Goal: Task Accomplishment & Management: Use online tool/utility

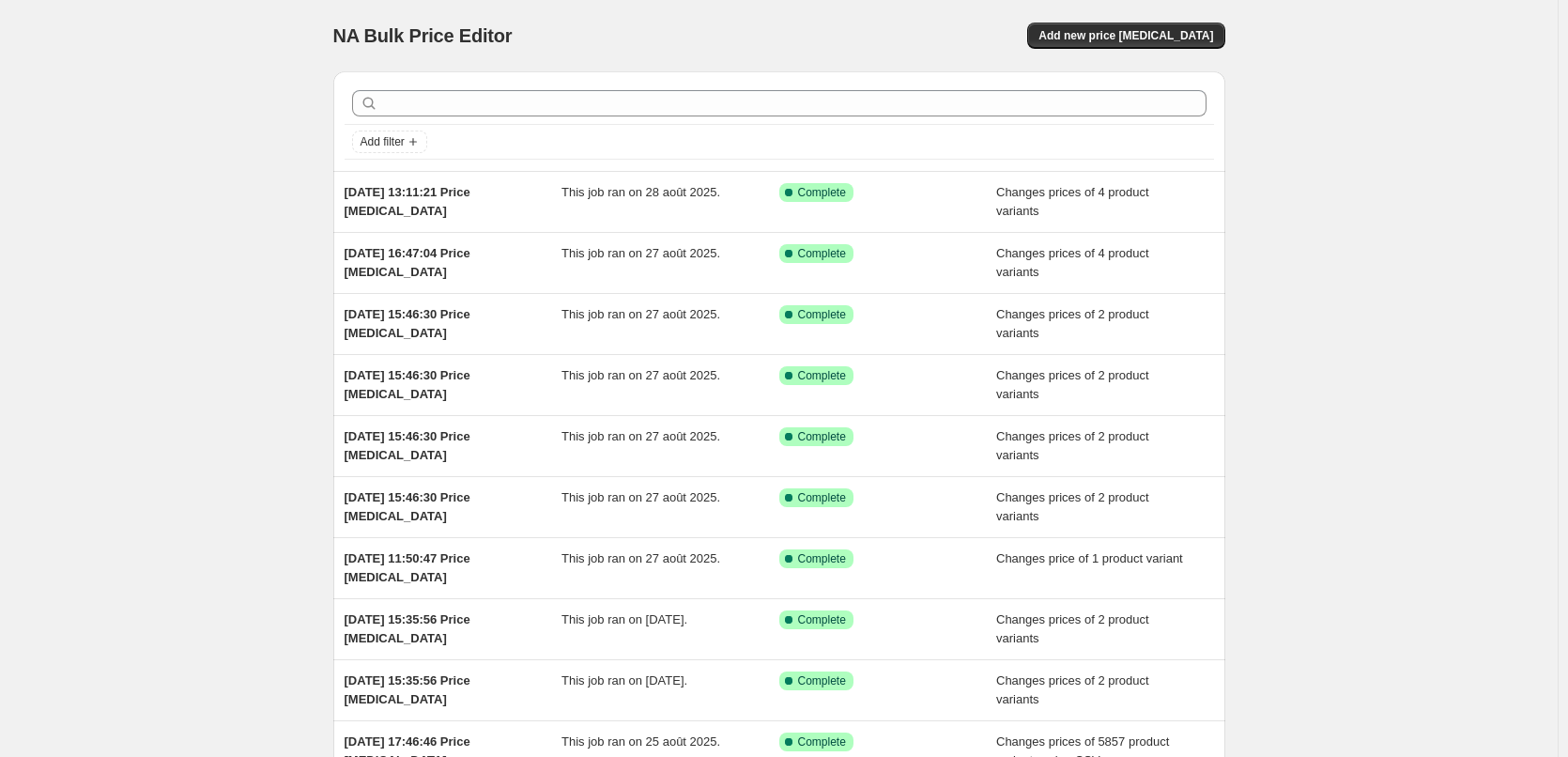
click at [1153, 21] on div "NA Bulk Price Editor. This page is ready NA Bulk Price Editor Add new price [ME…" at bounding box center [779, 35] width 892 height 71
click at [1151, 28] on button "Add new price [MEDICAL_DATA]" at bounding box center [1126, 35] width 197 height 26
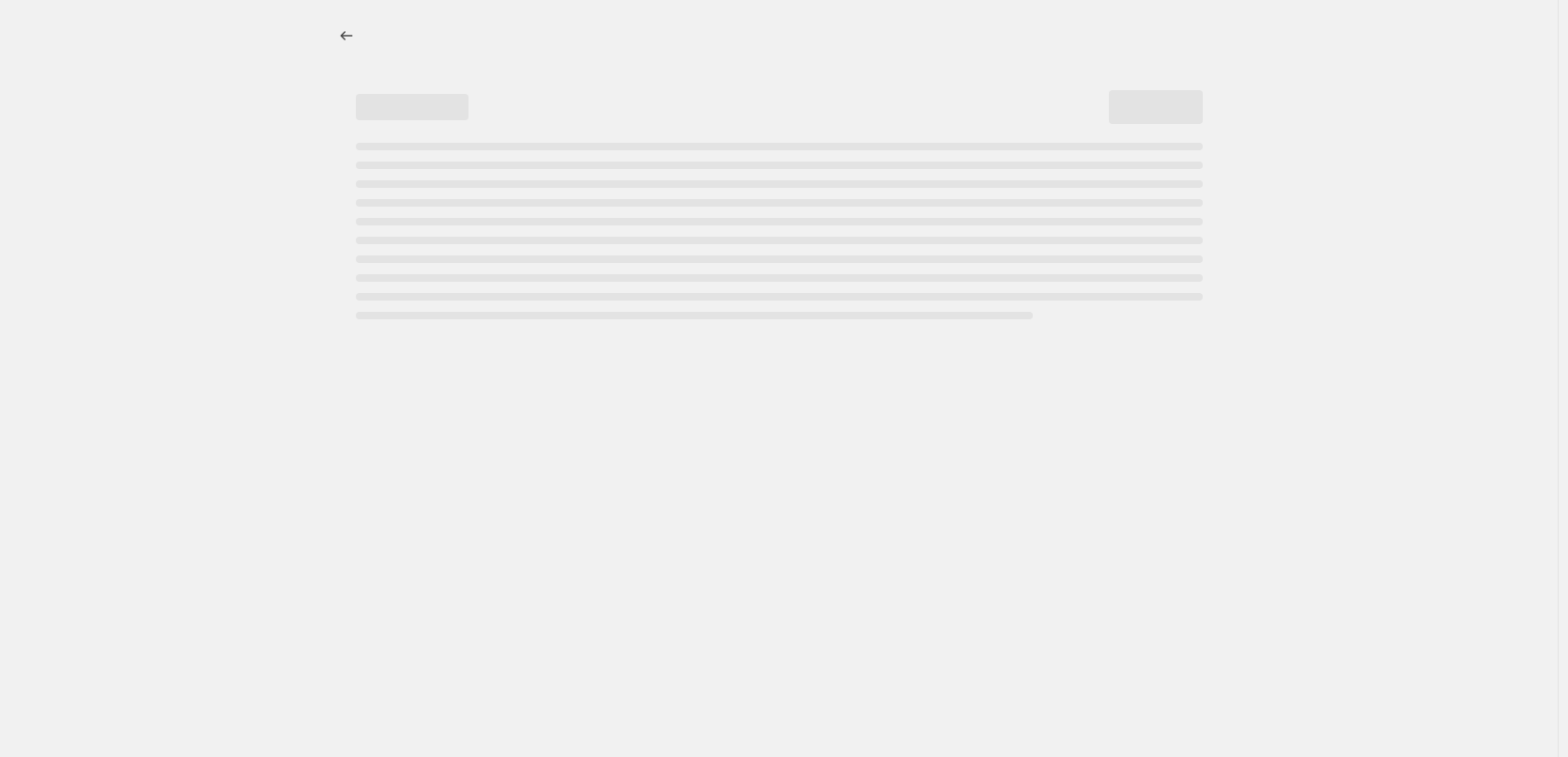
select select "percentage"
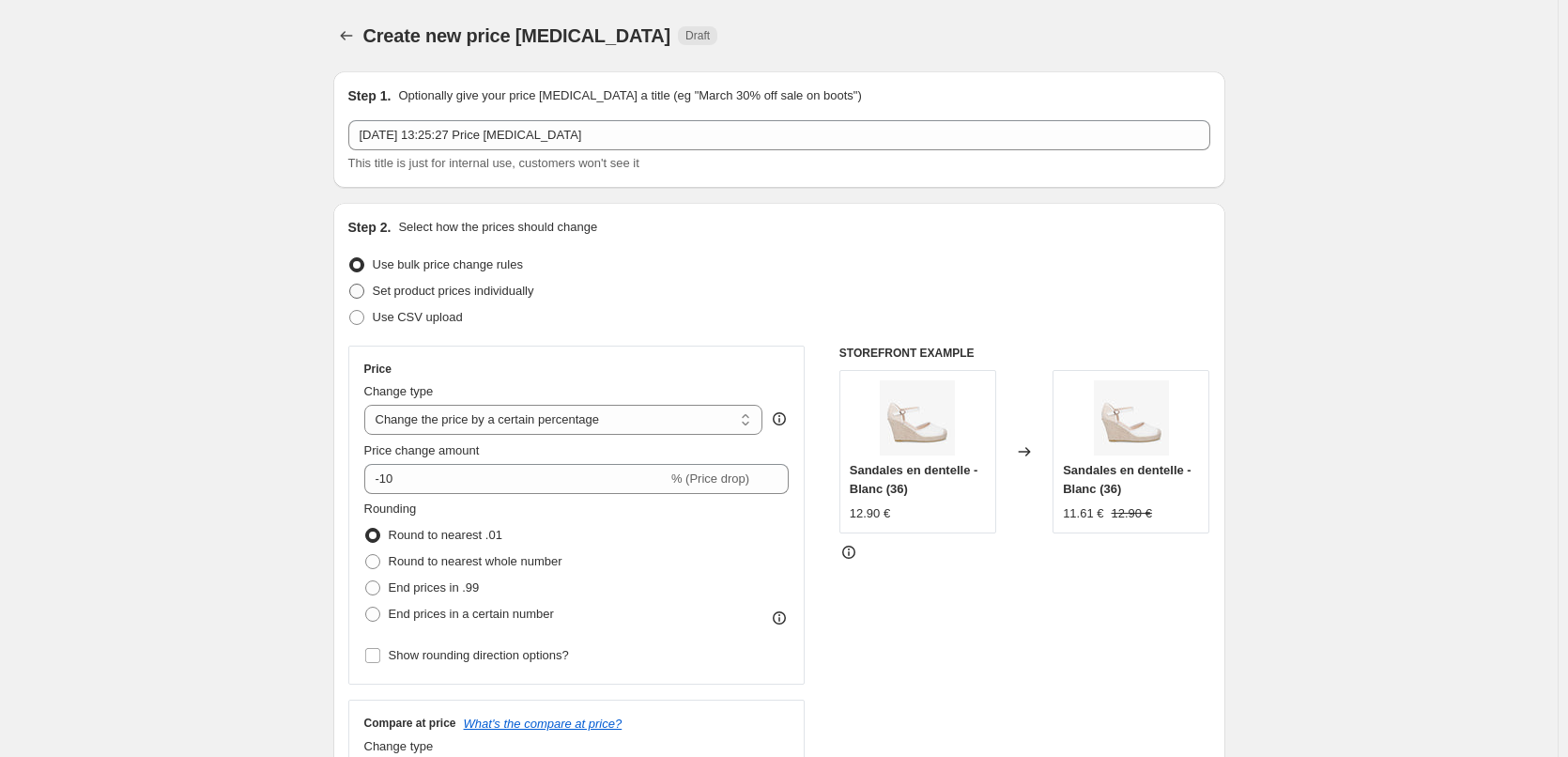
click at [364, 294] on span at bounding box center [356, 290] width 15 height 15
click at [351, 284] on input "Set product prices individually" at bounding box center [350, 284] width 1 height 1
radio input "true"
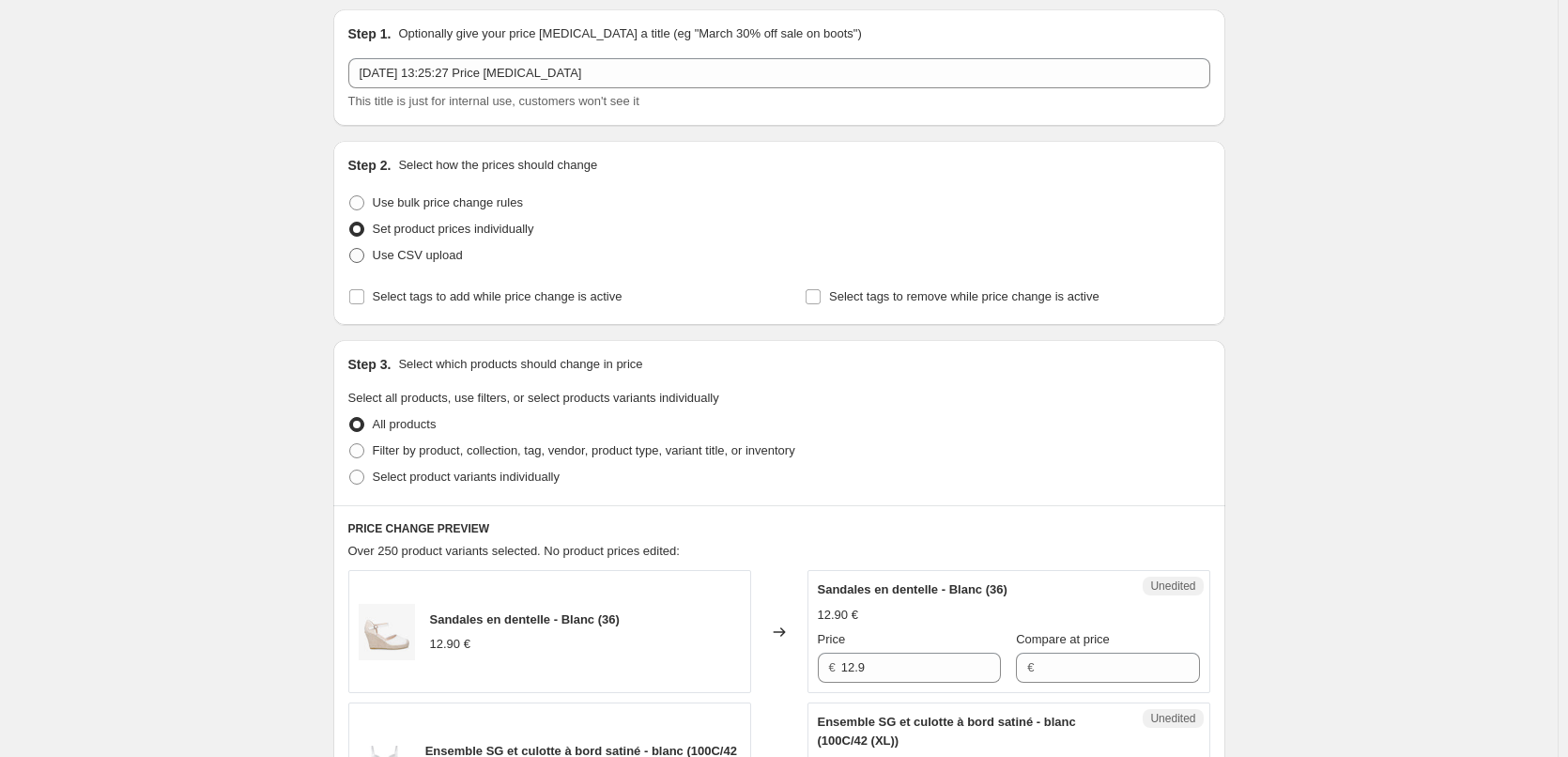
scroll to position [94, 0]
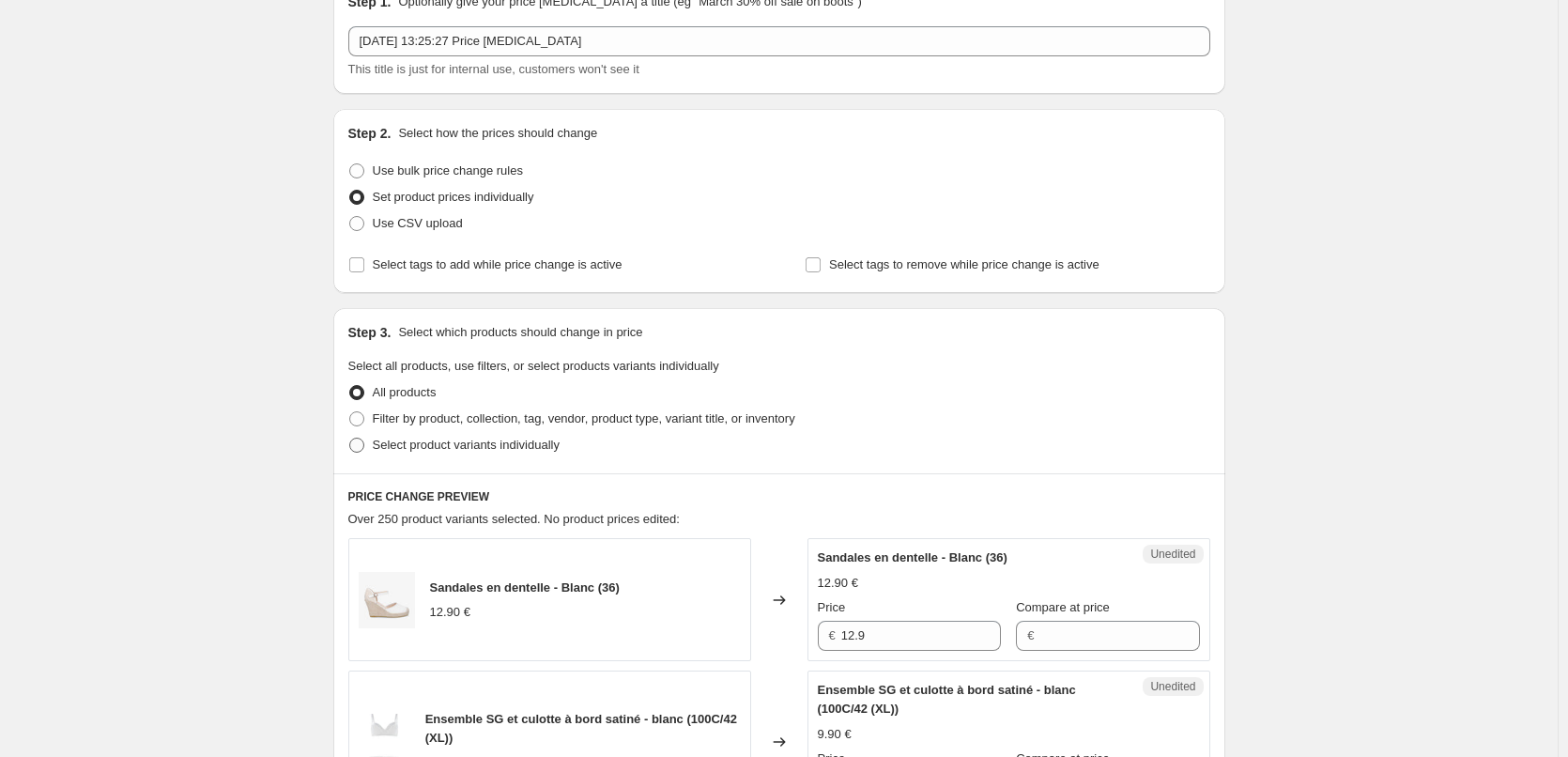
click at [363, 442] on span at bounding box center [356, 444] width 15 height 15
click at [351, 438] on input "Select product variants individually" at bounding box center [350, 437] width 1 height 1
radio input "true"
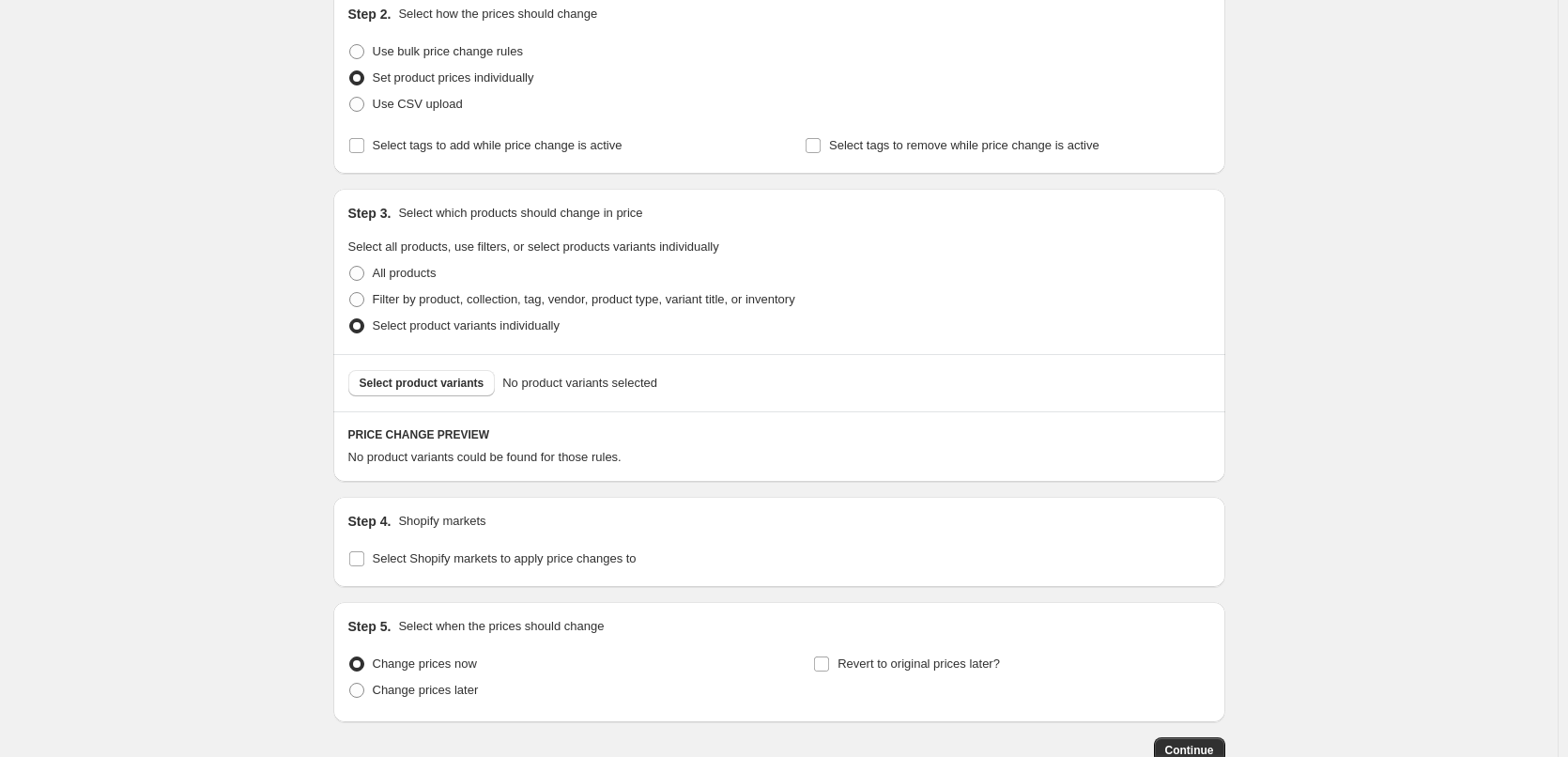
scroll to position [334, 0]
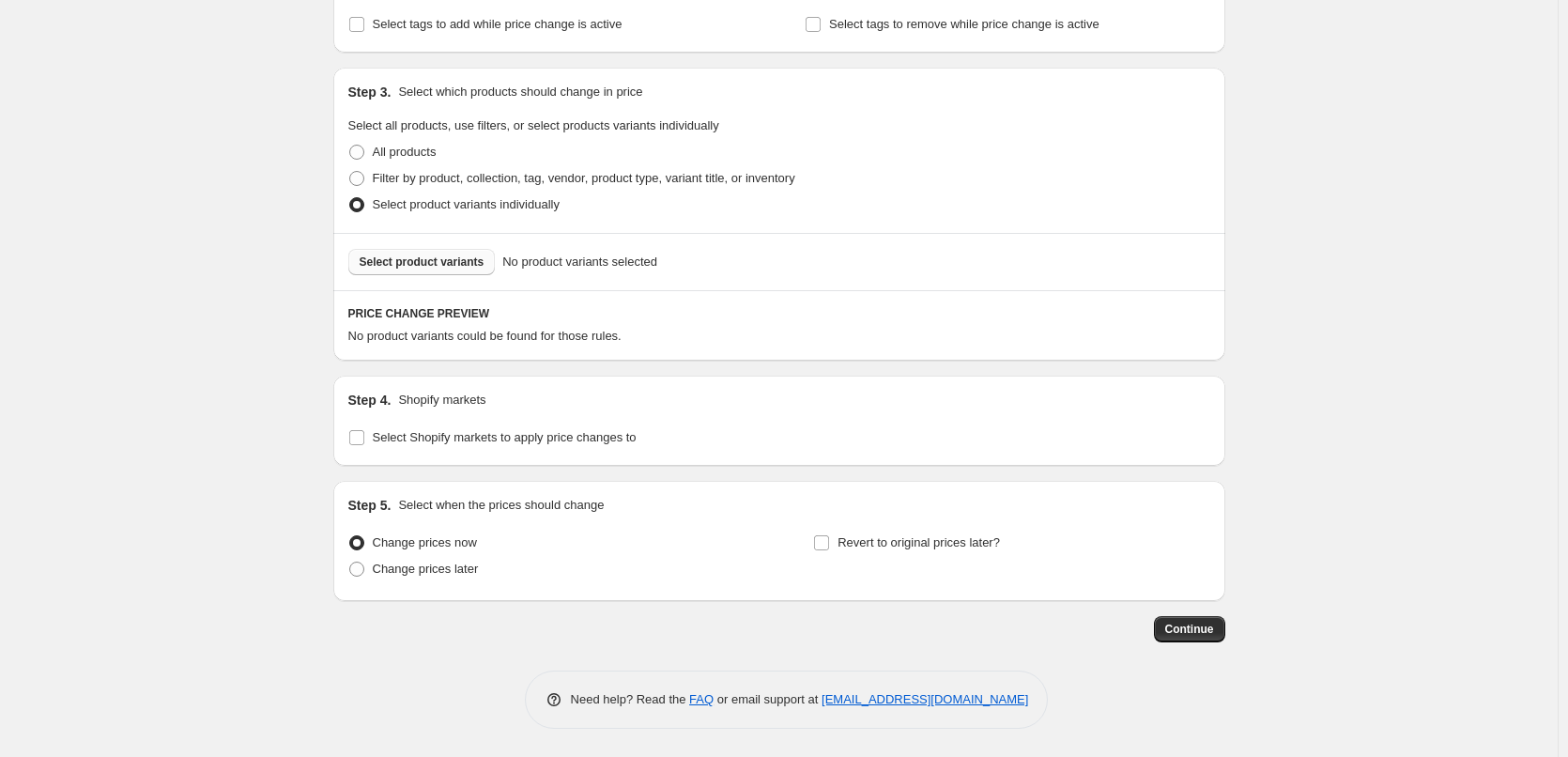
click at [432, 268] on span "Select product variants" at bounding box center [422, 261] width 125 height 15
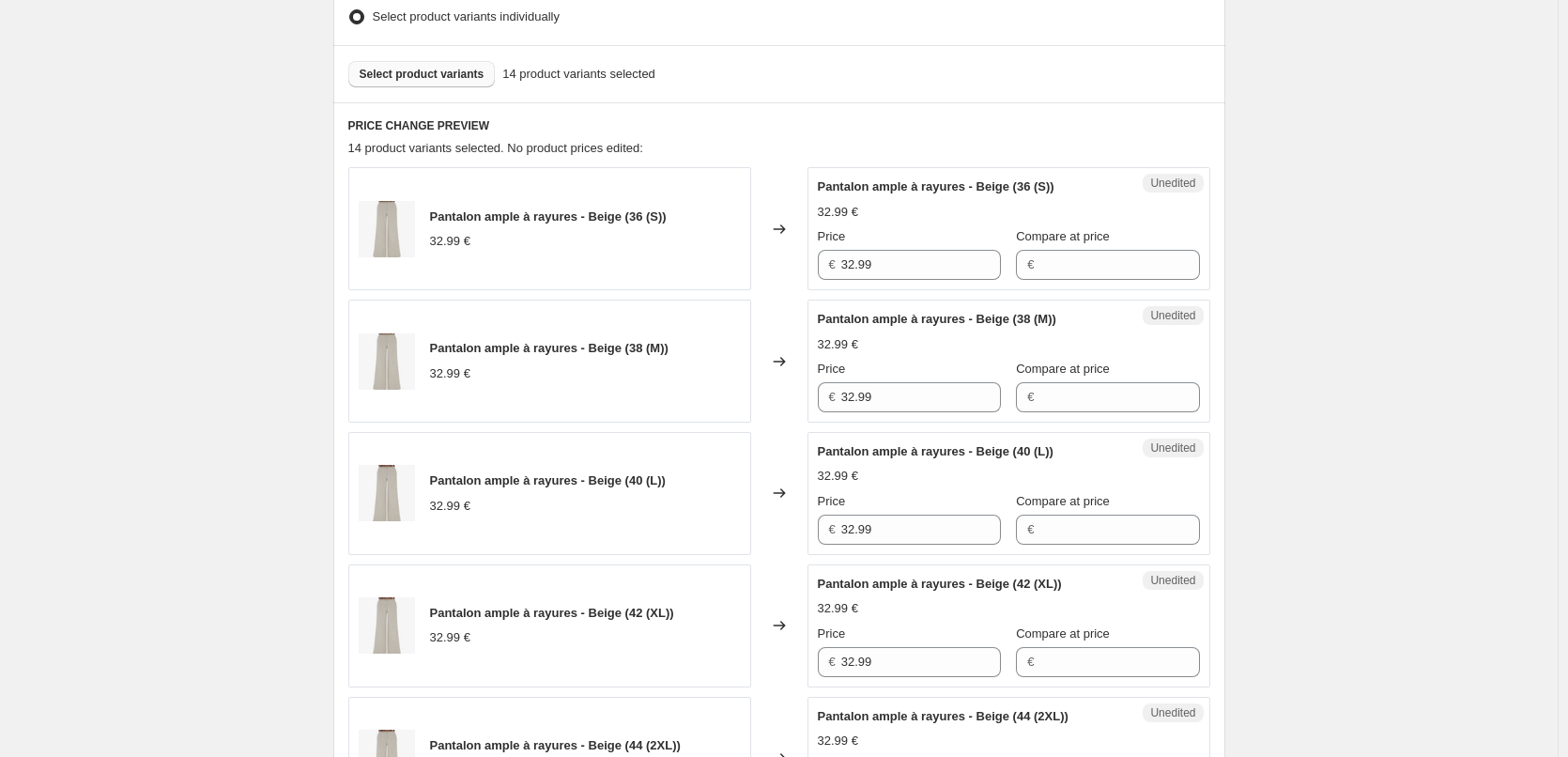
scroll to position [0, 0]
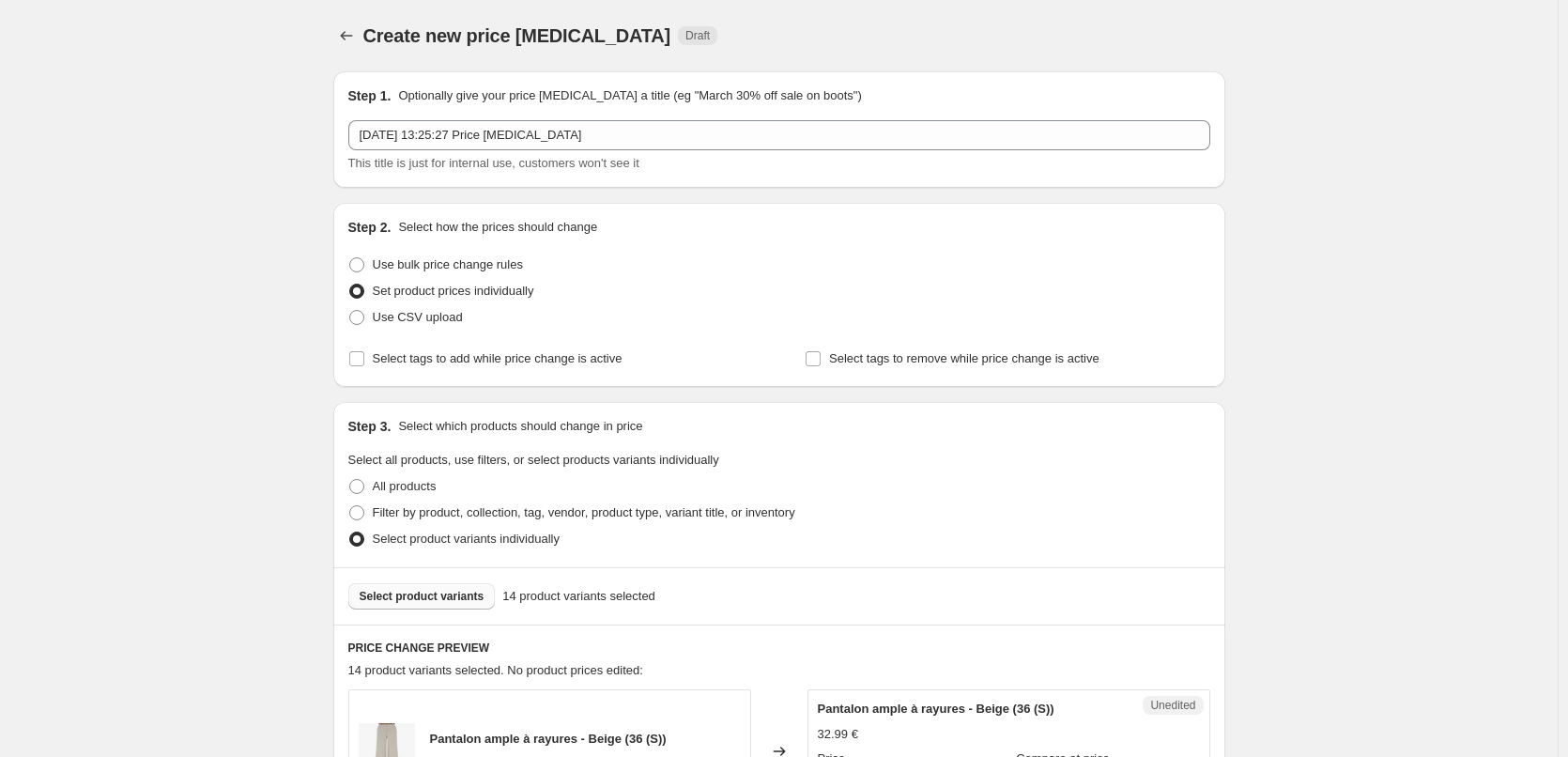
click at [452, 600] on span "Select product variants" at bounding box center [422, 596] width 125 height 15
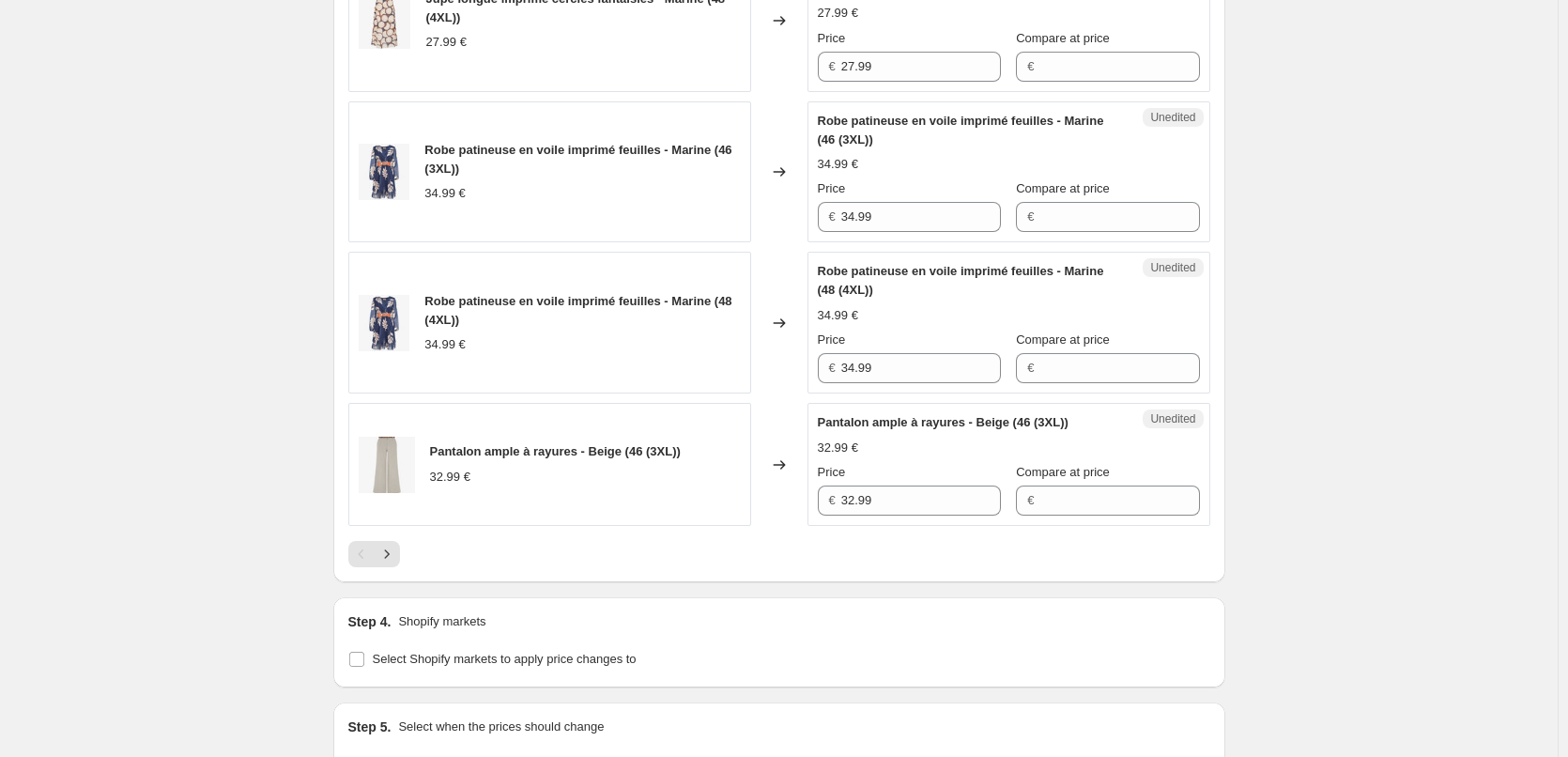
scroll to position [3246, 0]
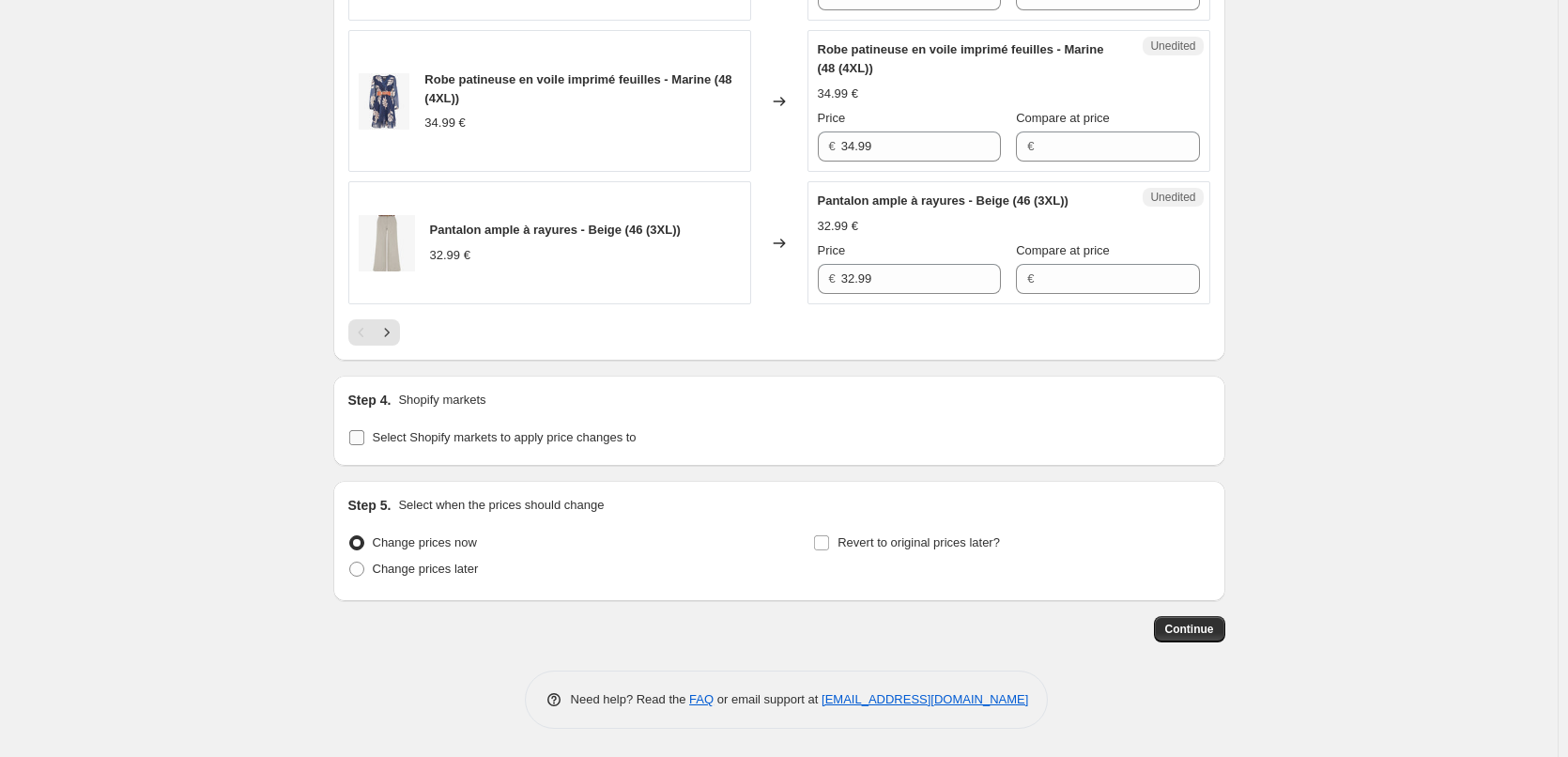
click at [361, 437] on input "Select Shopify markets to apply price changes to" at bounding box center [356, 437] width 15 height 15
checkbox input "true"
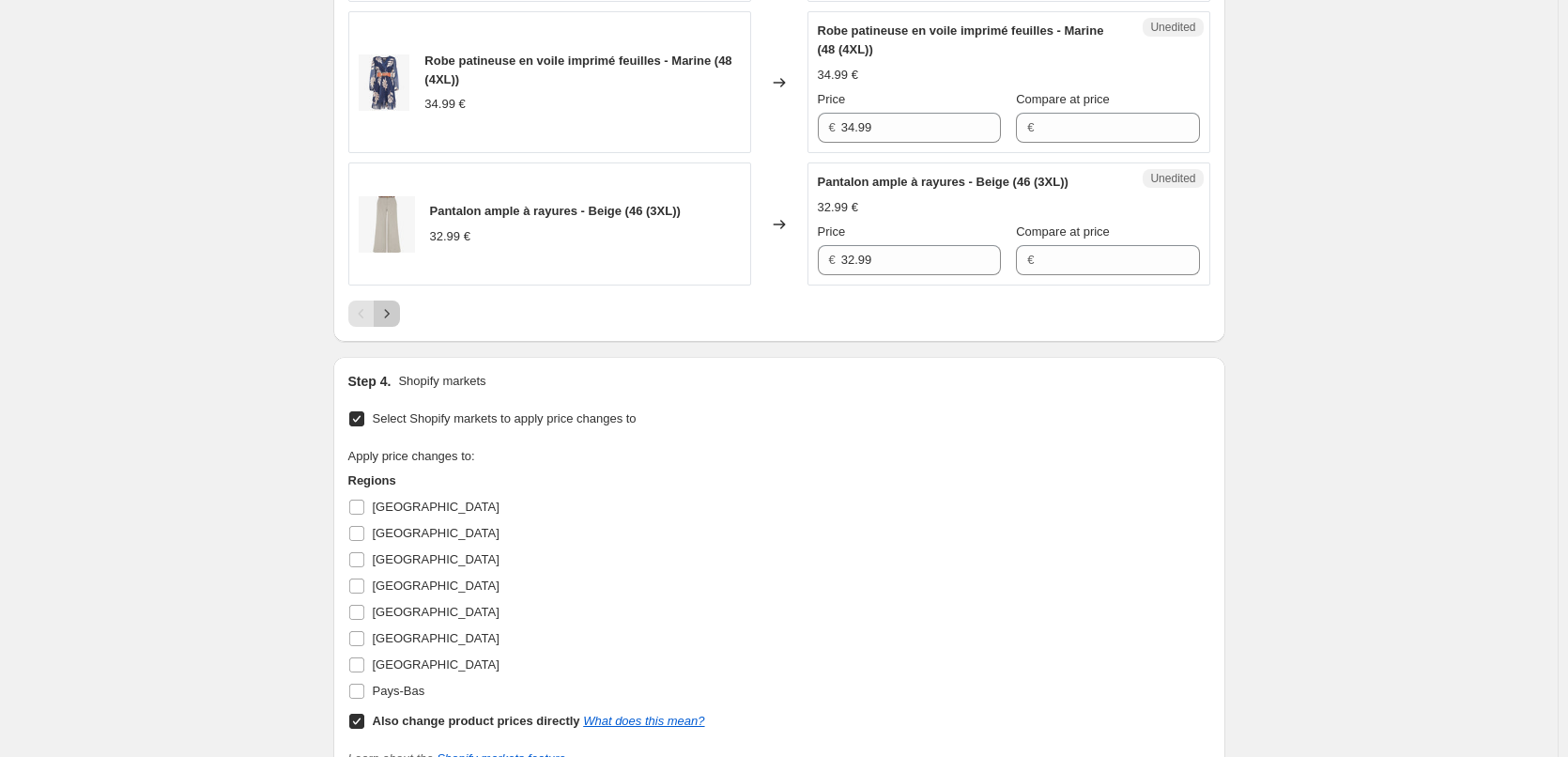
click at [393, 323] on icon "Next" at bounding box center [387, 313] width 19 height 19
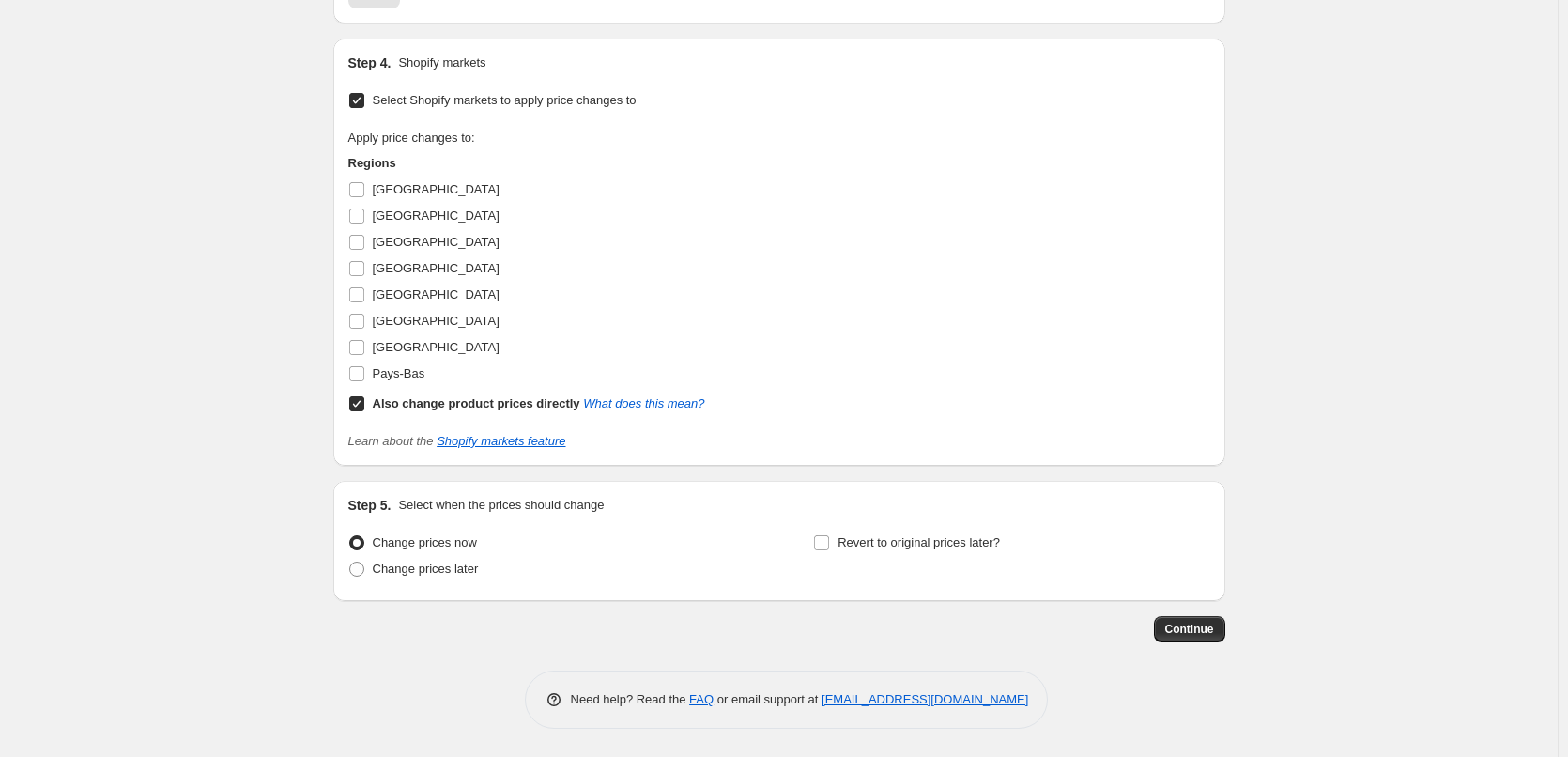
scroll to position [1978, 0]
click at [363, 190] on input "[GEOGRAPHIC_DATA]" at bounding box center [356, 189] width 15 height 15
checkbox input "true"
click at [363, 411] on input "Also change product prices directly What does this mean?" at bounding box center [356, 403] width 15 height 15
checkbox input "false"
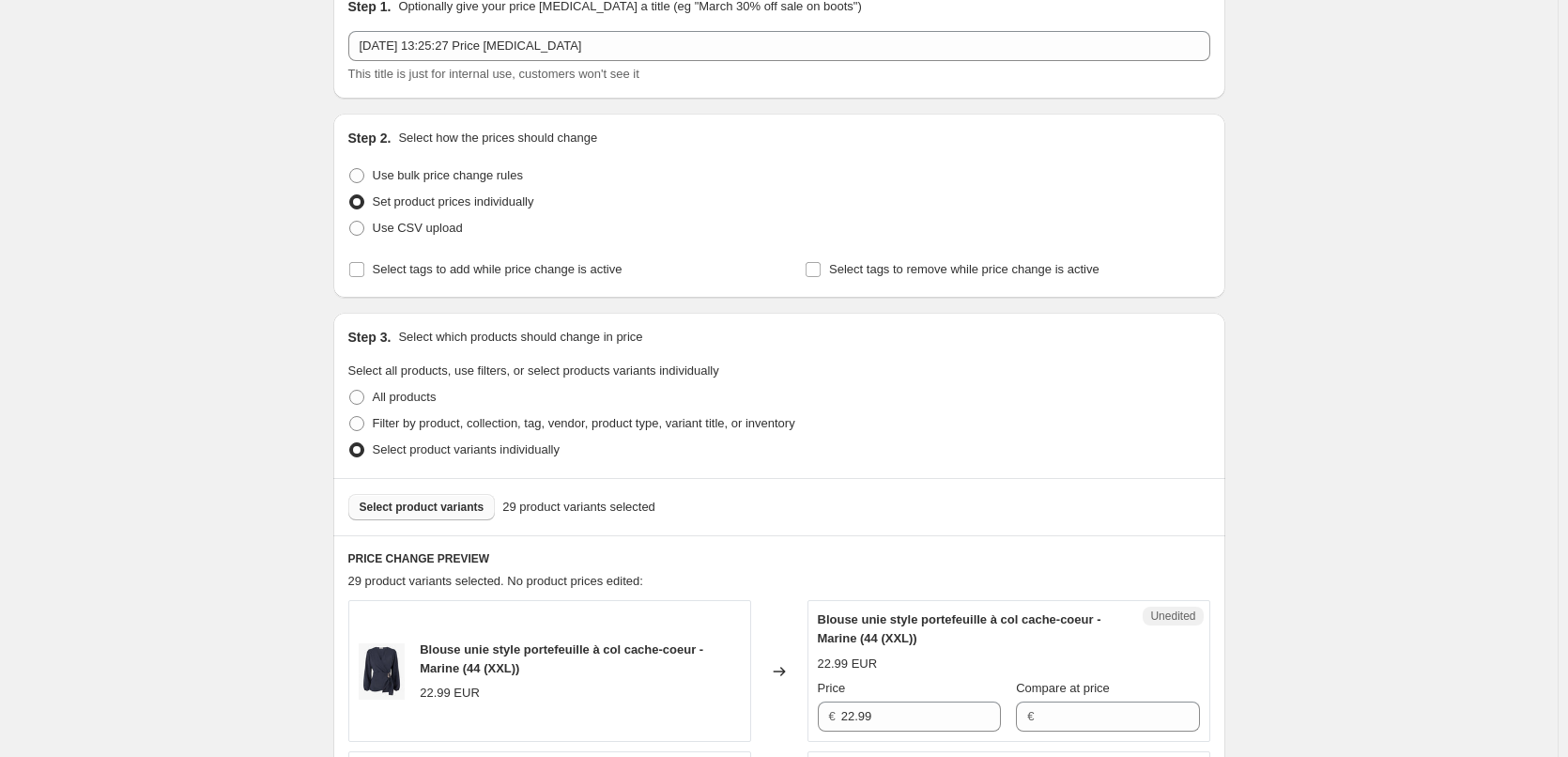
scroll to position [0, 0]
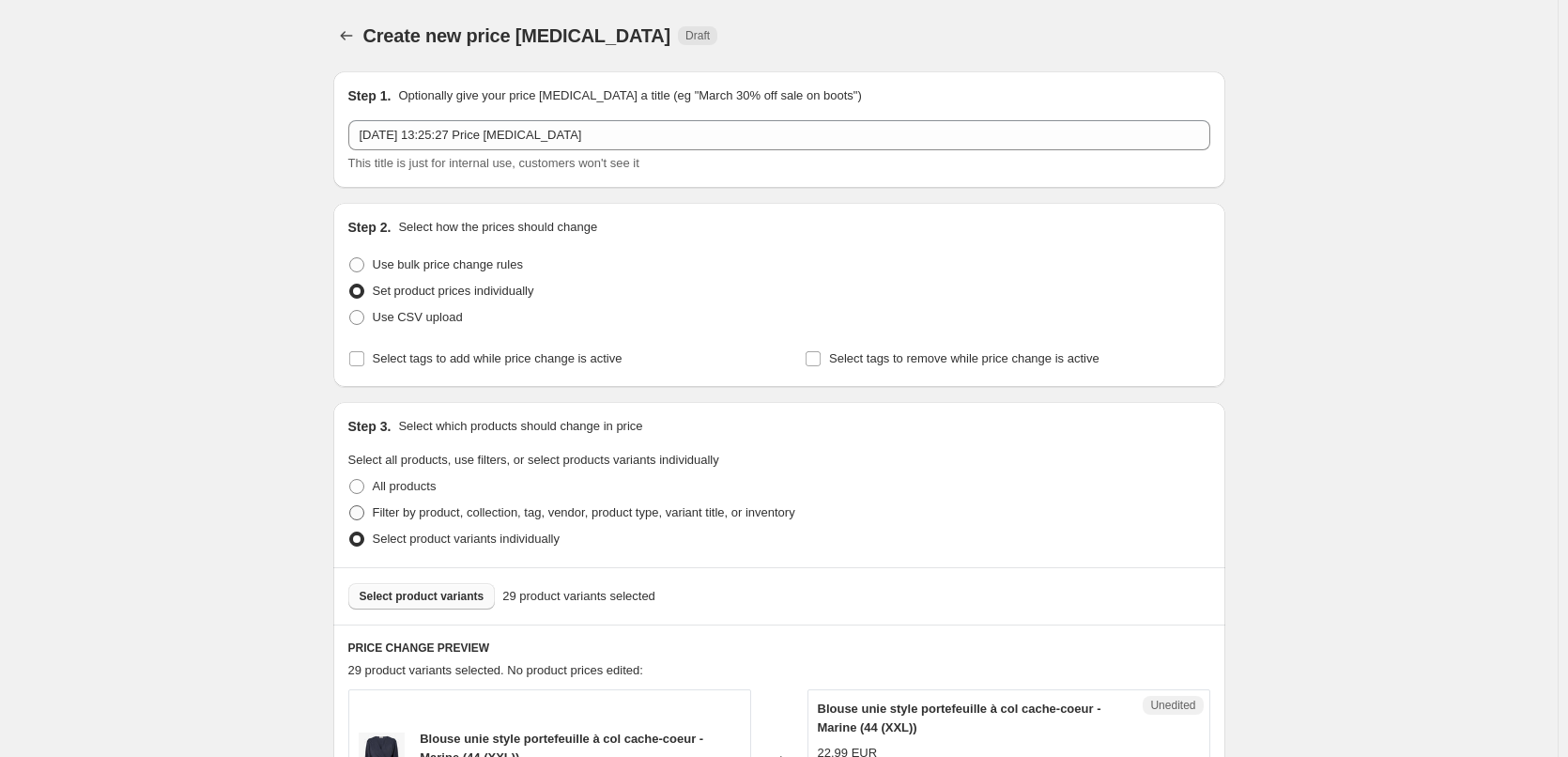
click at [370, 511] on label "Filter by product, collection, tag, vendor, product type, variant title, or inv…" at bounding box center [572, 512] width 447 height 26
click at [351, 507] on input "Filter by product, collection, tag, vendor, product type, variant title, or inv…" at bounding box center [350, 506] width 1 height 1
radio input "true"
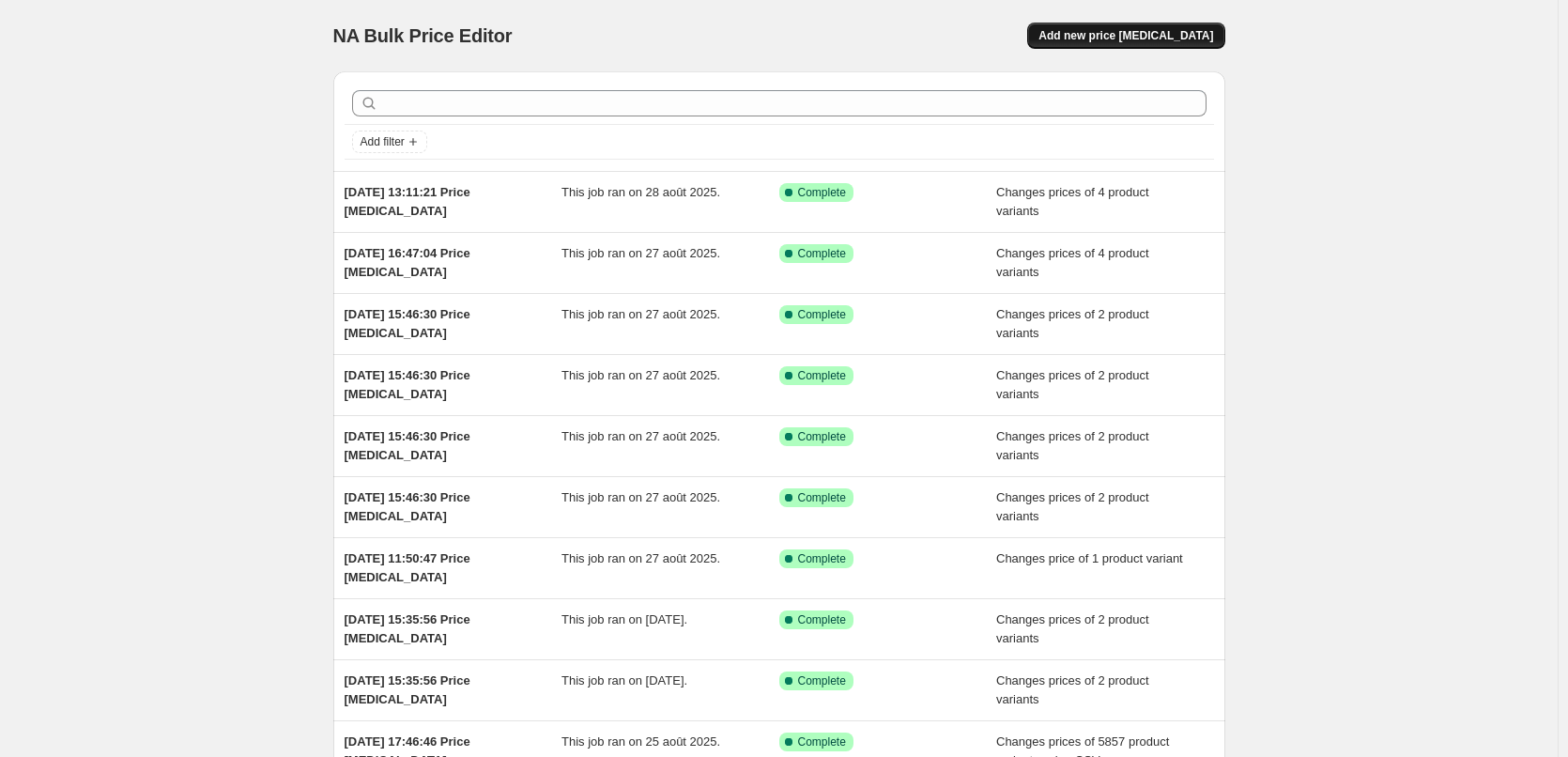
click at [1176, 28] on button "Add new price [MEDICAL_DATA]" at bounding box center [1126, 35] width 197 height 26
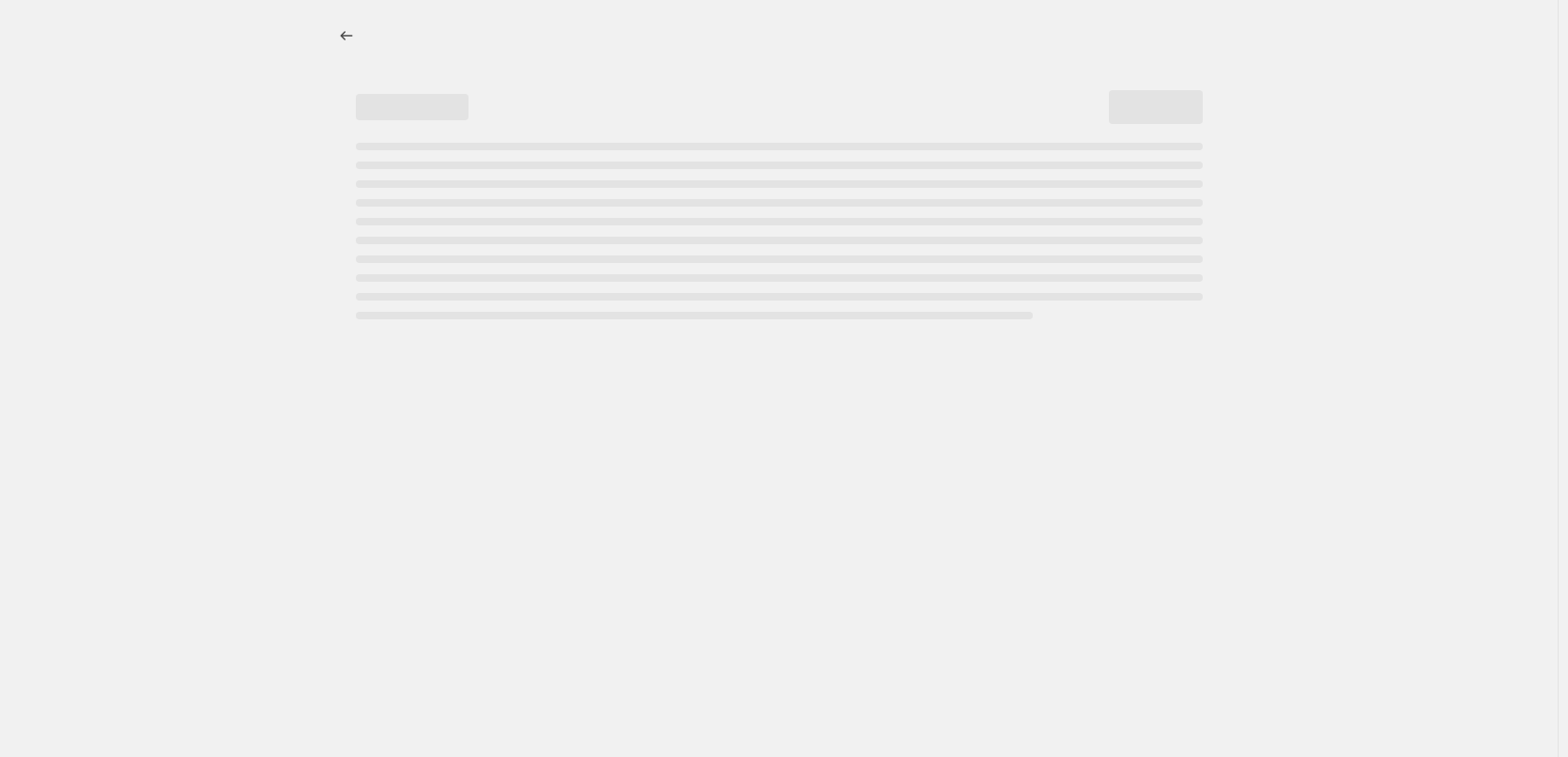
select select "percentage"
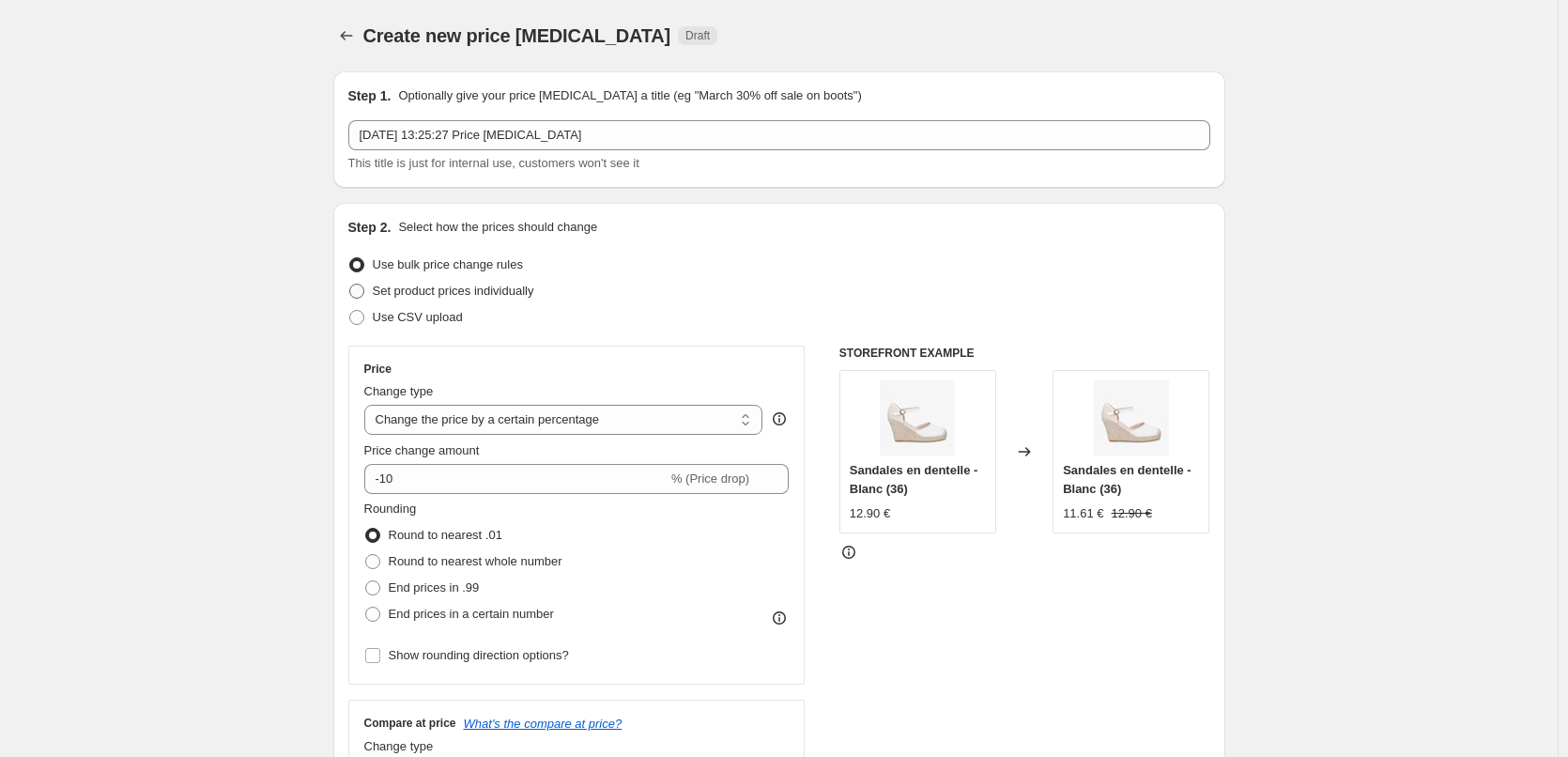
click at [364, 290] on span at bounding box center [356, 290] width 15 height 15
click at [351, 284] on input "Set product prices individually" at bounding box center [350, 284] width 1 height 1
radio input "true"
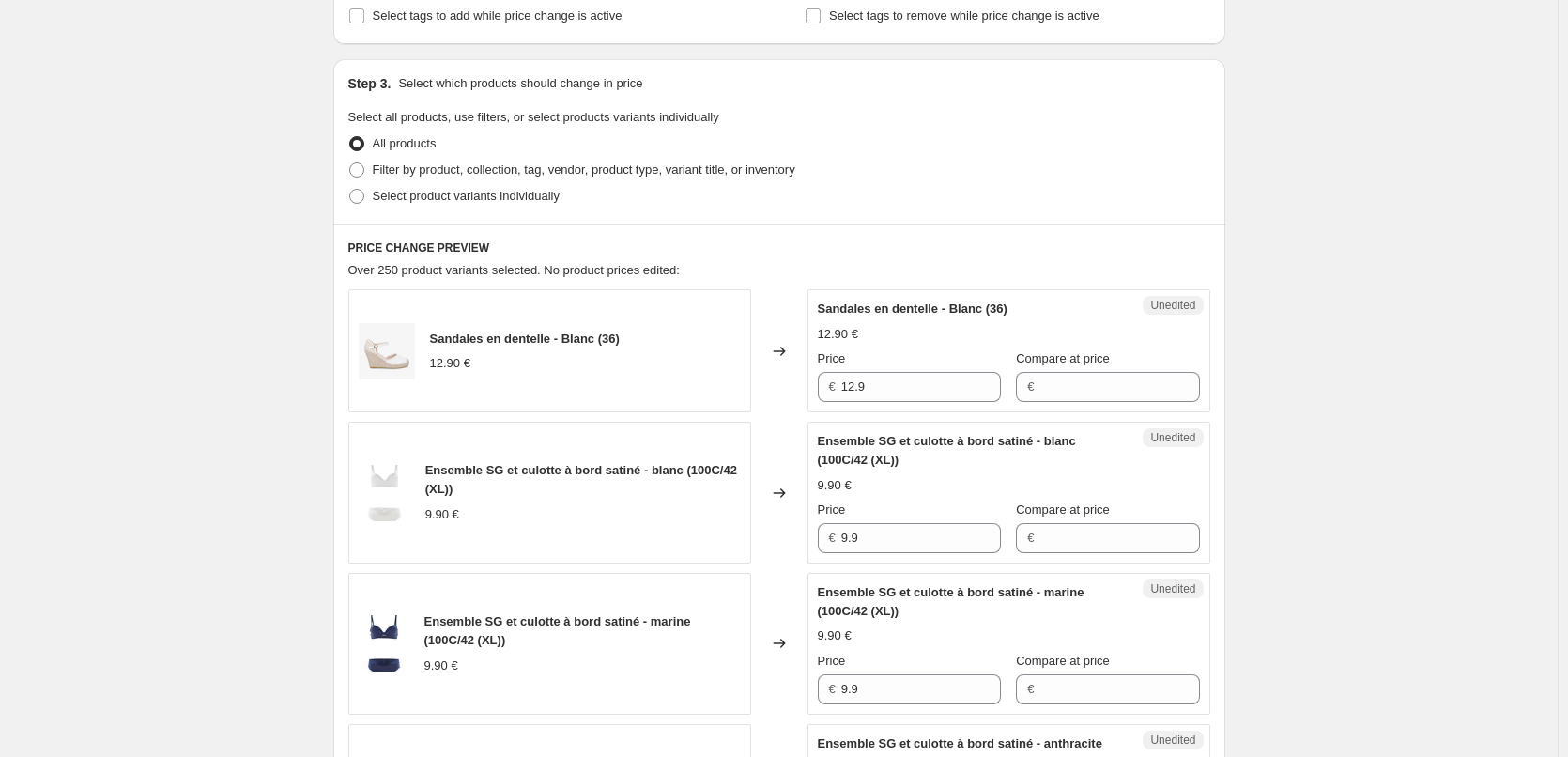
scroll to position [376, 0]
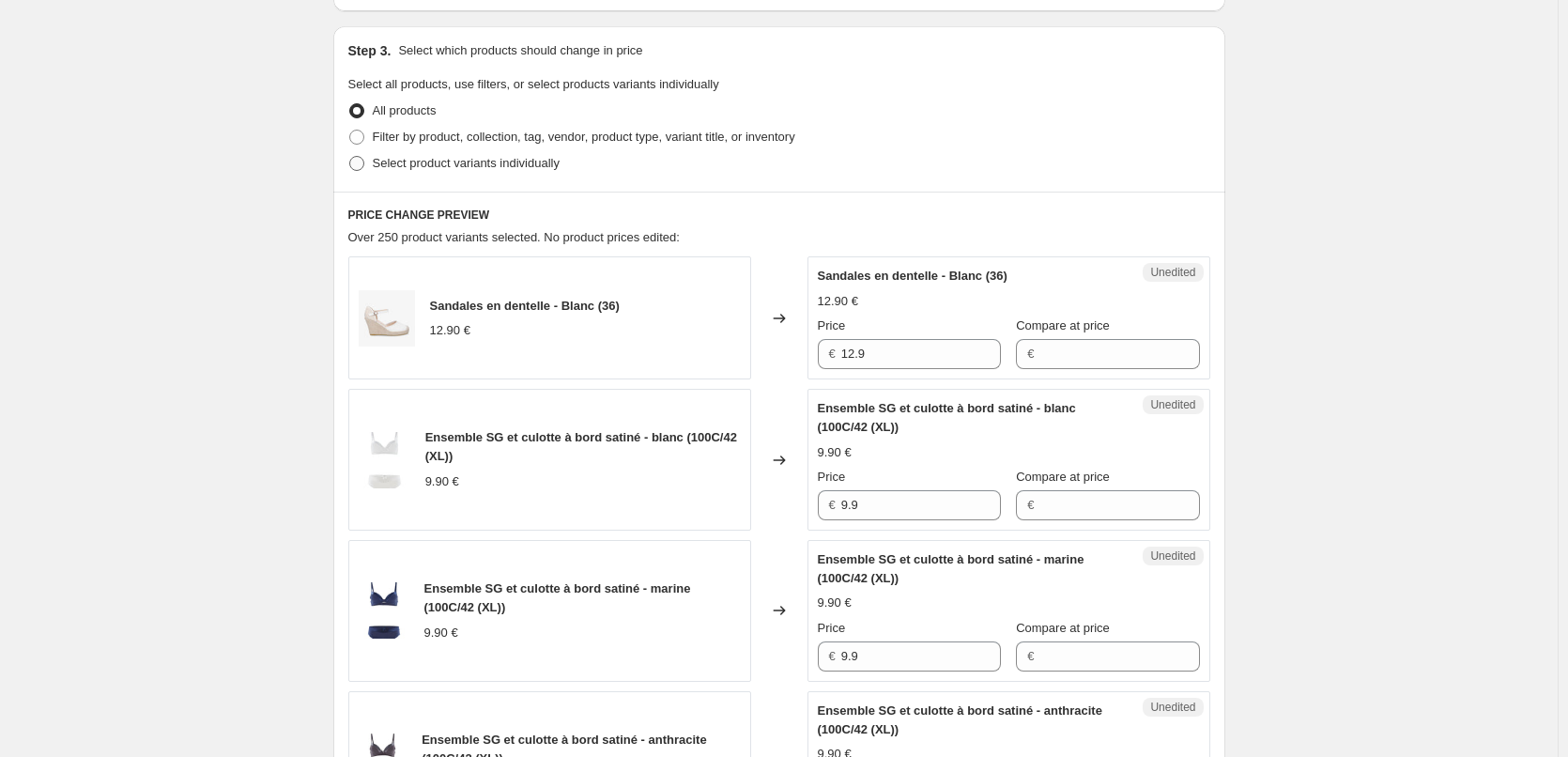
click at [363, 167] on span at bounding box center [356, 163] width 15 height 15
click at [351, 157] on input "Select product variants individually" at bounding box center [350, 156] width 1 height 1
radio input "true"
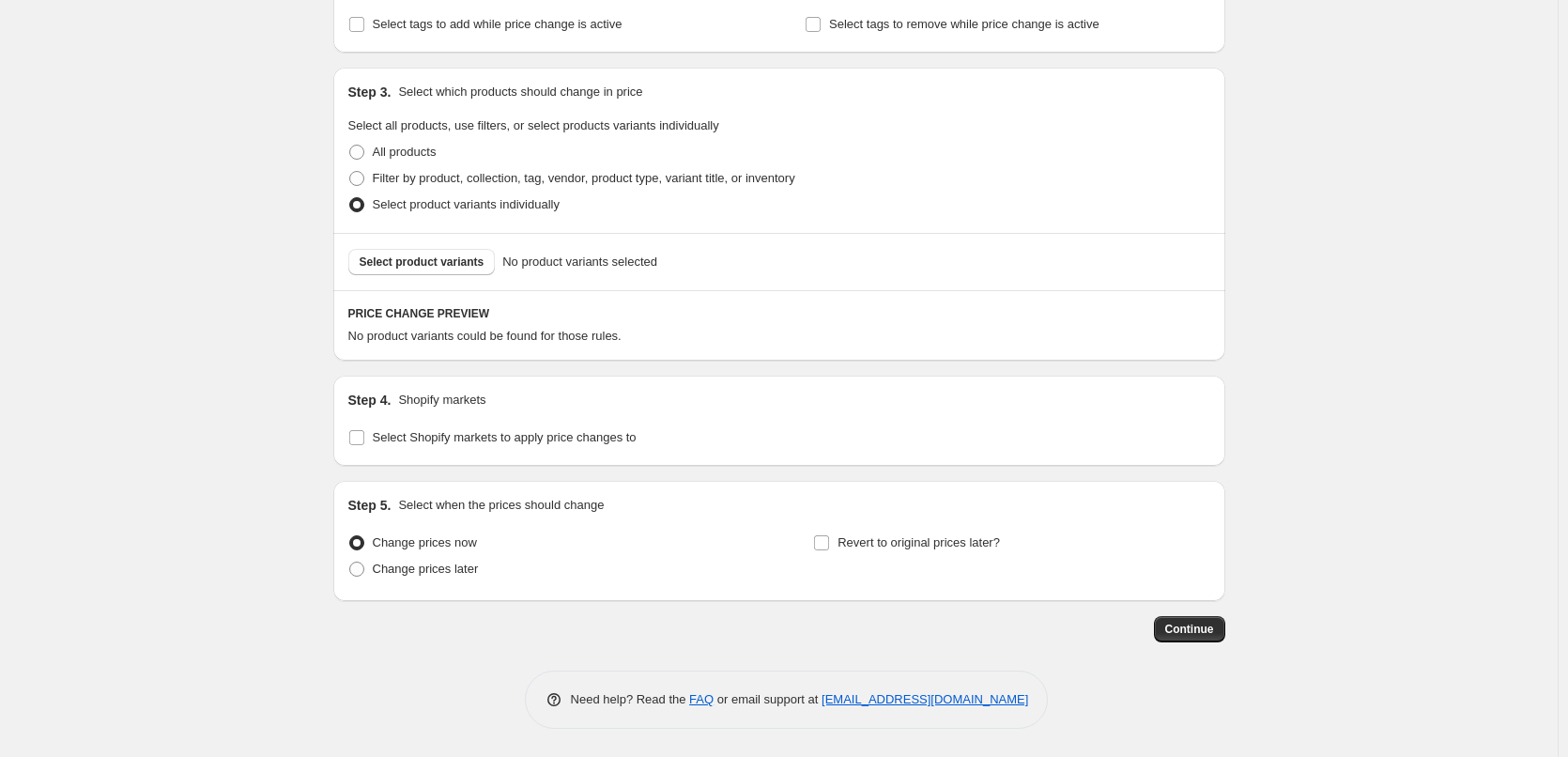
scroll to position [334, 0]
click at [424, 257] on span "Select product variants" at bounding box center [422, 261] width 125 height 15
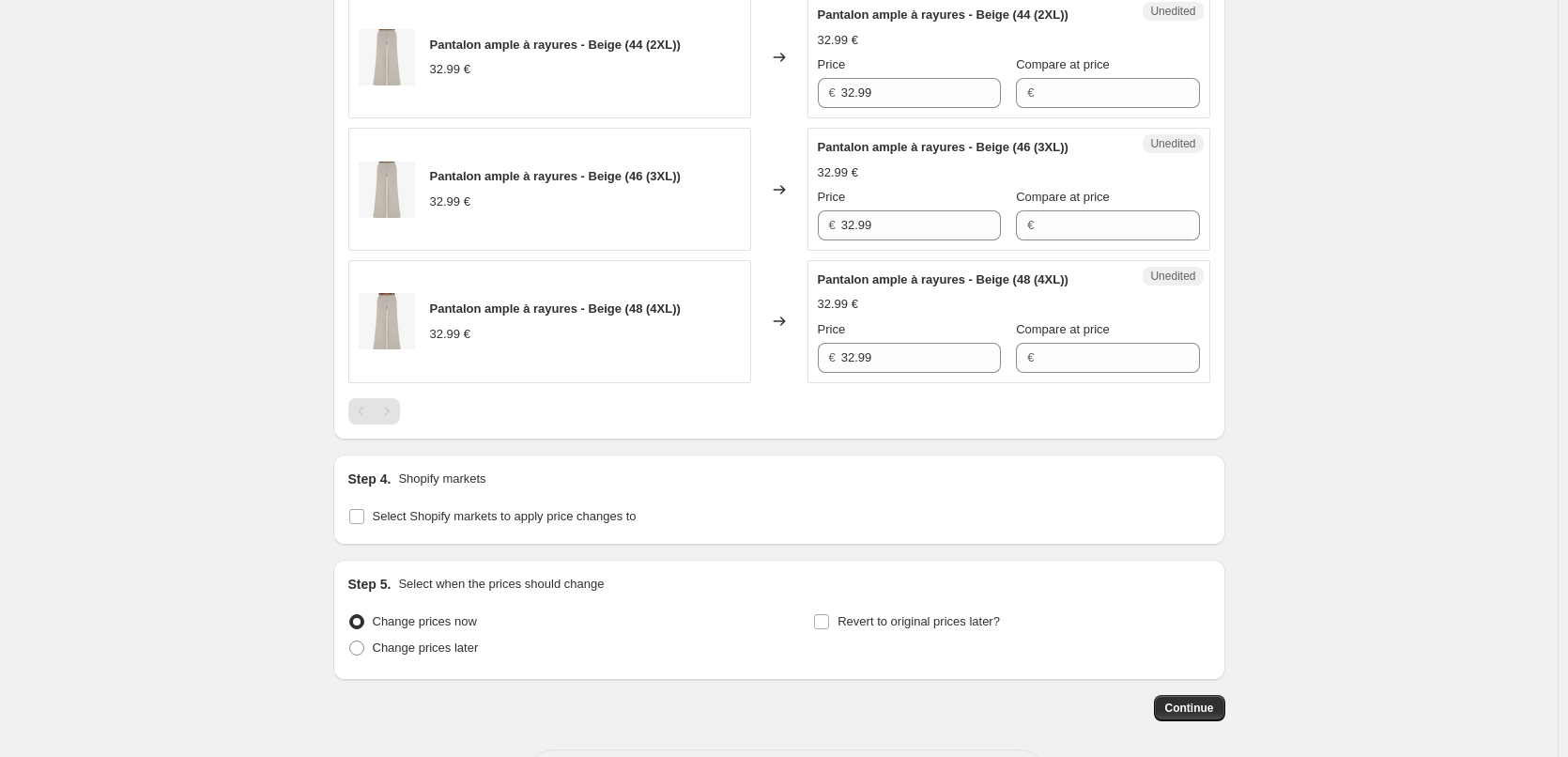
scroll to position [710, 0]
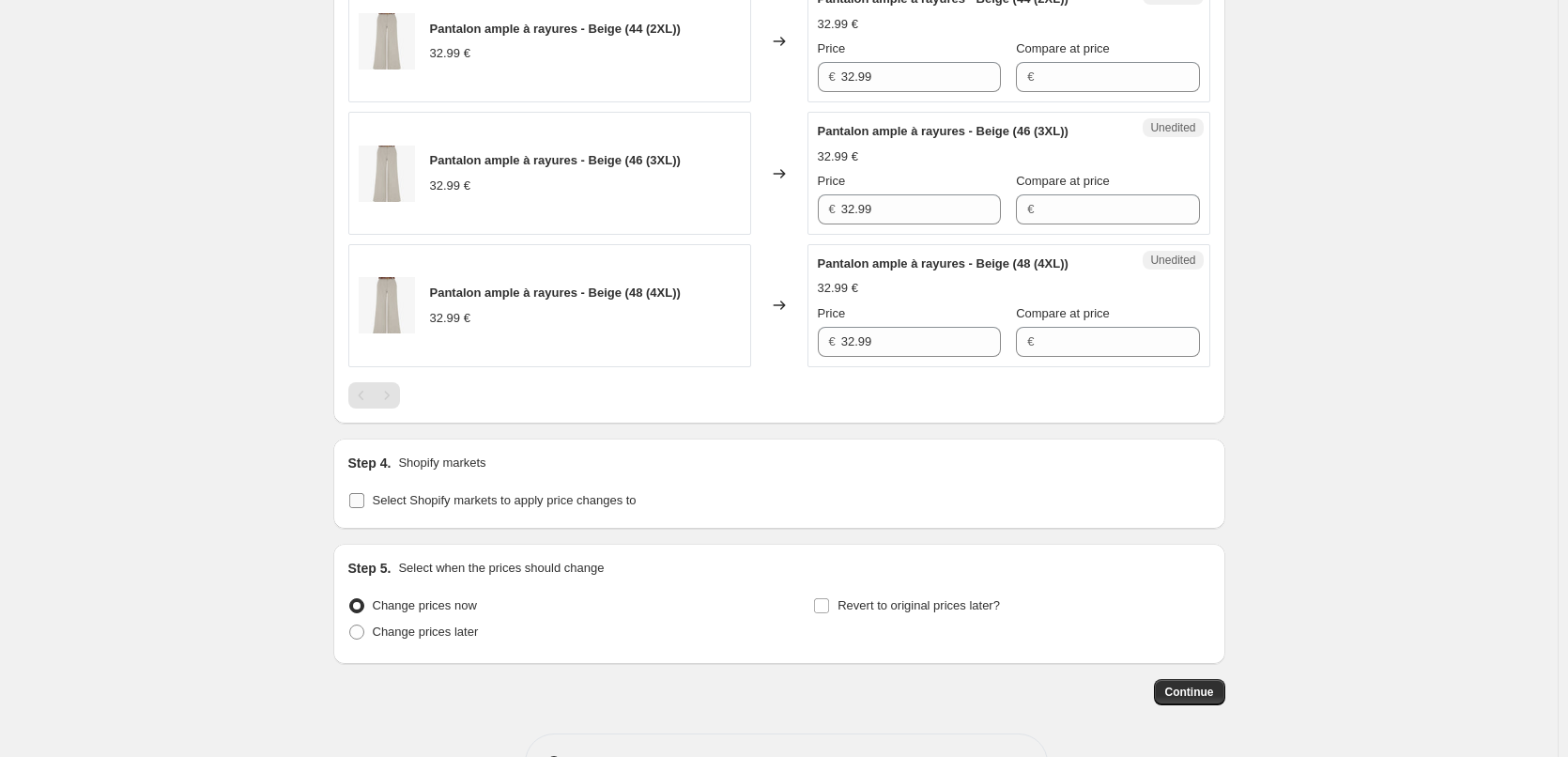
click at [364, 503] on input "Select Shopify markets to apply price changes to" at bounding box center [356, 500] width 15 height 15
checkbox input "true"
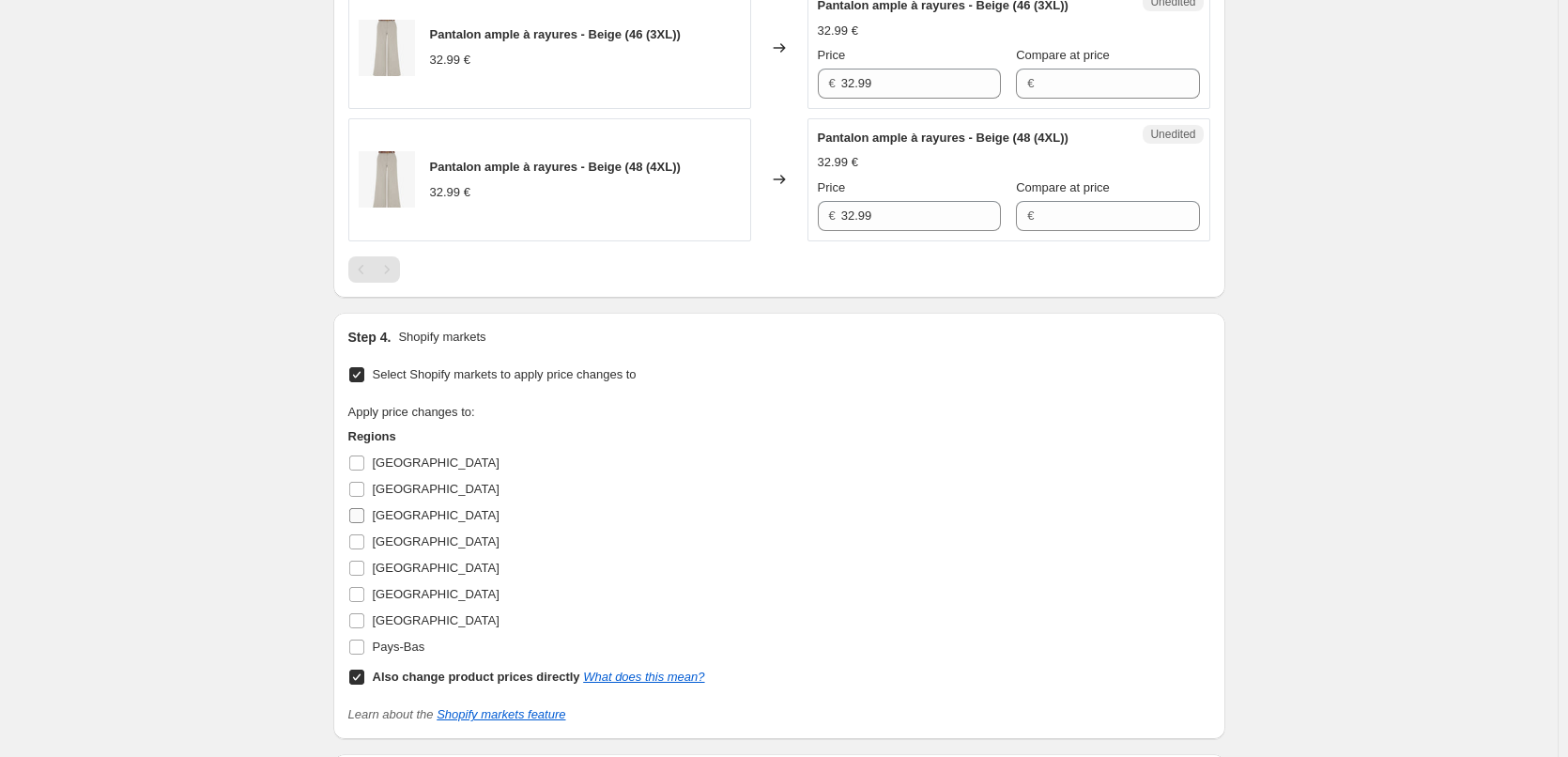
scroll to position [992, 0]
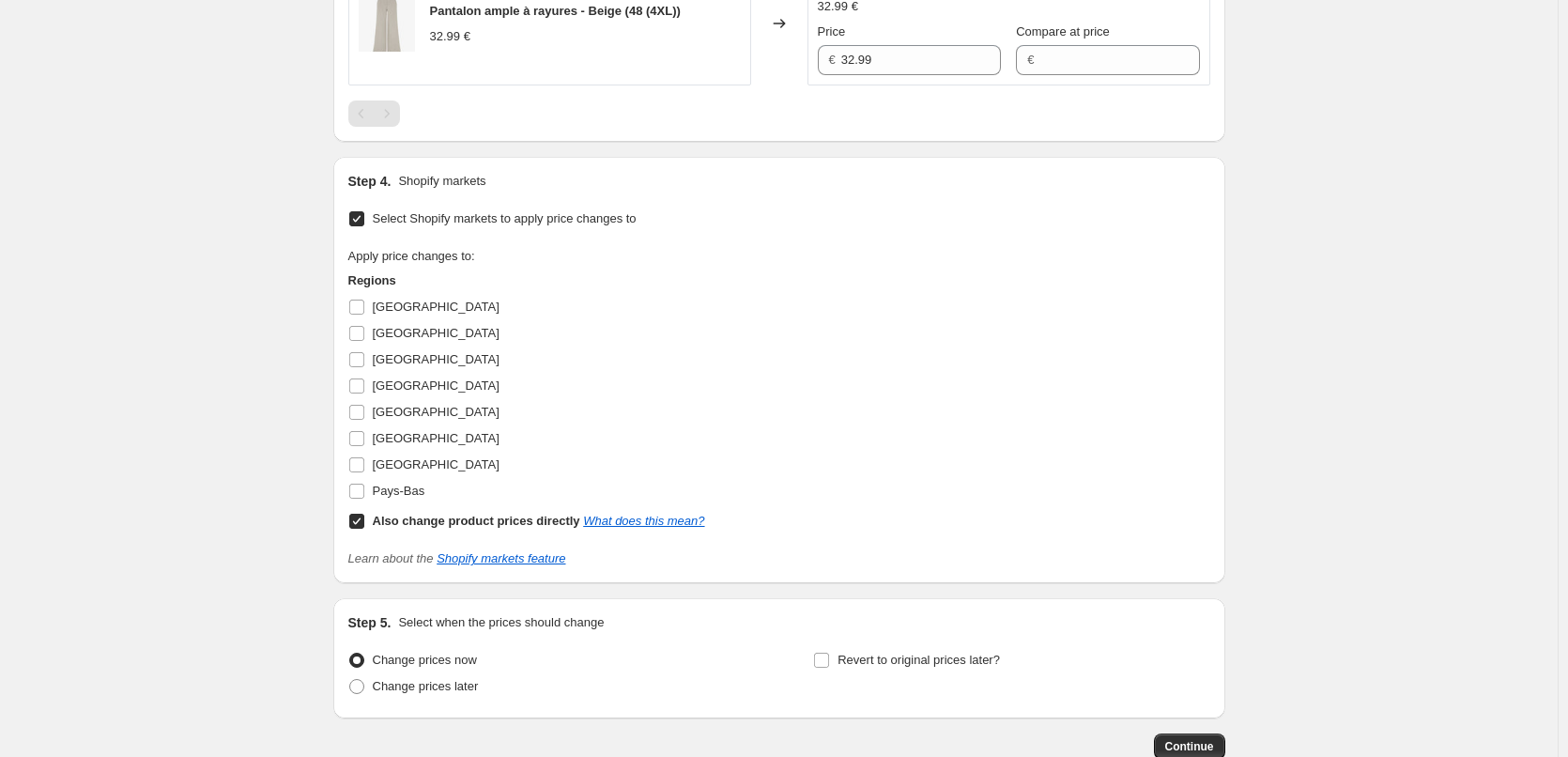
click at [362, 526] on input "Also change product prices directly What does this mean?" at bounding box center [356, 520] width 15 height 15
checkbox input "false"
click at [356, 312] on input "[GEOGRAPHIC_DATA]" at bounding box center [356, 307] width 15 height 15
checkbox input "true"
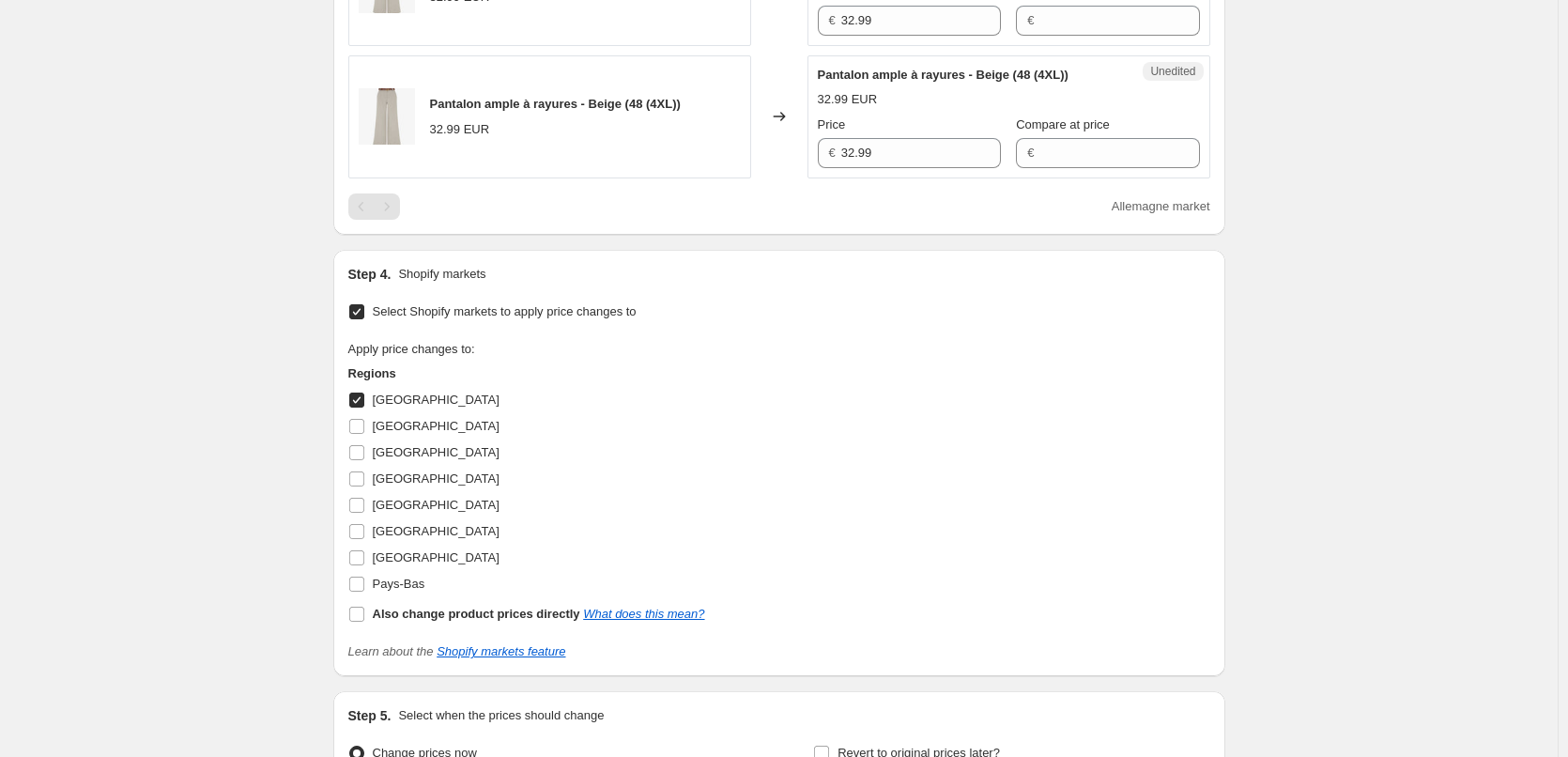
scroll to position [616, 0]
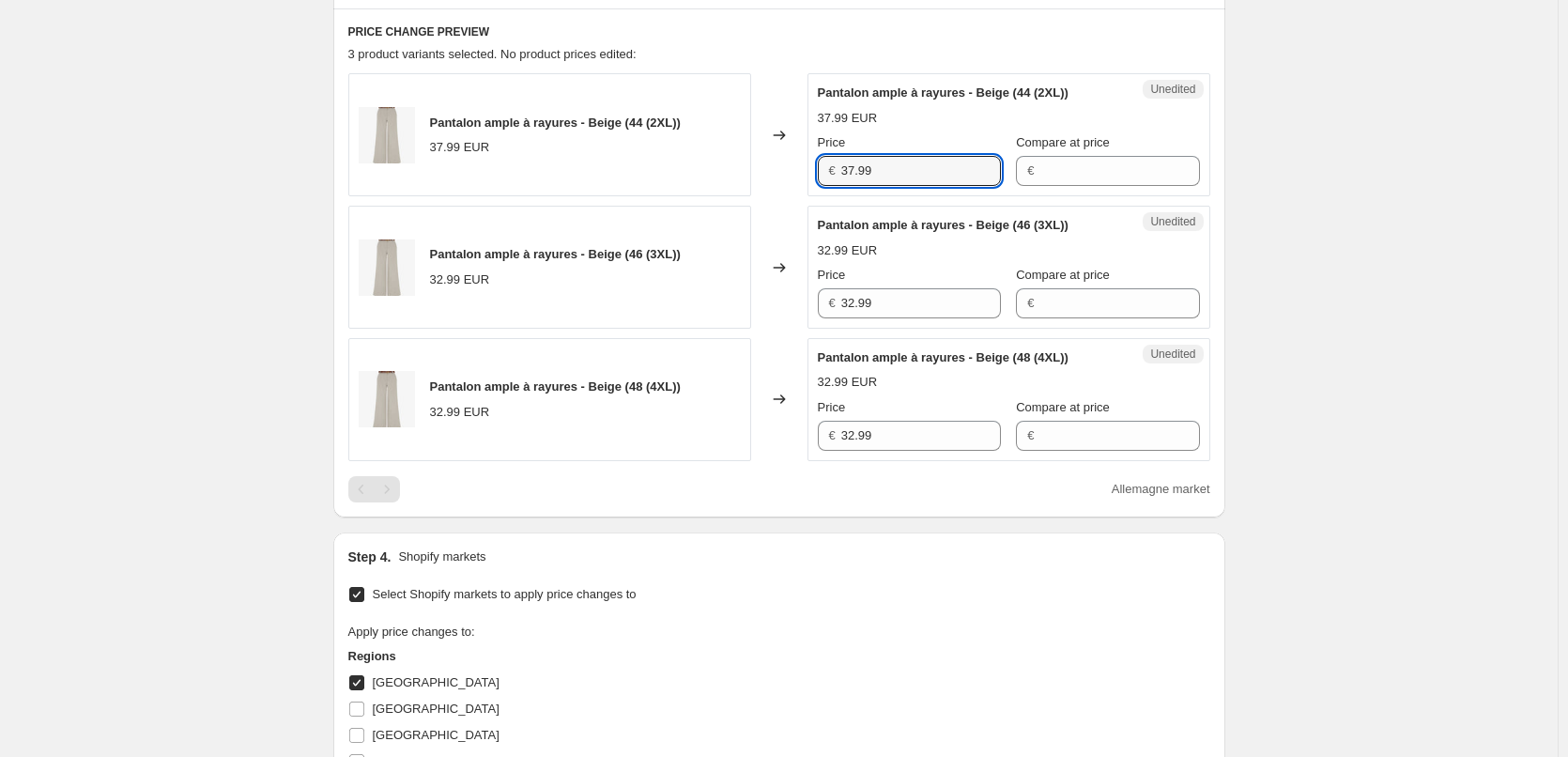
drag, startPoint x: 896, startPoint y: 163, endPoint x: 728, endPoint y: 163, distance: 168.0
click at [728, 163] on div "Pantalon ample à rayures - Beige (44 (2XL)) 37.99 EUR Changed to Unedited Panta…" at bounding box center [779, 134] width 862 height 123
drag, startPoint x: 885, startPoint y: 303, endPoint x: 787, endPoint y: 304, distance: 98.0
click at [787, 302] on div "Pantalon ample à rayures - Beige (46 (3XL)) 32.99 EUR Changed to Unedited Panta…" at bounding box center [779, 267] width 862 height 123
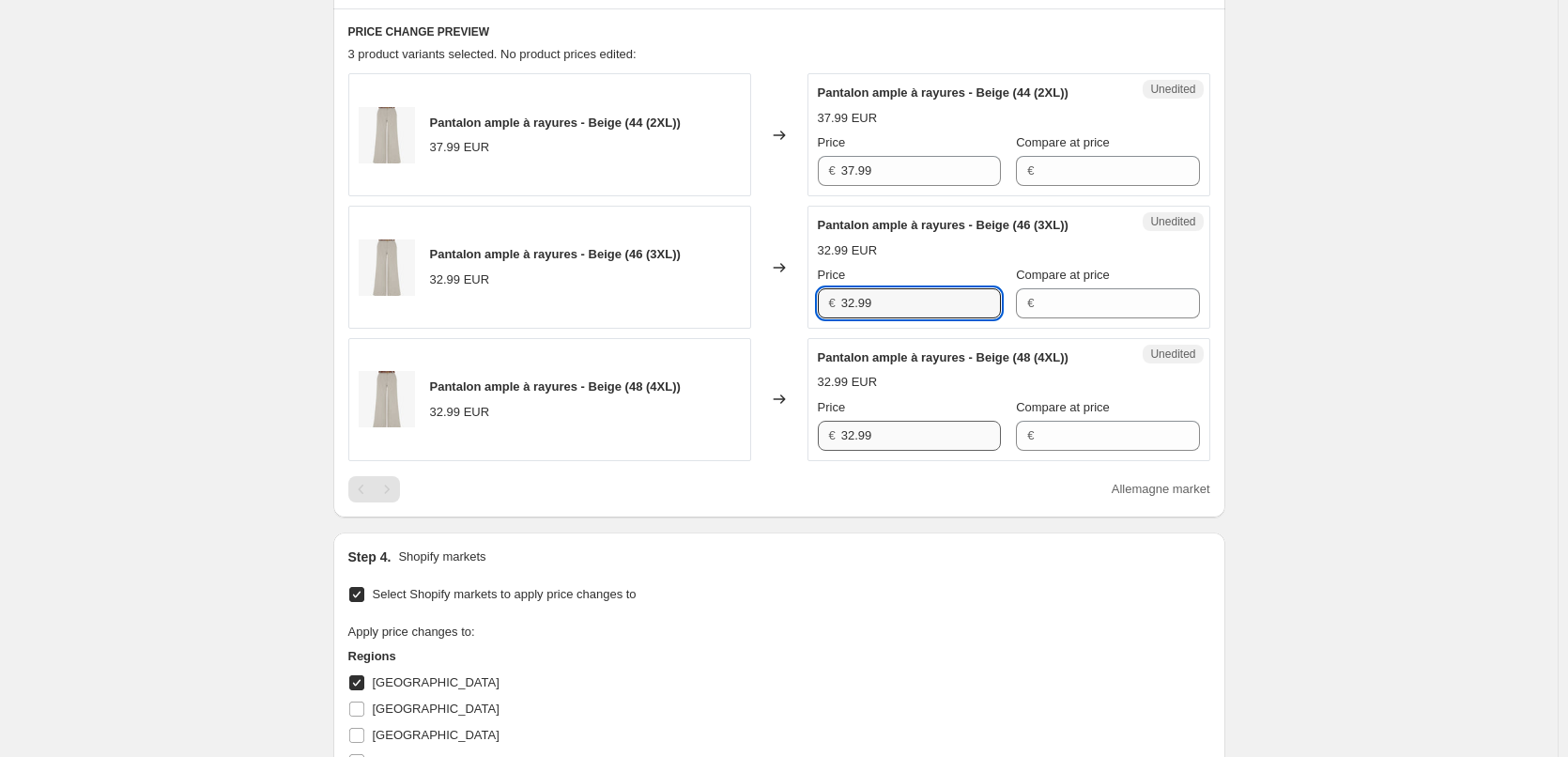
paste input "7"
type input "37.99"
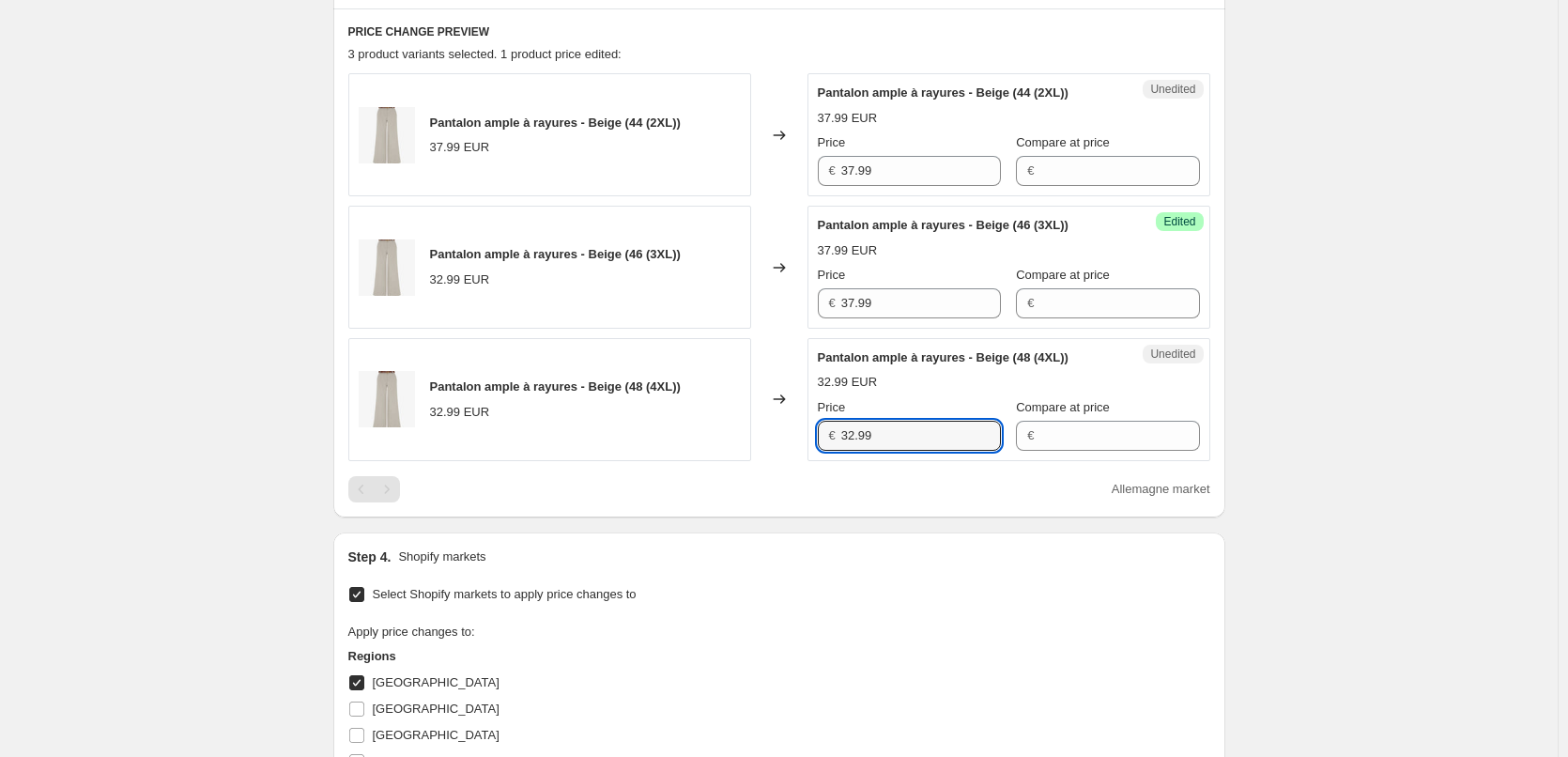
drag, startPoint x: 888, startPoint y: 434, endPoint x: 798, endPoint y: 432, distance: 90.0
click at [798, 432] on div "Pantalon ample à rayures - Beige (48 (4XL)) 32.99 EUR Changed to Unedited Panta…" at bounding box center [779, 399] width 862 height 123
paste input "7"
type input "37.99"
click at [805, 596] on div "Select Shopify markets to apply price changes to Apply price changes to: Region…" at bounding box center [779, 763] width 862 height 362
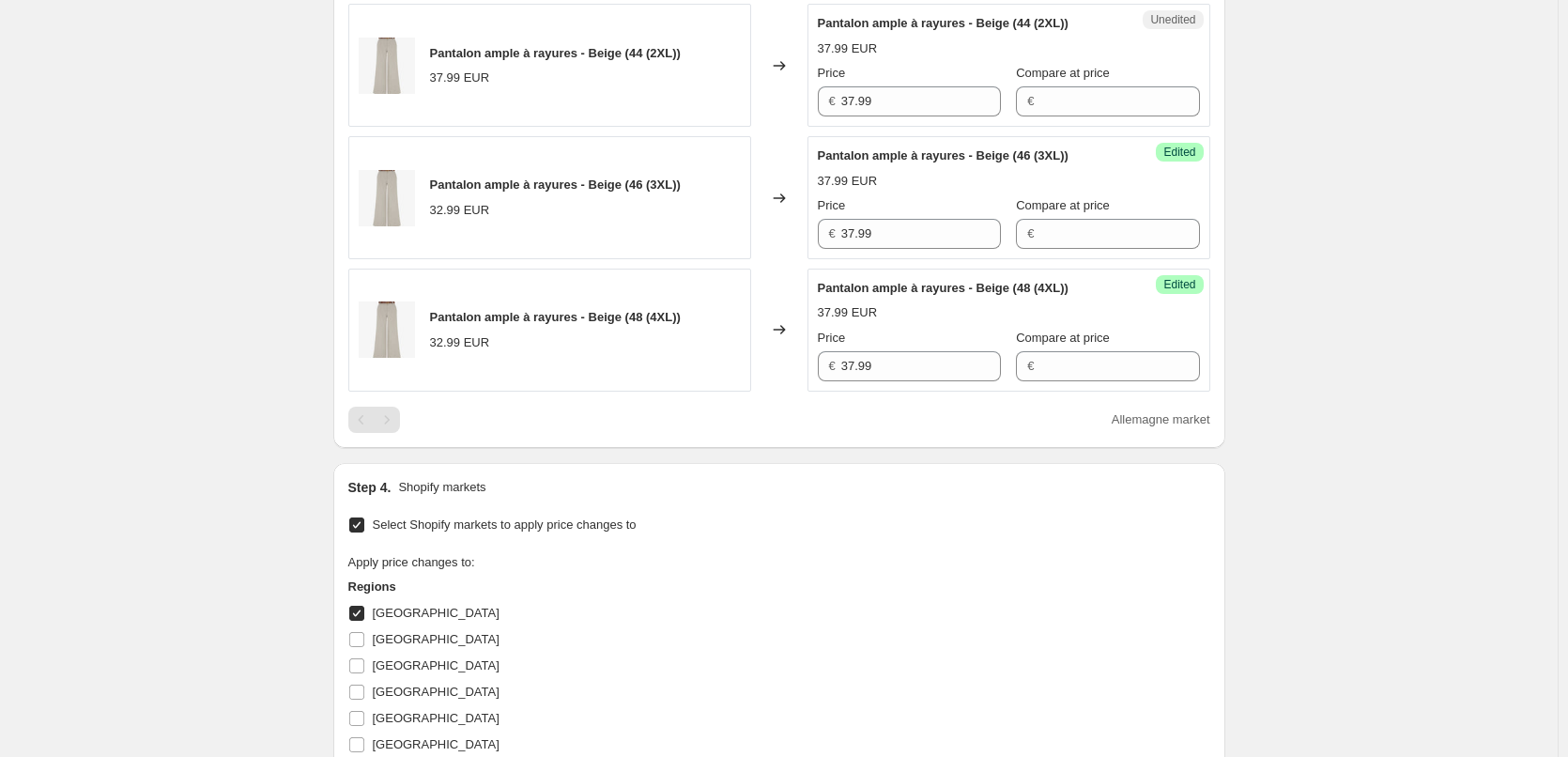
scroll to position [804, 0]
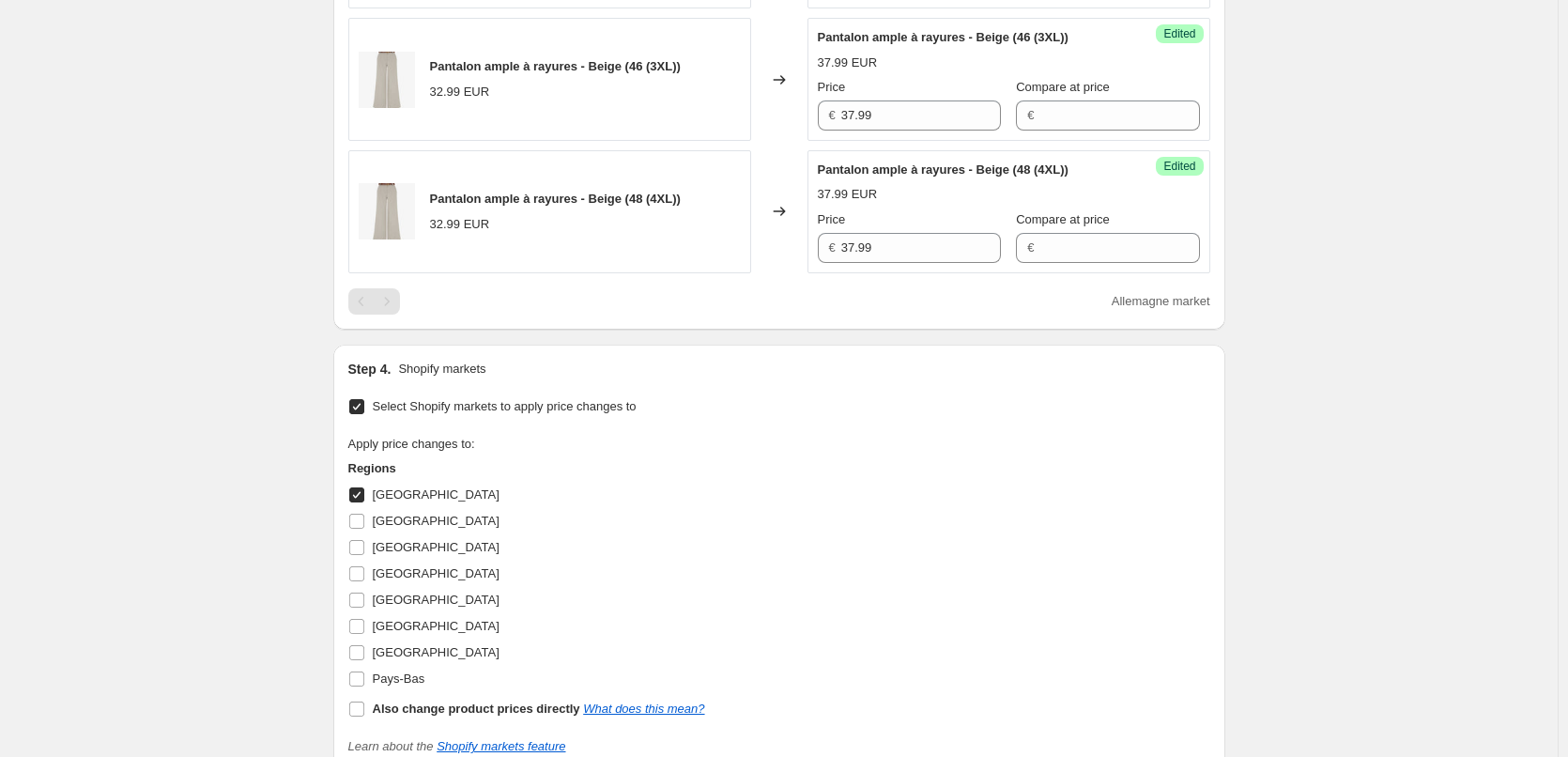
click at [359, 491] on input "[GEOGRAPHIC_DATA]" at bounding box center [356, 494] width 15 height 15
checkbox input "false"
click at [364, 522] on input "[GEOGRAPHIC_DATA]" at bounding box center [356, 520] width 15 height 15
checkbox input "true"
click at [364, 681] on input "Pays-Bas" at bounding box center [356, 678] width 15 height 15
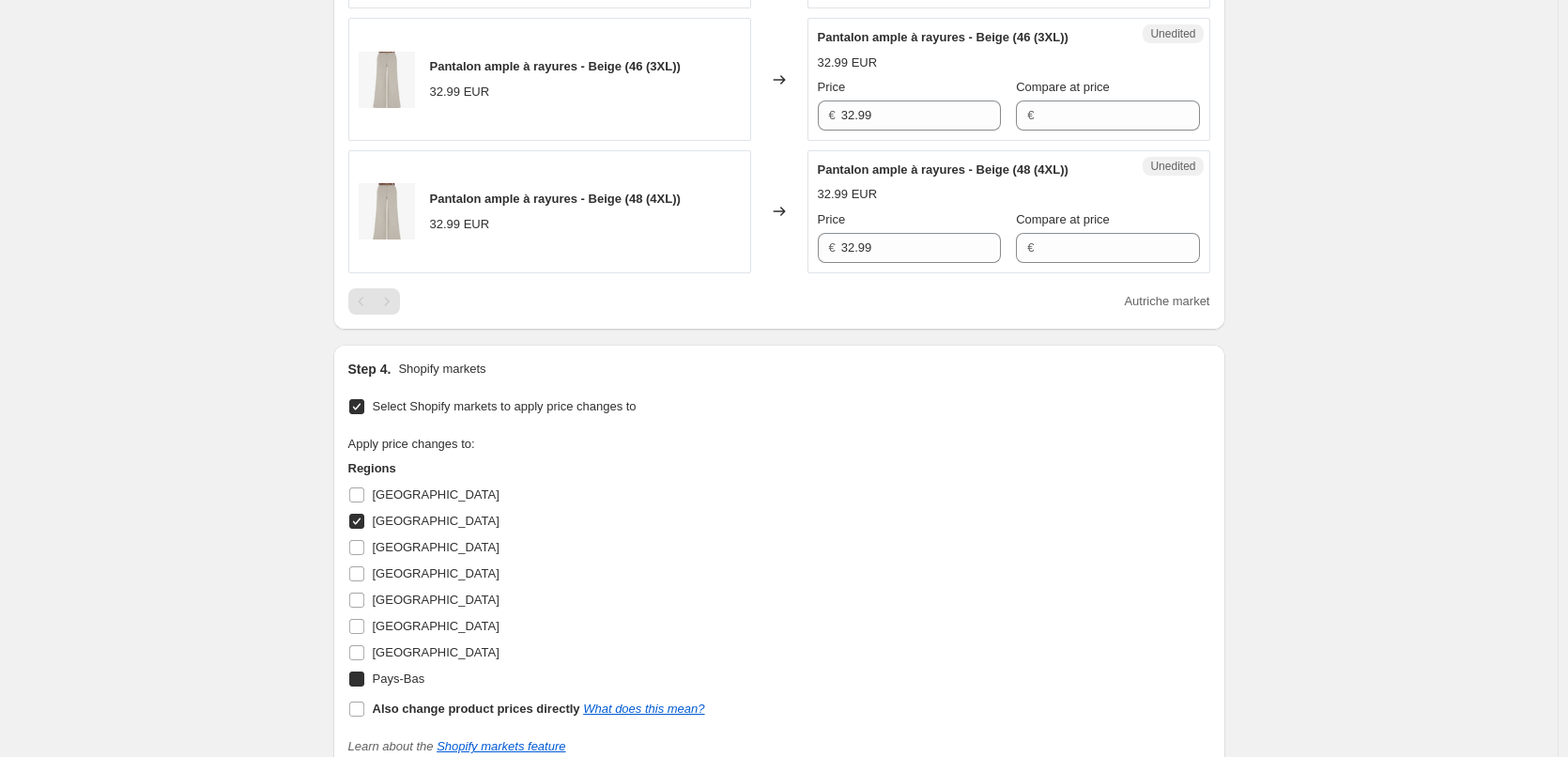
checkbox input "true"
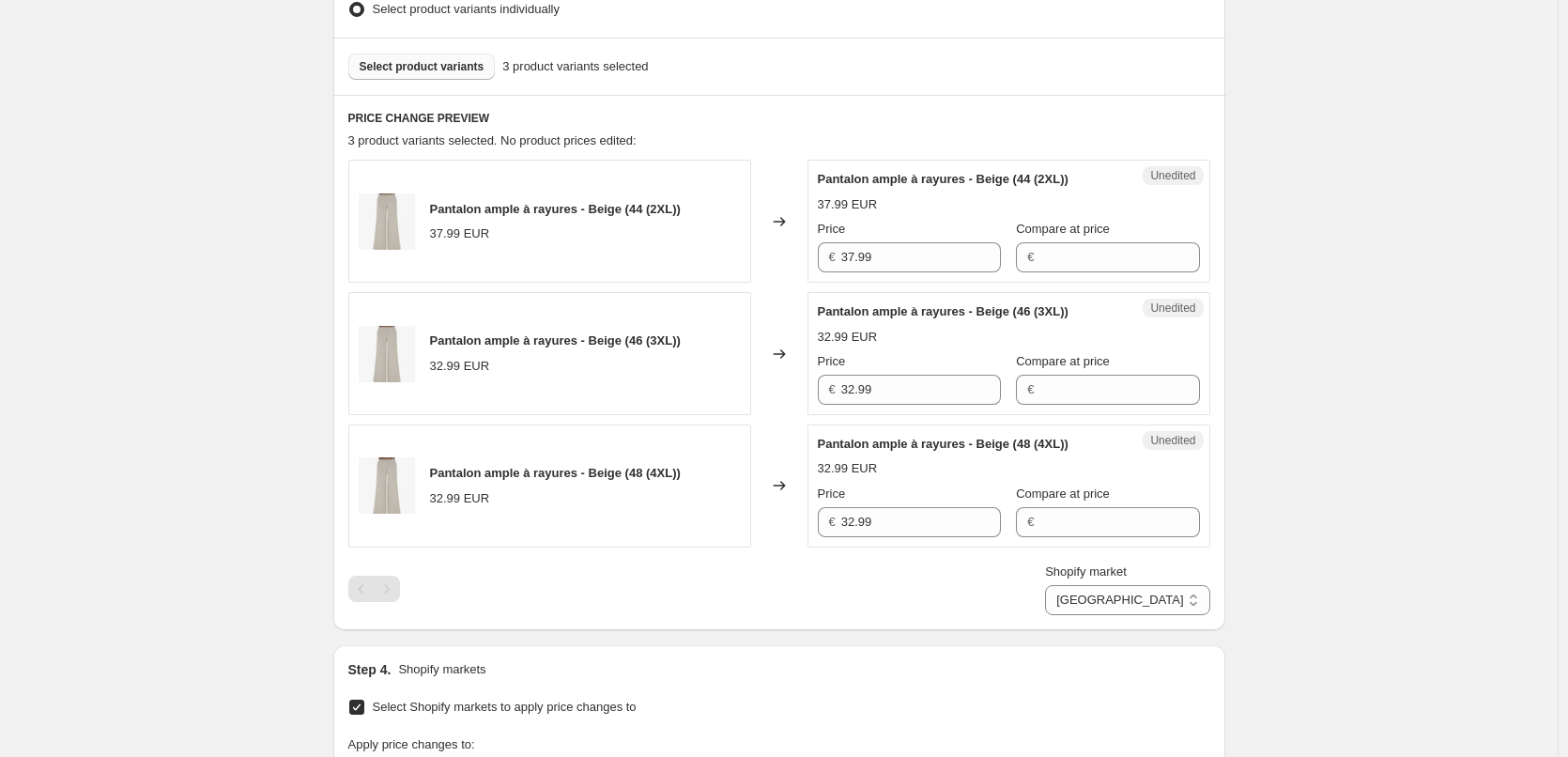
scroll to position [522, 0]
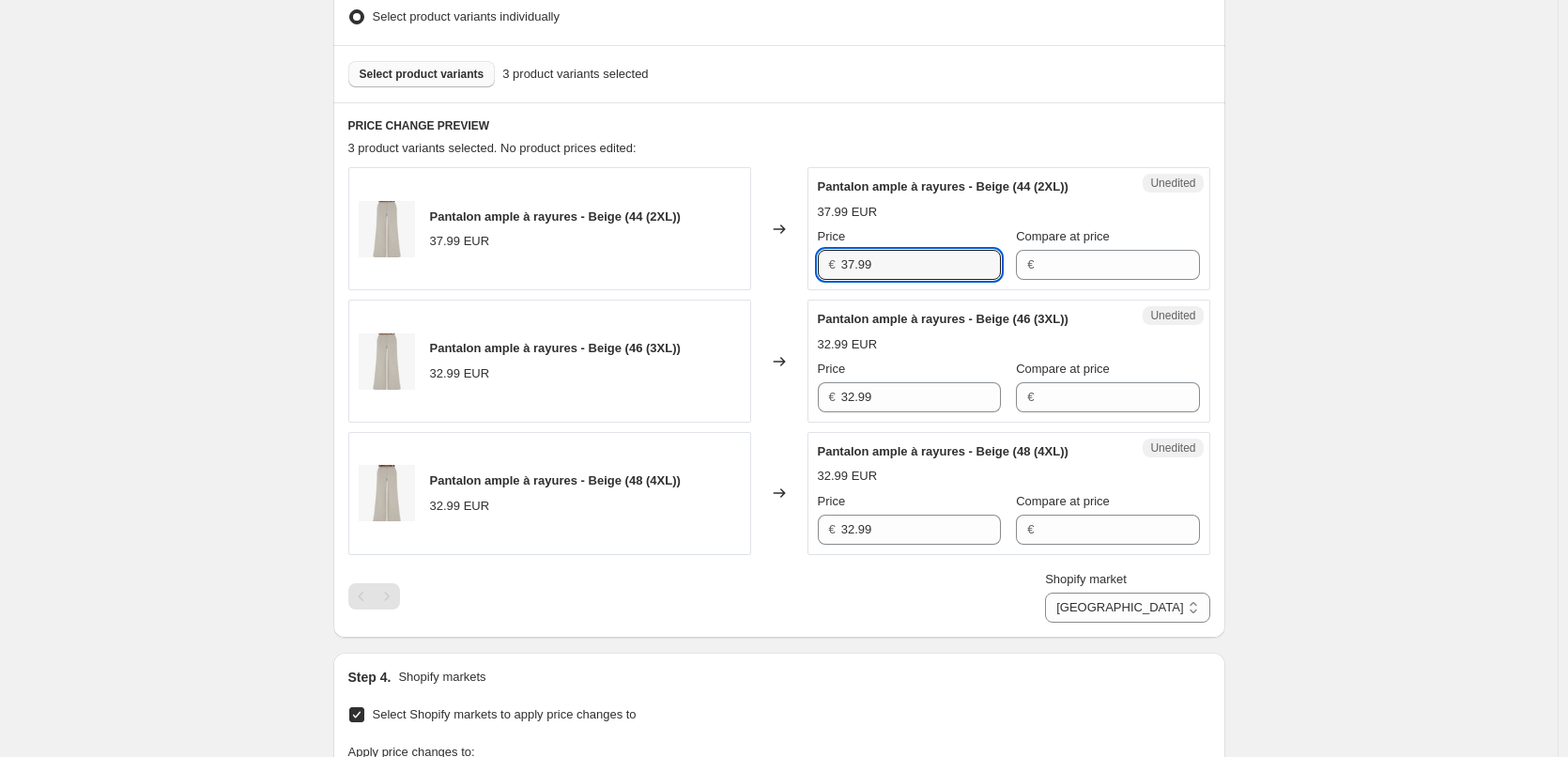
drag, startPoint x: 842, startPoint y: 257, endPoint x: 799, endPoint y: 254, distance: 43.1
click at [799, 254] on div "Pantalon ample à rayures - Beige (44 (2XL)) 37.99 EUR Changed to Unedited Panta…" at bounding box center [779, 229] width 862 height 123
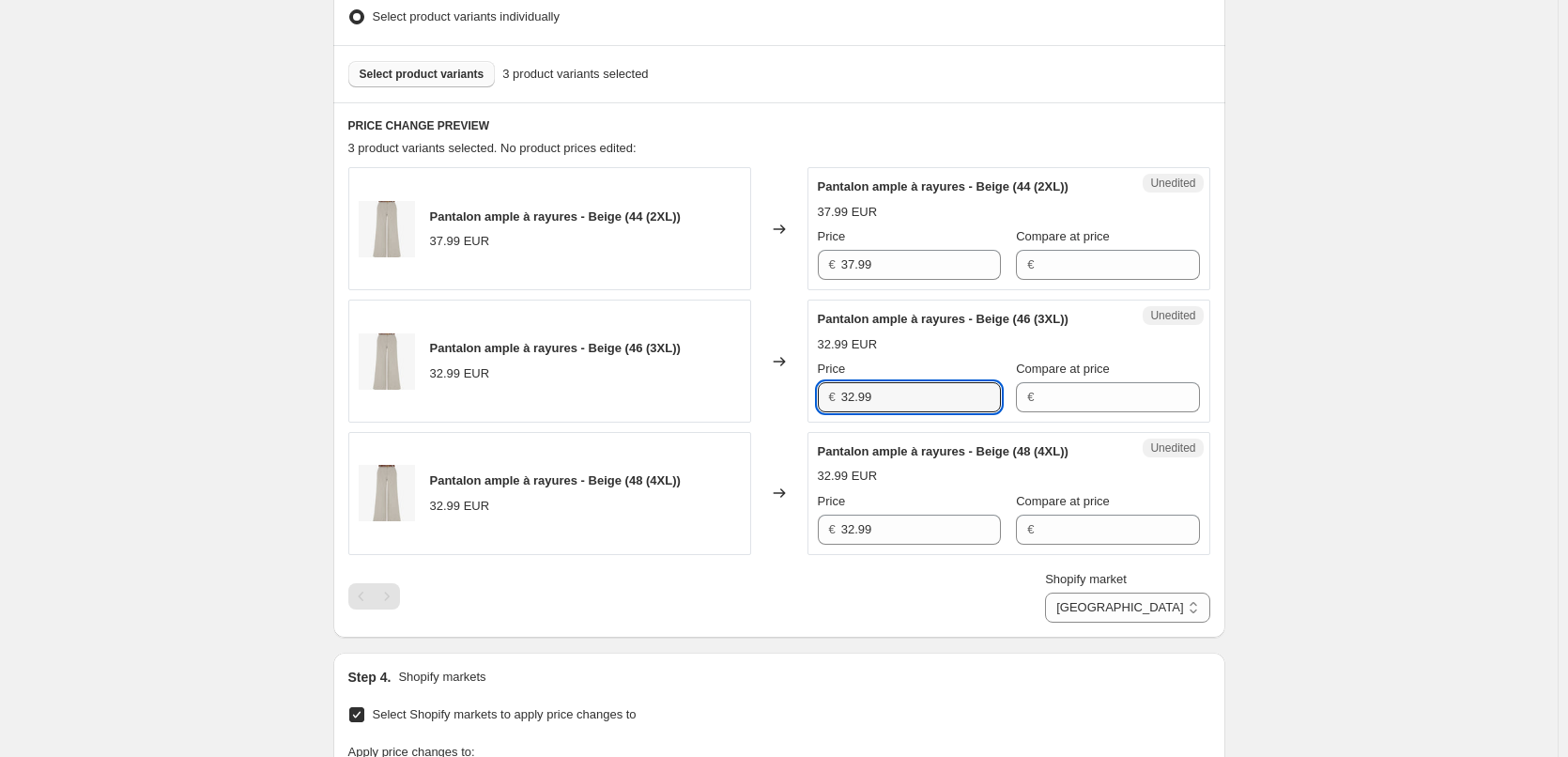
drag, startPoint x: 915, startPoint y: 384, endPoint x: 769, endPoint y: 392, distance: 146.2
click at [770, 390] on div "Pantalon ample à rayures - Beige (46 (3XL)) 32.99 EUR Changed to Unedited Panta…" at bounding box center [779, 361] width 862 height 123
paste input "7"
type input "37.99"
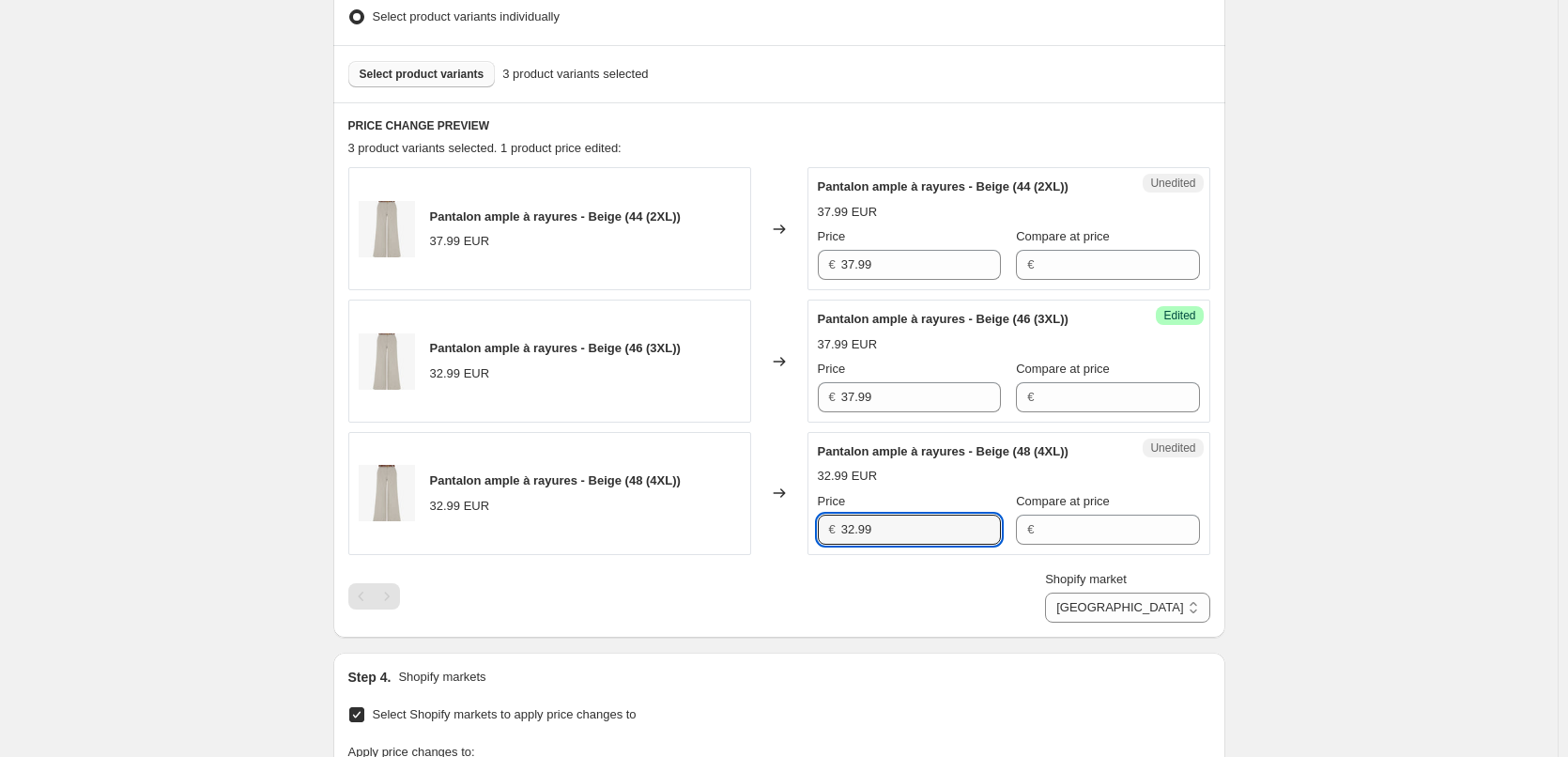
drag, startPoint x: 875, startPoint y: 538, endPoint x: 798, endPoint y: 535, distance: 77.1
click at [799, 535] on div "Pantalon ample à rayures - Beige (48 (4XL)) 32.99 EUR Changed to Unedited Panta…" at bounding box center [779, 494] width 862 height 123
paste input "7"
type input "37.99"
click at [803, 624] on div "PRICE CHANGE PREVIEW 3 product variants selected. 1 product price edited: Panta…" at bounding box center [779, 370] width 892 height 536
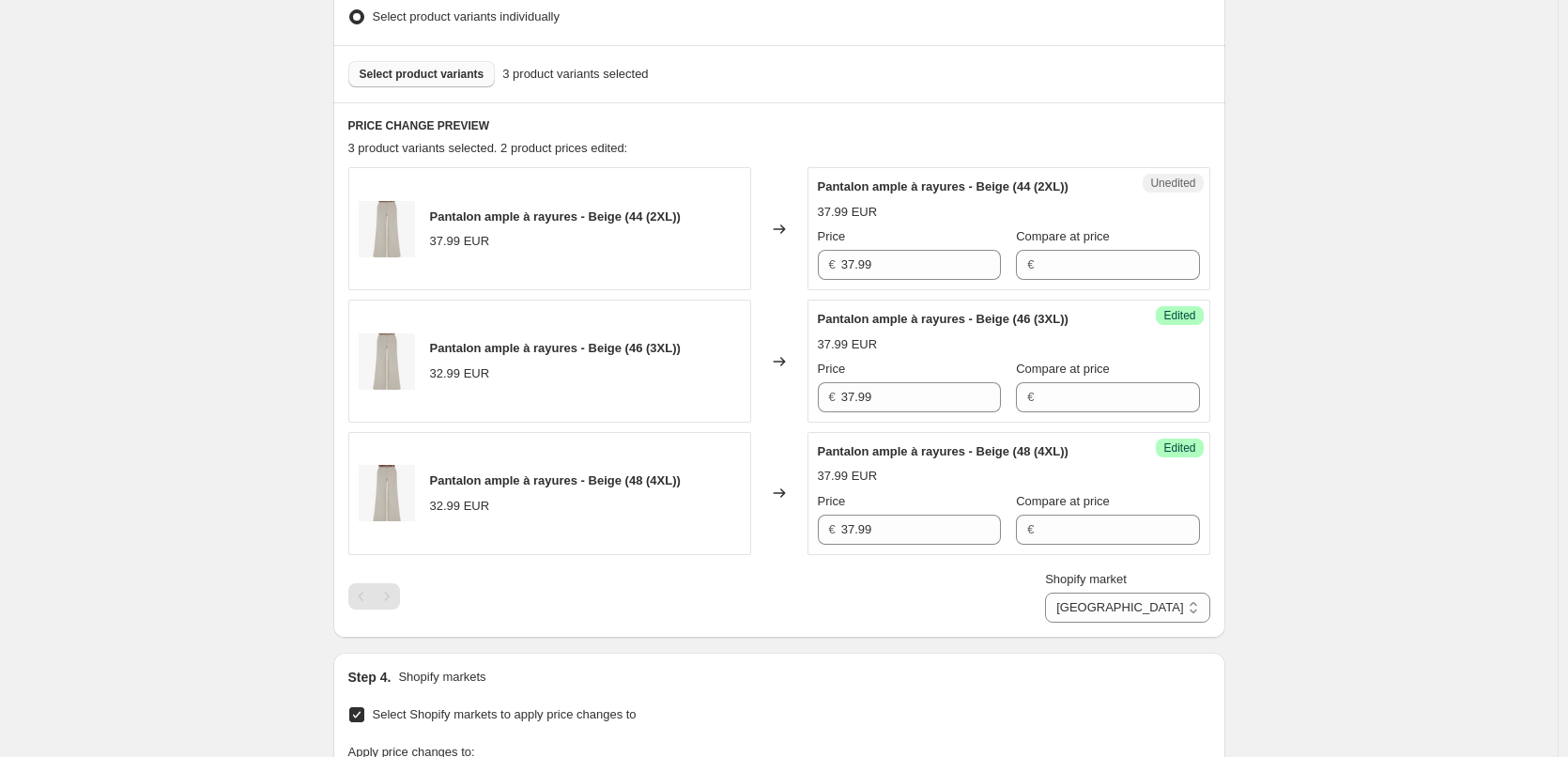
click at [772, 621] on div "Shopify market [GEOGRAPHIC_DATA] [GEOGRAPHIC_DATA] [GEOGRAPHIC_DATA]" at bounding box center [779, 596] width 862 height 53
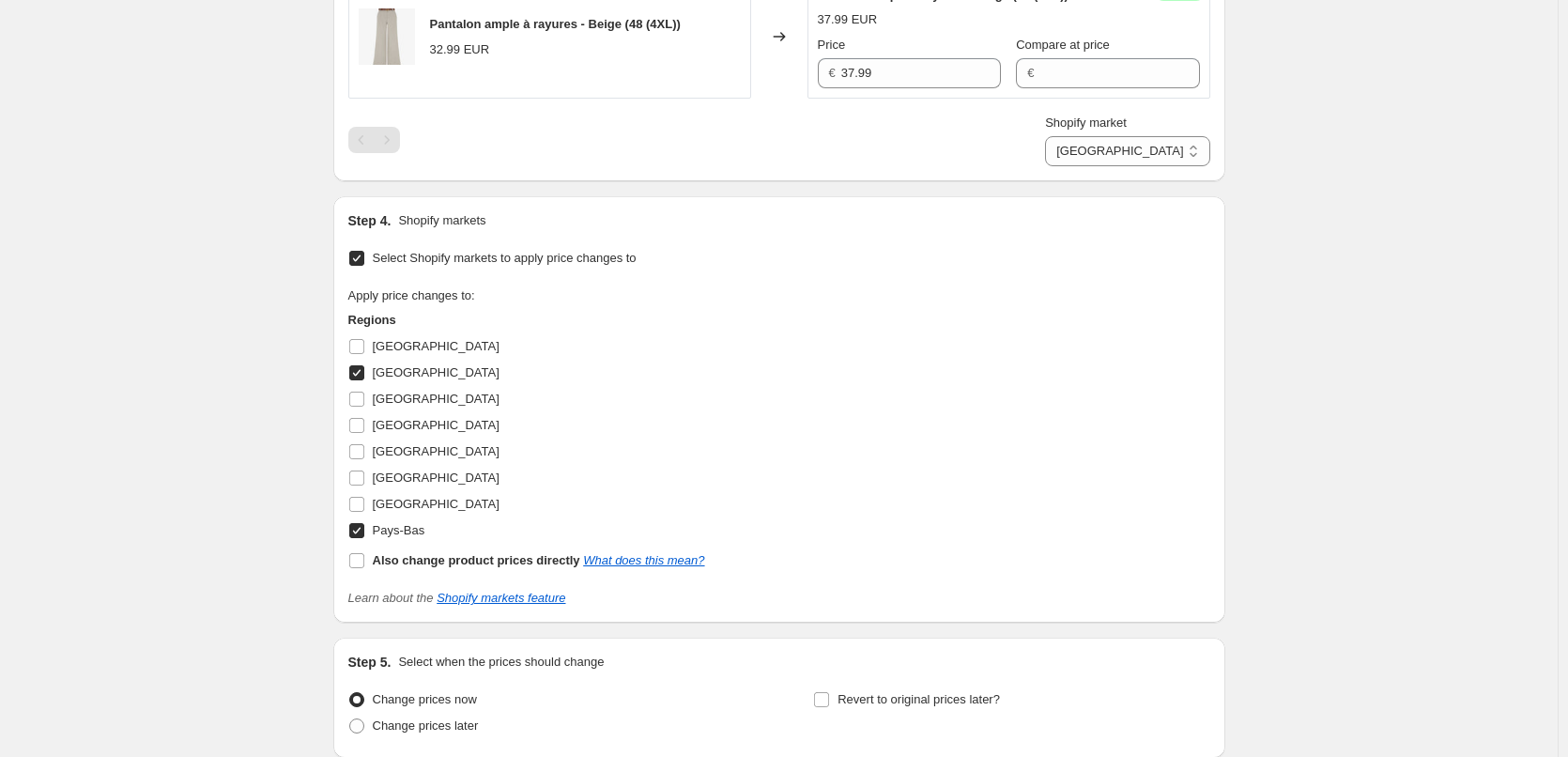
scroll to position [992, 0]
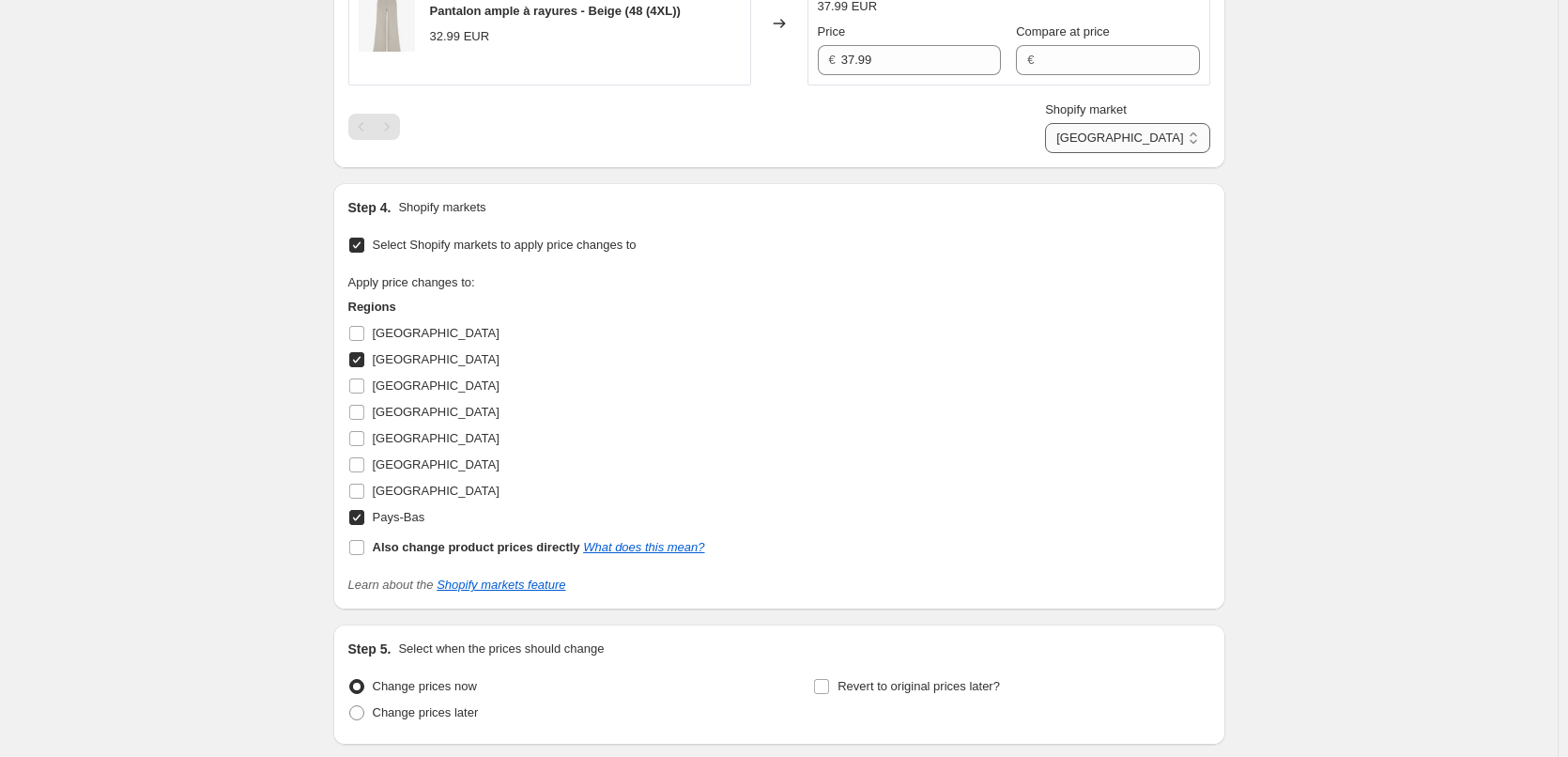
click at [1191, 135] on select "Autriche [GEOGRAPHIC_DATA]" at bounding box center [1127, 137] width 165 height 30
click at [364, 360] on input "[GEOGRAPHIC_DATA]" at bounding box center [356, 360] width 15 height 15
checkbox input "false"
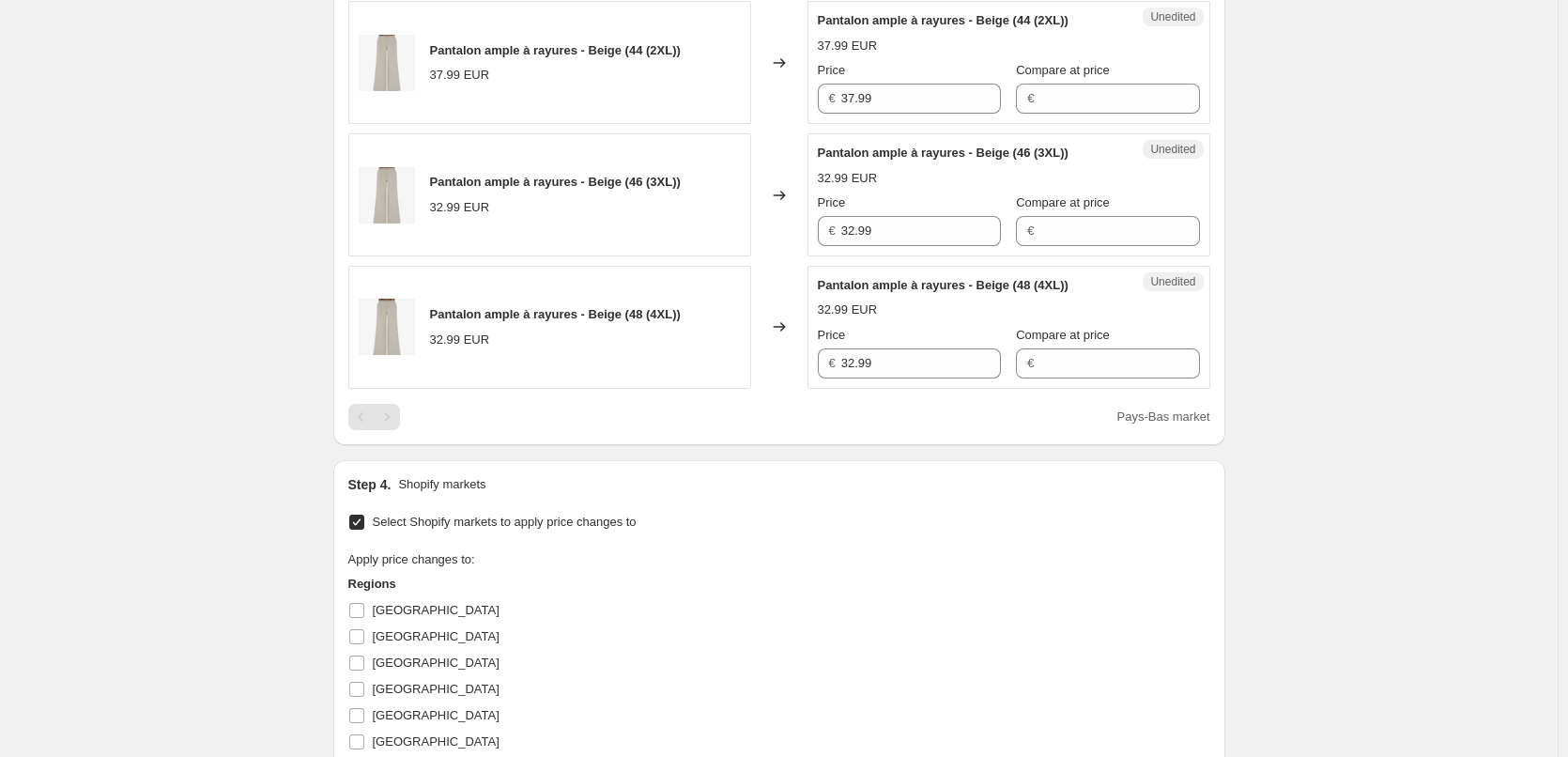
scroll to position [522, 0]
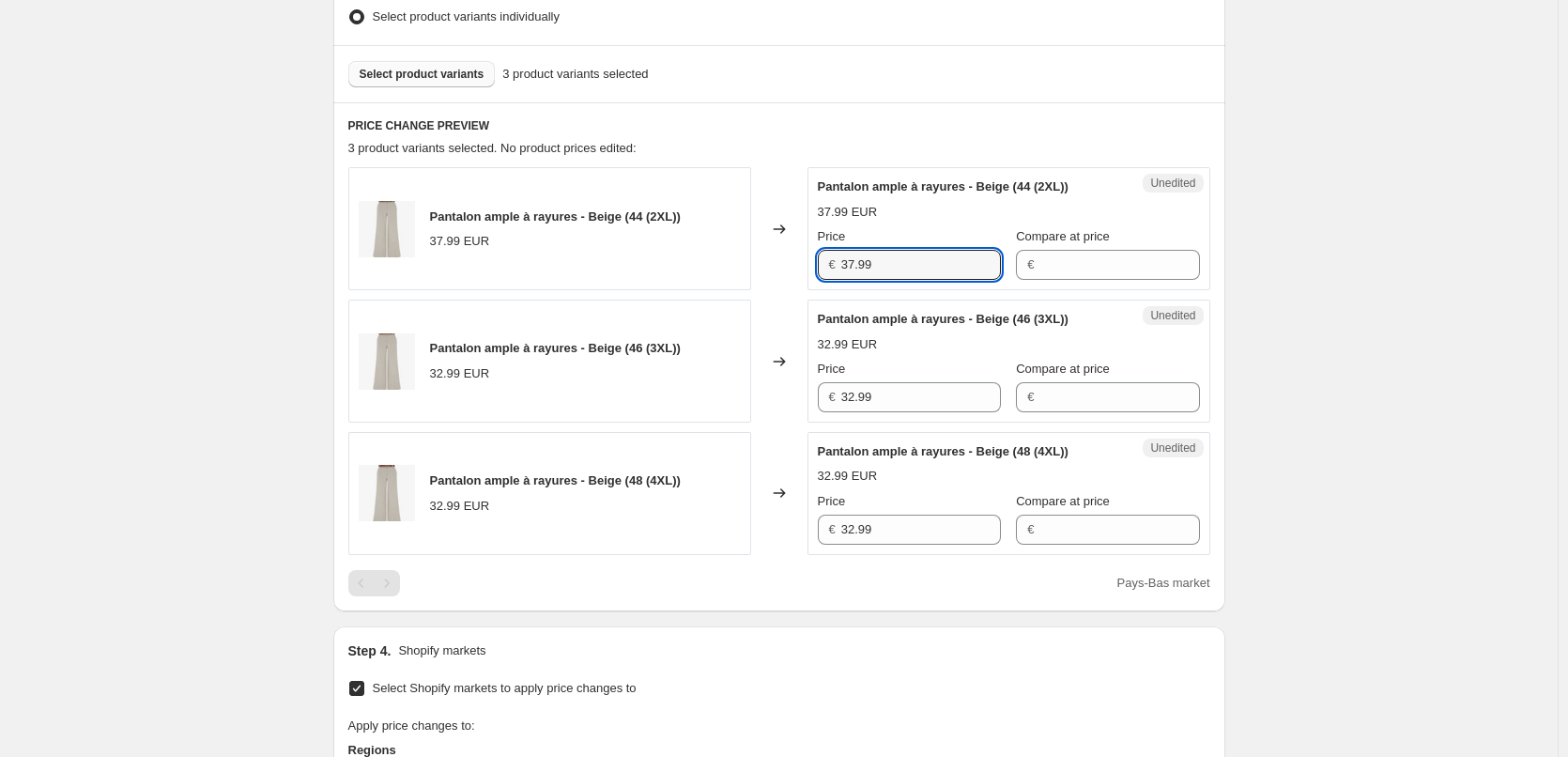
drag, startPoint x: 904, startPoint y: 265, endPoint x: 677, endPoint y: 266, distance: 227.0
click at [677, 266] on div "Pantalon ample à rayures - Beige (44 (2XL)) 37.99 EUR Changed to Unedited Panta…" at bounding box center [779, 229] width 862 height 123
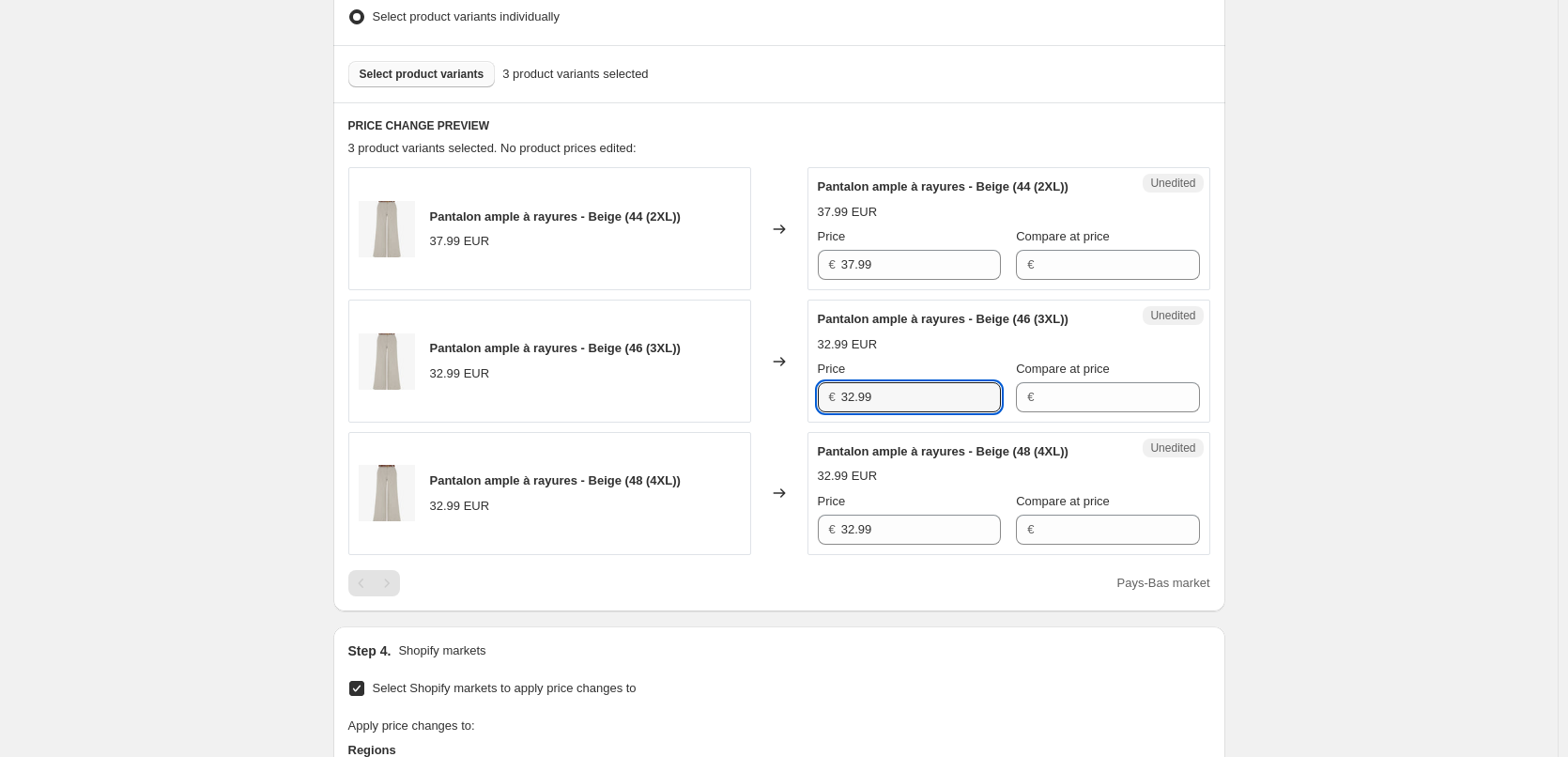
drag, startPoint x: 889, startPoint y: 385, endPoint x: 904, endPoint y: 564, distance: 179.6
click at [782, 403] on div "Pantalon ample à rayures - Beige (46 (3XL)) 32.99 EUR Changed to Unedited Panta…" at bounding box center [779, 361] width 862 height 123
paste input "7"
type input "37.99"
drag, startPoint x: 899, startPoint y: 526, endPoint x: 743, endPoint y: 529, distance: 156.0
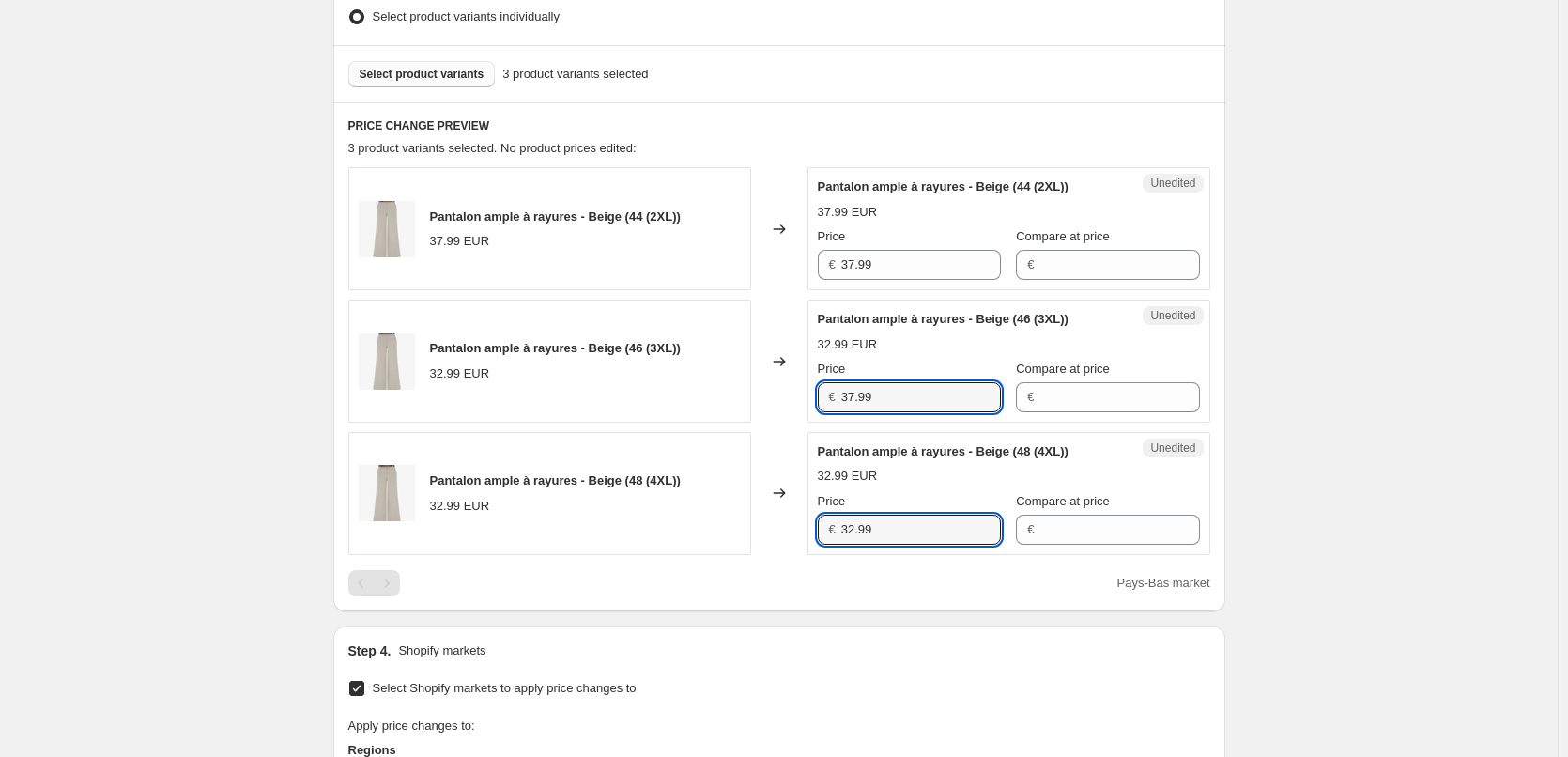
click at [744, 529] on div "Pantalon ample à rayures - Beige (48 (4XL)) 32.99 EUR Changed to Unedited Panta…" at bounding box center [779, 494] width 862 height 123
paste input "7"
type input "37.99"
click at [825, 598] on div "PRICE CHANGE PREVIEW 3 product variants selected. 1 product price edited: Panta…" at bounding box center [779, 357] width 892 height 510
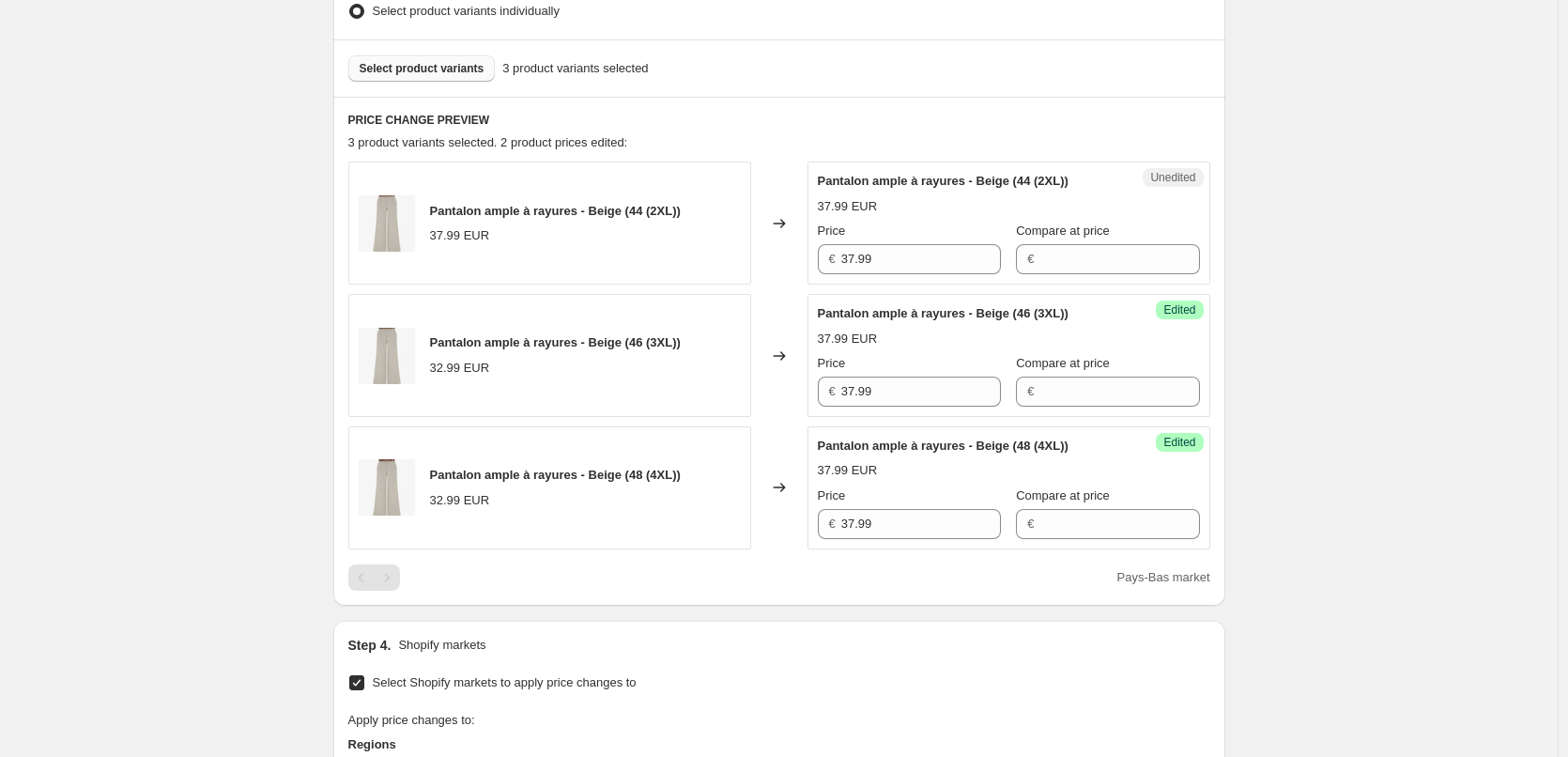
scroll to position [1086, 0]
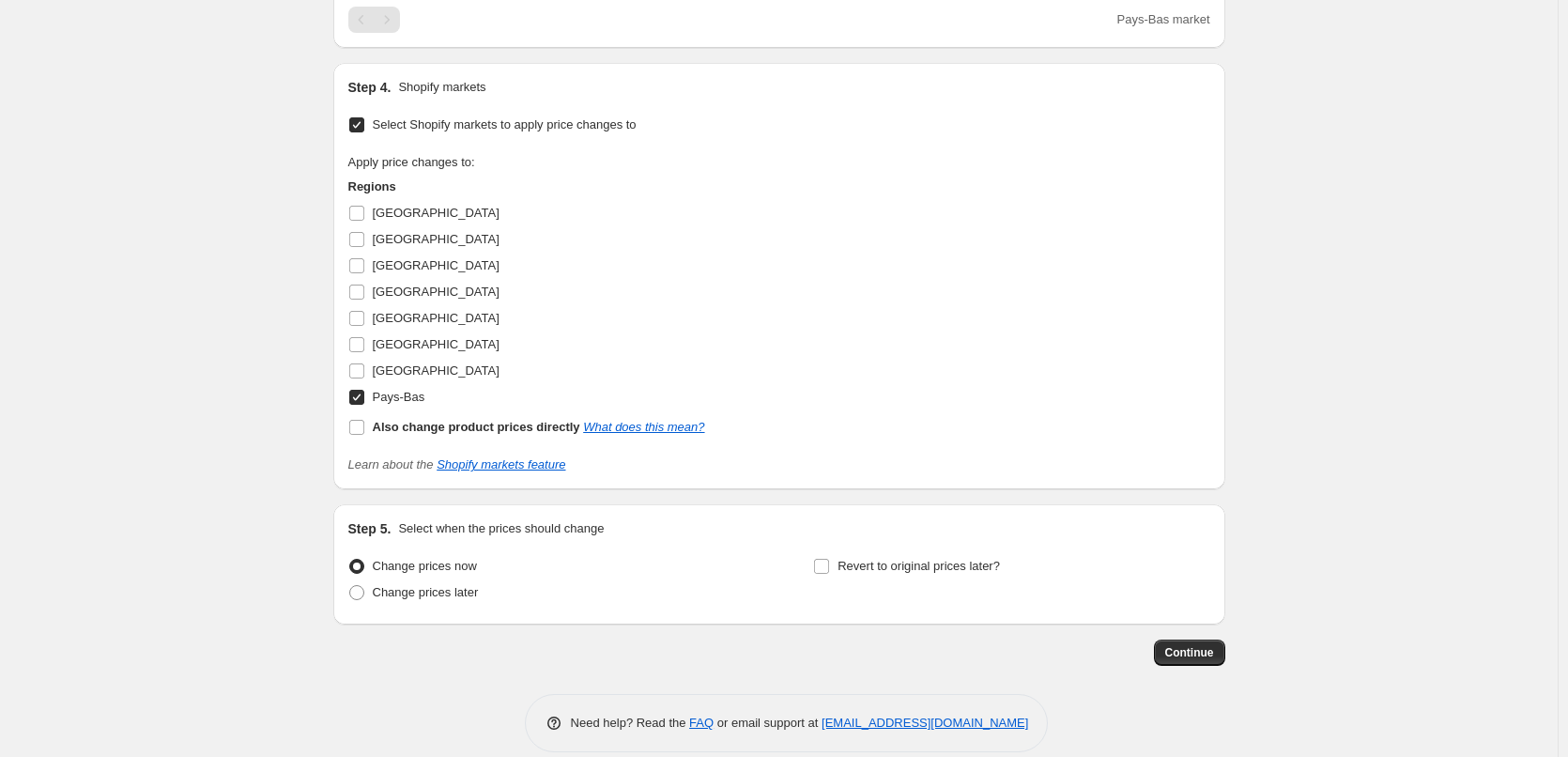
click at [364, 393] on input "Pays-Bas" at bounding box center [356, 397] width 15 height 15
checkbox input "false"
click at [364, 241] on input "[GEOGRAPHIC_DATA]" at bounding box center [356, 239] width 15 height 15
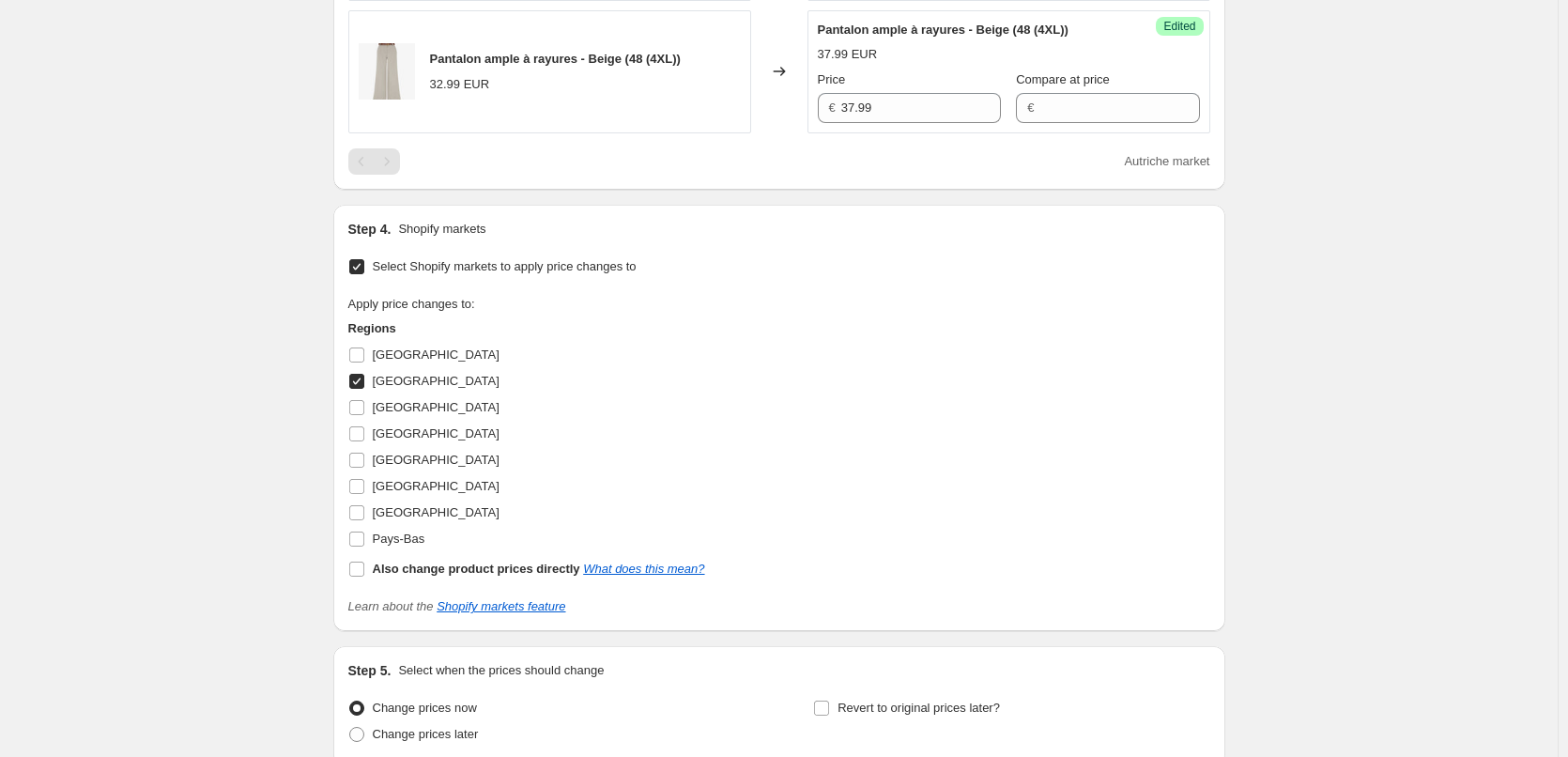
scroll to position [992, 0]
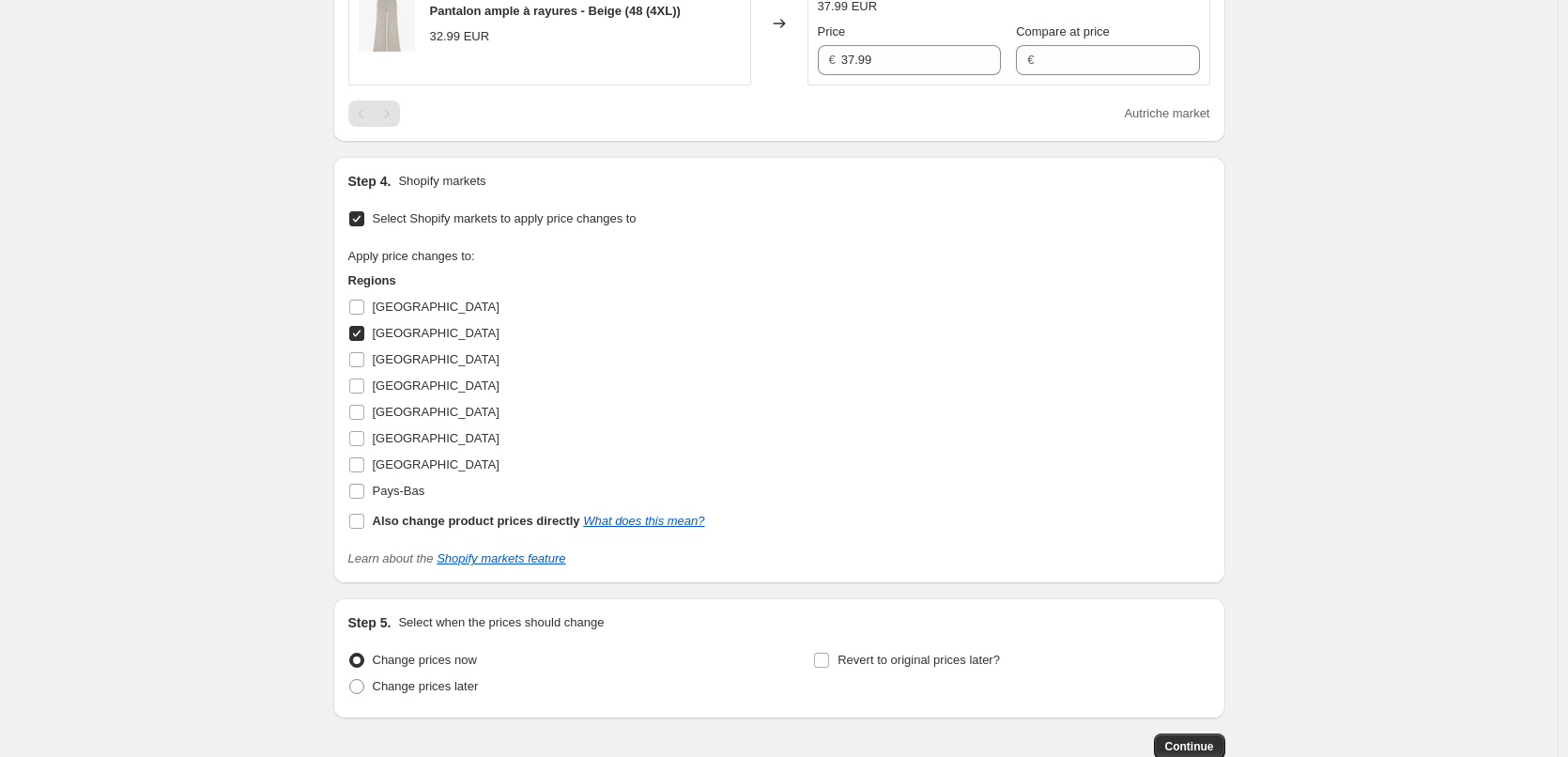
click at [359, 335] on input "[GEOGRAPHIC_DATA]" at bounding box center [356, 333] width 15 height 15
checkbox input "false"
click at [360, 354] on input "[GEOGRAPHIC_DATA]" at bounding box center [356, 360] width 15 height 15
checkbox input "true"
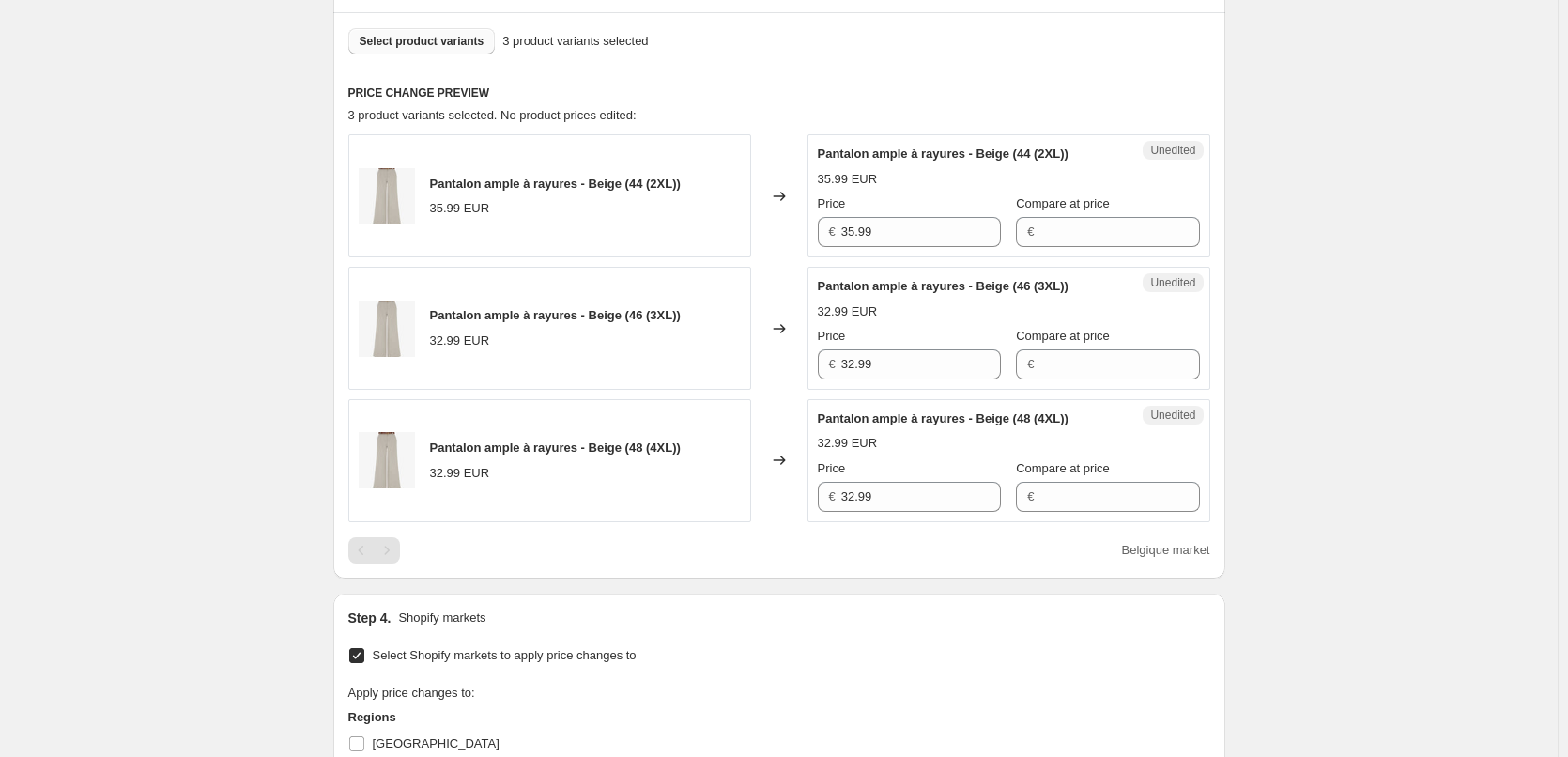
scroll to position [522, 0]
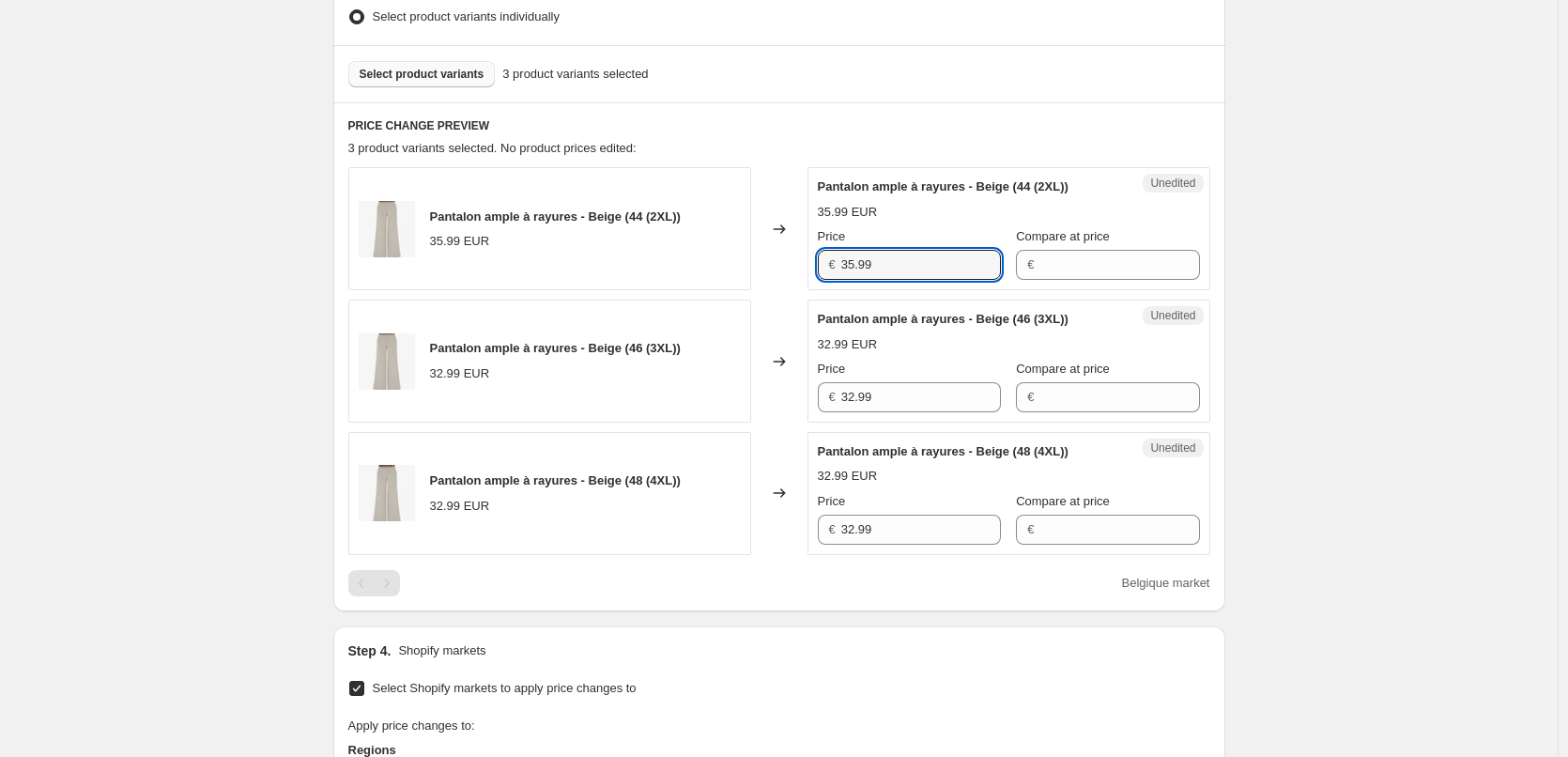
drag, startPoint x: 824, startPoint y: 260, endPoint x: 748, endPoint y: 265, distance: 76.2
click at [748, 262] on div "Pantalon ample à rayures - Beige (44 (2XL)) 35.99 EUR Changed to Unedited Panta…" at bounding box center [779, 229] width 862 height 123
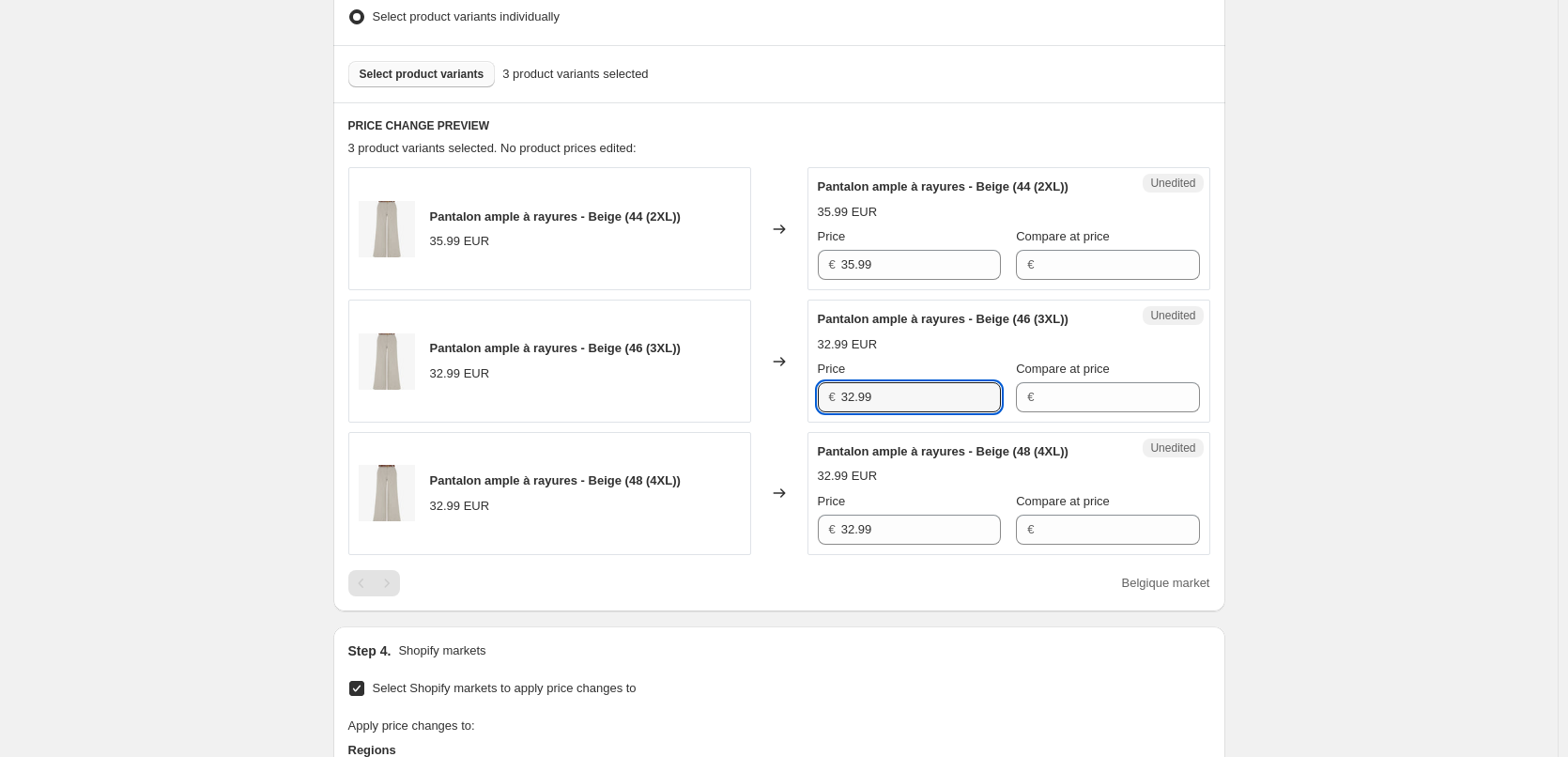
drag, startPoint x: 888, startPoint y: 397, endPoint x: 953, endPoint y: 548, distance: 164.4
click at [777, 400] on div "Pantalon ample à rayures - Beige (46 (3XL)) 32.99 EUR Changed to Unedited Panta…" at bounding box center [779, 361] width 862 height 123
paste input "5"
type input "35.99"
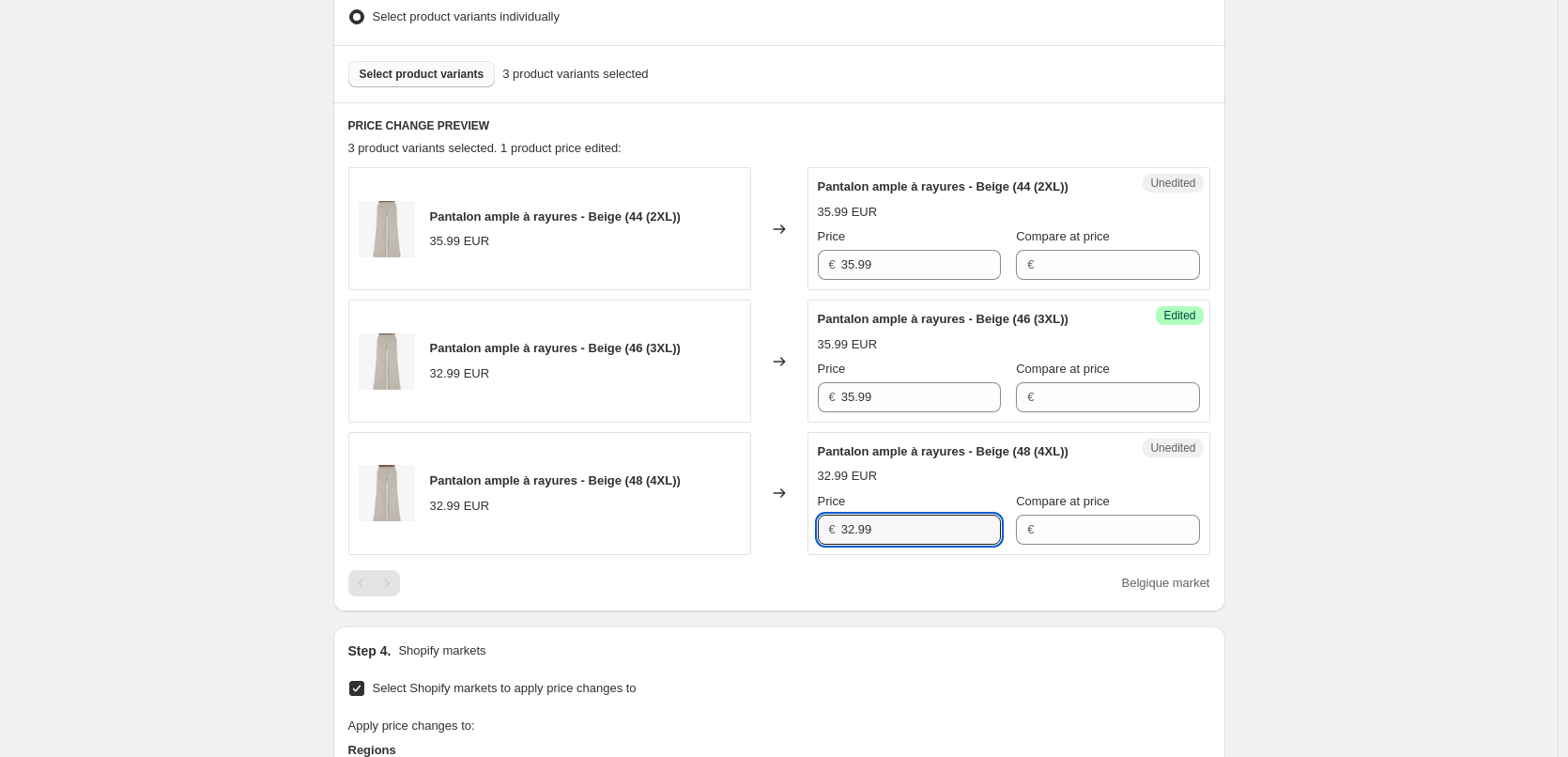
drag, startPoint x: 882, startPoint y: 535, endPoint x: 727, endPoint y: 528, distance: 155.2
click at [728, 525] on div "Pantalon ample à rayures - Beige (48 (4XL)) 32.99 EUR Changed to Unedited Panta…" at bounding box center [779, 494] width 862 height 123
paste input "5"
type input "35.99"
click at [774, 595] on div "Belgique market" at bounding box center [779, 583] width 862 height 26
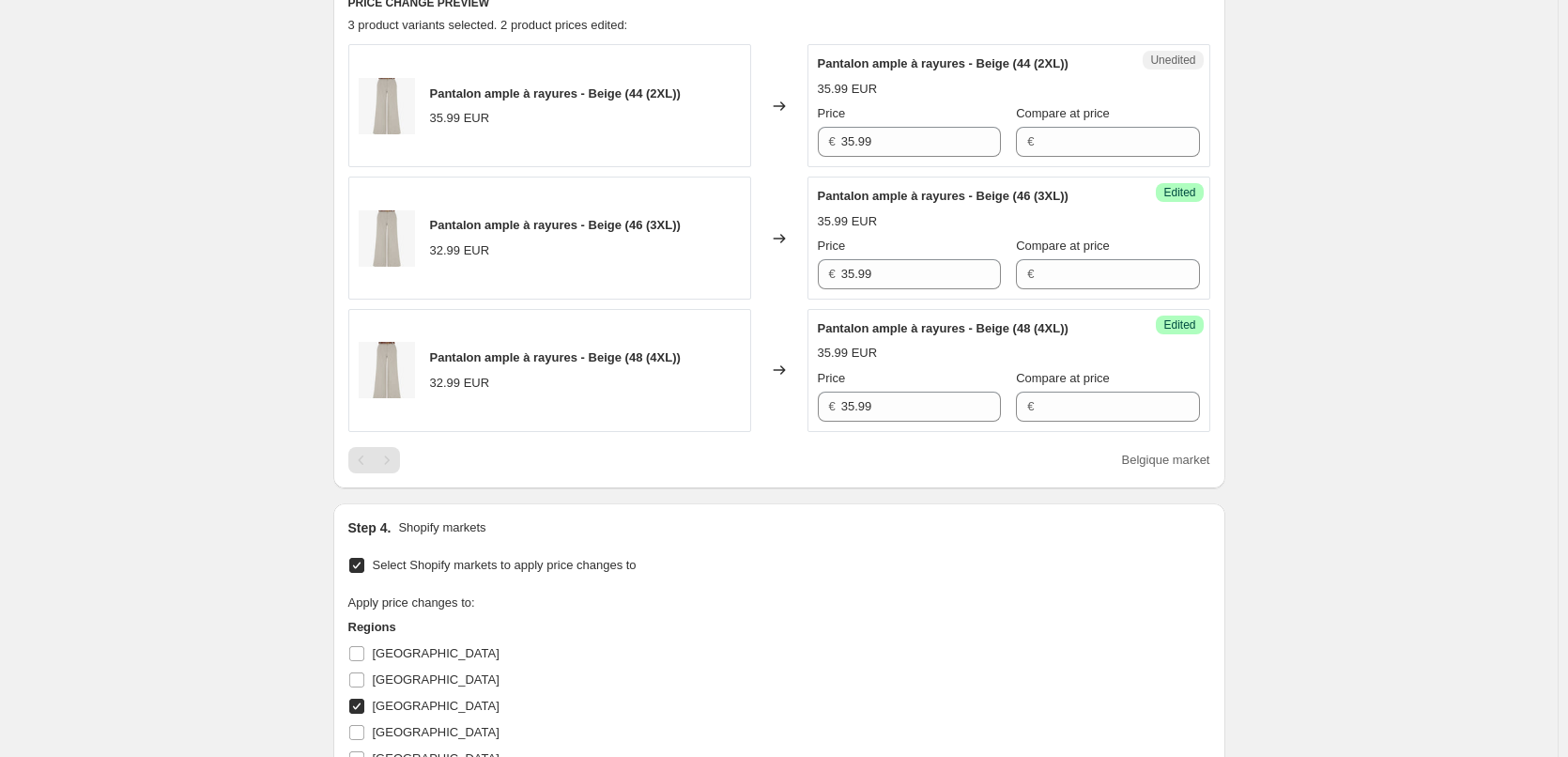
scroll to position [1086, 0]
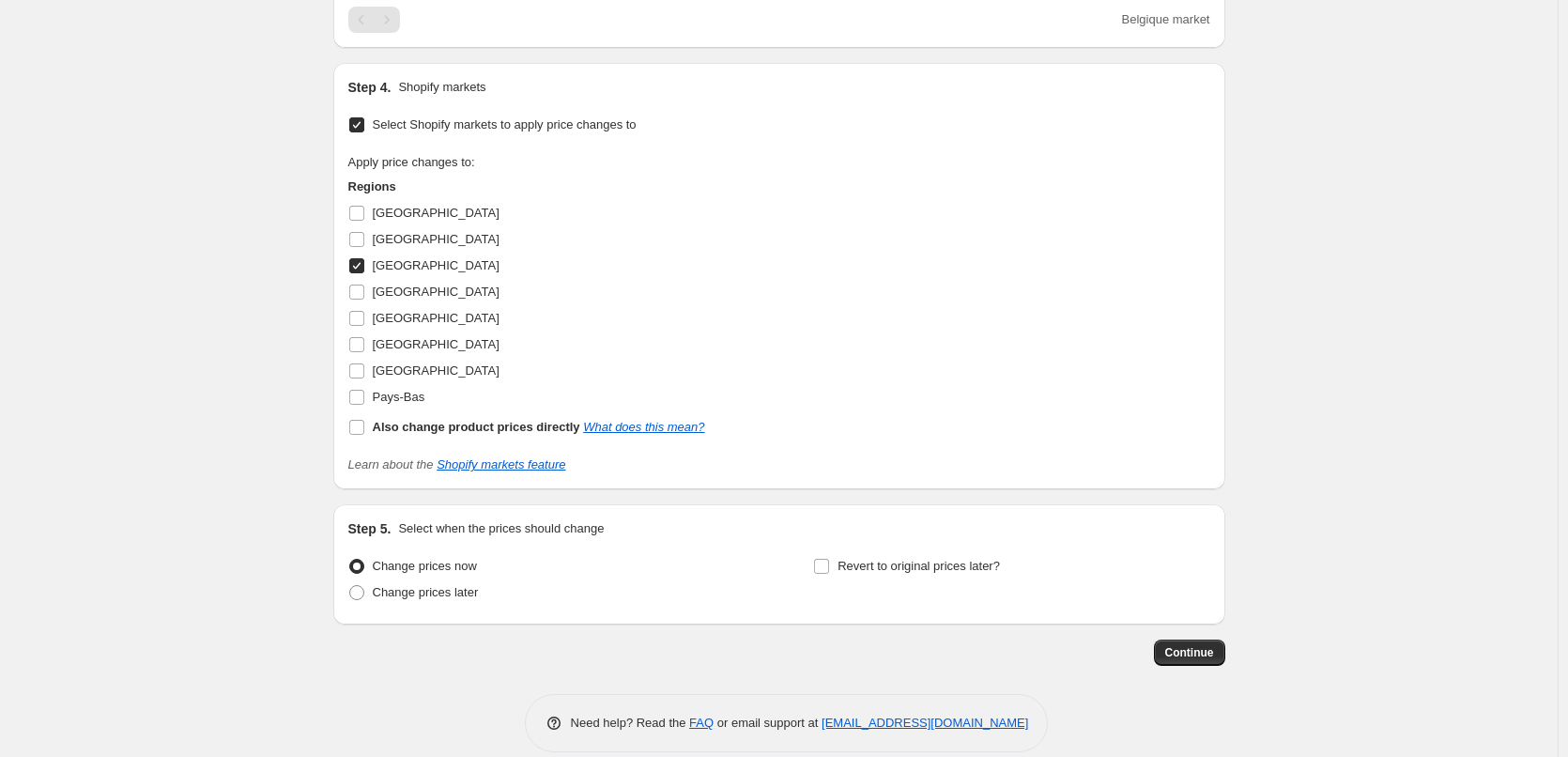
click at [363, 268] on input "[GEOGRAPHIC_DATA]" at bounding box center [356, 265] width 15 height 15
checkbox input "false"
click at [361, 344] on input "[GEOGRAPHIC_DATA]" at bounding box center [356, 344] width 15 height 15
checkbox input "true"
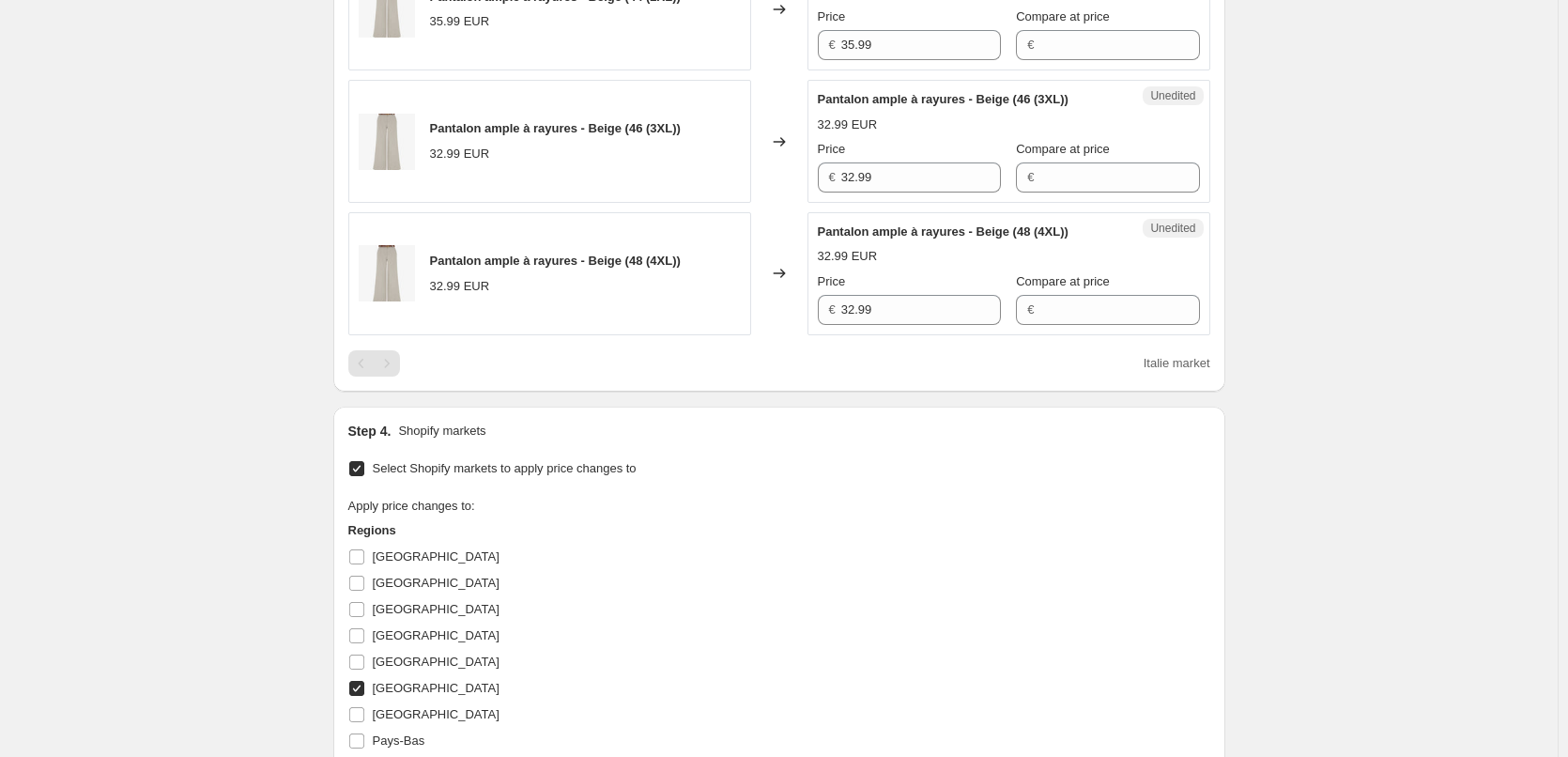
scroll to position [710, 0]
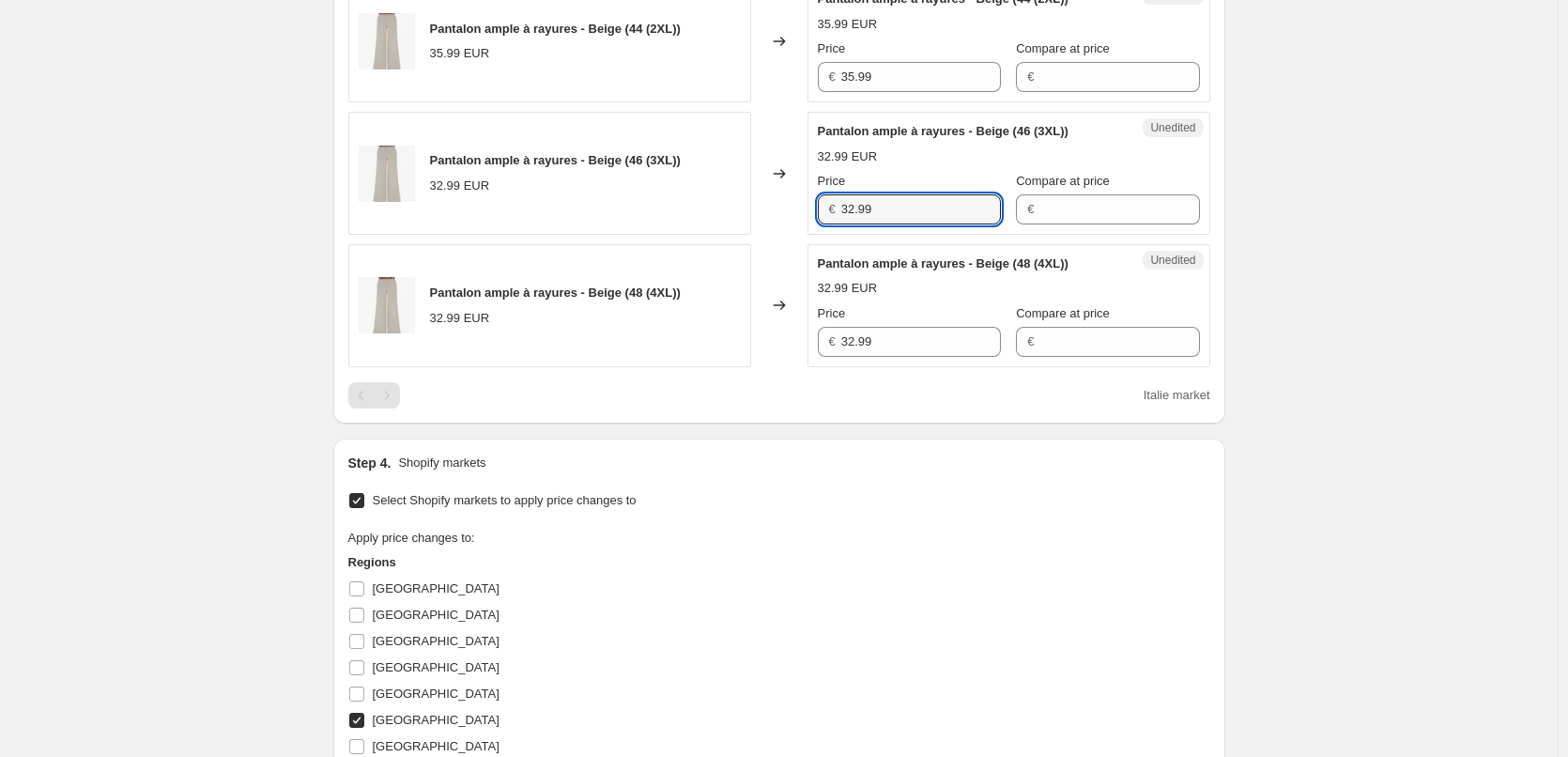
drag, startPoint x: 904, startPoint y: 206, endPoint x: 644, endPoint y: 212, distance: 260.1
click at [644, 212] on div "Pantalon ample à rayures - Beige (46 (3XL)) 32.99 EUR Changed to Unedited Panta…" at bounding box center [779, 173] width 862 height 123
paste input "5"
type input "35.99"
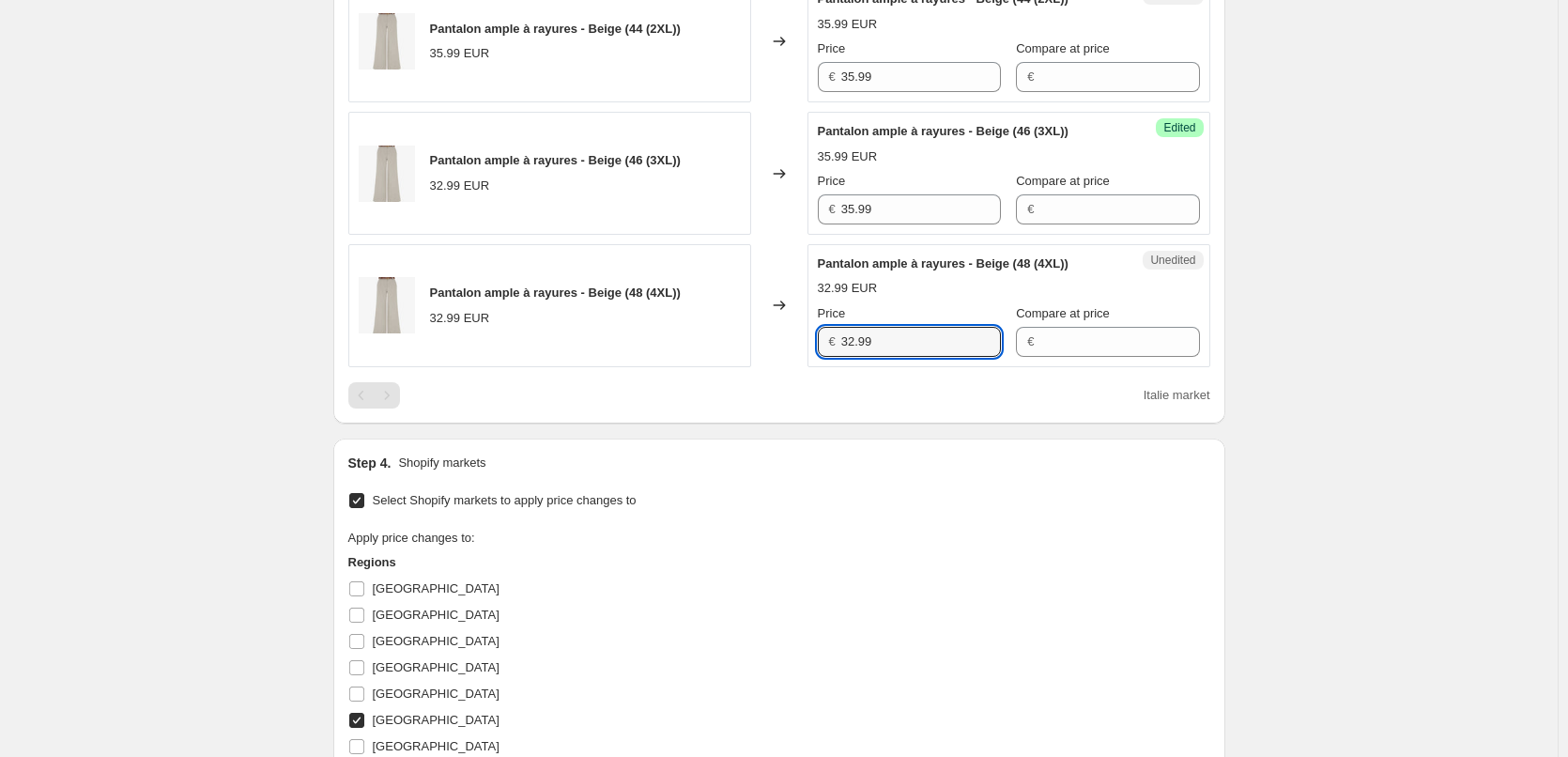
drag, startPoint x: 861, startPoint y: 340, endPoint x: 801, endPoint y: 340, distance: 60.0
click at [801, 340] on div "Pantalon ample à rayures - Beige (48 (4XL)) 32.99 EUR Changed to Unedited Panta…" at bounding box center [779, 306] width 862 height 123
paste input "5"
type input "35.99"
click at [826, 477] on div "Step 4. Shopify markets Select Shopify markets to apply price changes to Apply …" at bounding box center [779, 652] width 862 height 397
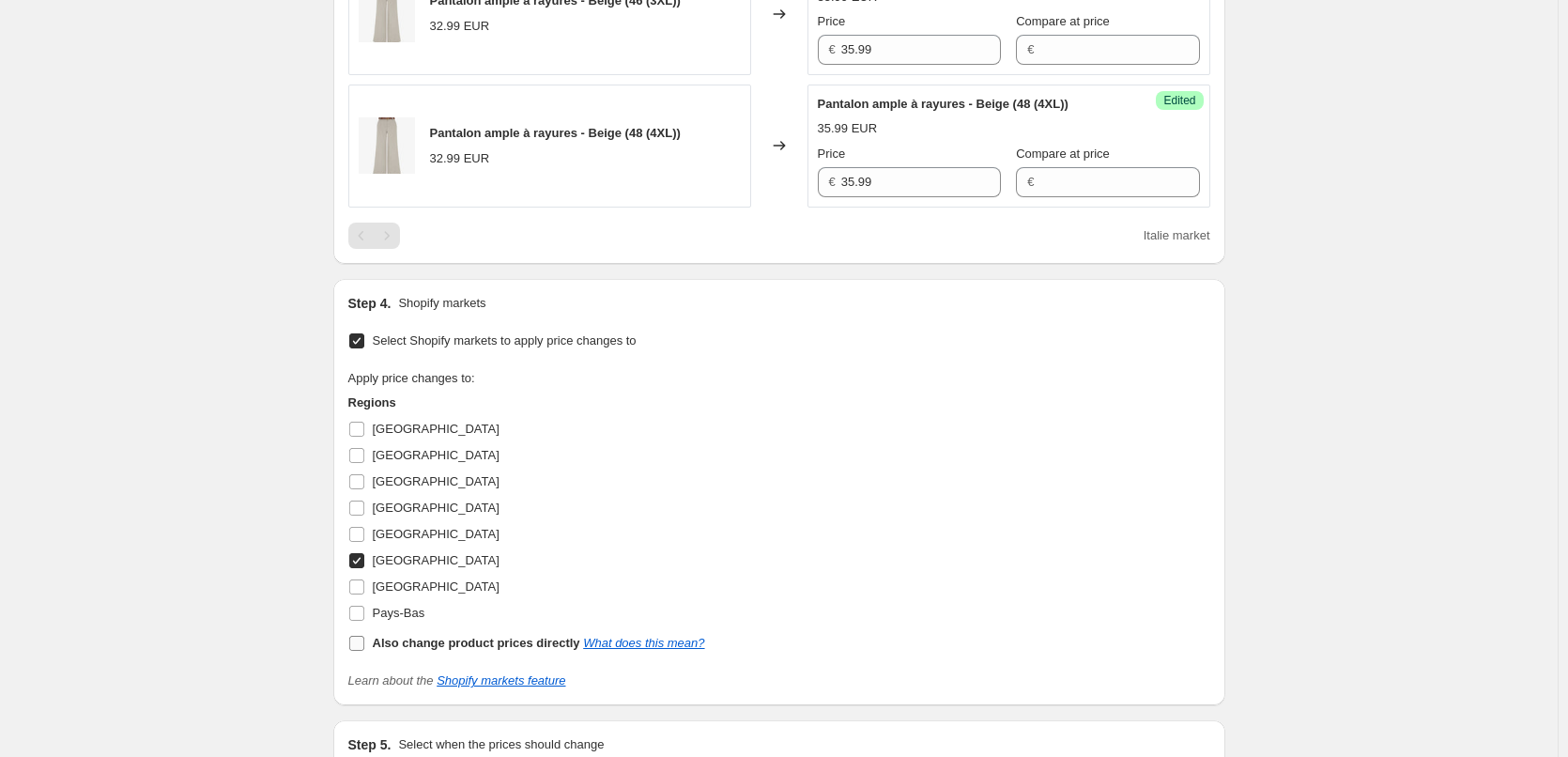
scroll to position [1086, 0]
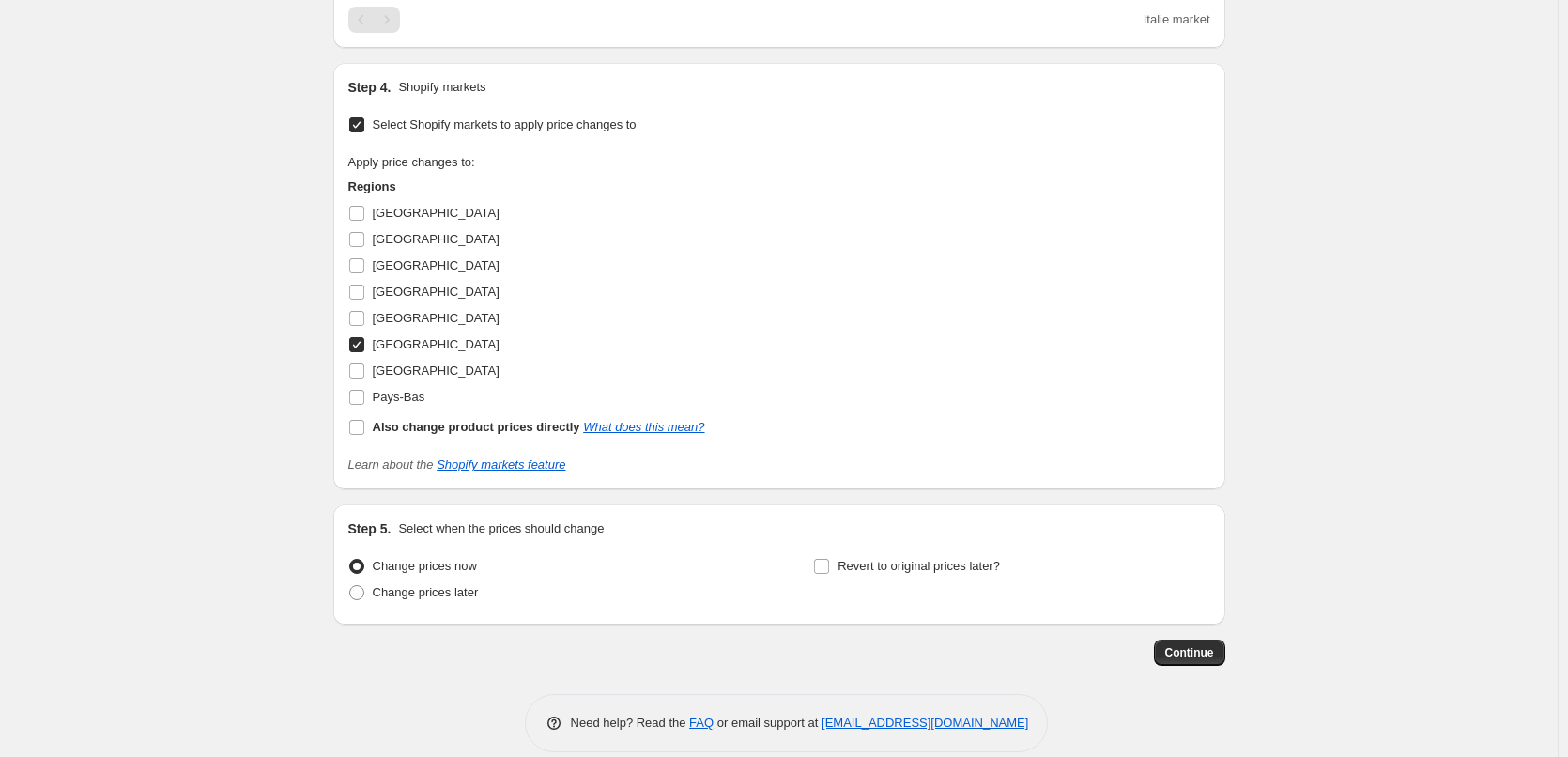
click at [364, 340] on input "[GEOGRAPHIC_DATA]" at bounding box center [356, 344] width 15 height 15
checkbox input "false"
click at [364, 372] on input "[GEOGRAPHIC_DATA]" at bounding box center [356, 370] width 15 height 15
checkbox input "true"
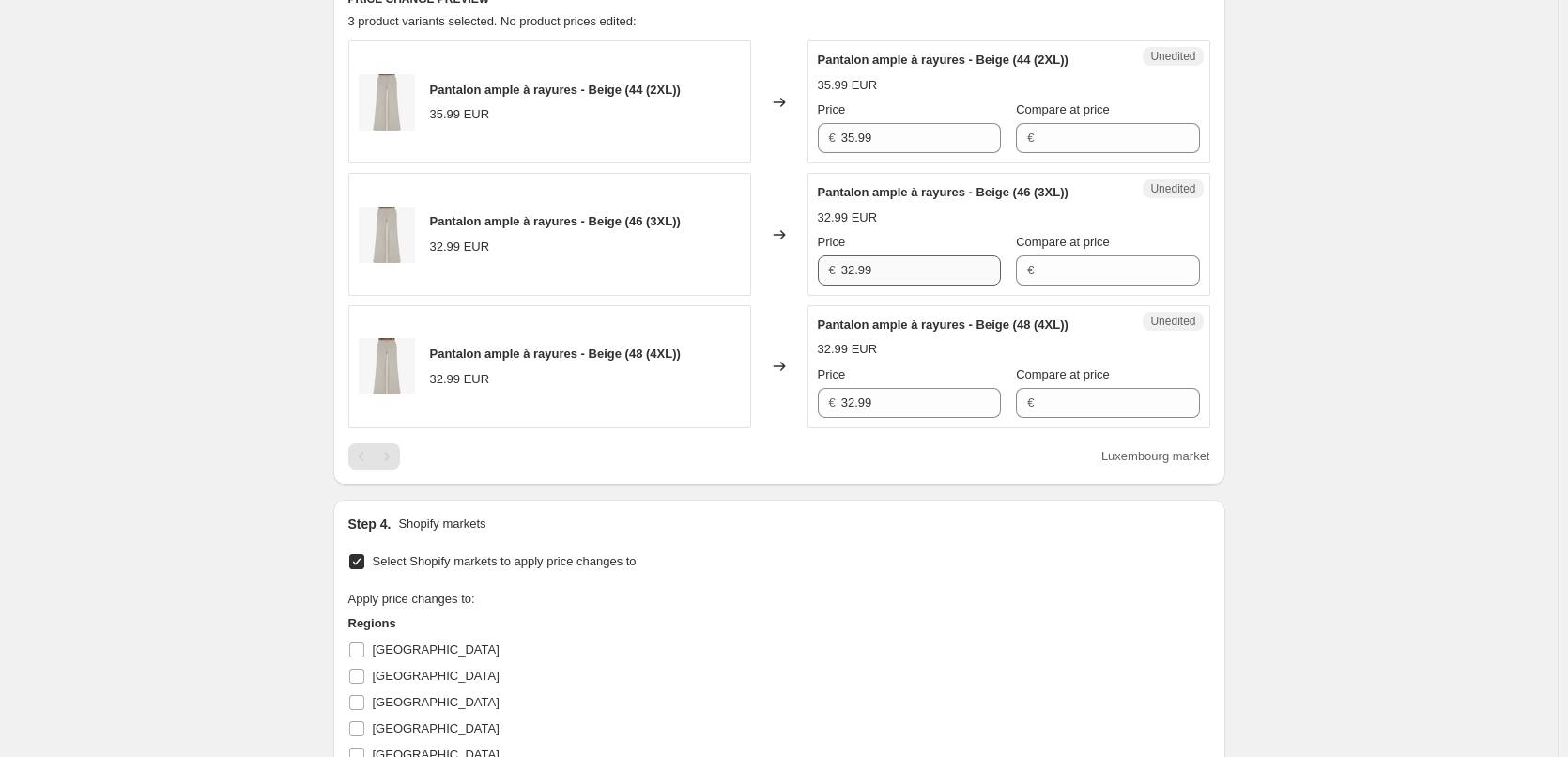
scroll to position [616, 0]
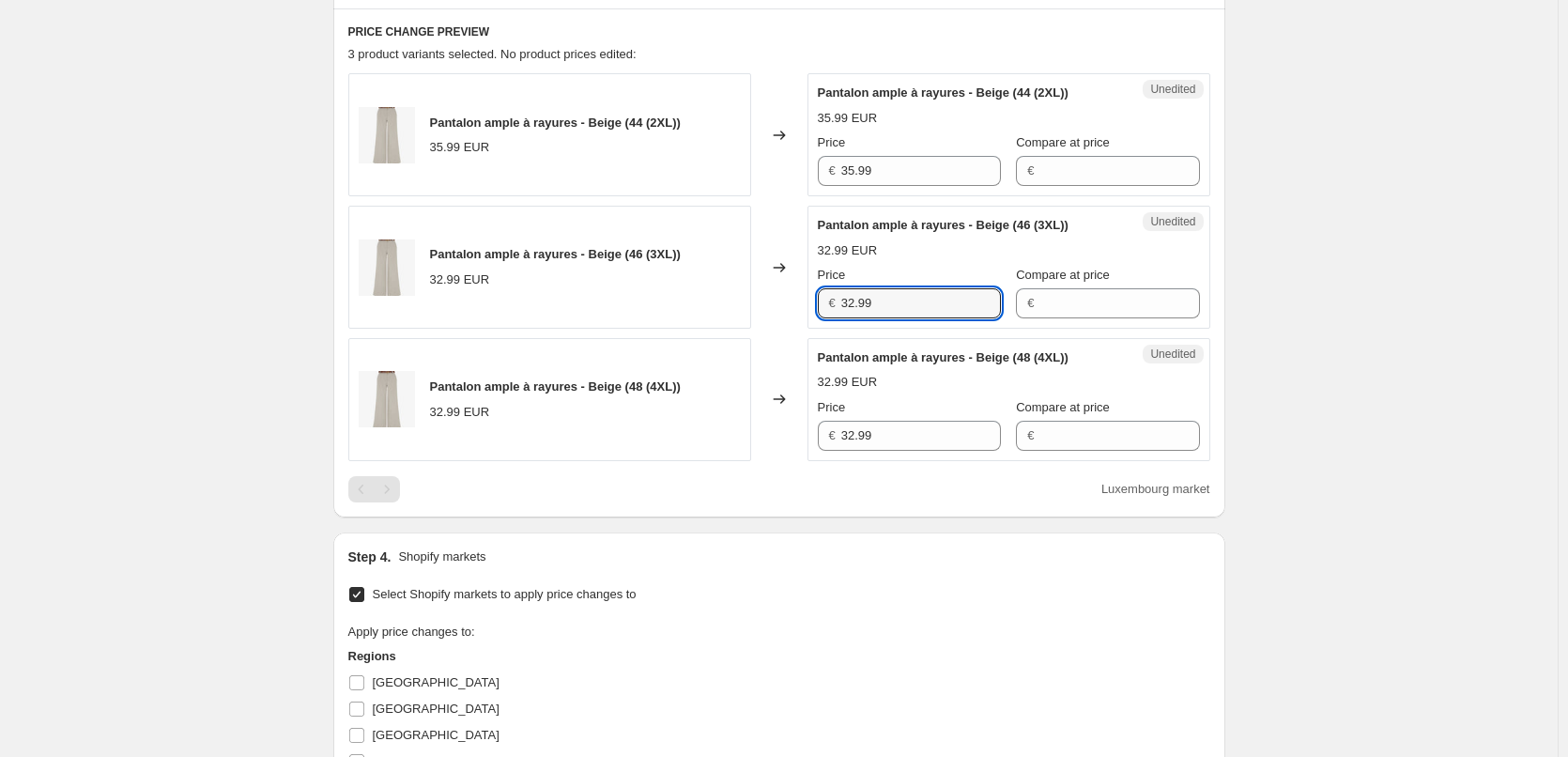
drag, startPoint x: 902, startPoint y: 304, endPoint x: 675, endPoint y: 302, distance: 227.0
click at [675, 302] on div "Pantalon ample à rayures - Beige (46 (3XL)) 32.99 EUR Changed to Unedited Panta…" at bounding box center [779, 267] width 862 height 123
paste input "5"
type input "35.99"
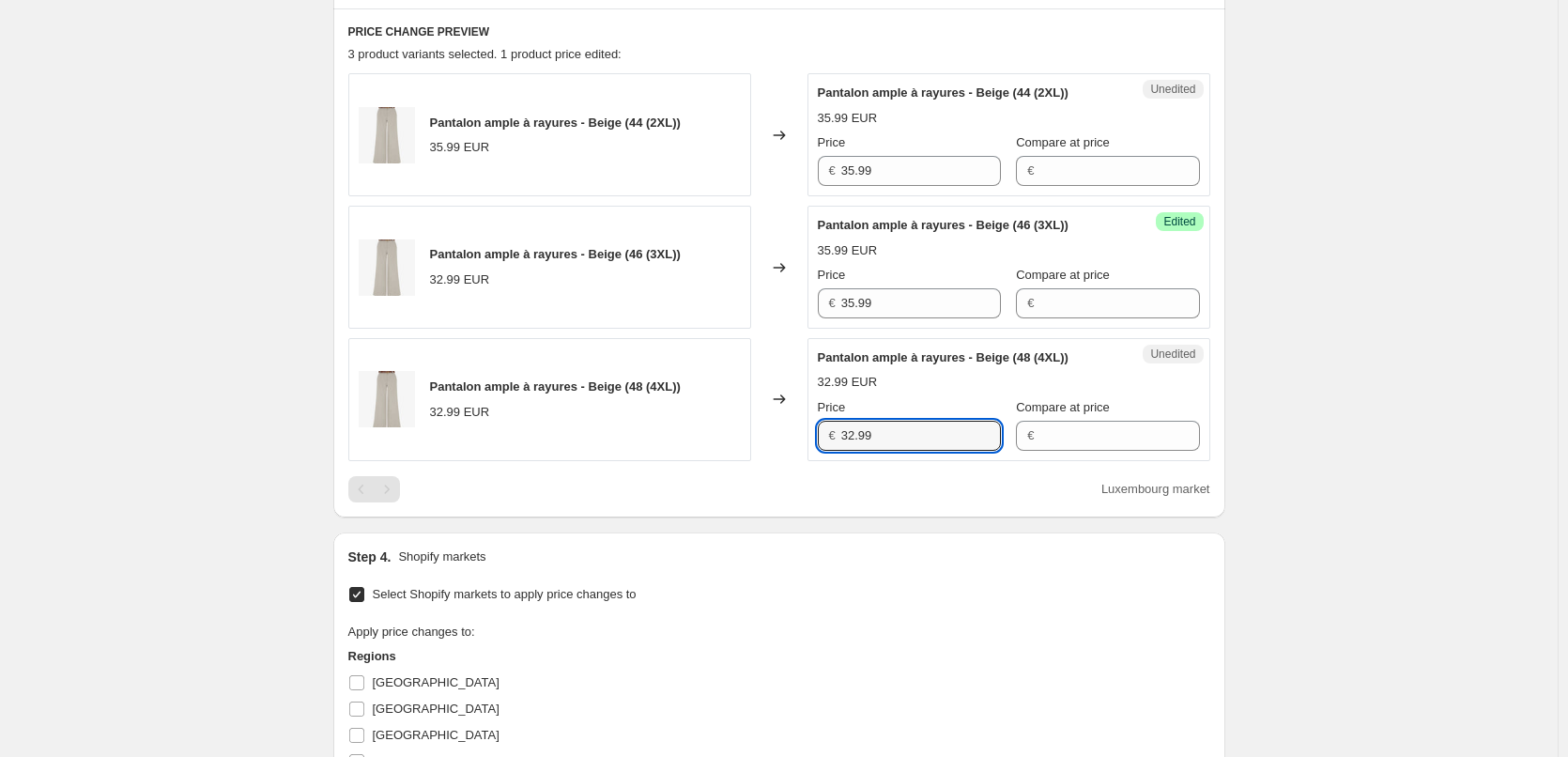
click at [801, 433] on div "Pantalon ample à rayures - Beige (48 (4XL)) 32.99 EUR Changed to Unedited Panta…" at bounding box center [779, 399] width 862 height 123
paste input "5"
type input "35.99"
click at [813, 498] on div "Luxembourg market" at bounding box center [779, 489] width 862 height 26
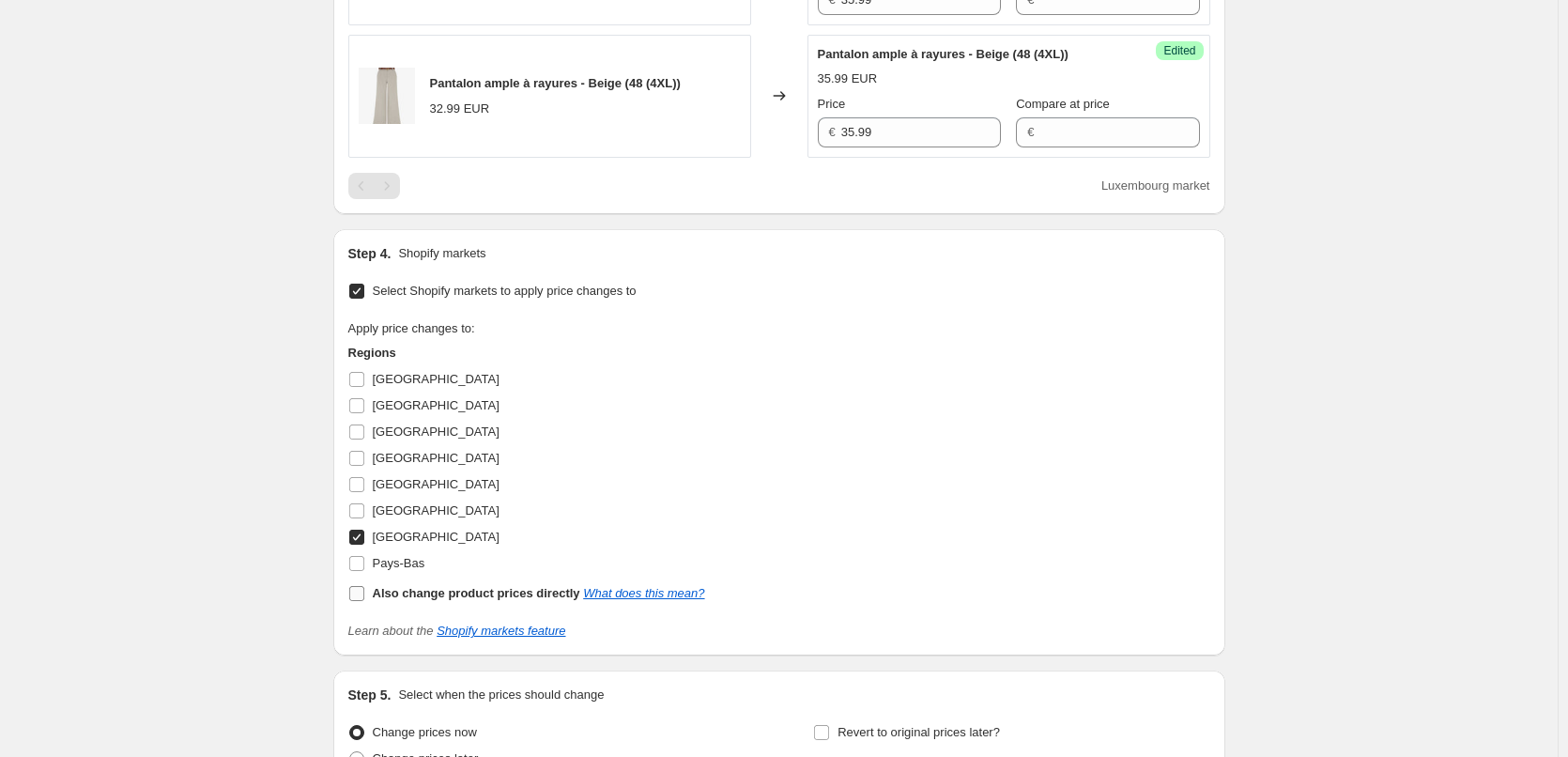
scroll to position [1110, 0]
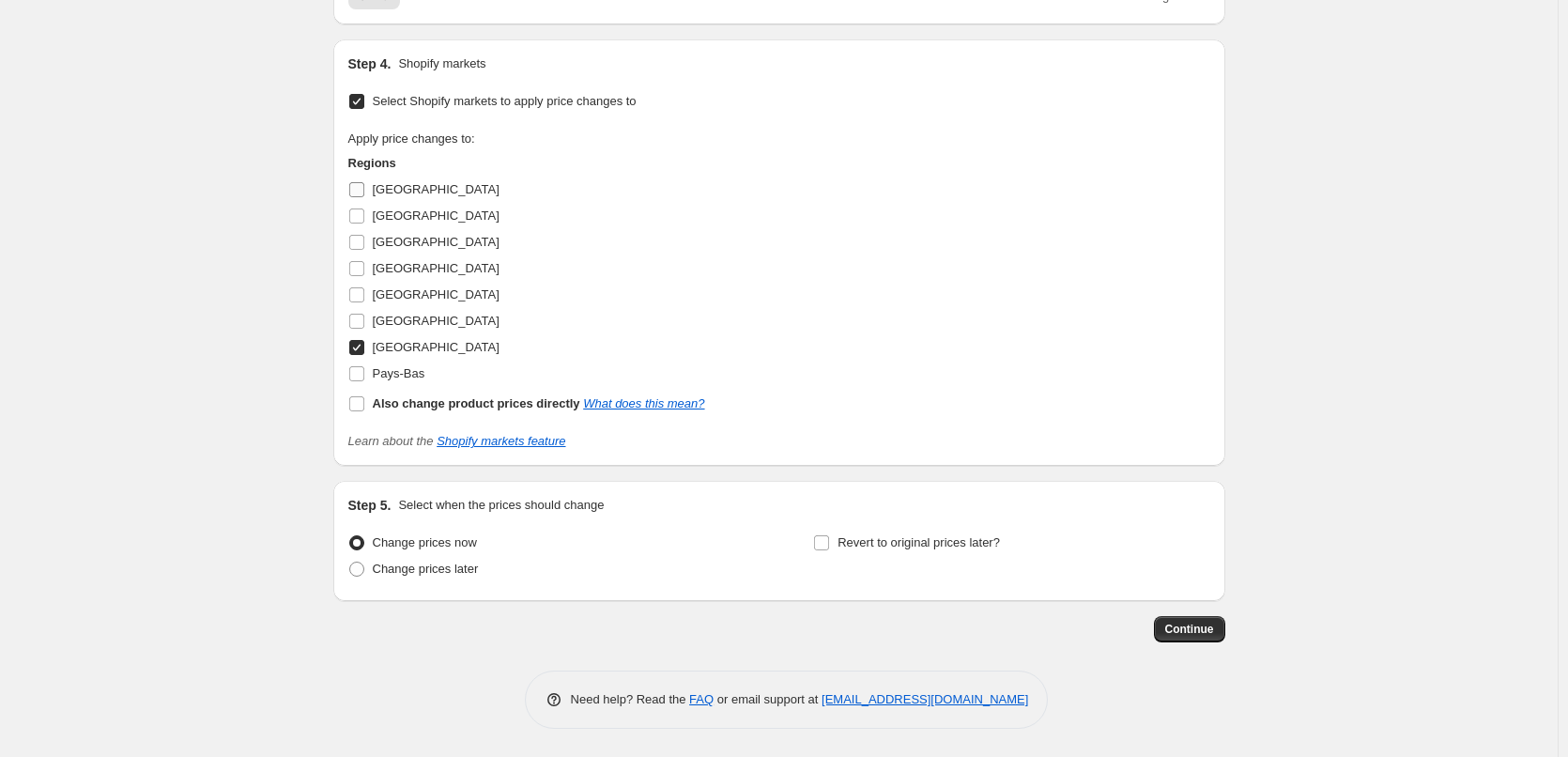
click at [364, 187] on input "[GEOGRAPHIC_DATA]" at bounding box center [356, 189] width 15 height 15
checkbox input "true"
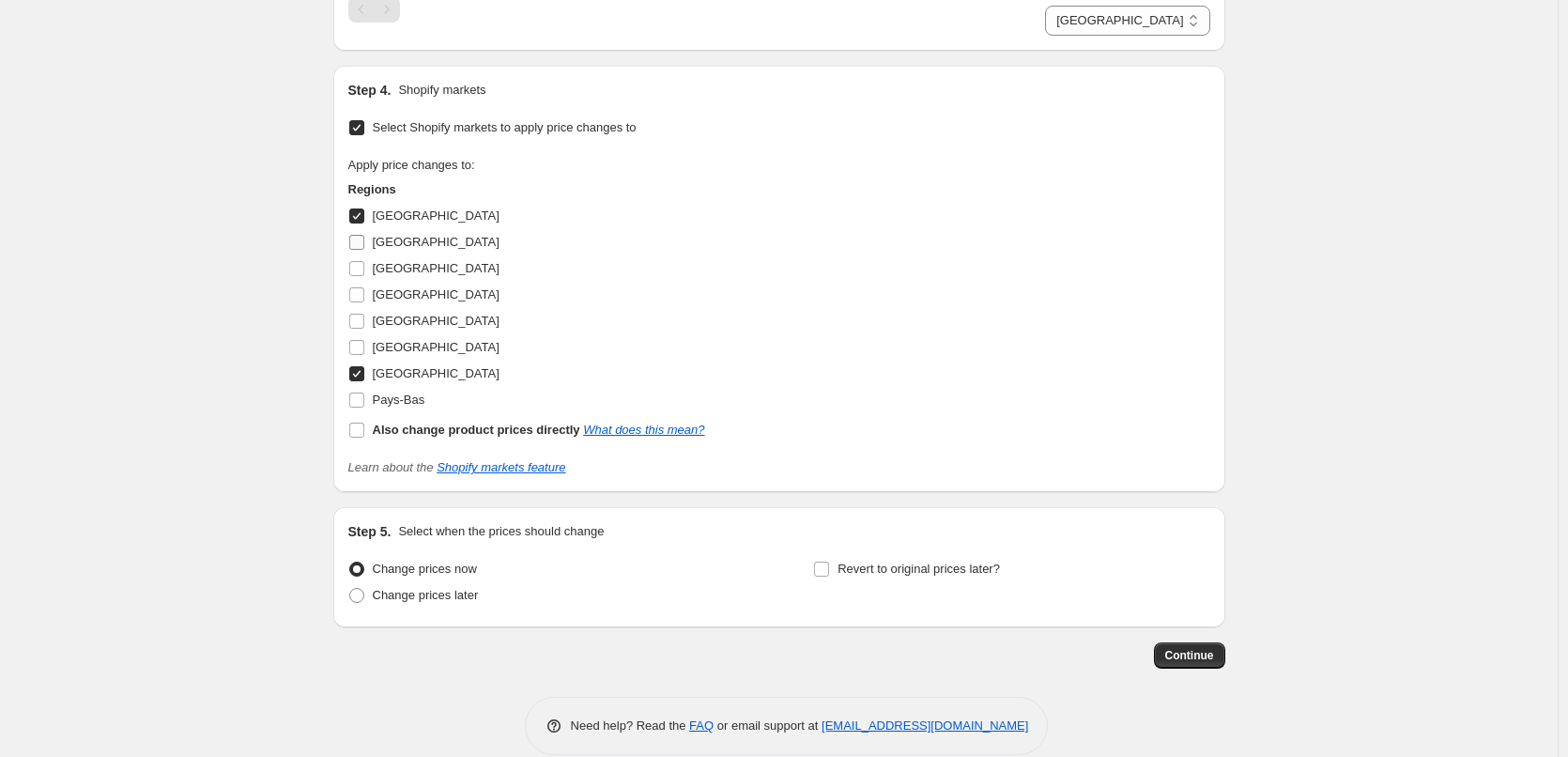
drag, startPoint x: 357, startPoint y: 236, endPoint x: 359, endPoint y: 246, distance: 10.2
click at [357, 237] on input "[GEOGRAPHIC_DATA]" at bounding box center [356, 242] width 15 height 15
checkbox input "true"
click at [361, 273] on input "[GEOGRAPHIC_DATA]" at bounding box center [356, 268] width 15 height 15
checkbox input "true"
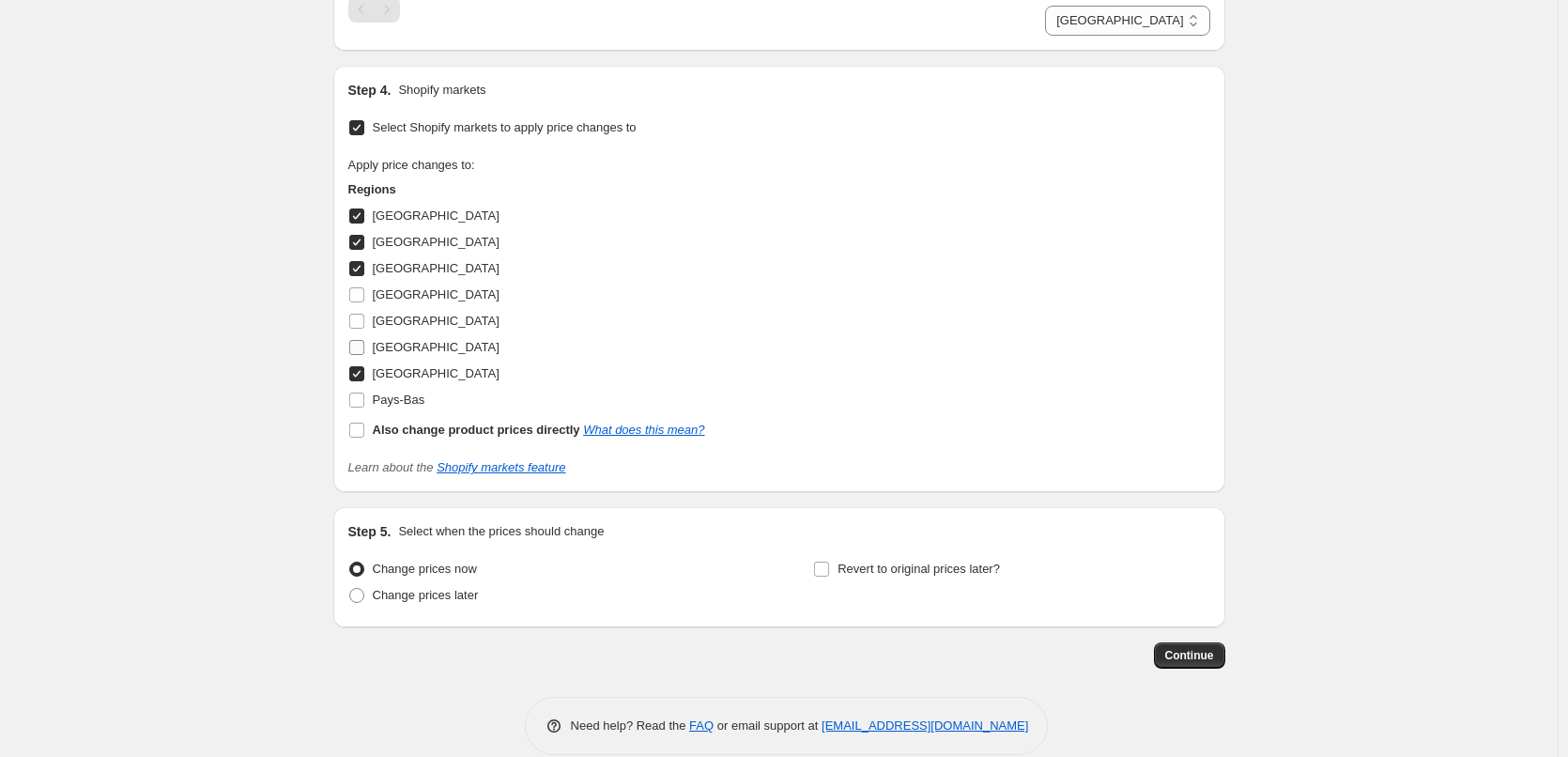
click at [357, 351] on input "[GEOGRAPHIC_DATA]" at bounding box center [356, 347] width 15 height 15
checkbox input "true"
click at [357, 402] on input "Pays-Bas" at bounding box center [356, 399] width 15 height 15
checkbox input "true"
click at [1199, 658] on span "Continue" at bounding box center [1190, 655] width 49 height 15
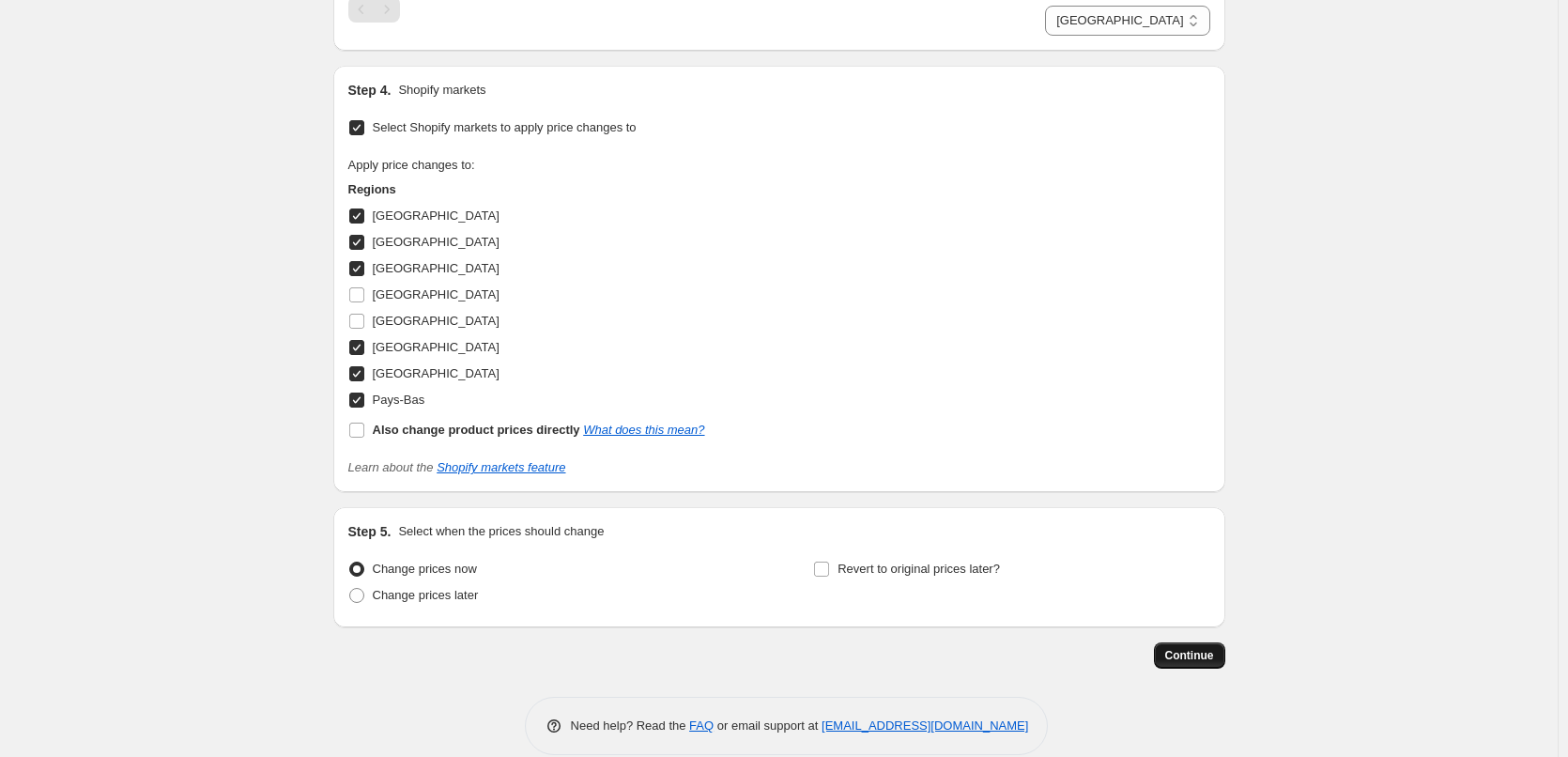
scroll to position [0, 0]
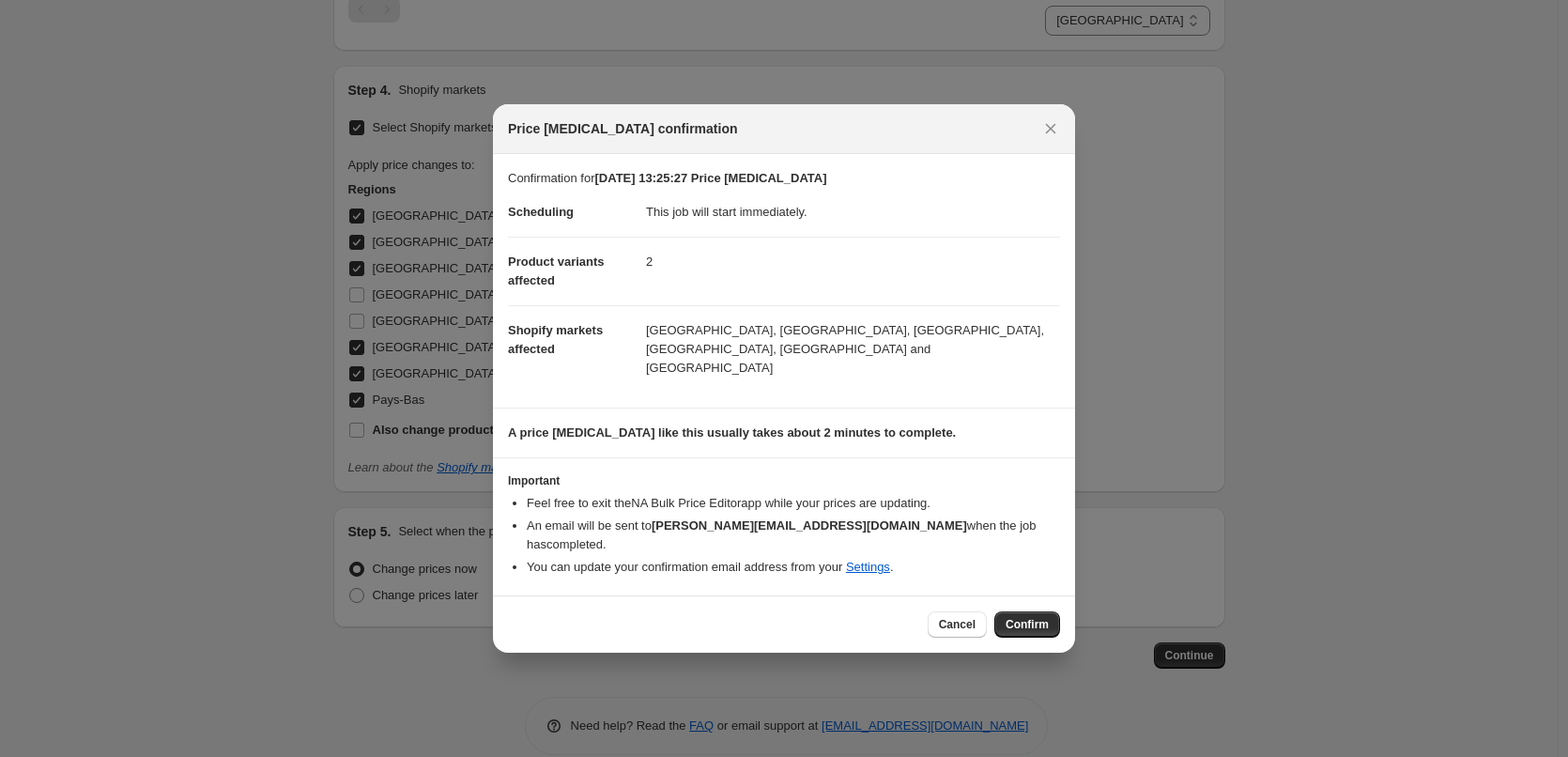
drag, startPoint x: 1025, startPoint y: 597, endPoint x: 1027, endPoint y: 607, distance: 10.2
click at [1026, 612] on button "Confirm" at bounding box center [1027, 625] width 65 height 26
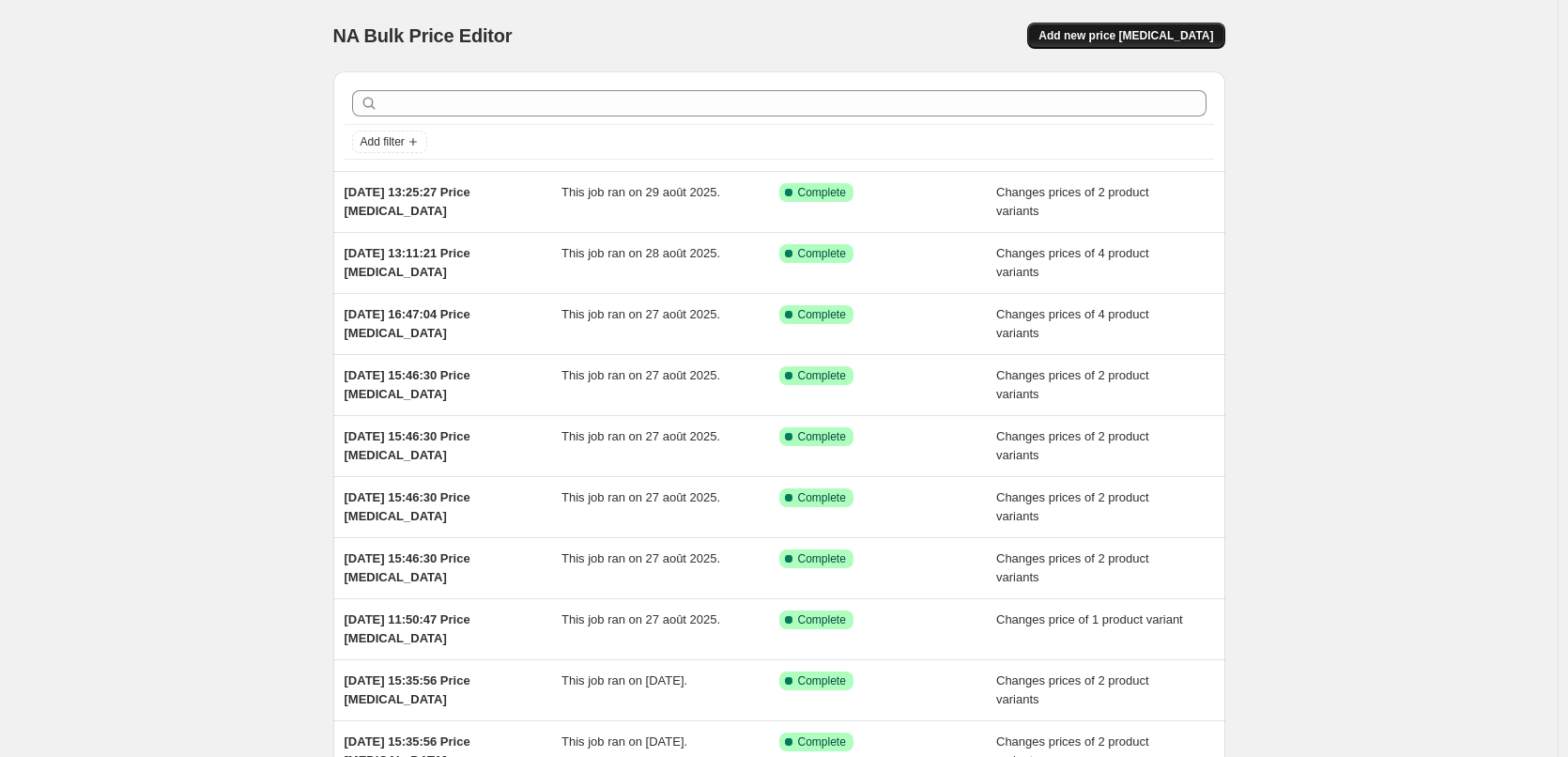
click at [1149, 36] on span "Add new price [MEDICAL_DATA]" at bounding box center [1125, 35] width 174 height 15
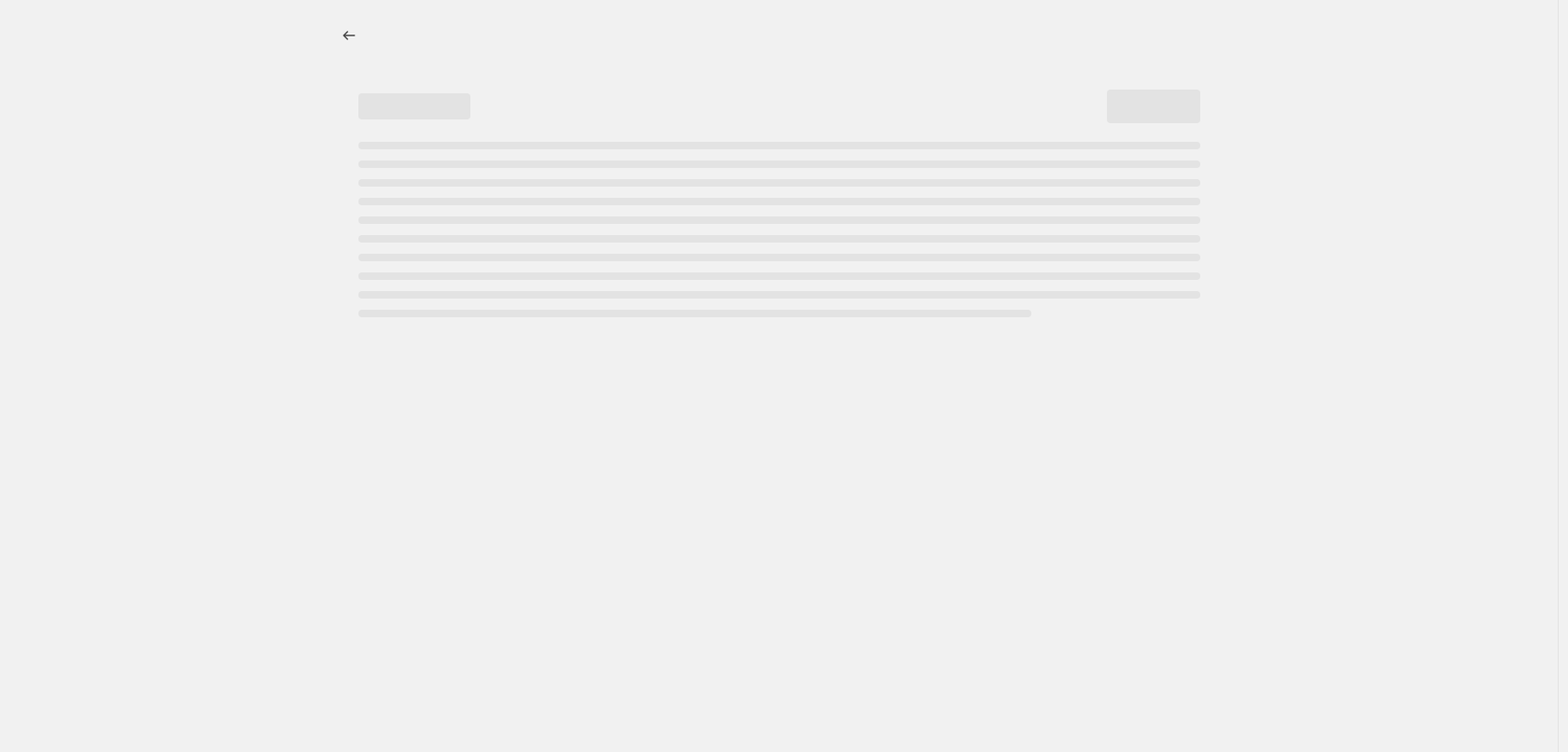
select select "percentage"
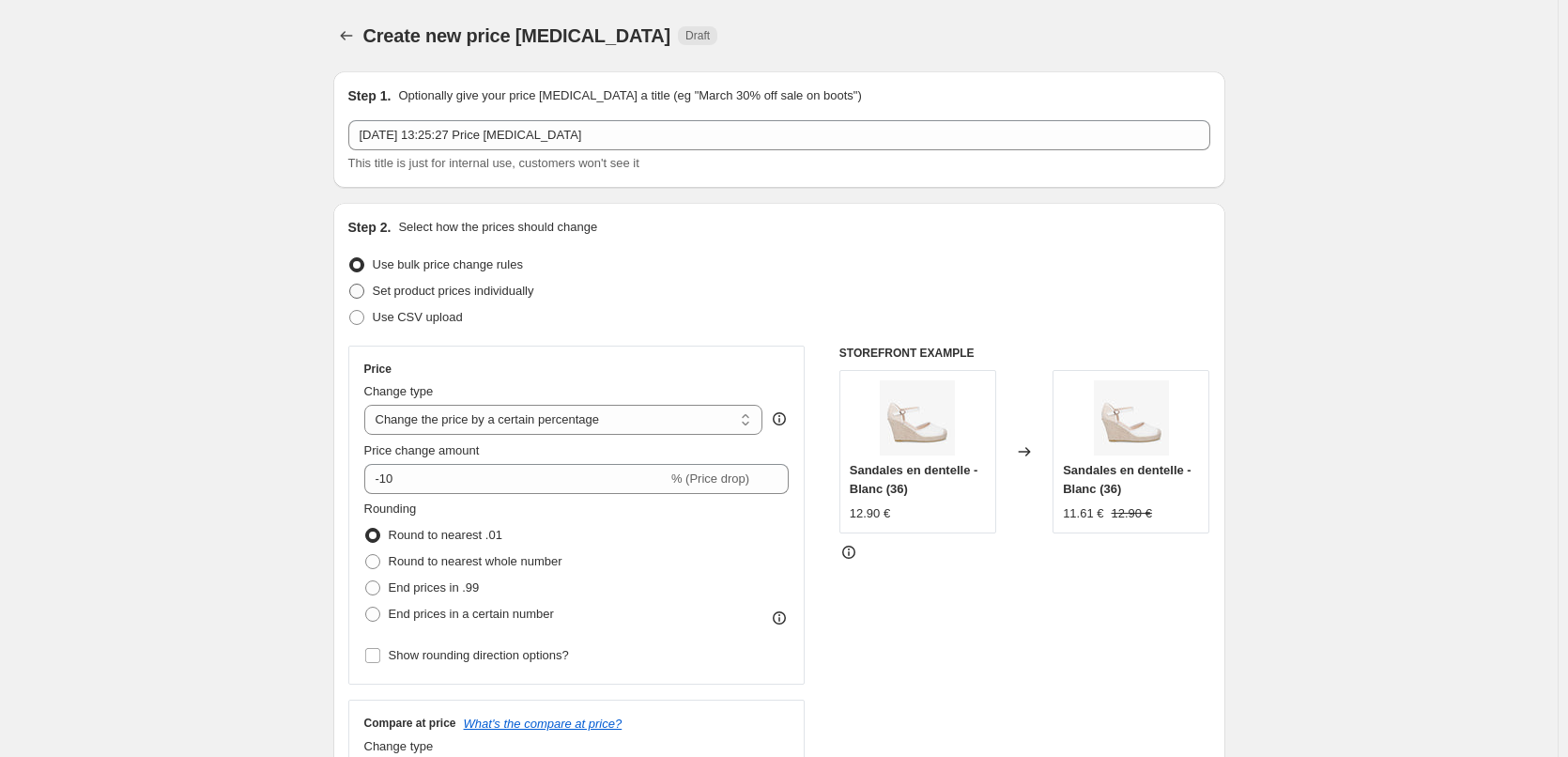
click at [364, 291] on span at bounding box center [356, 290] width 15 height 15
click at [351, 284] on input "Set product prices individually" at bounding box center [350, 284] width 1 height 1
radio input "true"
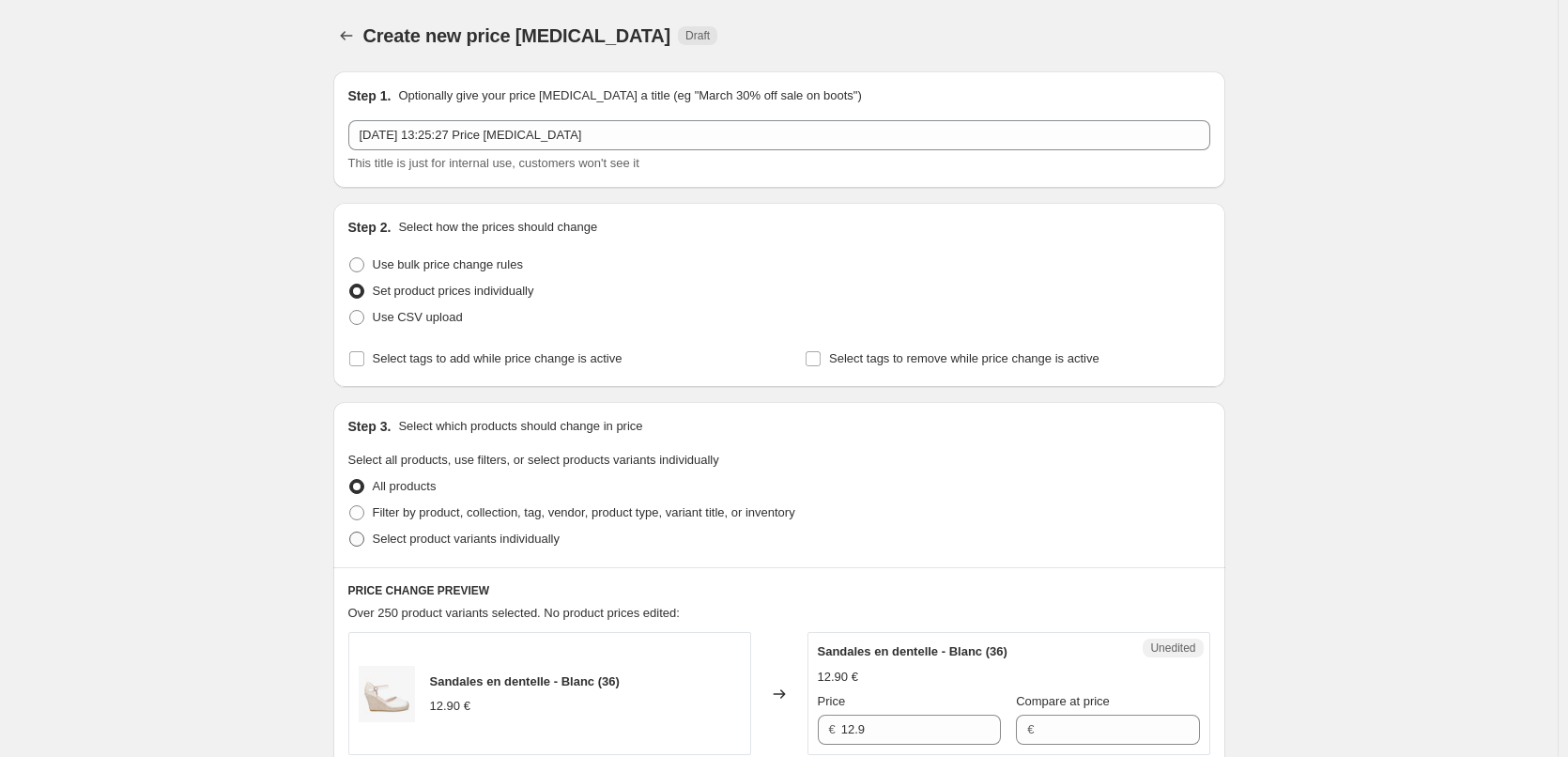
click at [364, 538] on span at bounding box center [356, 539] width 15 height 15
click at [351, 533] on input "Select product variants individually" at bounding box center [350, 532] width 1 height 1
radio input "true"
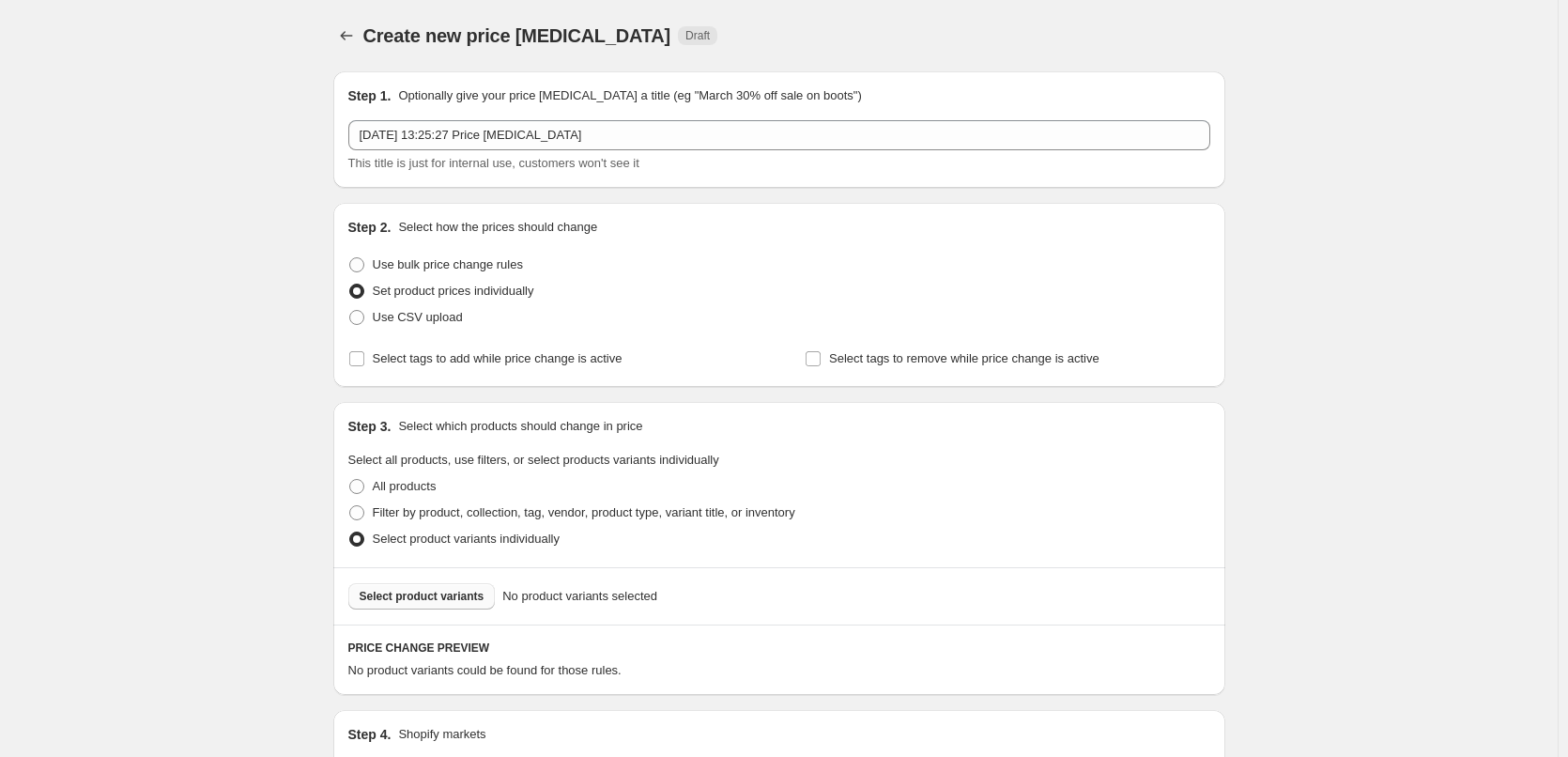
click at [458, 601] on span "Select product variants" at bounding box center [422, 596] width 125 height 15
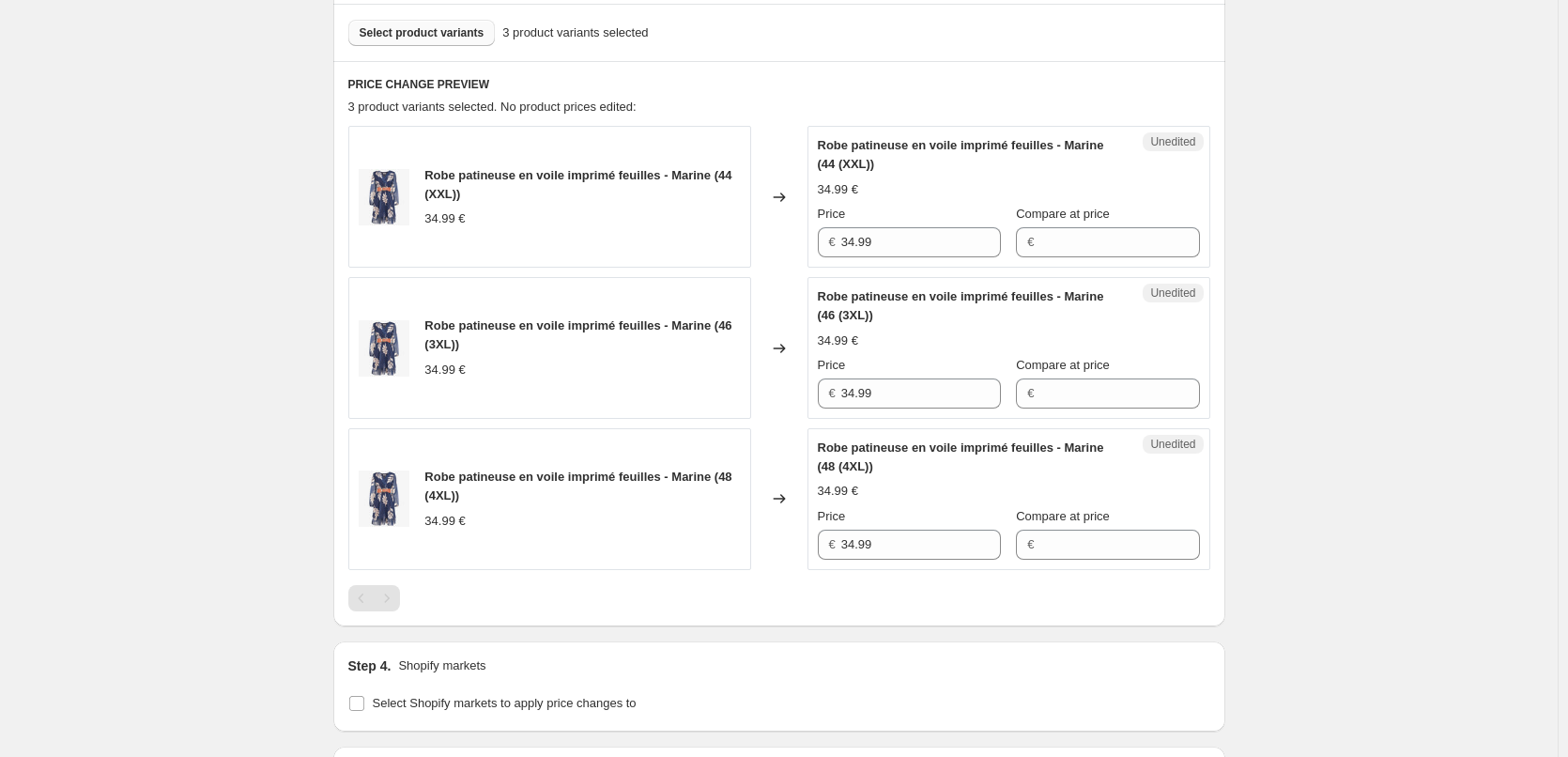
scroll to position [829, 0]
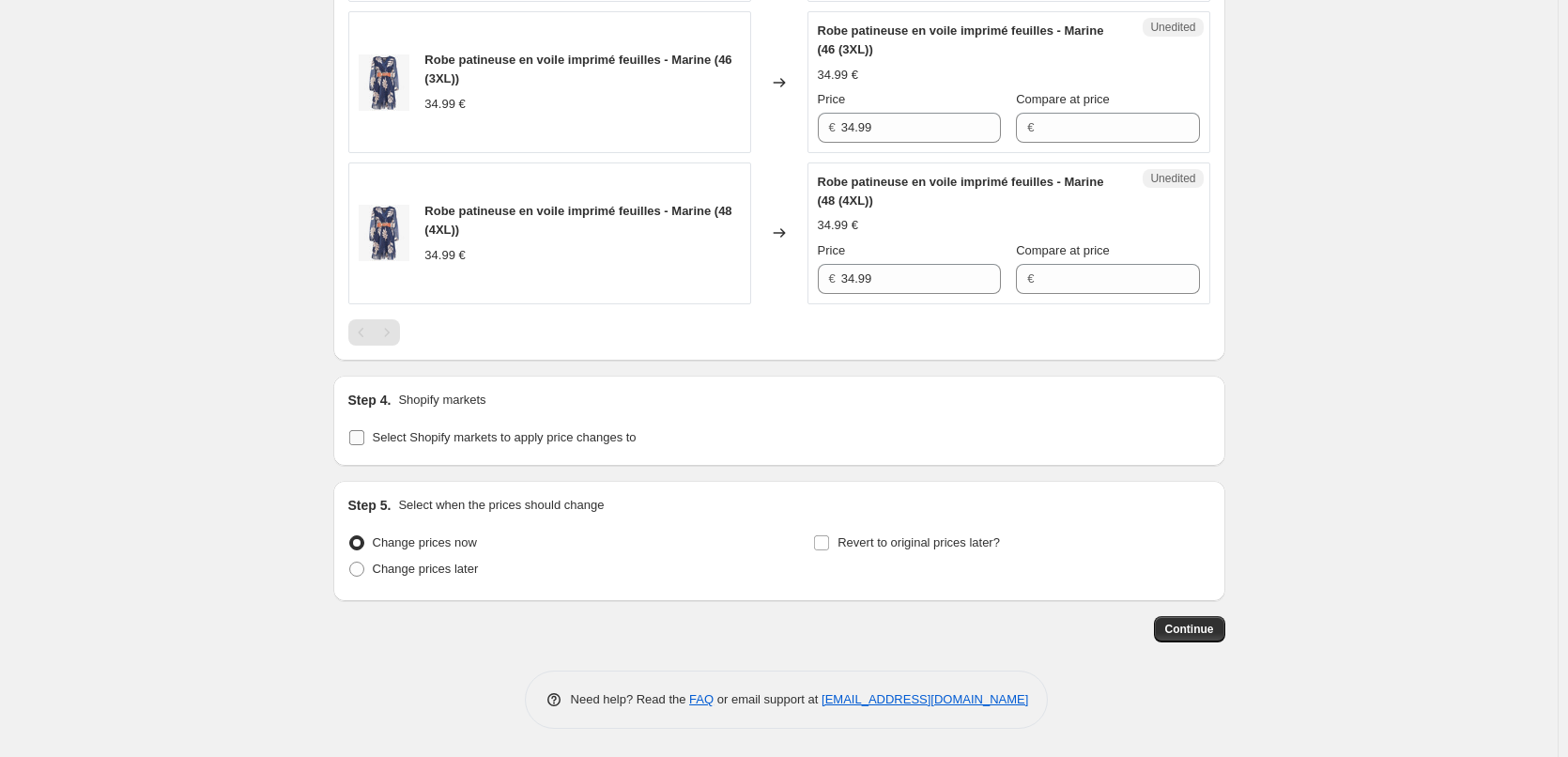
click at [363, 440] on input "Select Shopify markets to apply price changes to" at bounding box center [356, 437] width 15 height 15
checkbox input "true"
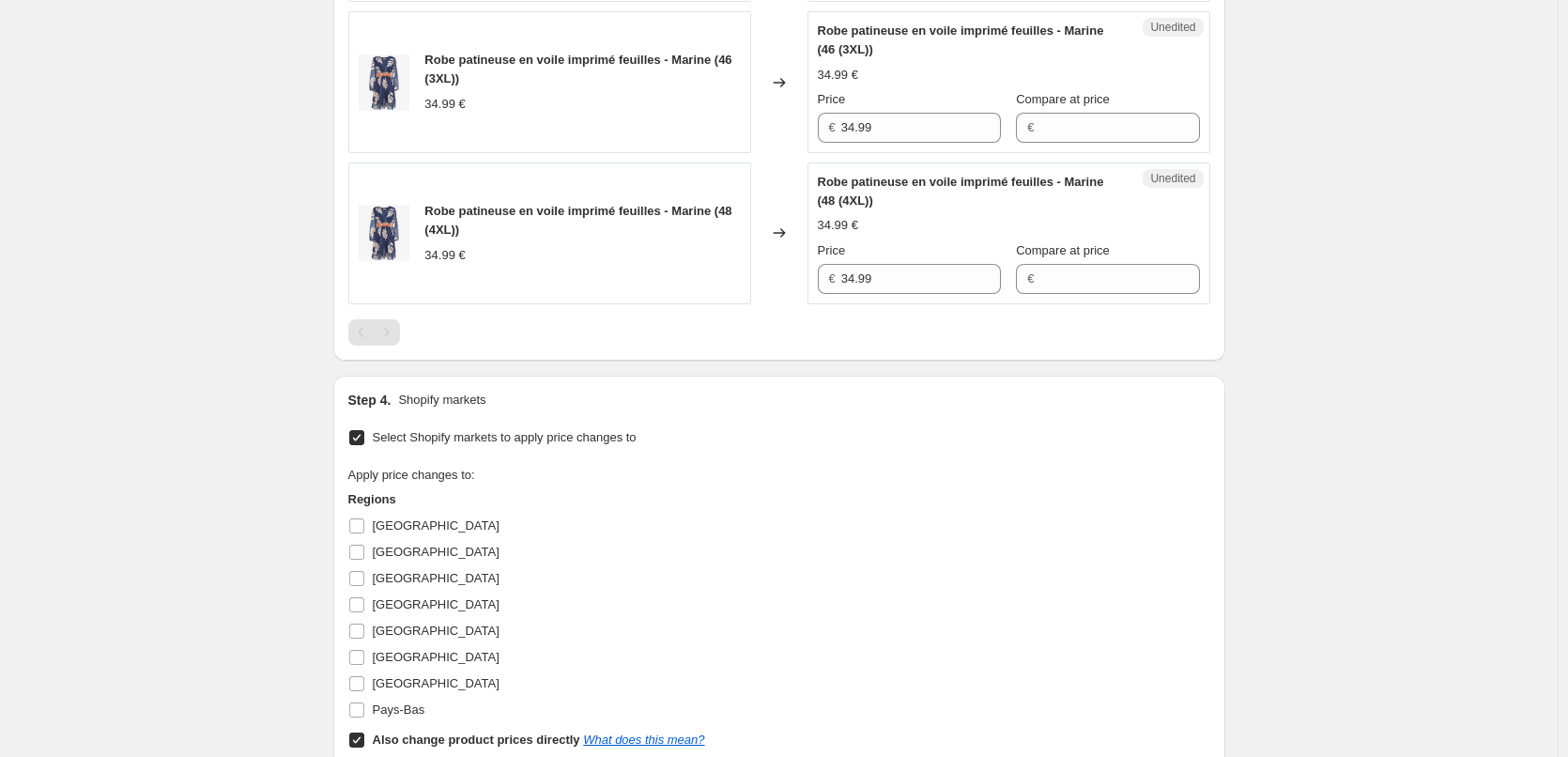
click at [364, 739] on input "Also change product prices directly What does this mean?" at bounding box center [356, 739] width 15 height 15
click at [363, 739] on input "Also change product prices directly What does this mean?" at bounding box center [356, 739] width 15 height 15
checkbox input "true"
click at [362, 530] on input "[GEOGRAPHIC_DATA]" at bounding box center [356, 525] width 15 height 15
checkbox input "true"
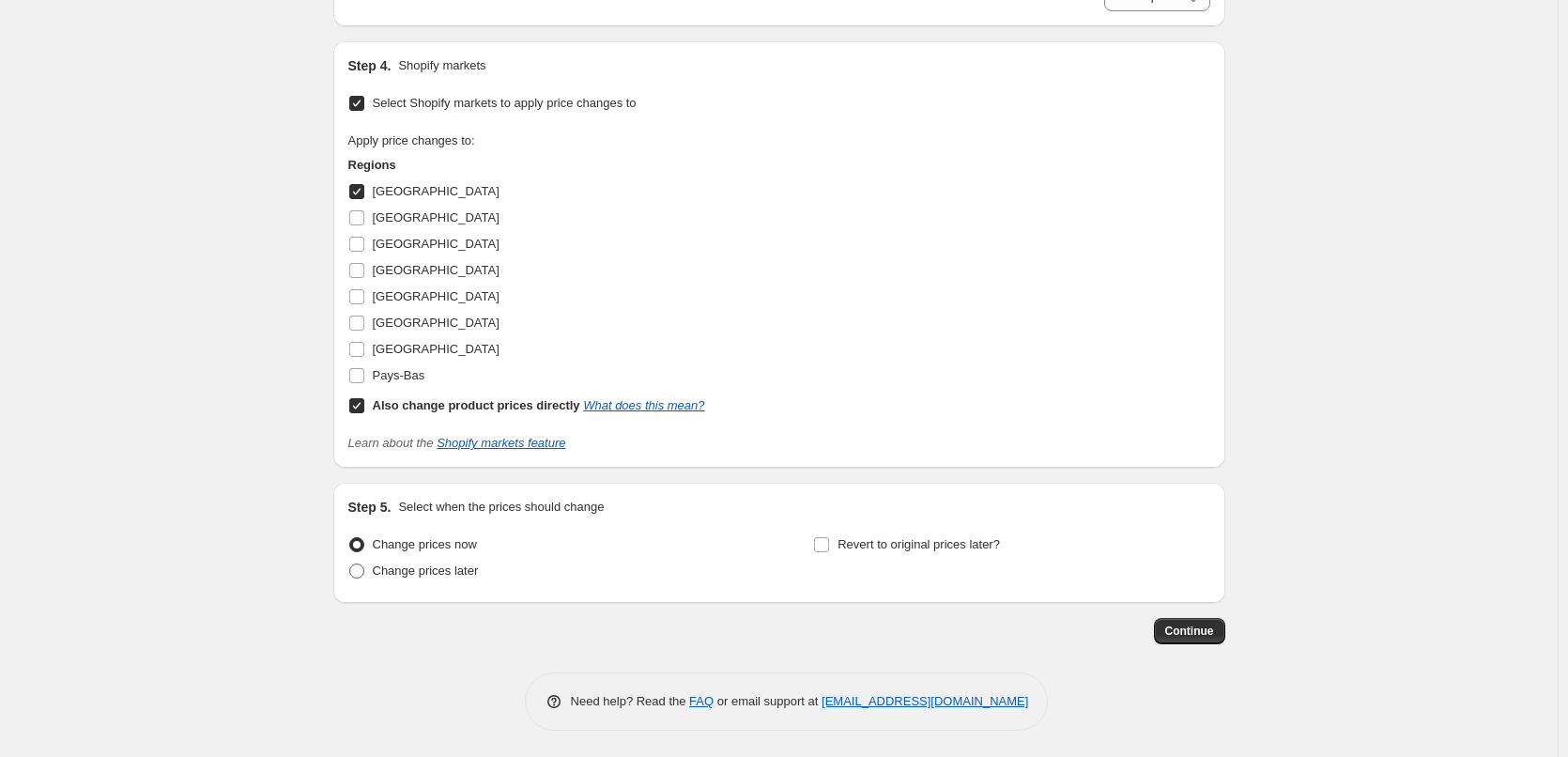
scroll to position [1192, 0]
click at [364, 409] on input "Also change product prices directly What does this mean?" at bounding box center [356, 403] width 15 height 15
checkbox input "false"
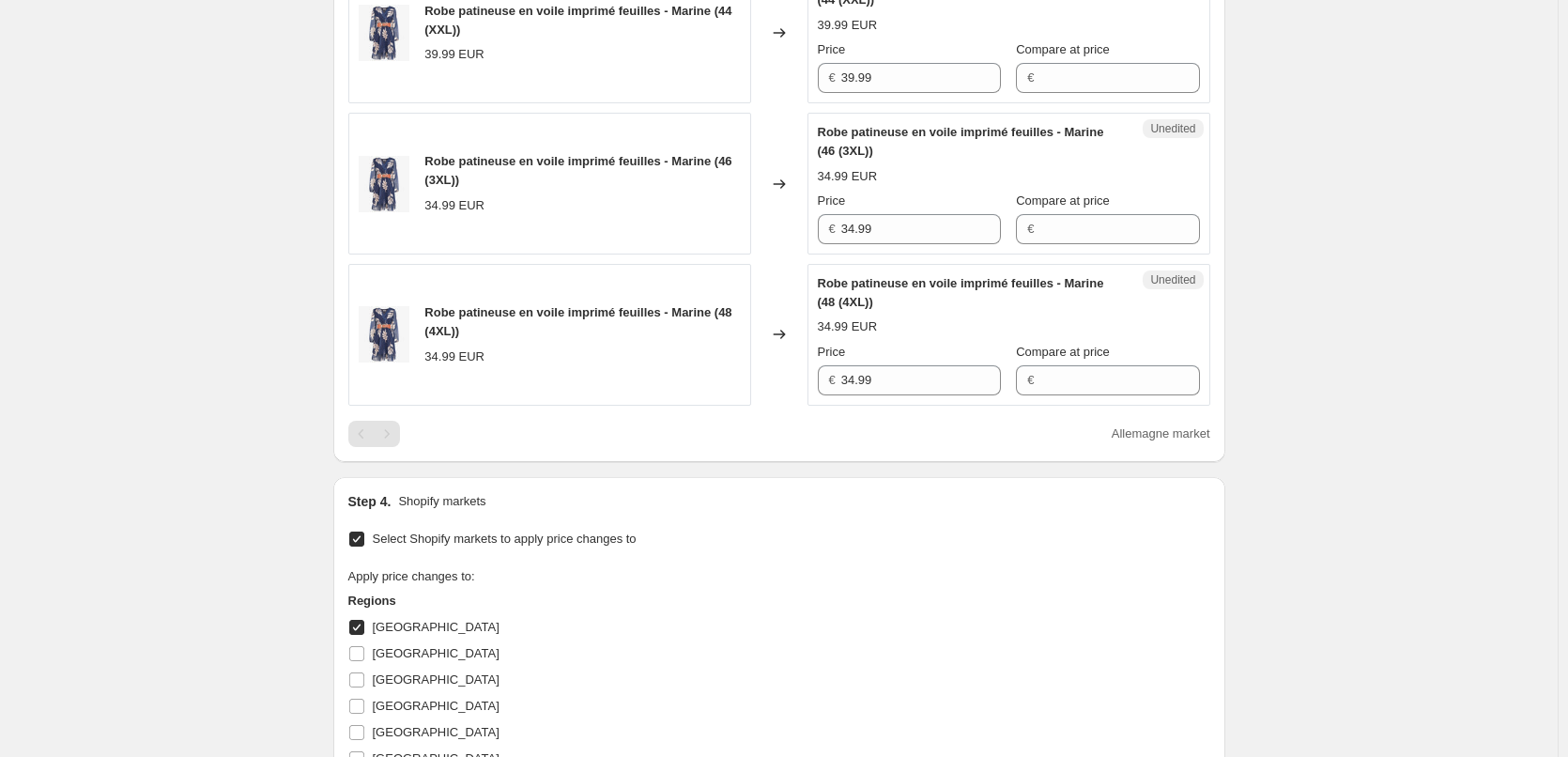
scroll to position [696, 0]
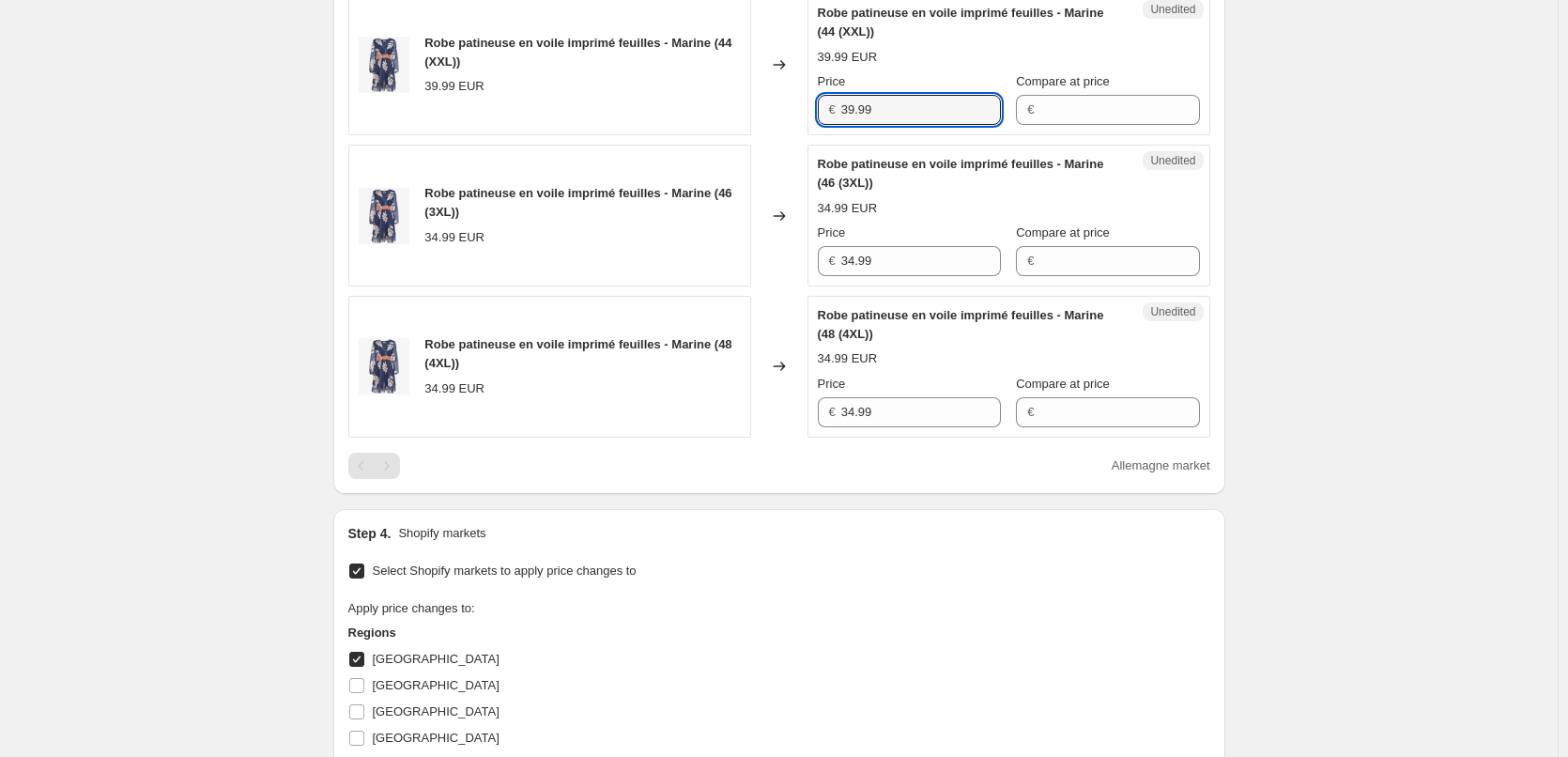
drag, startPoint x: 835, startPoint y: 114, endPoint x: 769, endPoint y: 116, distance: 66.0
click at [769, 116] on div "Robe patineuse en voile imprimé feuilles - Marine (44 (XXL)) 39.99 EUR Changed …" at bounding box center [779, 64] width 862 height 142
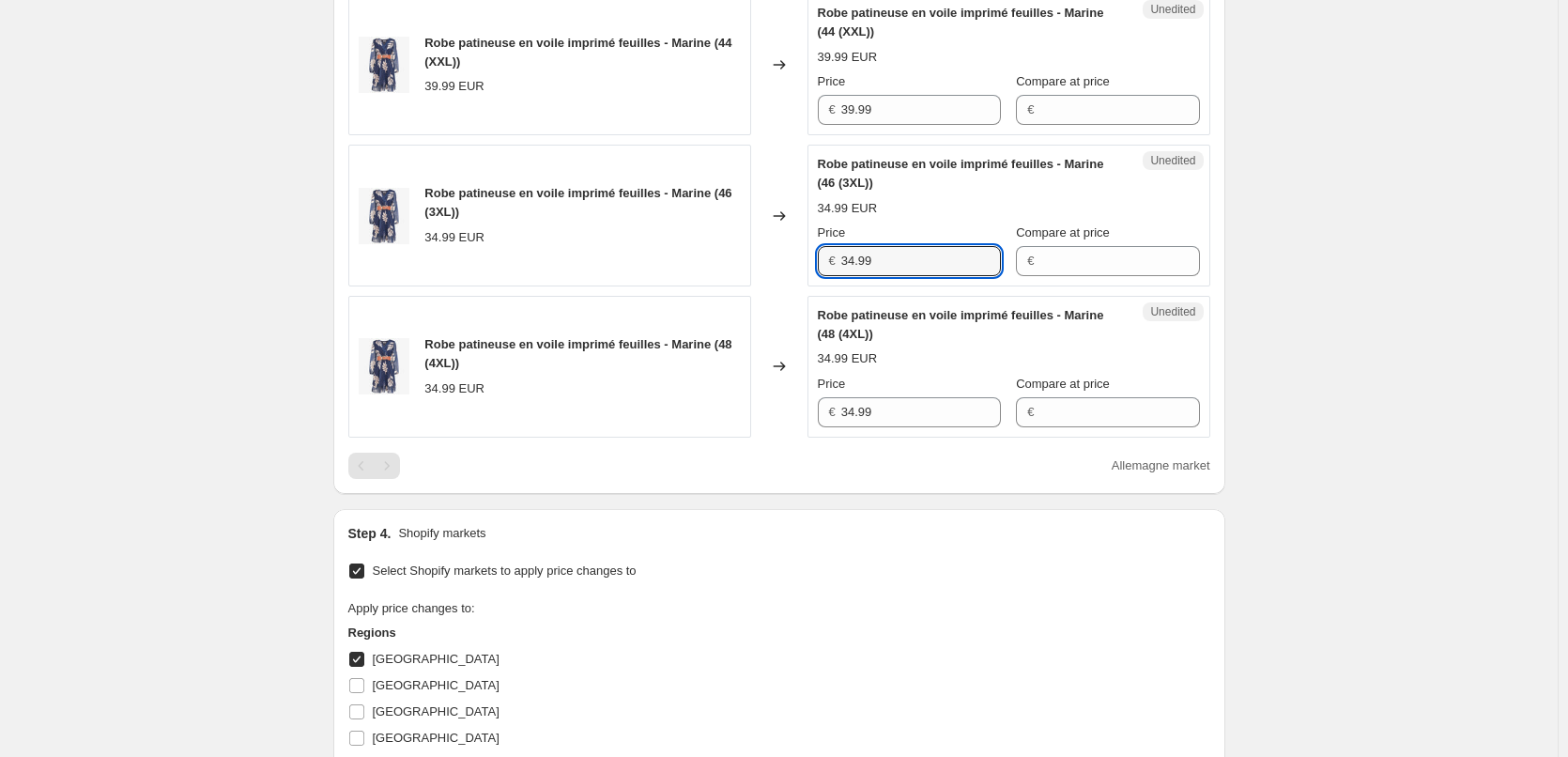
drag, startPoint x: 900, startPoint y: 265, endPoint x: 787, endPoint y: 264, distance: 113.0
click at [787, 264] on div "Robe patineuse en voile imprimé feuilles - Marine (46 (3XL)) 34.99 EUR Changed …" at bounding box center [779, 215] width 862 height 142
paste input "9"
type input "39.99"
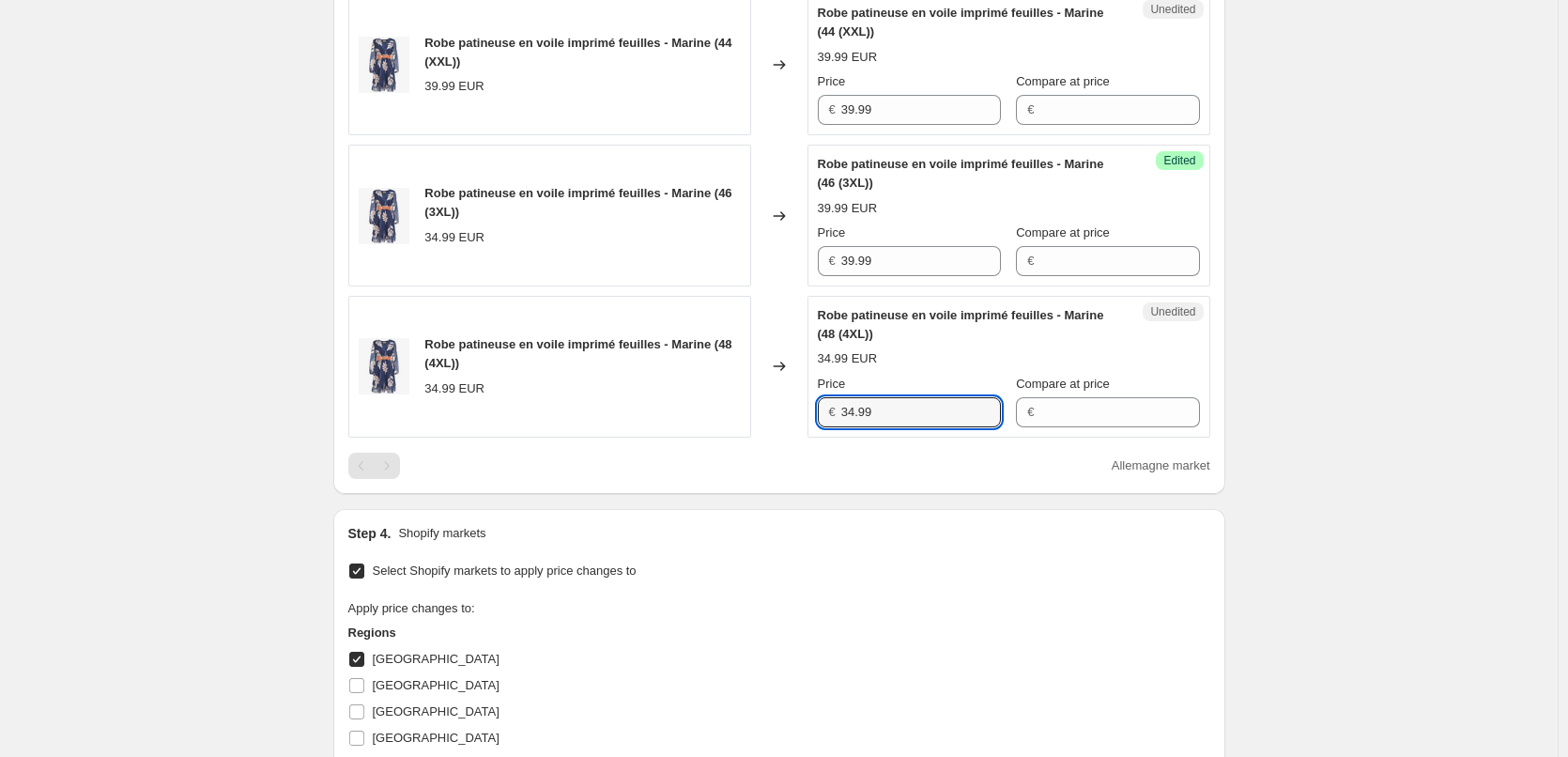
click at [791, 404] on div "Robe patineuse en voile imprimé feuilles - Marine (48 (4XL)) 34.99 EUR Changed …" at bounding box center [779, 367] width 862 height 142
paste input "9"
type input "39.99"
click at [861, 567] on div "Select Shopify markets to apply price changes to Apply price changes to: Region…" at bounding box center [779, 739] width 862 height 362
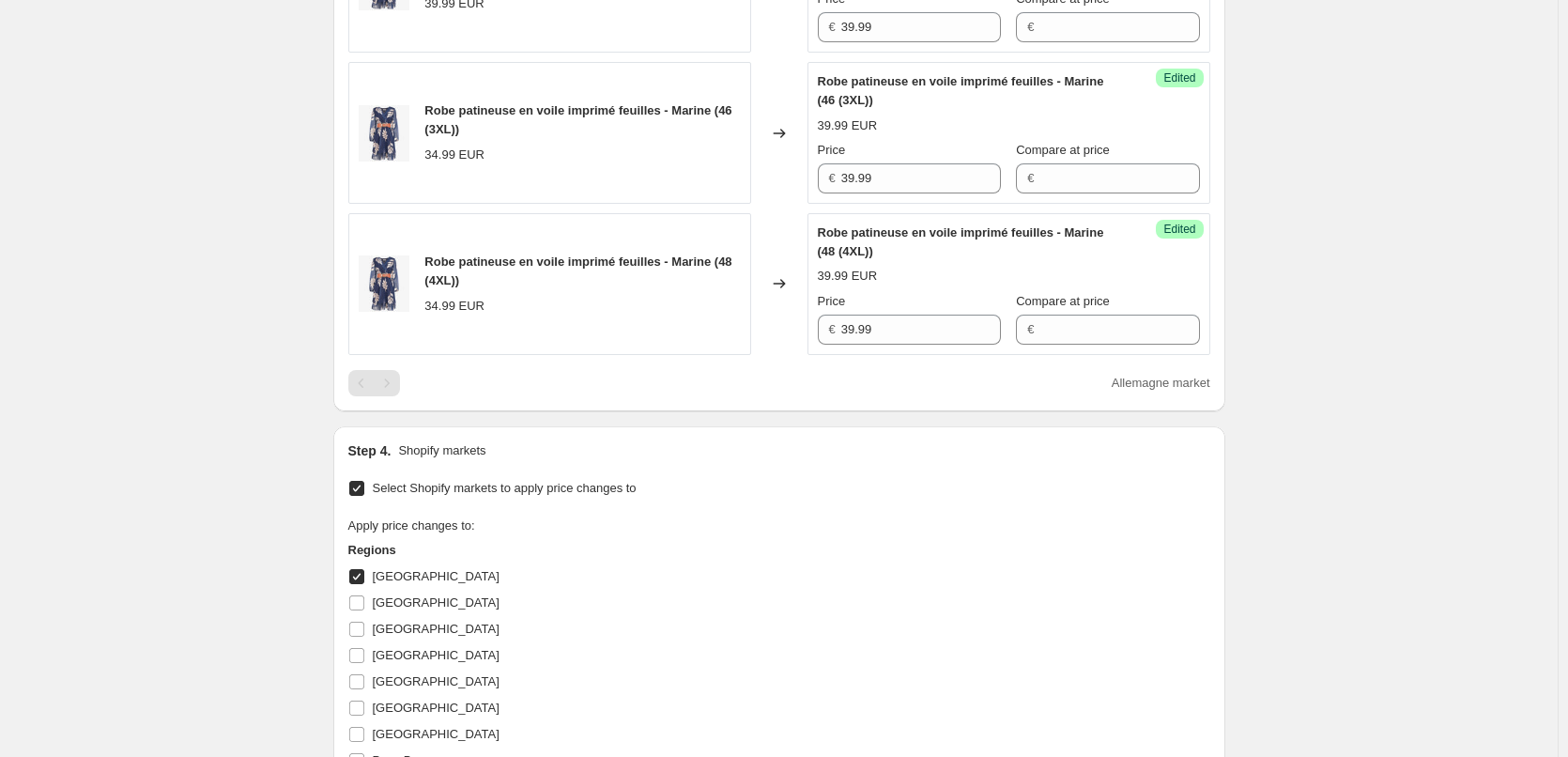
scroll to position [884, 0]
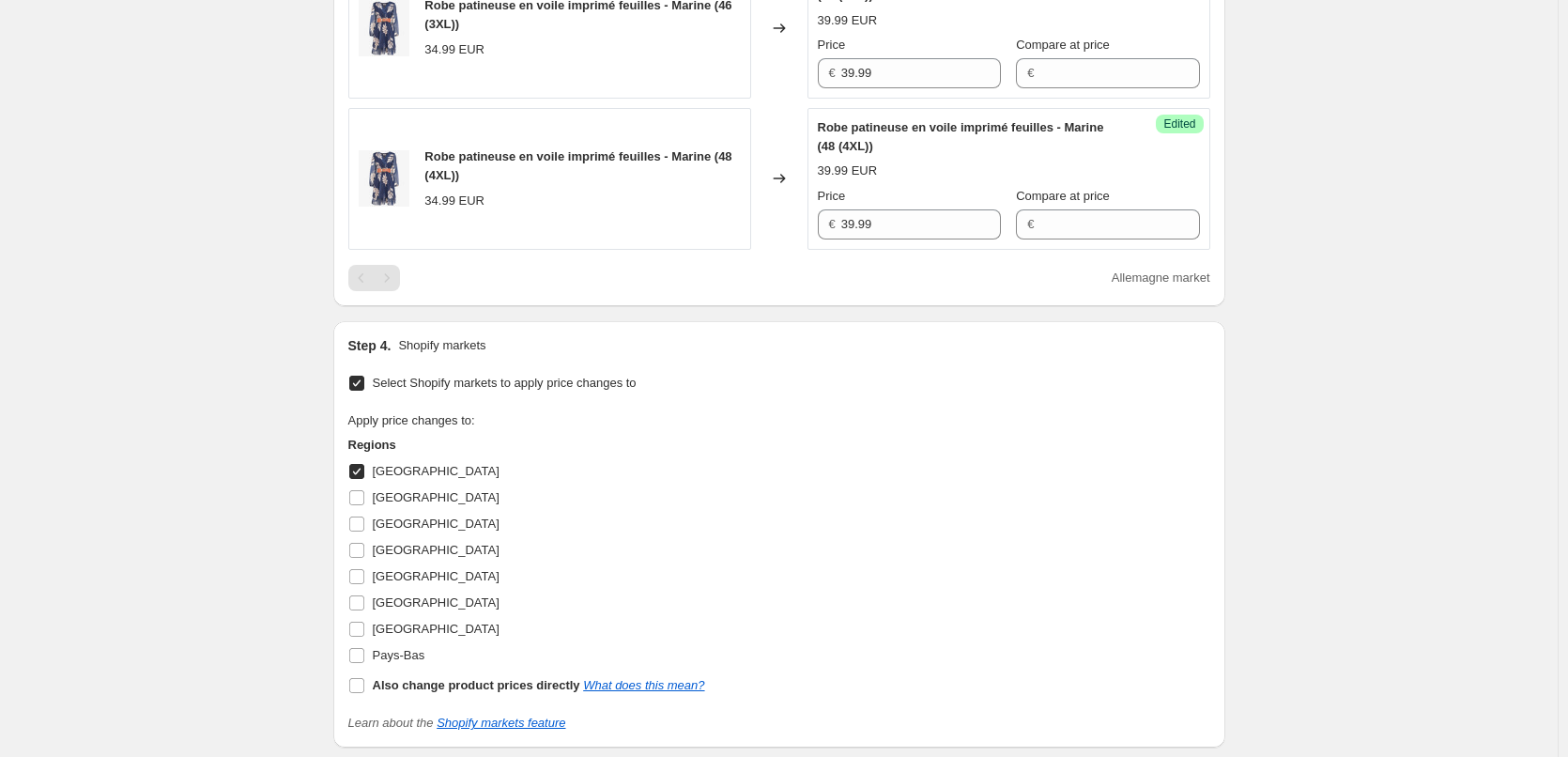
click at [364, 472] on input "[GEOGRAPHIC_DATA]" at bounding box center [356, 471] width 15 height 15
checkbox input "false"
click at [364, 503] on input "[GEOGRAPHIC_DATA]" at bounding box center [356, 497] width 15 height 15
checkbox input "true"
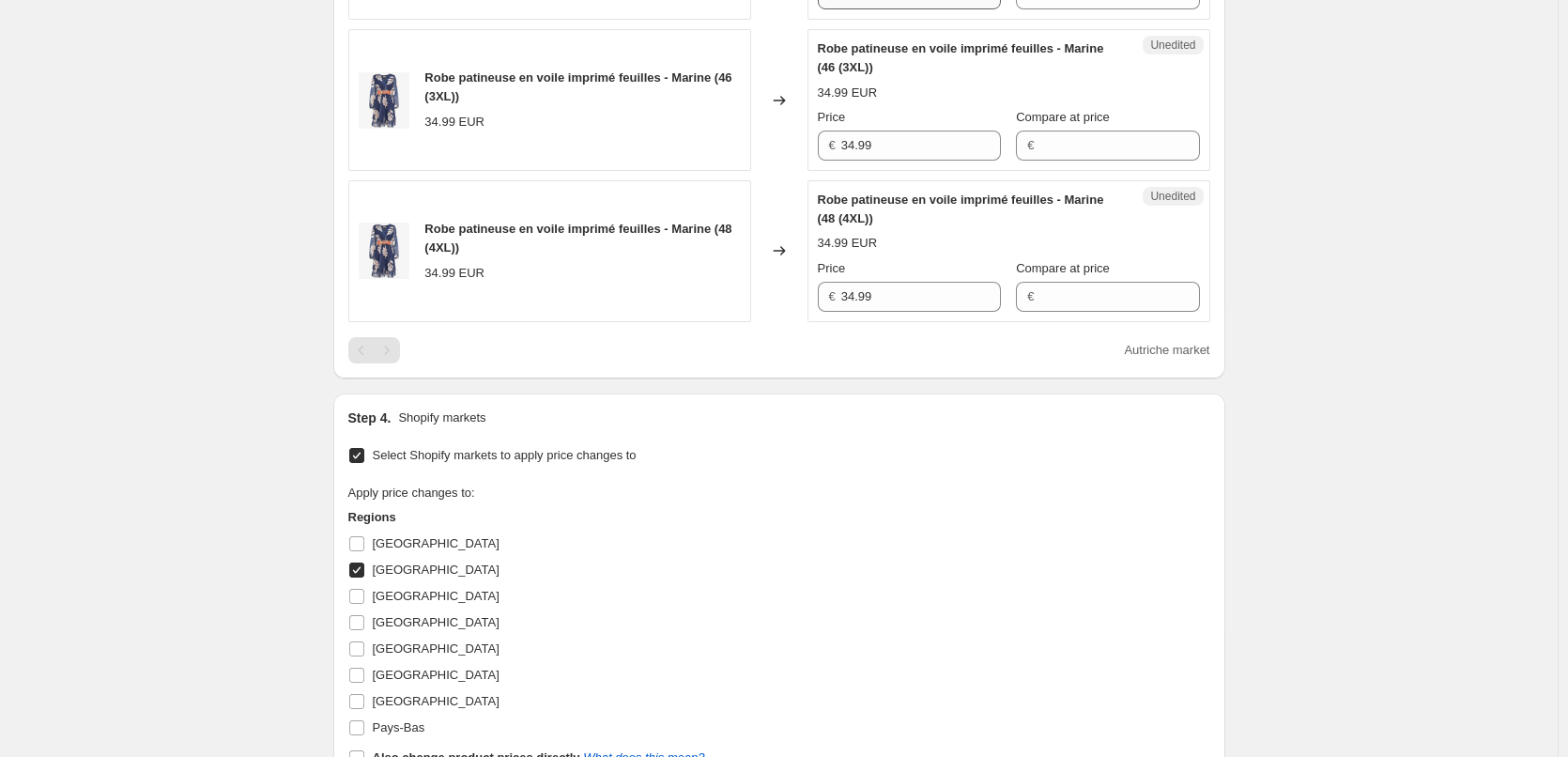
scroll to position [696, 0]
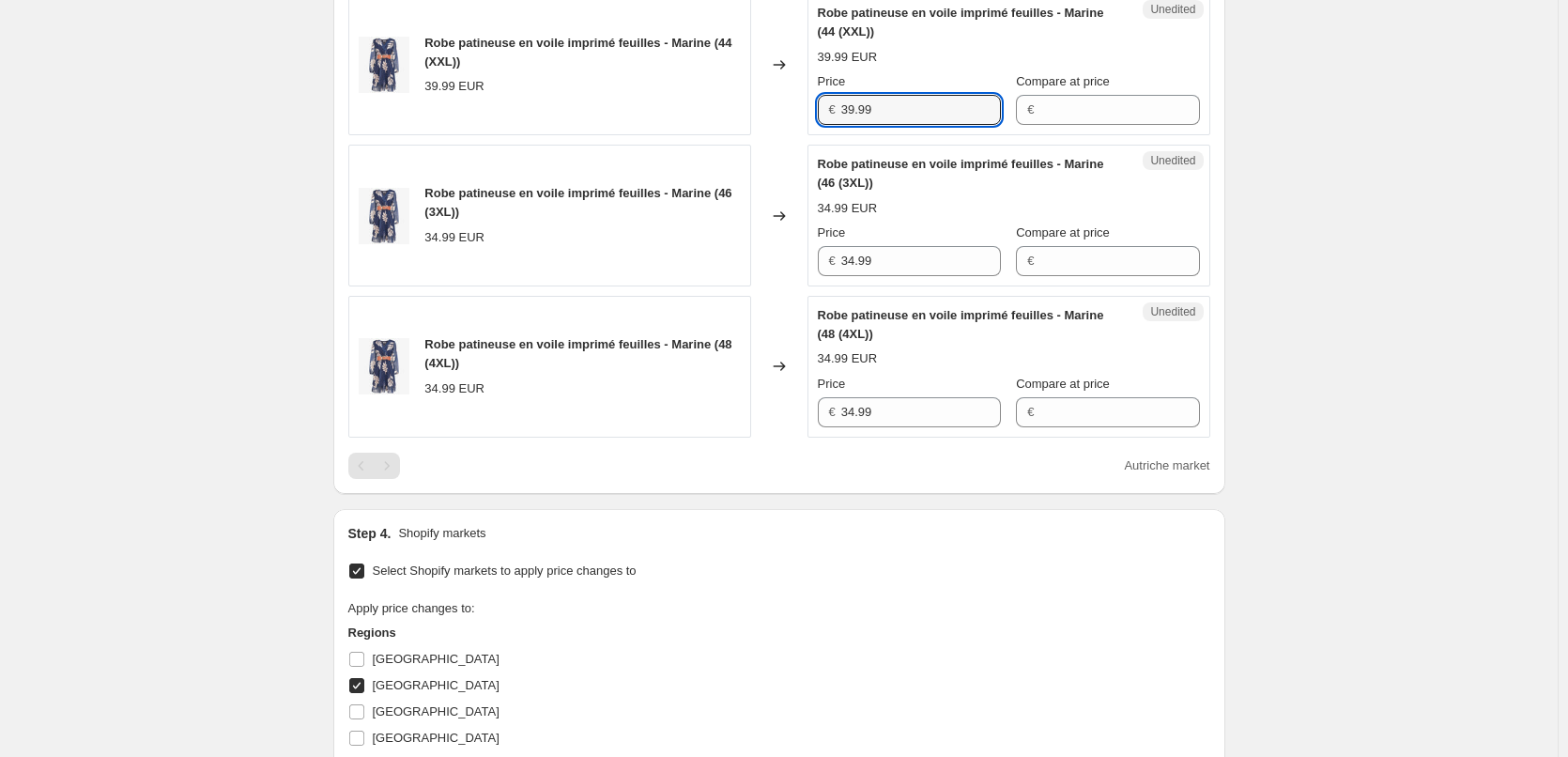
drag, startPoint x: 859, startPoint y: 107, endPoint x: 778, endPoint y: 107, distance: 81.0
click at [778, 107] on div "Robe patineuse en voile imprimé feuilles - Marine (44 (XXL)) 39.99 EUR Changed …" at bounding box center [779, 64] width 862 height 142
drag, startPoint x: 930, startPoint y: 253, endPoint x: 706, endPoint y: 267, distance: 224.4
click at [706, 267] on div "Robe patineuse en voile imprimé feuilles - Marine (46 (3XL)) 34.99 EUR Changed …" at bounding box center [779, 215] width 862 height 142
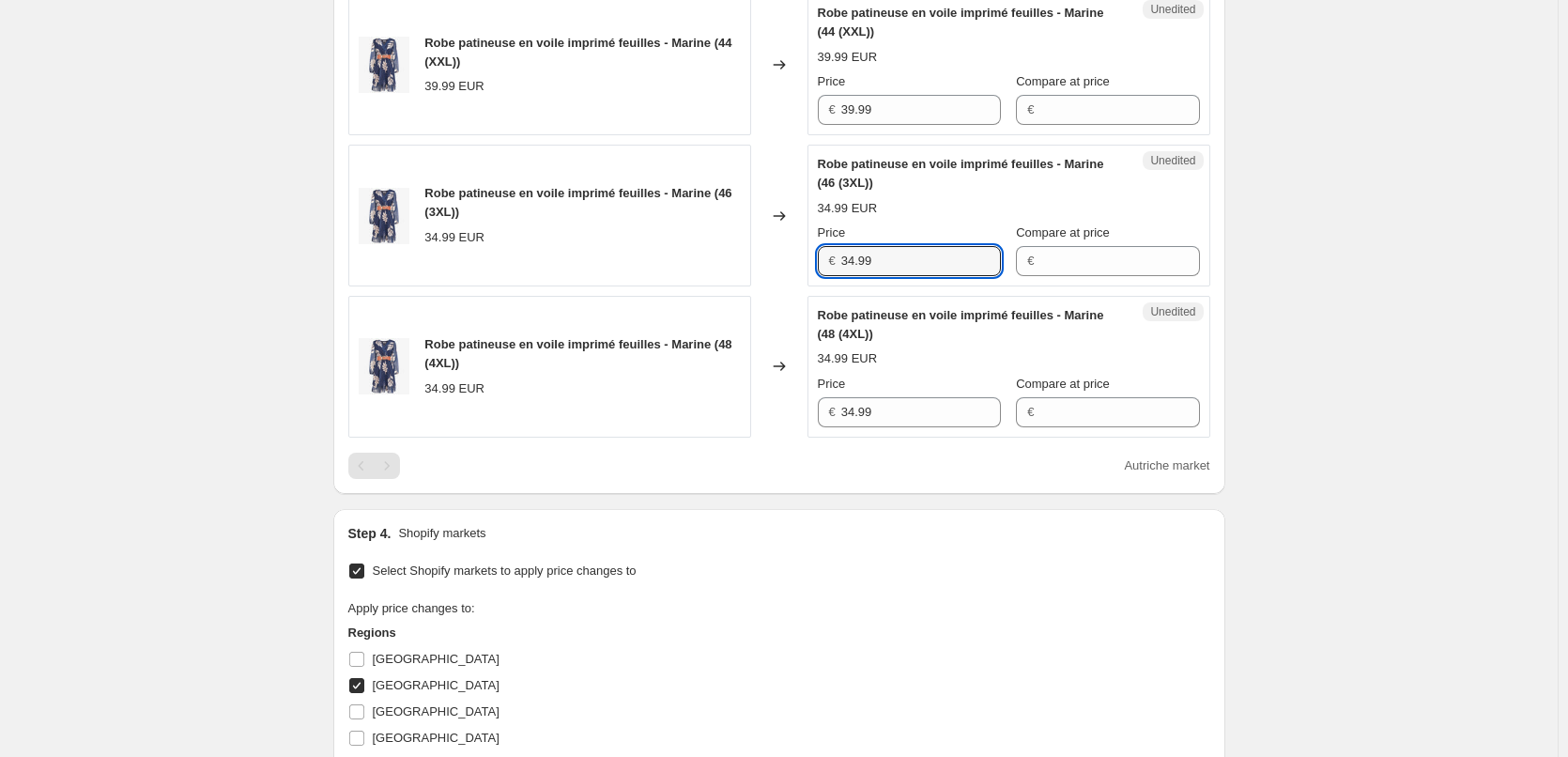
paste input "9"
type input "39.99"
click at [753, 407] on div "Robe patineuse en voile imprimé feuilles - Marine (48 (4XL)) 34.99 EUR Changed …" at bounding box center [779, 367] width 862 height 142
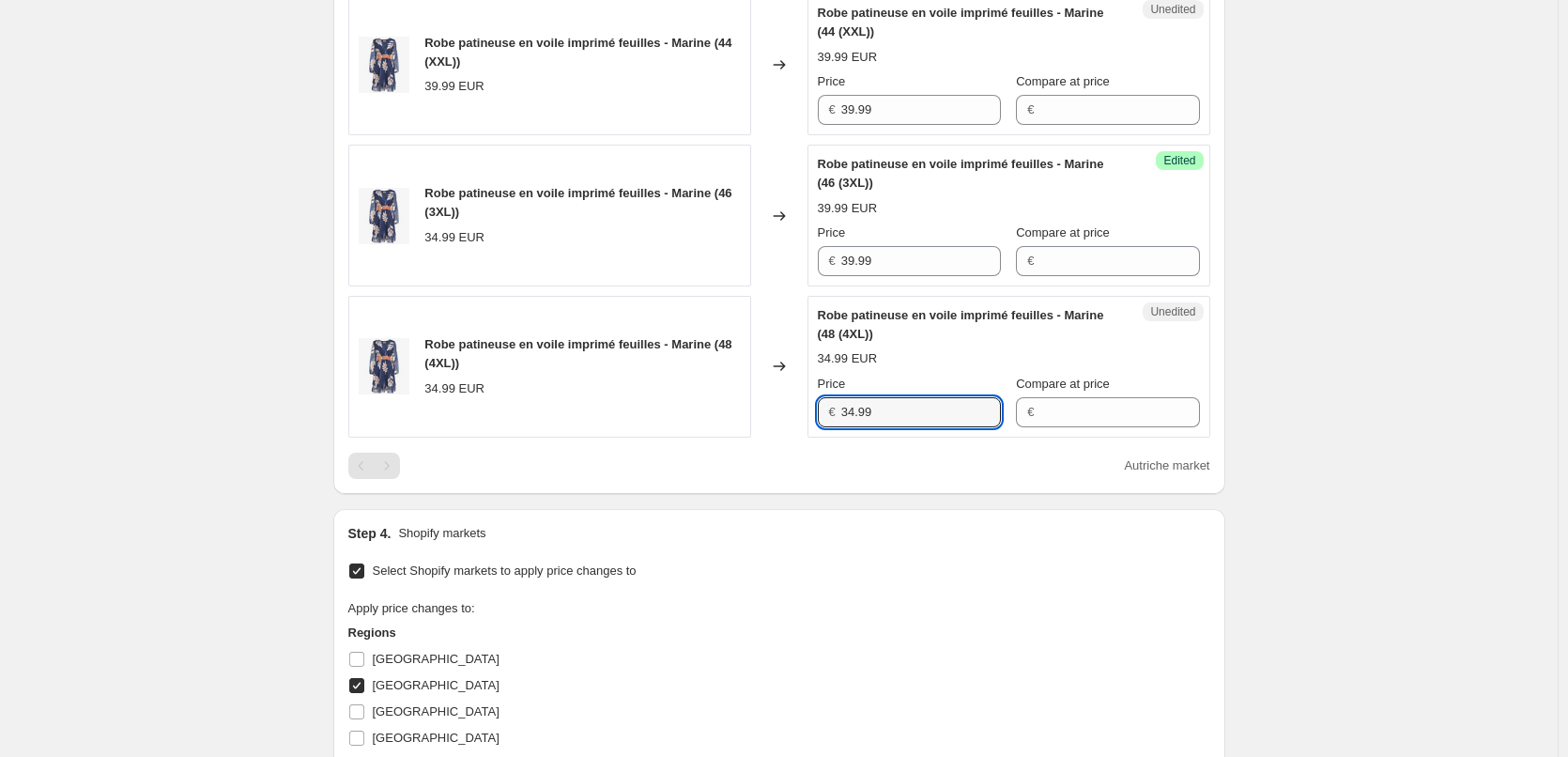
paste input "9"
type input "39.99"
click at [812, 579] on div "Select Shopify markets to apply price changes to Apply price changes to: Region…" at bounding box center [779, 739] width 862 height 362
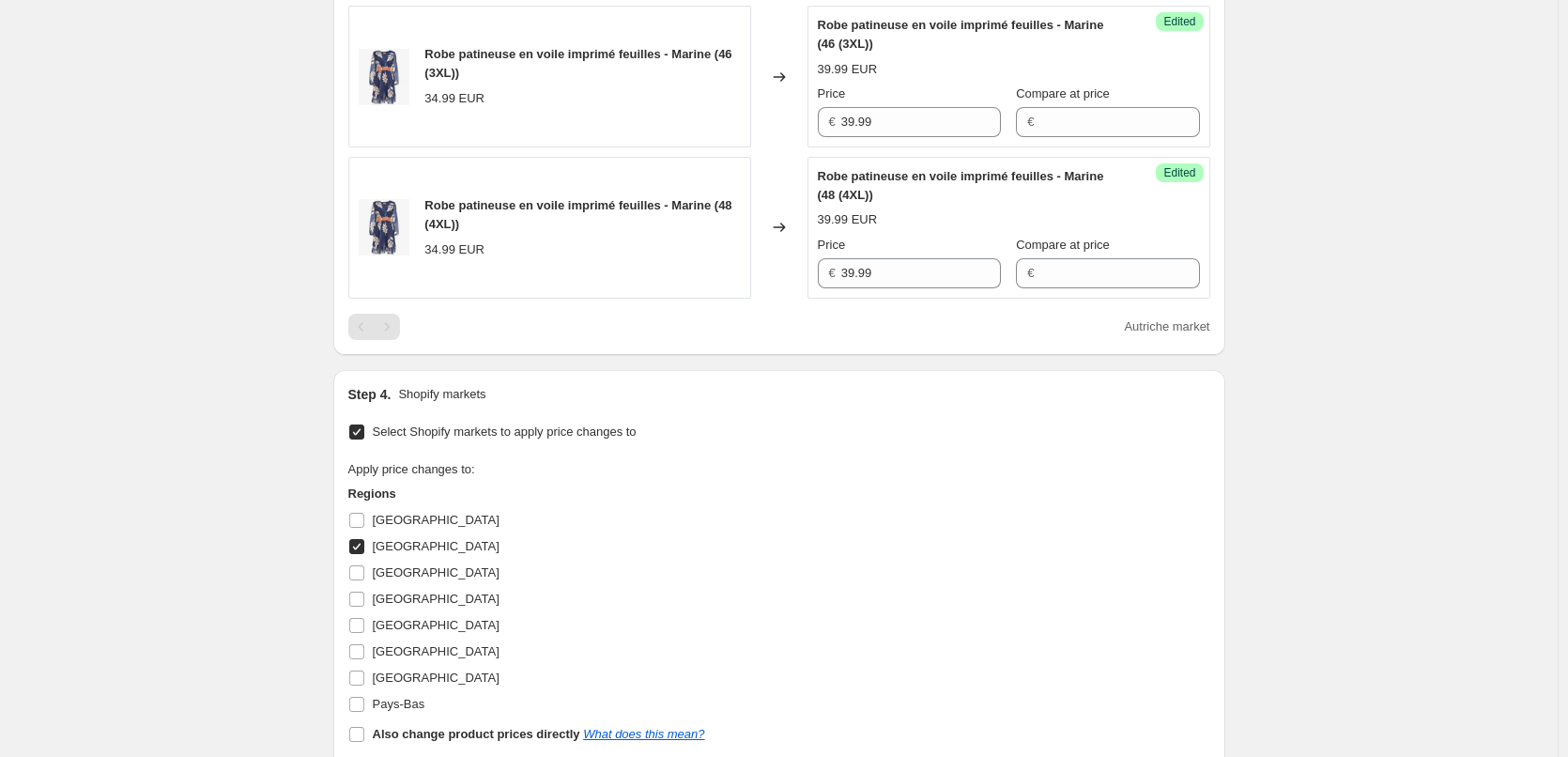
scroll to position [1072, 0]
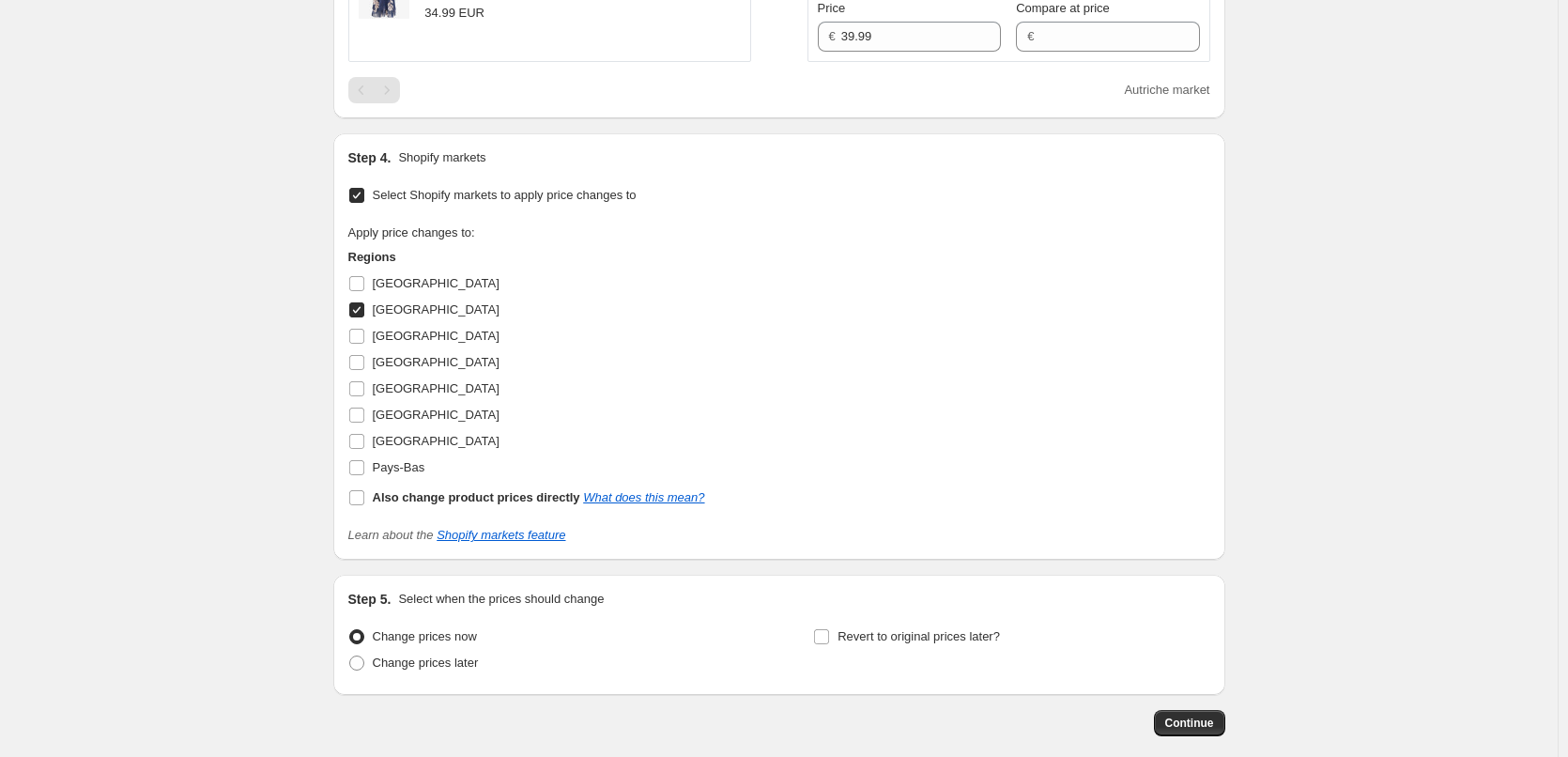
click at [356, 310] on input "[GEOGRAPHIC_DATA]" at bounding box center [356, 309] width 15 height 15
checkbox input "false"
click at [361, 442] on input "[GEOGRAPHIC_DATA]" at bounding box center [356, 440] width 15 height 15
click at [363, 441] on input "[GEOGRAPHIC_DATA]" at bounding box center [356, 440] width 15 height 15
checkbox input "false"
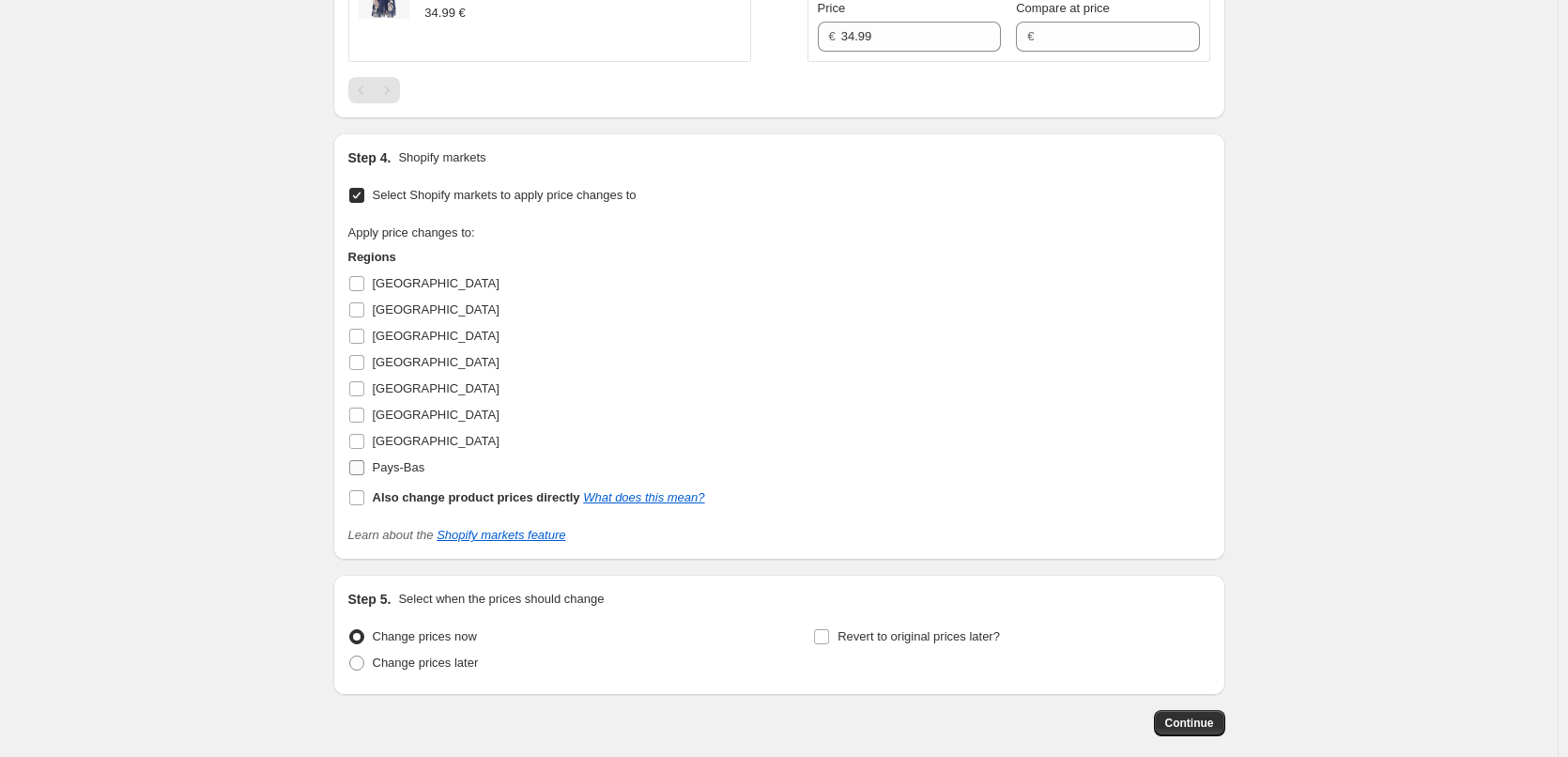
click at [364, 467] on input "Pays-Bas" at bounding box center [356, 467] width 15 height 15
checkbox input "true"
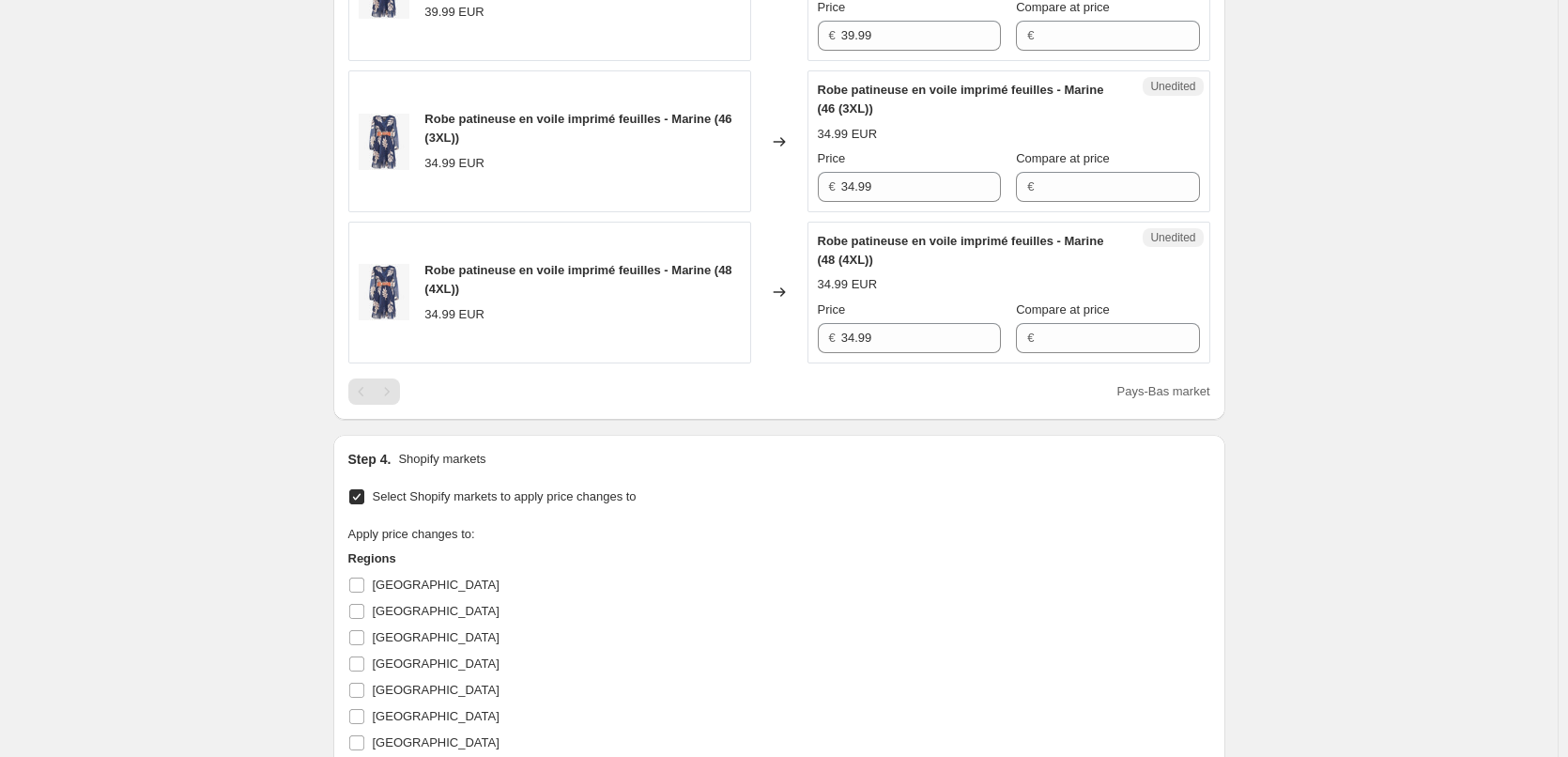
scroll to position [696, 0]
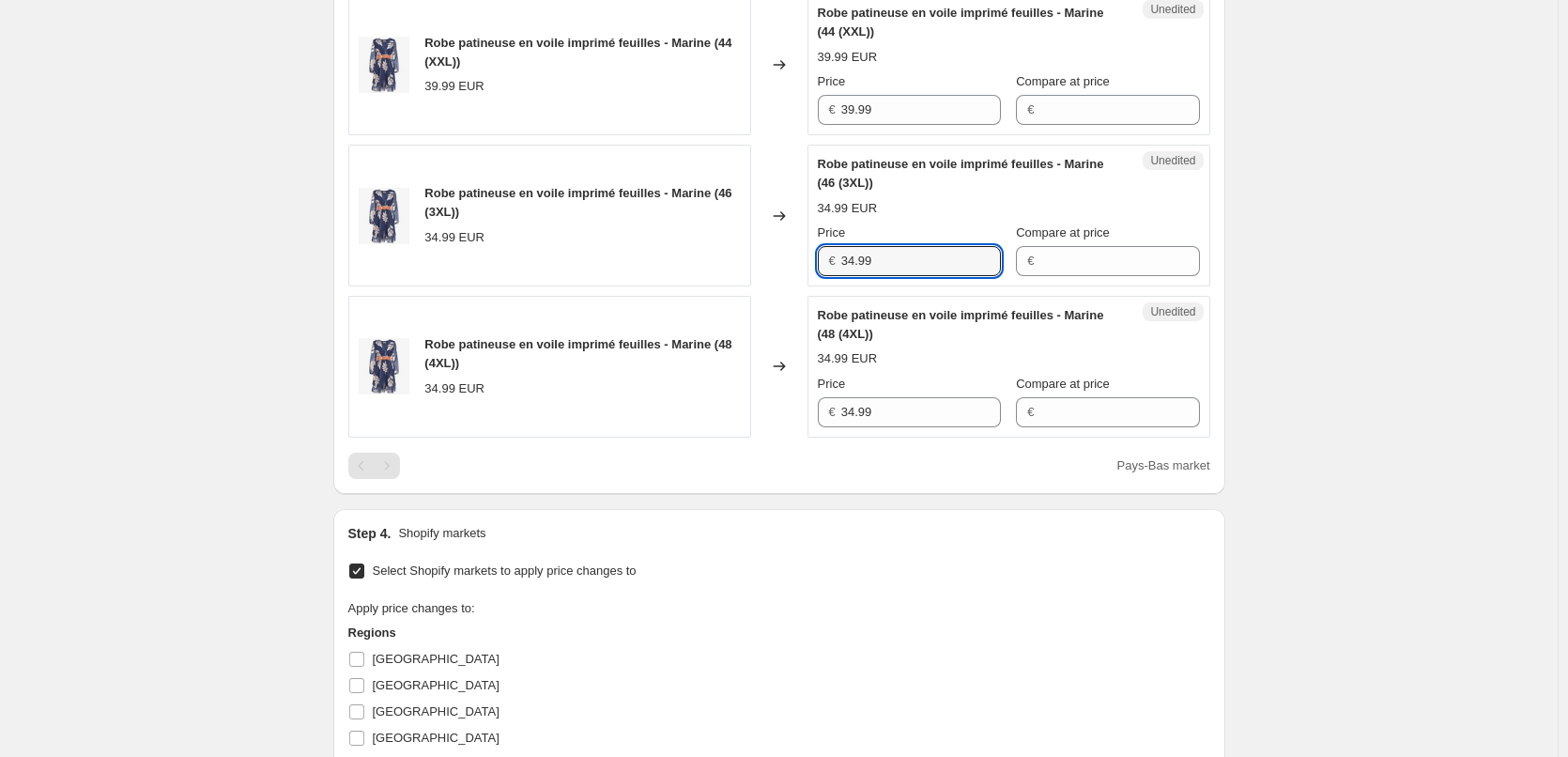
drag, startPoint x: 908, startPoint y: 260, endPoint x: 778, endPoint y: 257, distance: 130.0
click at [778, 257] on div "Robe patineuse en voile imprimé feuilles - Marine (46 (3XL)) 34.99 EUR Changed …" at bounding box center [779, 215] width 862 height 142
paste input "9"
type input "39.99"
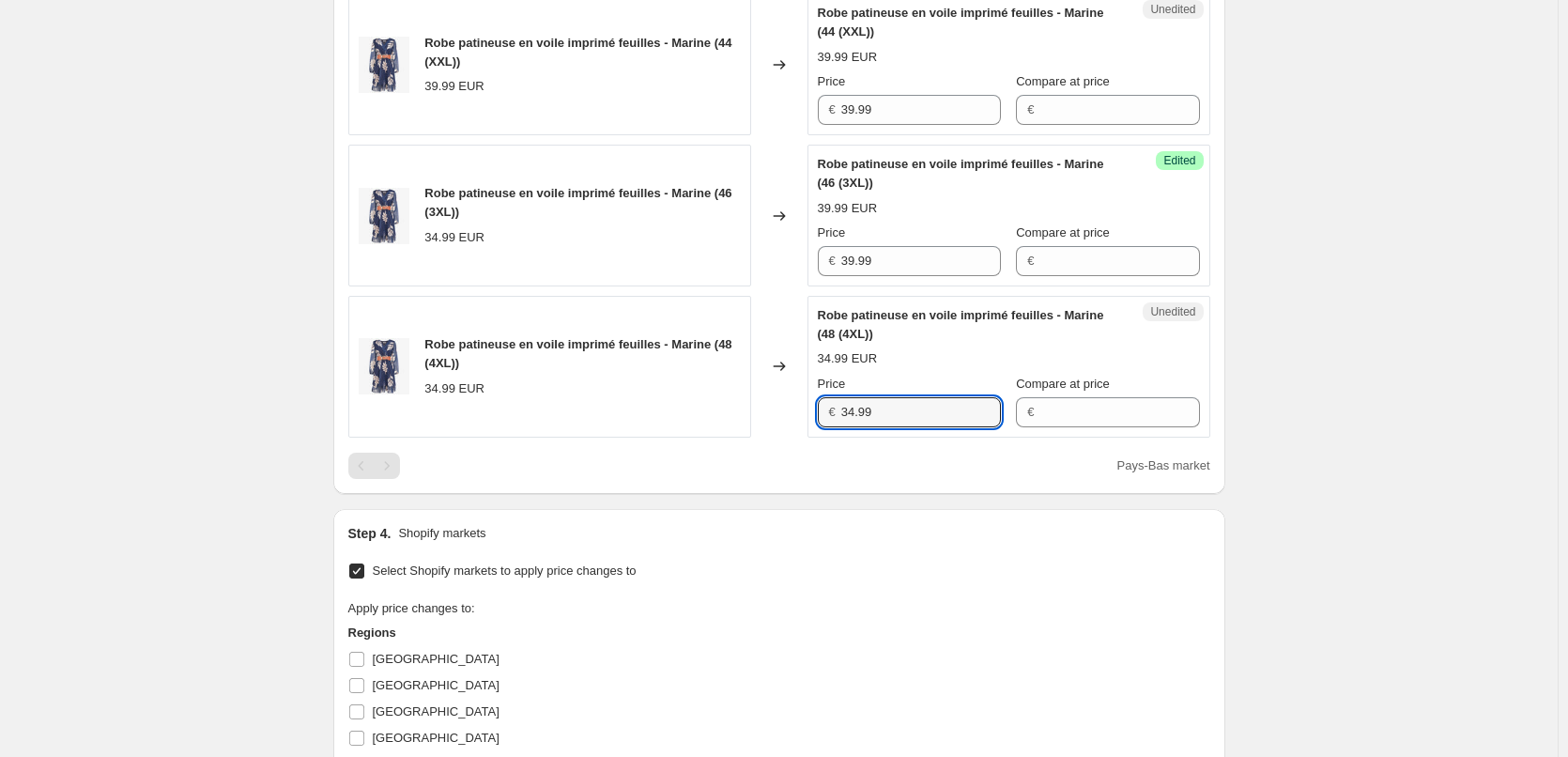
drag, startPoint x: 906, startPoint y: 400, endPoint x: 837, endPoint y: 505, distance: 125.6
click at [806, 421] on div "Robe patineuse en voile imprimé feuilles - Marine (48 (4XL)) 34.99 EUR Changed …" at bounding box center [779, 367] width 862 height 142
paste input "9"
type input "39.99"
click at [852, 588] on div "Select Shopify markets to apply price changes to Apply price changes to: Region…" at bounding box center [779, 739] width 862 height 362
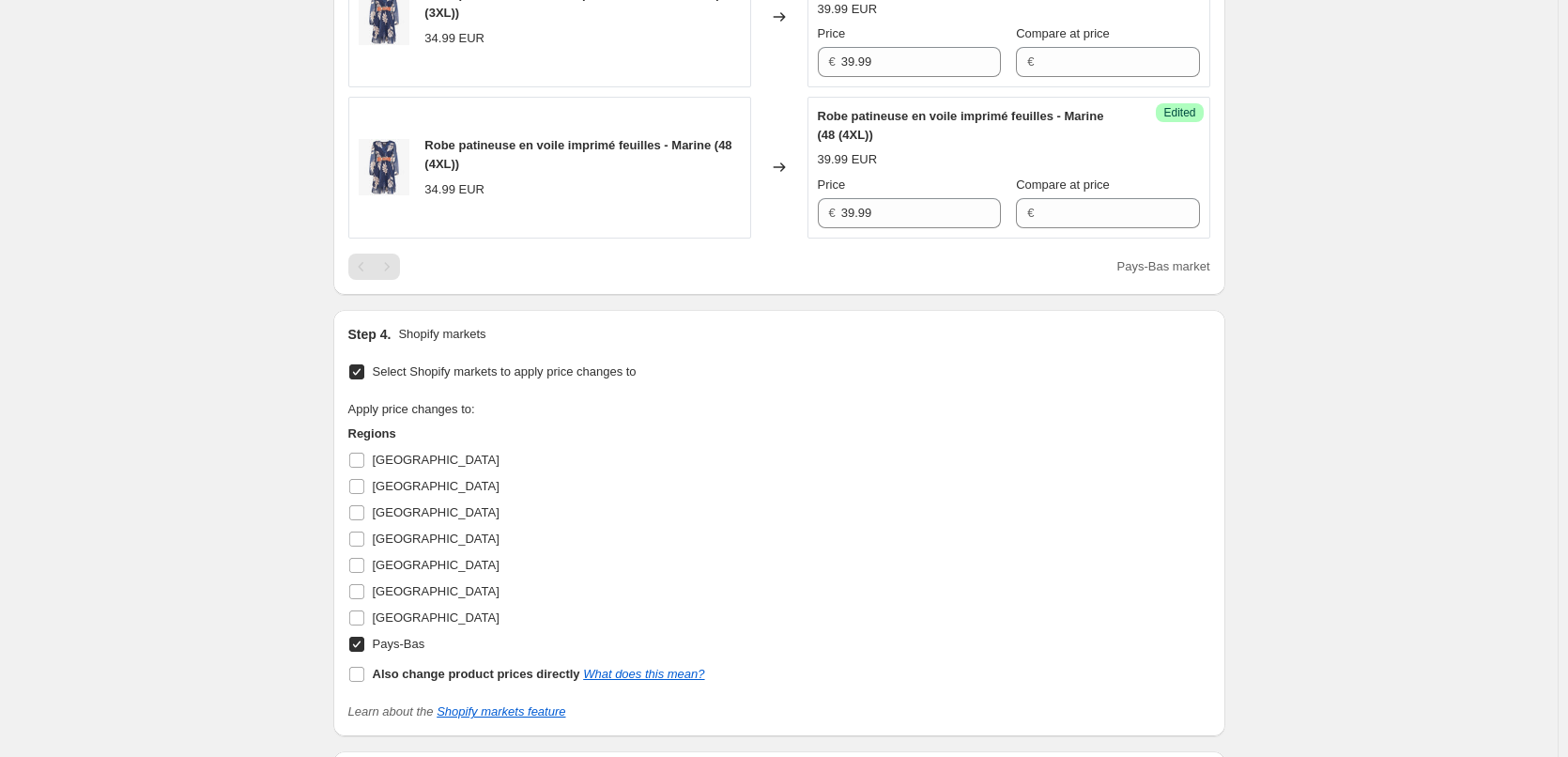
scroll to position [1072, 0]
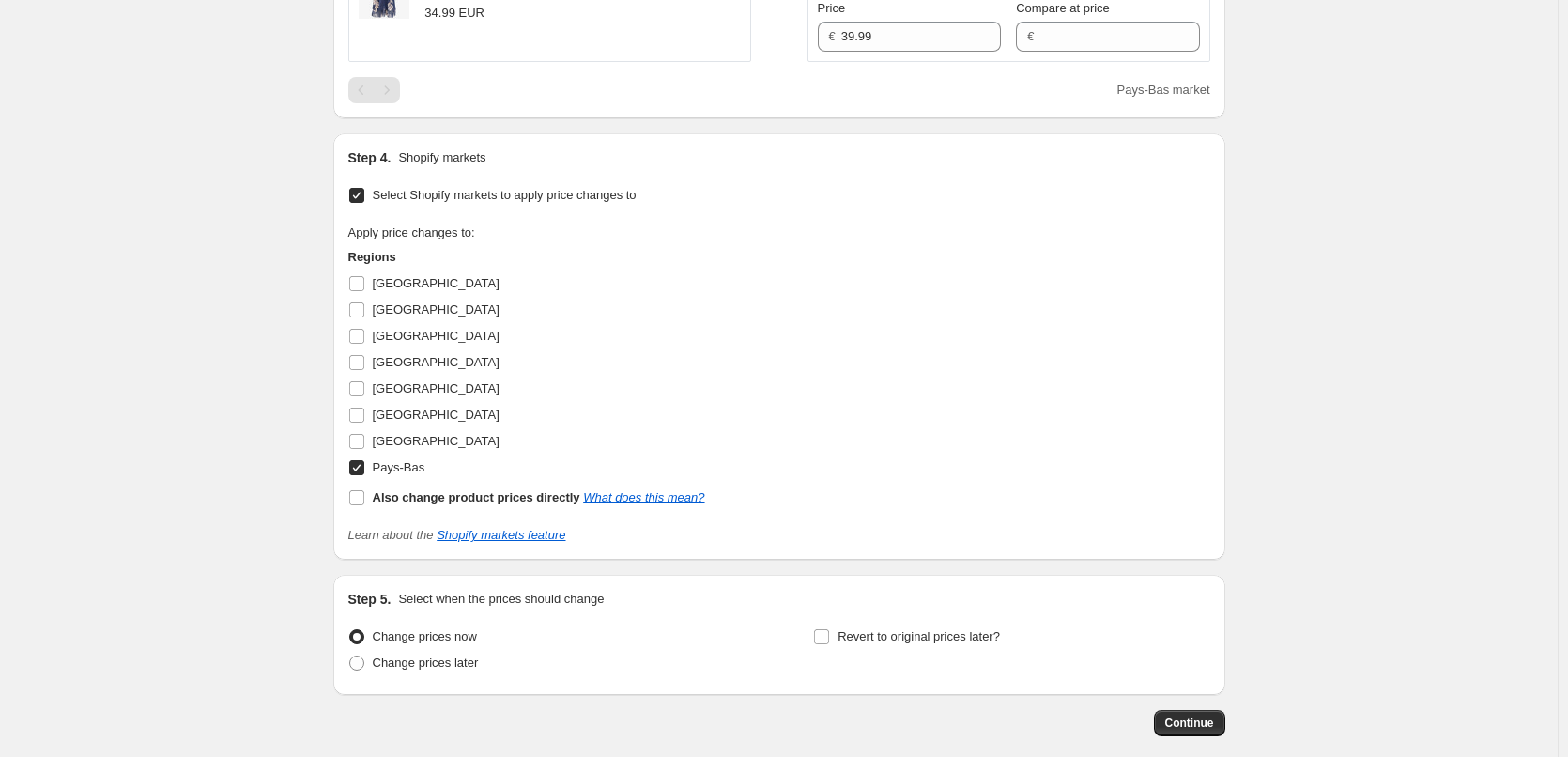
click at [364, 470] on input "Pays-Bas" at bounding box center [356, 467] width 15 height 15
checkbox input "false"
click at [364, 334] on input "[GEOGRAPHIC_DATA]" at bounding box center [356, 335] width 15 height 15
checkbox input "true"
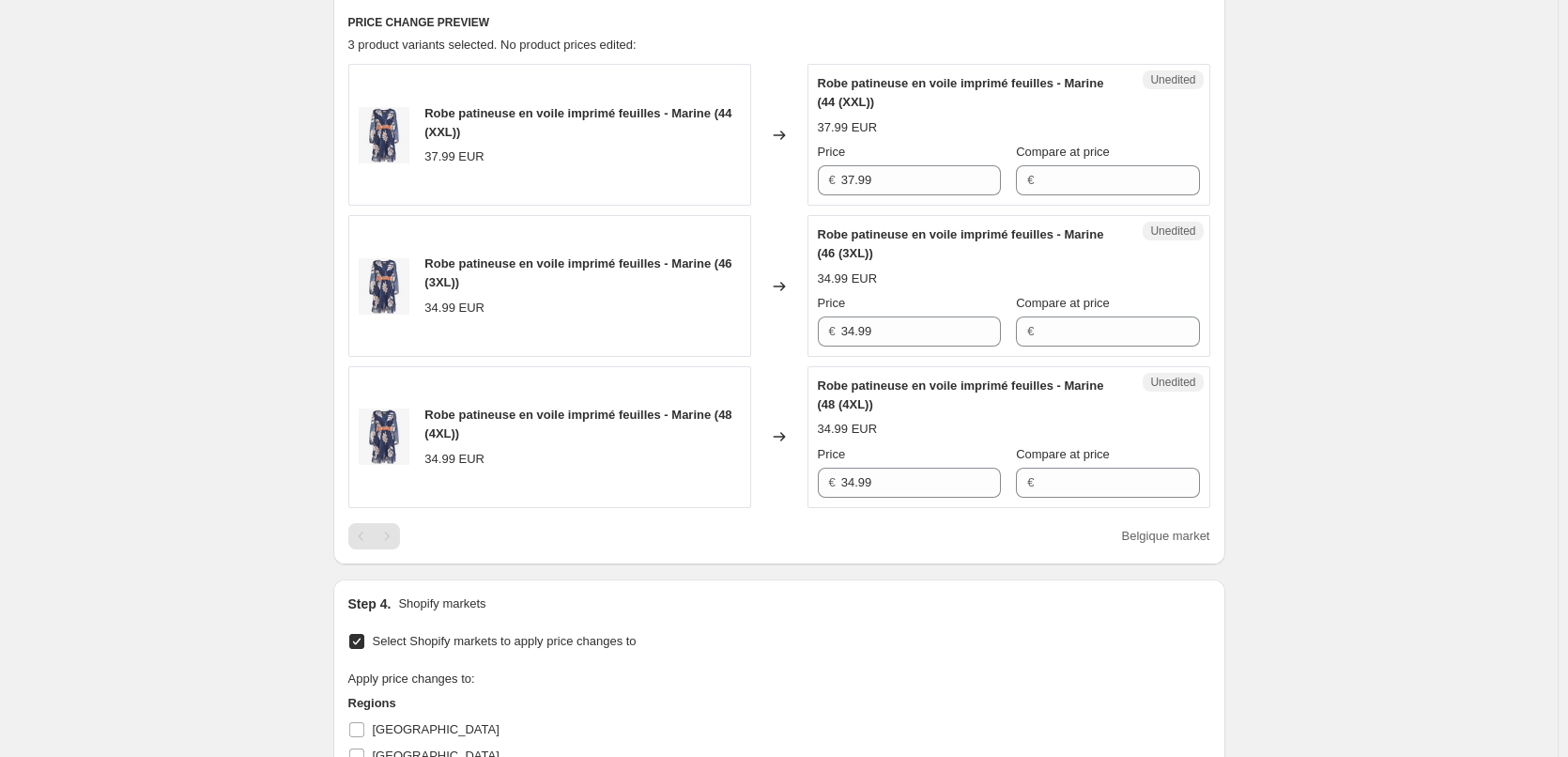
scroll to position [602, 0]
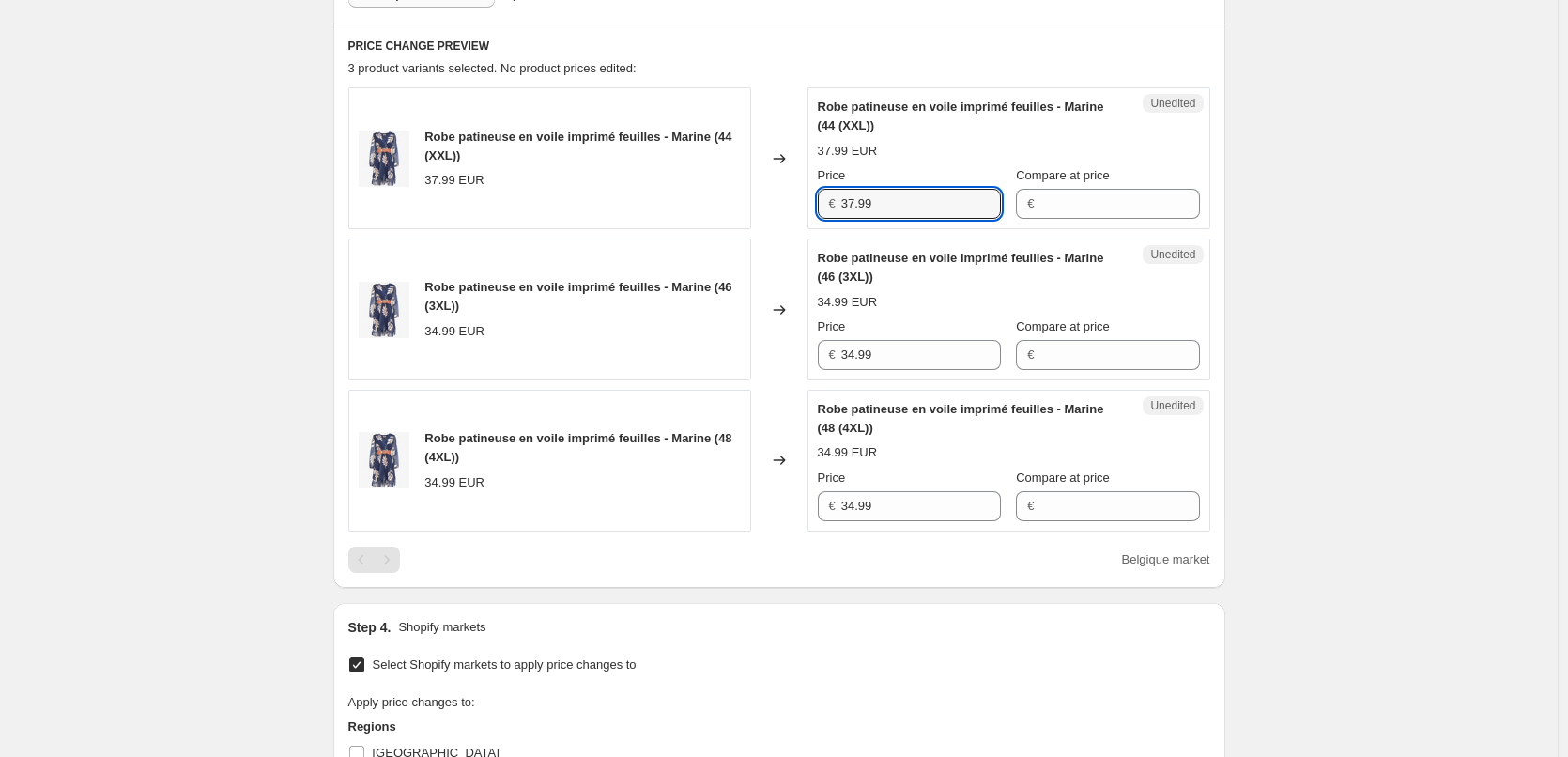
drag, startPoint x: 731, startPoint y: 204, endPoint x: 692, endPoint y: 204, distance: 39.0
click at [693, 204] on div "Robe patineuse en voile imprimé feuilles - Marine (44 (XXL)) 37.99 EUR Changed …" at bounding box center [779, 159] width 862 height 142
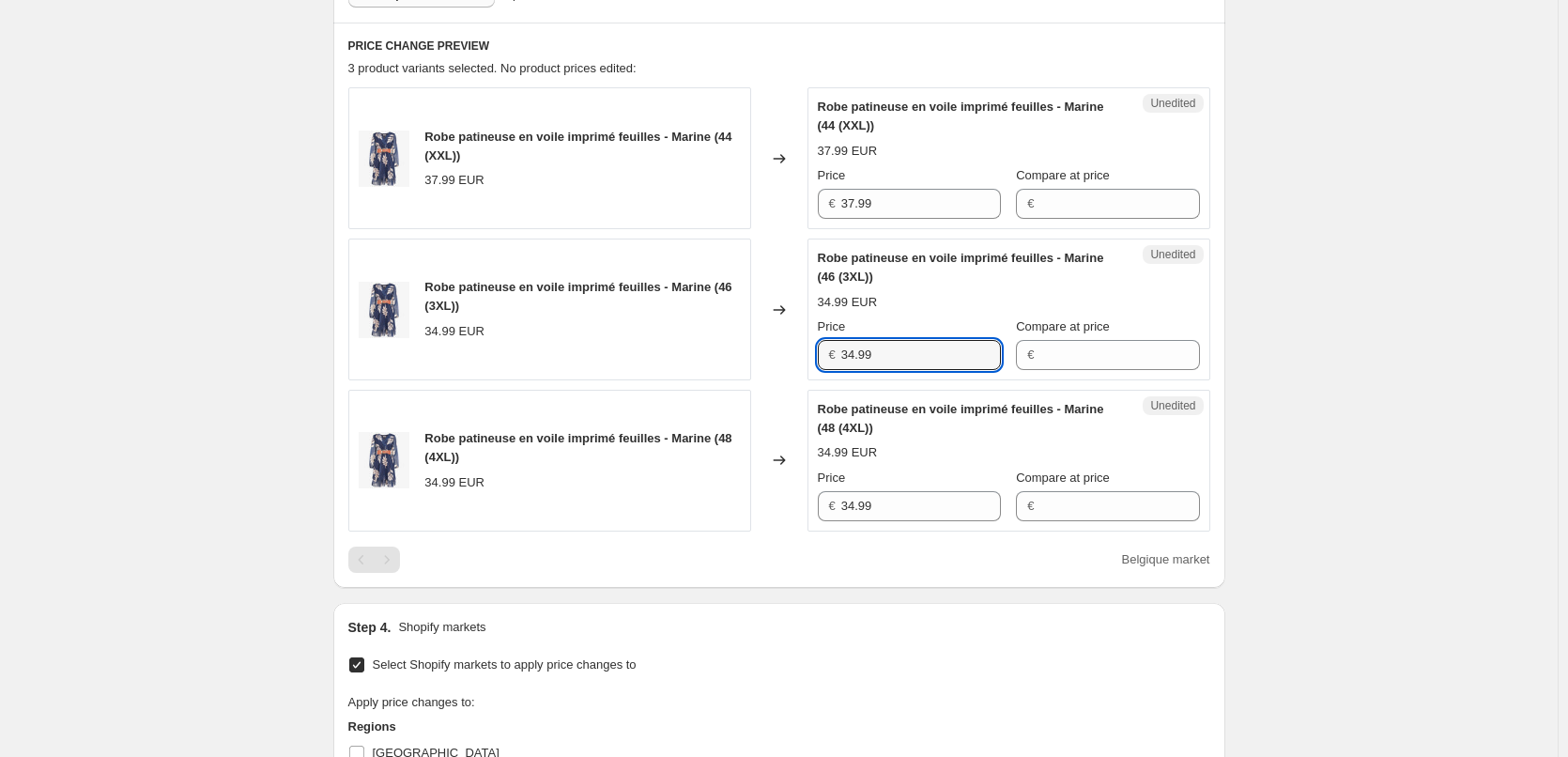
drag, startPoint x: 922, startPoint y: 357, endPoint x: 688, endPoint y: 357, distance: 234.0
click at [688, 357] on div "Robe patineuse en voile imprimé feuilles - Marine (46 (3XL)) 34.99 EUR Changed …" at bounding box center [779, 310] width 862 height 142
paste input "7"
type input "37.99"
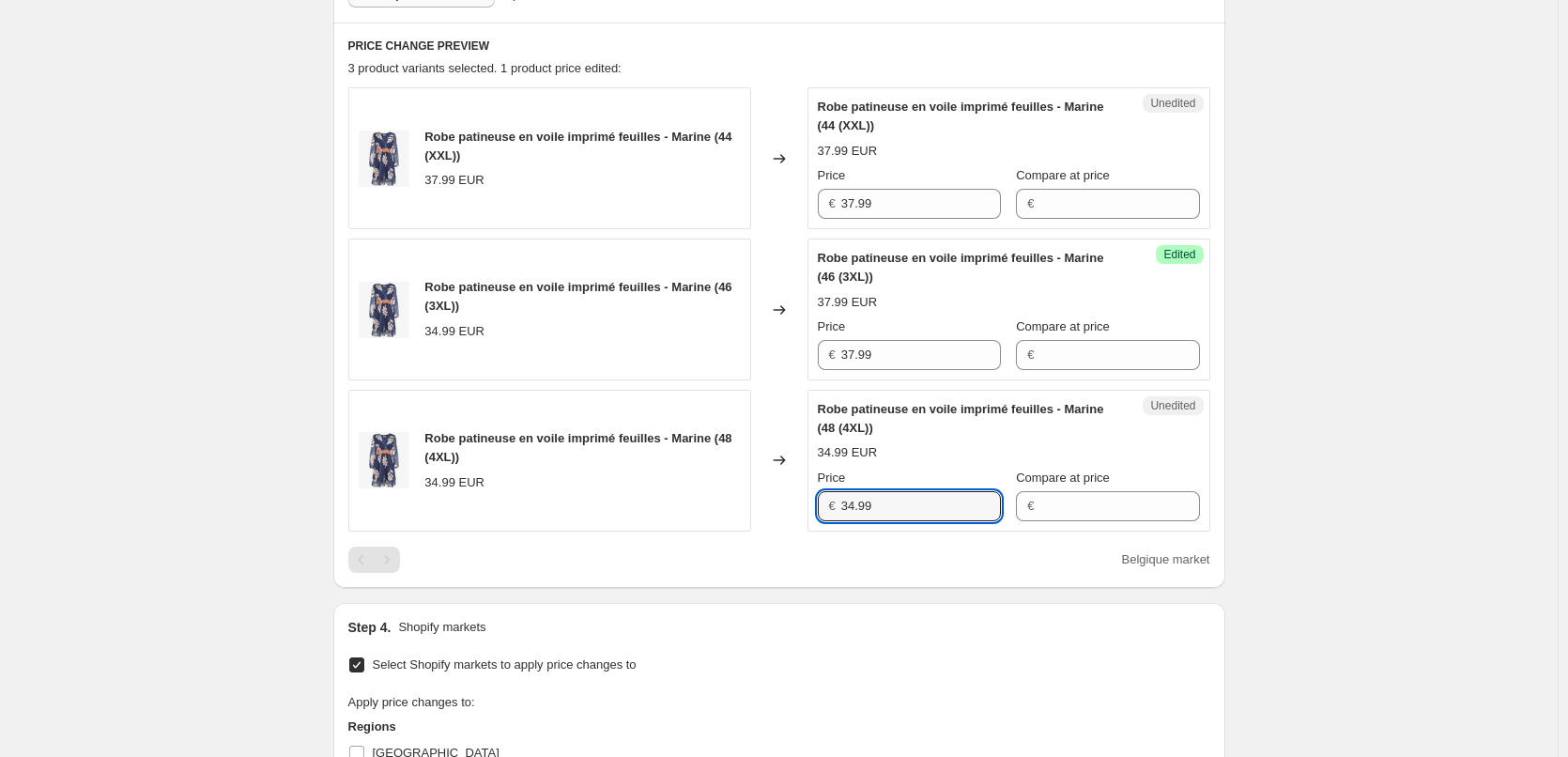
drag, startPoint x: 878, startPoint y: 509, endPoint x: 800, endPoint y: 528, distance: 80.3
click at [798, 509] on div "Robe patineuse en voile imprimé feuilles - Marine (48 (4XL)) 34.99 EUR Changed …" at bounding box center [779, 461] width 862 height 142
paste input "7"
type input "37.99"
click at [796, 580] on div "PRICE CHANGE PREVIEW 3 product variants selected. 2 product prices edited: Robe…" at bounding box center [779, 305] width 892 height 565
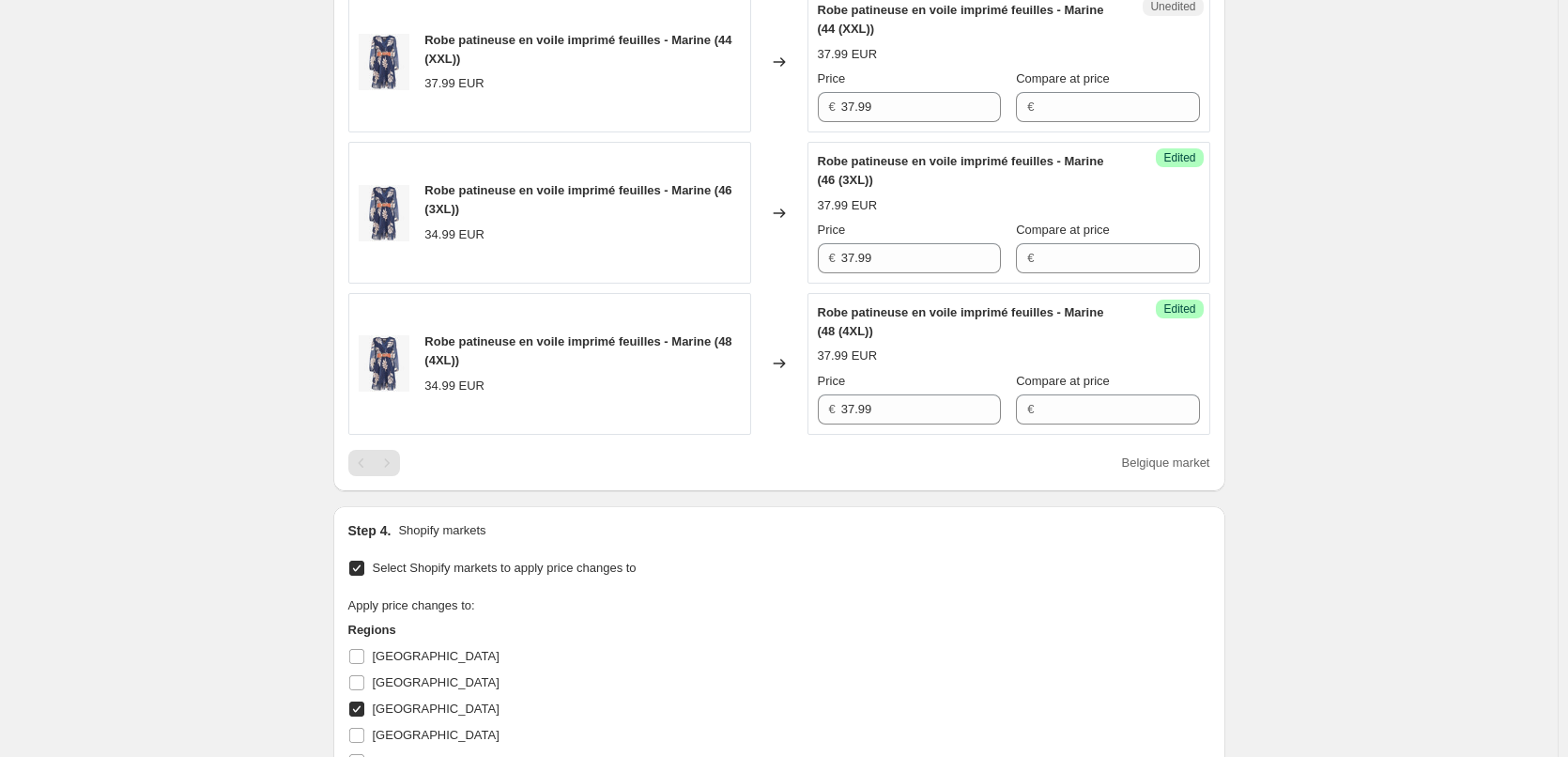
scroll to position [978, 0]
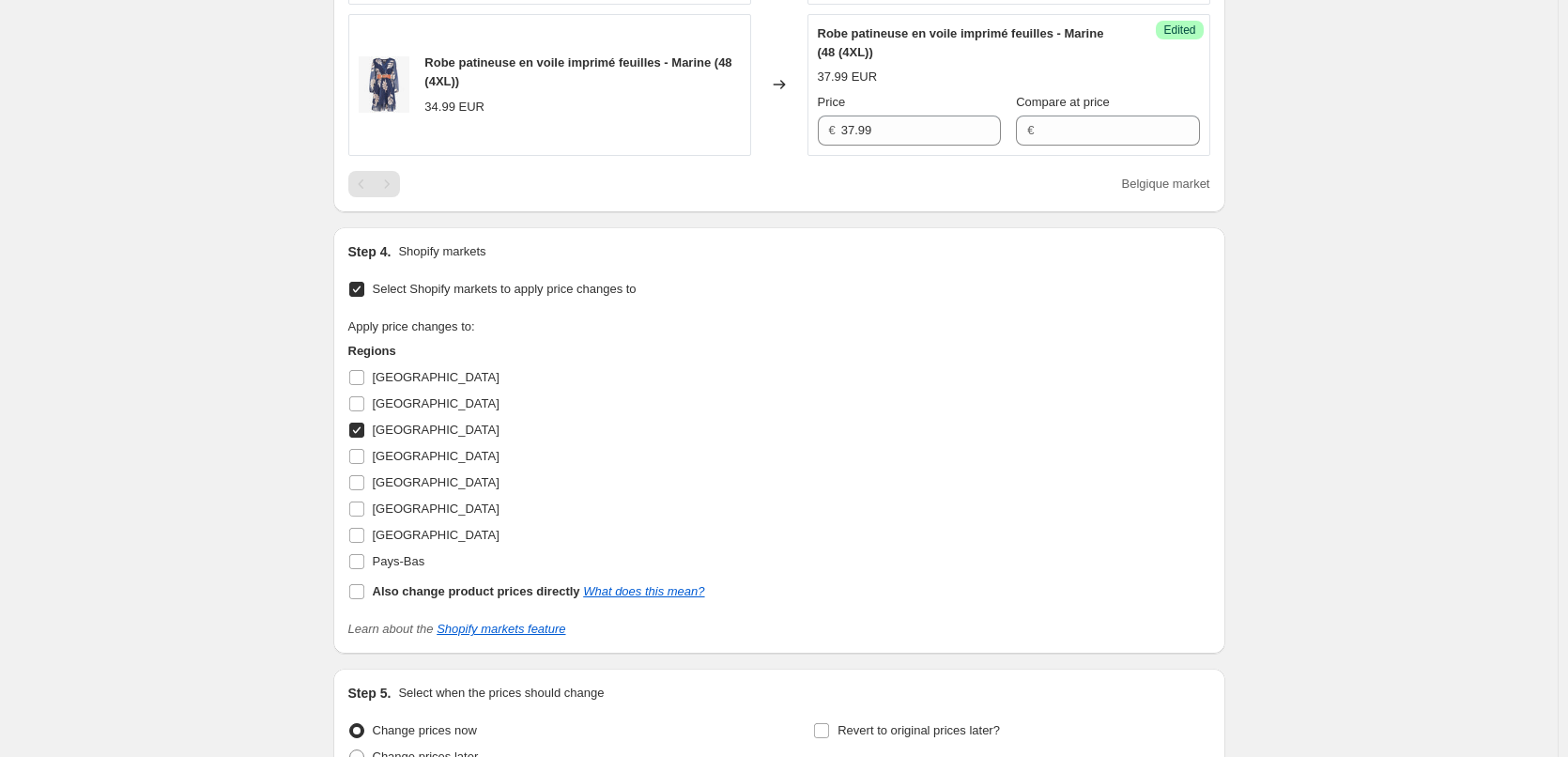
click at [362, 428] on input "[GEOGRAPHIC_DATA]" at bounding box center [356, 430] width 15 height 15
checkbox input "false"
click at [363, 510] on input "[GEOGRAPHIC_DATA]" at bounding box center [356, 509] width 15 height 15
checkbox input "true"
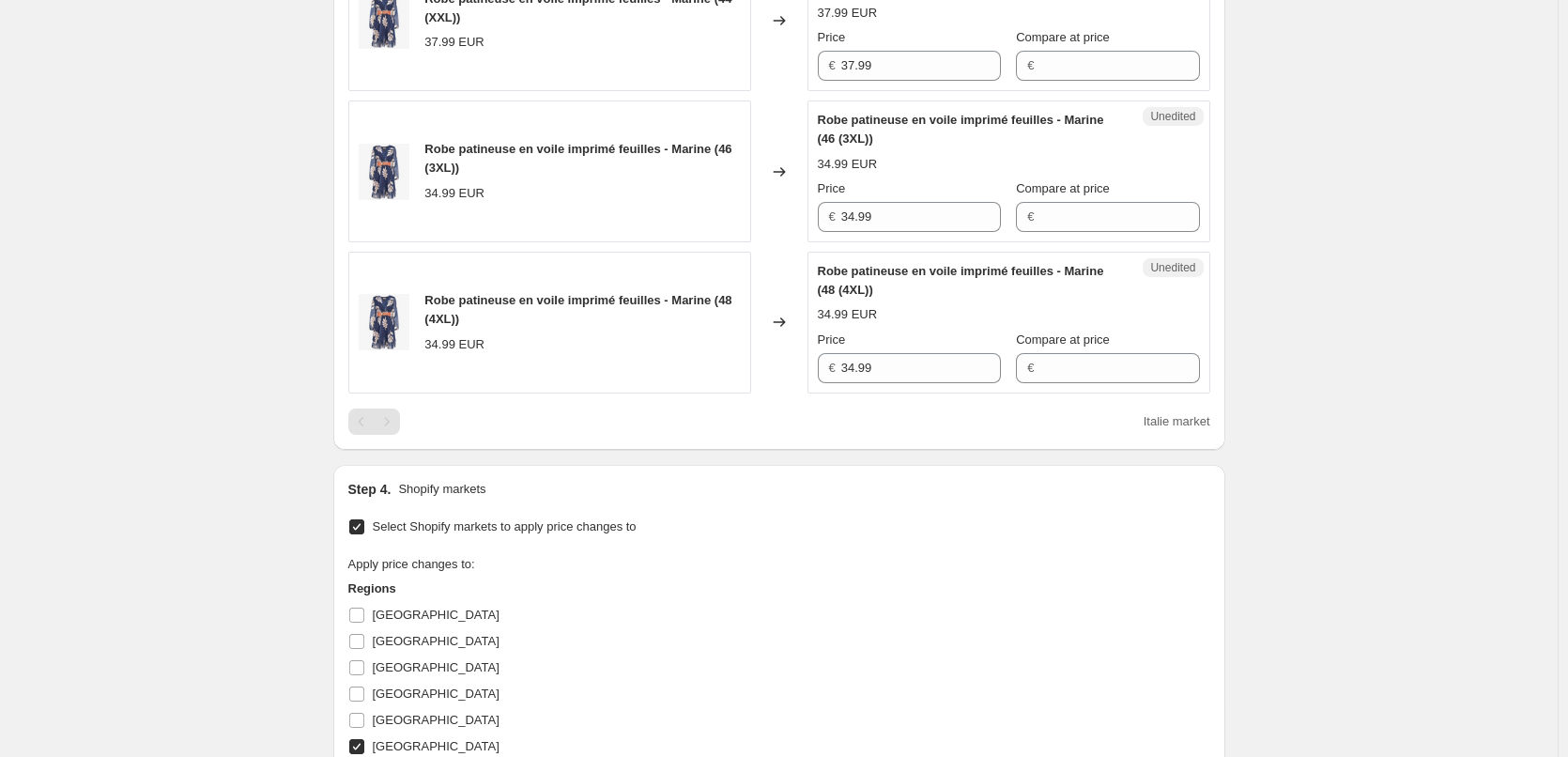
scroll to position [602, 0]
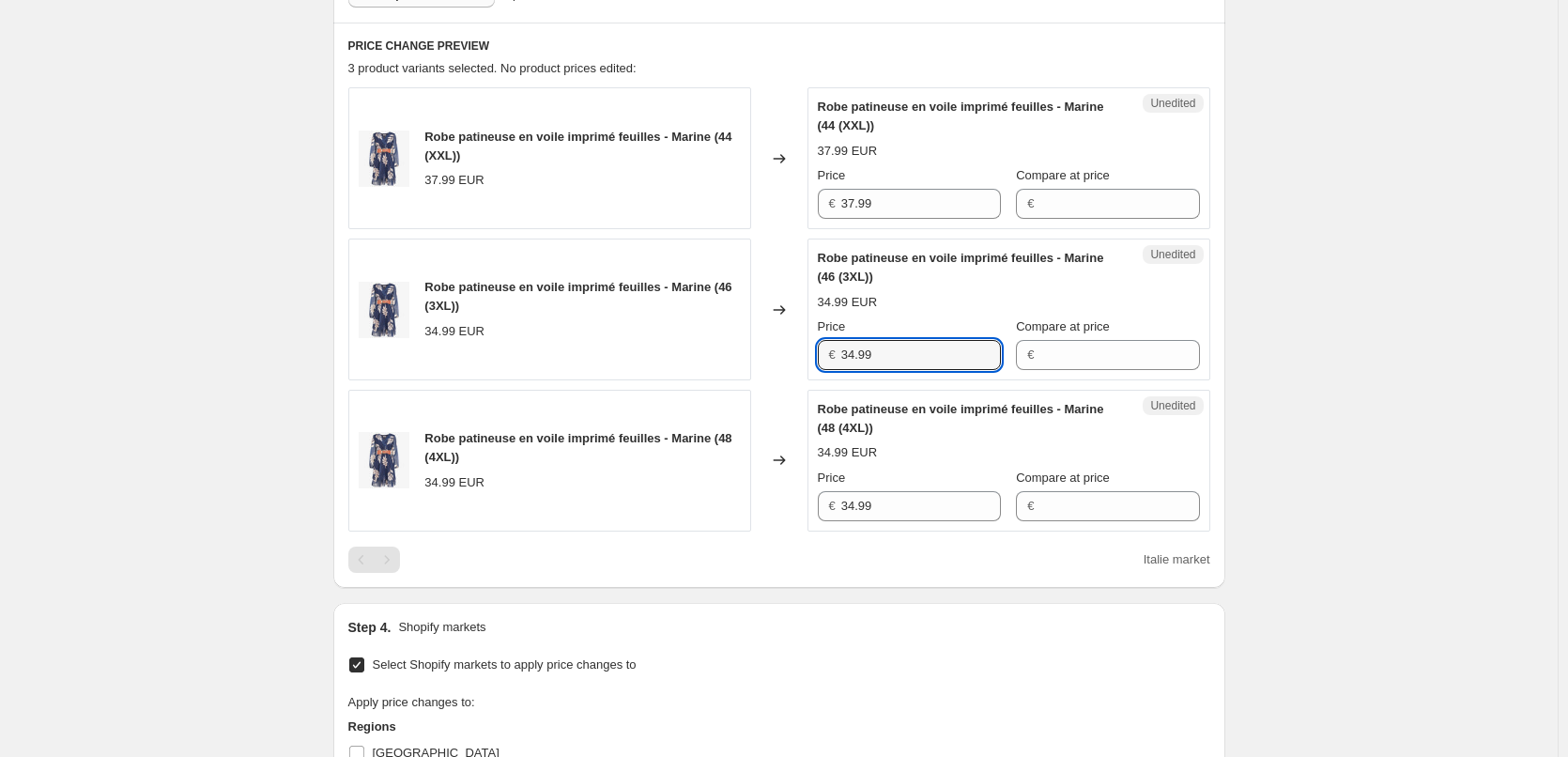
drag, startPoint x: 889, startPoint y: 350, endPoint x: 714, endPoint y: 354, distance: 175.0
click at [714, 354] on div "Robe patineuse en voile imprimé feuilles - Marine (46 (3XL)) 34.99 EUR Changed …" at bounding box center [779, 310] width 862 height 142
paste input "7"
type input "37.99"
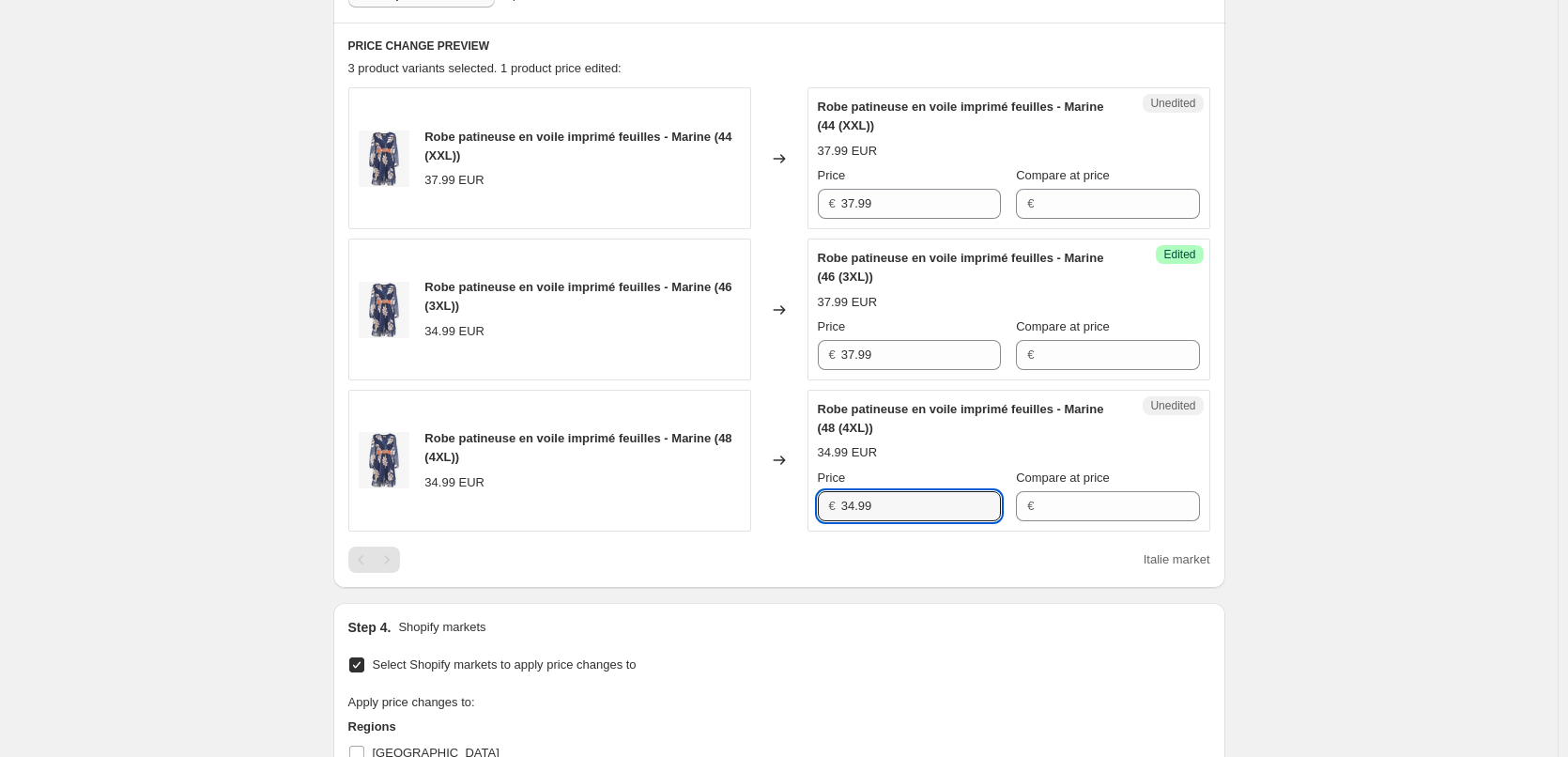
drag, startPoint x: 872, startPoint y: 503, endPoint x: 760, endPoint y: 563, distance: 127.1
click at [736, 504] on div "Robe patineuse en voile imprimé feuilles - Marine (48 (4XL)) 34.99 EUR Changed …" at bounding box center [779, 461] width 862 height 142
paste input "7"
type input "37.99"
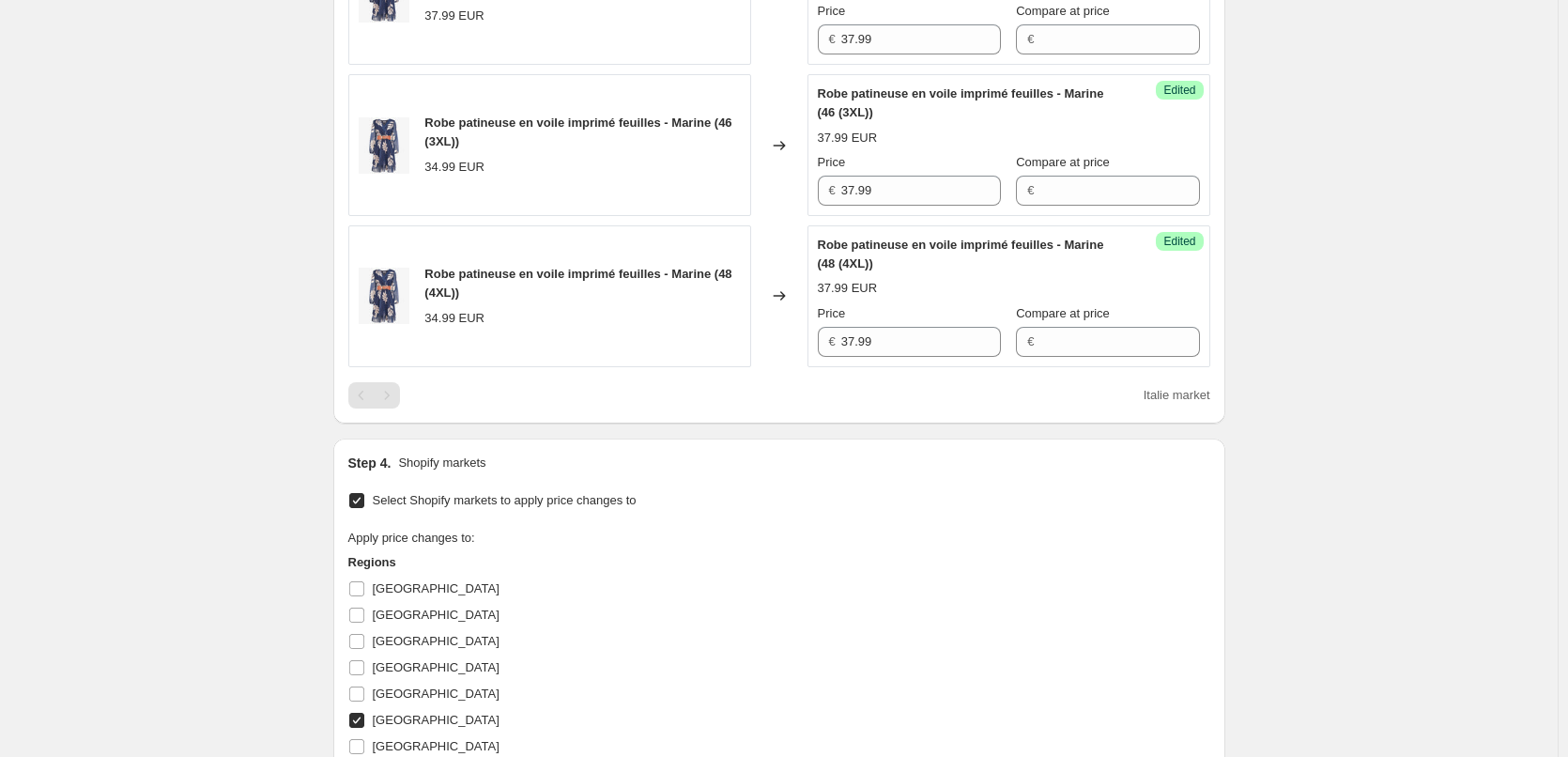
scroll to position [1072, 0]
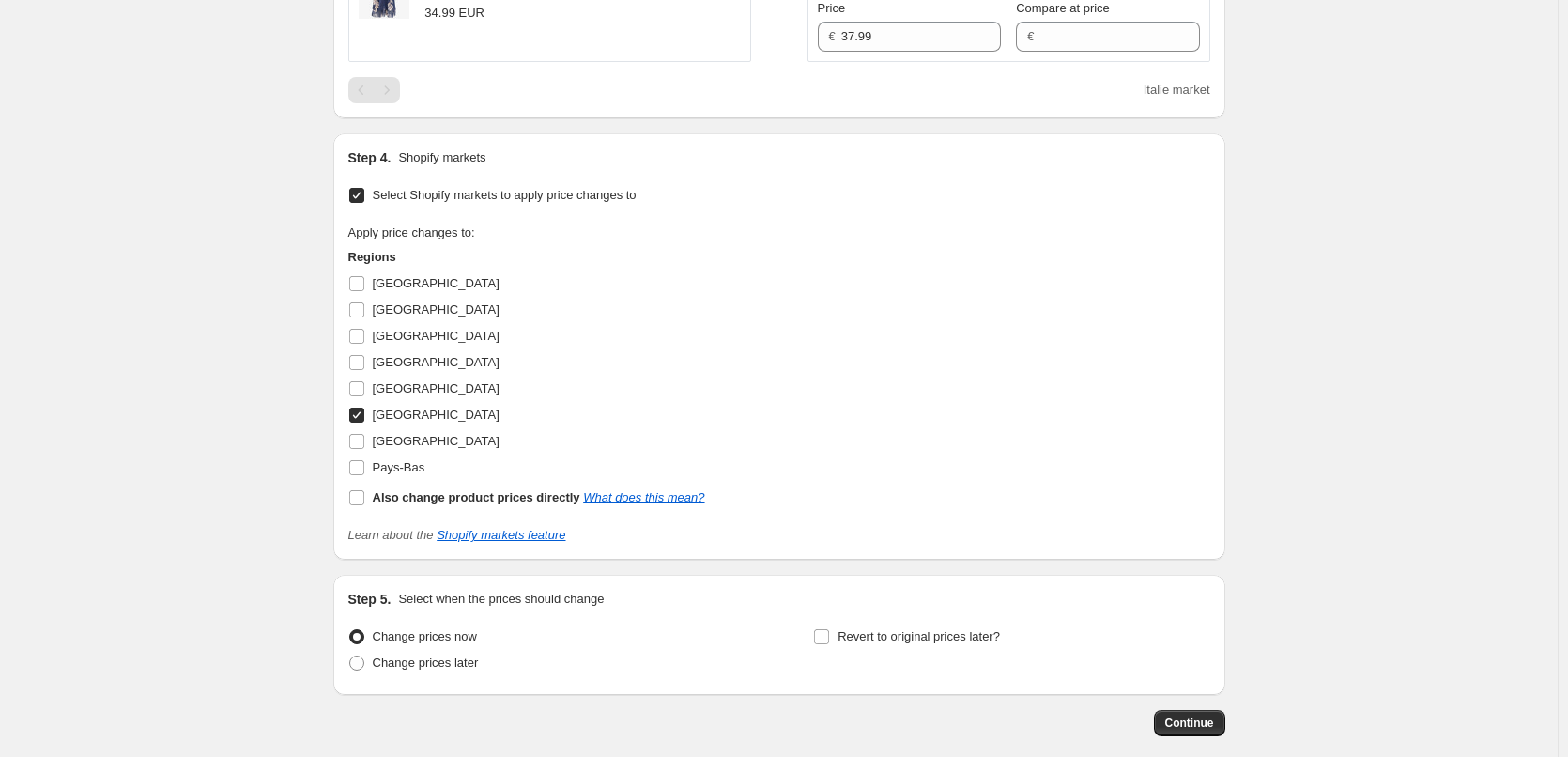
click at [361, 420] on input "[GEOGRAPHIC_DATA]" at bounding box center [356, 414] width 15 height 15
checkbox input "false"
click at [361, 435] on input "[GEOGRAPHIC_DATA]" at bounding box center [356, 440] width 15 height 15
checkbox input "true"
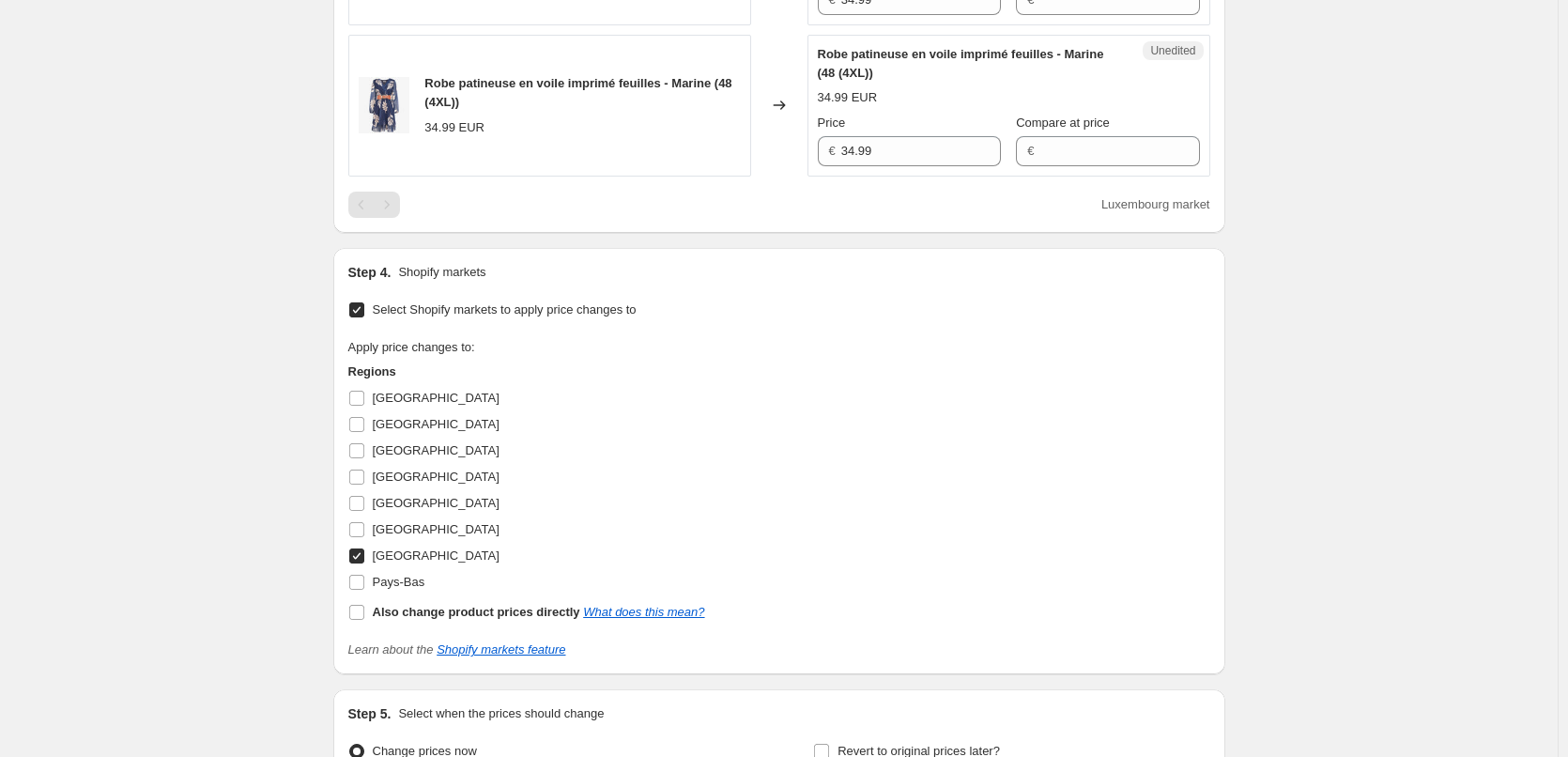
scroll to position [696, 0]
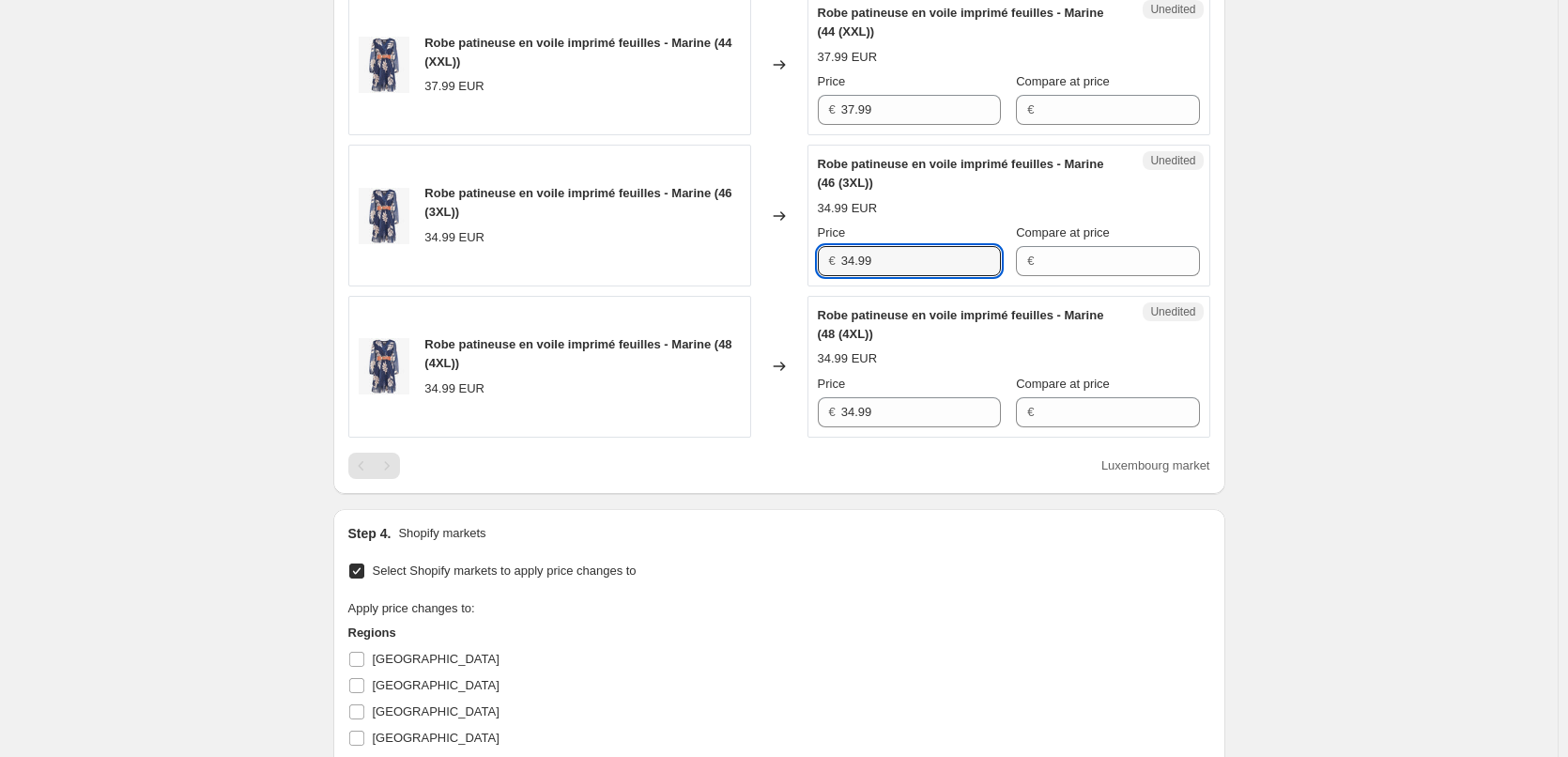
drag, startPoint x: 844, startPoint y: 269, endPoint x: 742, endPoint y: 267, distance: 102.0
click at [742, 267] on div "Robe patineuse en voile imprimé feuilles - Marine (46 (3XL)) 34.99 EUR Changed …" at bounding box center [779, 215] width 862 height 142
paste input "7"
type input "37.99"
drag, startPoint x: 897, startPoint y: 419, endPoint x: 730, endPoint y: 427, distance: 167.2
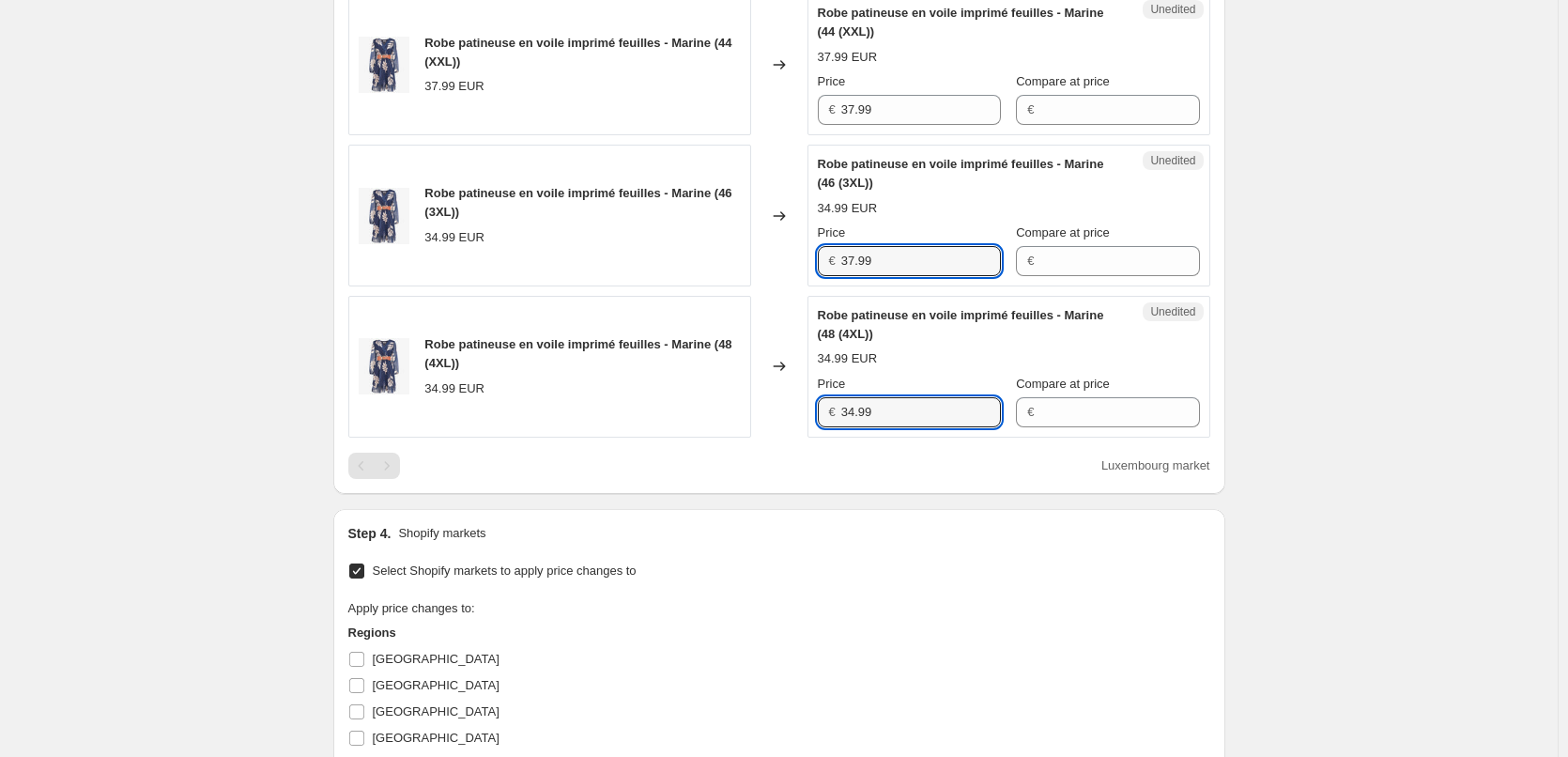
click at [728, 419] on div "Robe patineuse en voile imprimé feuilles - Marine (48 (4XL)) 34.99 EUR Changed …" at bounding box center [779, 367] width 862 height 142
paste input "7"
type input "37.99"
click at [772, 538] on div "Step 4. Shopify markets" at bounding box center [779, 533] width 862 height 19
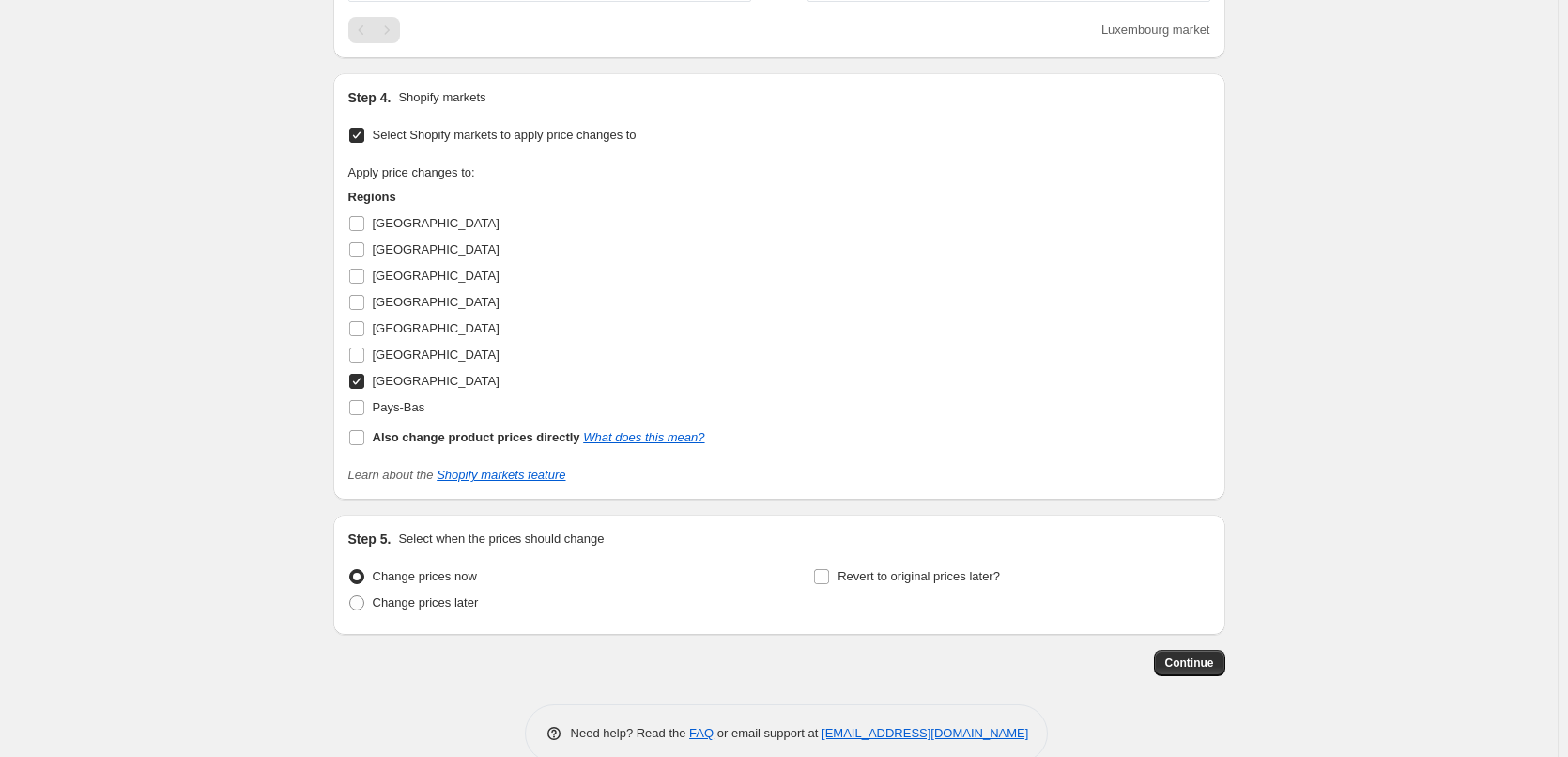
scroll to position [1166, 0]
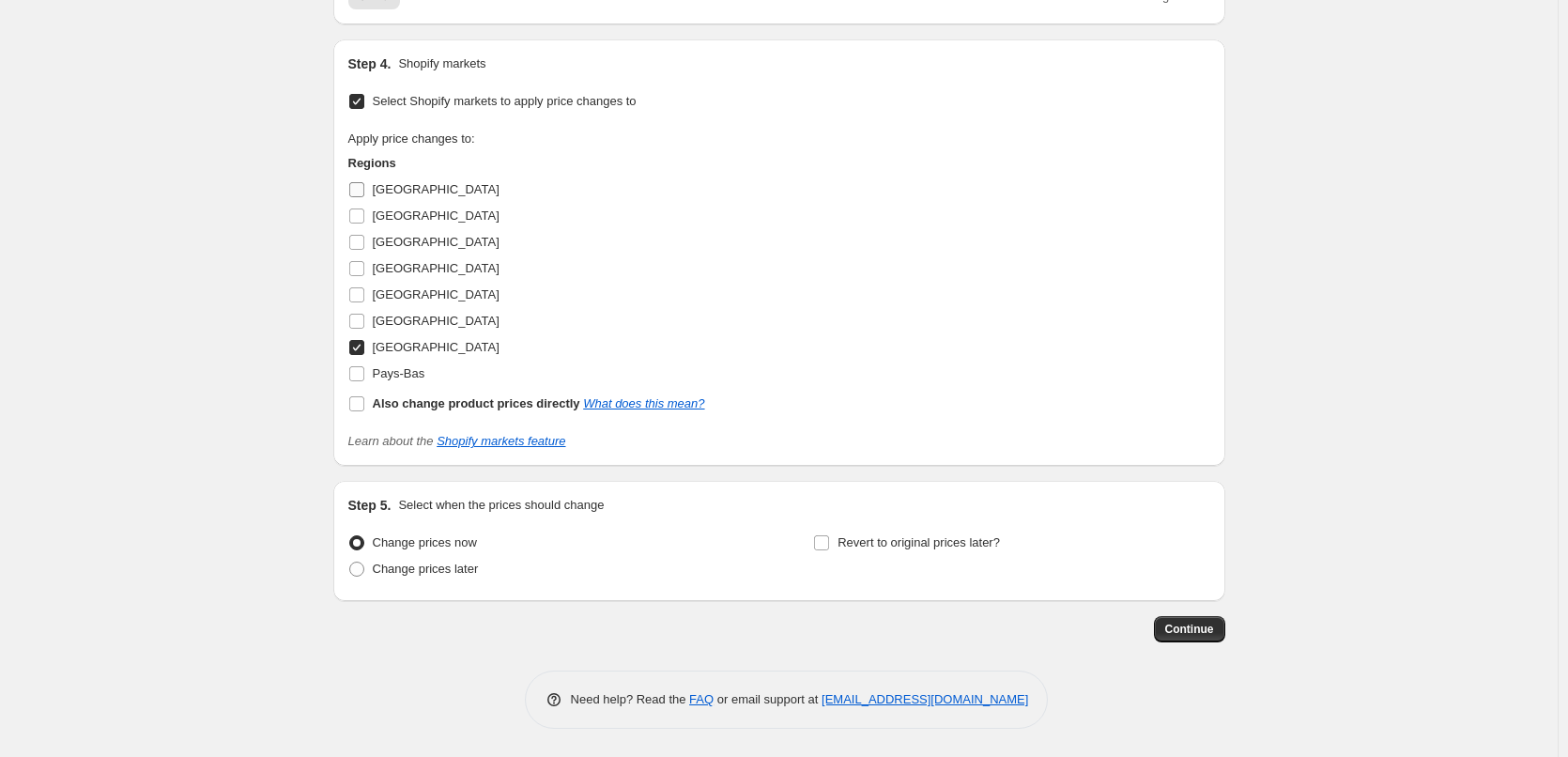
click at [361, 198] on label "[GEOGRAPHIC_DATA]" at bounding box center [424, 189] width 151 height 26
click at [361, 197] on input "[GEOGRAPHIC_DATA]" at bounding box center [356, 189] width 15 height 15
checkbox input "true"
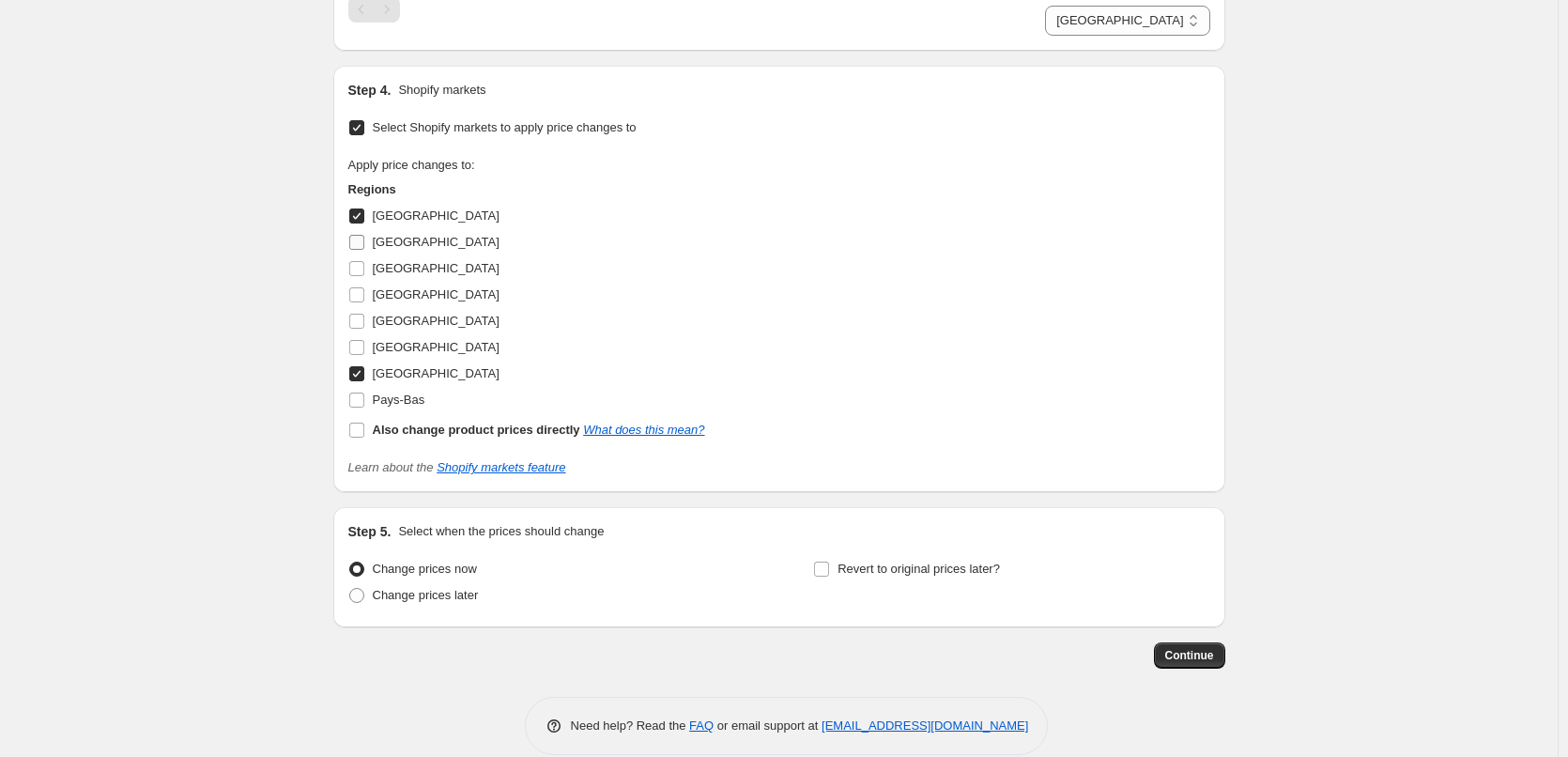
click at [362, 242] on input "[GEOGRAPHIC_DATA]" at bounding box center [356, 242] width 15 height 15
checkbox input "true"
click at [361, 271] on input "[GEOGRAPHIC_DATA]" at bounding box center [356, 268] width 15 height 15
checkbox input "true"
click at [364, 344] on input "[GEOGRAPHIC_DATA]" at bounding box center [356, 347] width 15 height 15
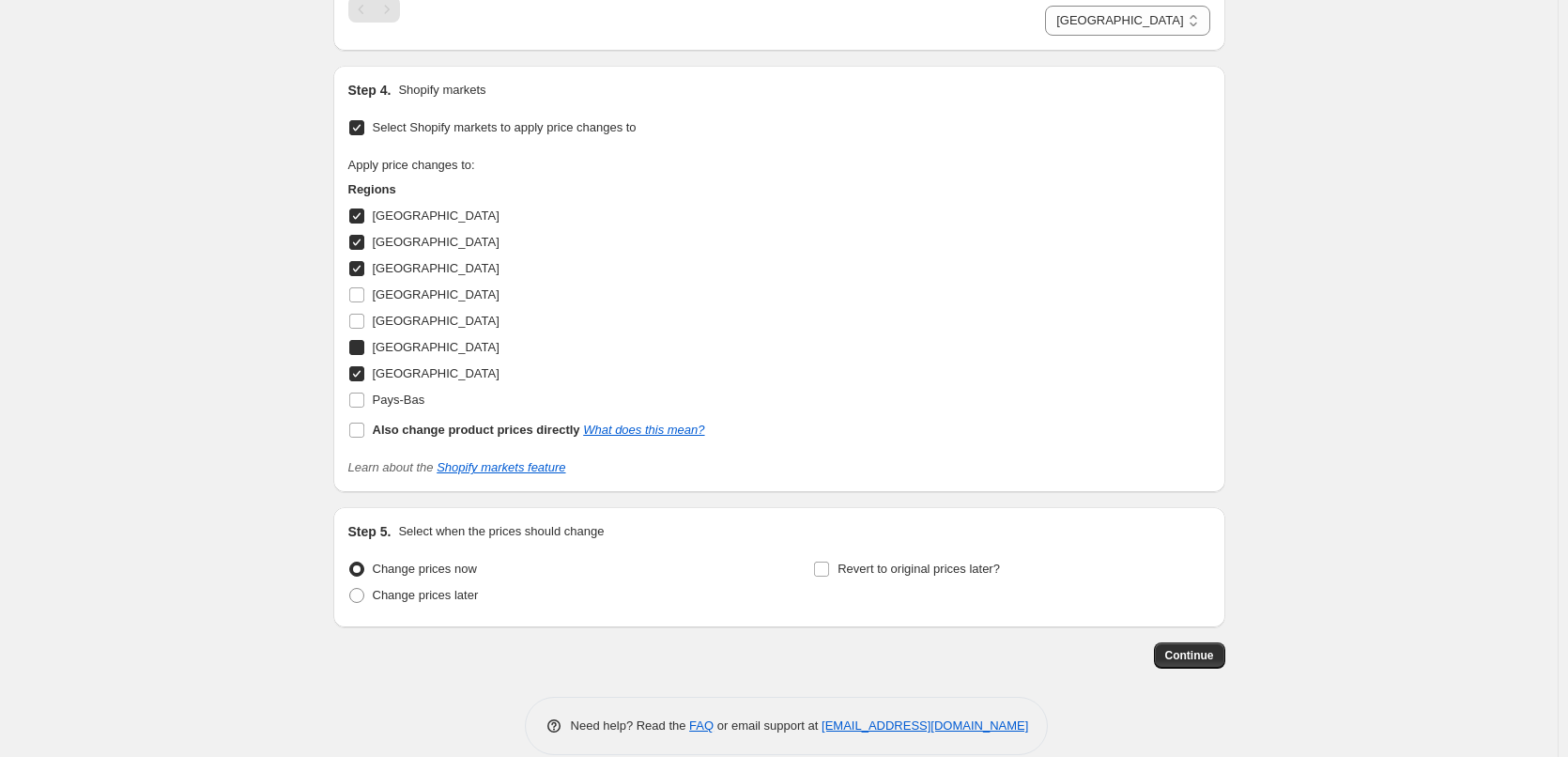
checkbox input "true"
click at [360, 403] on input "Pays-Bas" at bounding box center [356, 399] width 15 height 15
checkbox input "true"
click at [1182, 664] on button "Continue" at bounding box center [1189, 655] width 71 height 26
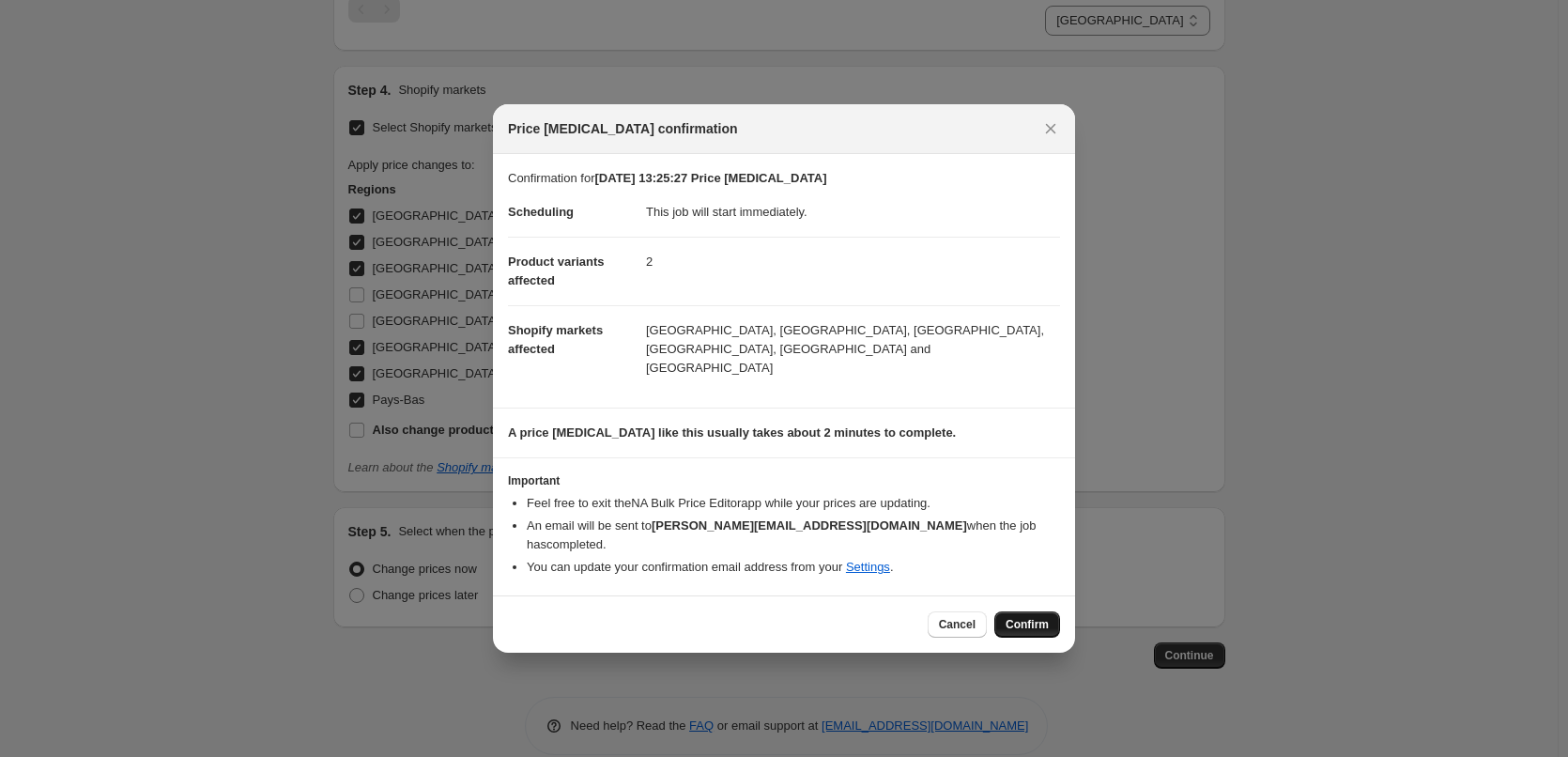
click at [1036, 617] on span "Confirm" at bounding box center [1027, 624] width 43 height 15
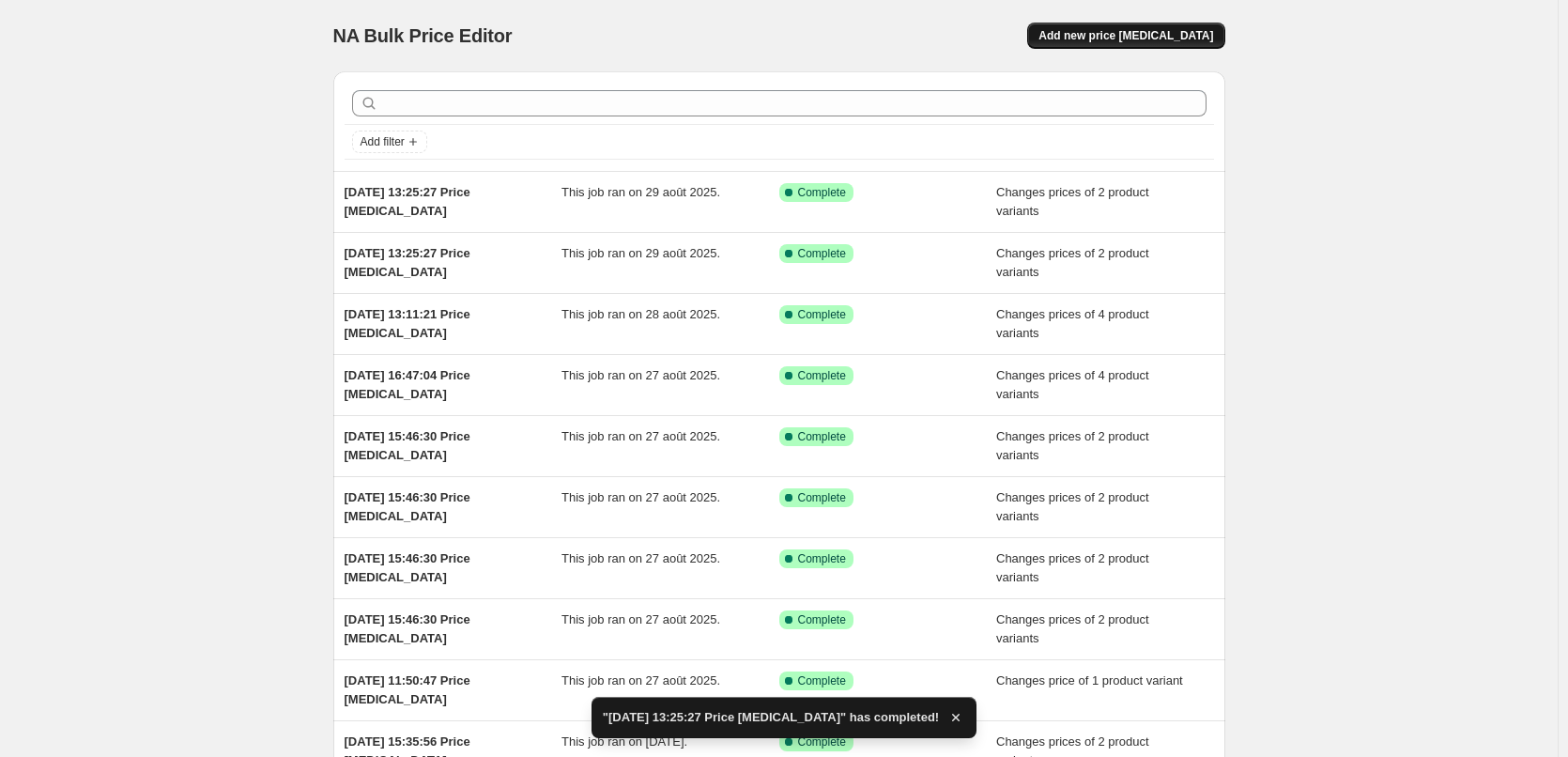
click at [1118, 33] on span "Add new price [MEDICAL_DATA]" at bounding box center [1125, 35] width 174 height 15
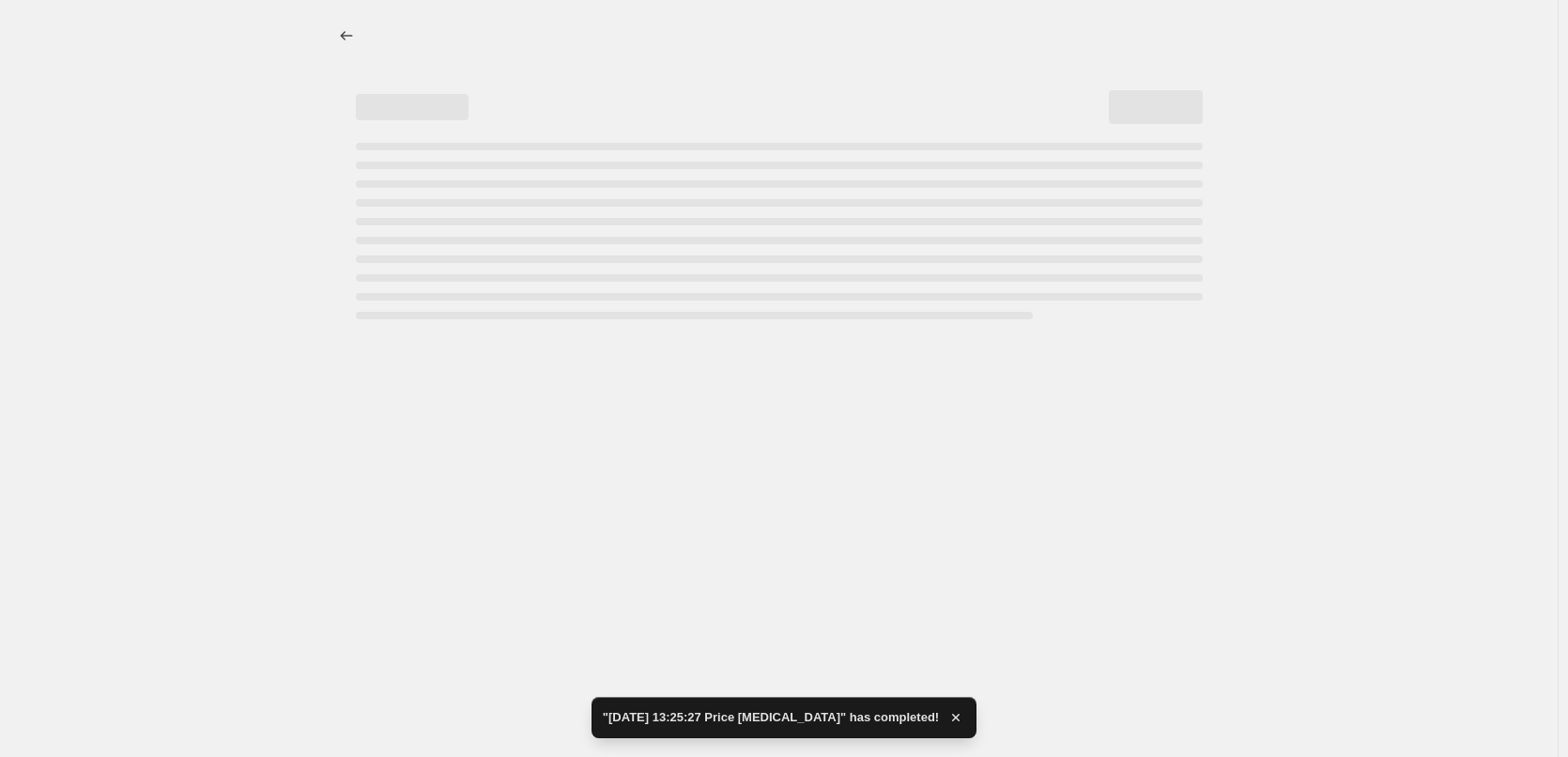
select select "percentage"
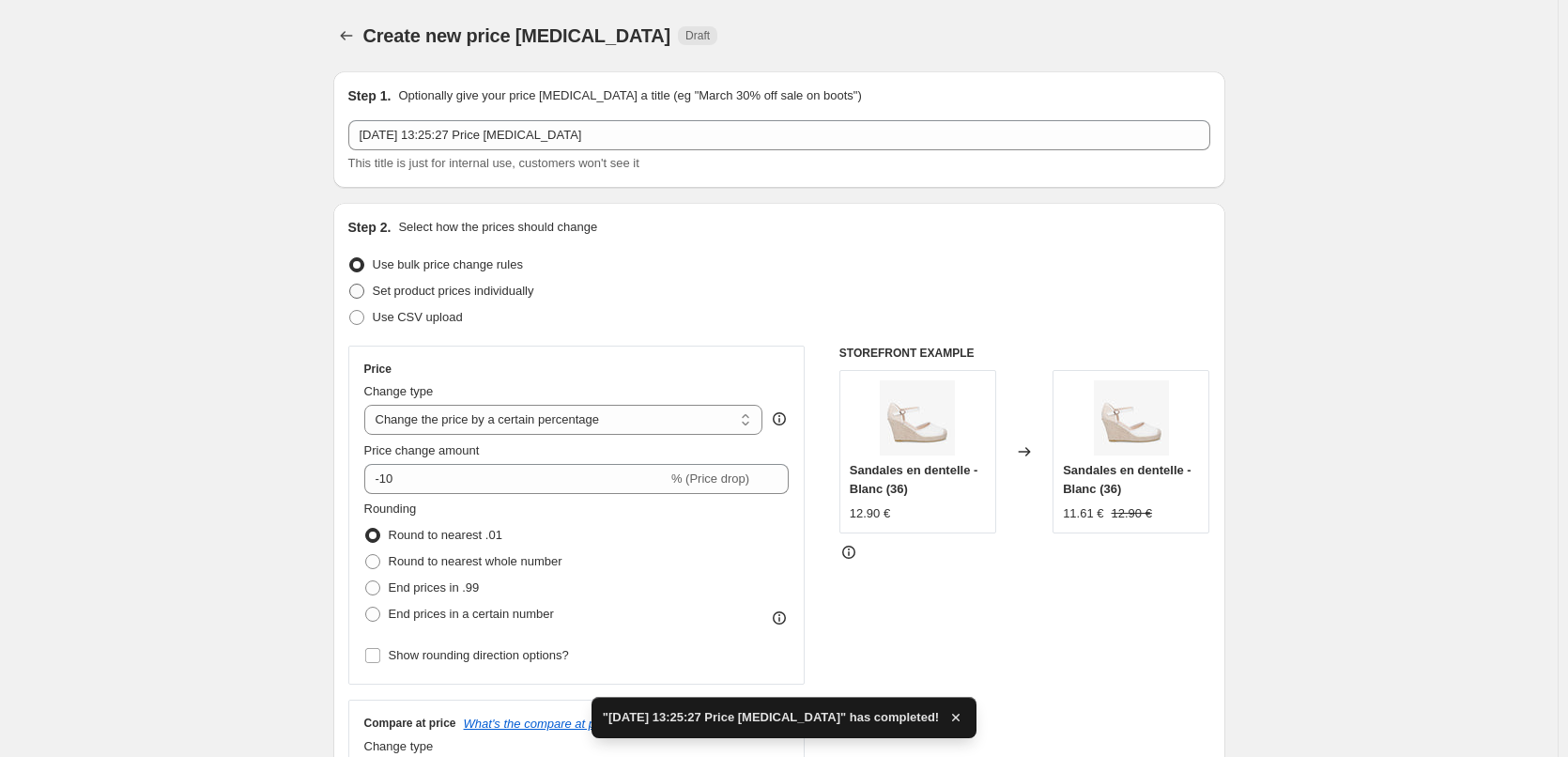
click at [360, 289] on span at bounding box center [356, 290] width 15 height 15
click at [351, 284] on input "Set product prices individually" at bounding box center [350, 284] width 1 height 1
radio input "true"
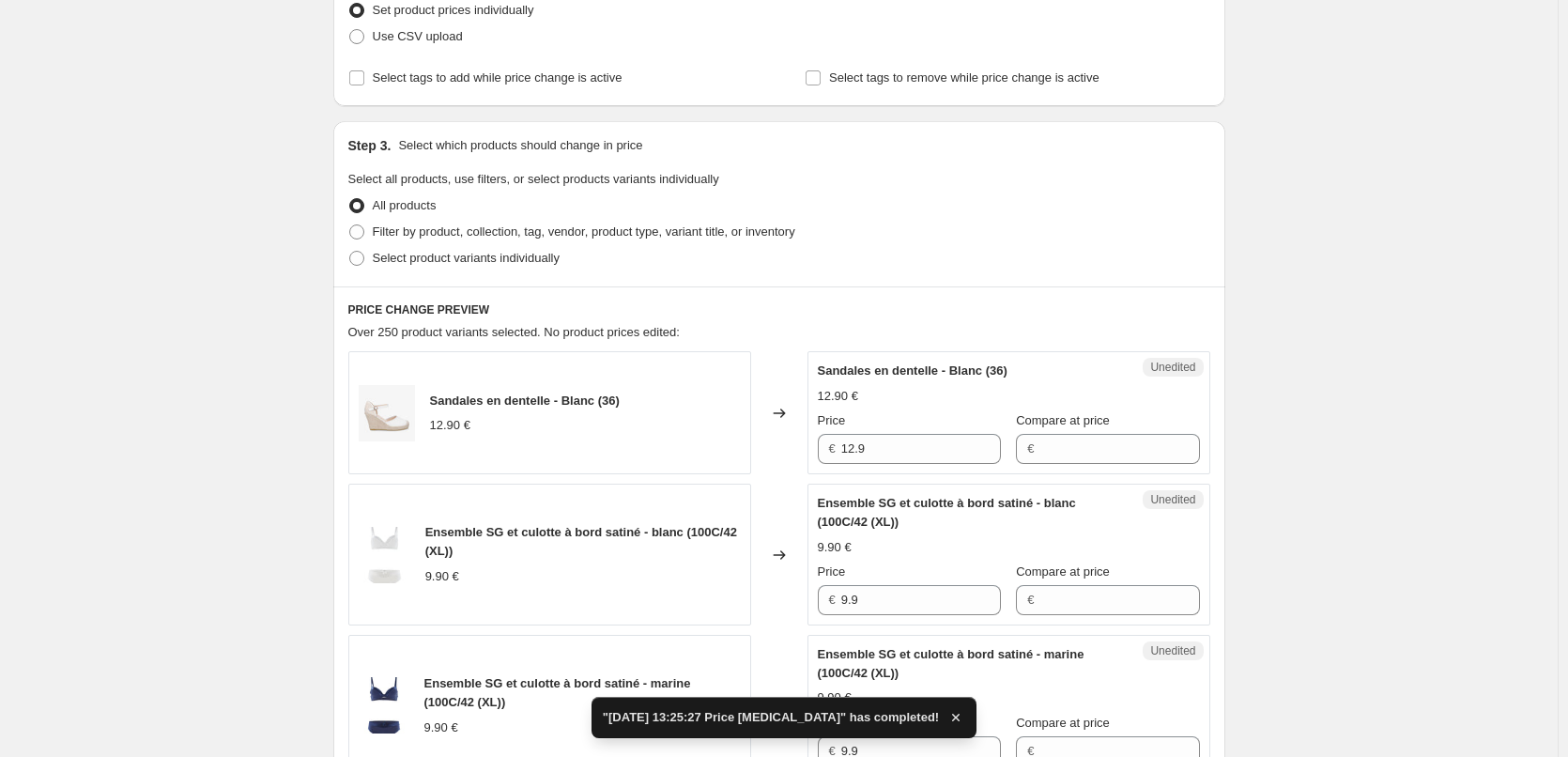
scroll to position [282, 0]
click at [356, 252] on span at bounding box center [356, 256] width 15 height 15
click at [351, 250] on input "Select product variants individually" at bounding box center [350, 249] width 1 height 1
radio input "true"
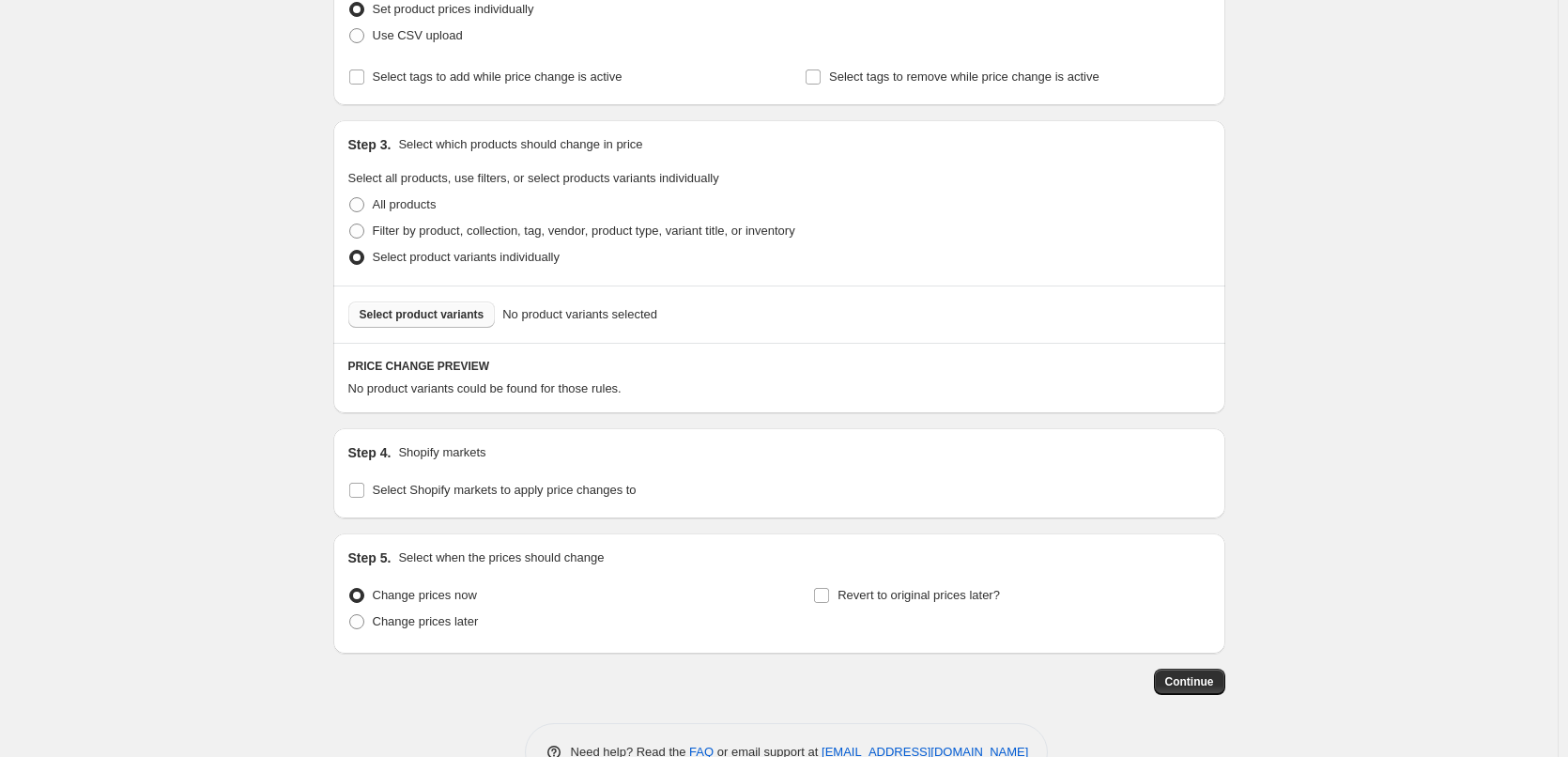
click at [395, 315] on span "Select product variants" at bounding box center [422, 314] width 125 height 15
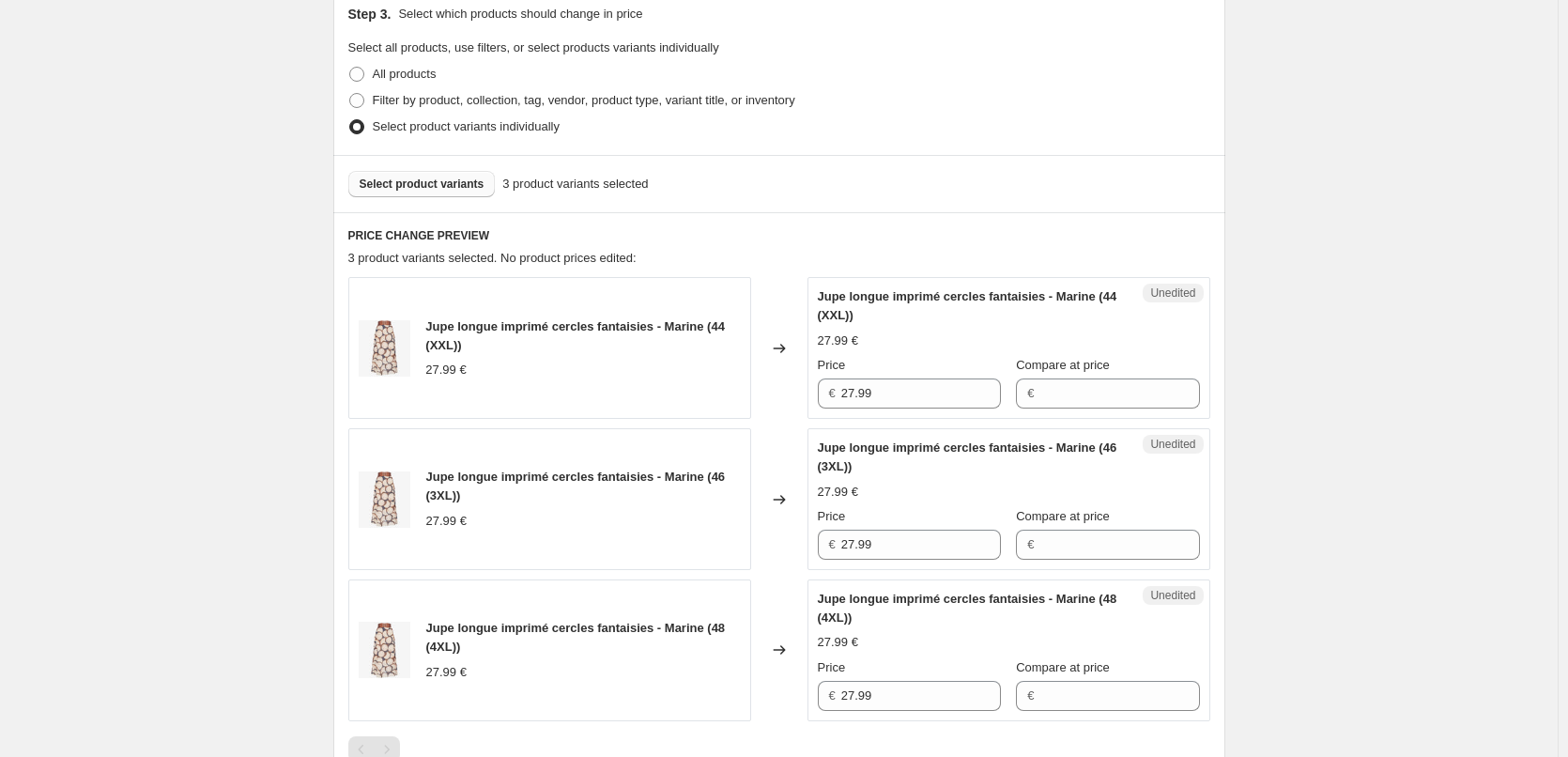
scroll to position [563, 0]
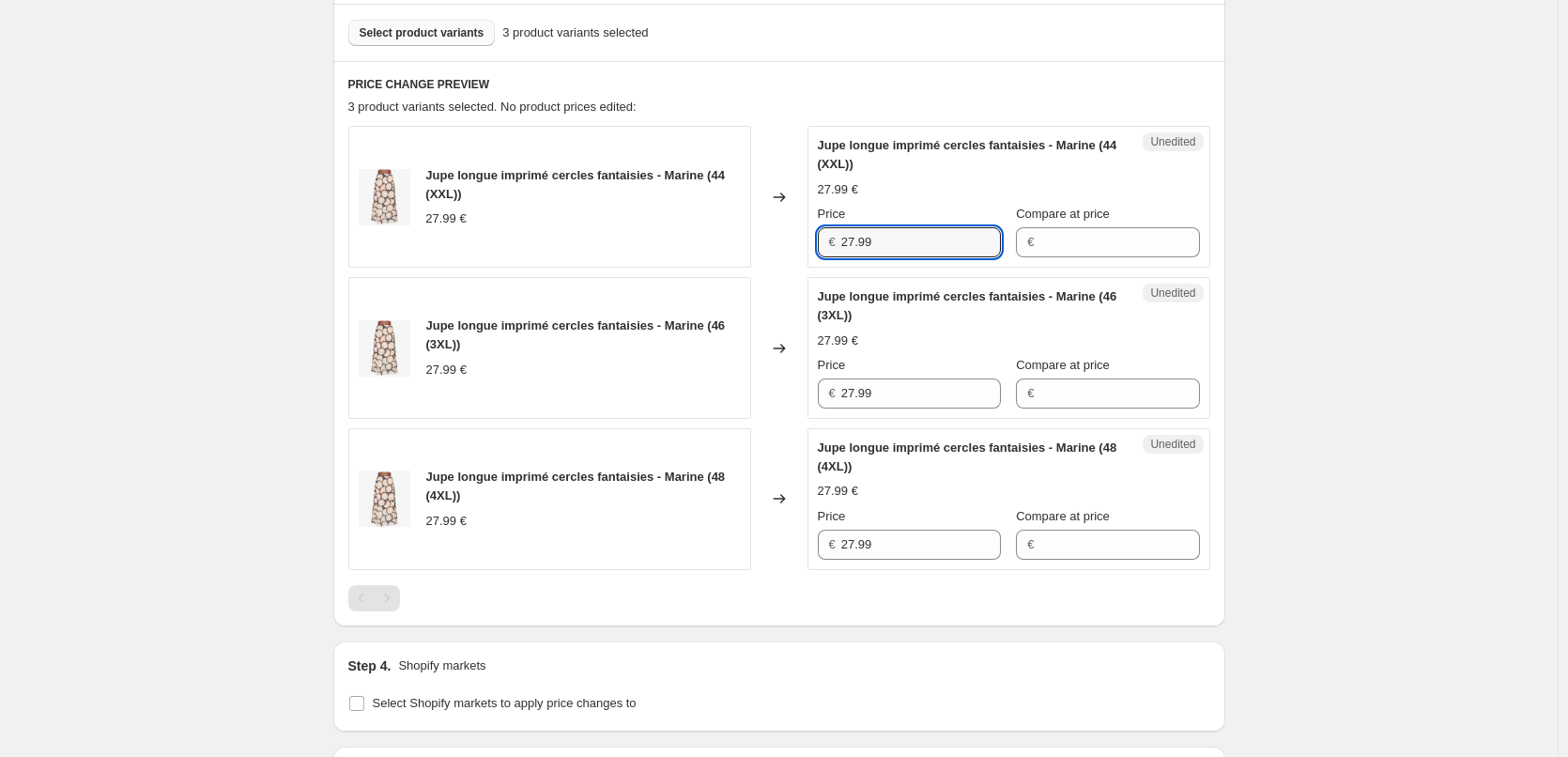
drag, startPoint x: 901, startPoint y: 247, endPoint x: 799, endPoint y: 246, distance: 102.0
click at [799, 246] on div "Jupe longue imprimé cercles fantaisies - Marine (44 (XXL)) 27.99 € Changed to U…" at bounding box center [779, 197] width 862 height 142
click at [1359, 423] on div "Create new price [MEDICAL_DATA]. This page is ready Create new price [MEDICAL_D…" at bounding box center [779, 230] width 1558 height 1586
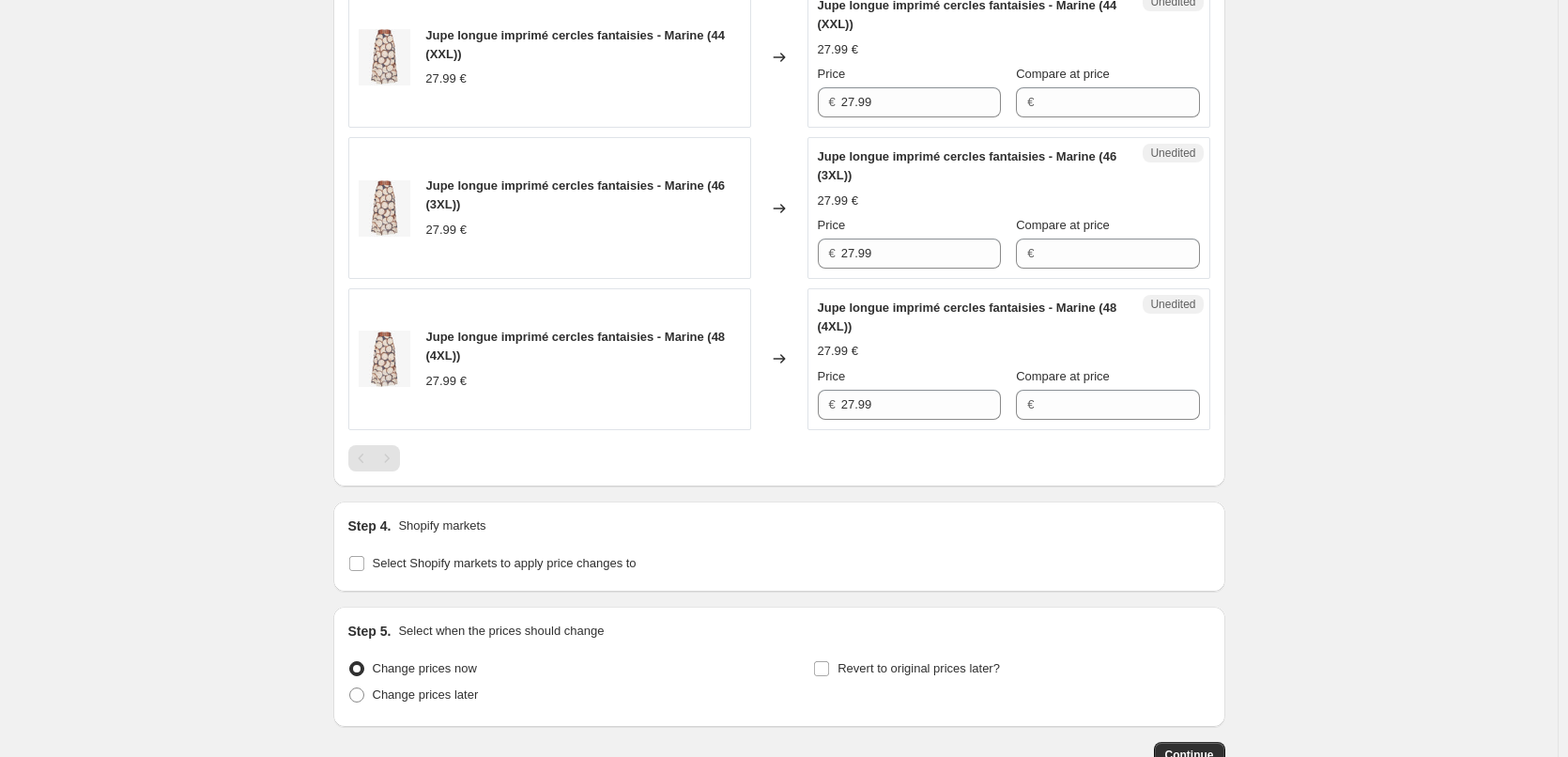
scroll to position [829, 0]
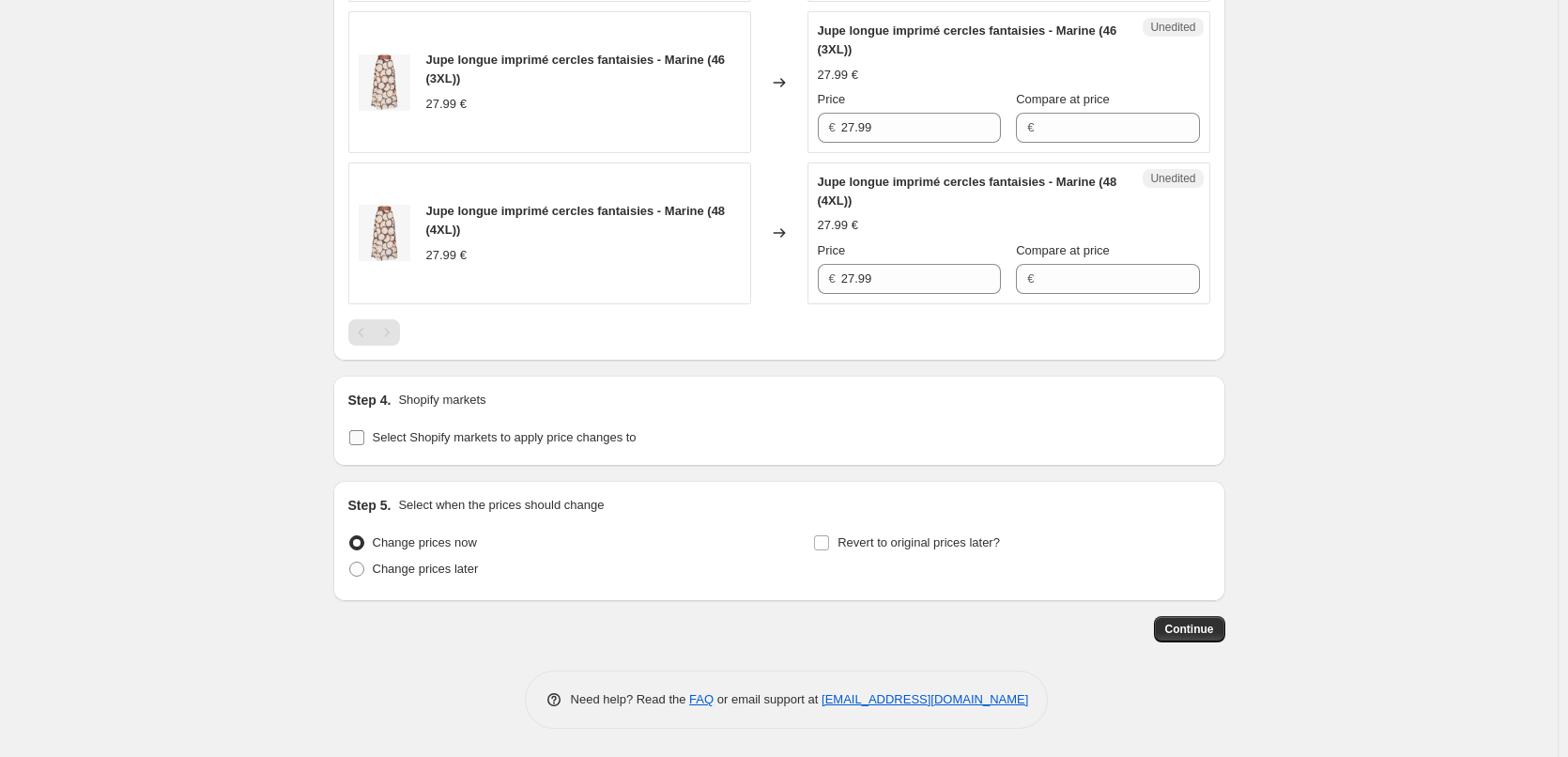
click at [359, 439] on input "Select Shopify markets to apply price changes to" at bounding box center [356, 437] width 15 height 15
checkbox input "true"
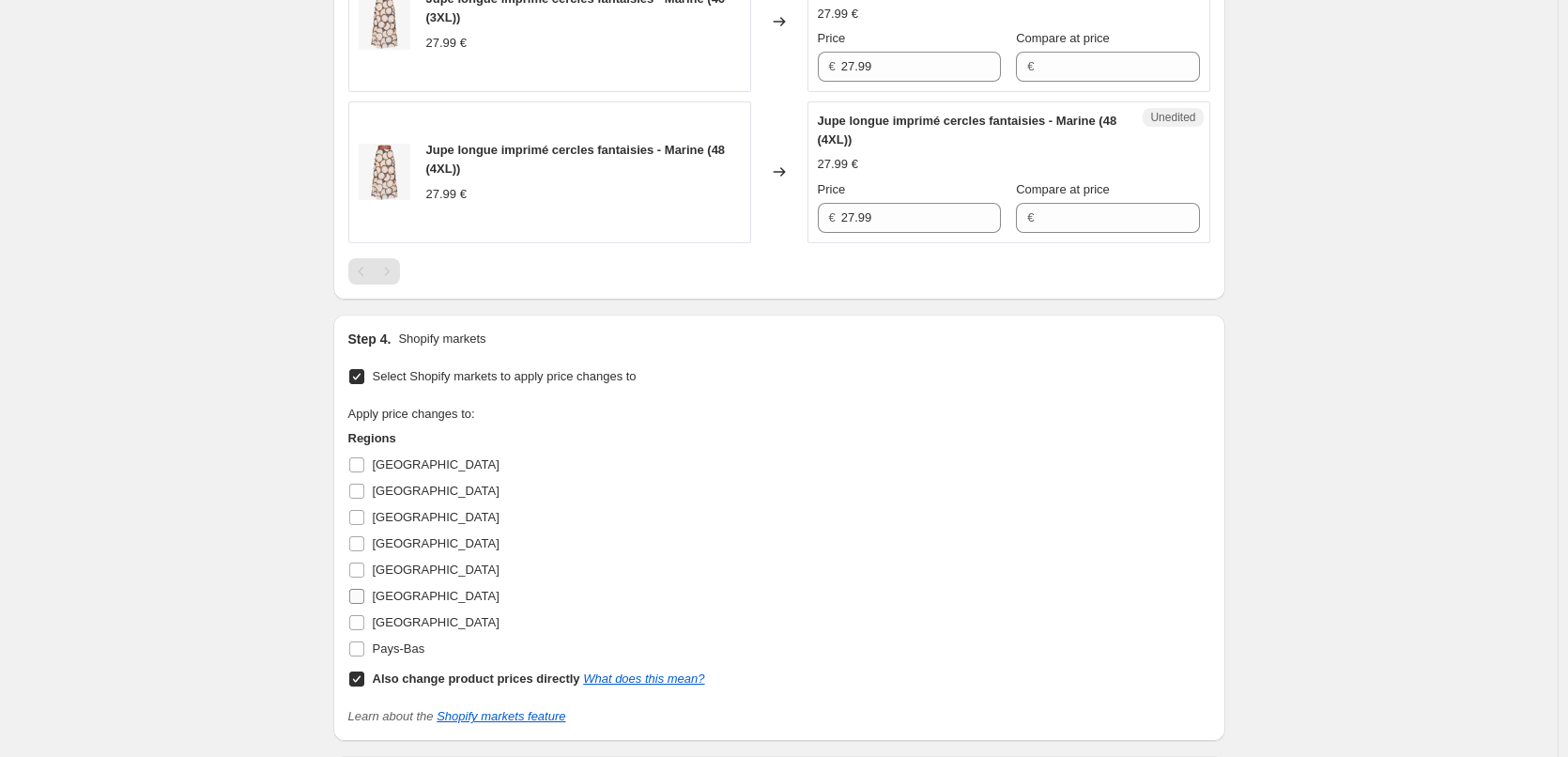
scroll to position [924, 0]
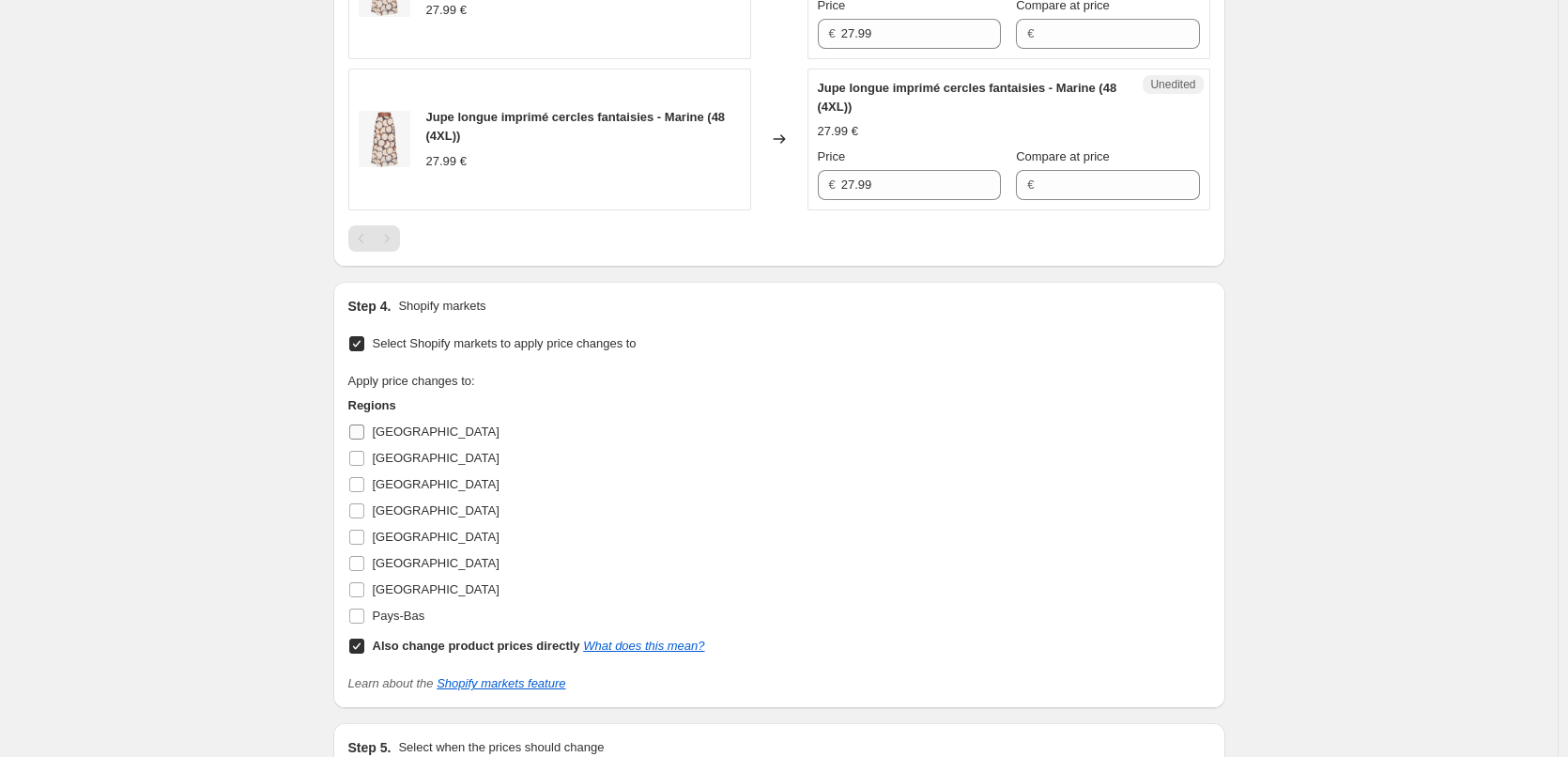
click at [362, 437] on input "[GEOGRAPHIC_DATA]" at bounding box center [356, 432] width 15 height 15
checkbox input "true"
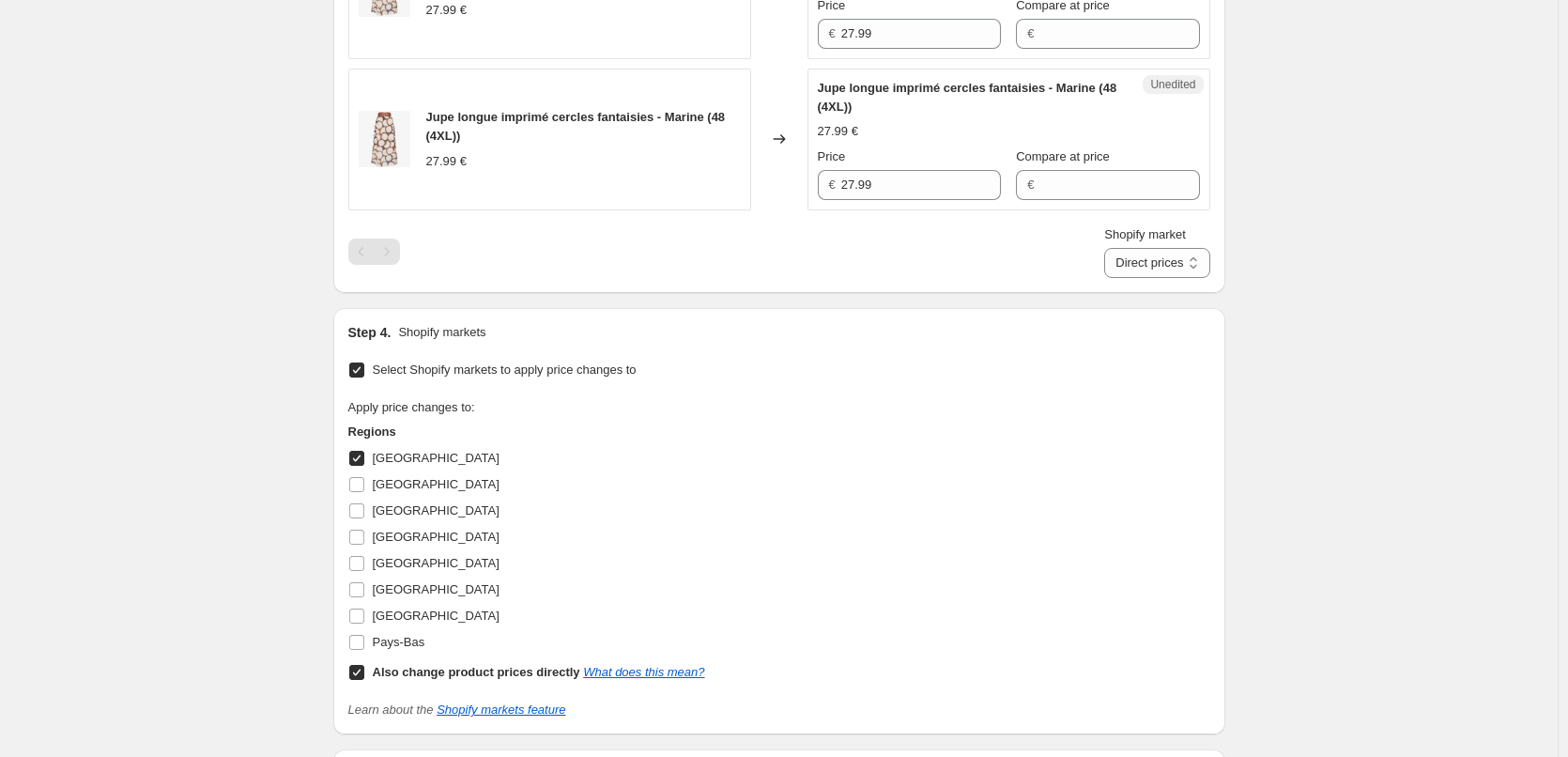
click at [361, 666] on input "Also change product prices directly What does this mean?" at bounding box center [356, 672] width 15 height 15
checkbox input "false"
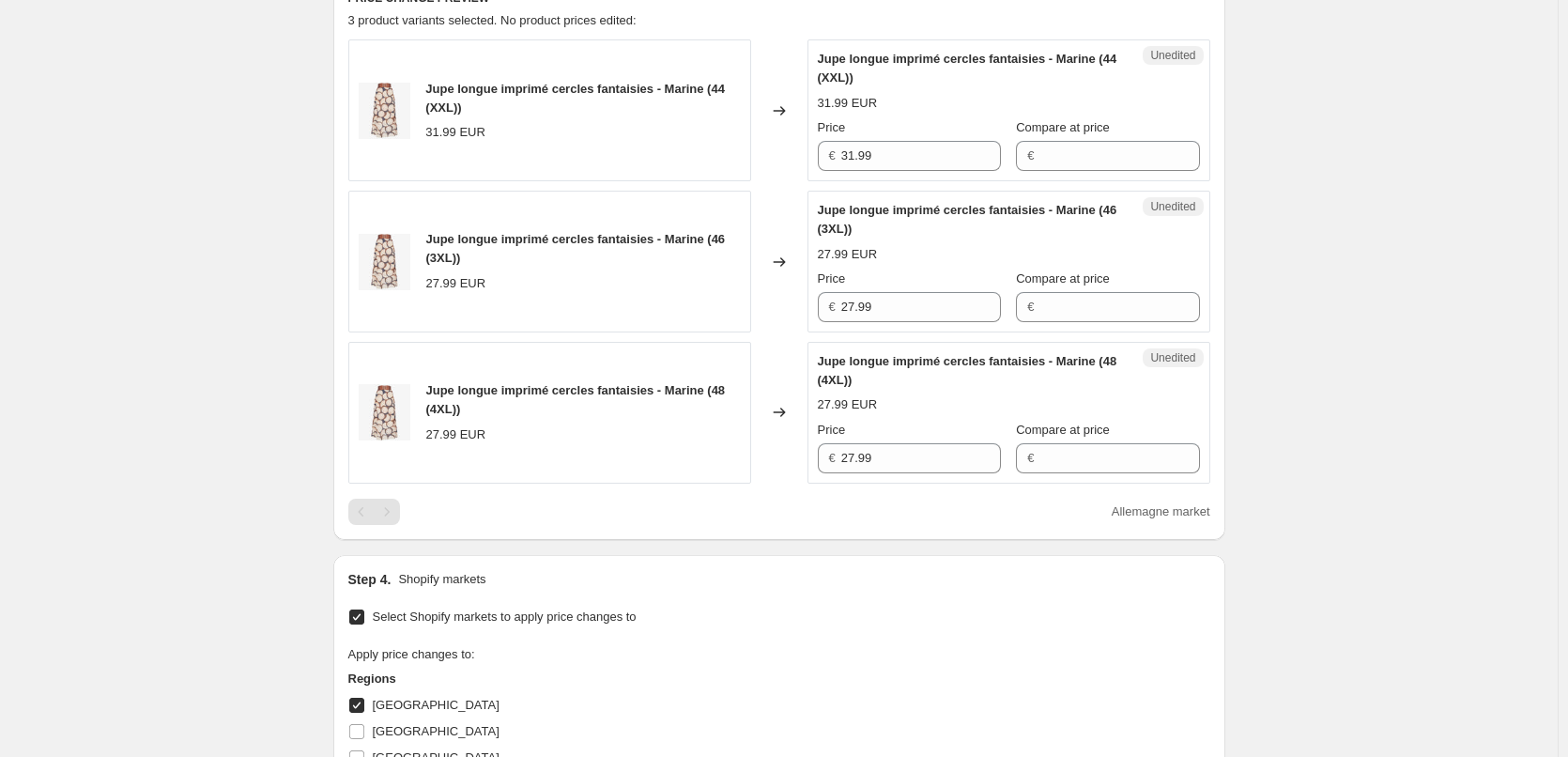
scroll to position [642, 0]
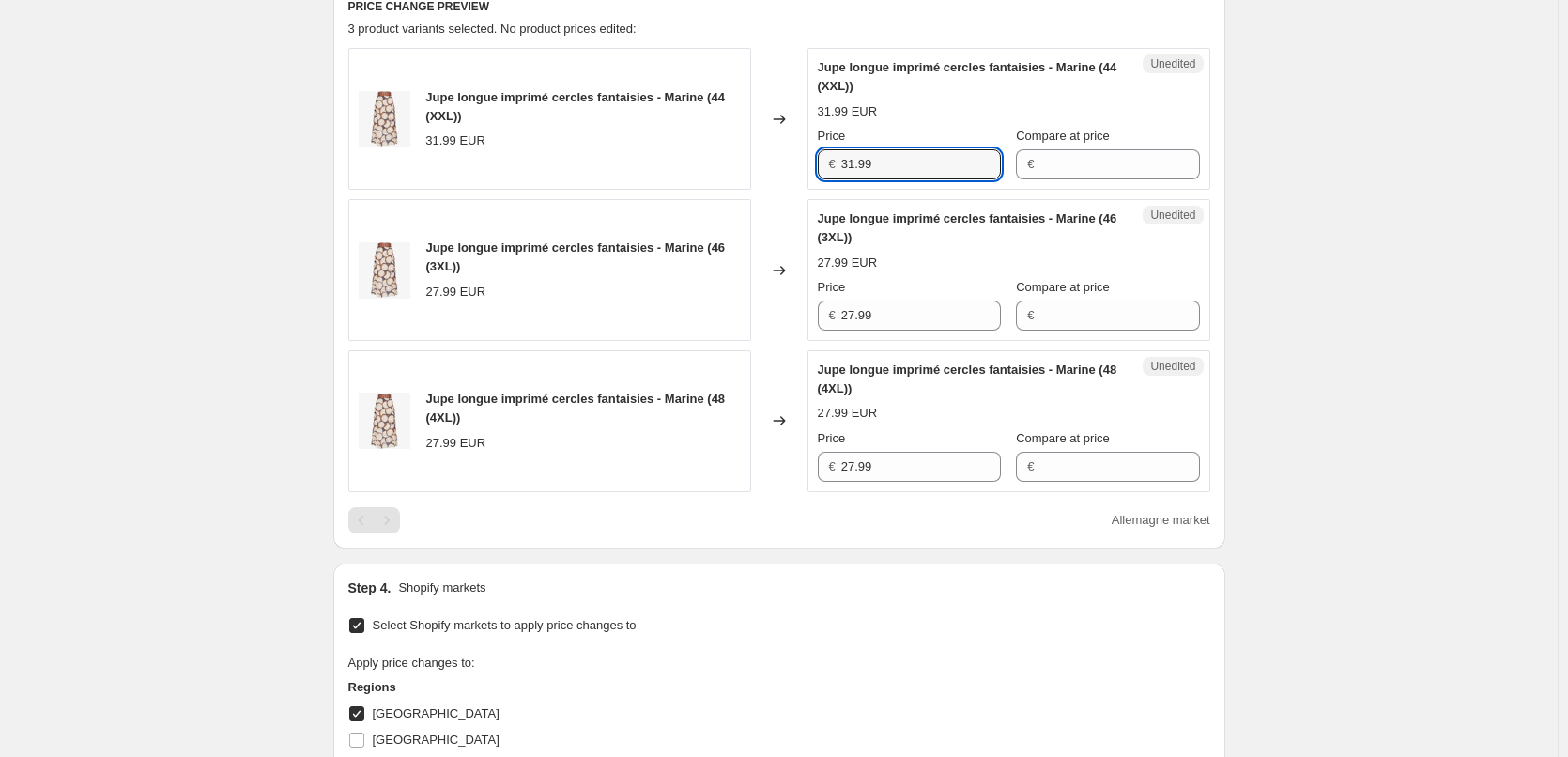
drag, startPoint x: 839, startPoint y: 168, endPoint x: 784, endPoint y: 168, distance: 55.0
click at [784, 168] on div "Jupe longue imprimé cercles fantaisies - Marine (44 (XXL)) 31.99 EUR Changed to…" at bounding box center [779, 119] width 862 height 142
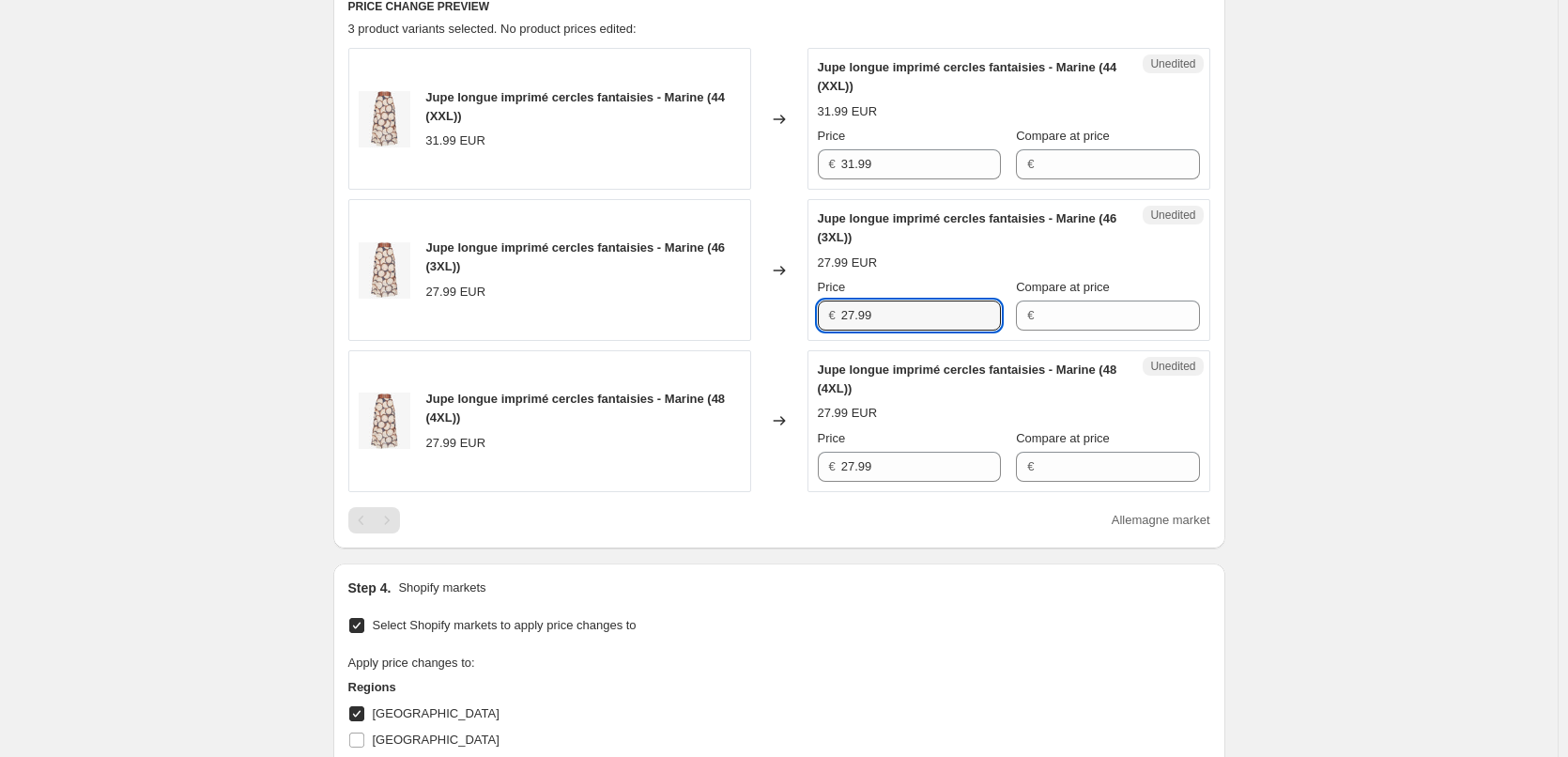
drag, startPoint x: 870, startPoint y: 322, endPoint x: 792, endPoint y: 322, distance: 78.0
click at [792, 322] on div "Jupe longue imprimé cercles fantaisies - Marine (46 (3XL)) 27.99 EUR Changed to…" at bounding box center [779, 270] width 862 height 142
paste input "31"
type input "31.99"
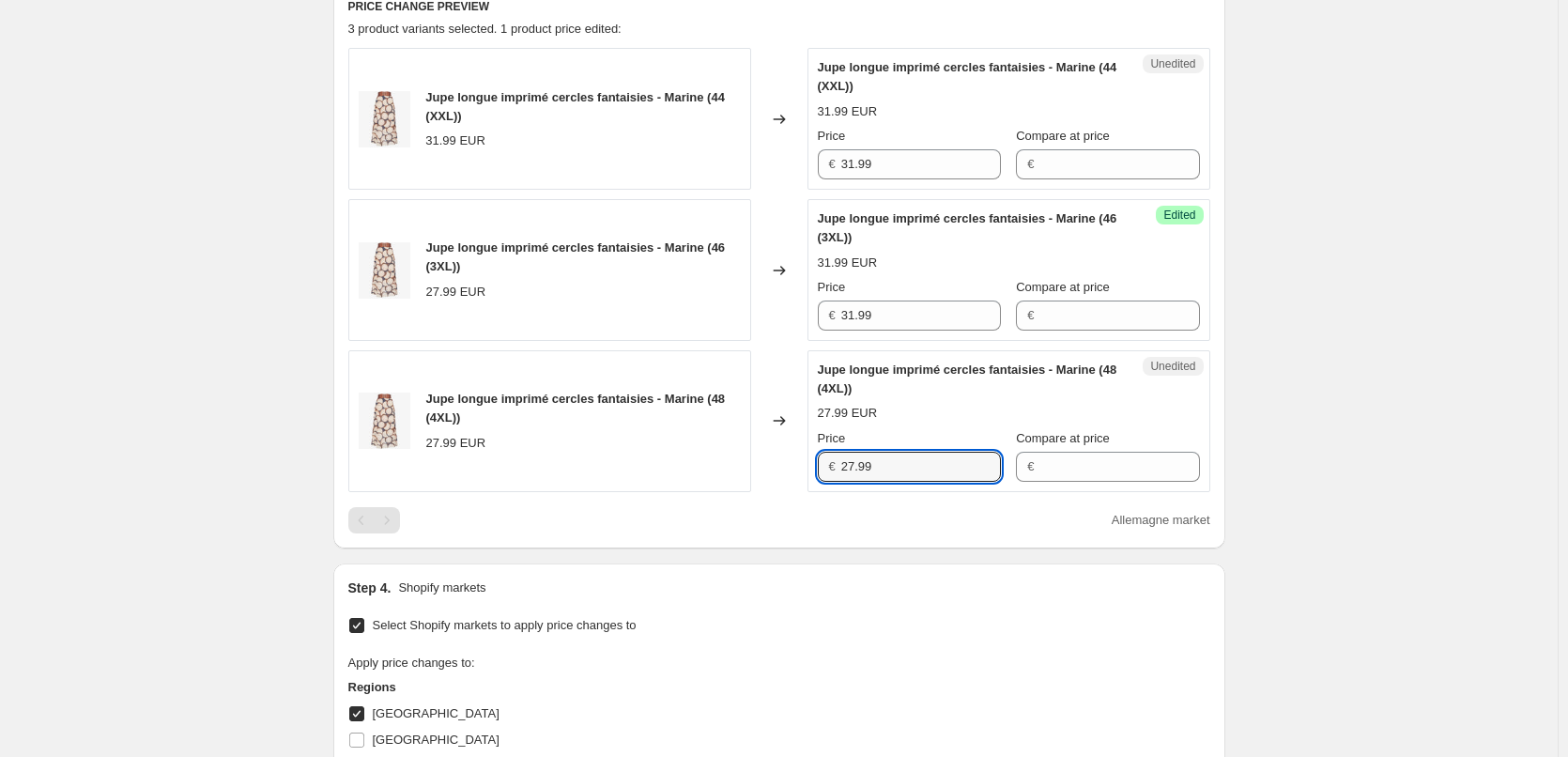
drag, startPoint x: 852, startPoint y: 465, endPoint x: 803, endPoint y: 475, distance: 50.0
click at [804, 473] on div "Jupe longue imprimé cercles fantaisies - Marine (48 (4XL)) 27.99 EUR Changed to…" at bounding box center [779, 422] width 862 height 142
paste input "31"
type input "31.99"
click at [817, 557] on div "Step 1. Optionally give your price [MEDICAL_DATA] a title (eg "March 30% off sa…" at bounding box center [771, 290] width 907 height 1752
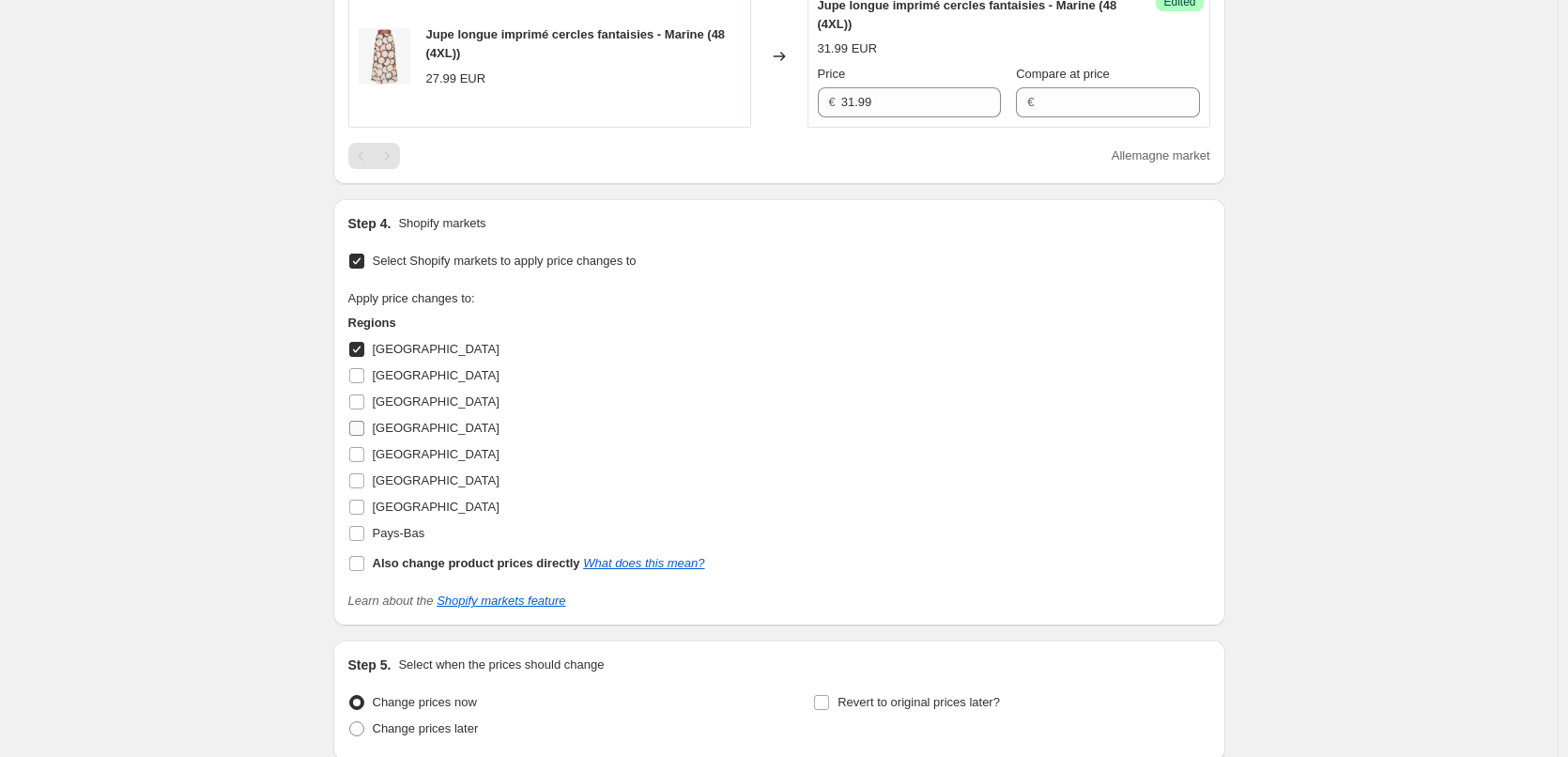
scroll to position [1017, 0]
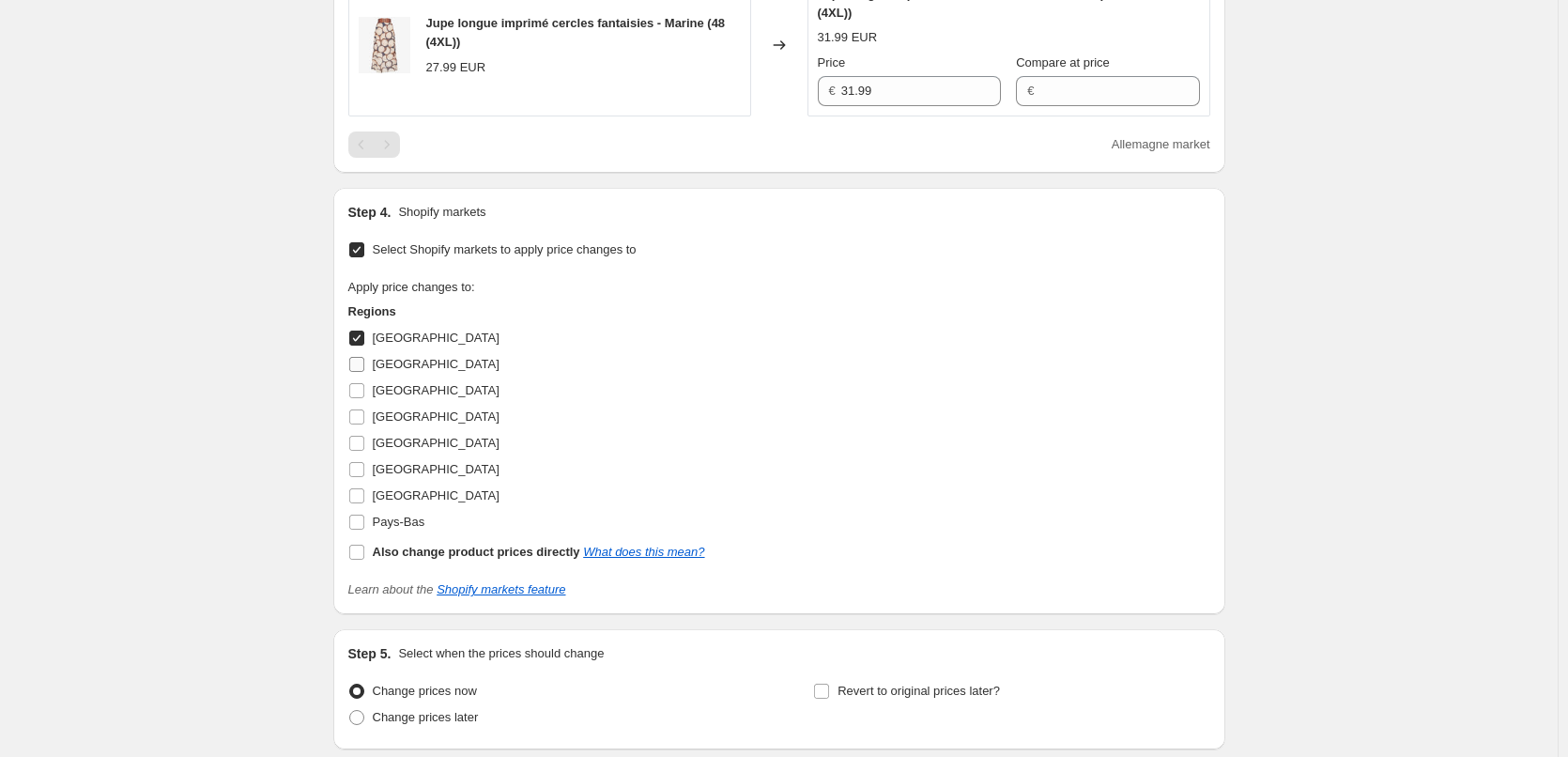
click at [364, 362] on input "[GEOGRAPHIC_DATA]" at bounding box center [356, 363] width 15 height 15
checkbox input "true"
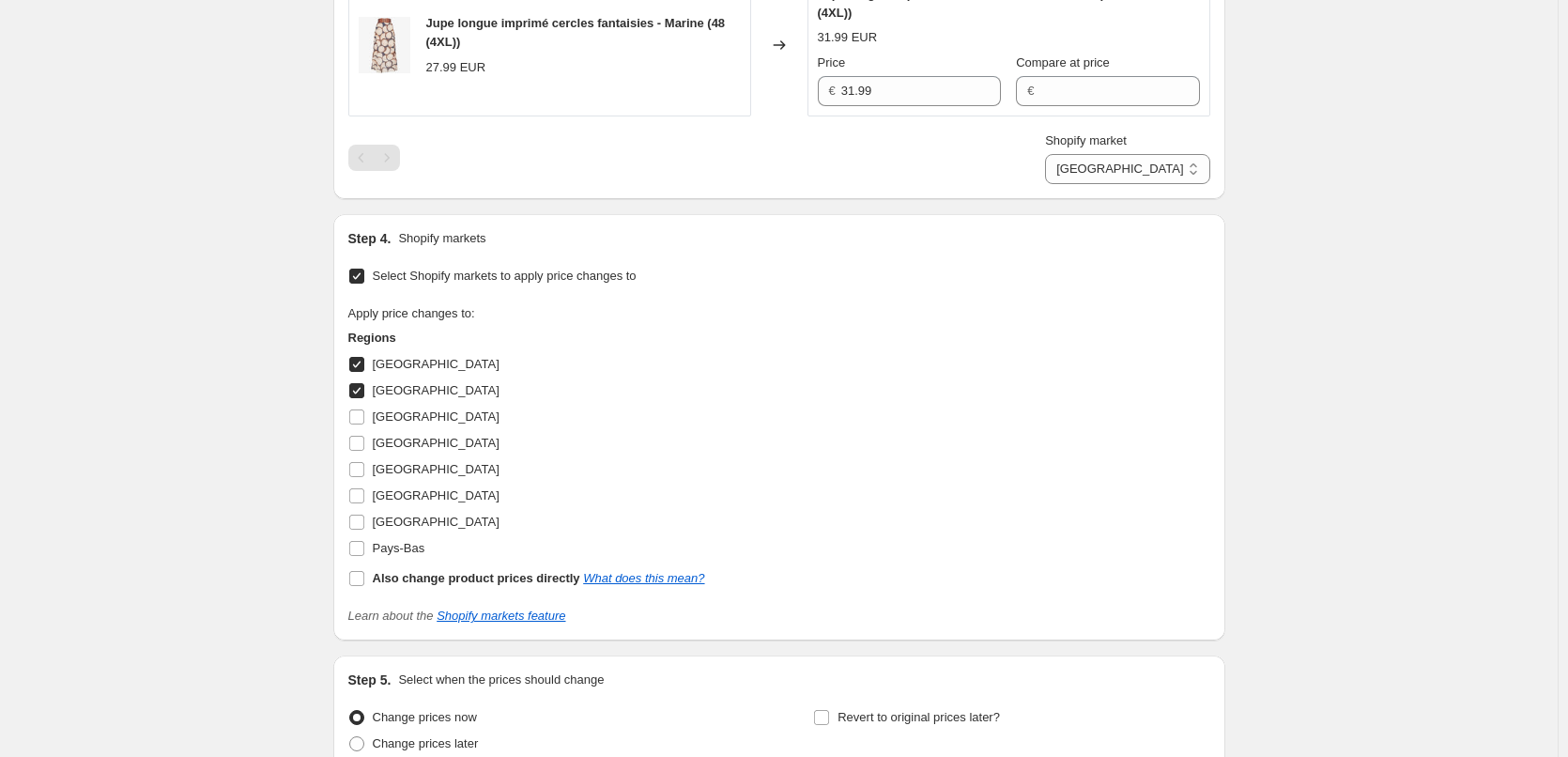
click at [362, 361] on input "[GEOGRAPHIC_DATA]" at bounding box center [356, 363] width 15 height 15
checkbox input "false"
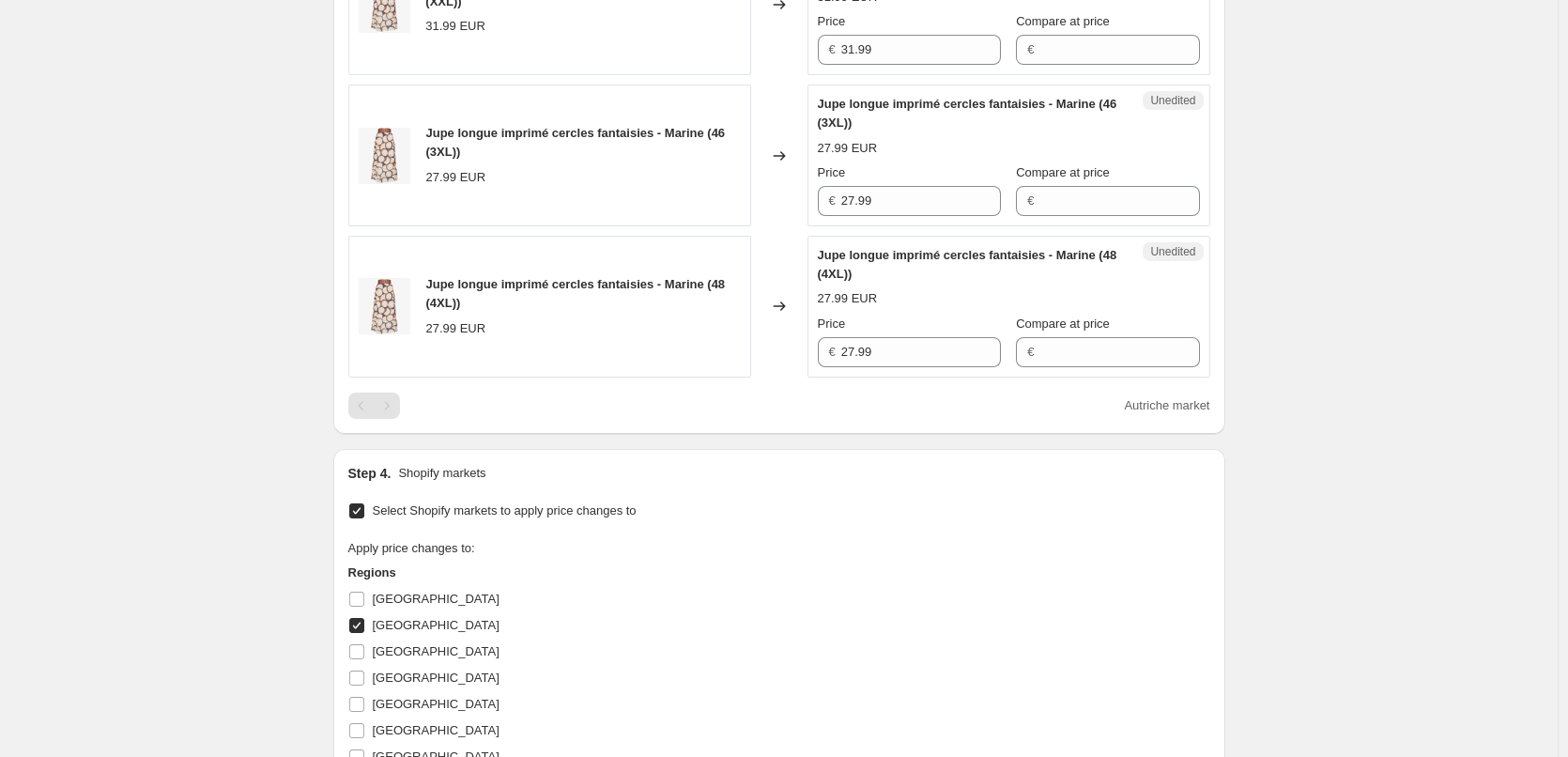
scroll to position [736, 0]
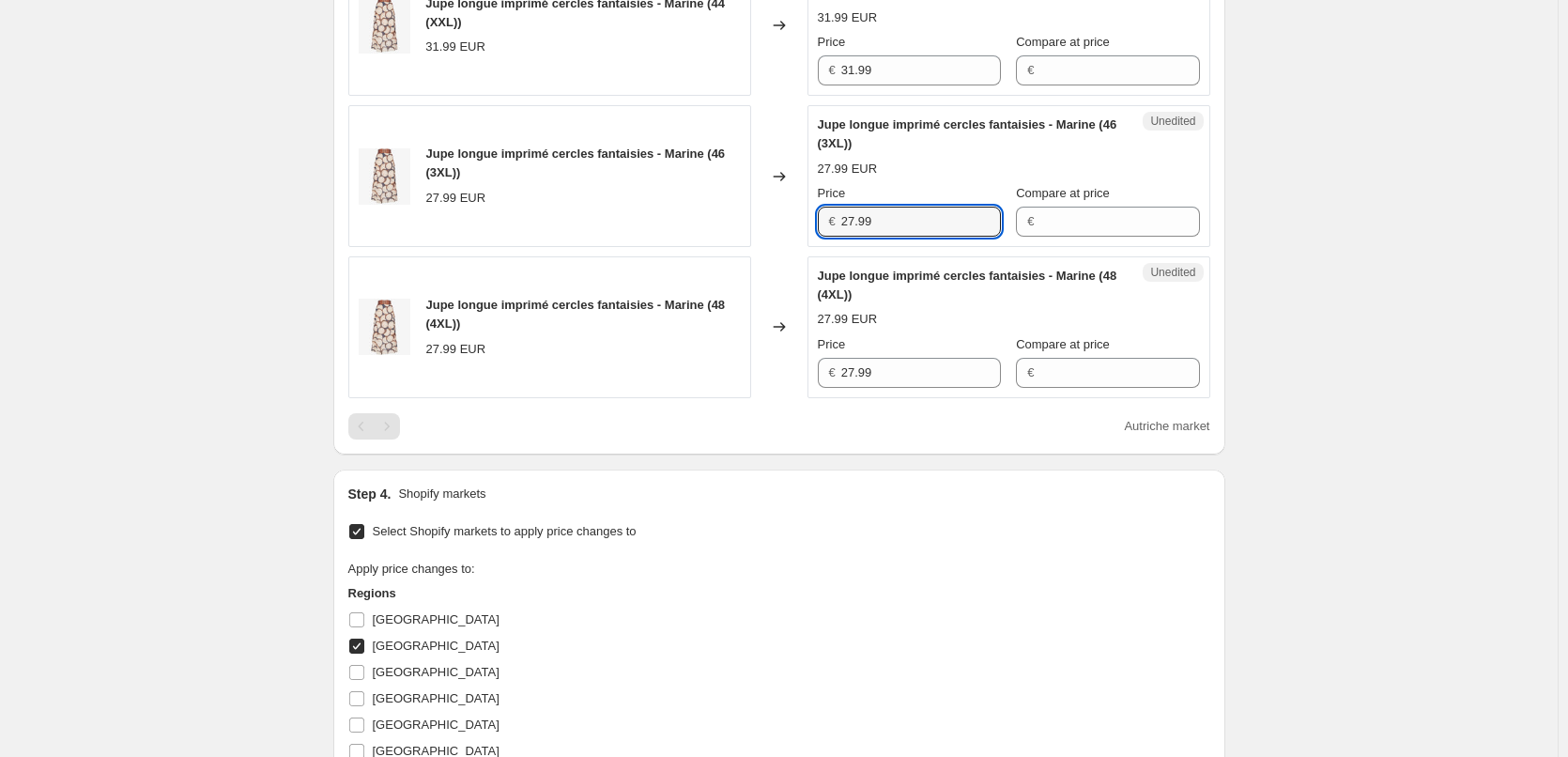
drag, startPoint x: 814, startPoint y: 225, endPoint x: 765, endPoint y: 225, distance: 49.0
click at [765, 225] on div "Jupe longue imprimé cercles fantaisies - Marine (46 (3XL)) 27.99 EUR Changed to…" at bounding box center [779, 176] width 862 height 142
paste input "31"
type input "31.99"
drag, startPoint x: 823, startPoint y: 368, endPoint x: 799, endPoint y: 403, distance: 42.4
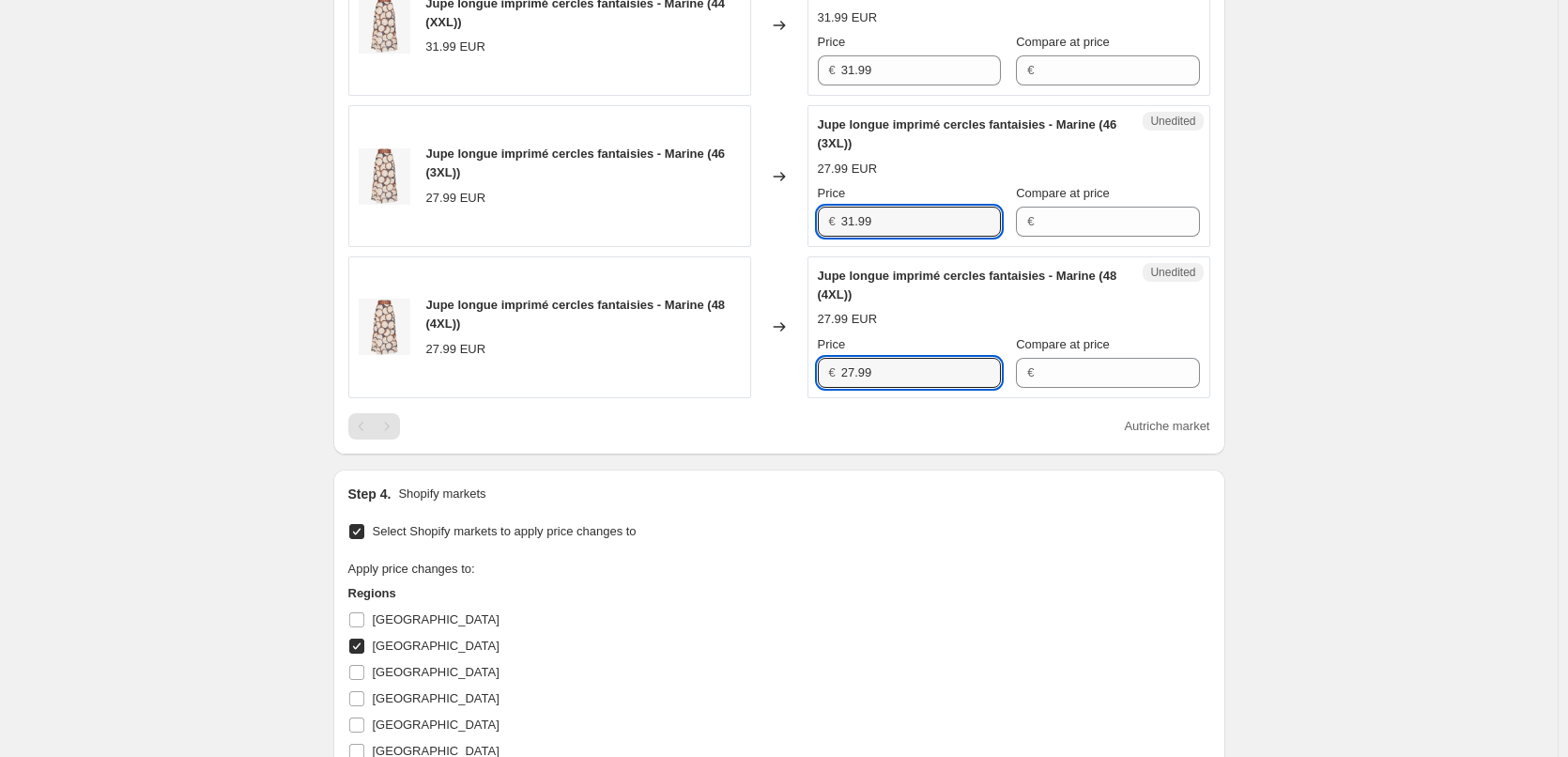
click at [799, 373] on div "Jupe longue imprimé cercles fantaisies - Marine (48 (4XL)) 27.99 EUR Changed to…" at bounding box center [779, 327] width 862 height 142
paste input "31"
type input "31.99"
drag, startPoint x: 833, startPoint y: 539, endPoint x: 792, endPoint y: 540, distance: 41.0
click at [834, 539] on div "Select Shopify markets to apply price changes to Apply price changes to: Region…" at bounding box center [779, 700] width 862 height 362
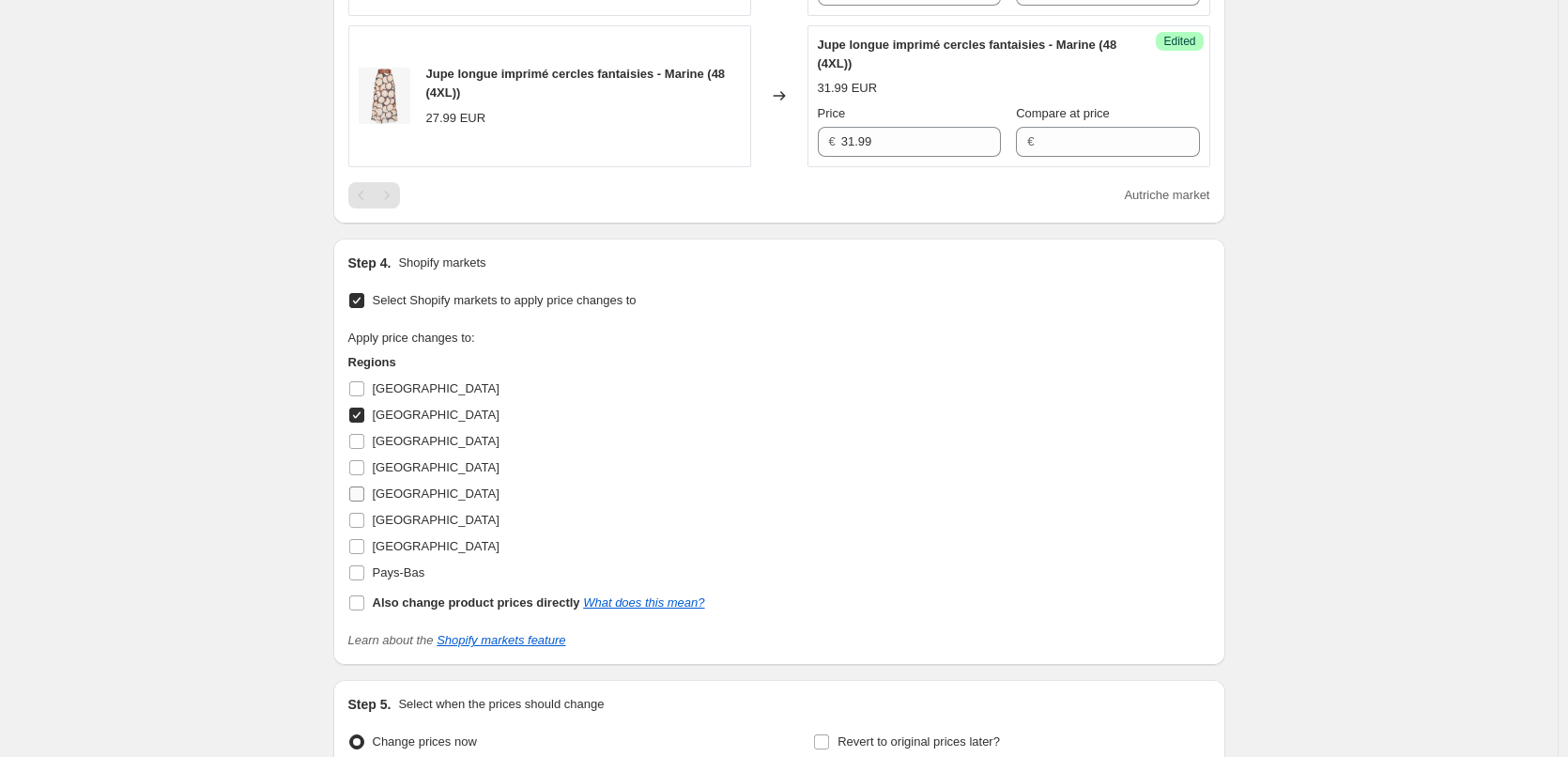
scroll to position [1166, 0]
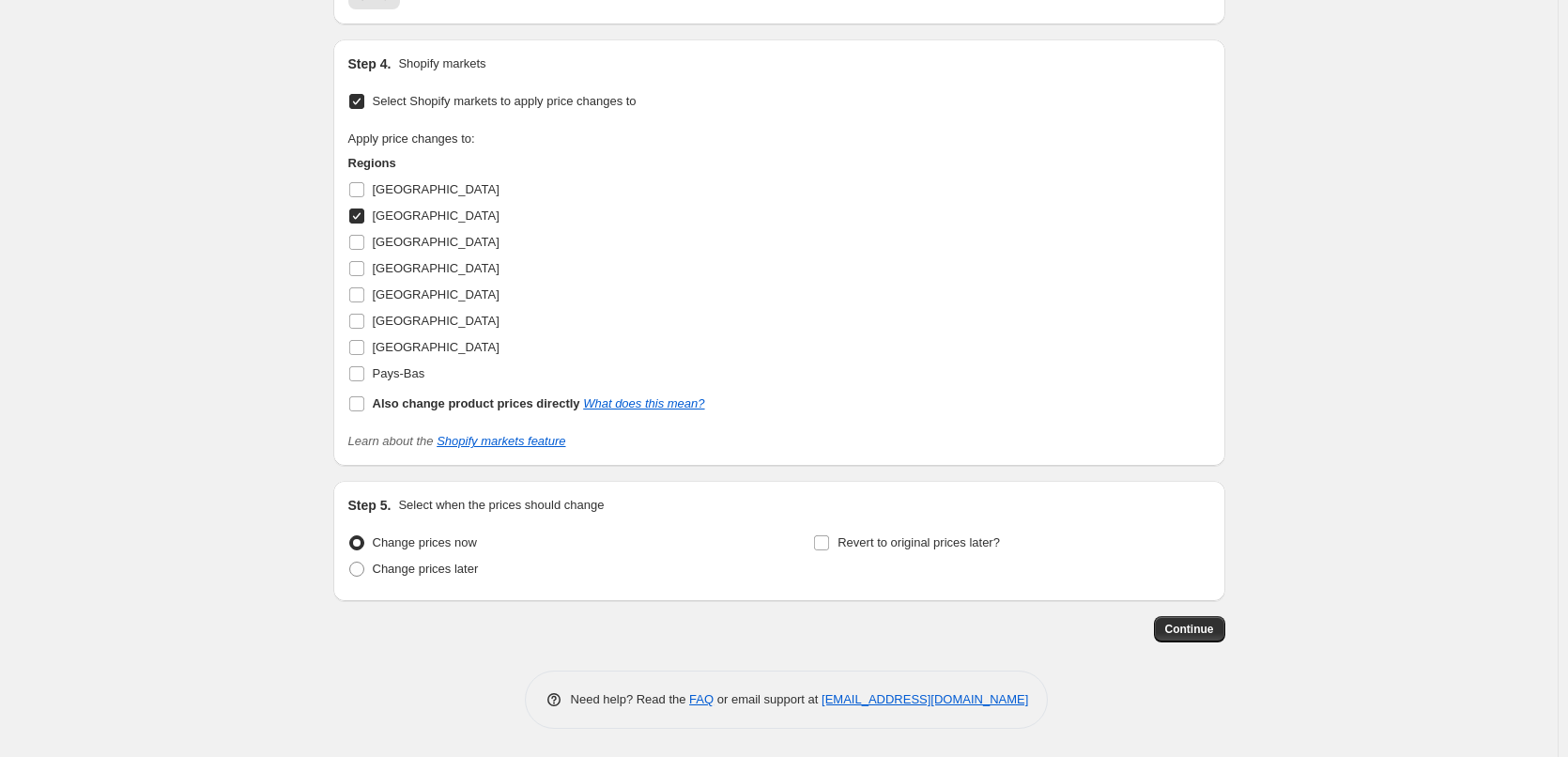
click at [362, 217] on input "[GEOGRAPHIC_DATA]" at bounding box center [356, 215] width 15 height 15
checkbox input "false"
click at [363, 372] on input "Pays-Bas" at bounding box center [356, 373] width 15 height 15
checkbox input "true"
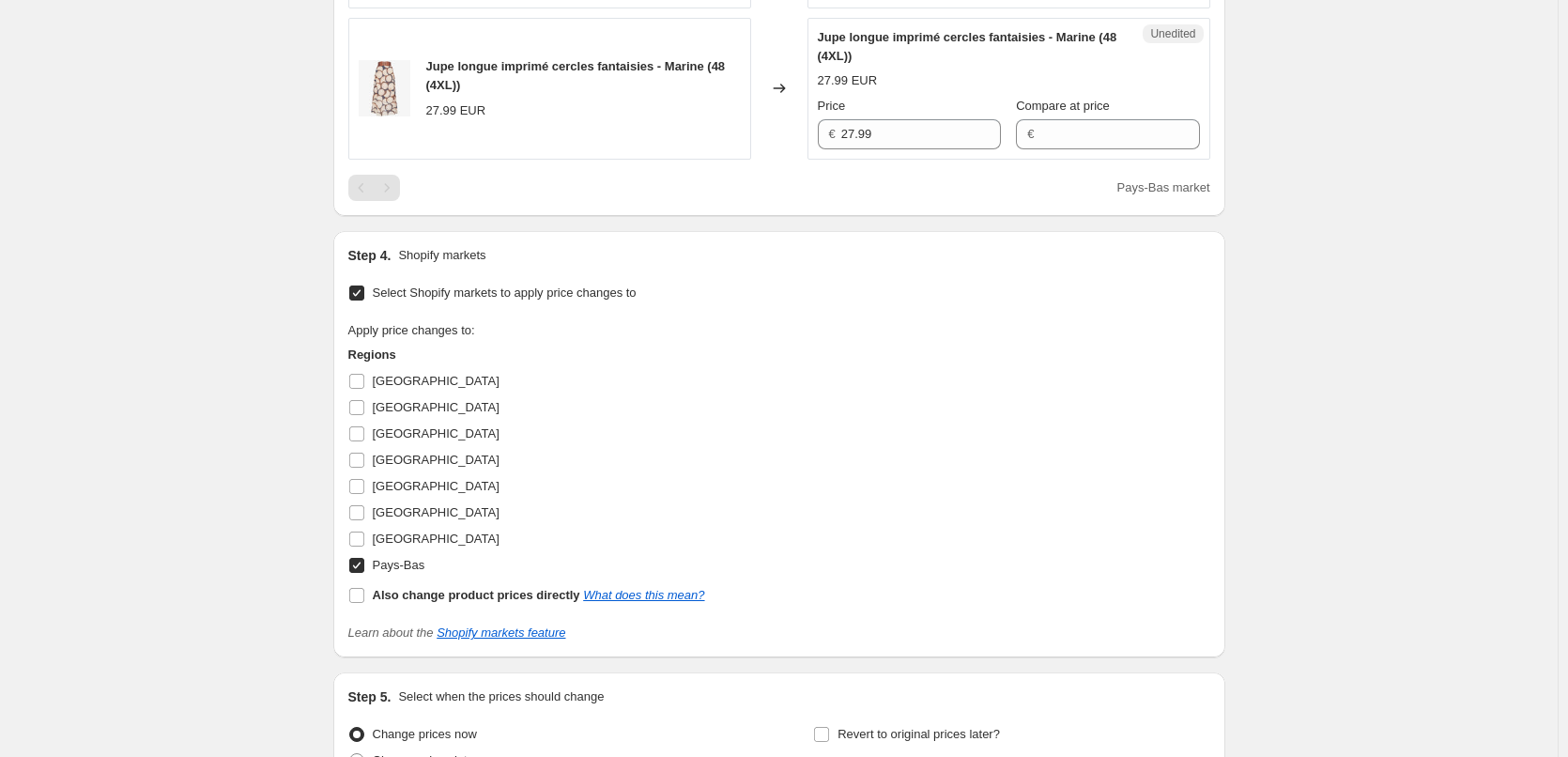
scroll to position [696, 0]
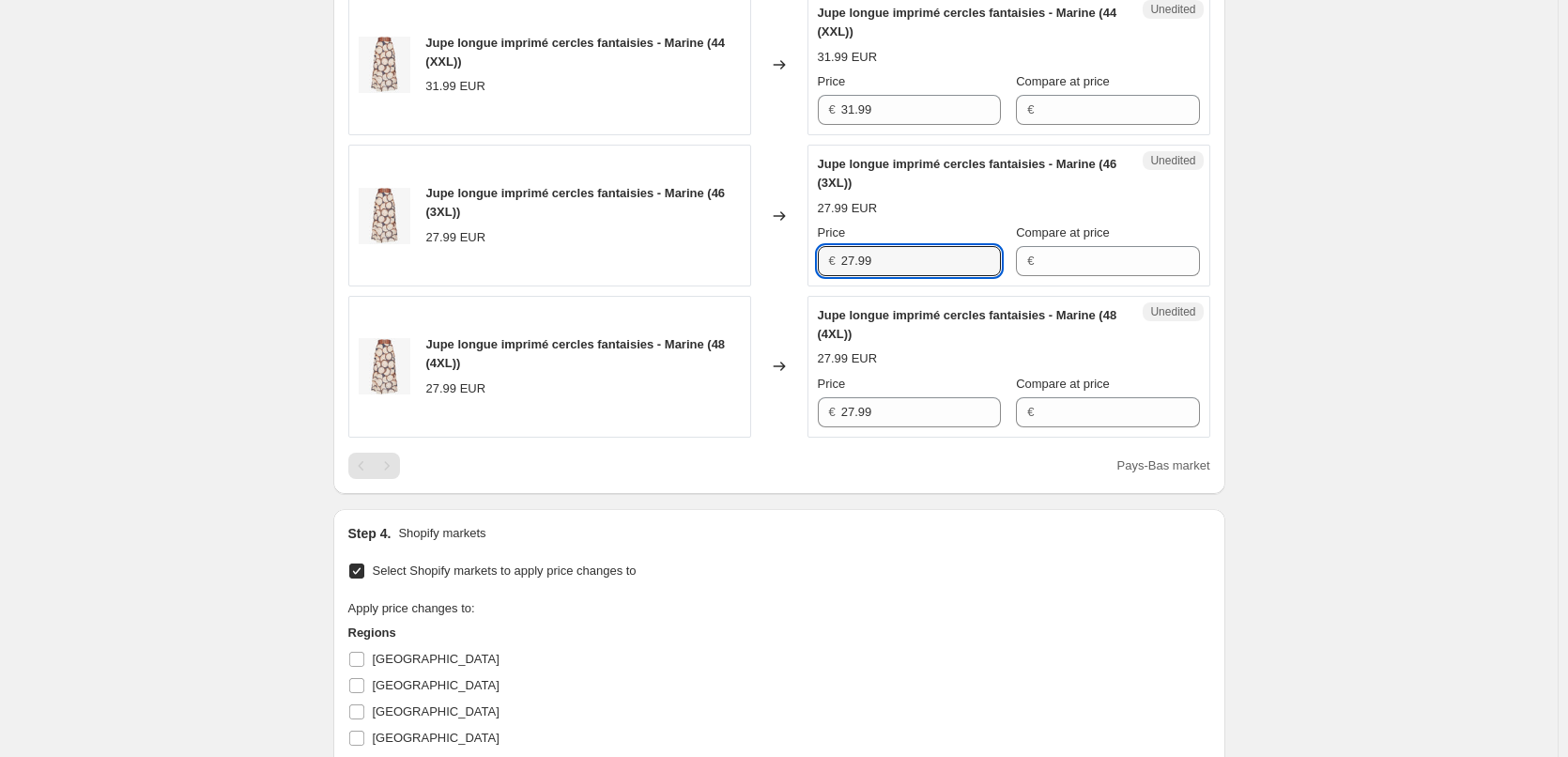
drag, startPoint x: 897, startPoint y: 260, endPoint x: 746, endPoint y: 259, distance: 151.0
click at [746, 259] on div "Jupe longue imprimé cercles fantaisies - Marine (46 (3XL)) 27.99 EUR Changed to…" at bounding box center [779, 215] width 862 height 142
paste input "31"
type input "31.99"
click at [746, 414] on div "Jupe longue imprimé cercles fantaisies - Marine (48 (4XL)) 27.99 EUR Changed to…" at bounding box center [779, 367] width 862 height 142
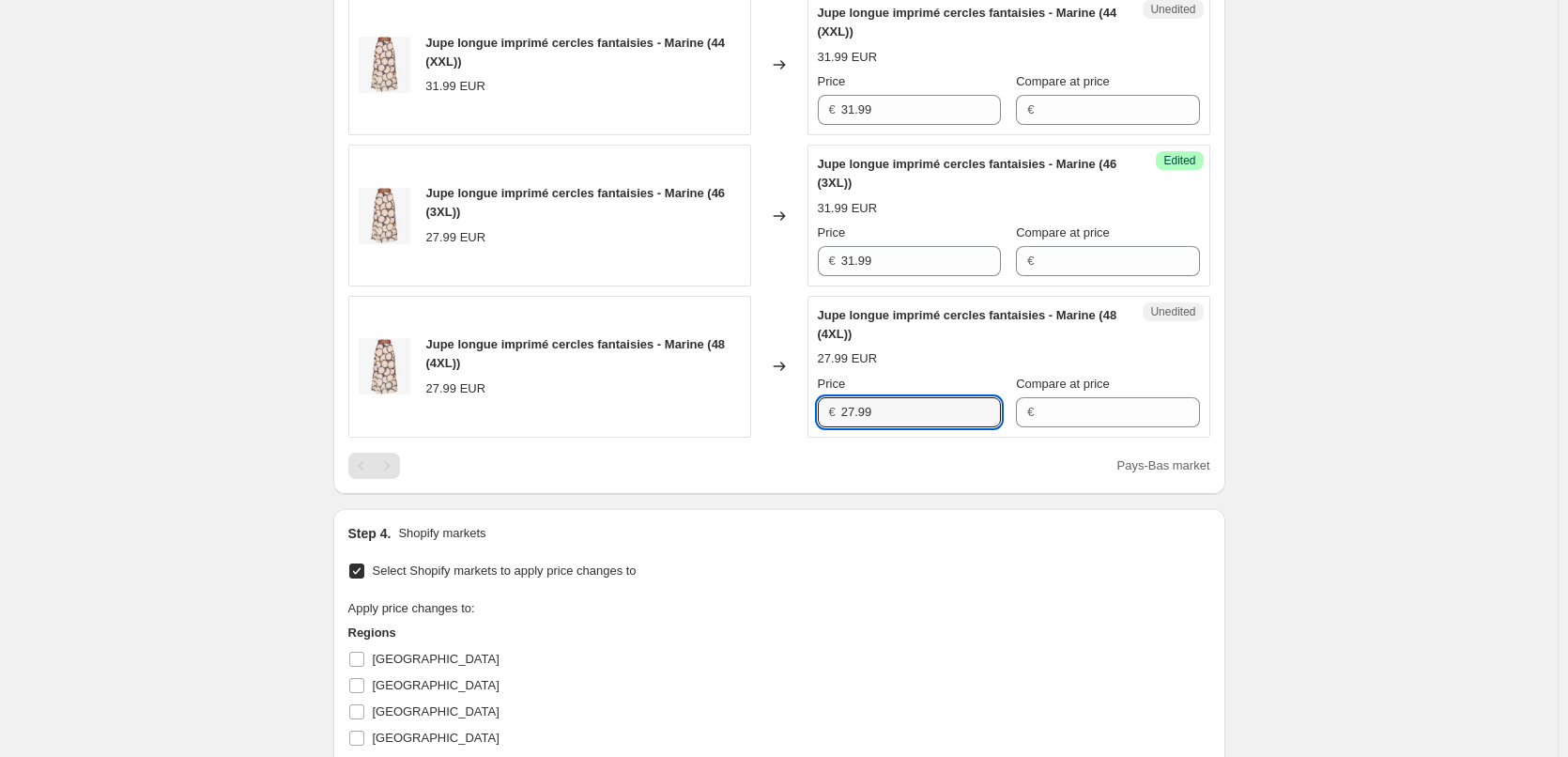
paste input "31"
type input "31.99"
click at [786, 553] on div "Step 4. Shopify markets Select Shopify markets to apply price changes to Apply …" at bounding box center [779, 722] width 862 height 397
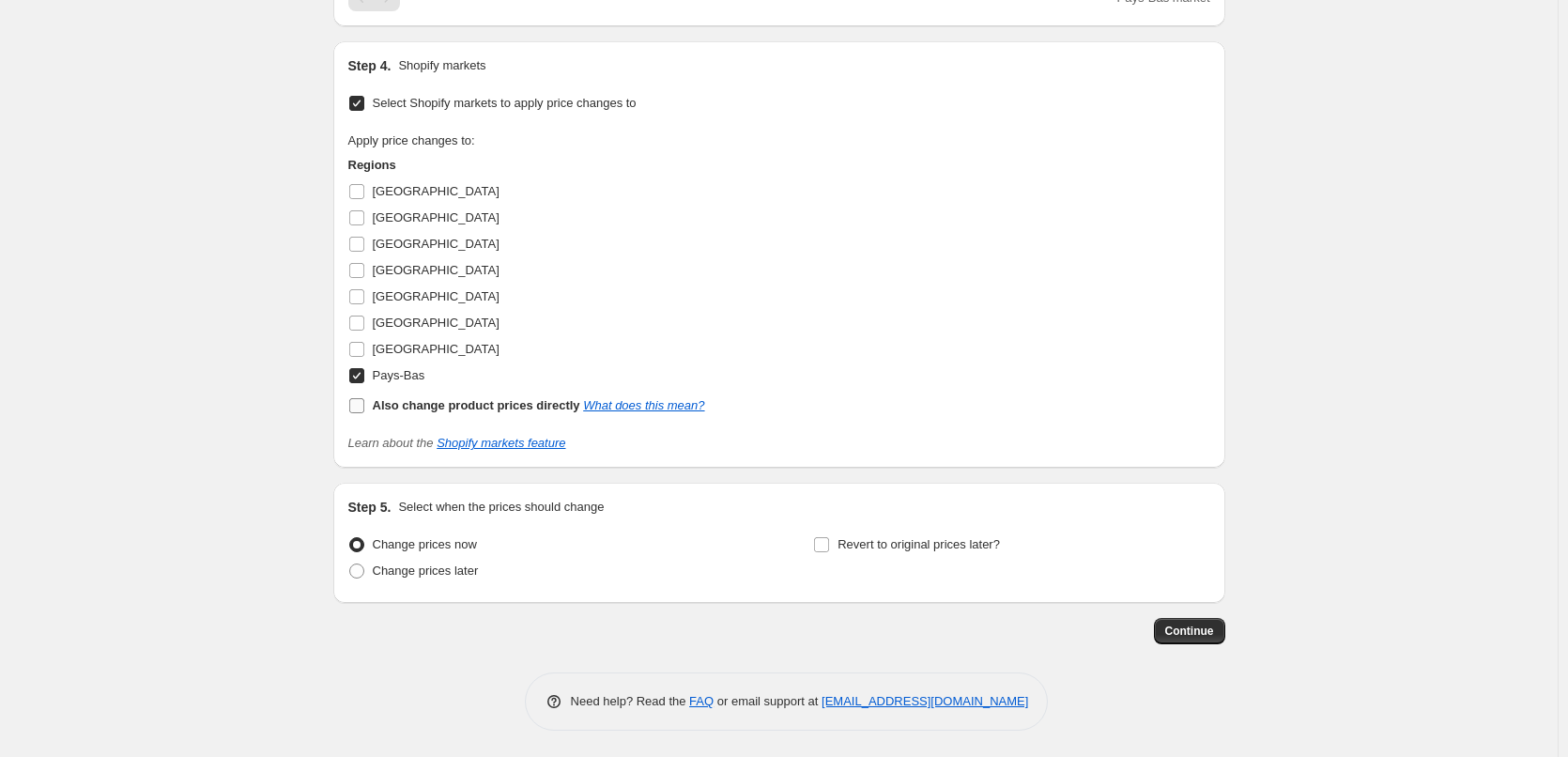
scroll to position [1166, 0]
click at [361, 371] on input "Pays-Bas" at bounding box center [356, 373] width 15 height 15
checkbox input "false"
click at [364, 240] on input "[GEOGRAPHIC_DATA]" at bounding box center [356, 242] width 15 height 15
checkbox input "true"
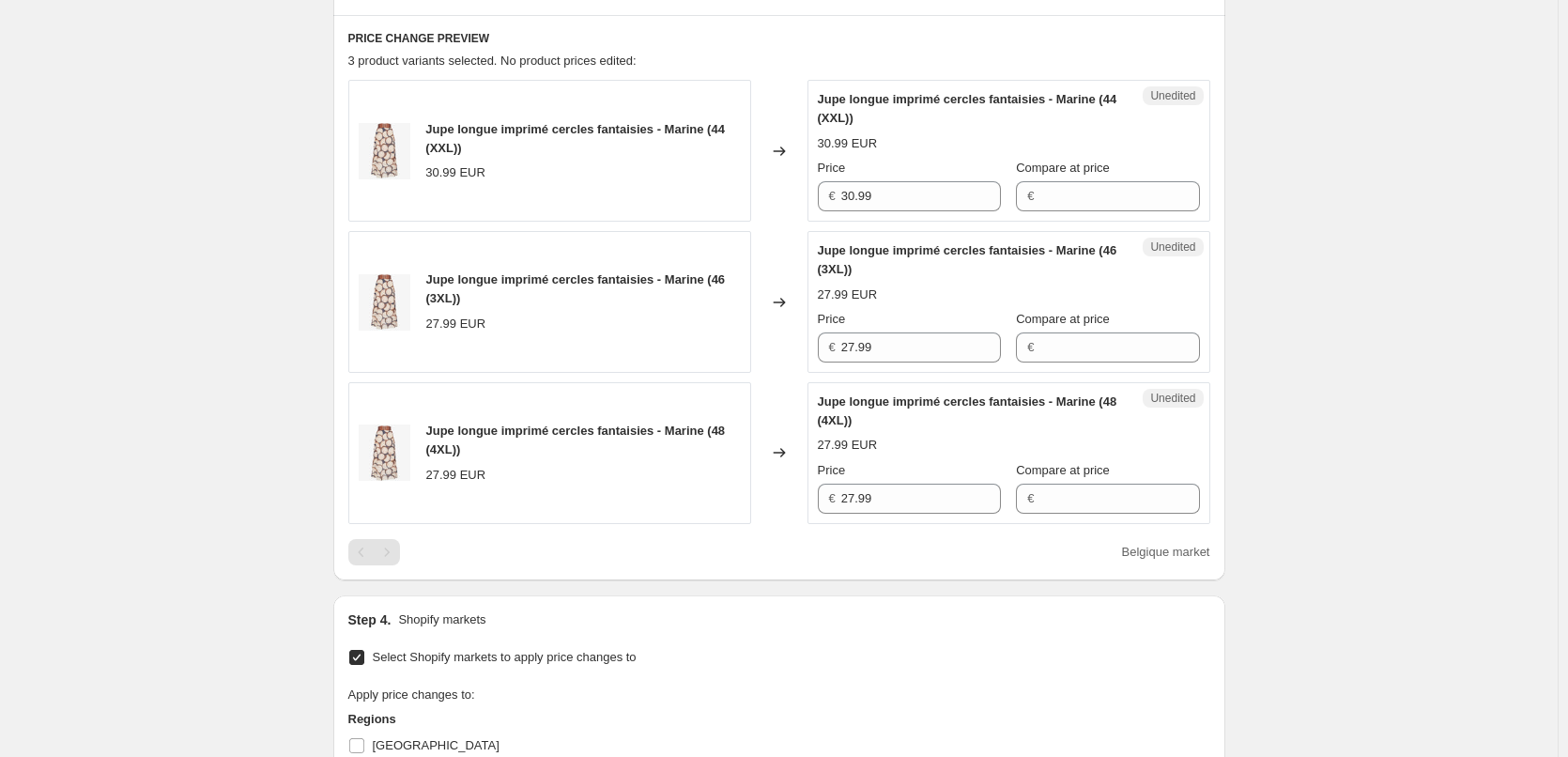
scroll to position [602, 0]
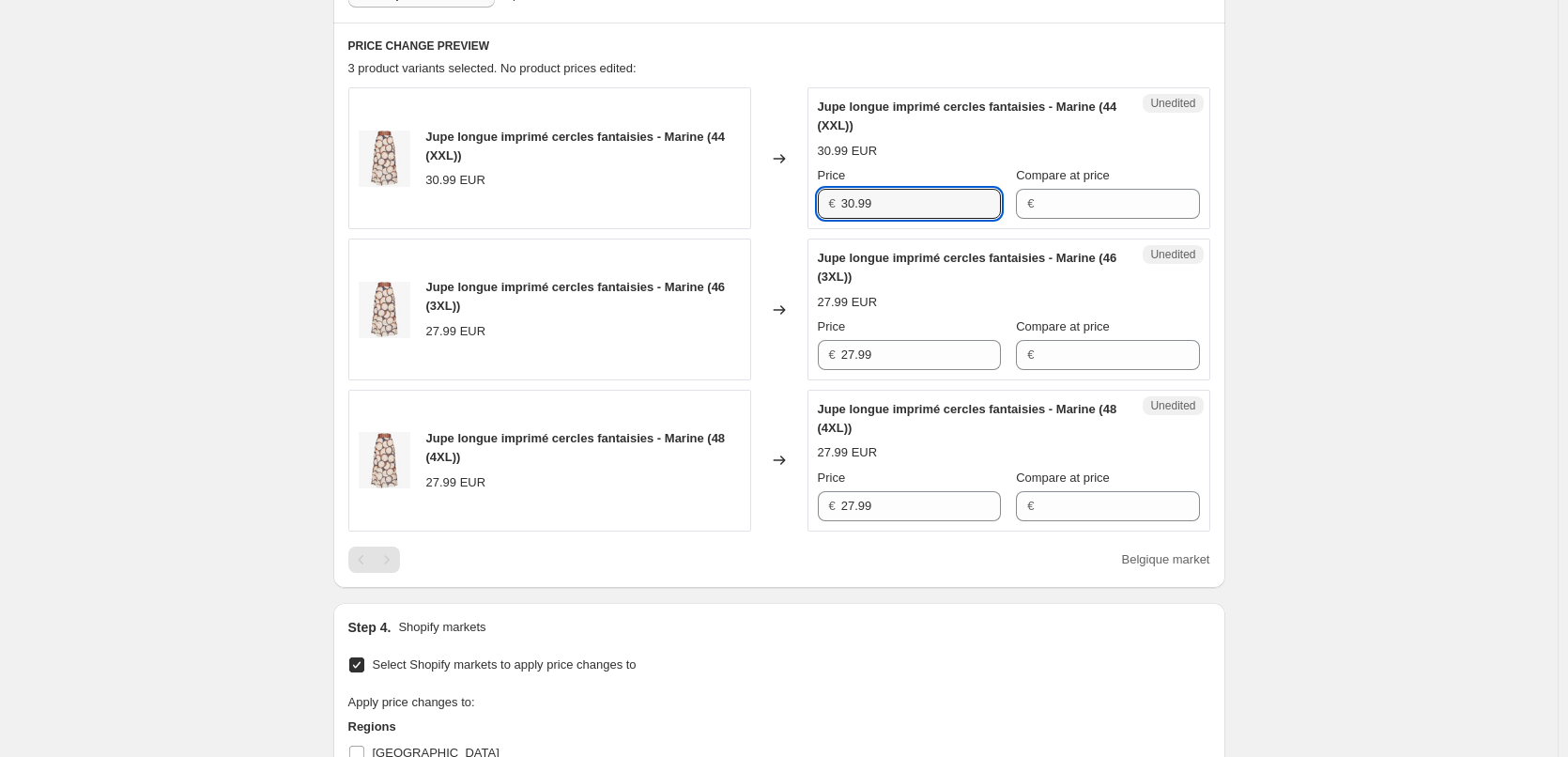
click at [749, 200] on div "Jupe longue imprimé cercles fantaisies - Marine (44 (XXL)) 30.99 EUR Changed to…" at bounding box center [779, 159] width 862 height 142
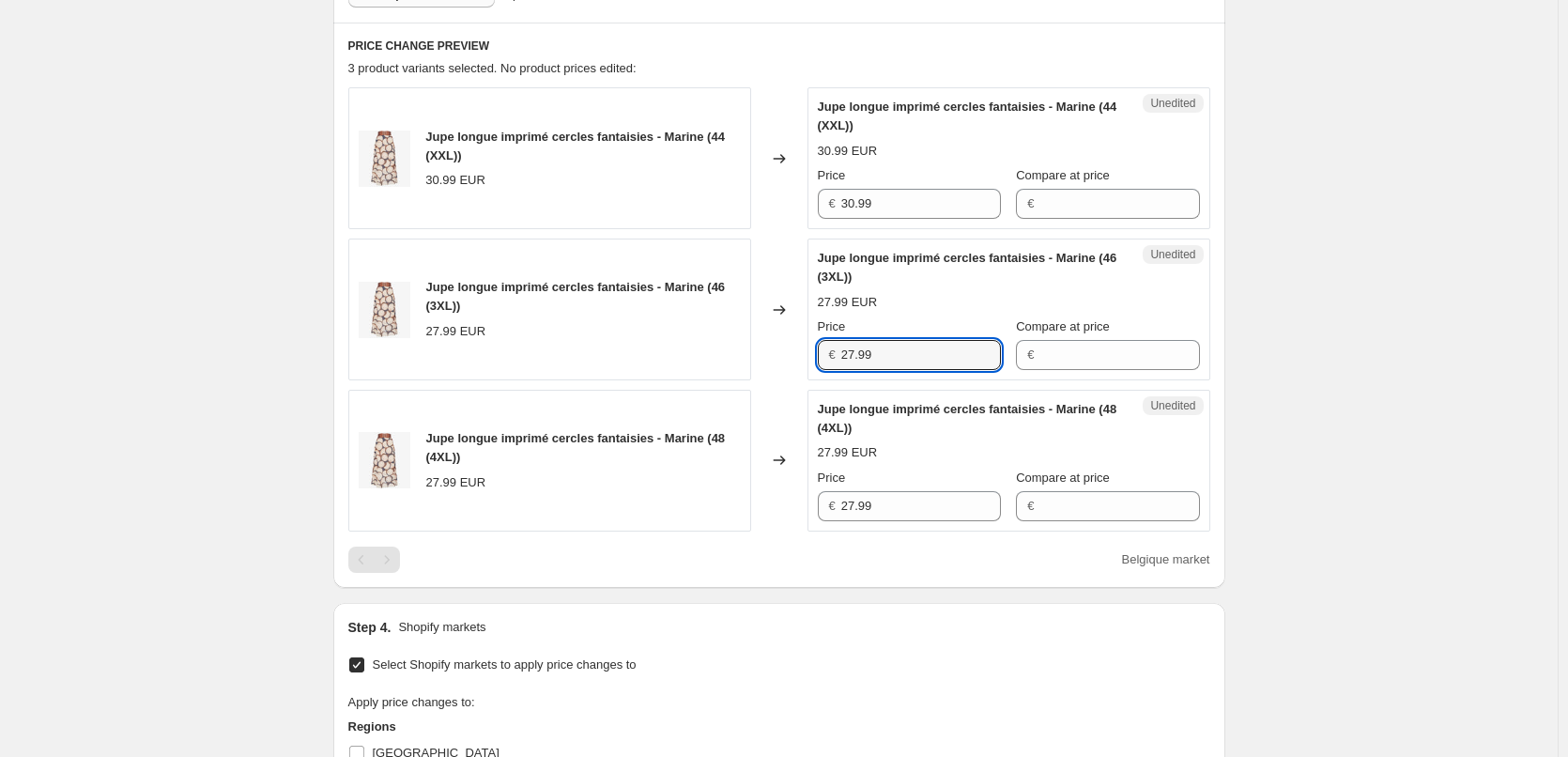
drag, startPoint x: 834, startPoint y: 353, endPoint x: 777, endPoint y: 385, distance: 65.4
click at [753, 352] on div "Jupe longue imprimé cercles fantaisies - Marine (46 (3XL)) 27.99 EUR Changed to…" at bounding box center [779, 310] width 862 height 142
paste input "30"
type input "30.99"
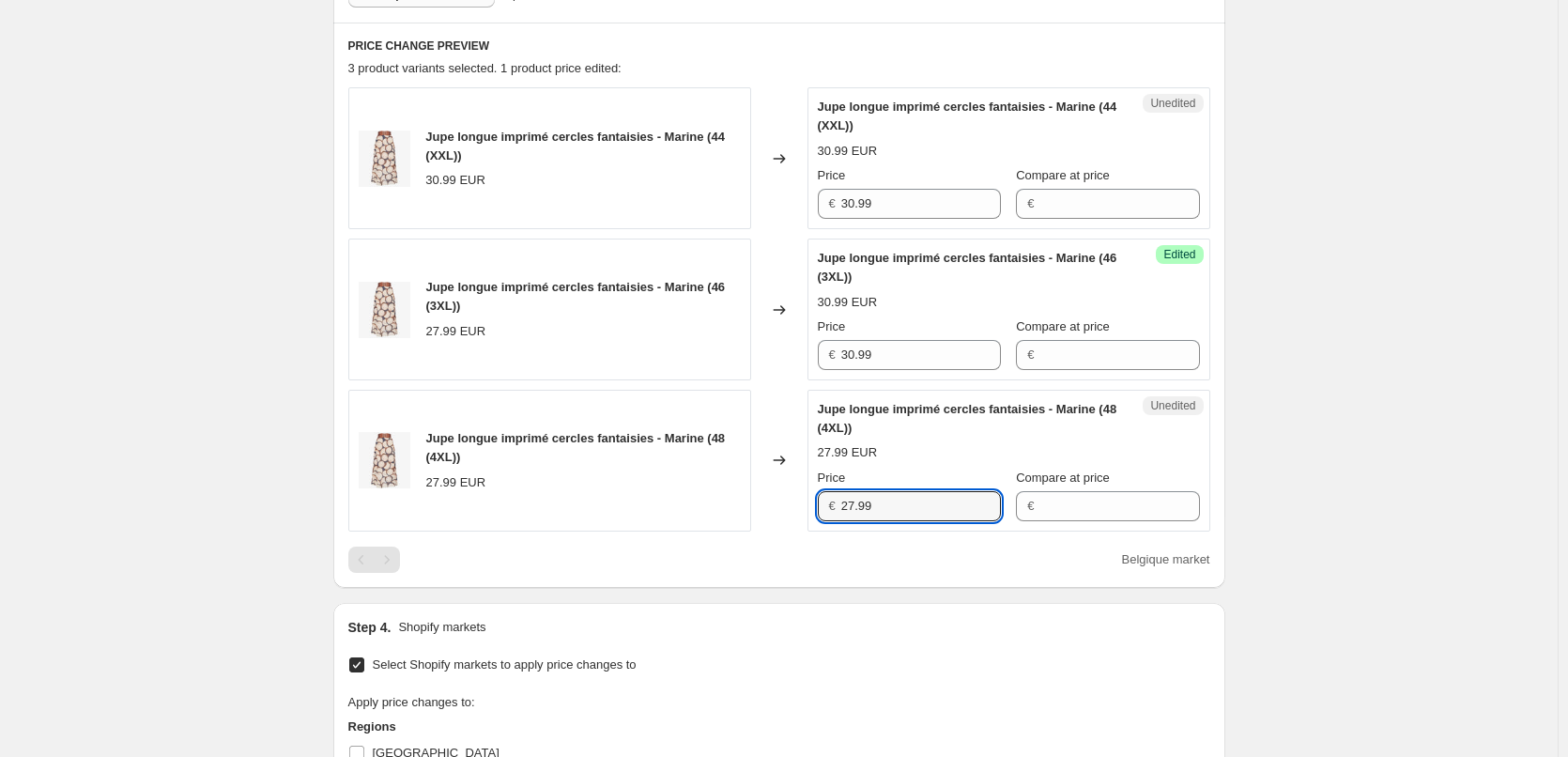
drag, startPoint x: 893, startPoint y: 509, endPoint x: 773, endPoint y: 511, distance: 120.0
click at [773, 510] on div "Jupe longue imprimé cercles fantaisies - Marine (48 (4XL)) 27.99 EUR Changed to…" at bounding box center [779, 461] width 862 height 142
paste input "30"
type input "30.99"
click at [822, 600] on div "Step 1. Optionally give your price [MEDICAL_DATA] a title (eg "March 30% off sa…" at bounding box center [771, 330] width 907 height 1752
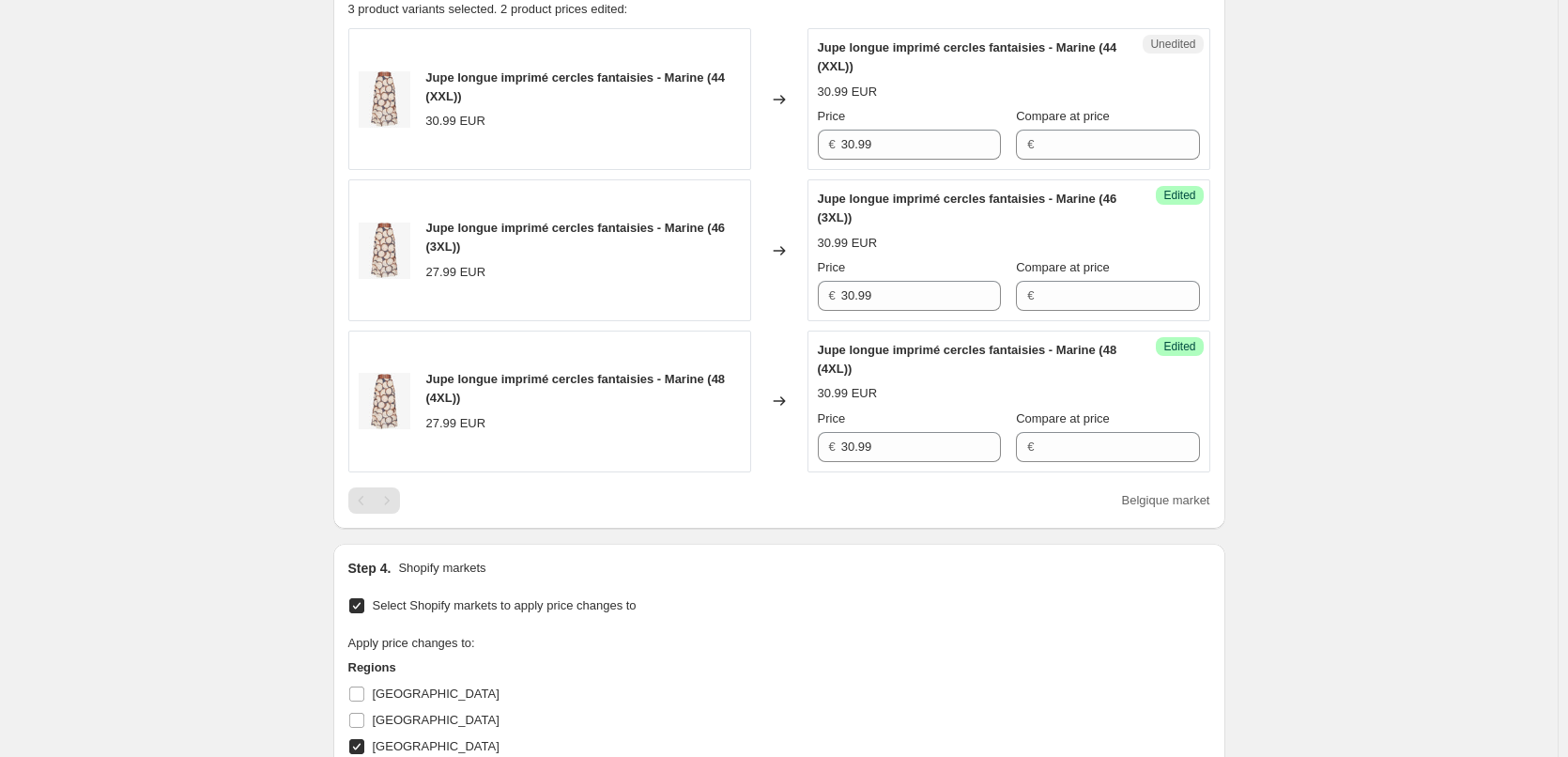
scroll to position [1072, 0]
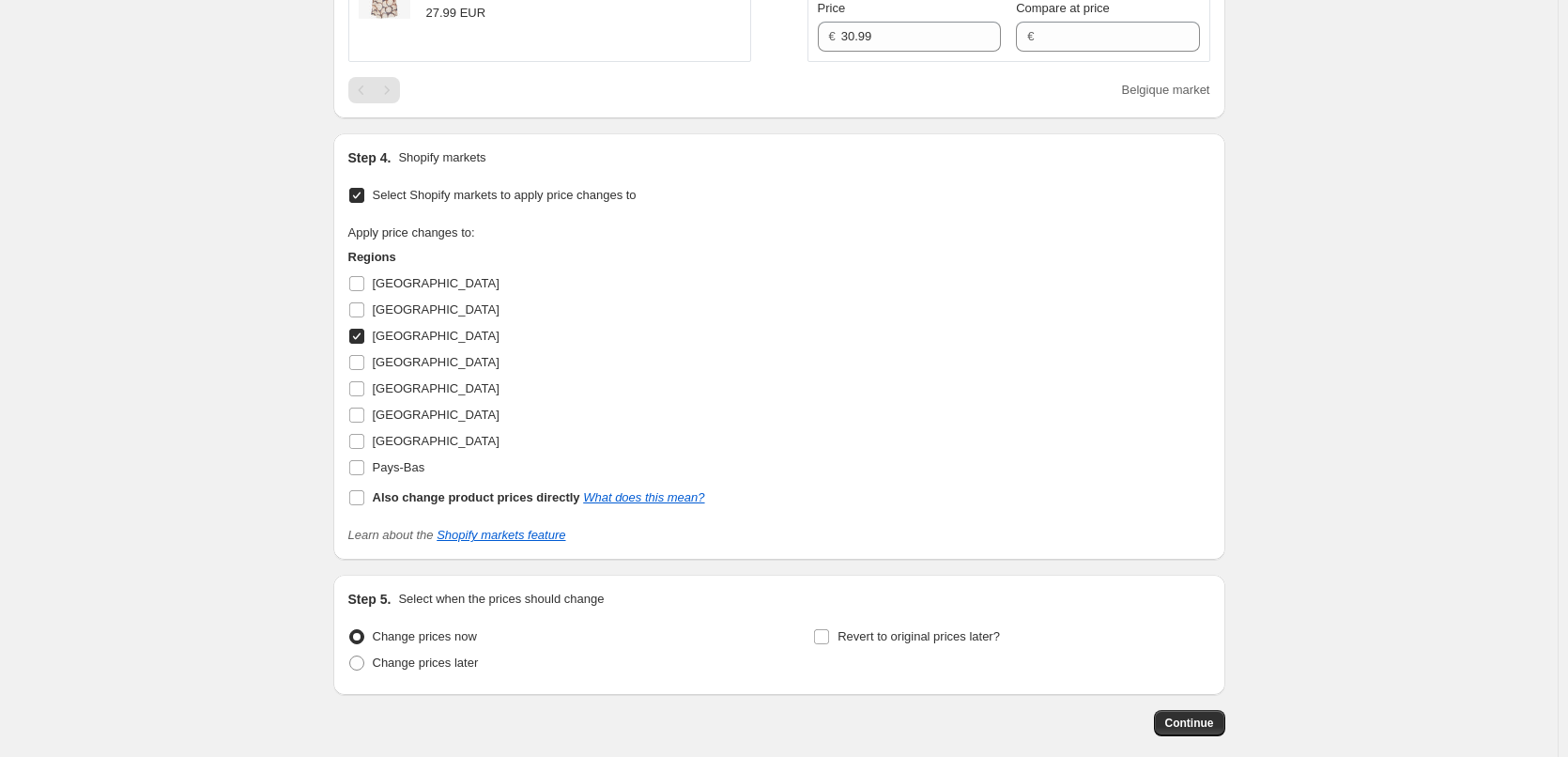
click at [361, 339] on input "[GEOGRAPHIC_DATA]" at bounding box center [356, 335] width 15 height 15
checkbox input "false"
click at [362, 413] on input "[GEOGRAPHIC_DATA]" at bounding box center [356, 414] width 15 height 15
checkbox input "true"
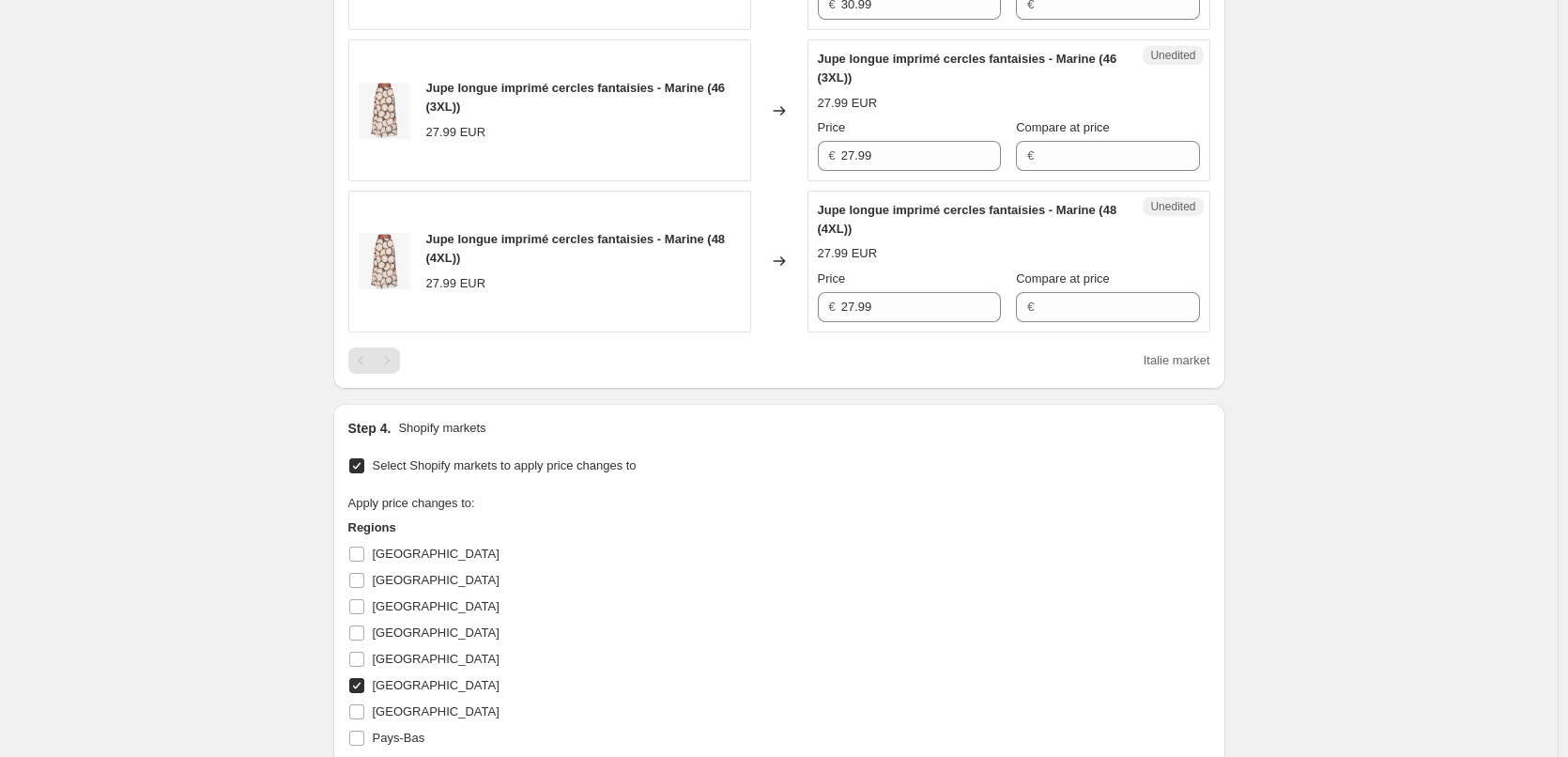
scroll to position [696, 0]
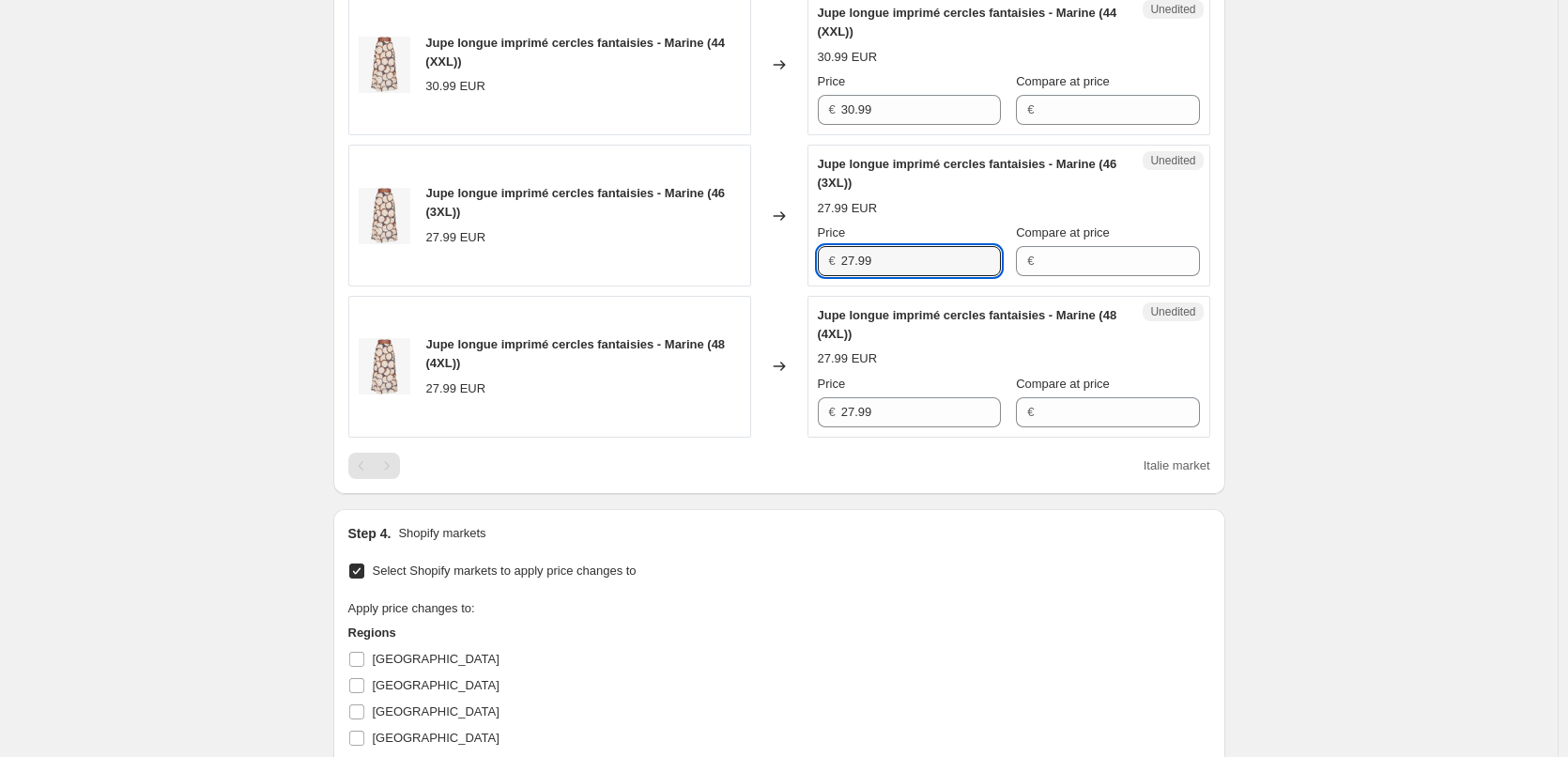
drag, startPoint x: 904, startPoint y: 255, endPoint x: 695, endPoint y: 259, distance: 209.0
click at [695, 259] on div "Jupe longue imprimé cercles fantaisies - Marine (46 (3XL)) 27.99 EUR Changed to…" at bounding box center [779, 215] width 862 height 142
paste input "30"
type input "30.99"
click at [784, 416] on div "Jupe longue imprimé cercles fantaisies - Marine (48 (4XL)) 27.99 EUR Changed to…" at bounding box center [779, 367] width 862 height 142
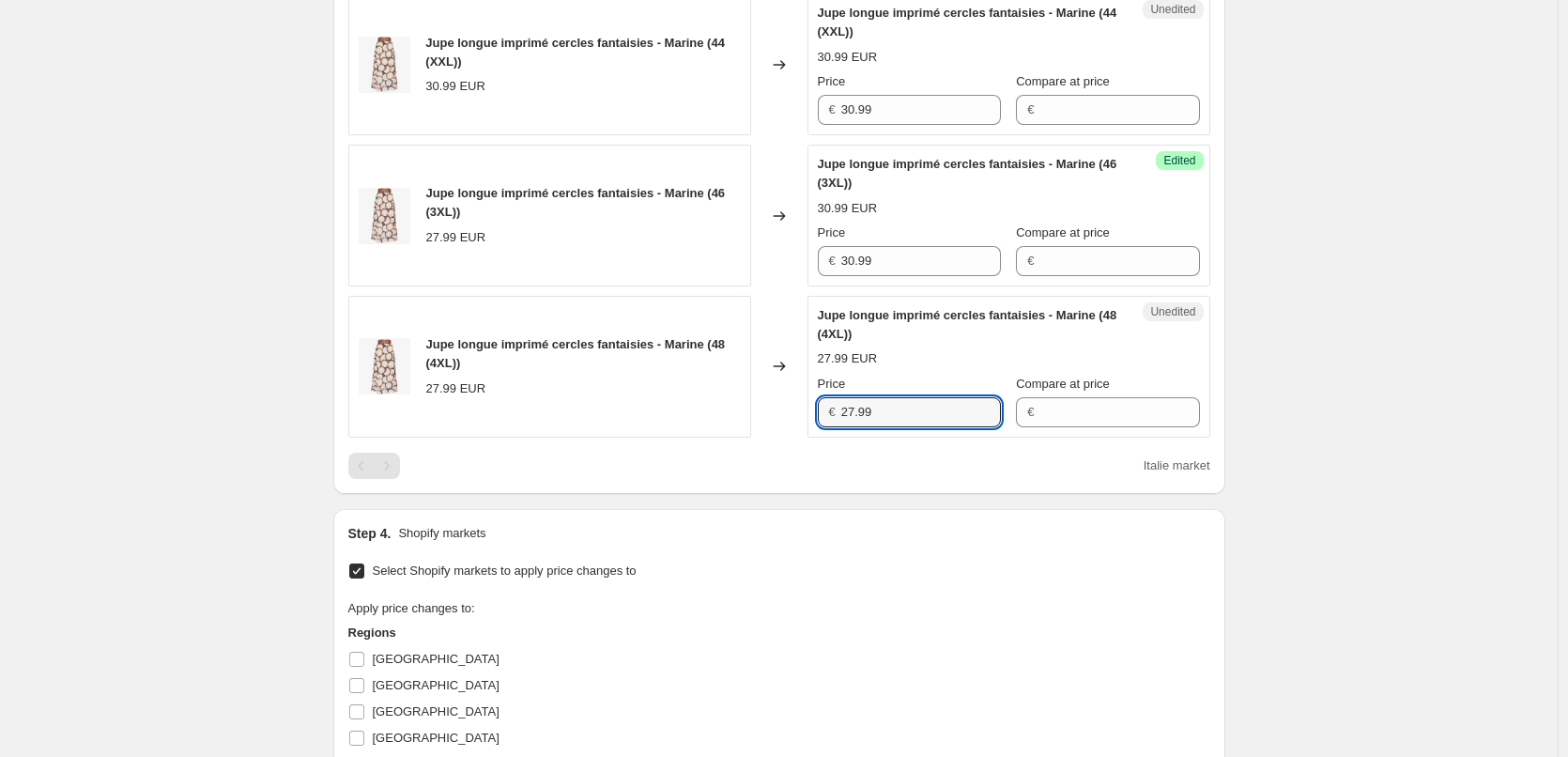
paste input "30"
type input "30.99"
click at [800, 516] on div "Step 4. Shopify markets Select Shopify markets to apply price changes to Apply …" at bounding box center [779, 723] width 892 height 427
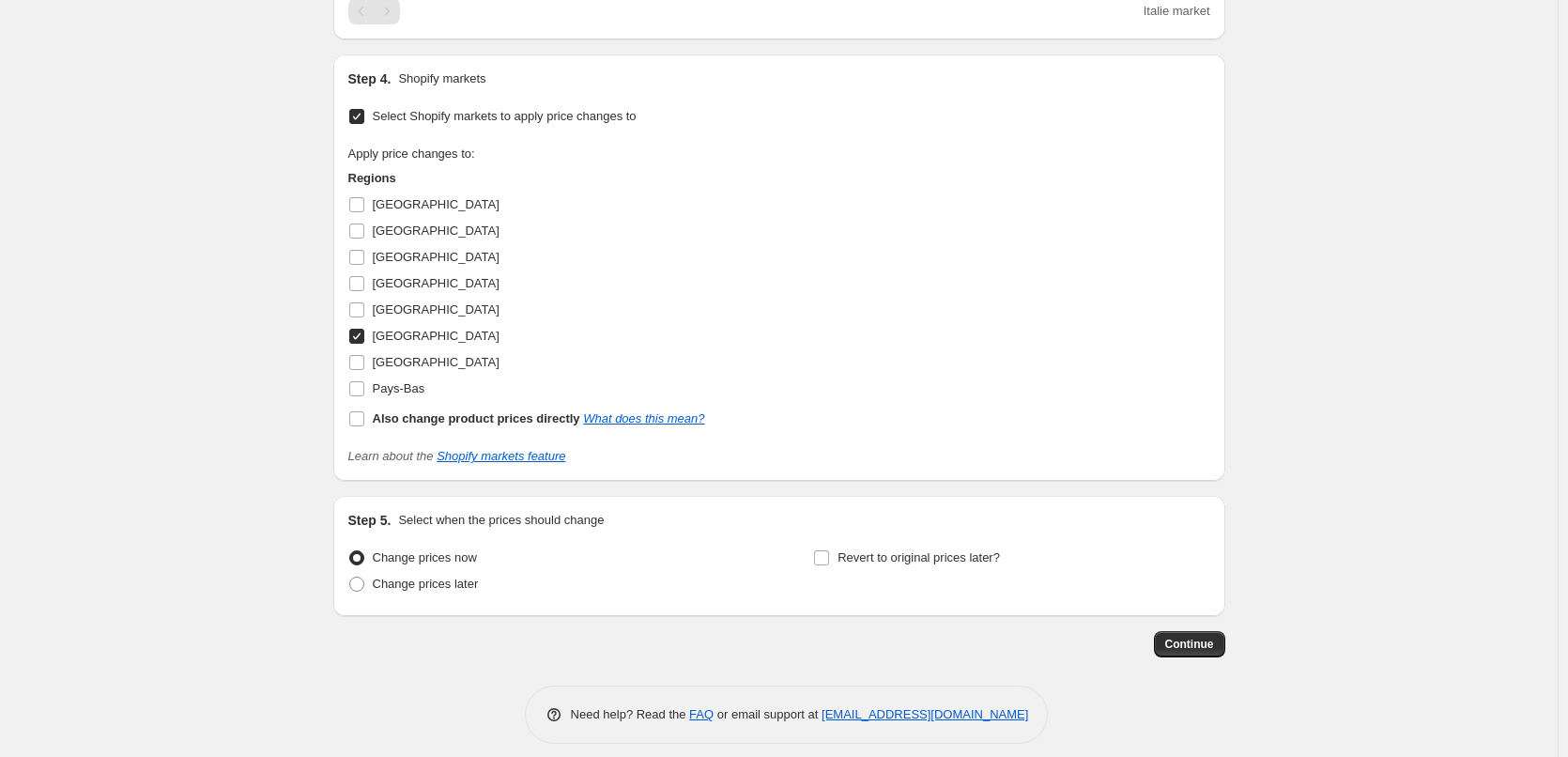
scroll to position [1166, 0]
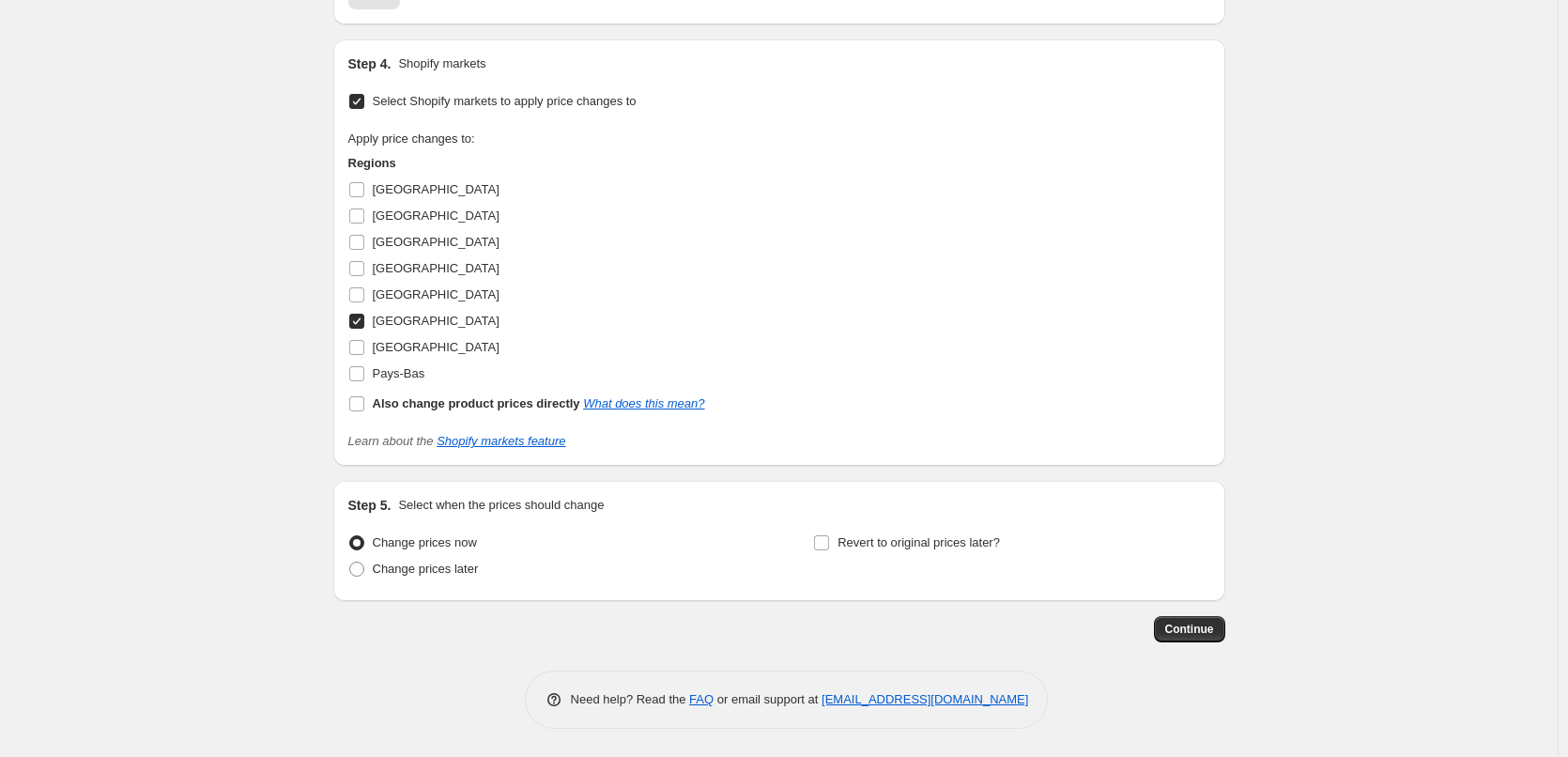
click at [364, 322] on input "[GEOGRAPHIC_DATA]" at bounding box center [356, 321] width 15 height 15
checkbox input "false"
click at [364, 346] on input "[GEOGRAPHIC_DATA]" at bounding box center [356, 347] width 15 height 15
checkbox input "true"
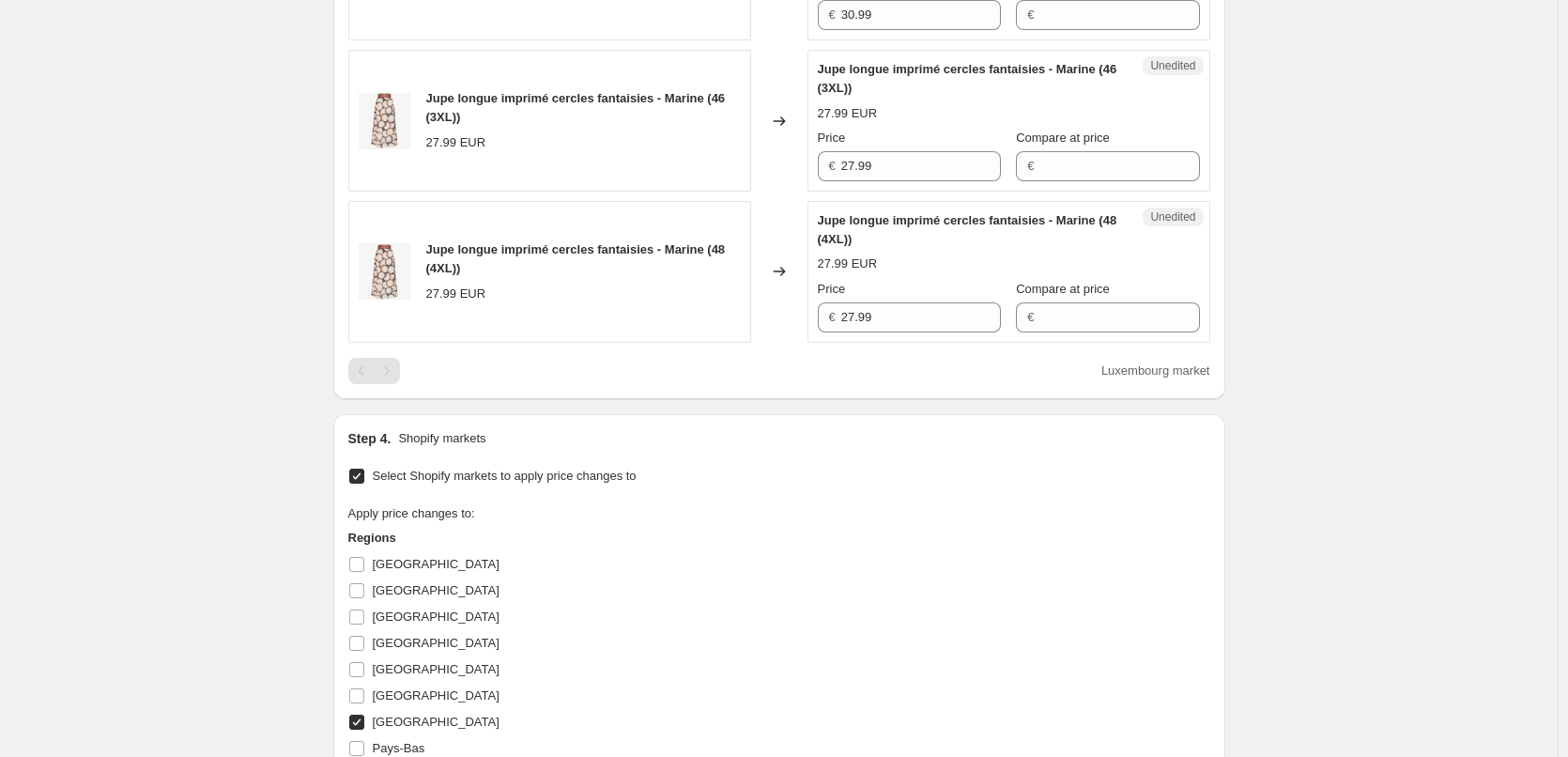
scroll to position [790, 0]
drag, startPoint x: 897, startPoint y: 165, endPoint x: 737, endPoint y: 170, distance: 160.1
click at [737, 170] on div "Jupe longue imprimé cercles fantaisies - Marine (46 (3XL)) 27.99 EUR Changed to…" at bounding box center [779, 122] width 862 height 142
paste input "30"
type input "30.99"
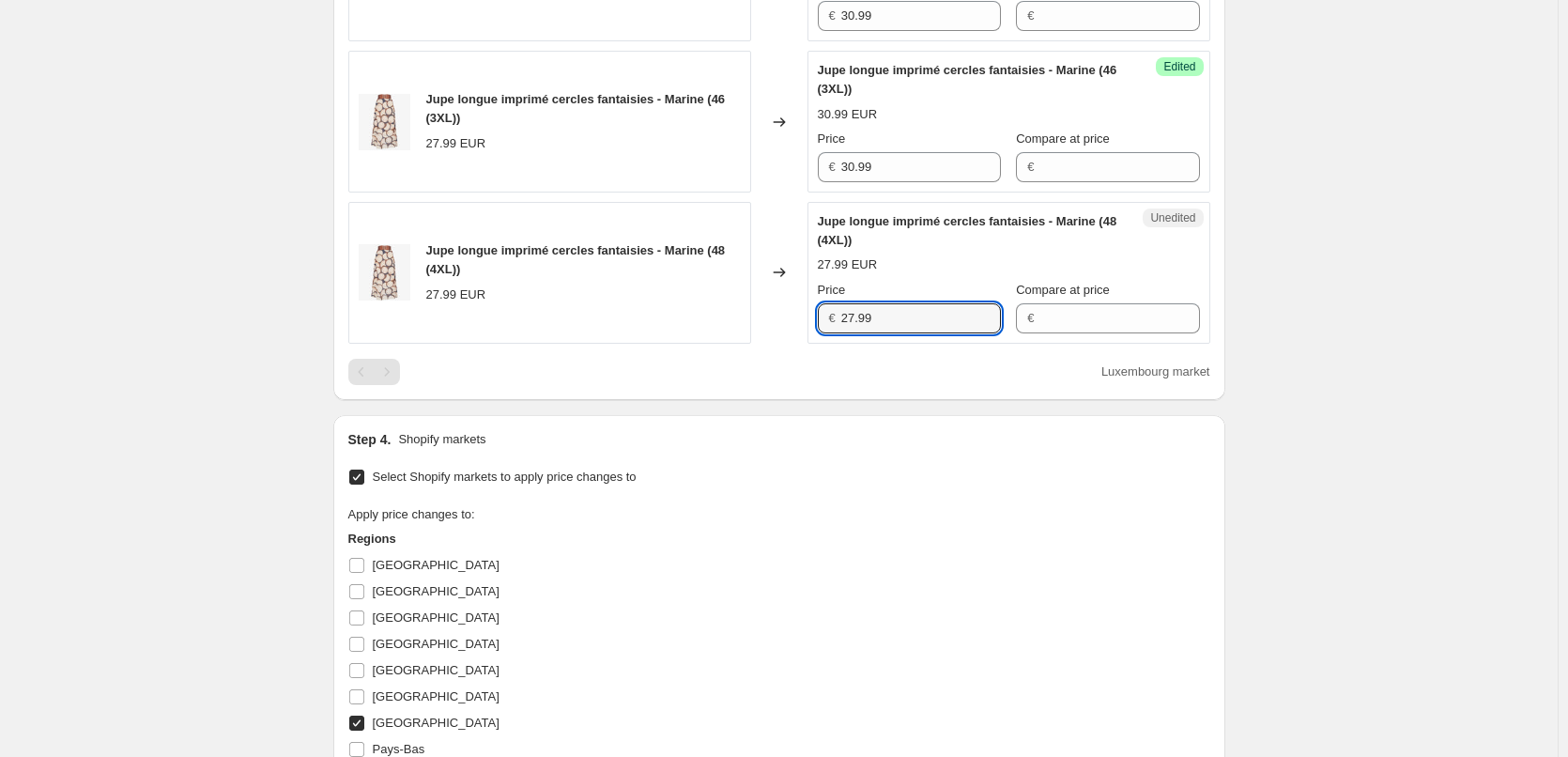
drag, startPoint x: 883, startPoint y: 321, endPoint x: 792, endPoint y: 320, distance: 91.0
click at [792, 320] on div "Jupe longue imprimé cercles fantaisies - Marine (48 (4XL)) 27.99 EUR Changed to…" at bounding box center [779, 273] width 862 height 142
paste input "30"
type input "30.99"
click at [821, 427] on div "Step 4. Shopify markets Select Shopify markets to apply price changes to Apply …" at bounding box center [779, 628] width 892 height 427
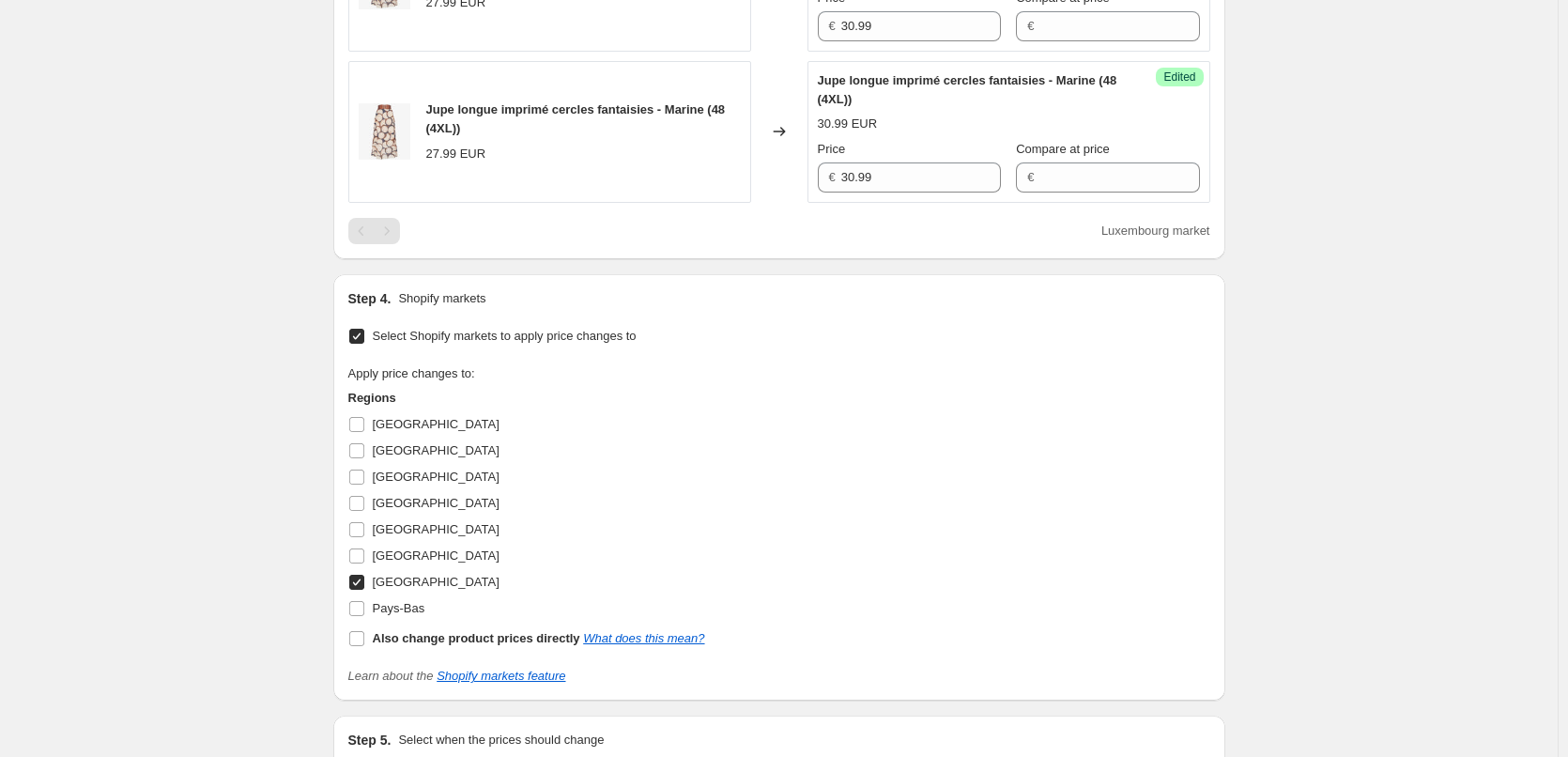
scroll to position [1072, 0]
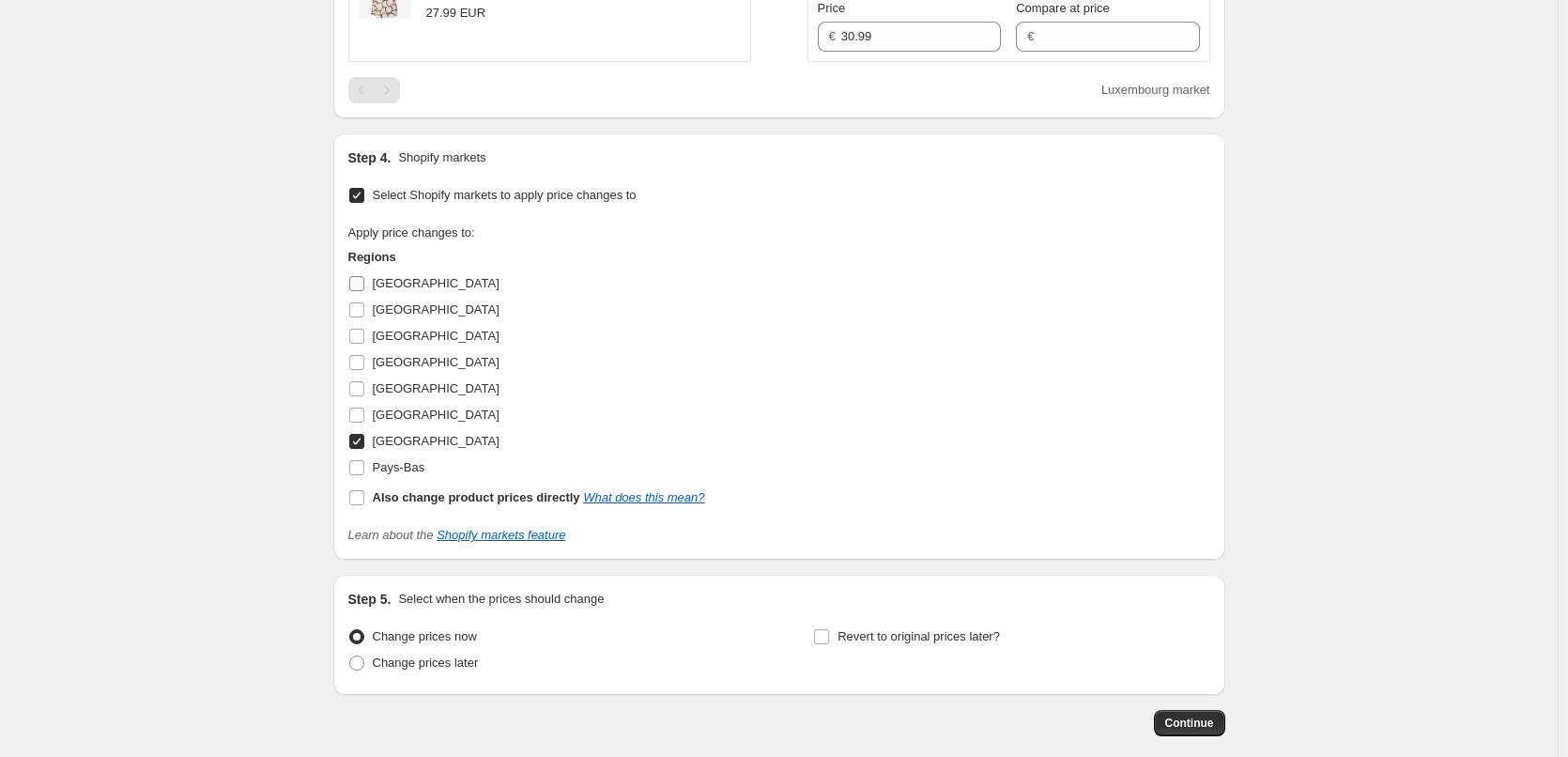
click at [361, 285] on input "[GEOGRAPHIC_DATA]" at bounding box center [356, 283] width 15 height 15
checkbox input "true"
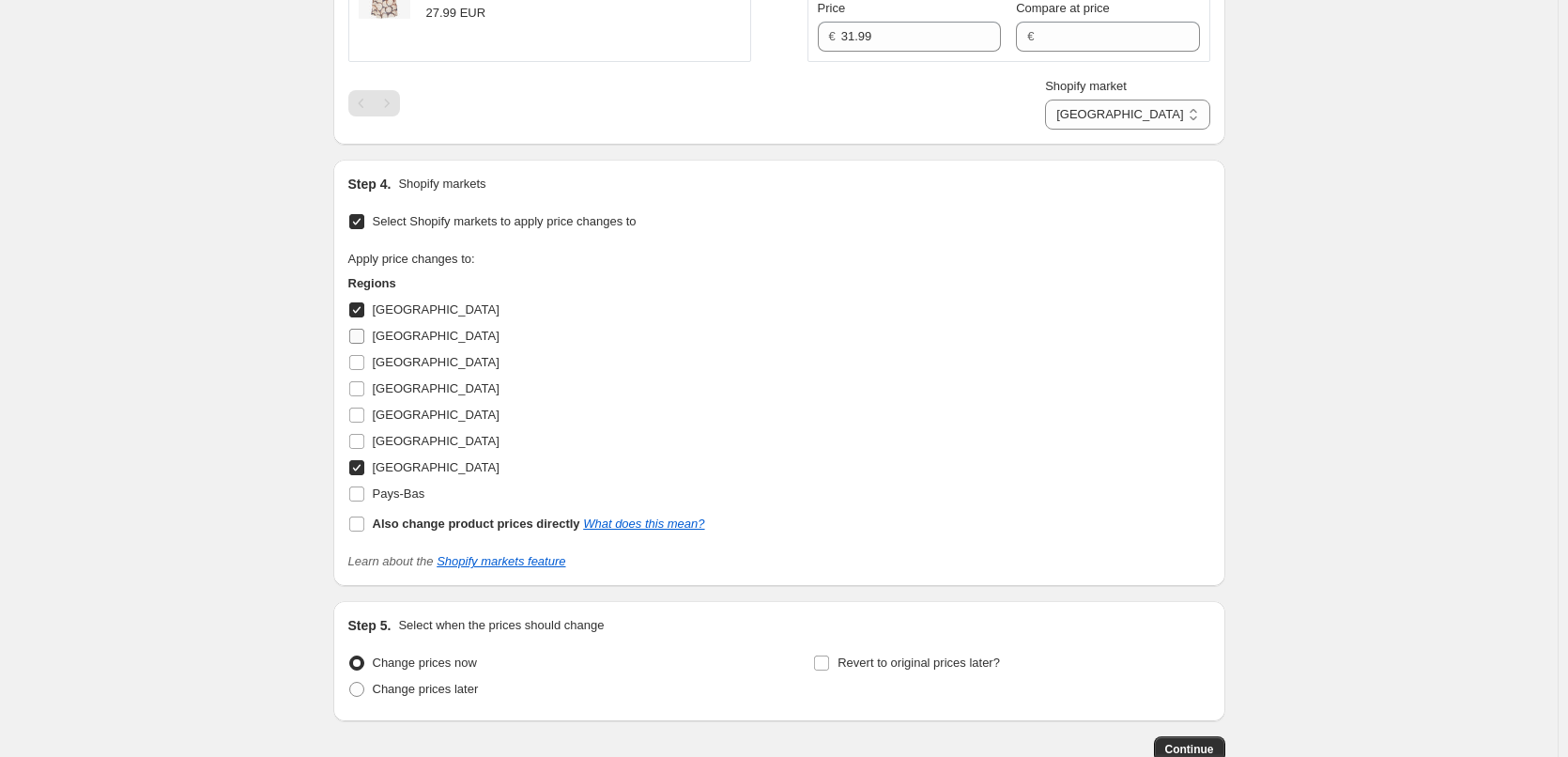
click at [358, 329] on label "[GEOGRAPHIC_DATA]" at bounding box center [424, 336] width 151 height 26
click at [359, 363] on input "[GEOGRAPHIC_DATA]" at bounding box center [356, 361] width 15 height 15
checkbox input "true"
click at [358, 333] on input "[GEOGRAPHIC_DATA]" at bounding box center [356, 335] width 15 height 15
checkbox input "true"
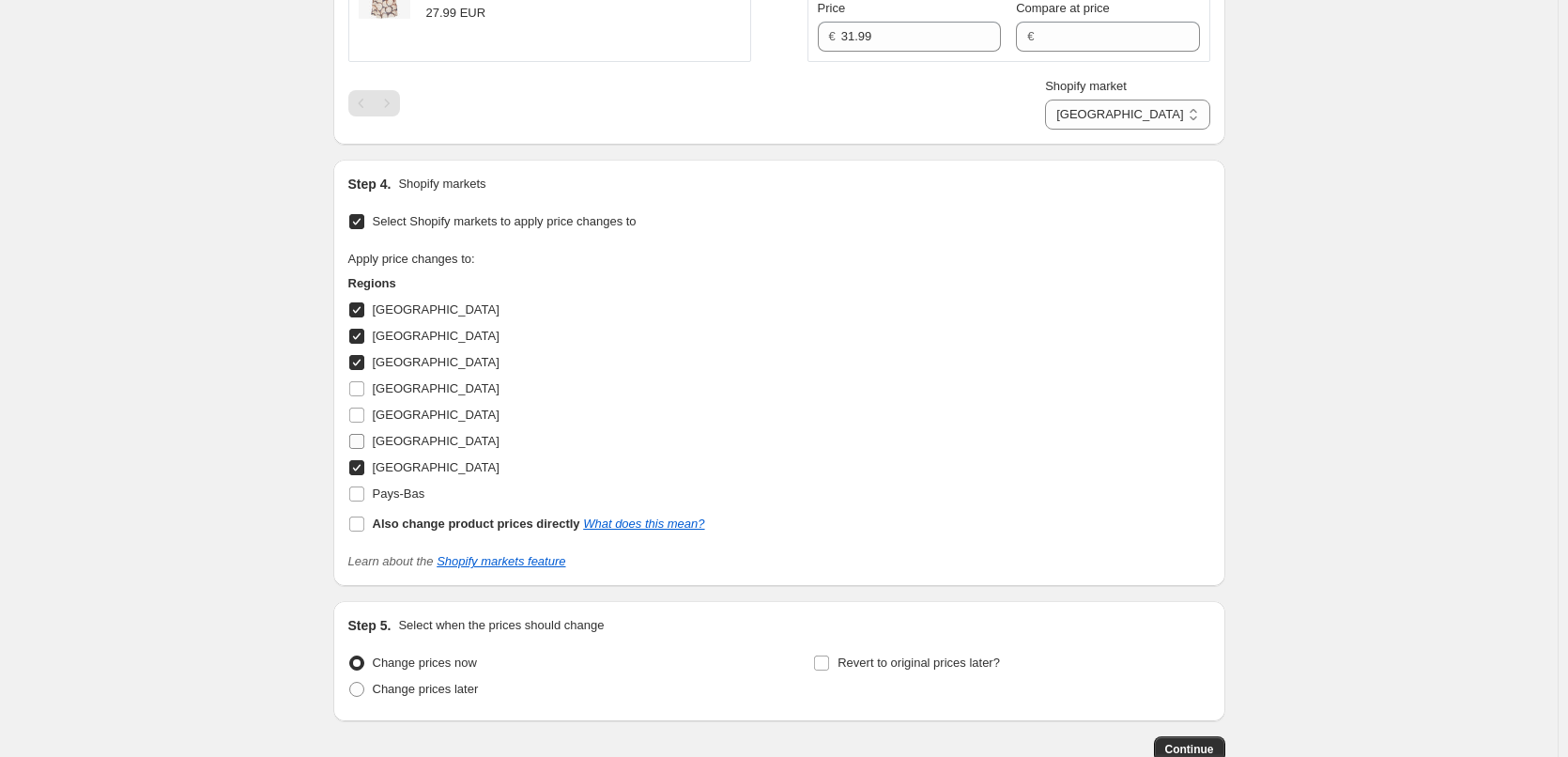
click at [360, 442] on input "[GEOGRAPHIC_DATA]" at bounding box center [356, 440] width 15 height 15
checkbox input "true"
click at [357, 498] on input "Pays-Bas" at bounding box center [356, 493] width 15 height 15
checkbox input "true"
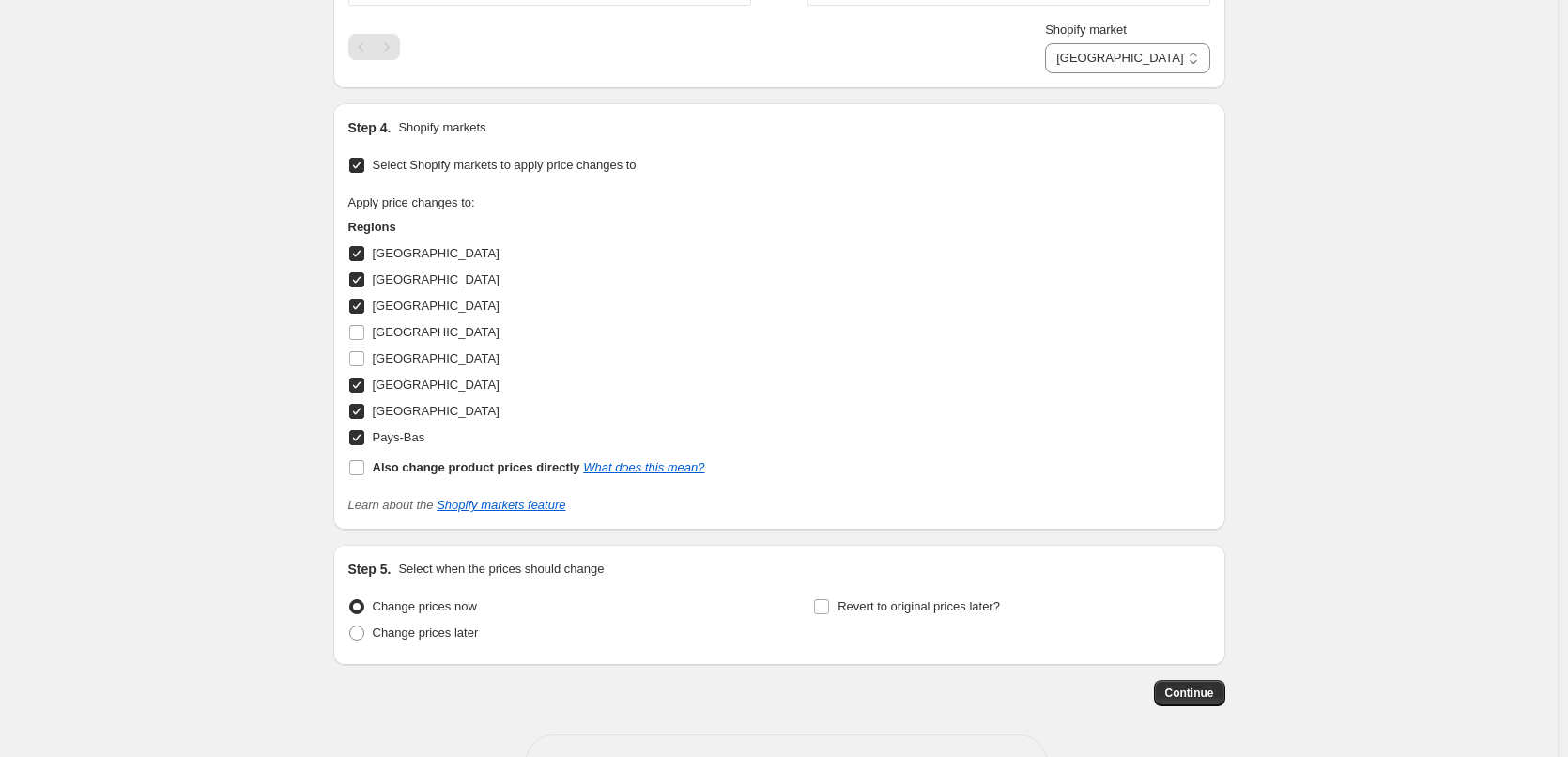
scroll to position [1192, 0]
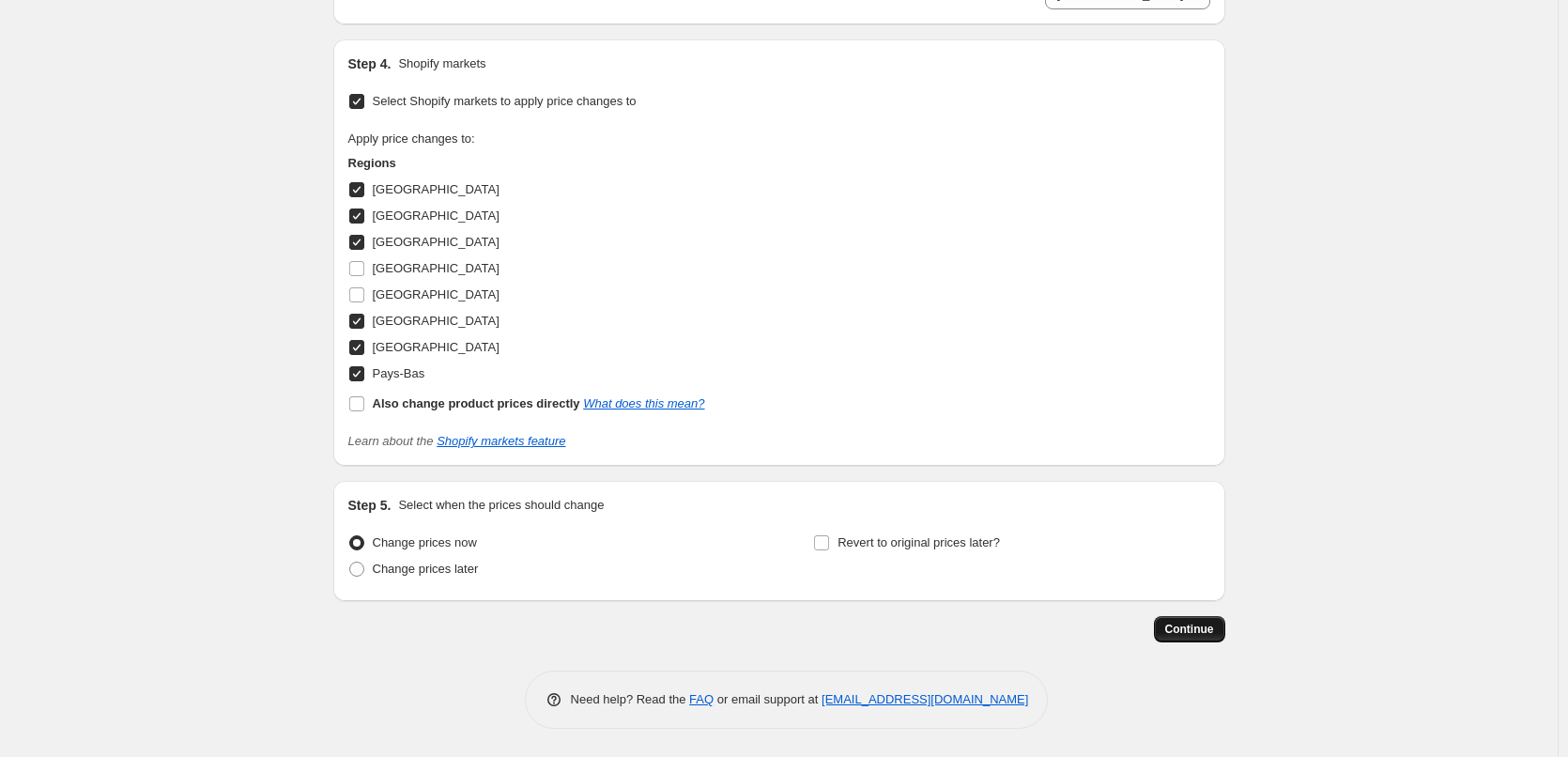
click at [1207, 632] on span "Continue" at bounding box center [1190, 628] width 49 height 15
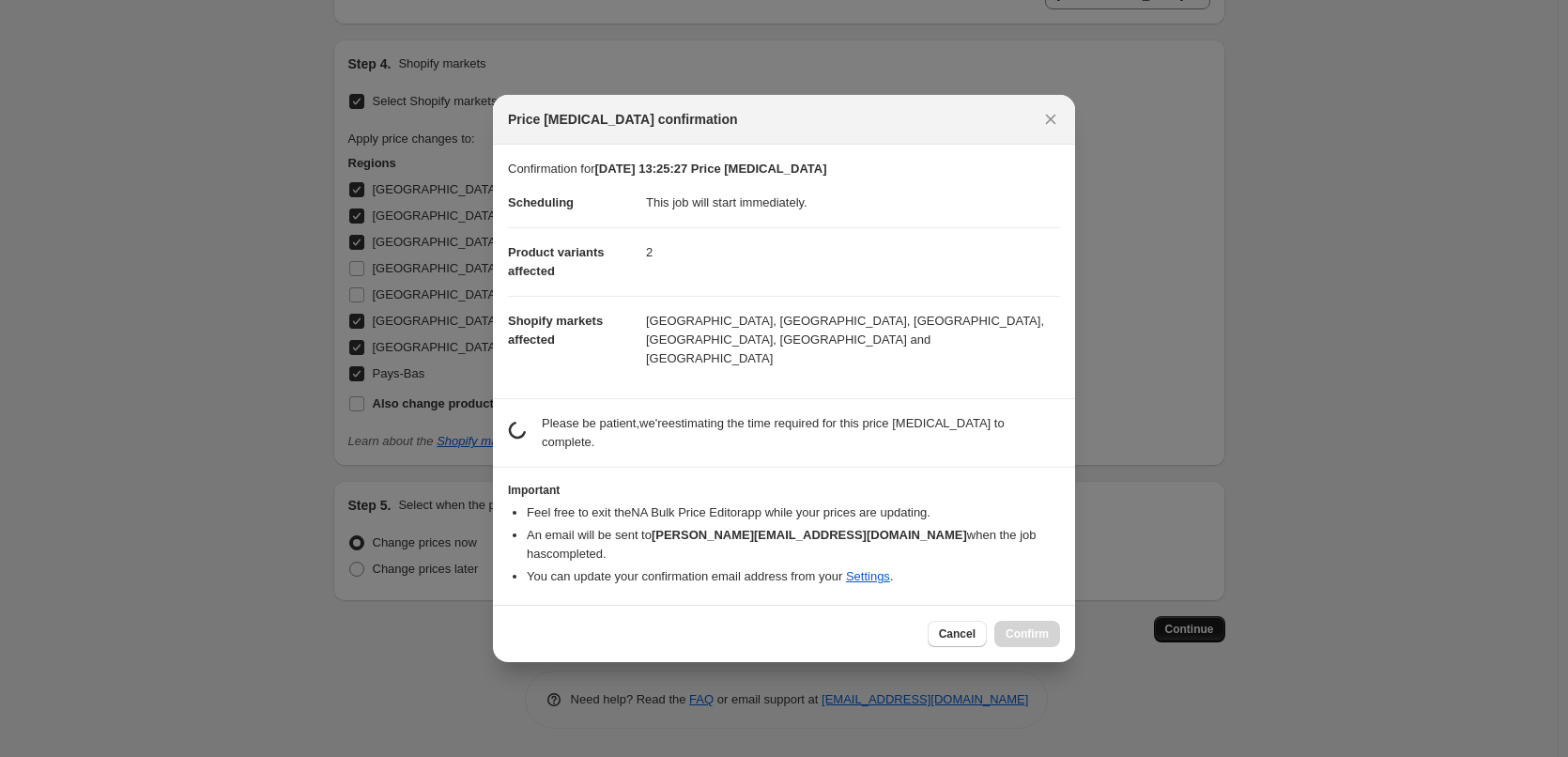
scroll to position [0, 0]
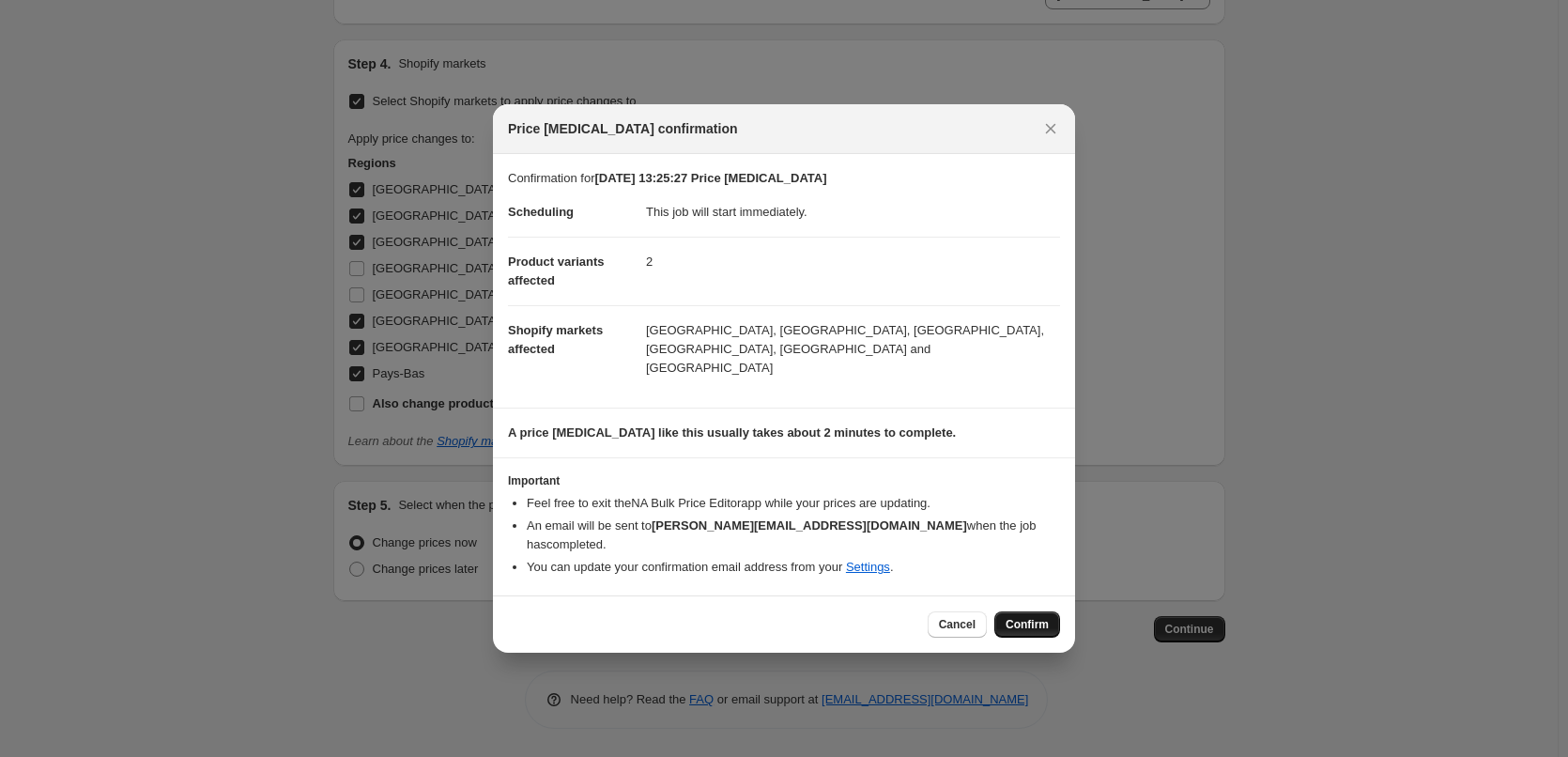
click at [1025, 617] on span "Confirm" at bounding box center [1027, 624] width 43 height 15
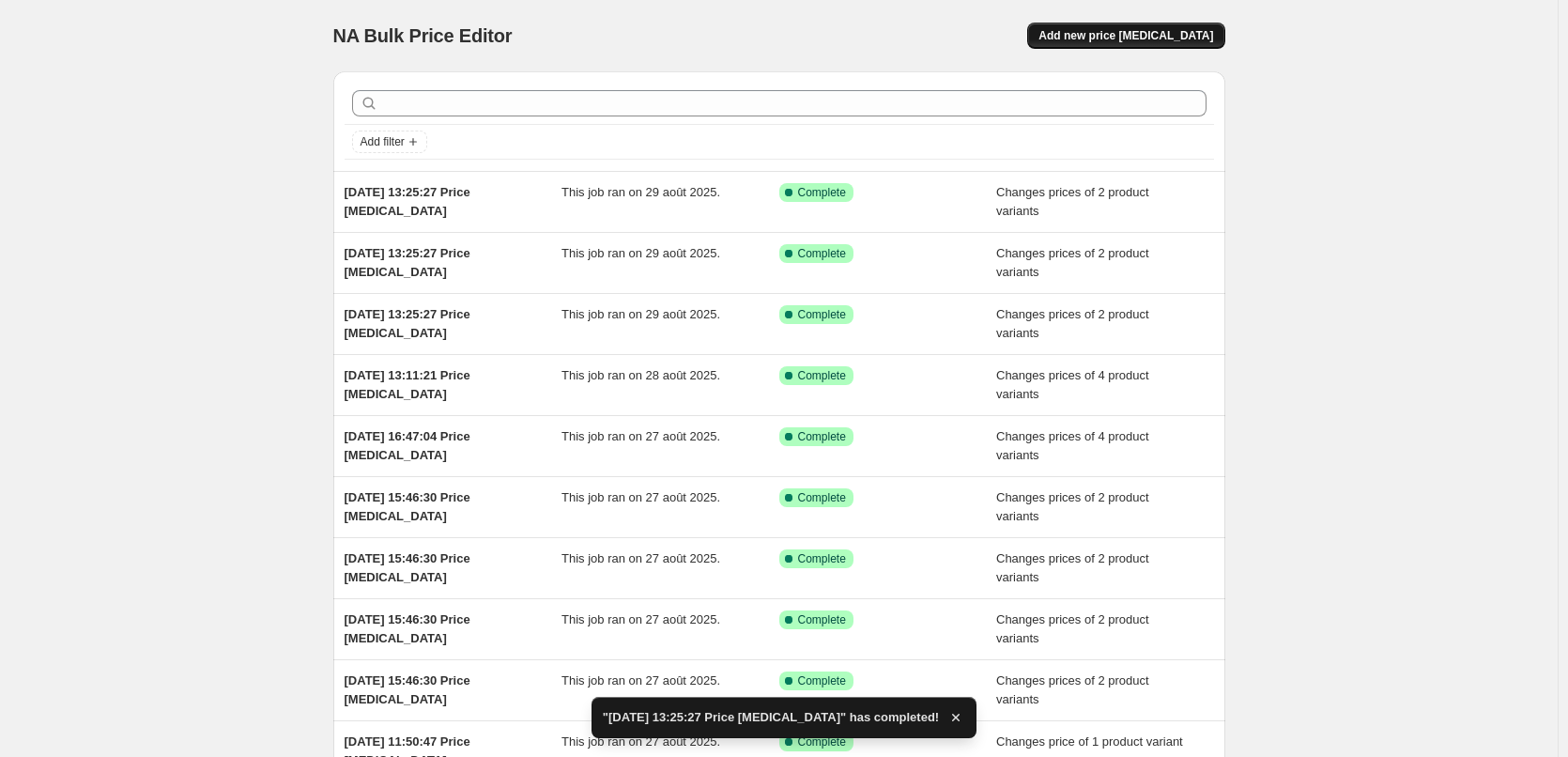
click at [1143, 28] on button "Add new price [MEDICAL_DATA]" at bounding box center [1126, 35] width 197 height 26
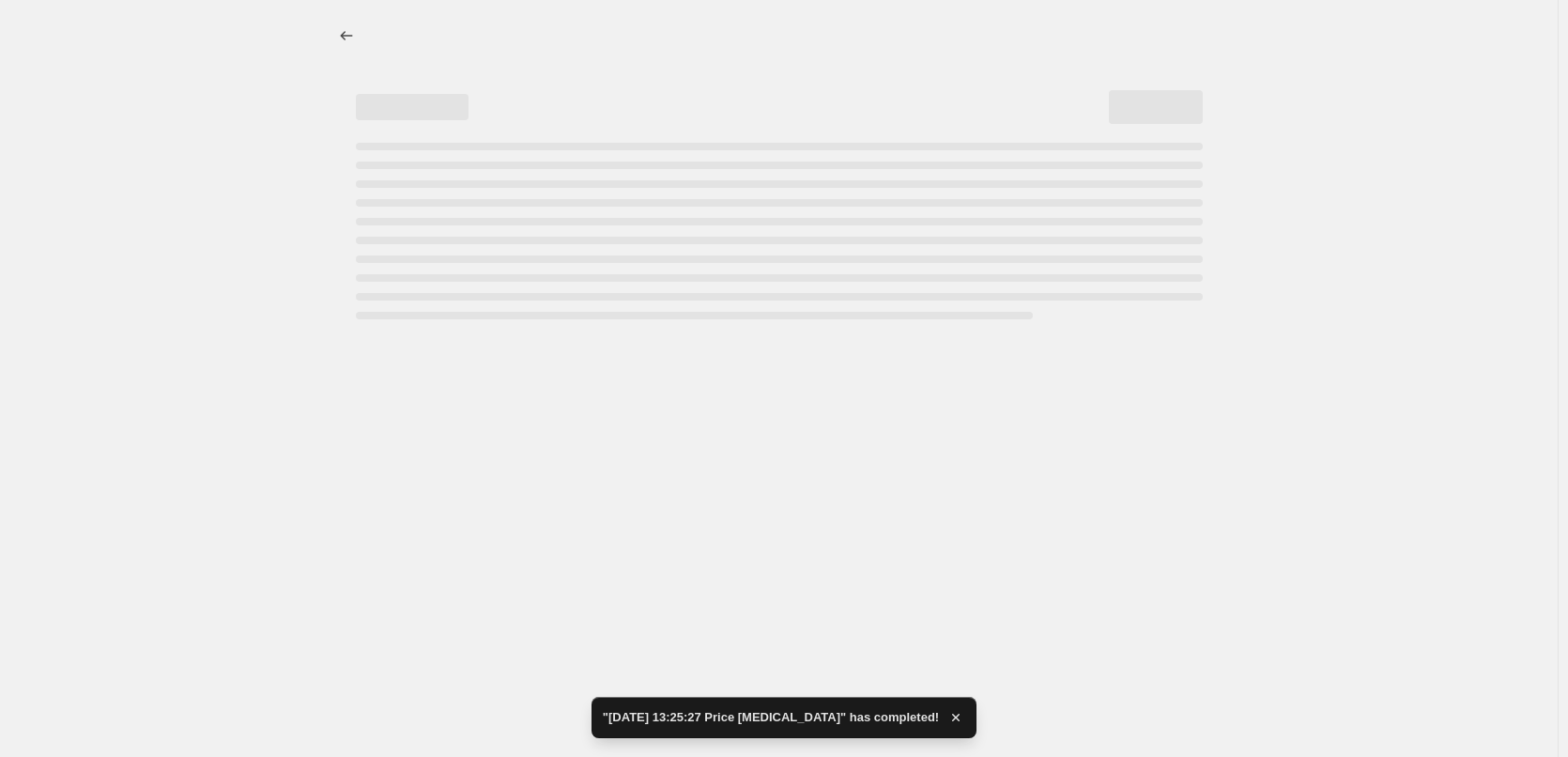
select select "percentage"
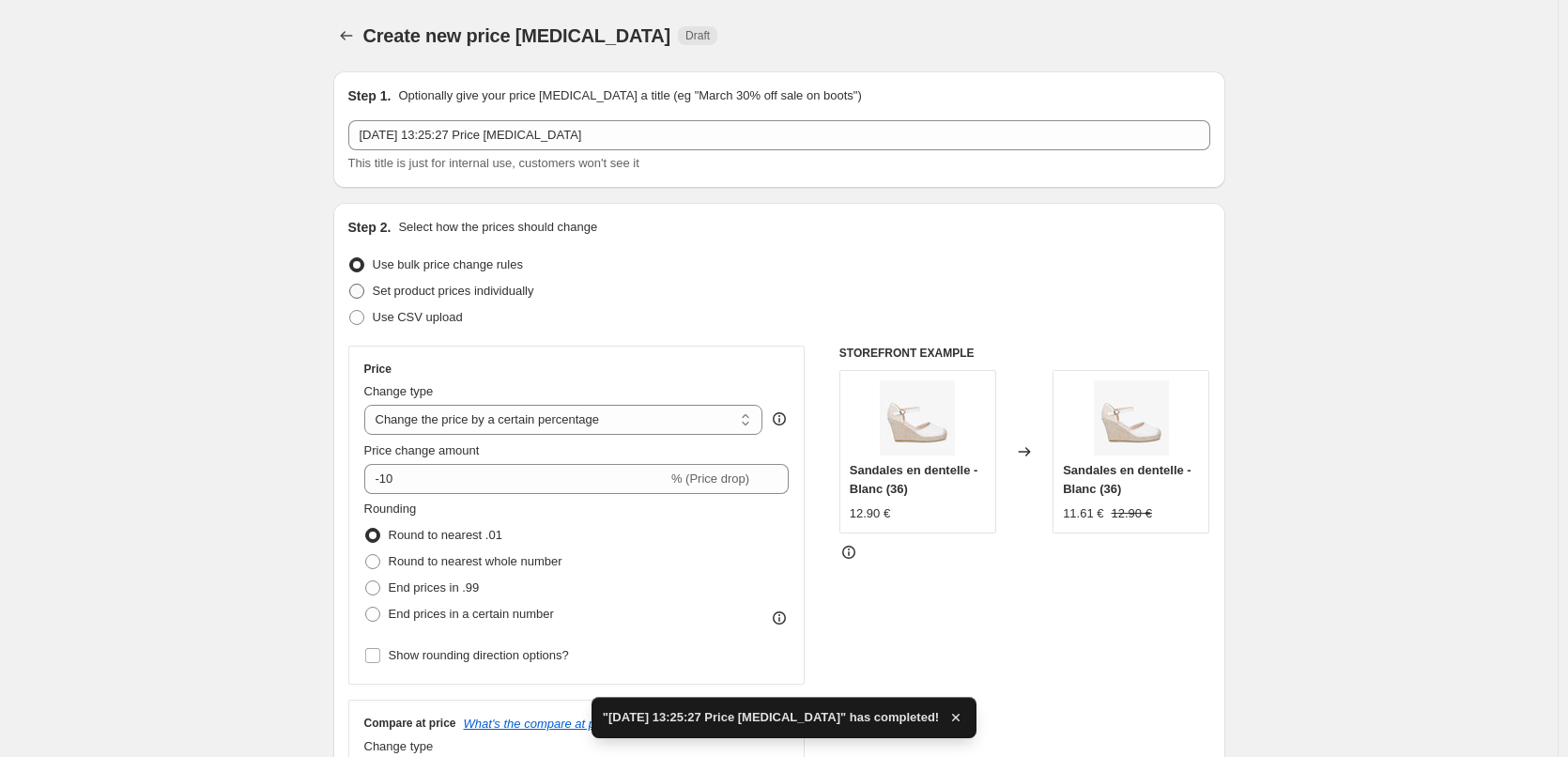
click at [371, 286] on label "Set product prices individually" at bounding box center [441, 290] width 186 height 26
click at [351, 284] on input "Set product prices individually" at bounding box center [350, 284] width 1 height 1
radio input "true"
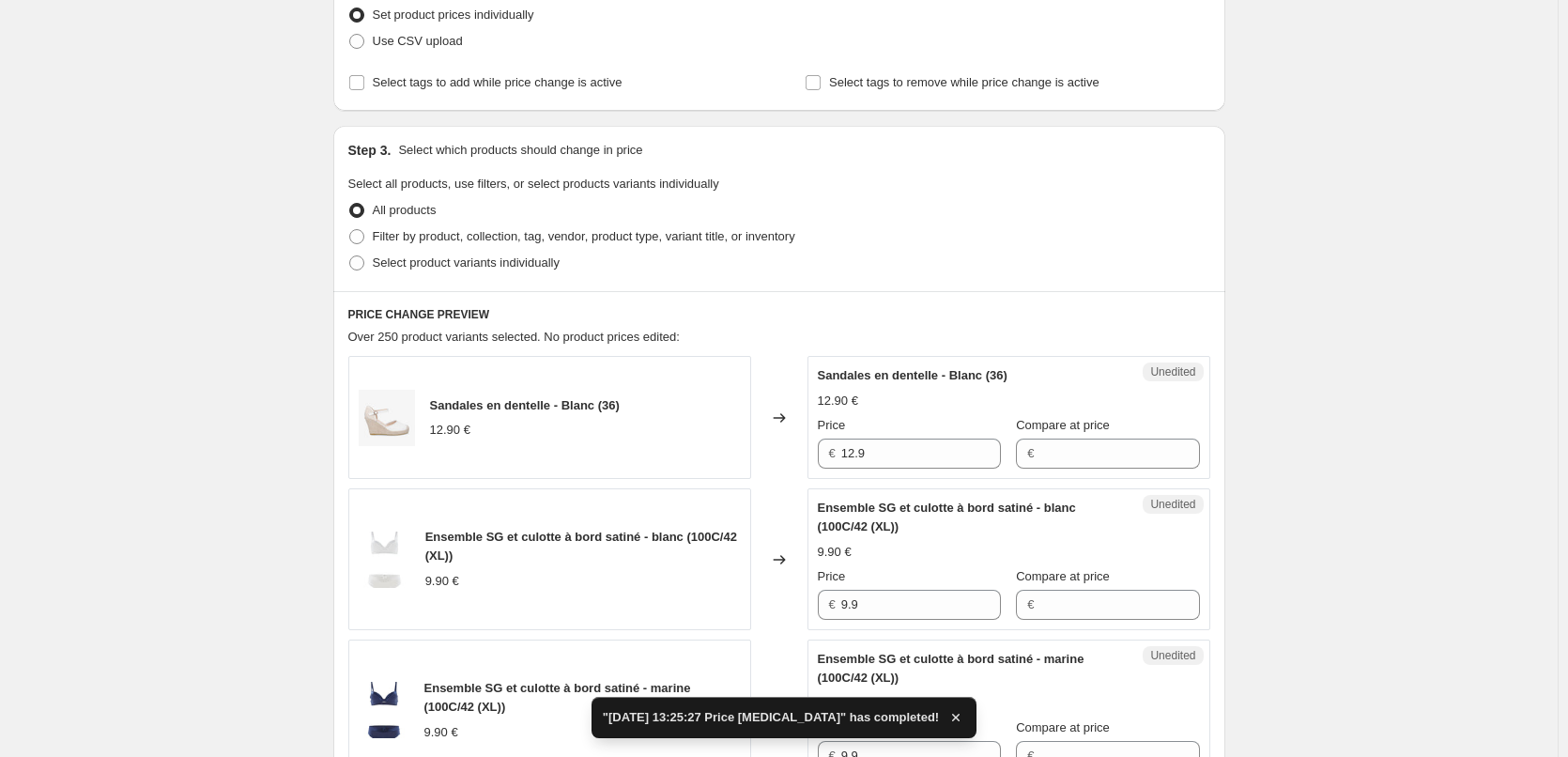
scroll to position [282, 0]
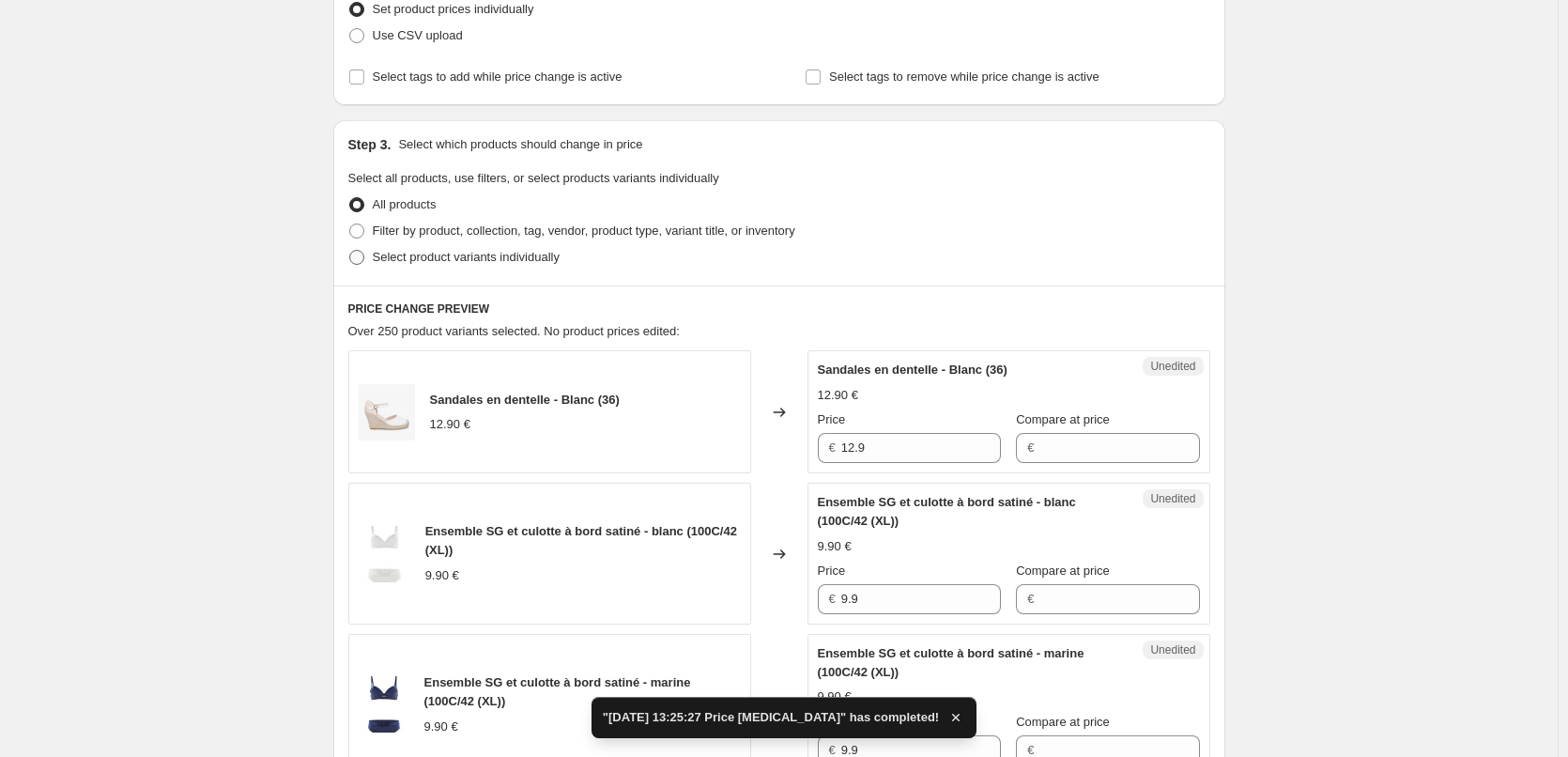
click at [371, 254] on label "Select product variants individually" at bounding box center [454, 257] width 211 height 26
click at [351, 250] on input "Select product variants individually" at bounding box center [350, 249] width 1 height 1
radio input "true"
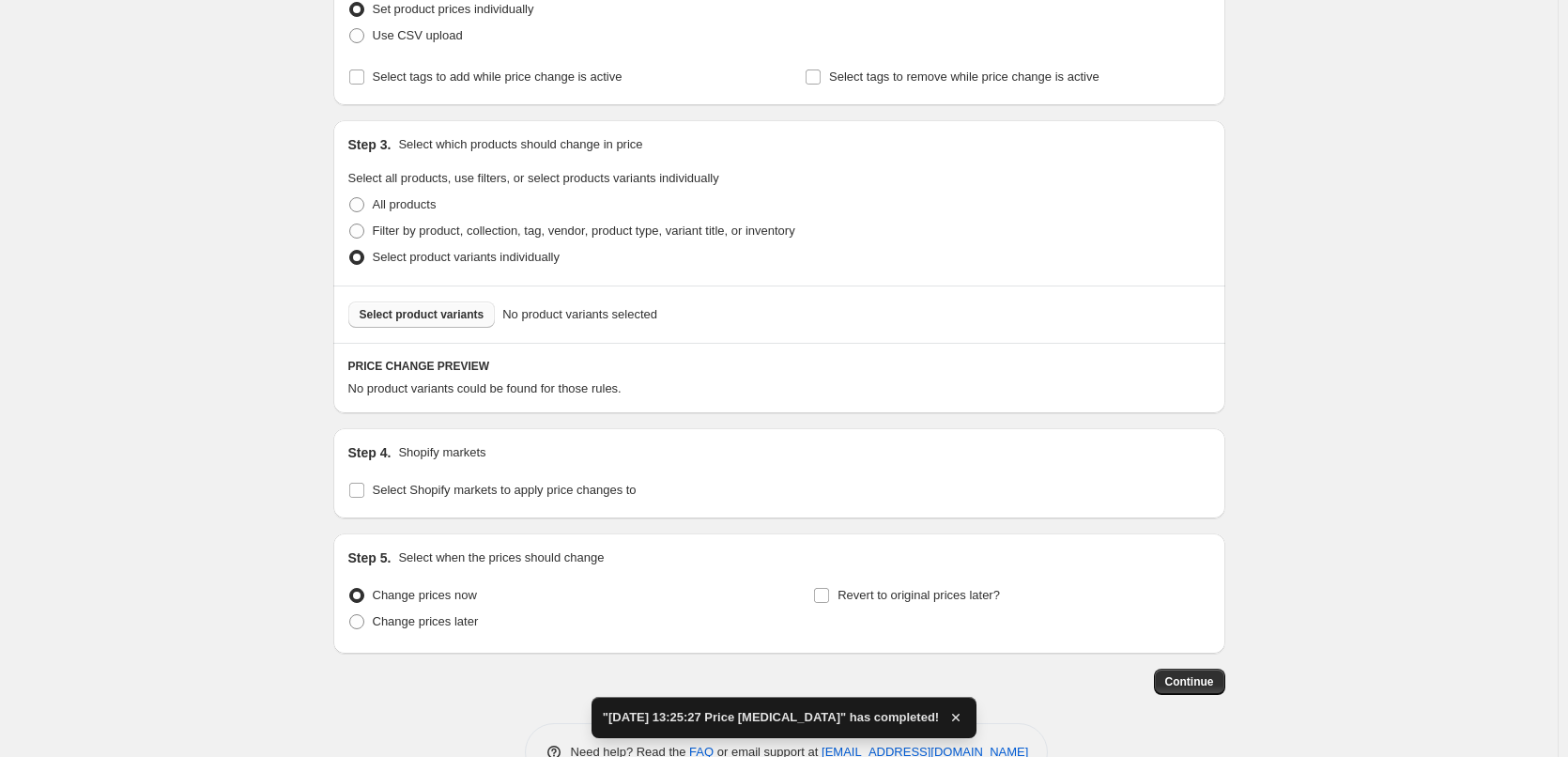
click at [427, 320] on span "Select product variants" at bounding box center [422, 314] width 125 height 15
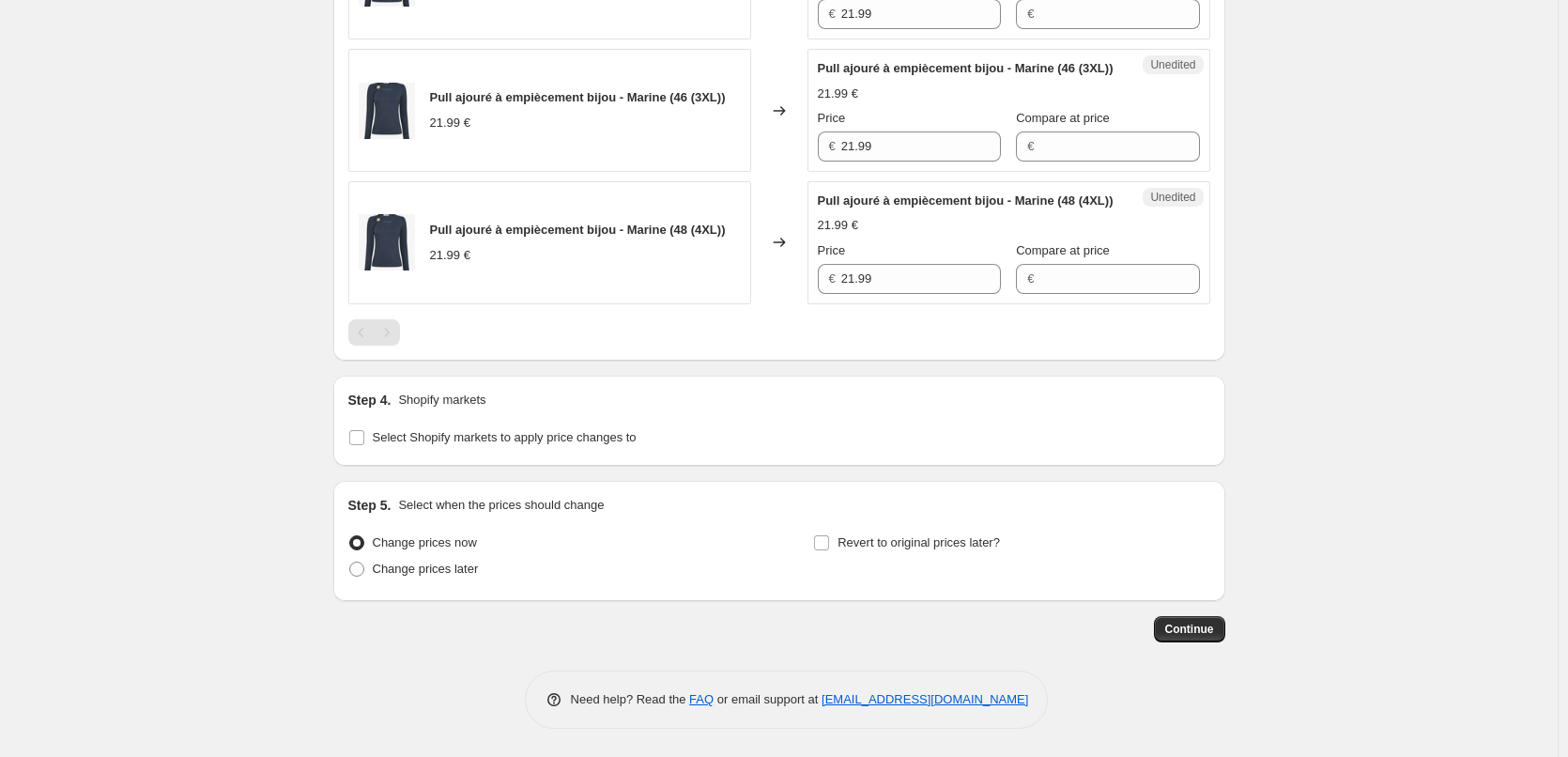
scroll to position [829, 0]
click at [365, 437] on span at bounding box center [356, 437] width 17 height 17
click at [364, 437] on input "Select Shopify markets to apply price changes to" at bounding box center [356, 437] width 15 height 15
checkbox input "true"
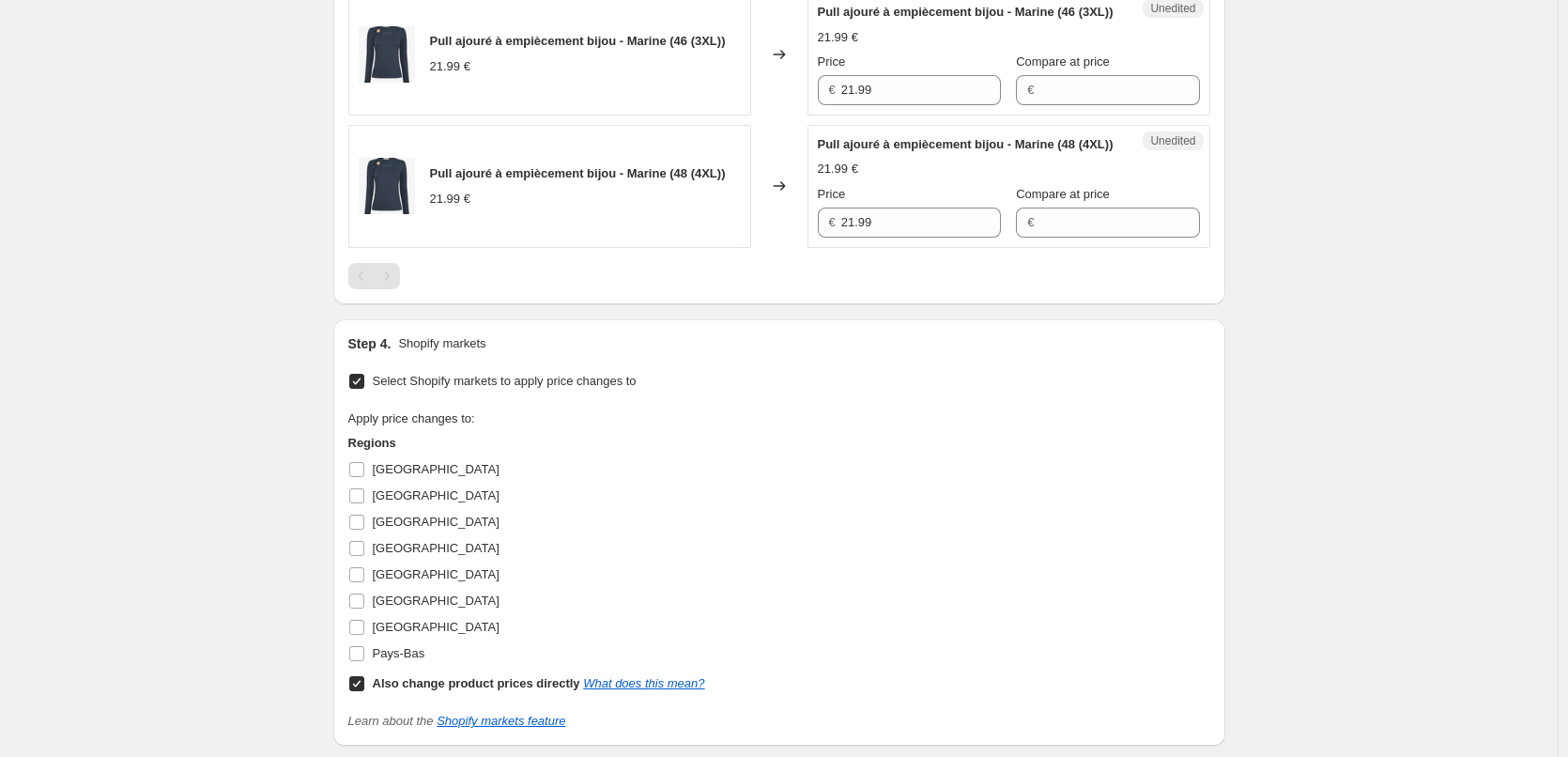
click at [364, 692] on input "Also change product prices directly What does this mean?" at bounding box center [356, 683] width 15 height 15
checkbox input "false"
click at [364, 477] on input "[GEOGRAPHIC_DATA]" at bounding box center [356, 469] width 15 height 15
checkbox input "true"
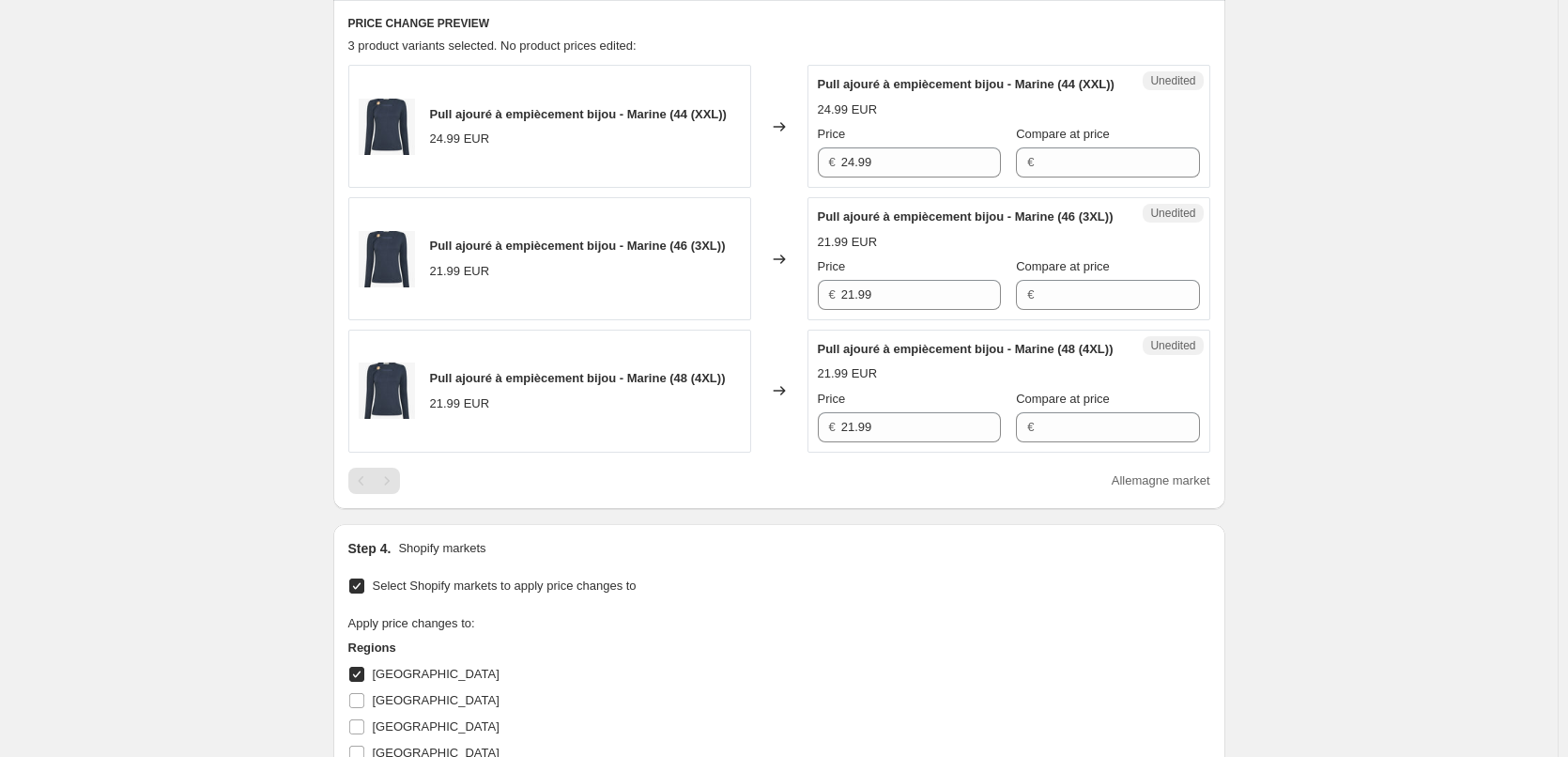
scroll to position [454, 0]
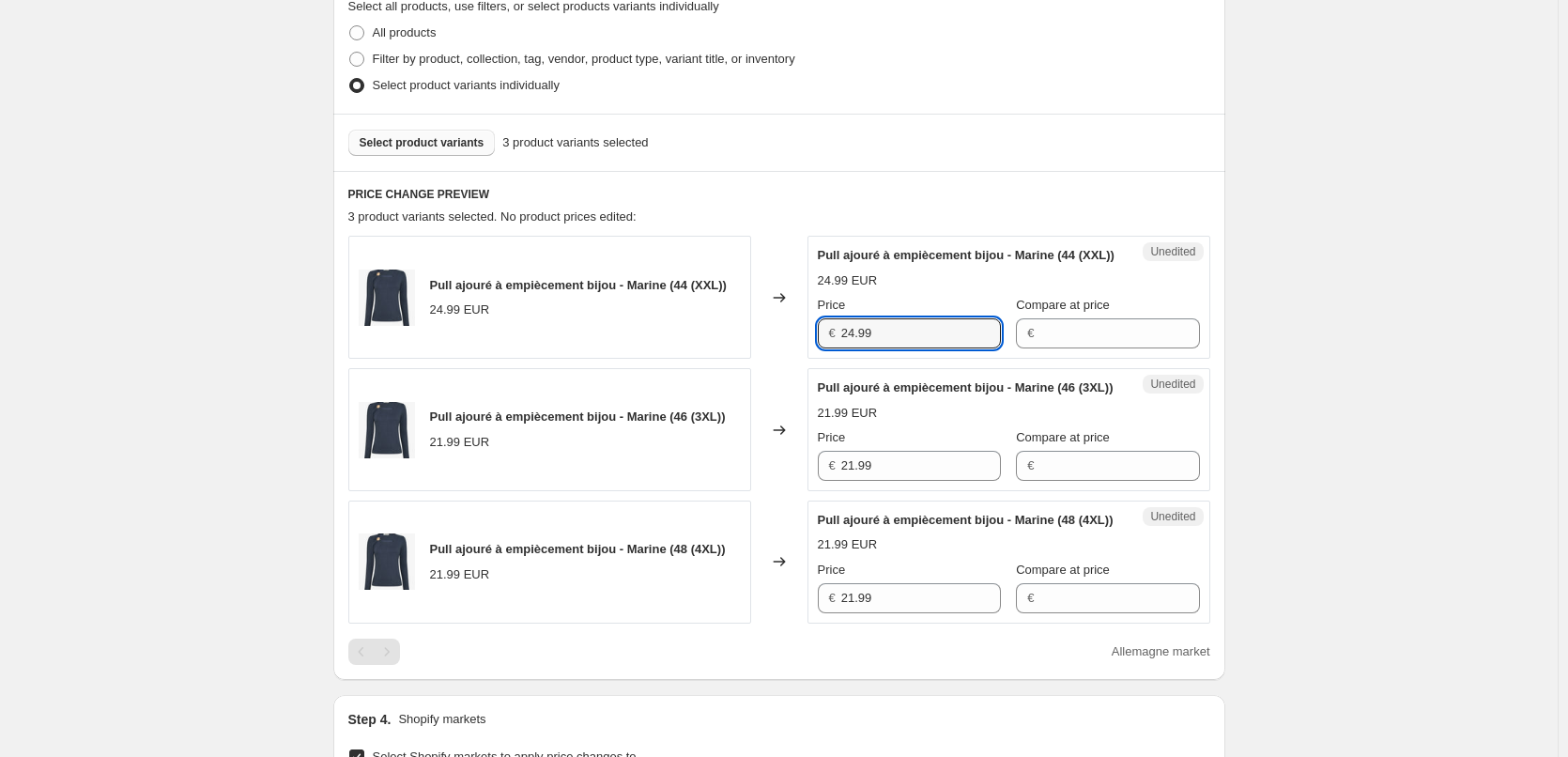
drag, startPoint x: 905, startPoint y: 353, endPoint x: 753, endPoint y: 353, distance: 152.0
click at [753, 353] on div "Pull ajouré à empiècement bijou - Marine (44 (XXL)) 24.99 EUR Changed to Unedit…" at bounding box center [779, 297] width 862 height 123
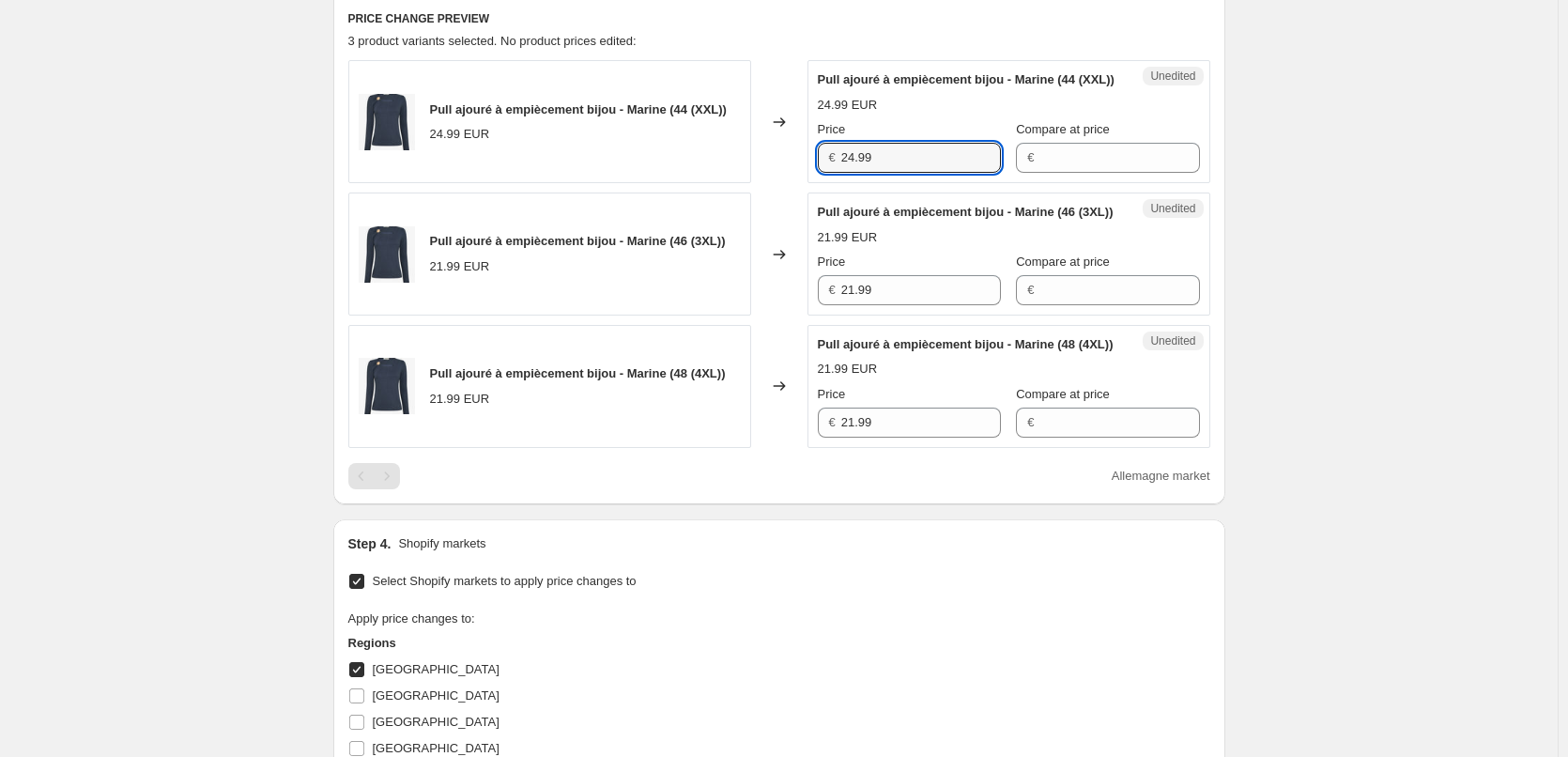
scroll to position [642, 0]
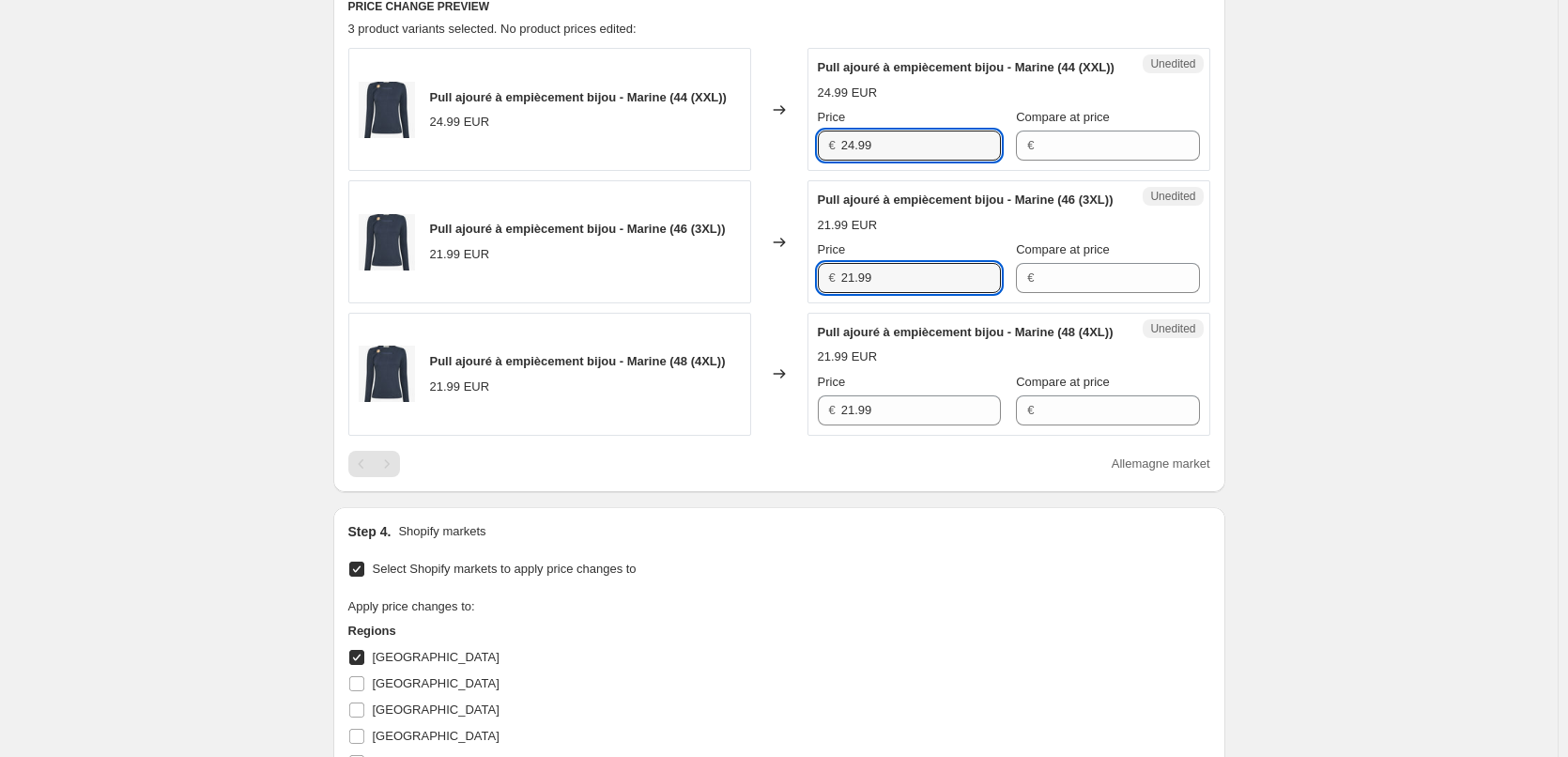
drag, startPoint x: 894, startPoint y: 326, endPoint x: 795, endPoint y: 322, distance: 99.1
click at [795, 303] on div "Pull ajouré à empiècement bijou - Marine (46 (3XL)) 21.99 EUR Changed to Unedit…" at bounding box center [779, 242] width 862 height 123
paste input "4"
type input "24.99"
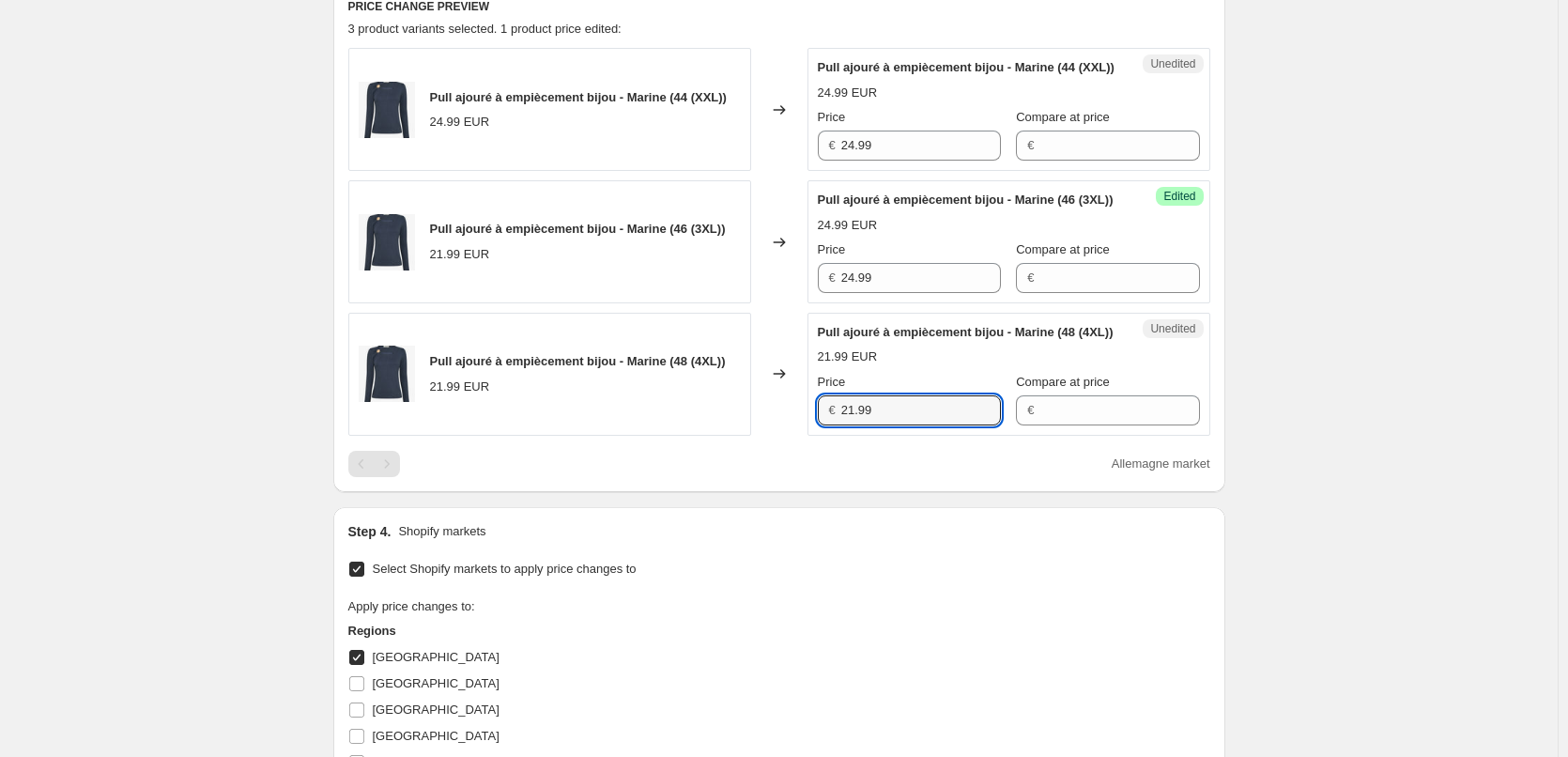
drag, startPoint x: 862, startPoint y: 461, endPoint x: 800, endPoint y: 496, distance: 71.2
click at [793, 435] on div "Pull ajouré à empiècement bijou - Marine (48 (4XL)) 21.99 EUR Changed to Unedit…" at bounding box center [779, 374] width 862 height 123
paste input "4"
type input "24.99"
click at [832, 549] on div "Step 1. Optionally give your price [MEDICAL_DATA] a title (eg "March 30% off sa…" at bounding box center [771, 262] width 907 height 1695
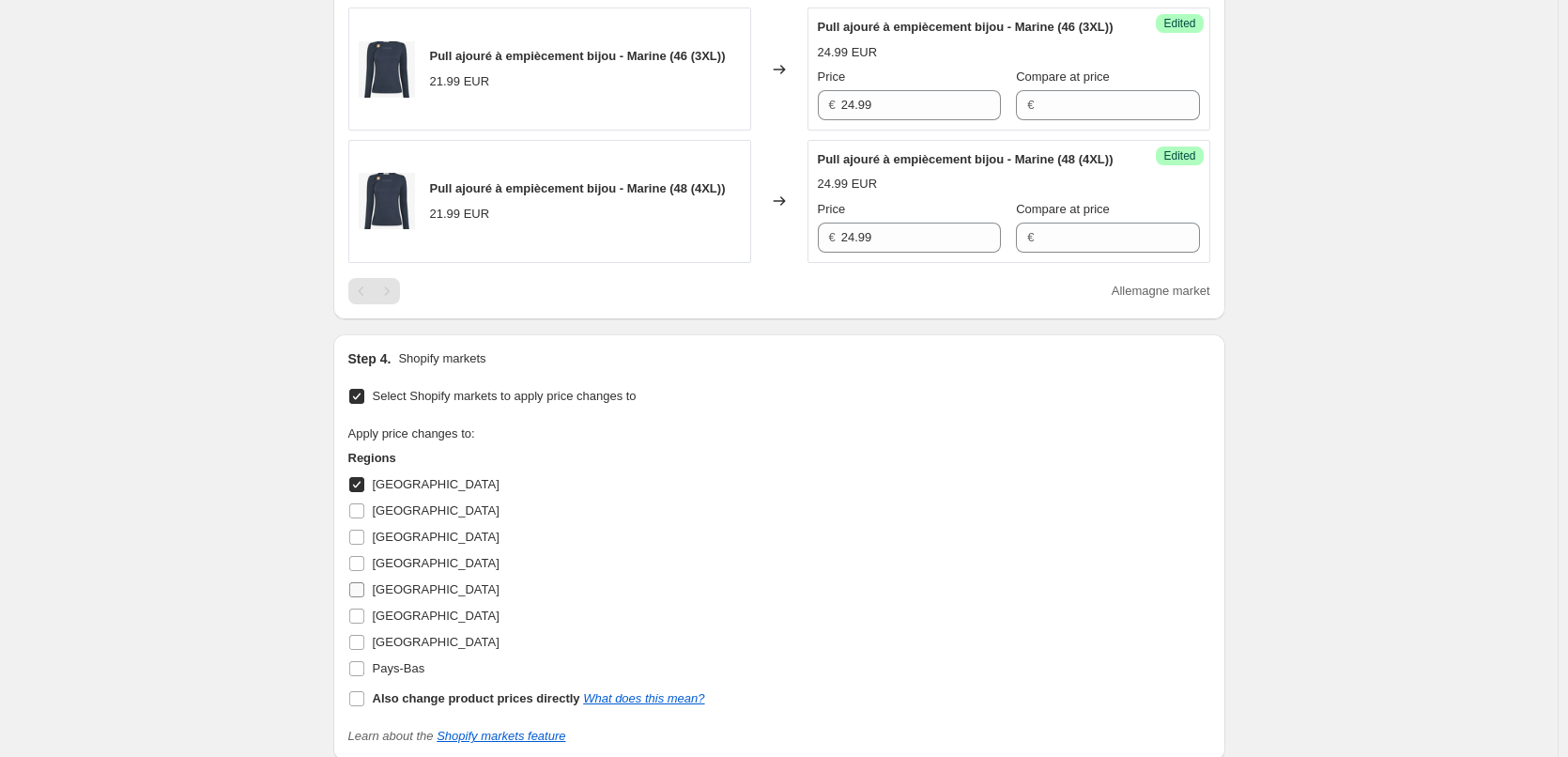
scroll to position [1112, 0]
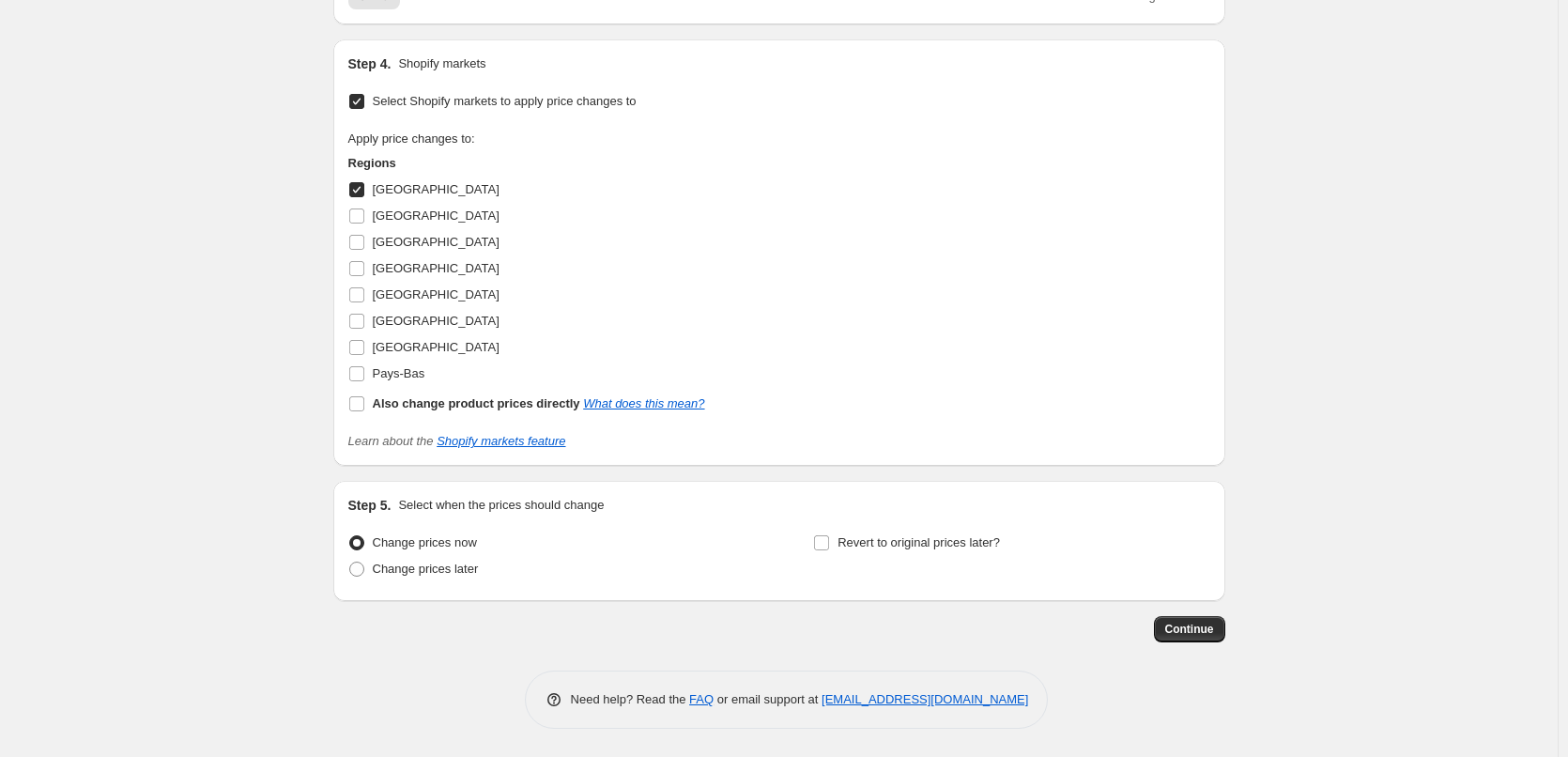
click at [361, 197] on input "[GEOGRAPHIC_DATA]" at bounding box center [356, 189] width 15 height 15
checkbox input "false"
click at [364, 223] on input "[GEOGRAPHIC_DATA]" at bounding box center [356, 215] width 15 height 15
checkbox input "true"
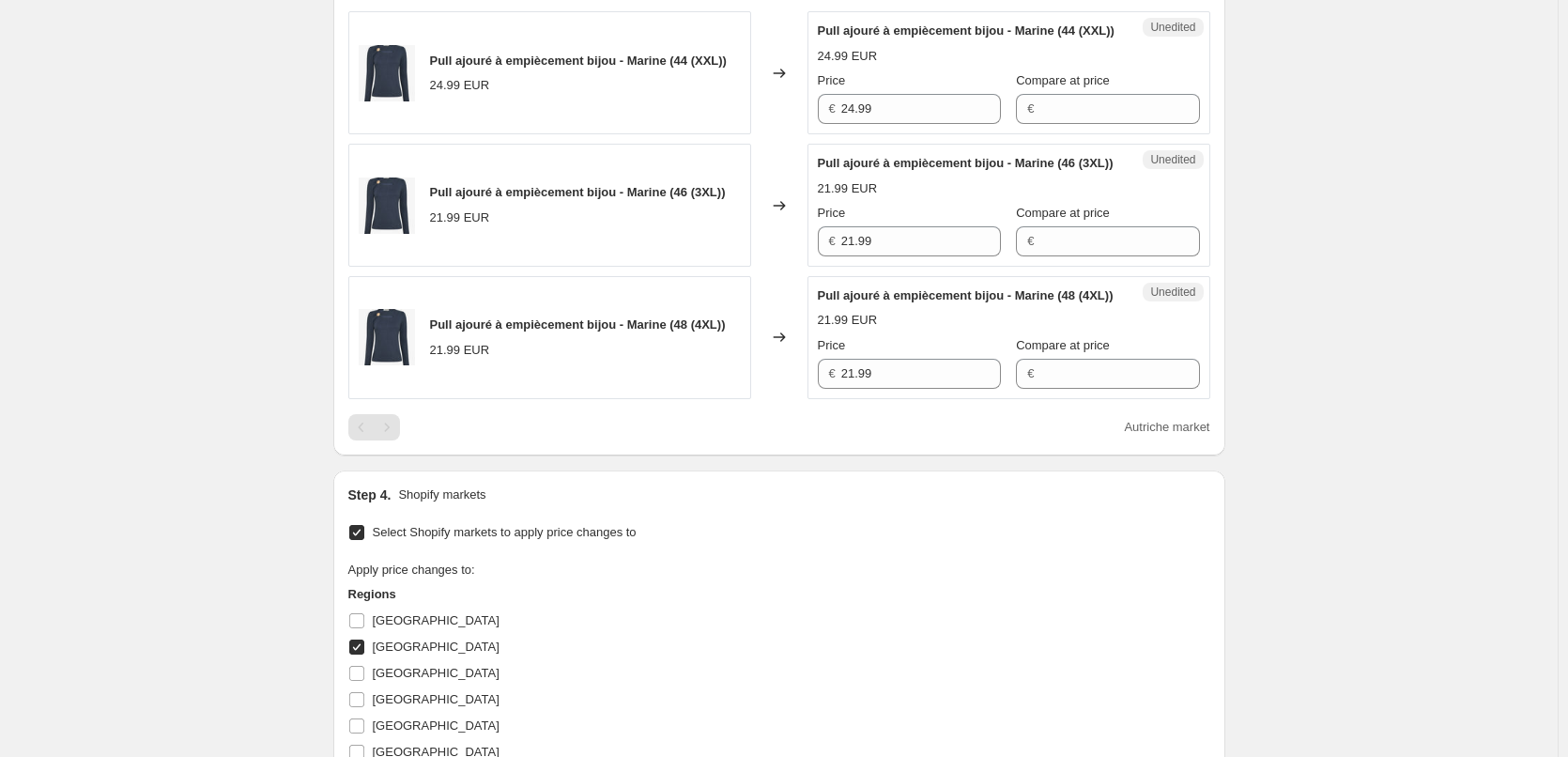
scroll to position [642, 0]
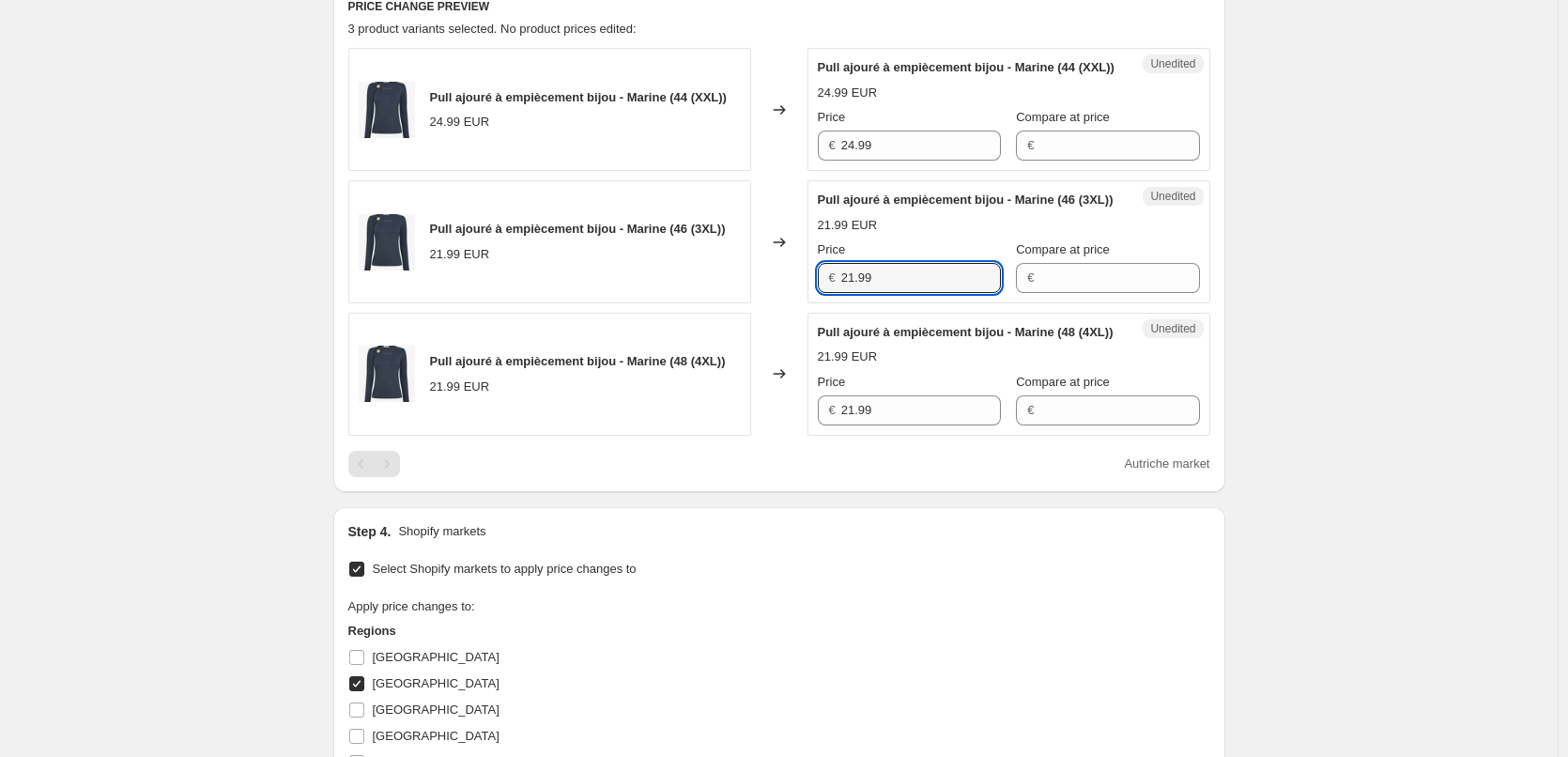
drag, startPoint x: 890, startPoint y: 310, endPoint x: 746, endPoint y: 310, distance: 144.0
click at [749, 303] on div "Pull ajouré à empiècement bijou - Marine (46 (3XL)) 21.99 EUR Changed to Unedit…" at bounding box center [779, 242] width 862 height 123
paste input "4"
type input "24.99"
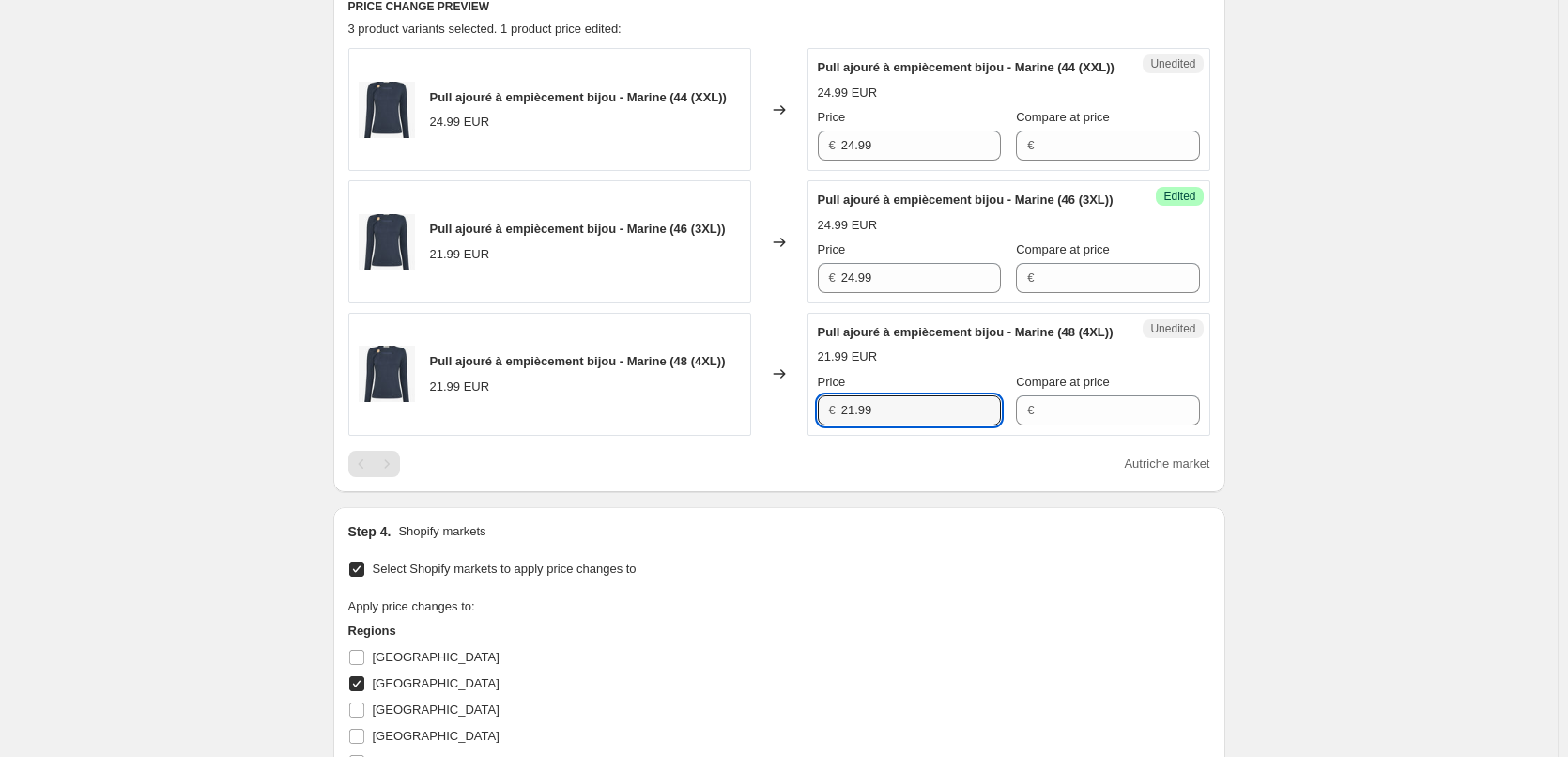
drag, startPoint x: 866, startPoint y: 467, endPoint x: 776, endPoint y: 477, distance: 90.6
click at [767, 435] on div "Pull ajouré à empiècement bijou - Marine (48 (4XL)) 21.99 EUR Changed to Unedit…" at bounding box center [779, 374] width 862 height 123
paste input "4"
type input "24.99"
click at [846, 608] on div "Step 4. Shopify markets Select Shopify markets to apply price changes to Apply …" at bounding box center [779, 720] width 862 height 397
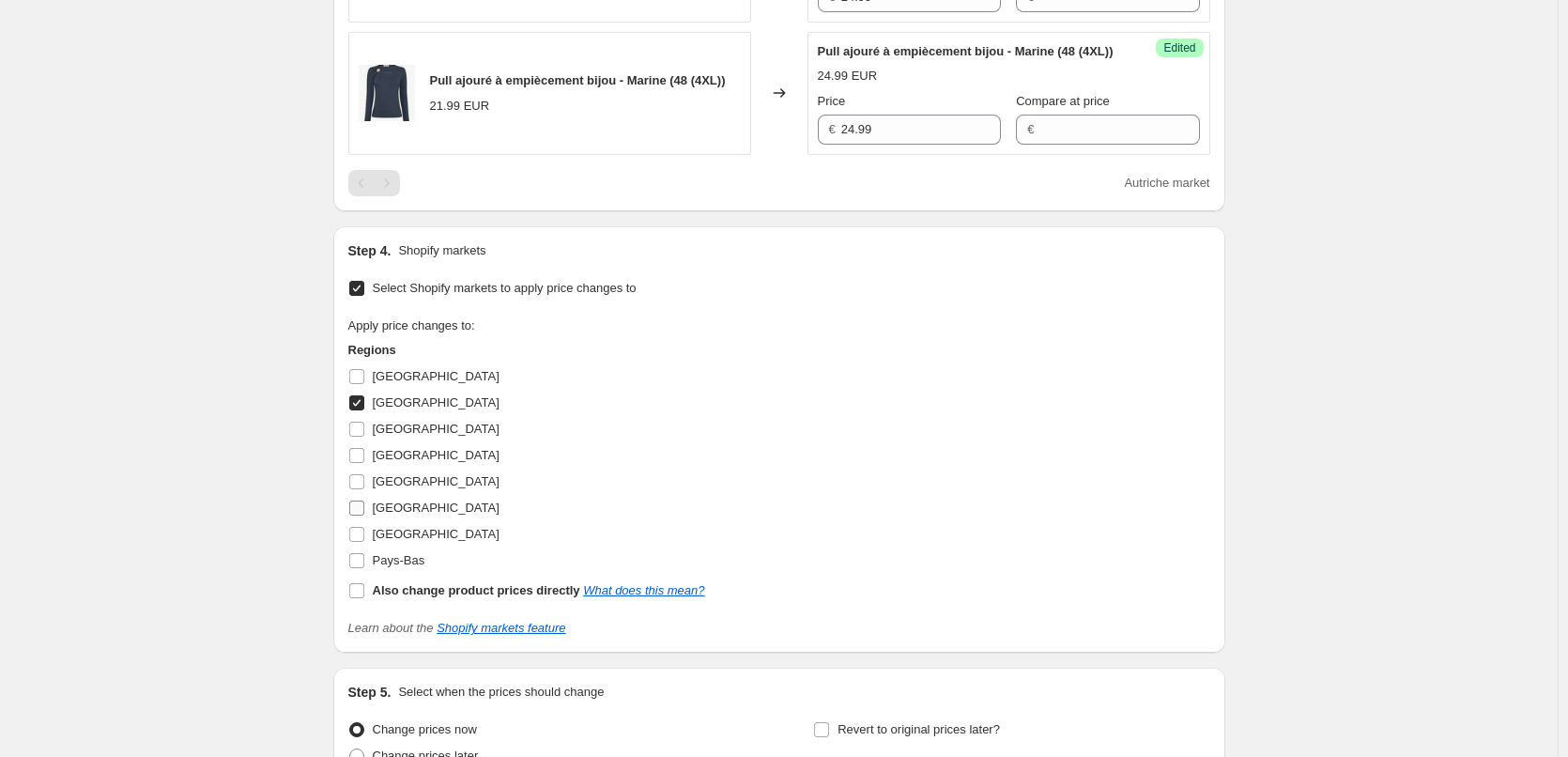
scroll to position [1112, 0]
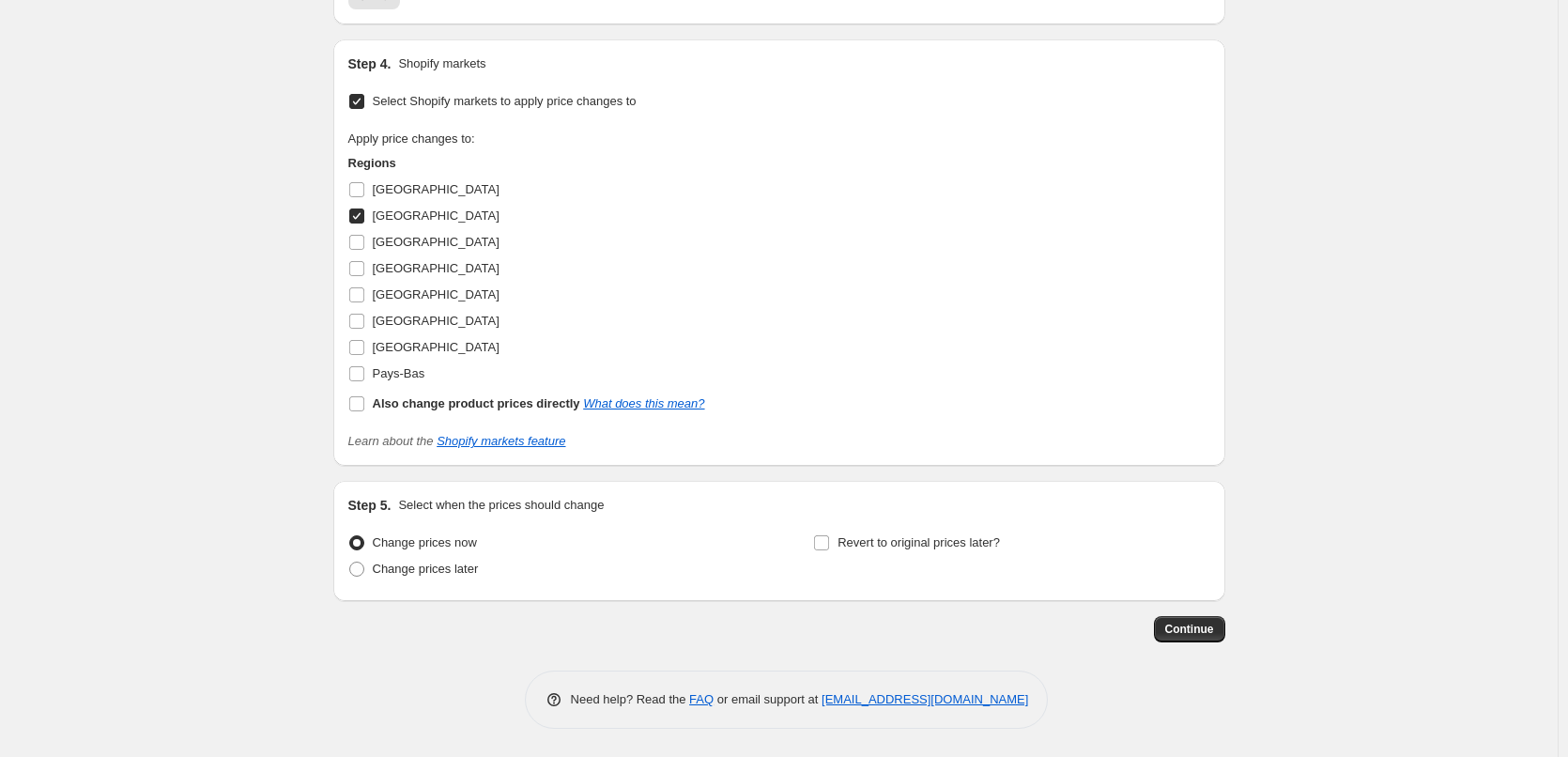
click at [364, 223] on input "[GEOGRAPHIC_DATA]" at bounding box center [356, 215] width 15 height 15
checkbox input "false"
click at [364, 381] on input "Pays-Bas" at bounding box center [356, 373] width 15 height 15
checkbox input "true"
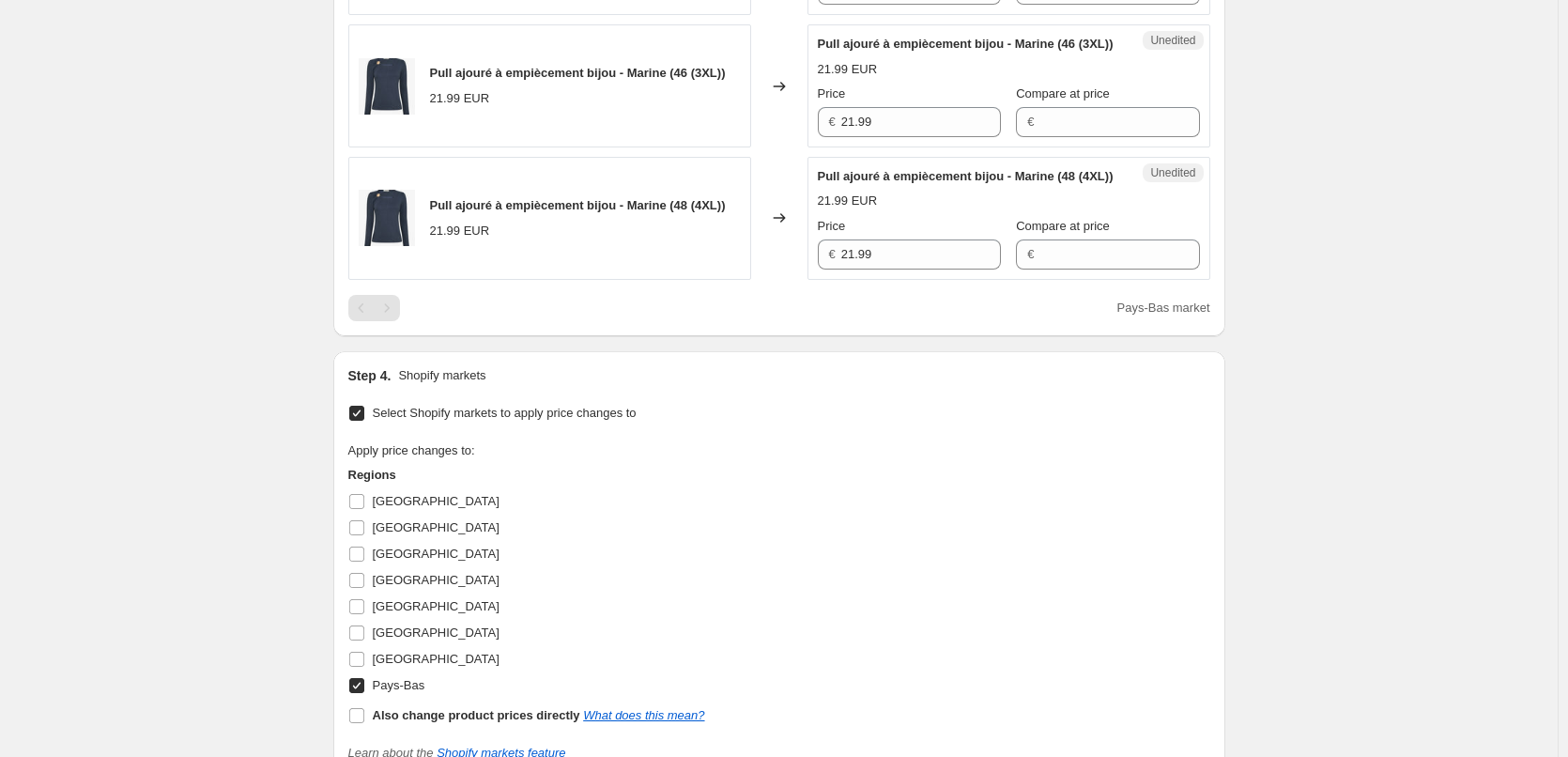
scroll to position [642, 0]
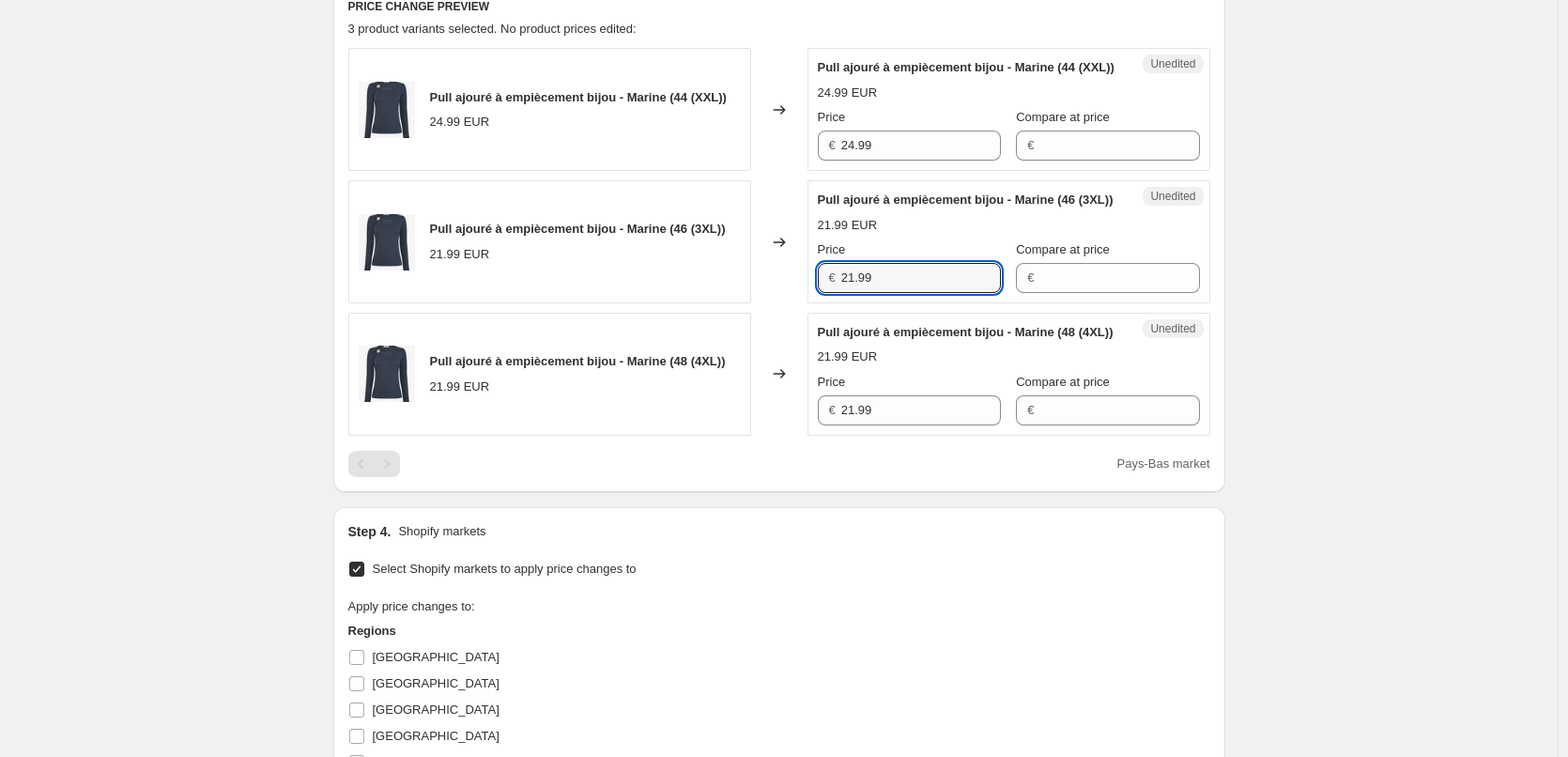
drag, startPoint x: 900, startPoint y: 303, endPoint x: 735, endPoint y: 311, distance: 165.2
click at [735, 303] on div "Pull ajouré à empiècement bijou - Marine (46 (3XL)) 21.99 EUR Changed to Unedit…" at bounding box center [779, 242] width 862 height 123
paste input "4"
type input "24.99"
drag, startPoint x: 878, startPoint y: 468, endPoint x: 767, endPoint y: 468, distance: 111.0
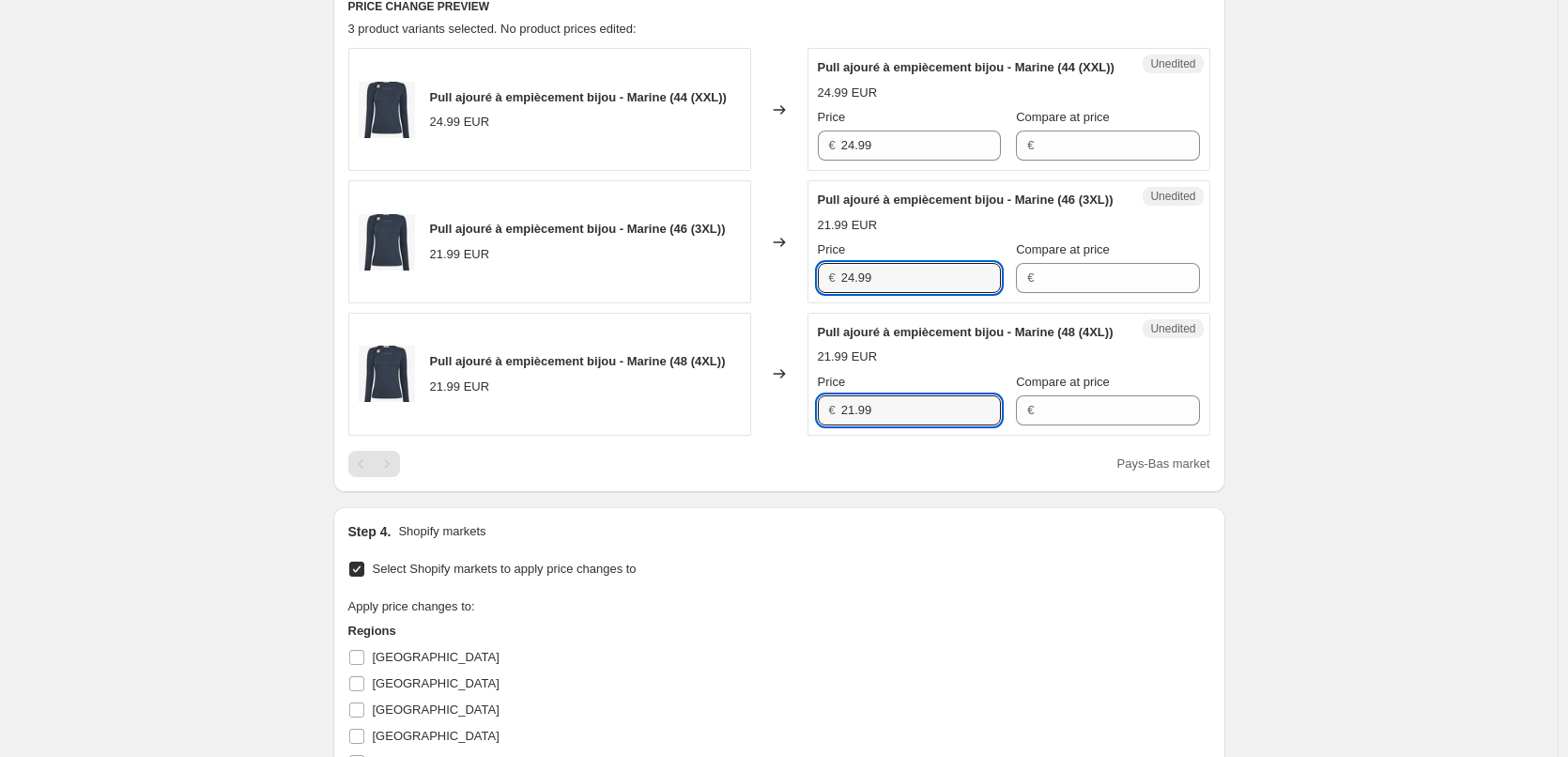
click at [766, 435] on div "Pull ajouré à empiècement bijou - Marine (48 (4XL)) 21.99 EUR Changed to Unedit…" at bounding box center [779, 374] width 862 height 123
paste input "4"
type input "24.99"
click at [873, 610] on div "Step 4. Shopify markets Select Shopify markets to apply price changes to Apply …" at bounding box center [779, 720] width 862 height 397
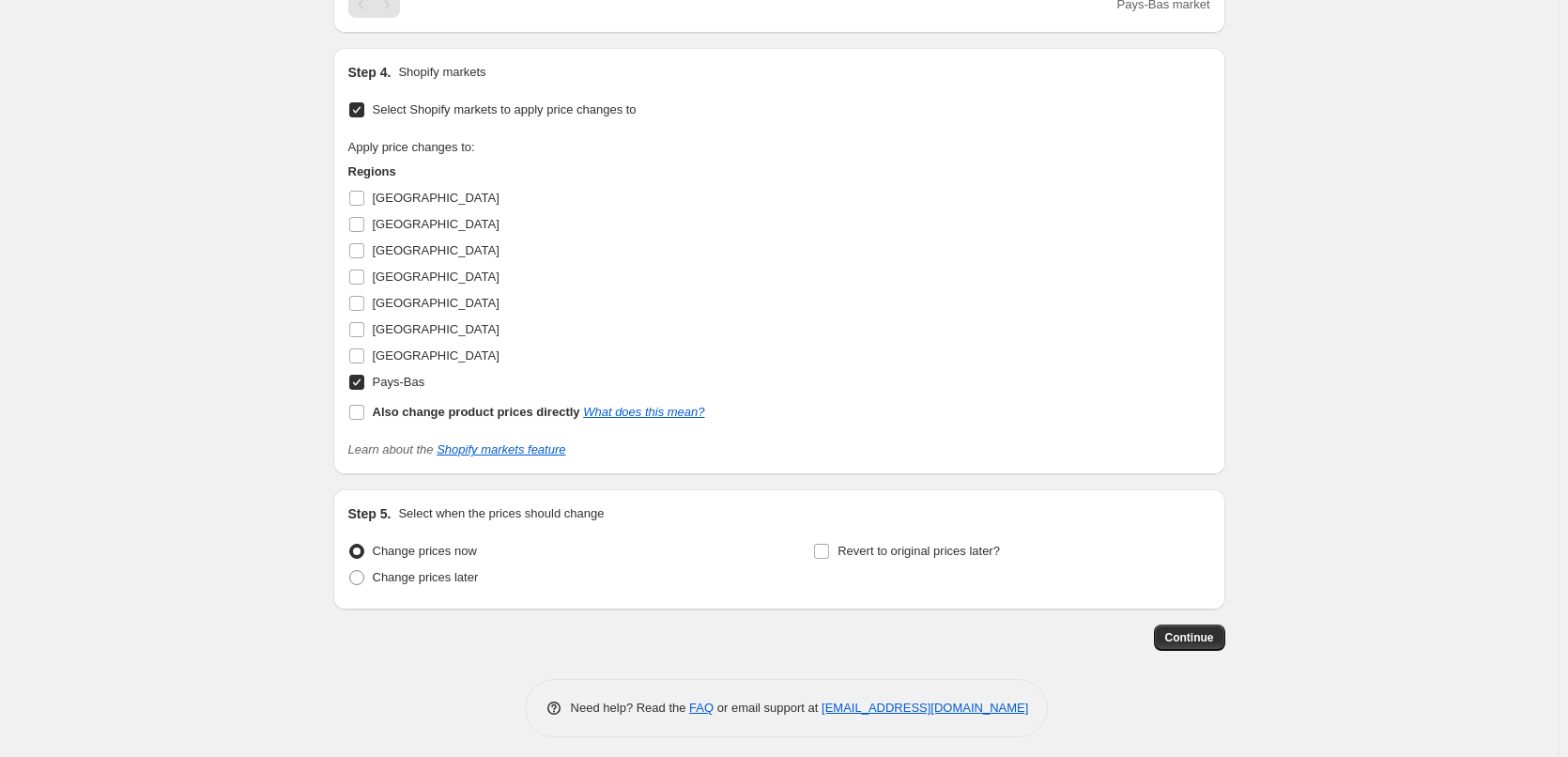
scroll to position [1112, 0]
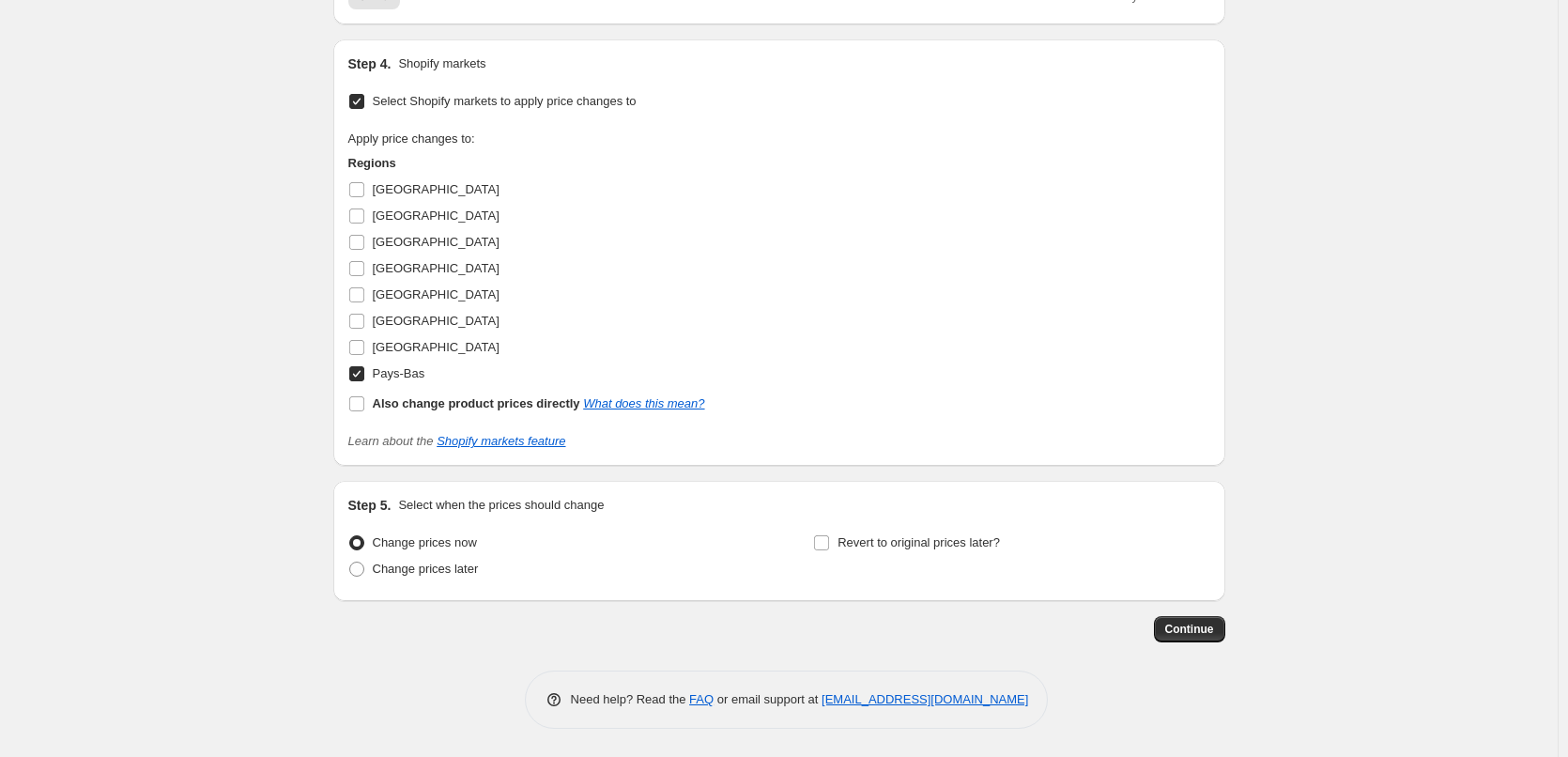
click at [360, 381] on input "Pays-Bas" at bounding box center [356, 373] width 15 height 15
checkbox input "false"
click at [364, 249] on input "[GEOGRAPHIC_DATA]" at bounding box center [356, 242] width 15 height 15
checkbox input "true"
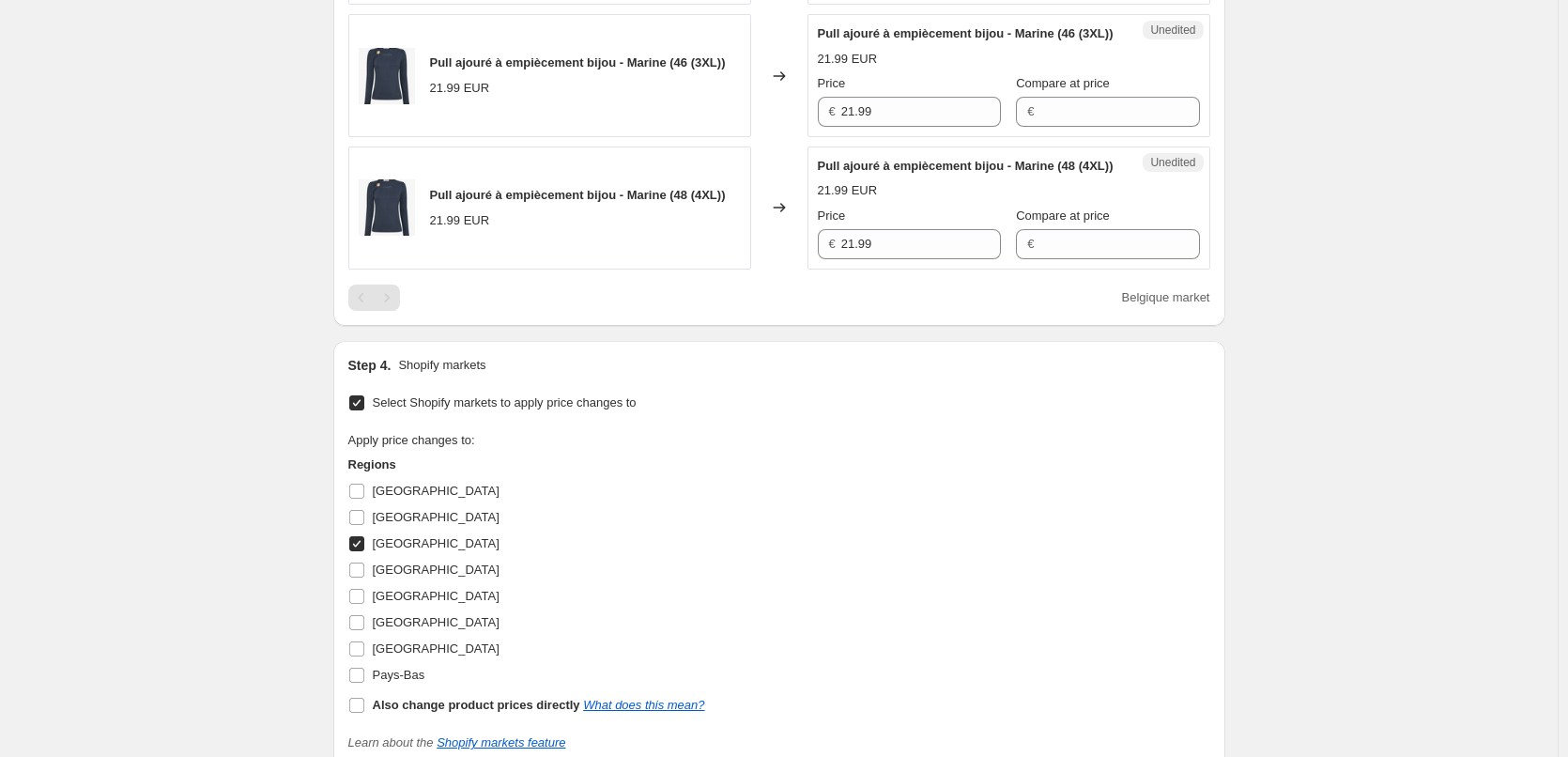
scroll to position [548, 0]
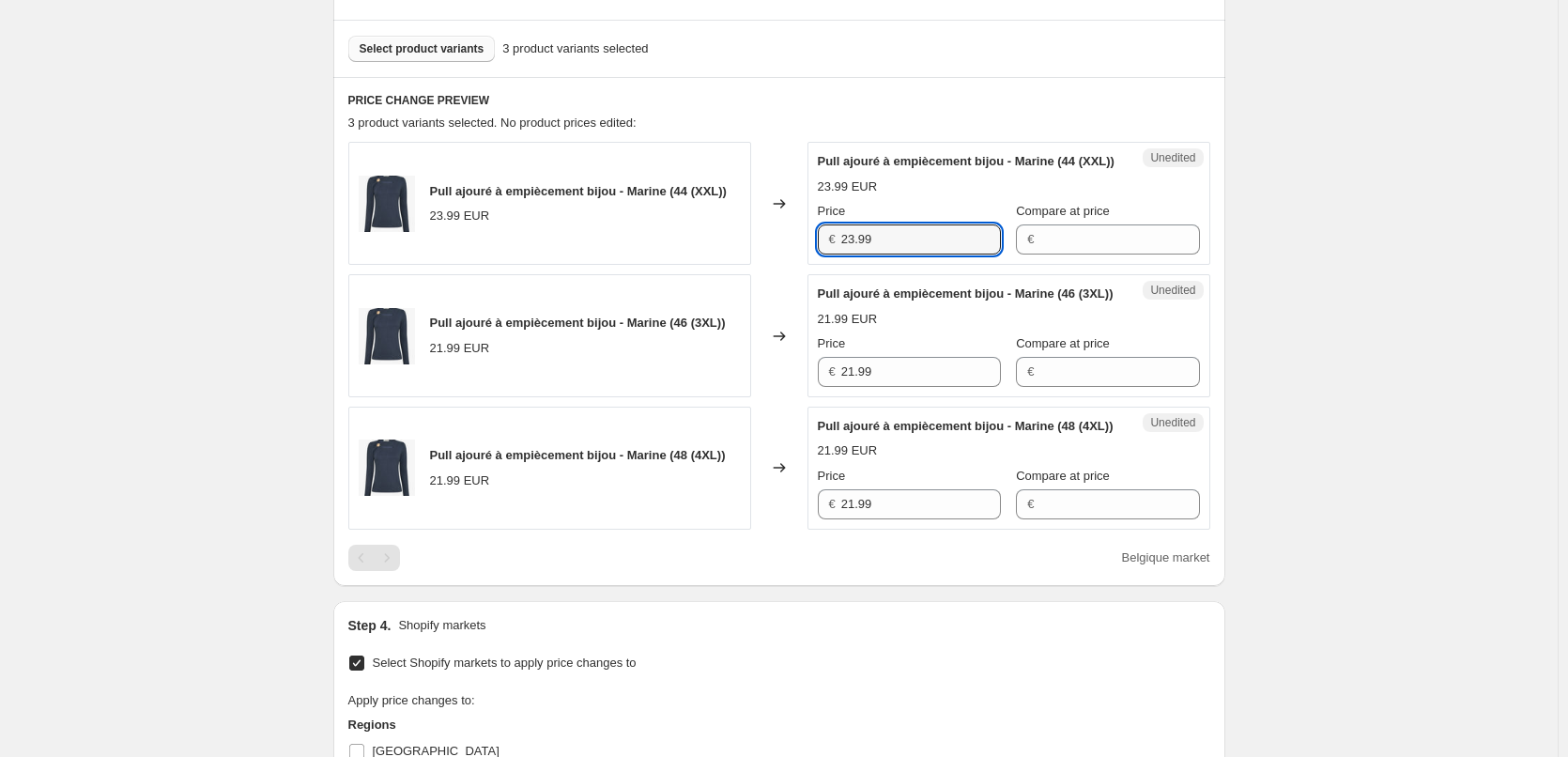
drag, startPoint x: 877, startPoint y: 259, endPoint x: 784, endPoint y: 256, distance: 93.0
click at [784, 256] on div "Pull ajouré à empiècement bijou - Marine (44 (XXL)) 23.99 EUR Changed to Unedit…" at bounding box center [779, 204] width 862 height 123
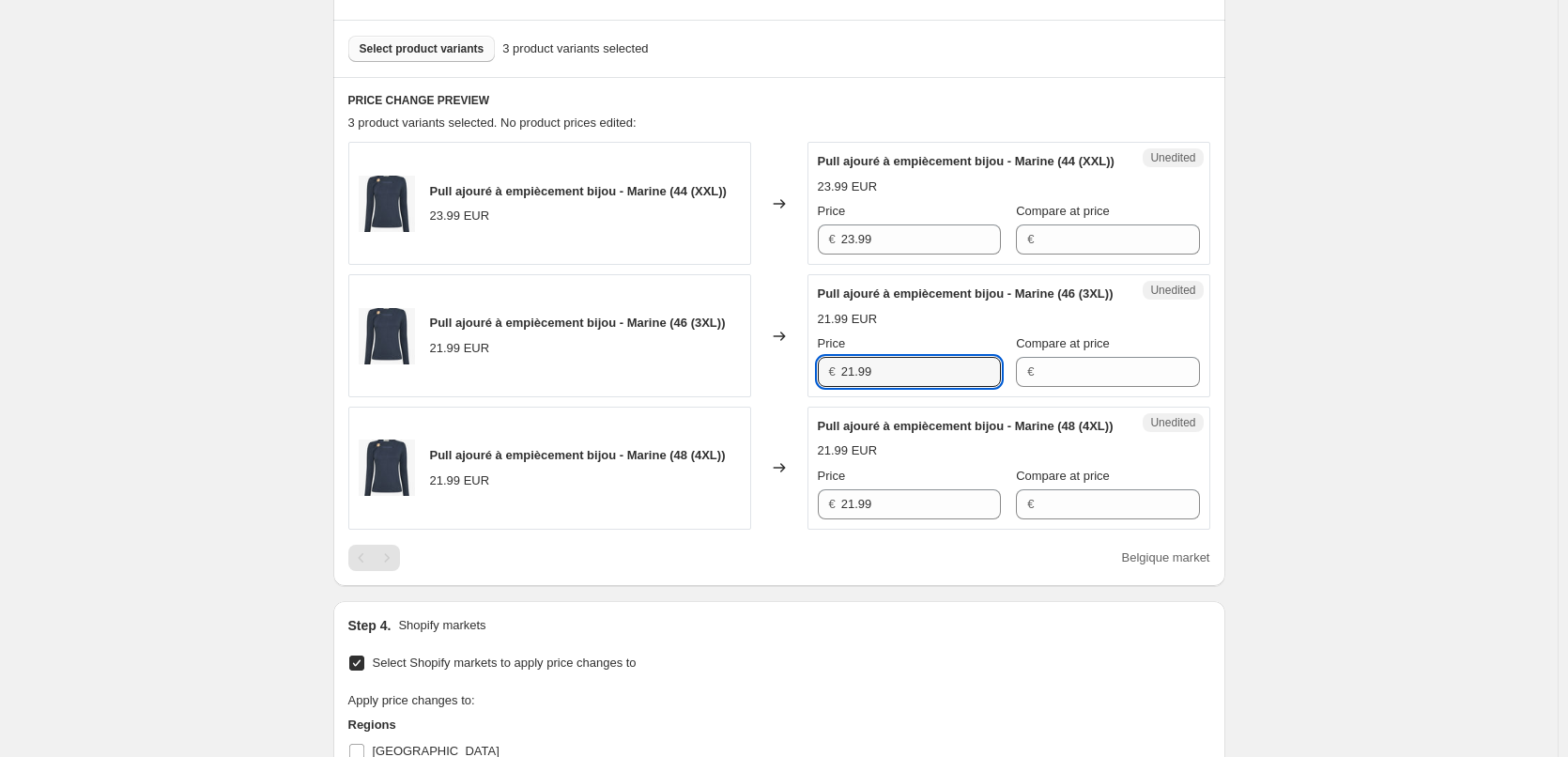
drag, startPoint x: 806, startPoint y: 404, endPoint x: 769, endPoint y: 426, distance: 43.0
click at [752, 397] on div "Pull ajouré à empiècement bijou - Marine (46 (3XL)) 21.99 EUR Changed to Unedit…" at bounding box center [779, 336] width 862 height 123
paste input "3"
type input "23.99"
drag, startPoint x: 881, startPoint y: 574, endPoint x: 733, endPoint y: 572, distance: 148.0
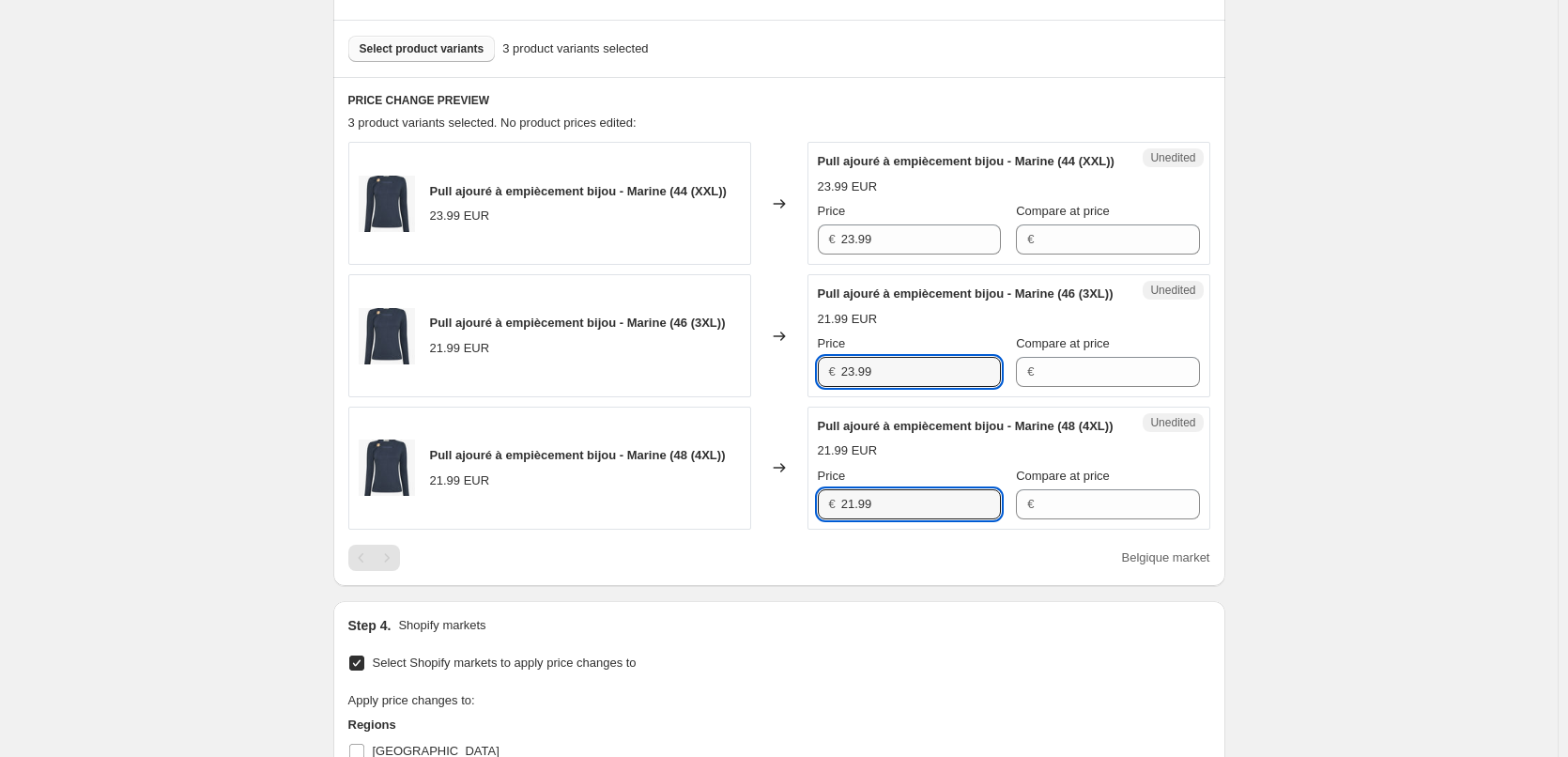
click at [733, 530] on div "Pull ajouré à empiècement bijou - Marine (48 (4XL)) 21.99 EUR Changed to Unedit…" at bounding box center [779, 468] width 862 height 123
paste input "3"
type input "23.99"
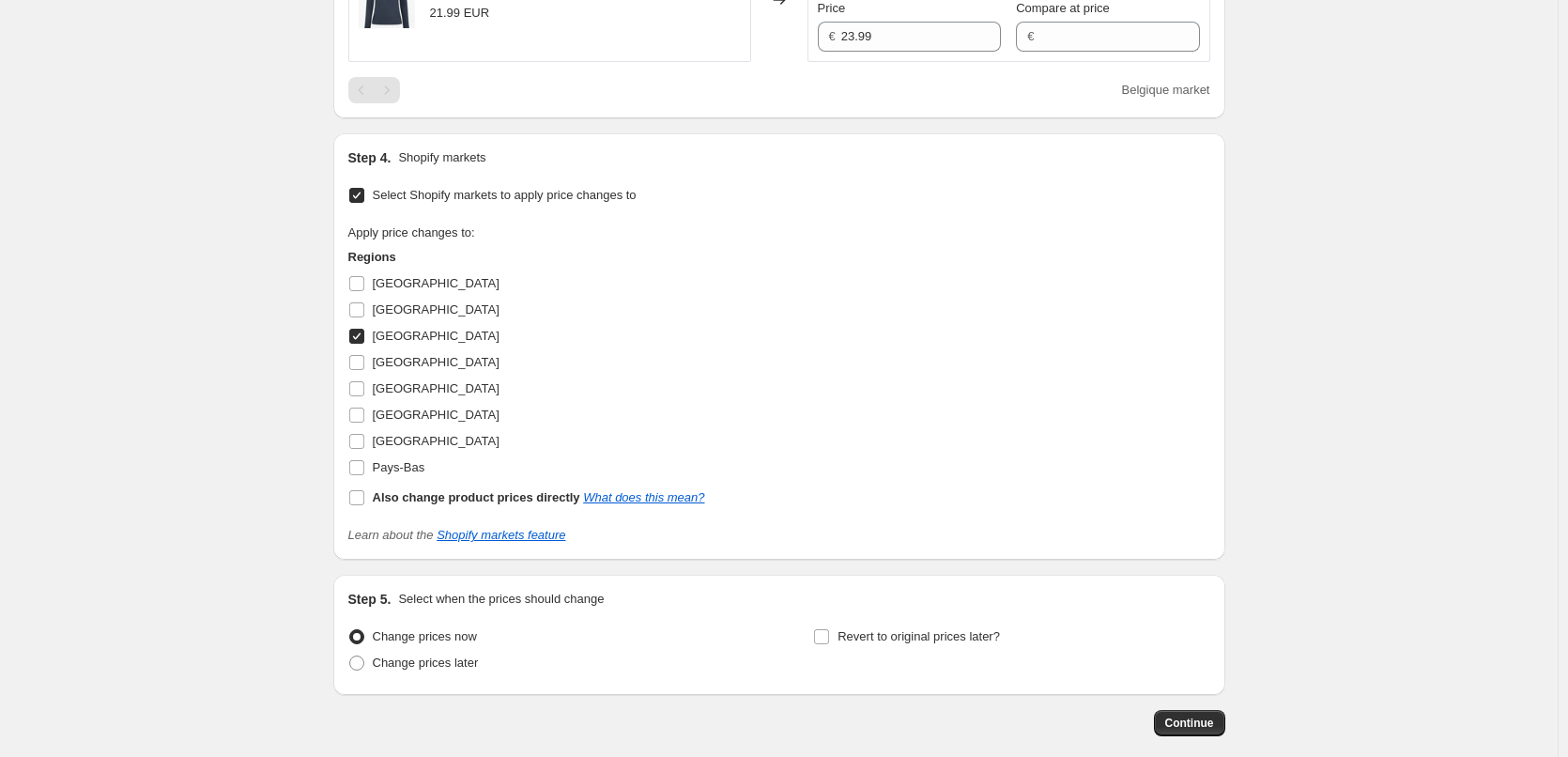
scroll to position [1017, 0]
click at [360, 342] on input "[GEOGRAPHIC_DATA]" at bounding box center [356, 334] width 15 height 15
checkbox input "false"
click at [359, 421] on input "[GEOGRAPHIC_DATA]" at bounding box center [356, 413] width 15 height 15
checkbox input "true"
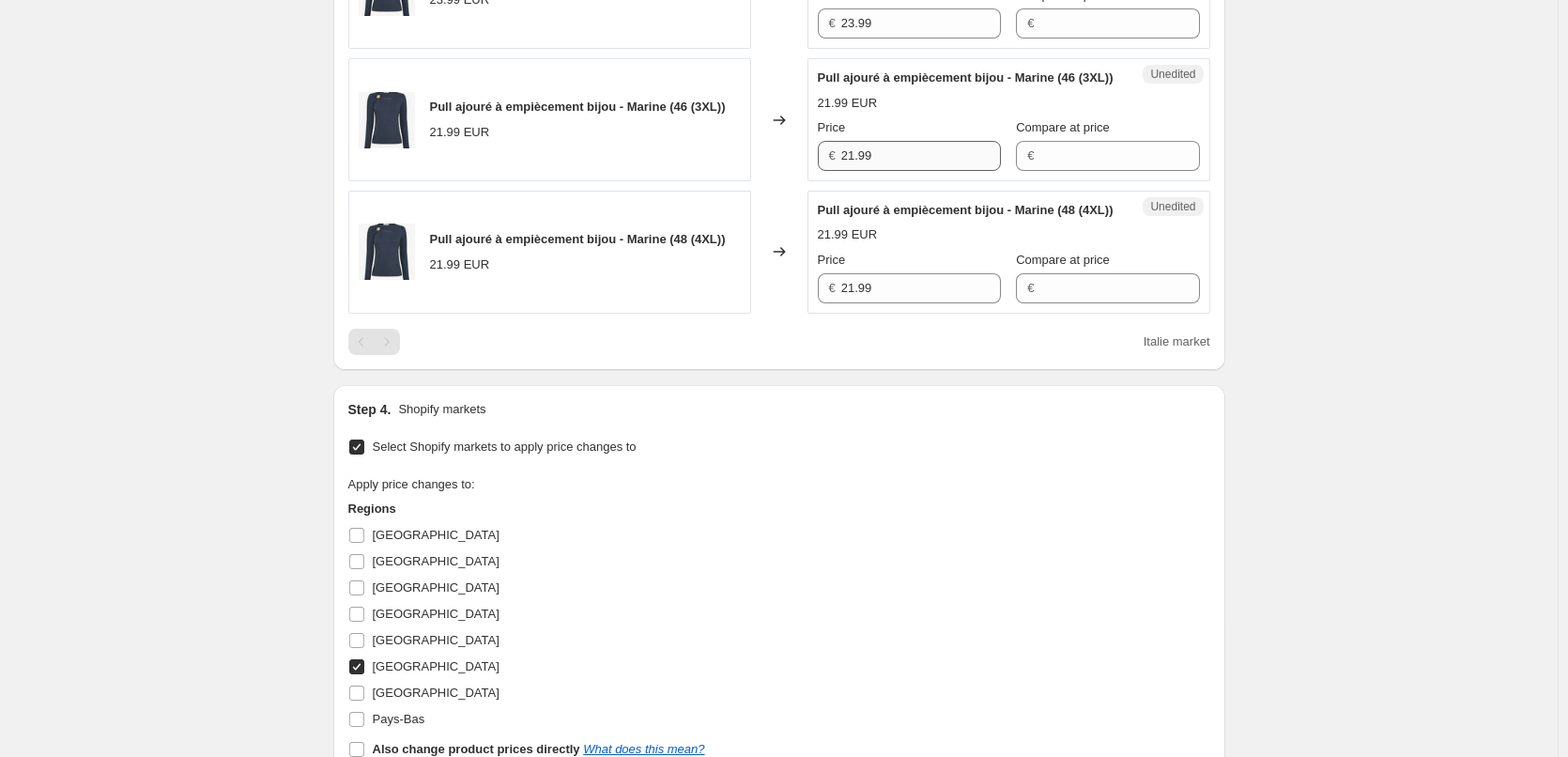
scroll to position [736, 0]
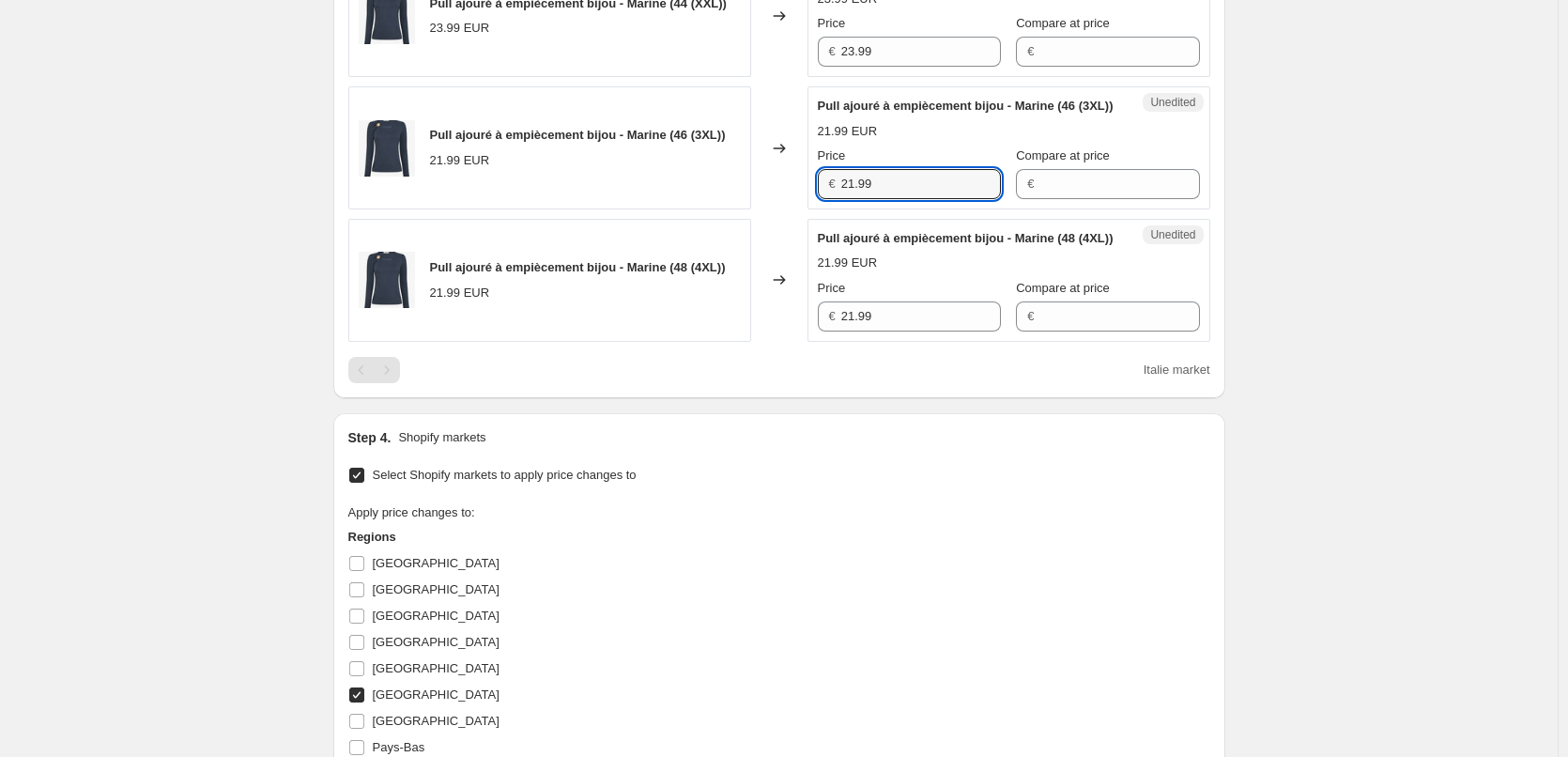
drag, startPoint x: 786, startPoint y: 223, endPoint x: 731, endPoint y: 223, distance: 55.0
click at [732, 209] on div "Pull ajouré à empiècement bijou - Marine (46 (3XL)) 21.99 EUR Changed to Unedit…" at bounding box center [779, 148] width 862 height 123
paste input "3"
type input "23.99"
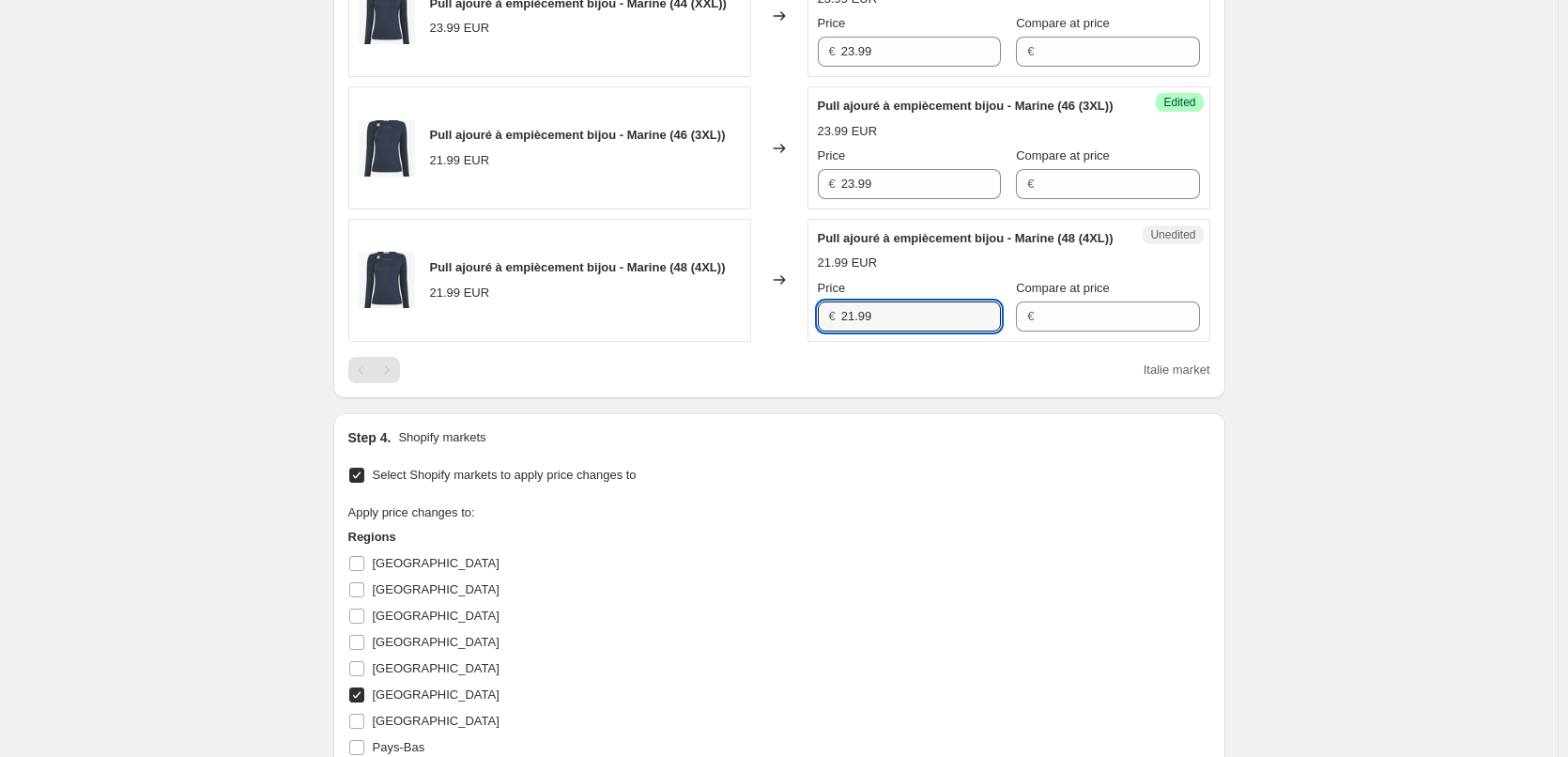
drag, startPoint x: 861, startPoint y: 370, endPoint x: 804, endPoint y: 372, distance: 57.0
click at [804, 342] on div "Pull ajouré à empiècement bijou - Marine (48 (4XL)) 21.99 EUR Changed to Unedit…" at bounding box center [779, 281] width 862 height 123
paste input "3"
type input "23.99"
click at [825, 447] on div "Step 4. Shopify markets" at bounding box center [779, 437] width 862 height 19
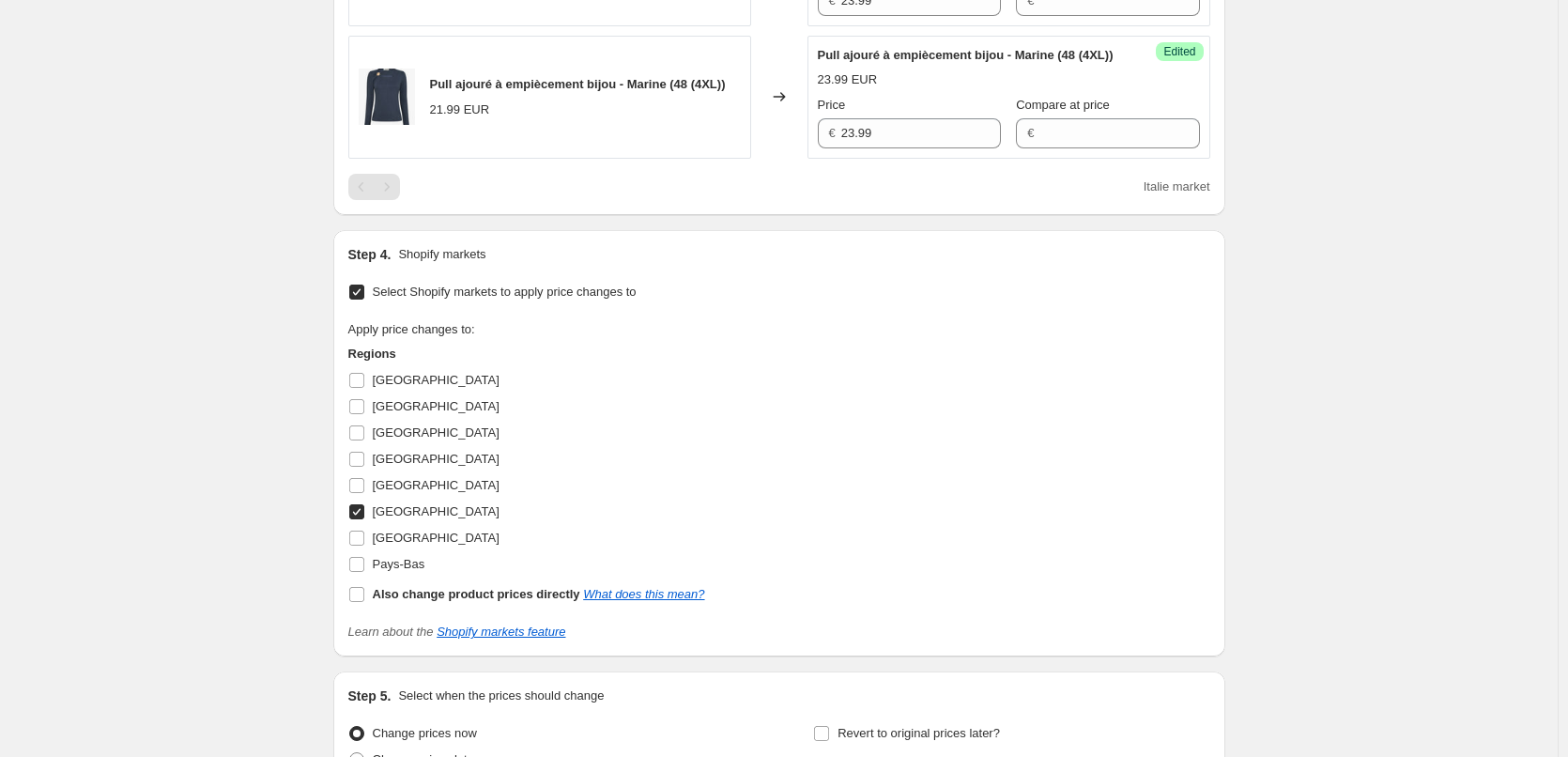
scroll to position [1166, 0]
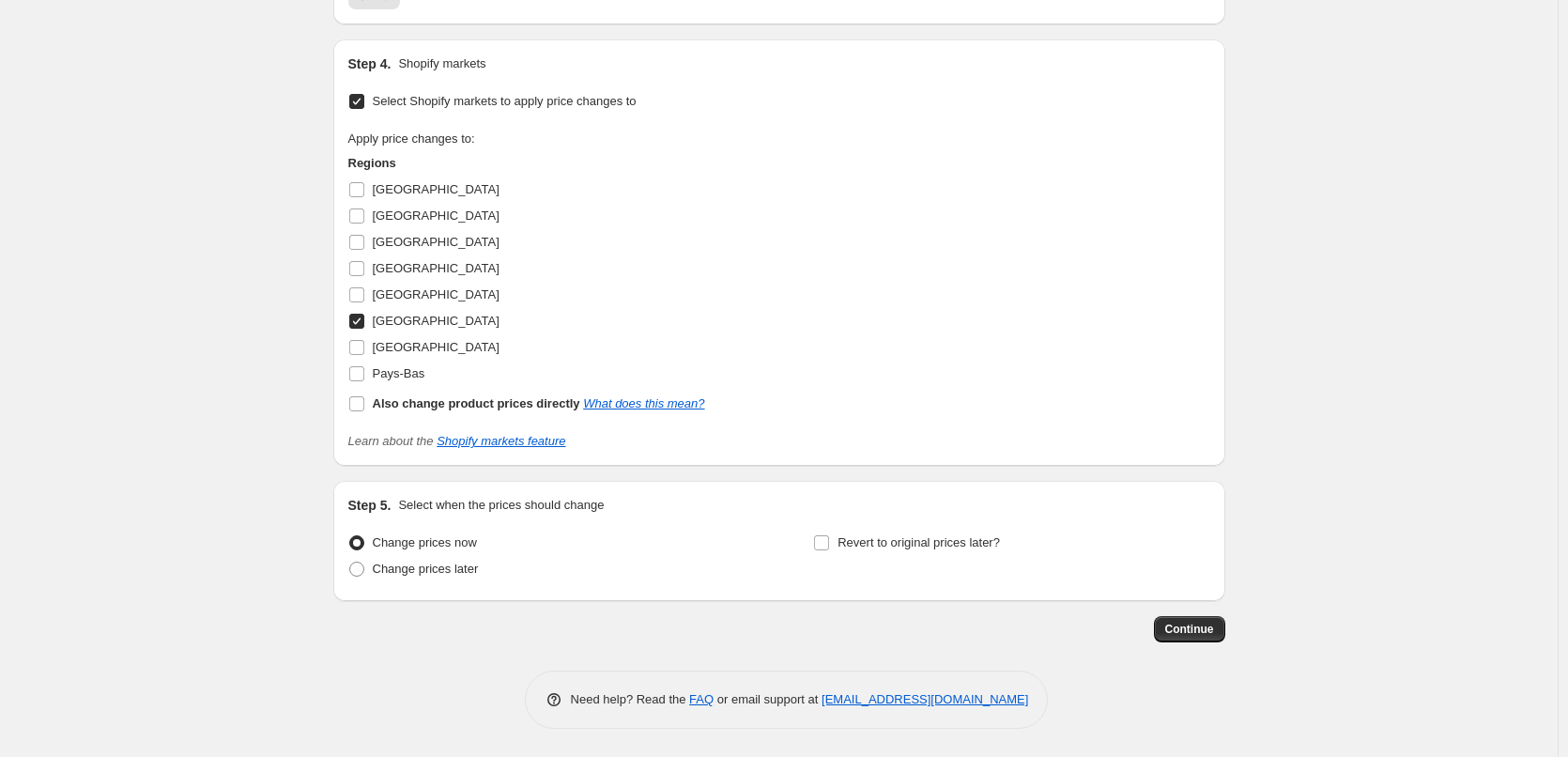
click at [364, 321] on input "[GEOGRAPHIC_DATA]" at bounding box center [356, 321] width 15 height 15
checkbox input "false"
click at [362, 349] on input "[GEOGRAPHIC_DATA]" at bounding box center [356, 347] width 15 height 15
checkbox input "true"
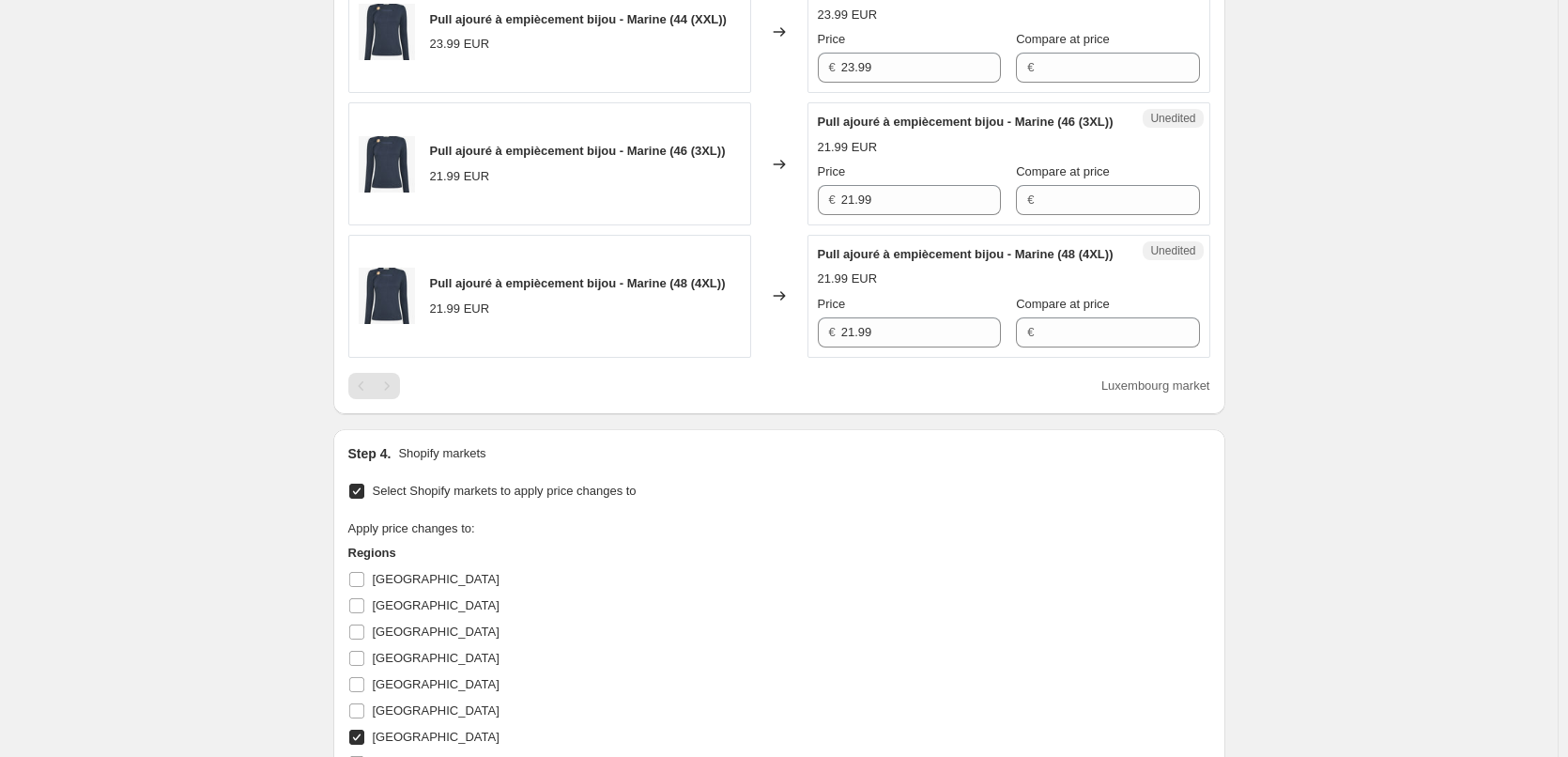
scroll to position [696, 0]
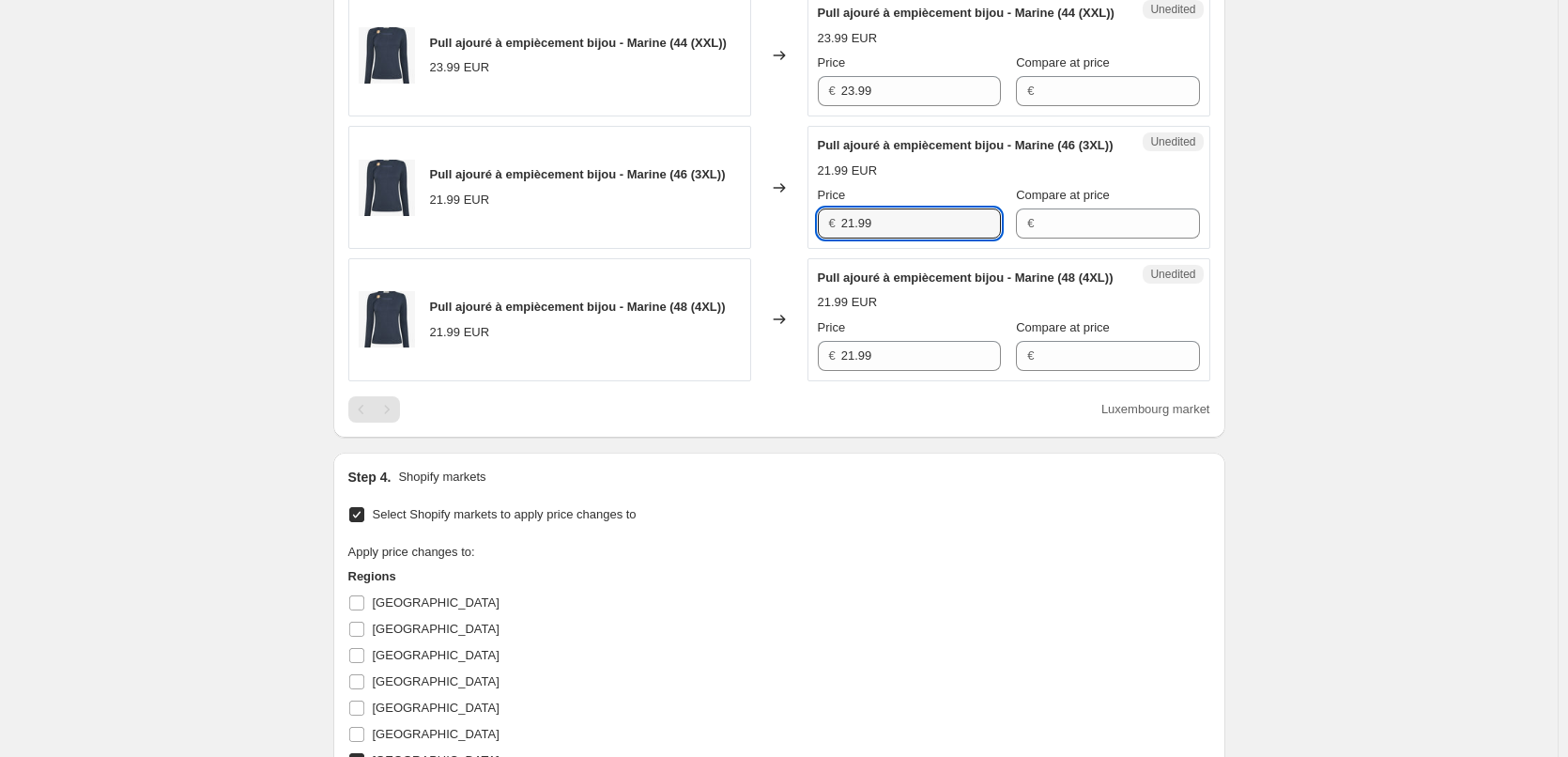
drag, startPoint x: 884, startPoint y: 259, endPoint x: 719, endPoint y: 255, distance: 165.0
click at [719, 248] on div "Pull ajouré à empiècement bijou - Marine (46 (3XL)) 21.99 EUR Changed to Unedit…" at bounding box center [779, 187] width 862 height 123
paste input "3"
type input "23.99"
drag, startPoint x: 840, startPoint y: 412, endPoint x: 733, endPoint y: 419, distance: 107.2
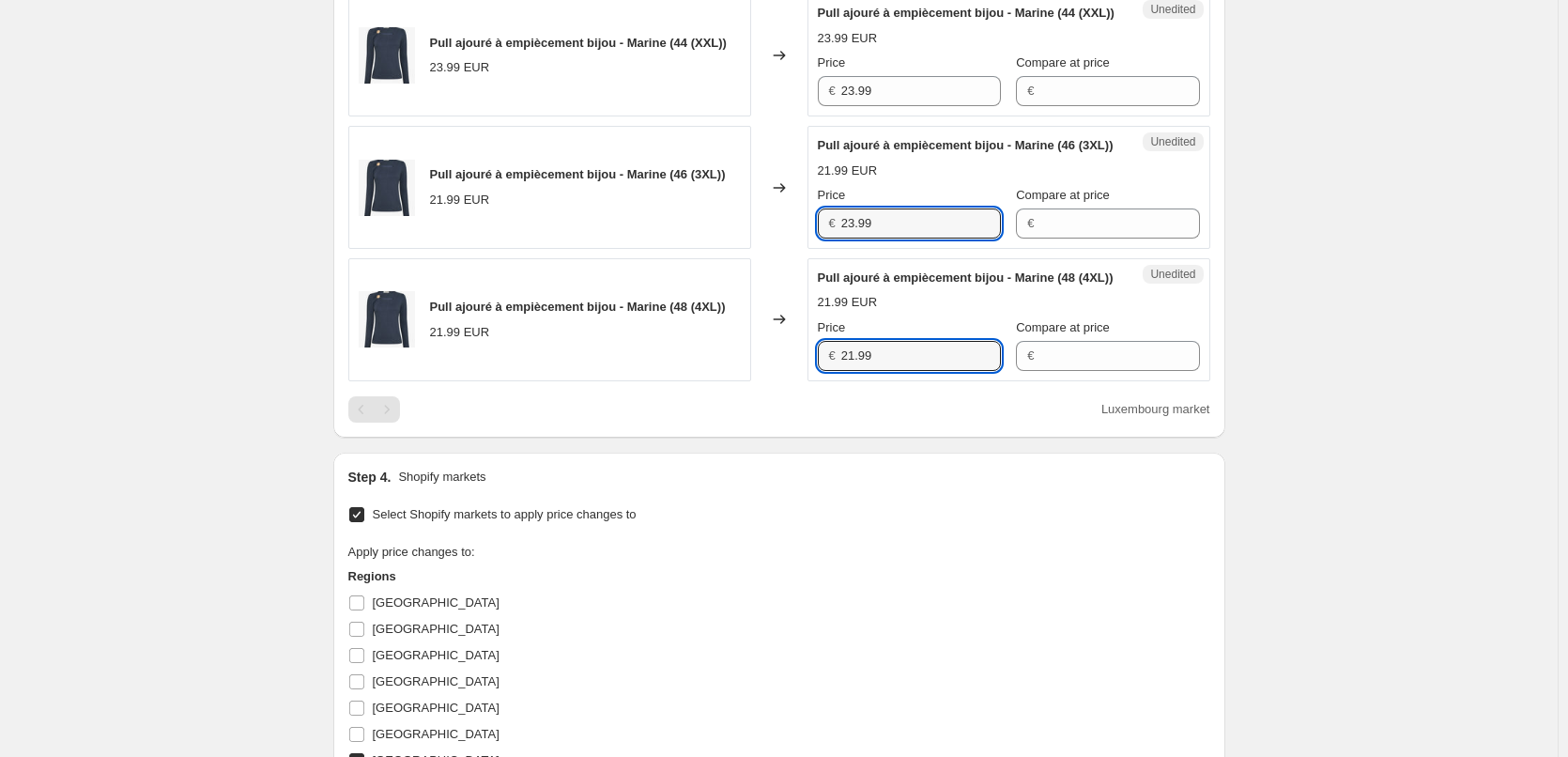
click at [733, 381] on div "Pull ajouré à empiècement bijou - Marine (48 (4XL)) 21.99 EUR Changed to Unedit…" at bounding box center [779, 320] width 862 height 123
paste input "3"
type input "23.99"
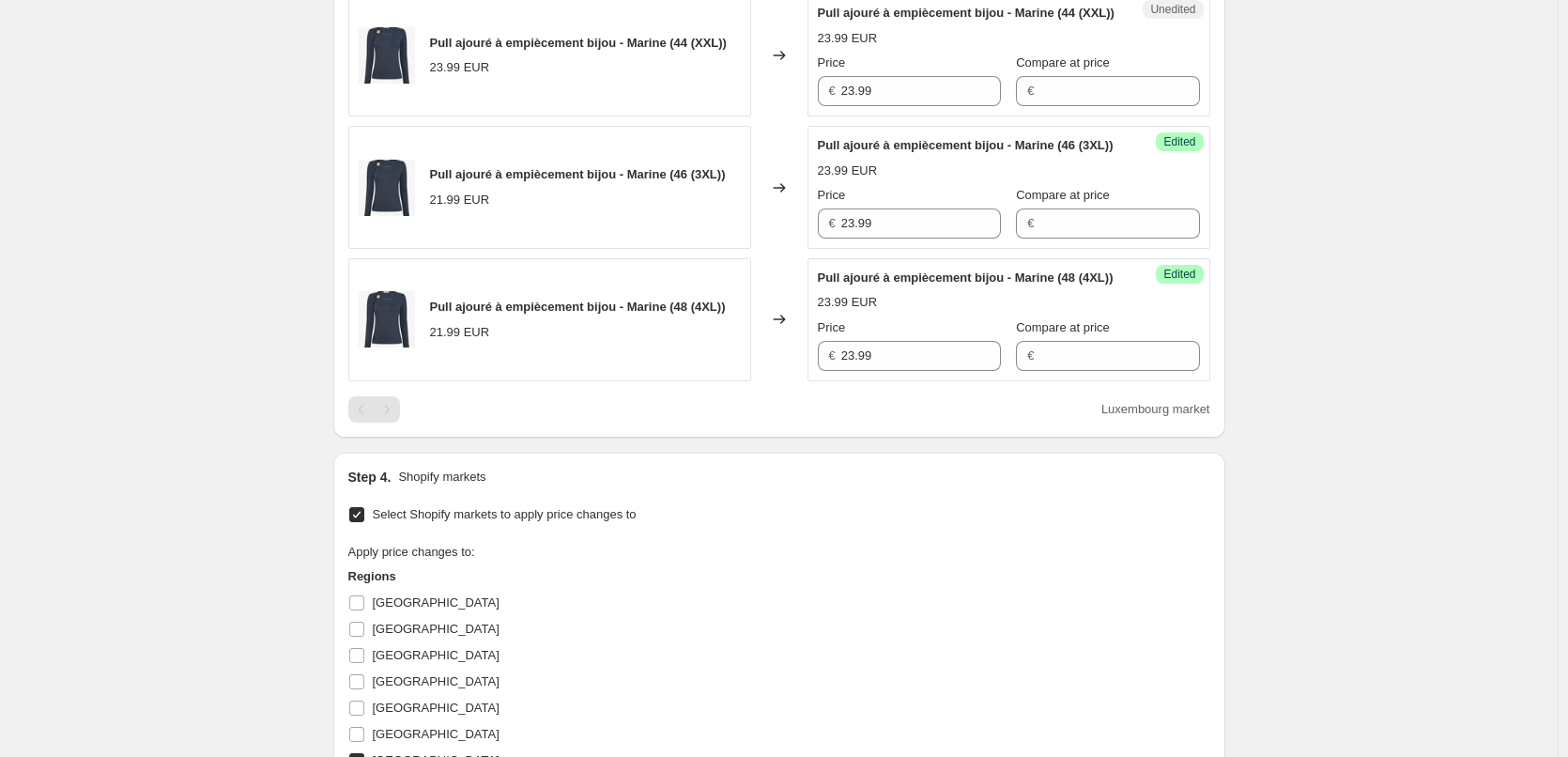
click at [746, 545] on div "Step 4. Shopify markets Select Shopify markets to apply price changes to Apply …" at bounding box center [779, 665] width 862 height 397
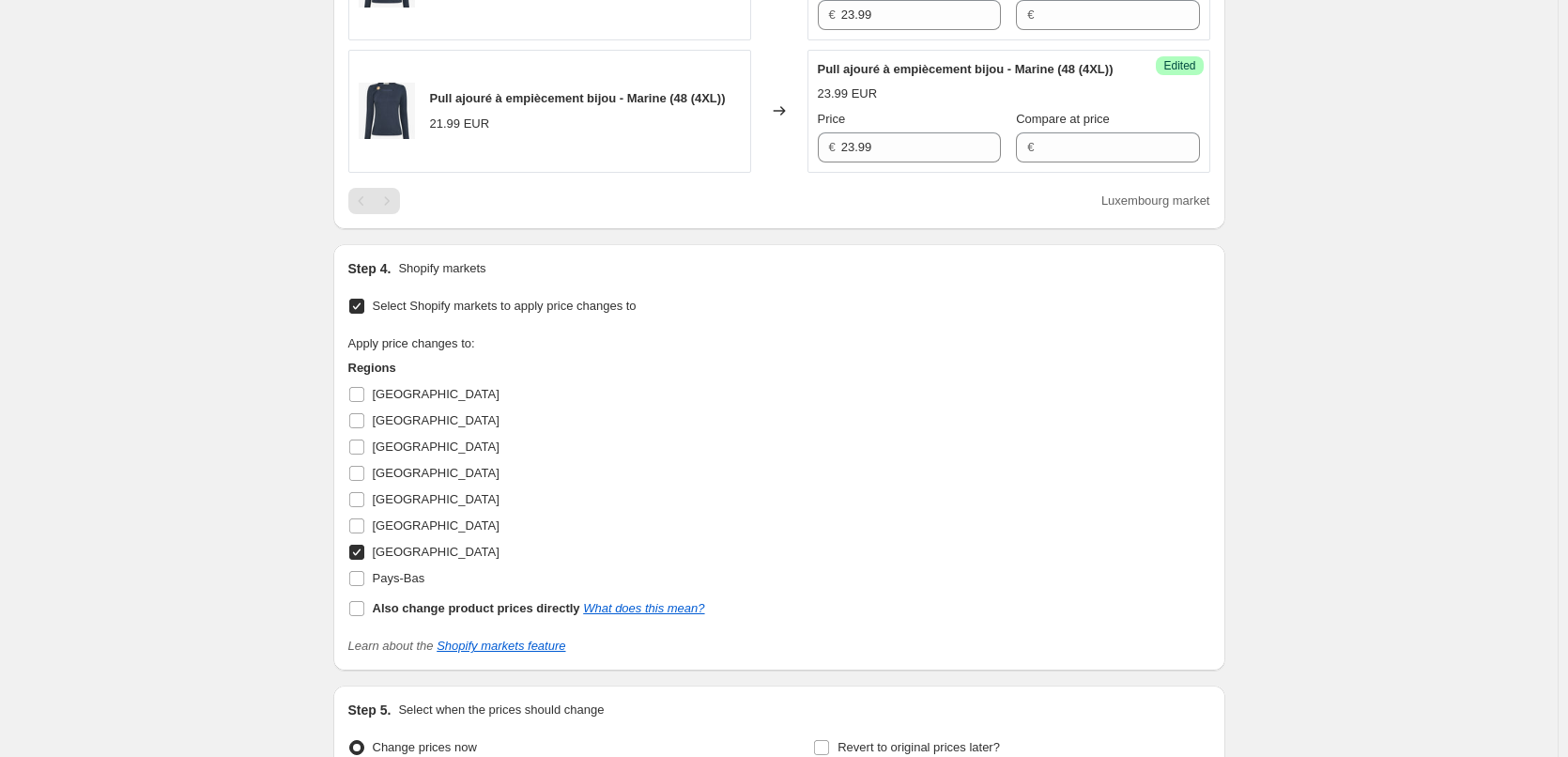
scroll to position [1166, 0]
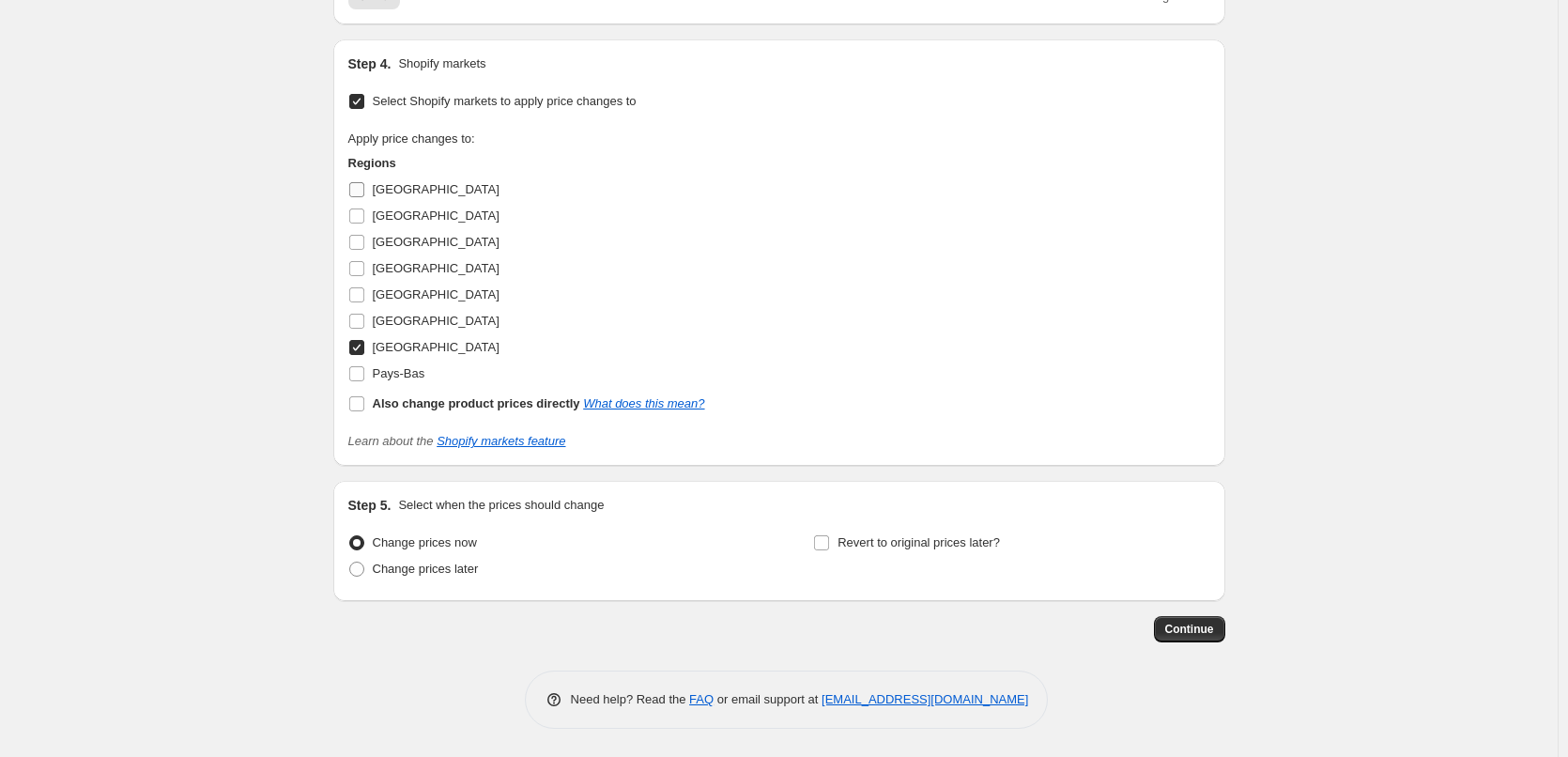
click at [361, 190] on input "[GEOGRAPHIC_DATA]" at bounding box center [356, 189] width 15 height 15
checkbox input "true"
click at [363, 223] on input "[GEOGRAPHIC_DATA]" at bounding box center [356, 215] width 15 height 15
checkbox input "true"
click at [361, 249] on input "[GEOGRAPHIC_DATA]" at bounding box center [356, 242] width 15 height 15
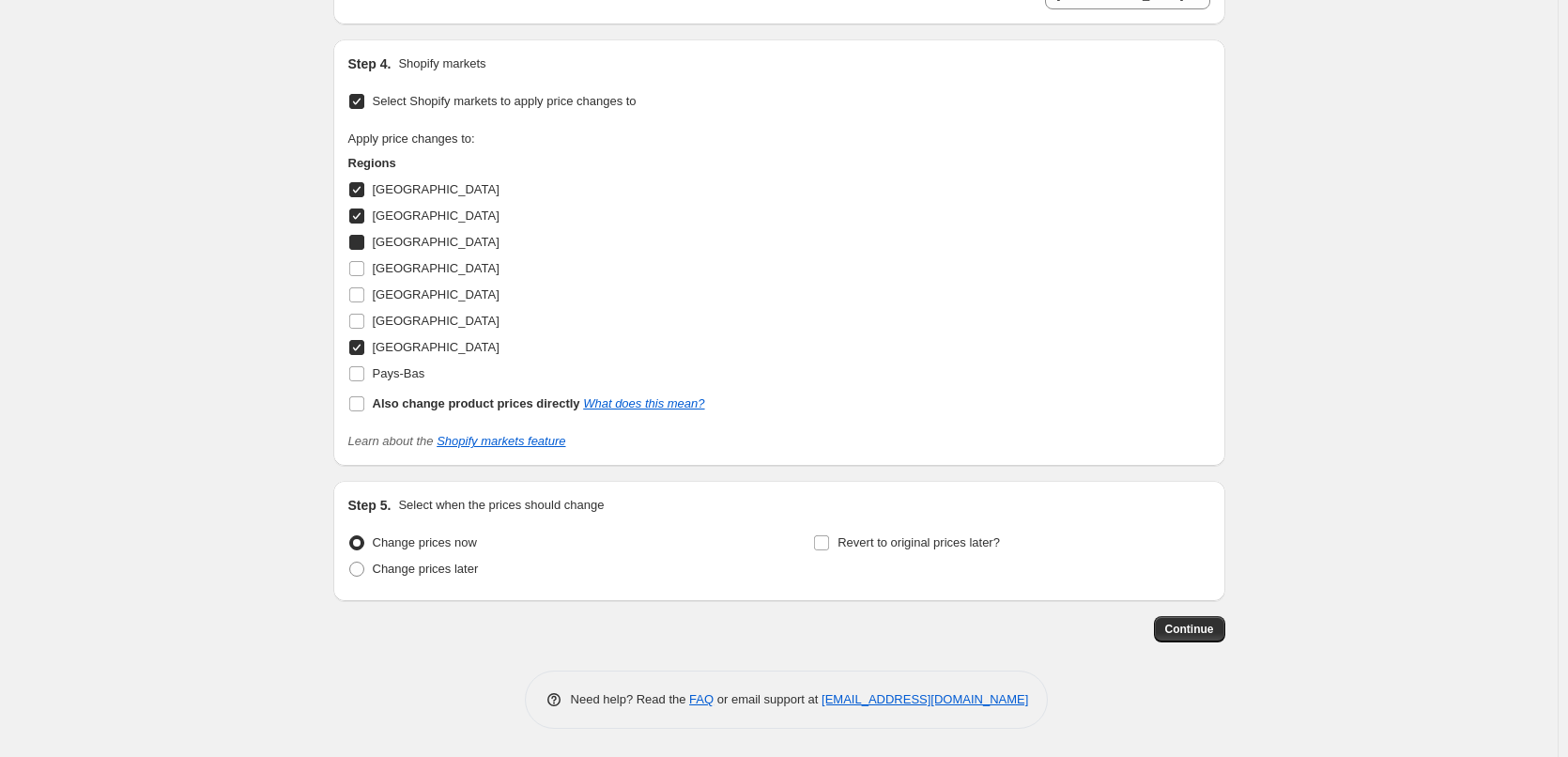
checkbox input "true"
click at [359, 328] on input "[GEOGRAPHIC_DATA]" at bounding box center [356, 321] width 15 height 15
checkbox input "true"
click at [361, 381] on input "Pays-Bas" at bounding box center [356, 373] width 15 height 15
checkbox input "true"
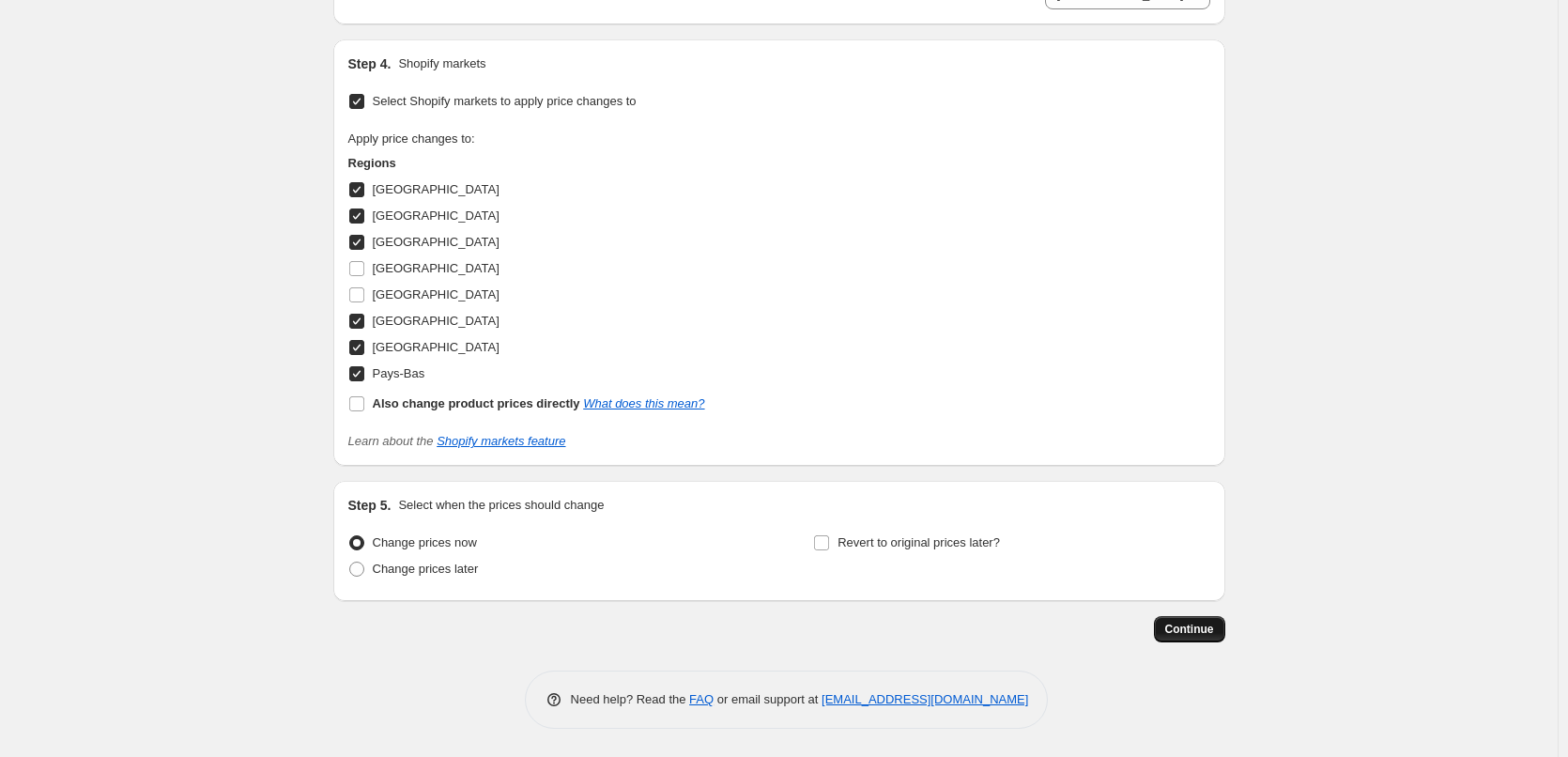
click at [1199, 637] on span "Continue" at bounding box center [1190, 628] width 49 height 15
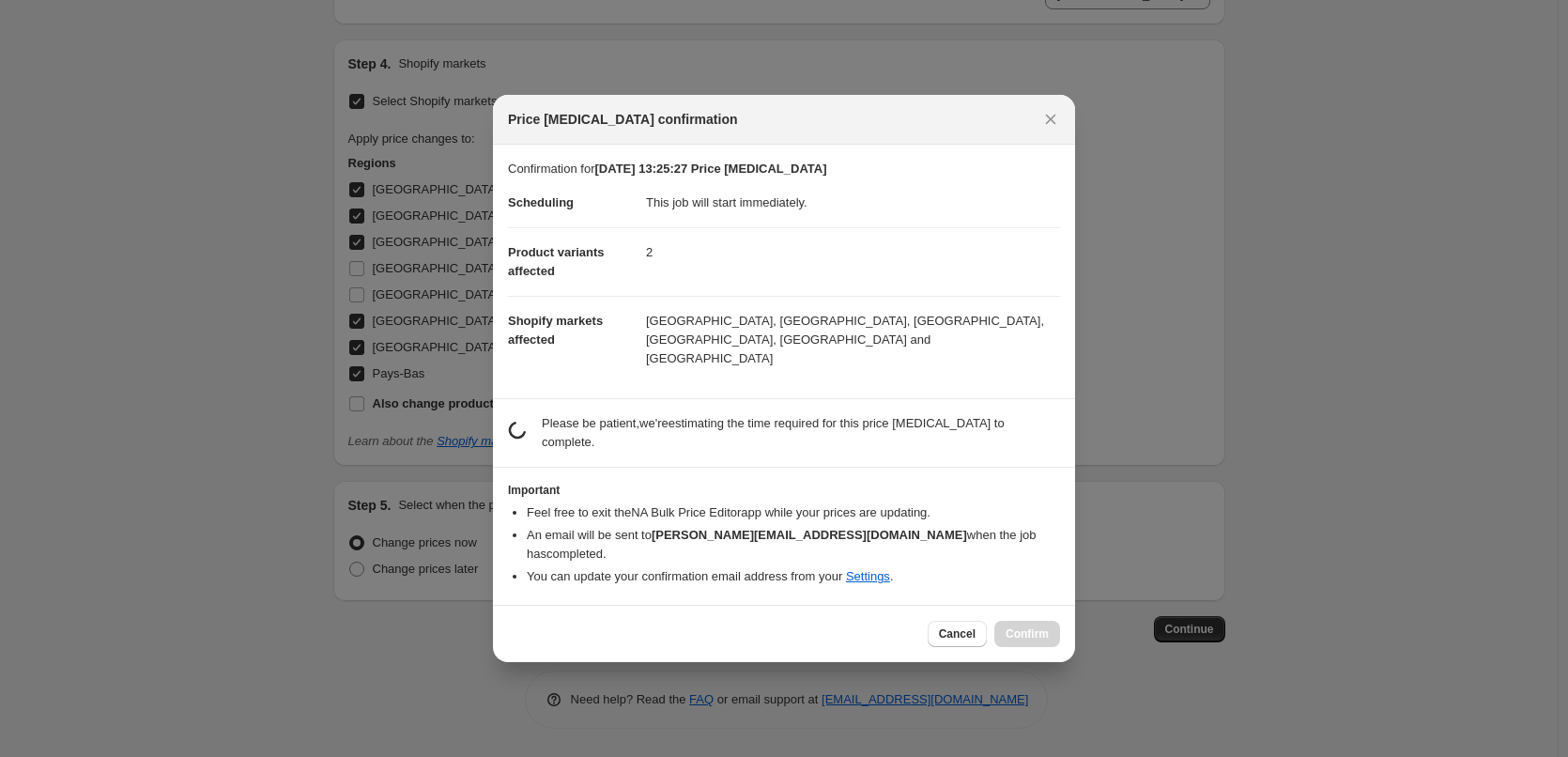
scroll to position [0, 0]
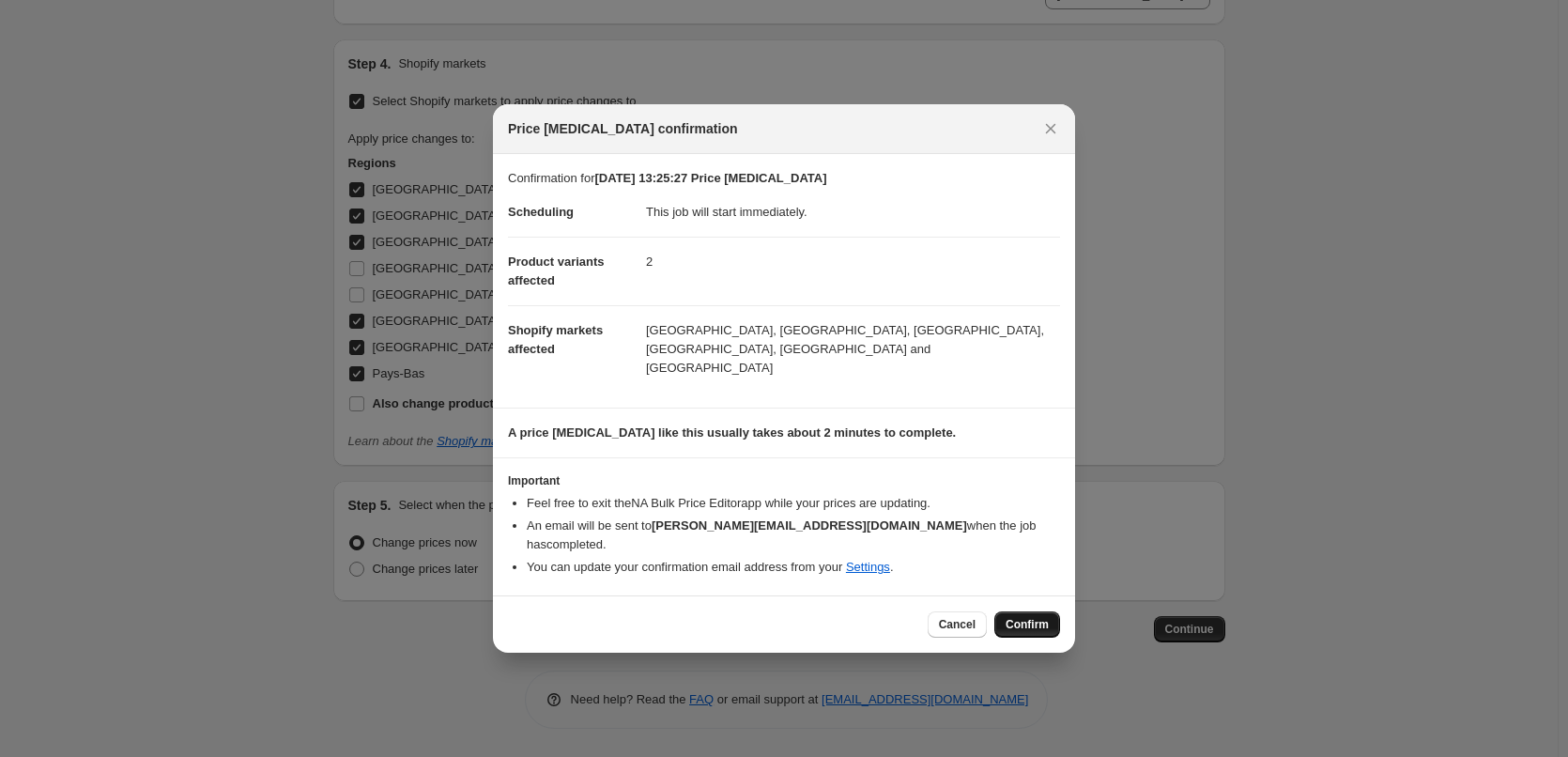
click at [1035, 617] on span "Confirm" at bounding box center [1027, 624] width 43 height 15
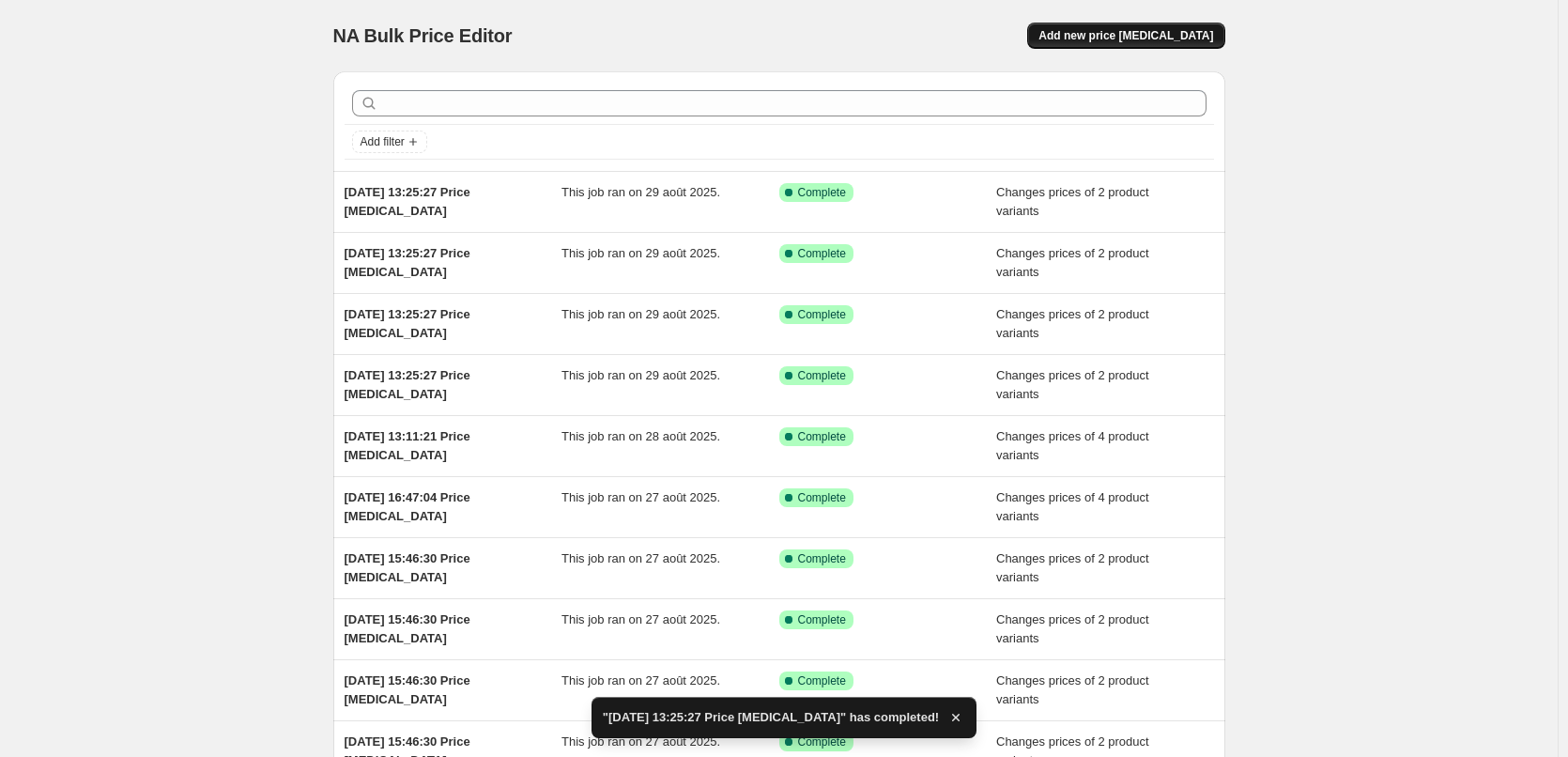
click at [1131, 40] on span "Add new price [MEDICAL_DATA]" at bounding box center [1125, 35] width 174 height 15
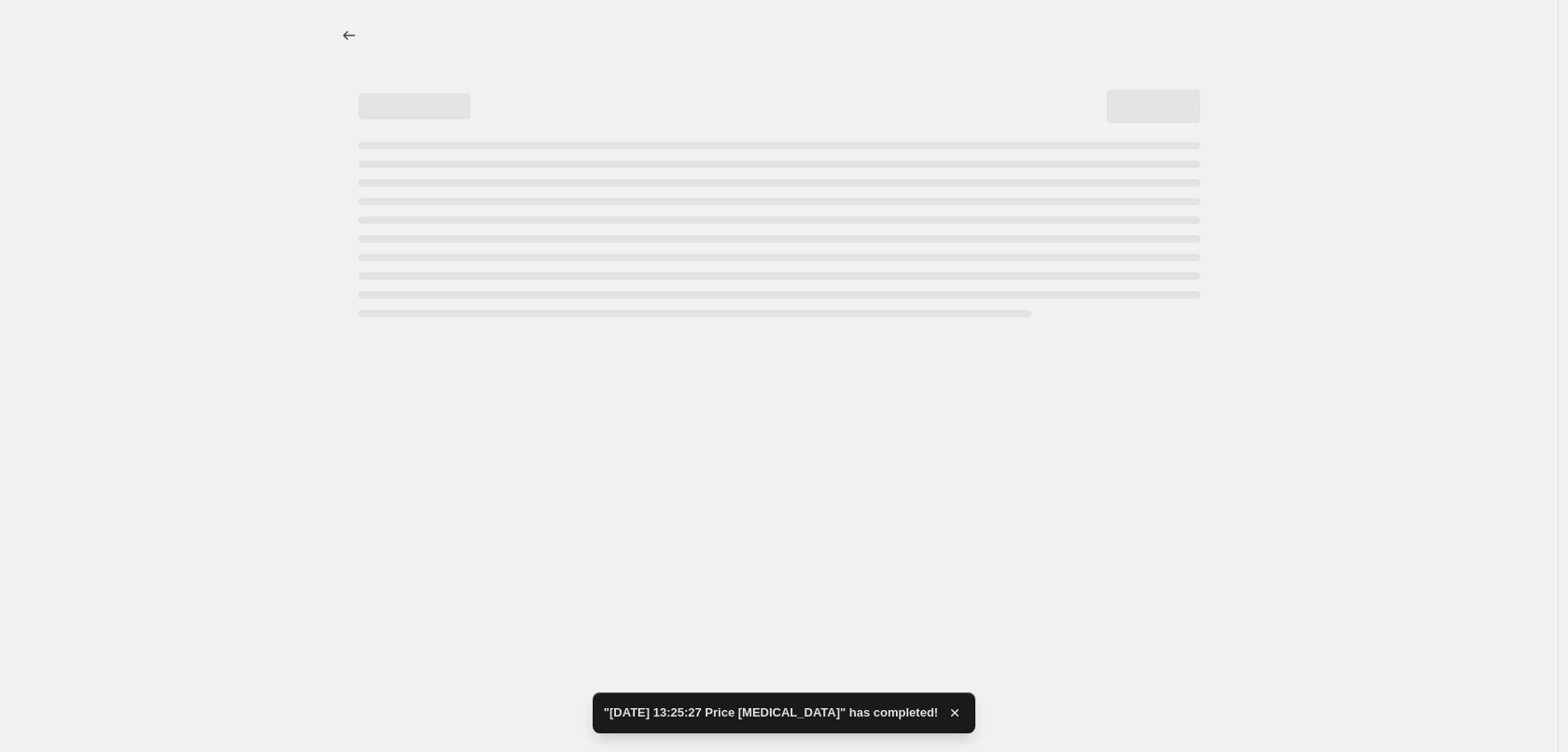
select select "percentage"
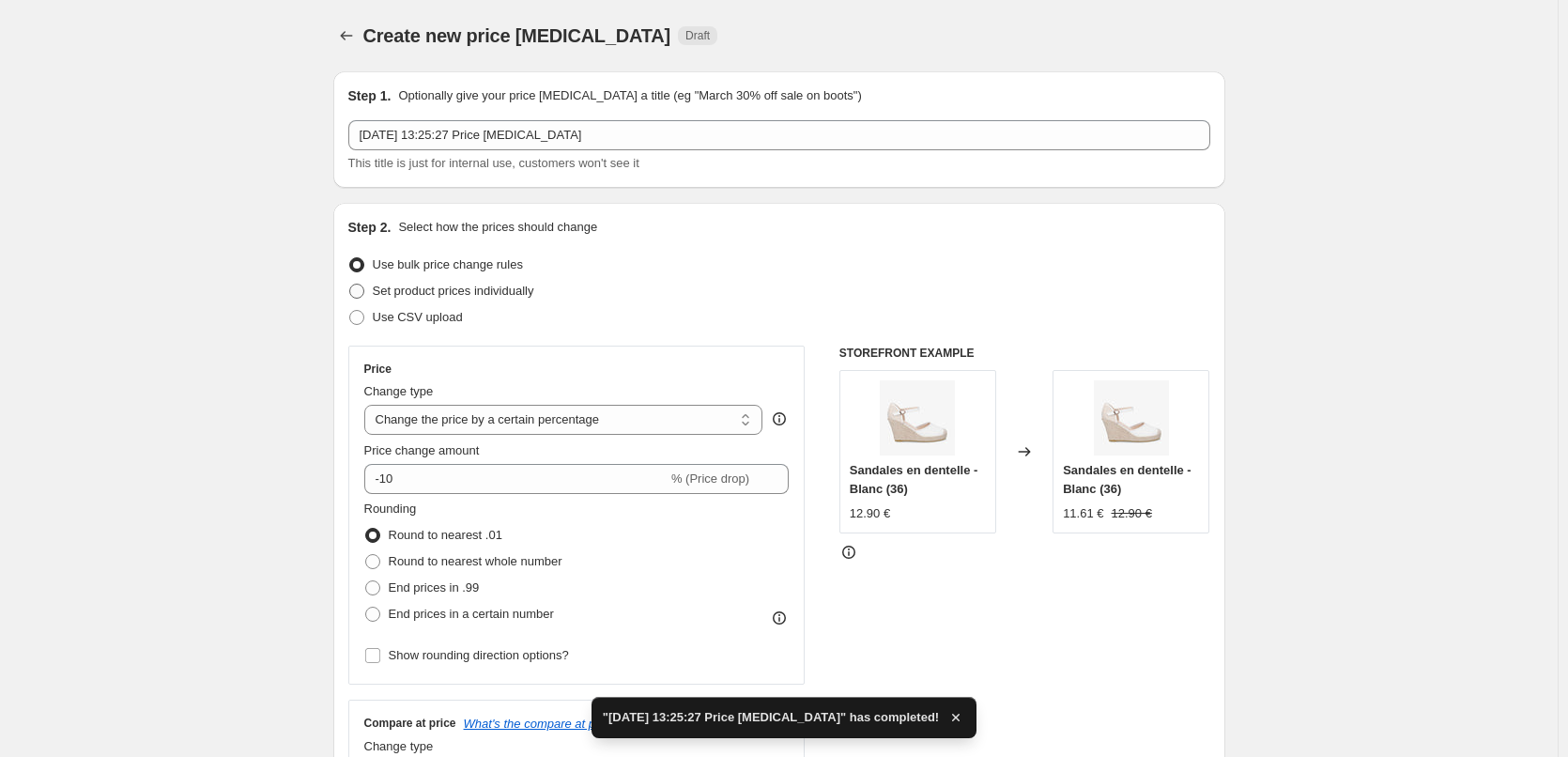
click at [364, 291] on span at bounding box center [356, 290] width 15 height 15
click at [351, 284] on input "Set product prices individually" at bounding box center [350, 284] width 1 height 1
radio input "true"
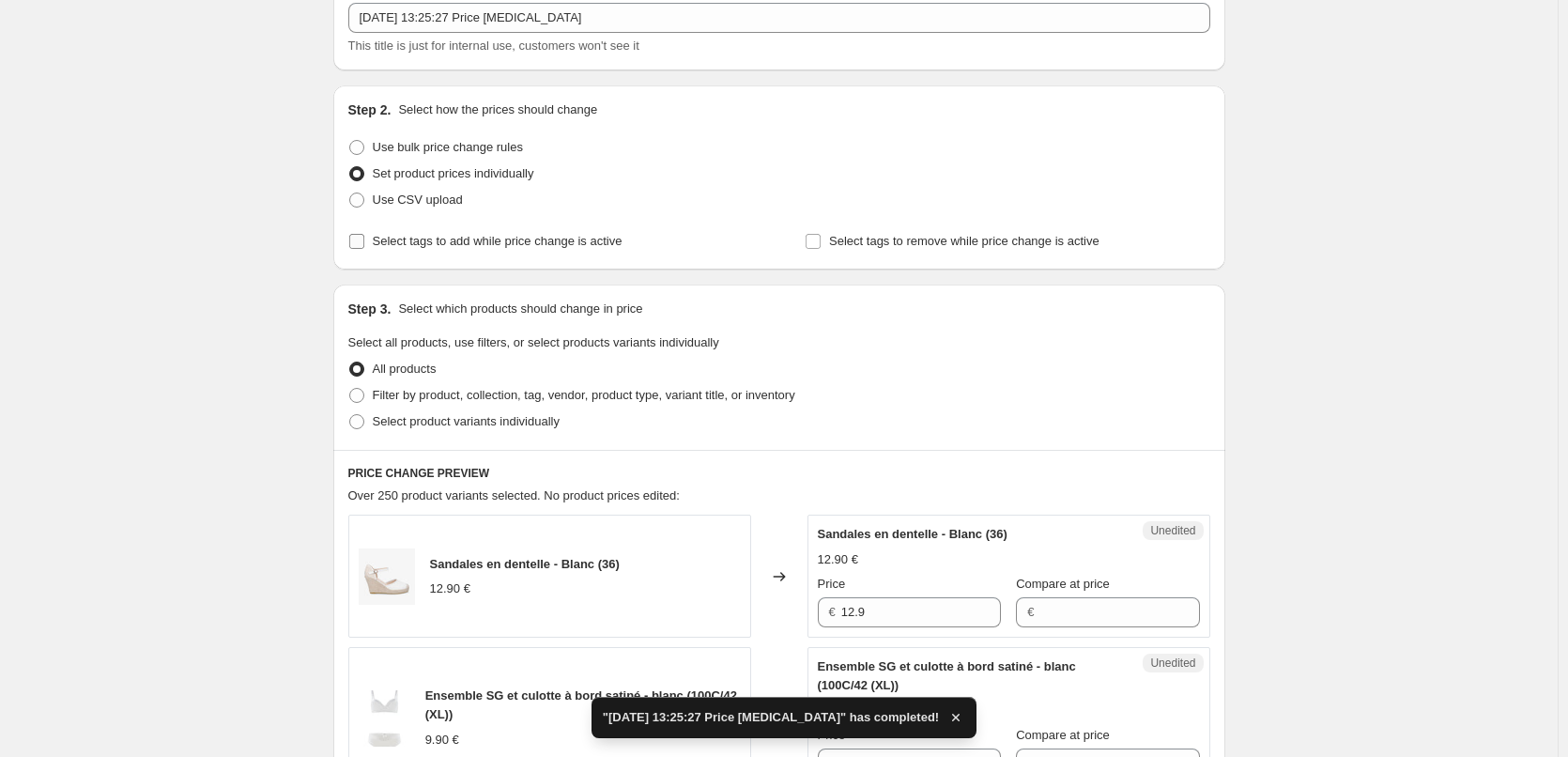
scroll to position [376, 0]
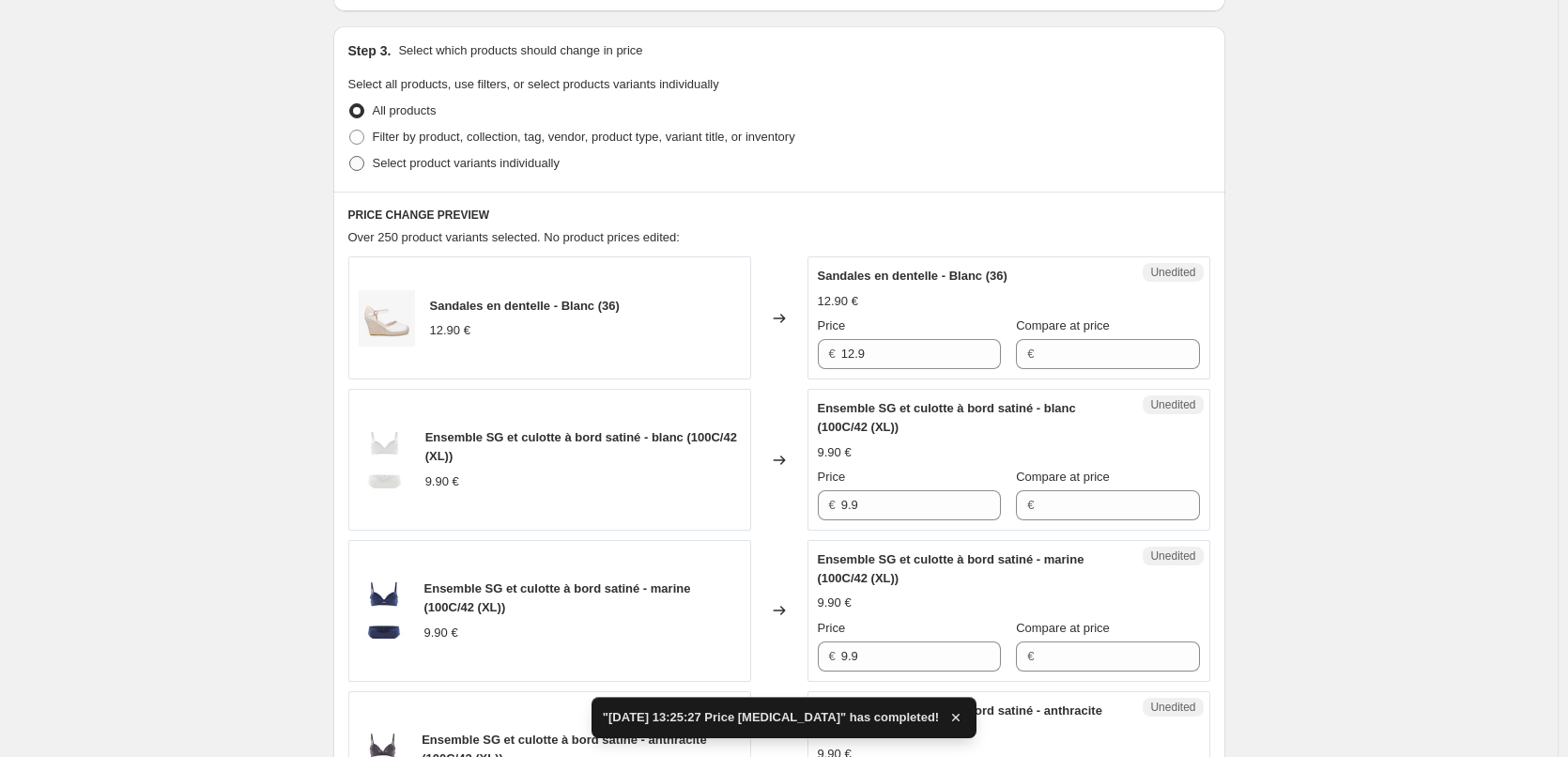
click at [364, 160] on span at bounding box center [356, 163] width 15 height 15
click at [351, 157] on input "Select product variants individually" at bounding box center [350, 156] width 1 height 1
radio input "true"
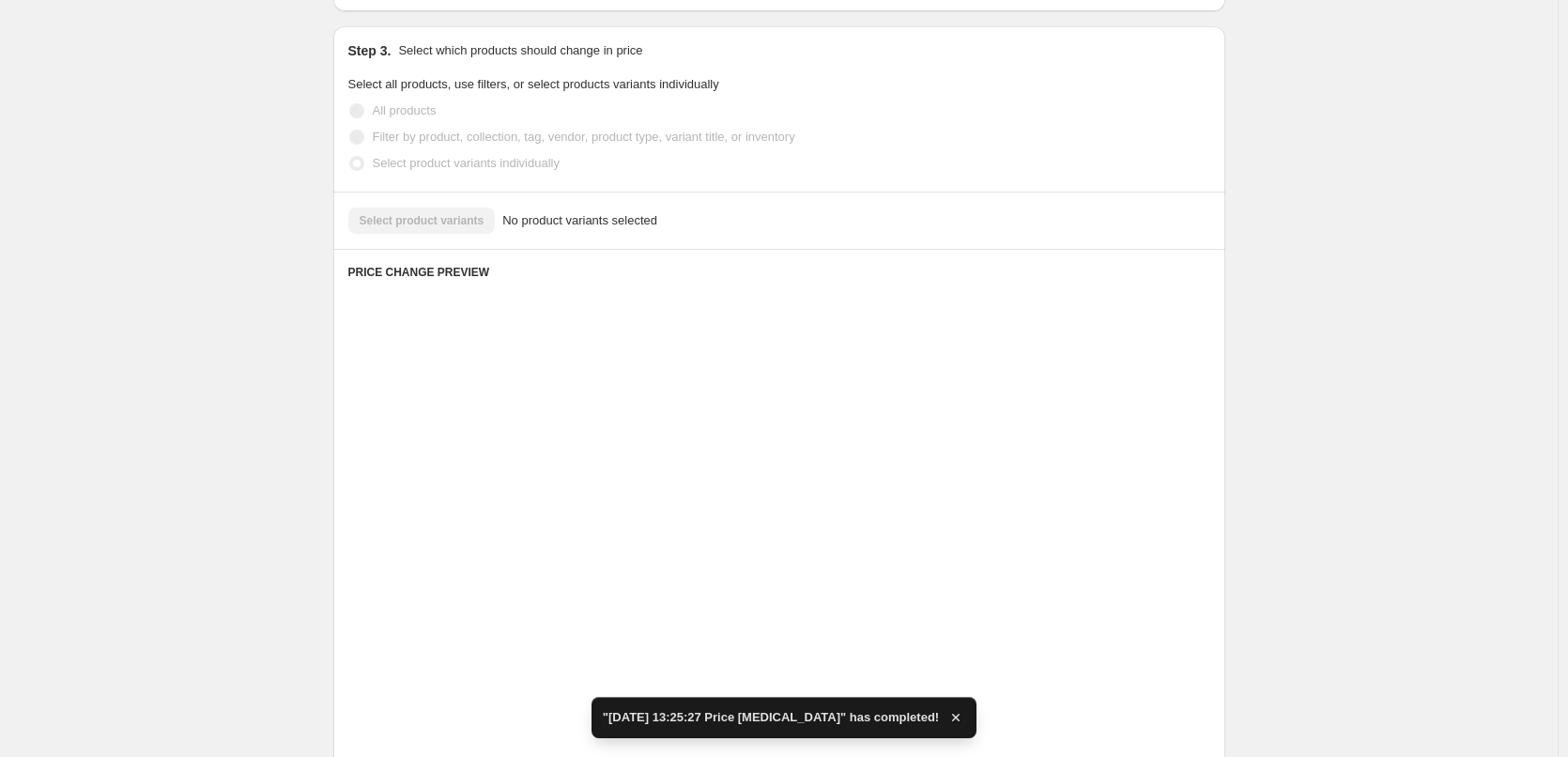
scroll to position [334, 0]
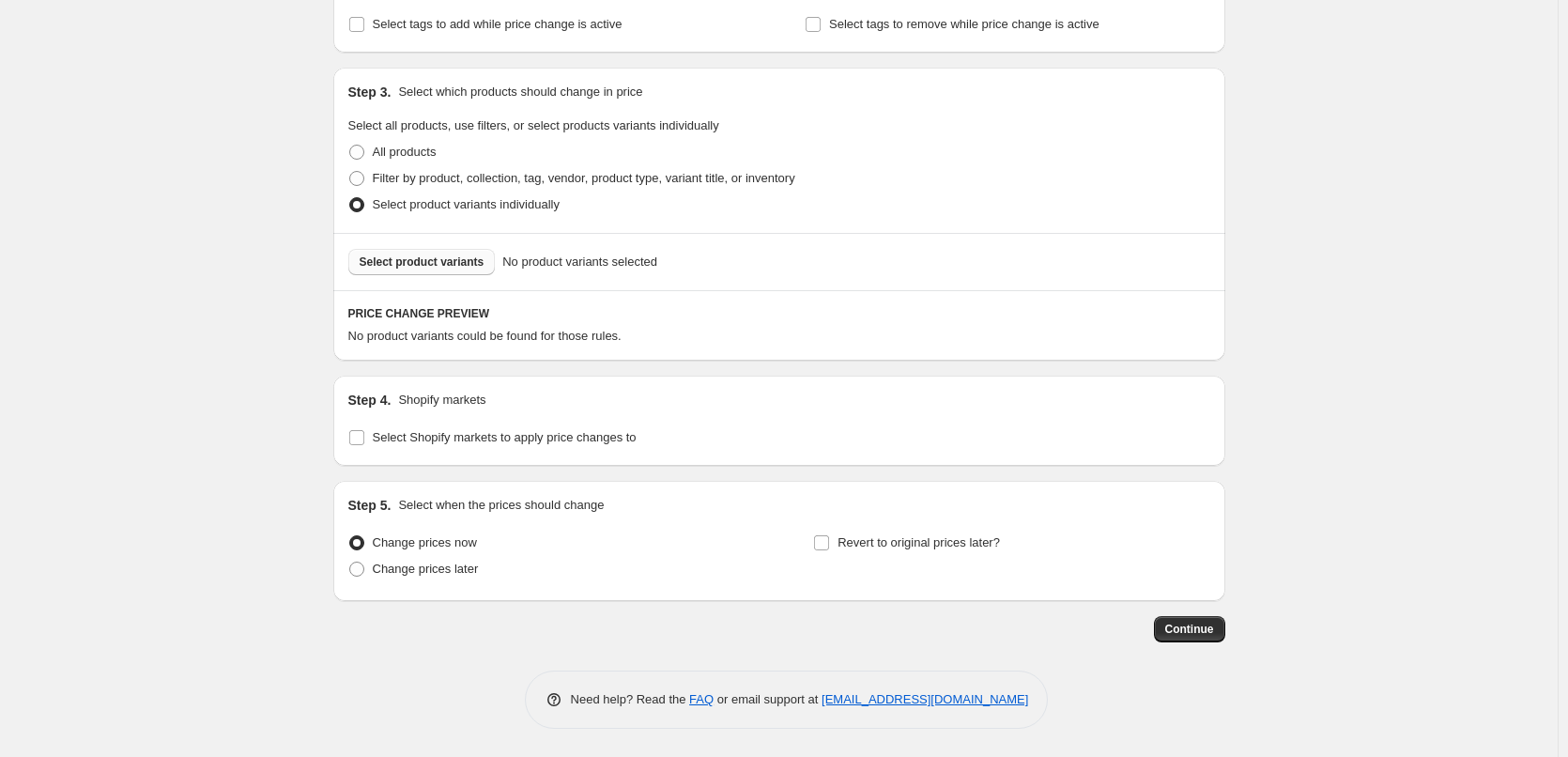
click at [462, 261] on span "Select product variants" at bounding box center [422, 261] width 125 height 15
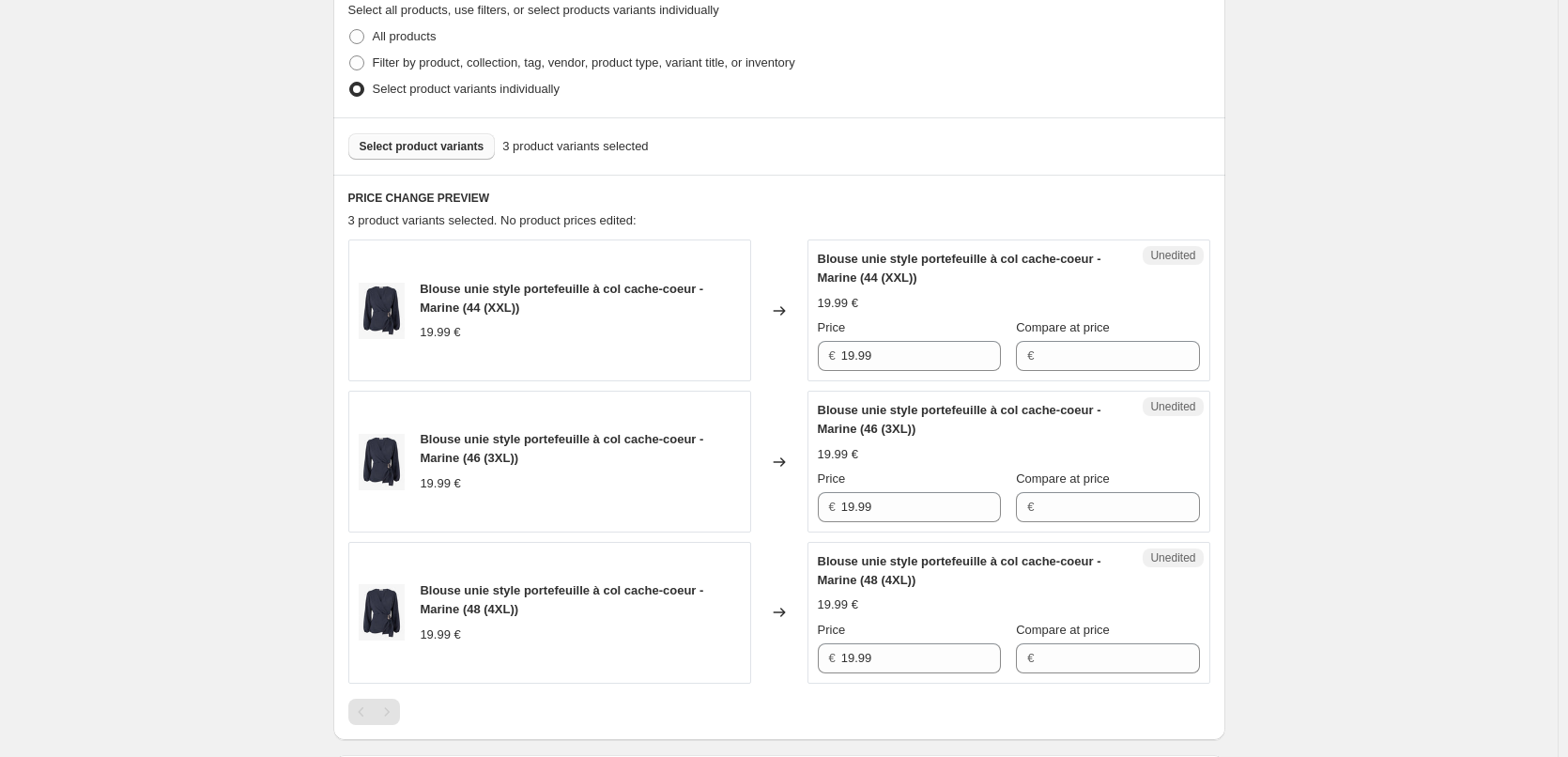
scroll to position [804, 0]
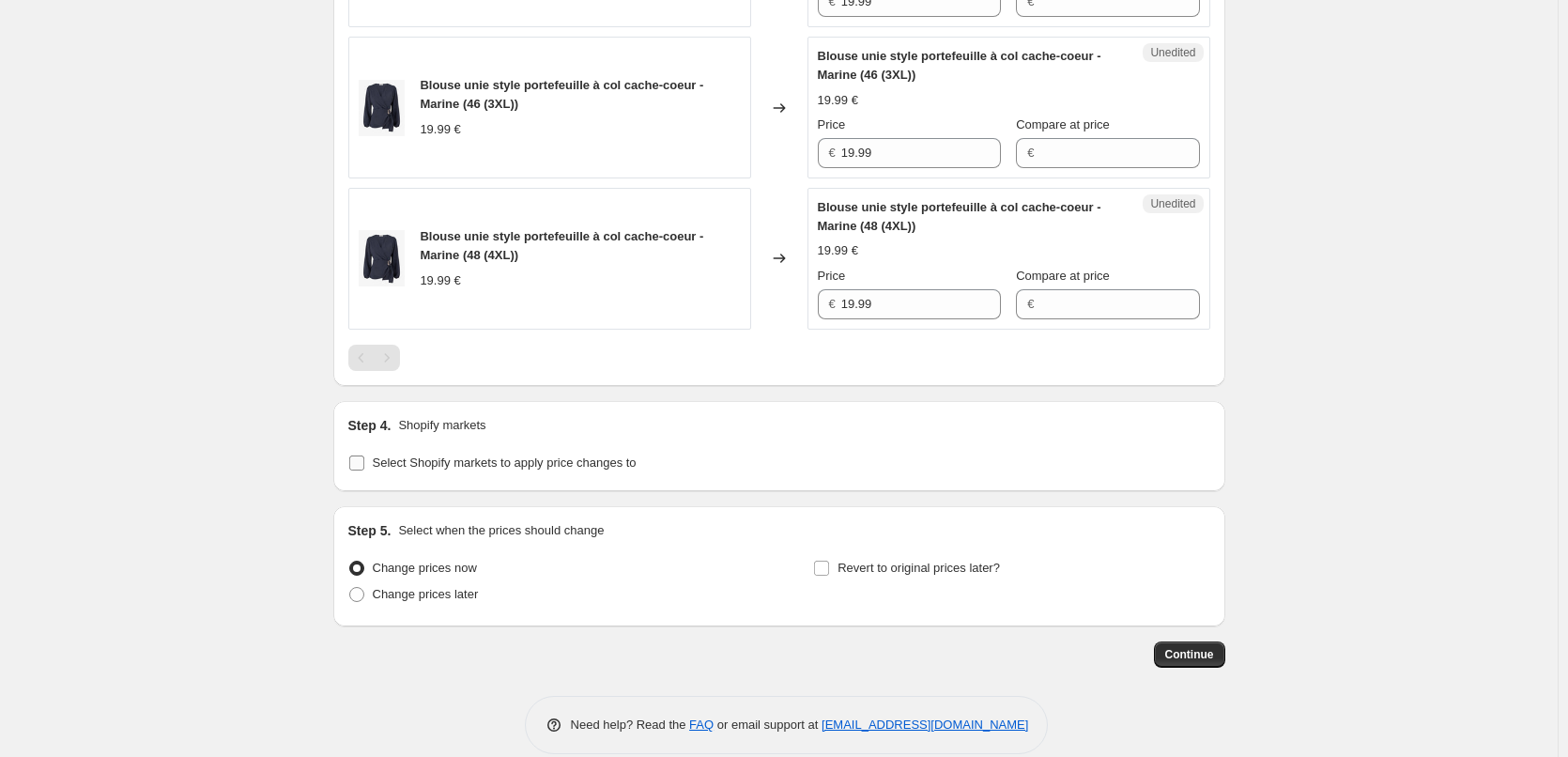
click at [363, 463] on input "Select Shopify markets to apply price changes to" at bounding box center [356, 463] width 15 height 15
checkbox input "true"
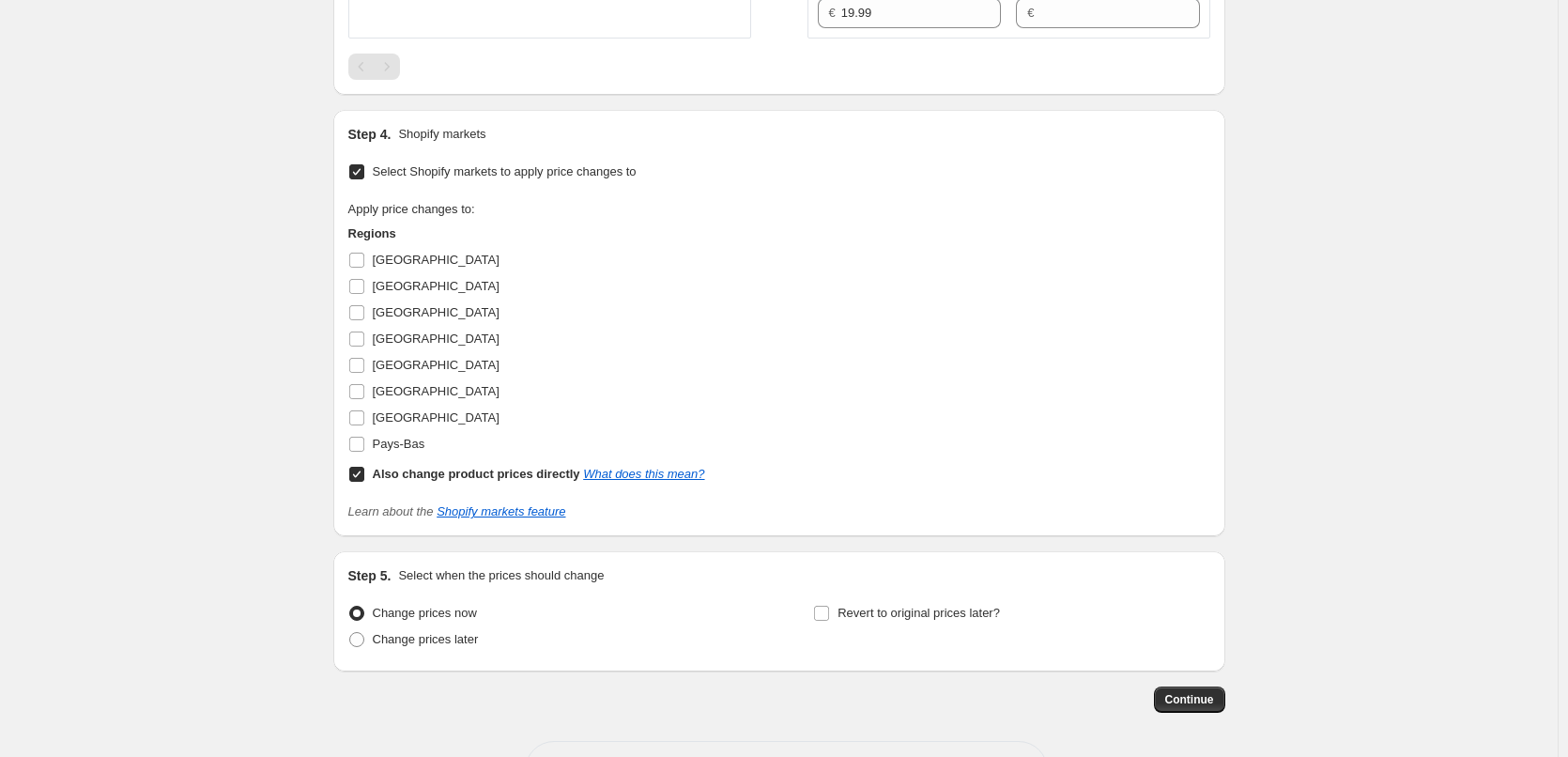
scroll to position [1166, 0]
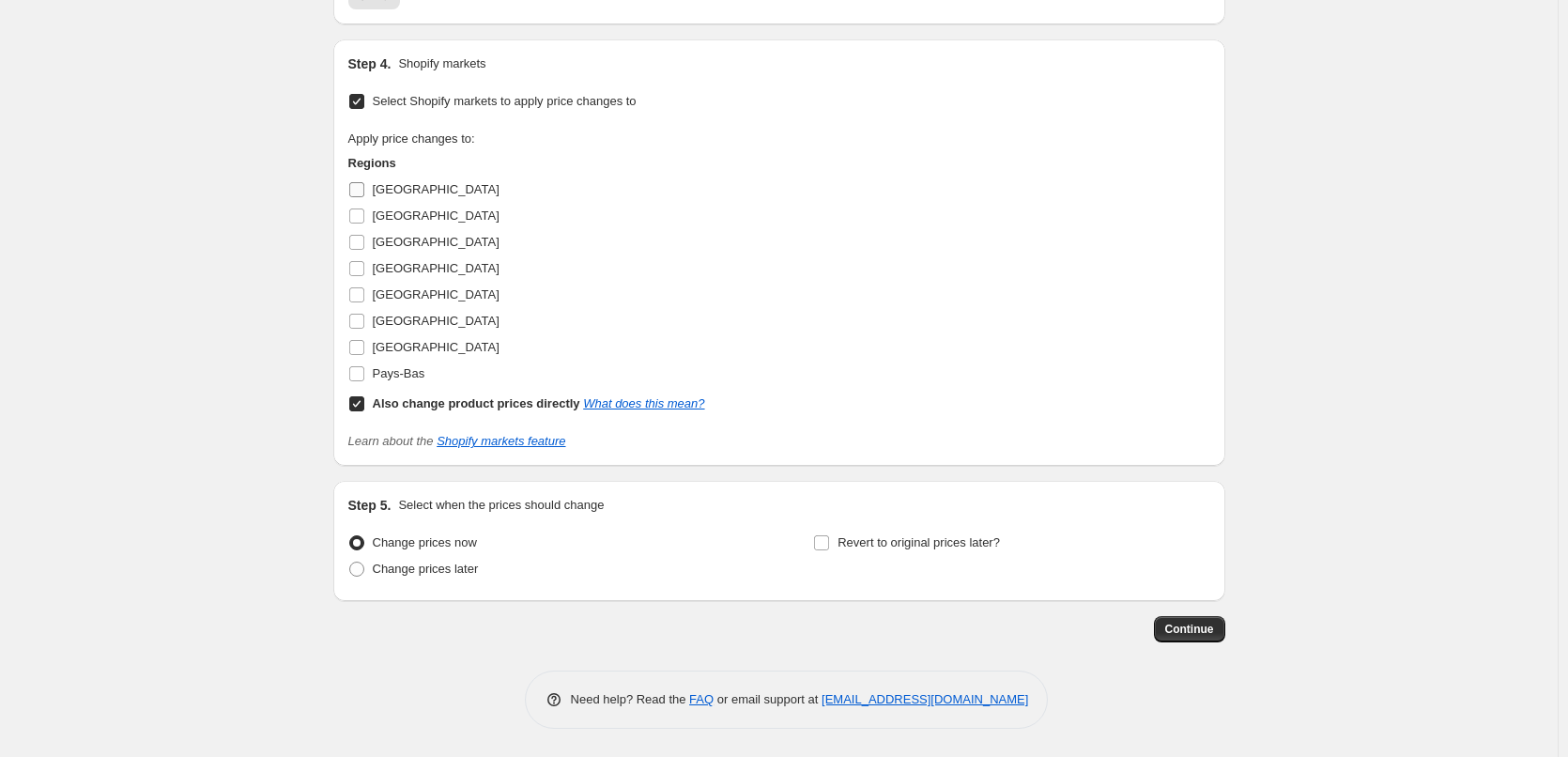
click at [363, 190] on input "[GEOGRAPHIC_DATA]" at bounding box center [356, 189] width 15 height 15
checkbox input "true"
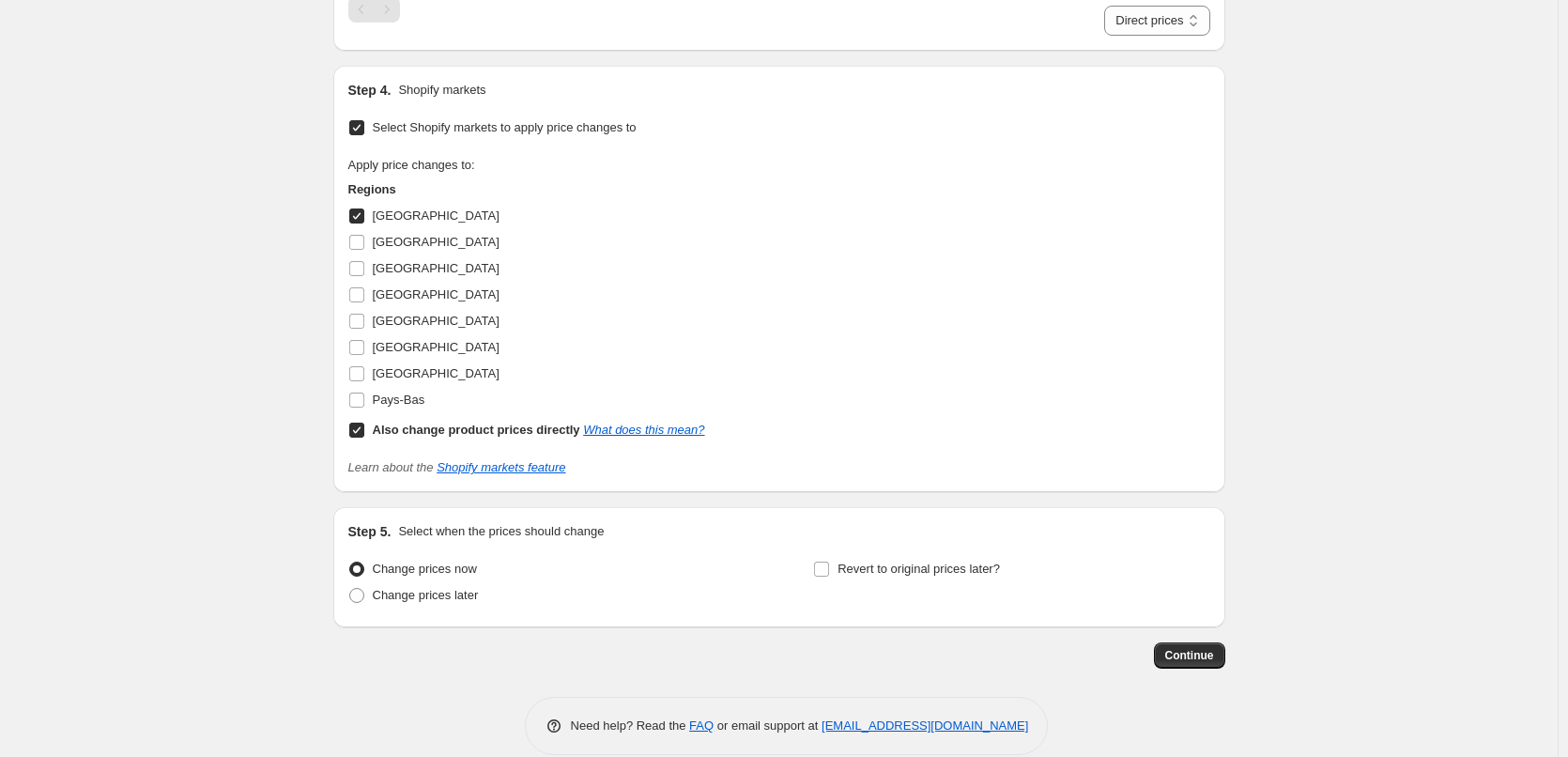
click at [364, 428] on input "Also change product prices directly What does this mean?" at bounding box center [356, 430] width 15 height 15
checkbox input "false"
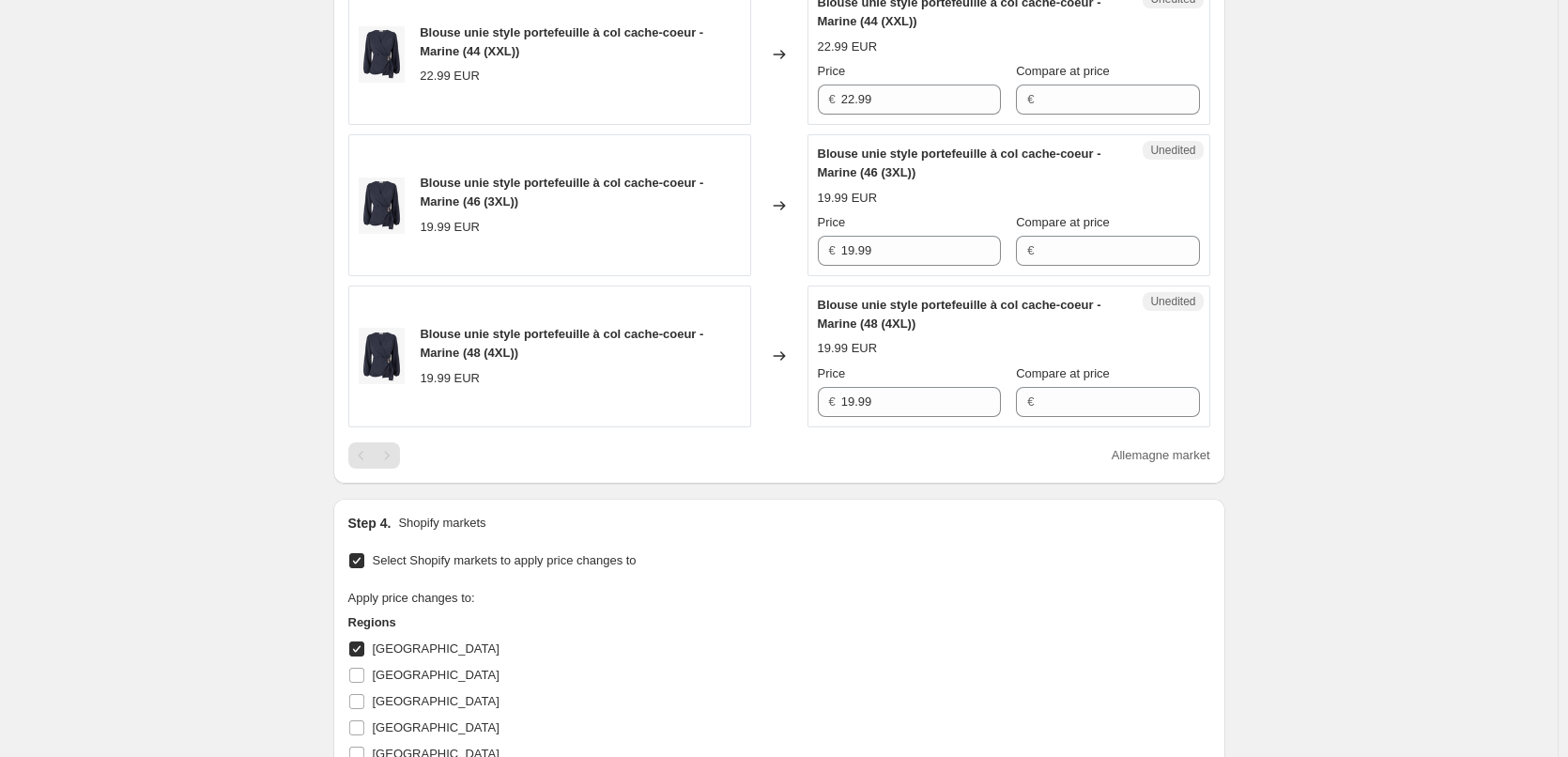
scroll to position [602, 0]
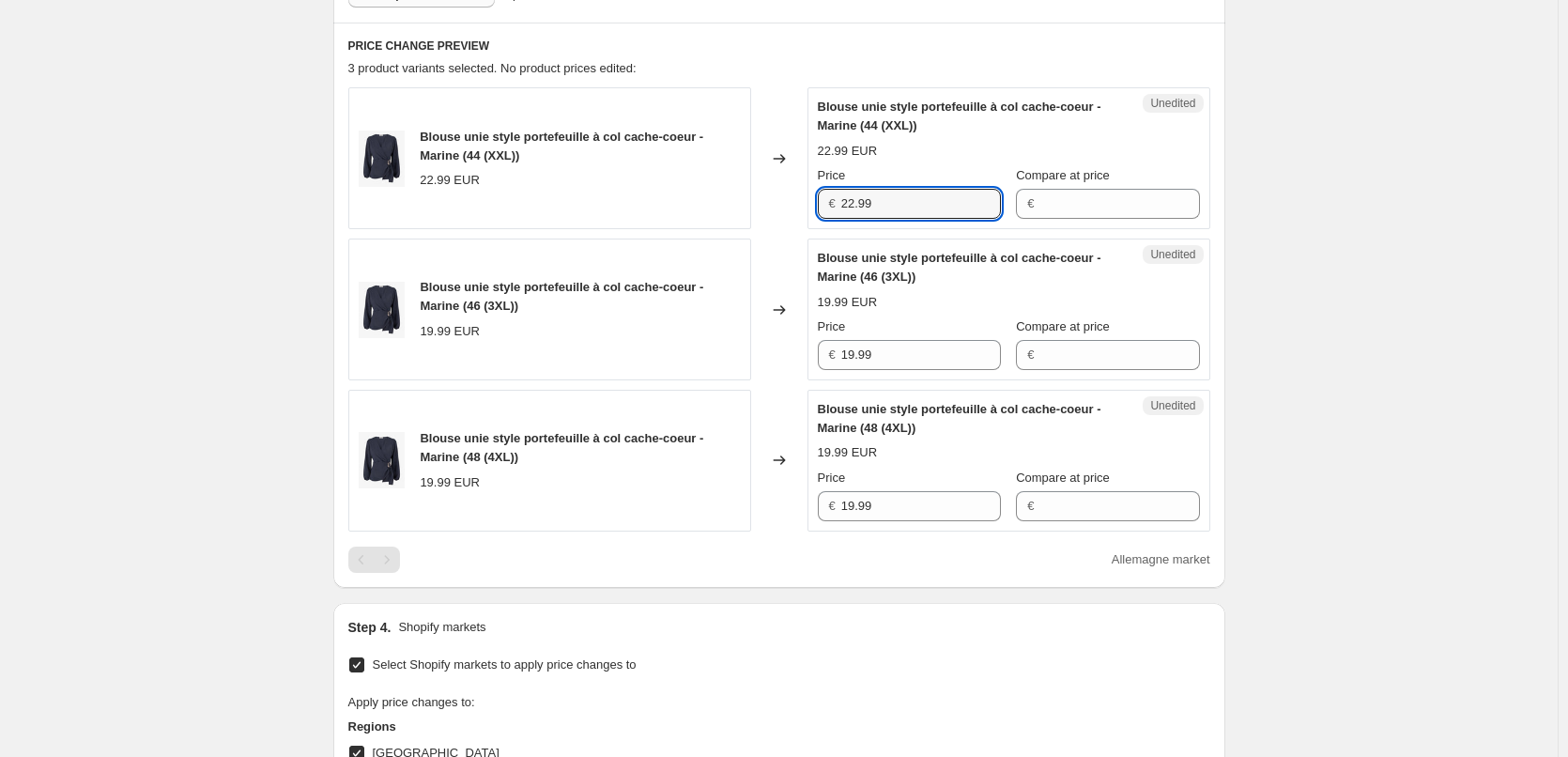
drag, startPoint x: 774, startPoint y: 204, endPoint x: 739, endPoint y: 201, distance: 35.1
click at [740, 201] on div "Blouse unie style portefeuille à col cache-coeur - Marine (44 (XXL)) 22.99 EUR …" at bounding box center [779, 159] width 862 height 142
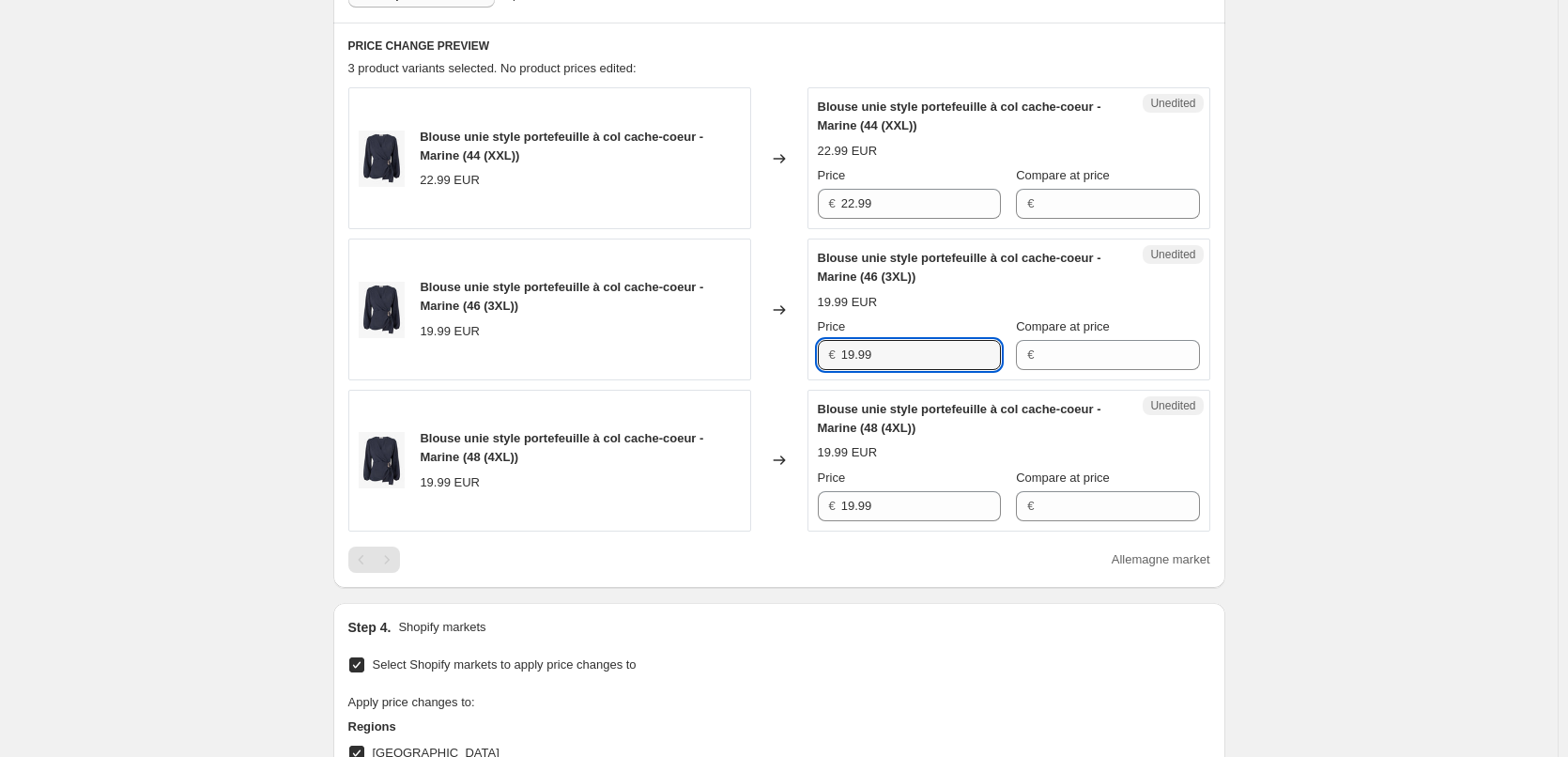
drag, startPoint x: 842, startPoint y: 352, endPoint x: 763, endPoint y: 349, distance: 79.1
click at [763, 349] on div "Blouse unie style portefeuille à col cache-coeur - Marine (46 (3XL)) 19.99 EUR …" at bounding box center [779, 310] width 862 height 142
paste input "22"
type input "22.99"
drag, startPoint x: 821, startPoint y: 507, endPoint x: 787, endPoint y: 510, distance: 34.1
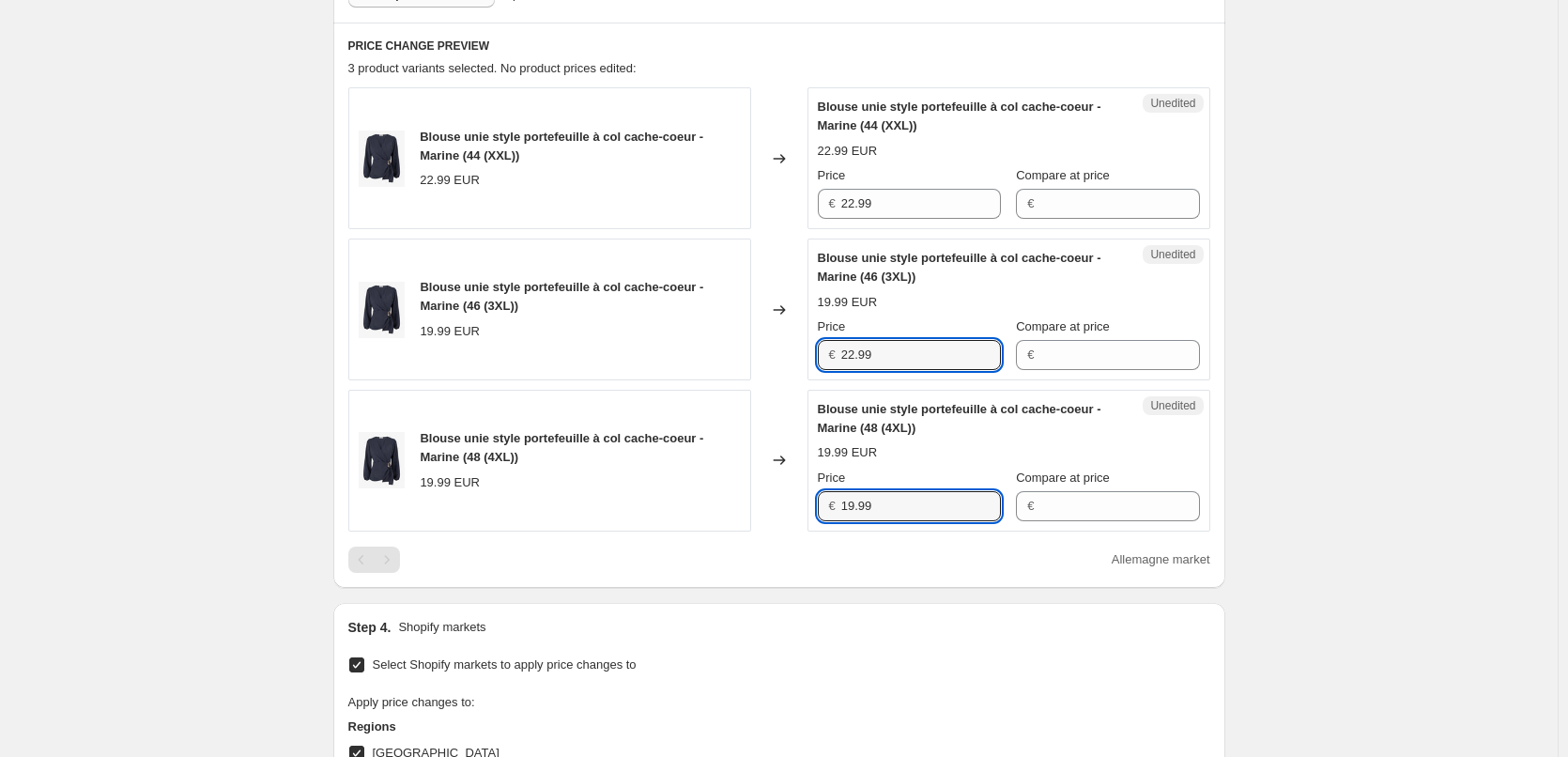
click at [793, 509] on div "Blouse unie style portefeuille à col cache-coeur - Marine (48 (4XL)) 19.99 EUR …" at bounding box center [779, 461] width 862 height 142
paste input "22"
type input "22.99"
click at [775, 578] on div "PRICE CHANGE PREVIEW 3 product variants selected. 1 product price edited: Blous…" at bounding box center [779, 305] width 892 height 565
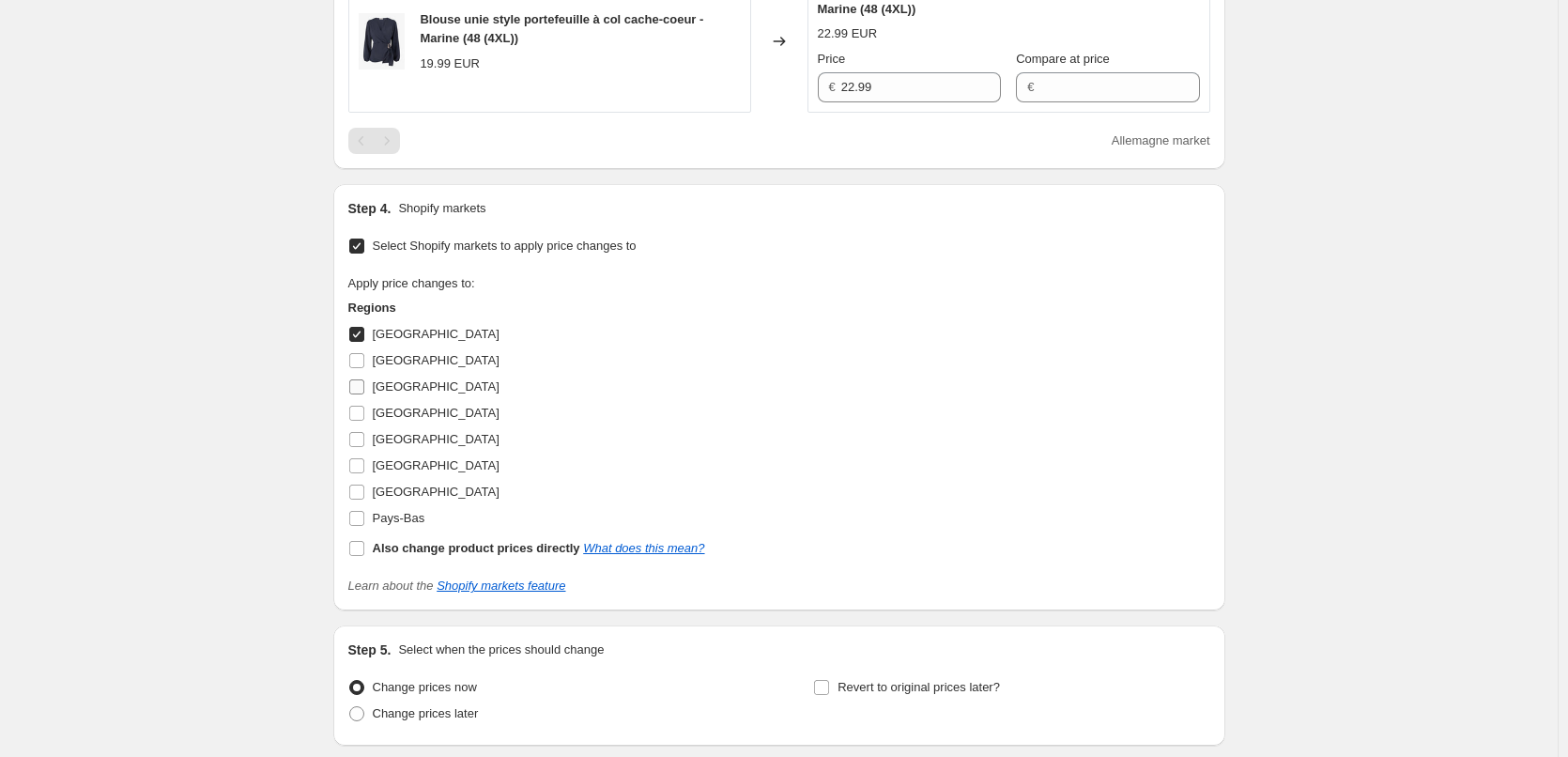
scroll to position [1072, 0]
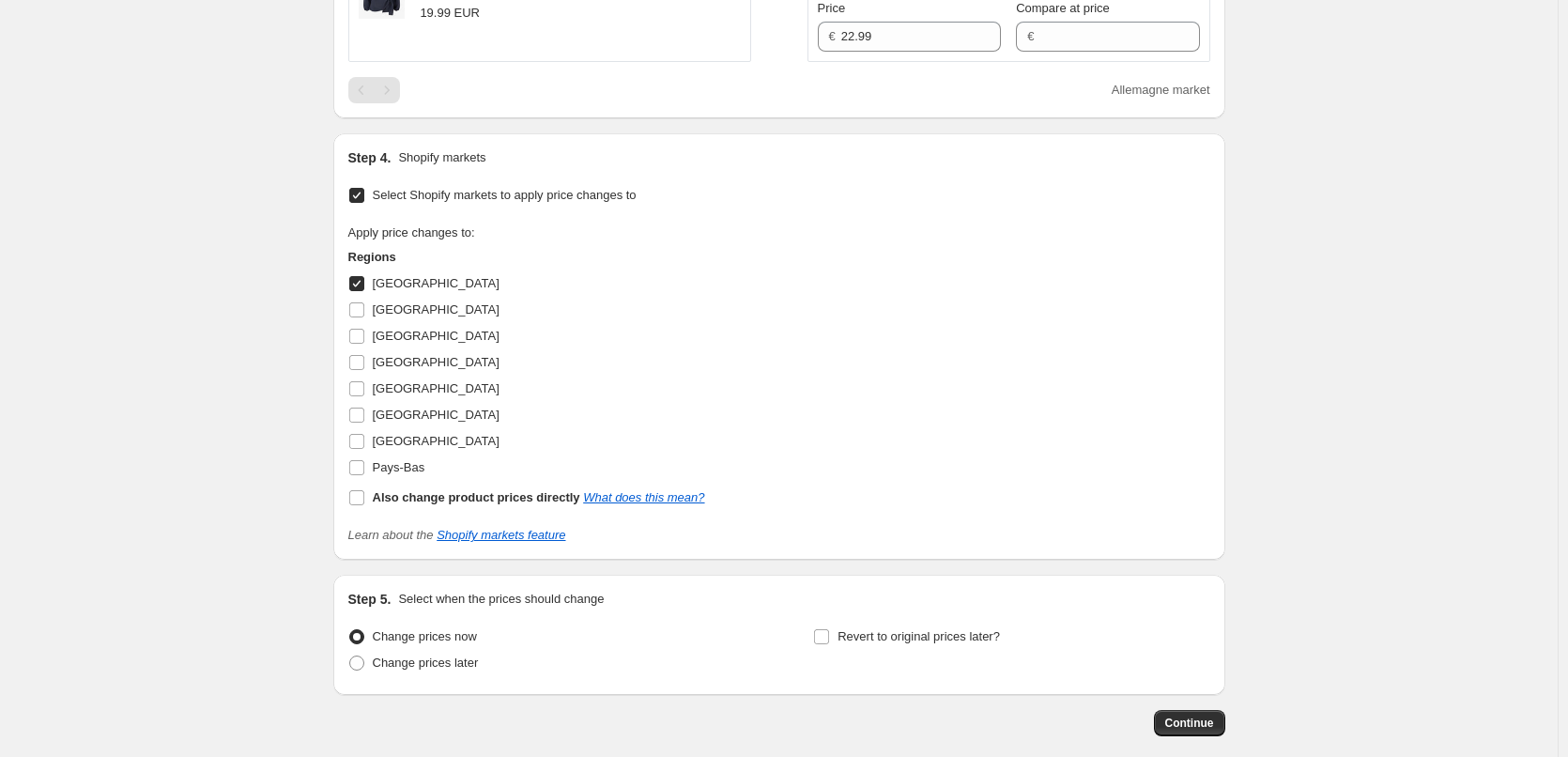
click at [355, 284] on input "[GEOGRAPHIC_DATA]" at bounding box center [356, 283] width 15 height 15
checkbox input "false"
click at [364, 310] on input "[GEOGRAPHIC_DATA]" at bounding box center [356, 309] width 15 height 15
checkbox input "true"
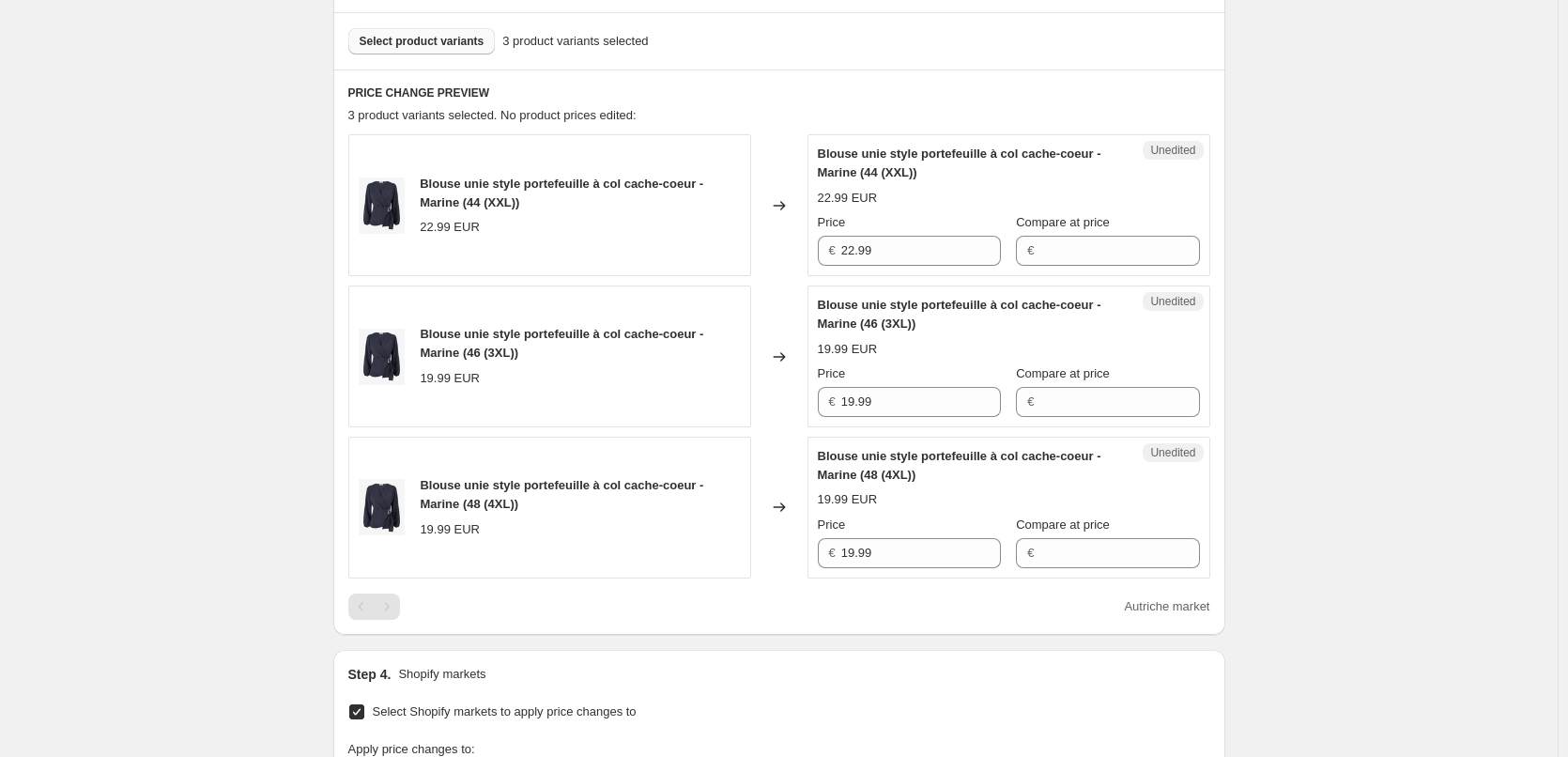
scroll to position [509, 0]
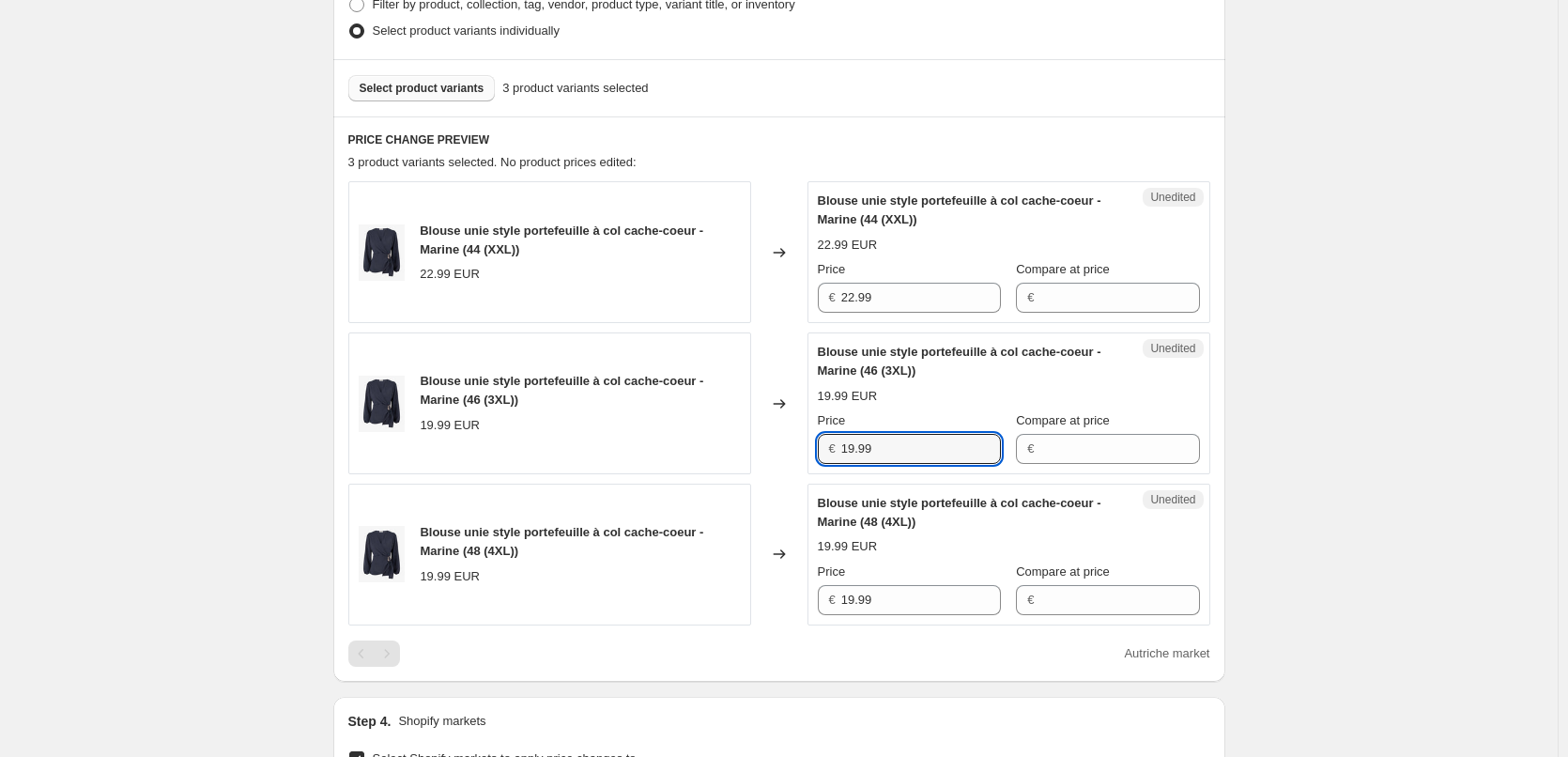
drag, startPoint x: 770, startPoint y: 447, endPoint x: 766, endPoint y: 465, distance: 18.4
click at [757, 447] on div "Blouse unie style portefeuille à col cache-coeur - Marine (46 (3XL)) 19.99 EUR …" at bounding box center [779, 403] width 862 height 142
paste input "22"
type input "22.99"
drag, startPoint x: 887, startPoint y: 602, endPoint x: 791, endPoint y: 602, distance: 96.0
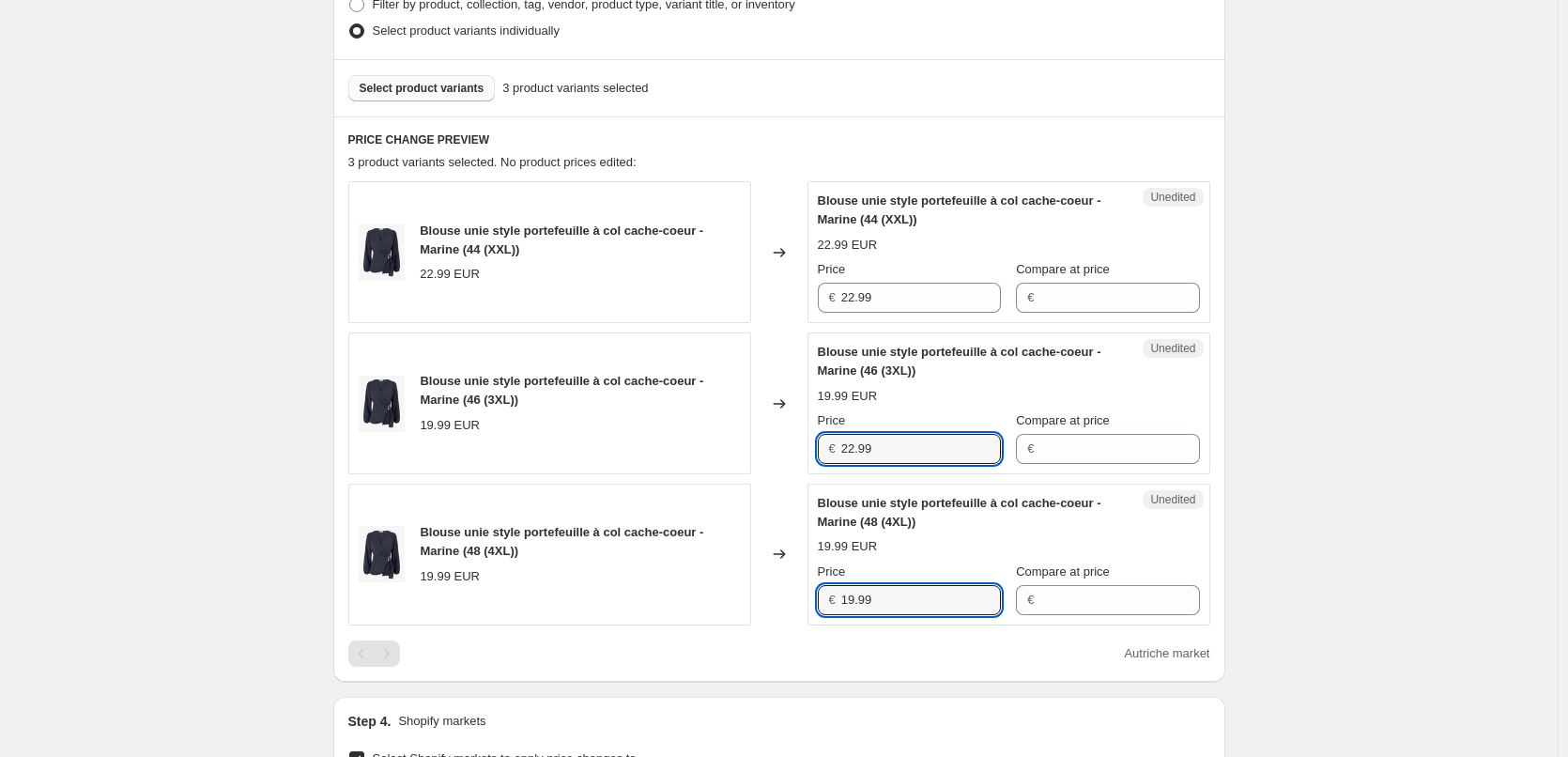
click at [791, 602] on div "Blouse unie style portefeuille à col cache-coeur - Marine (48 (4XL)) 19.99 EUR …" at bounding box center [779, 555] width 862 height 142
paste input "22"
type input "22.99"
click at [789, 680] on div "PRICE CHANGE PREVIEW 3 product variants selected. 1 product price edited: Blous…" at bounding box center [779, 399] width 892 height 565
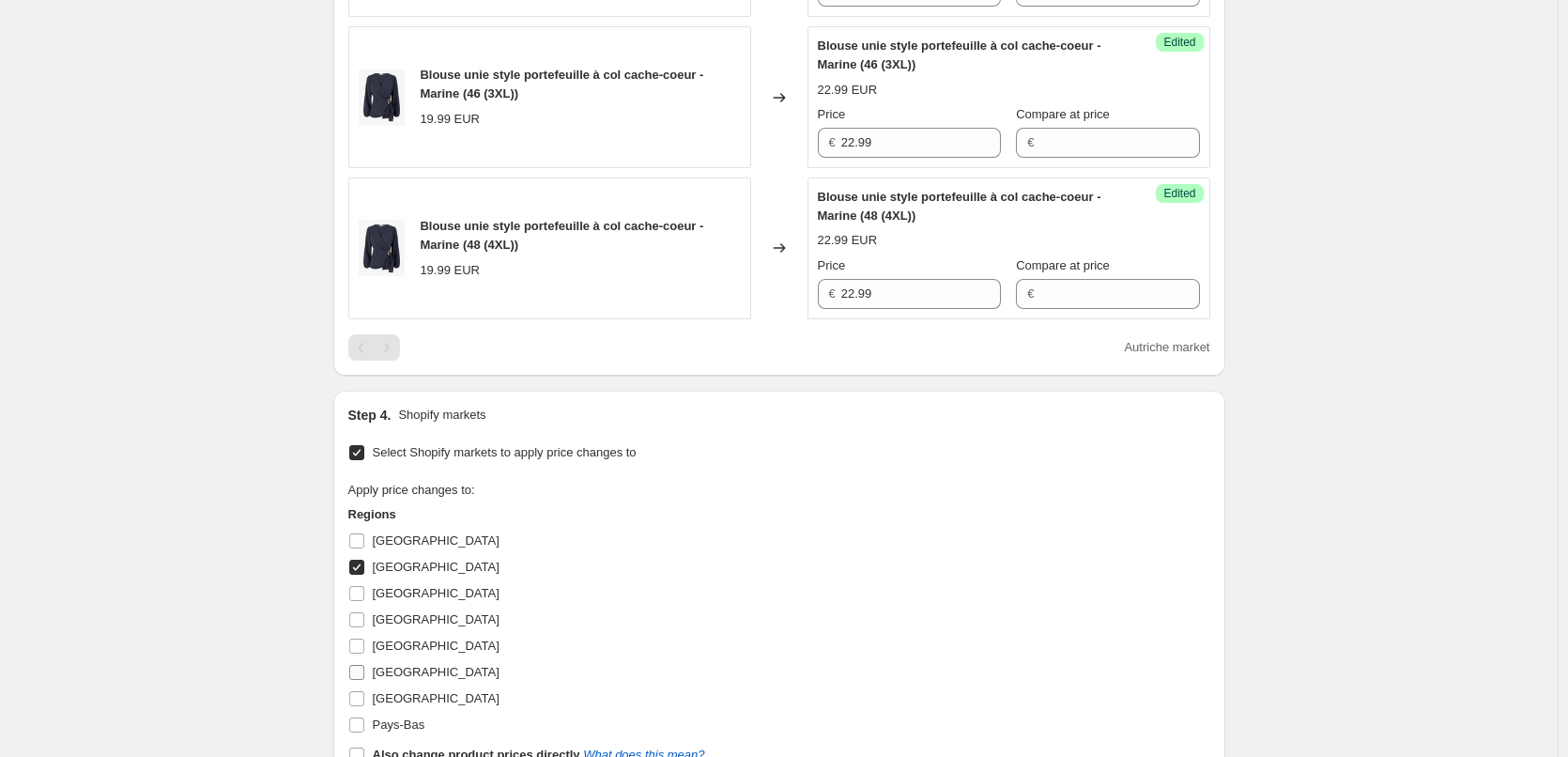
scroll to position [1072, 0]
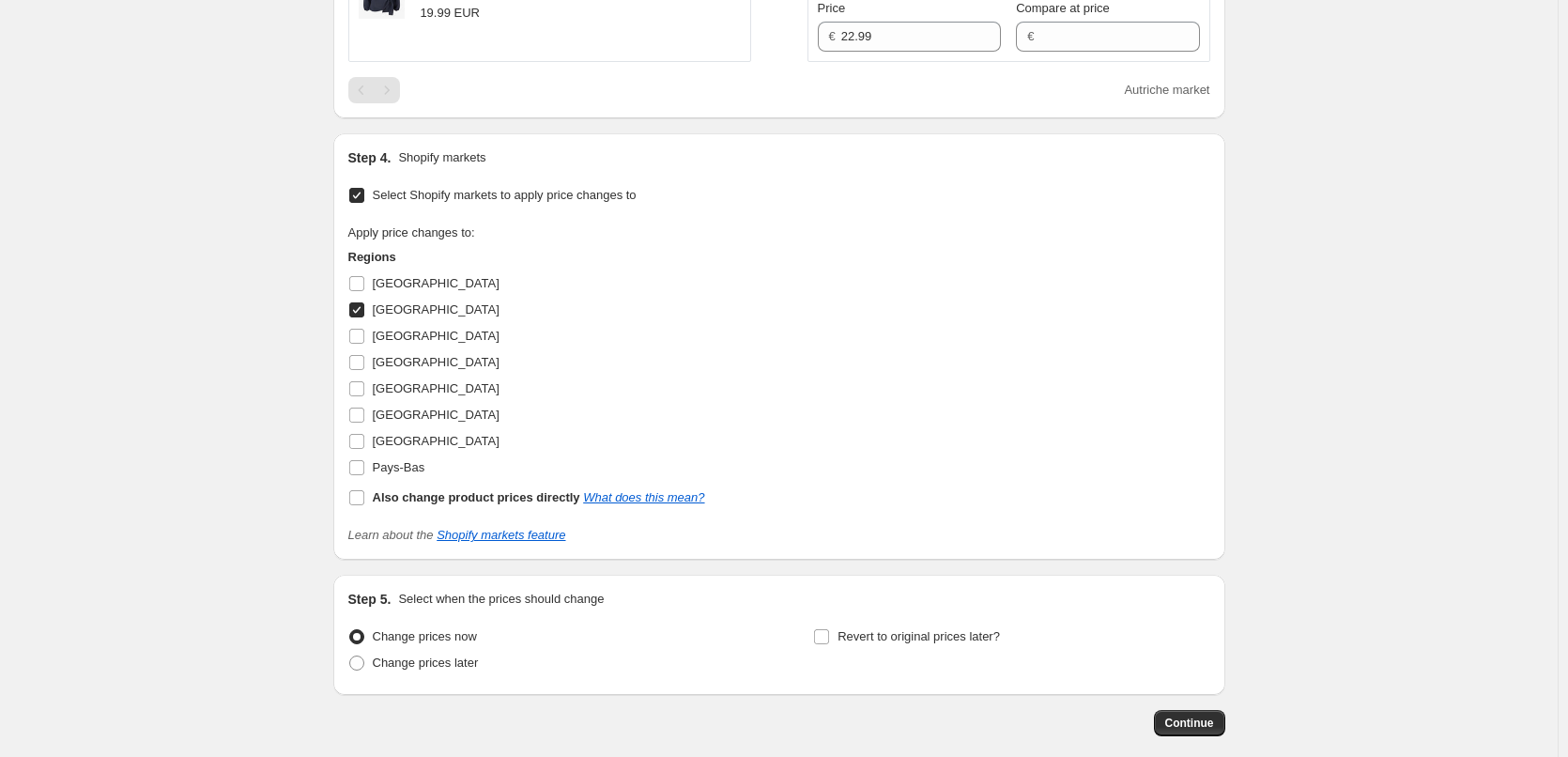
click at [360, 308] on input "[GEOGRAPHIC_DATA]" at bounding box center [356, 309] width 15 height 15
checkbox input "false"
click at [361, 471] on input "Pays-Bas" at bounding box center [356, 467] width 15 height 15
checkbox input "true"
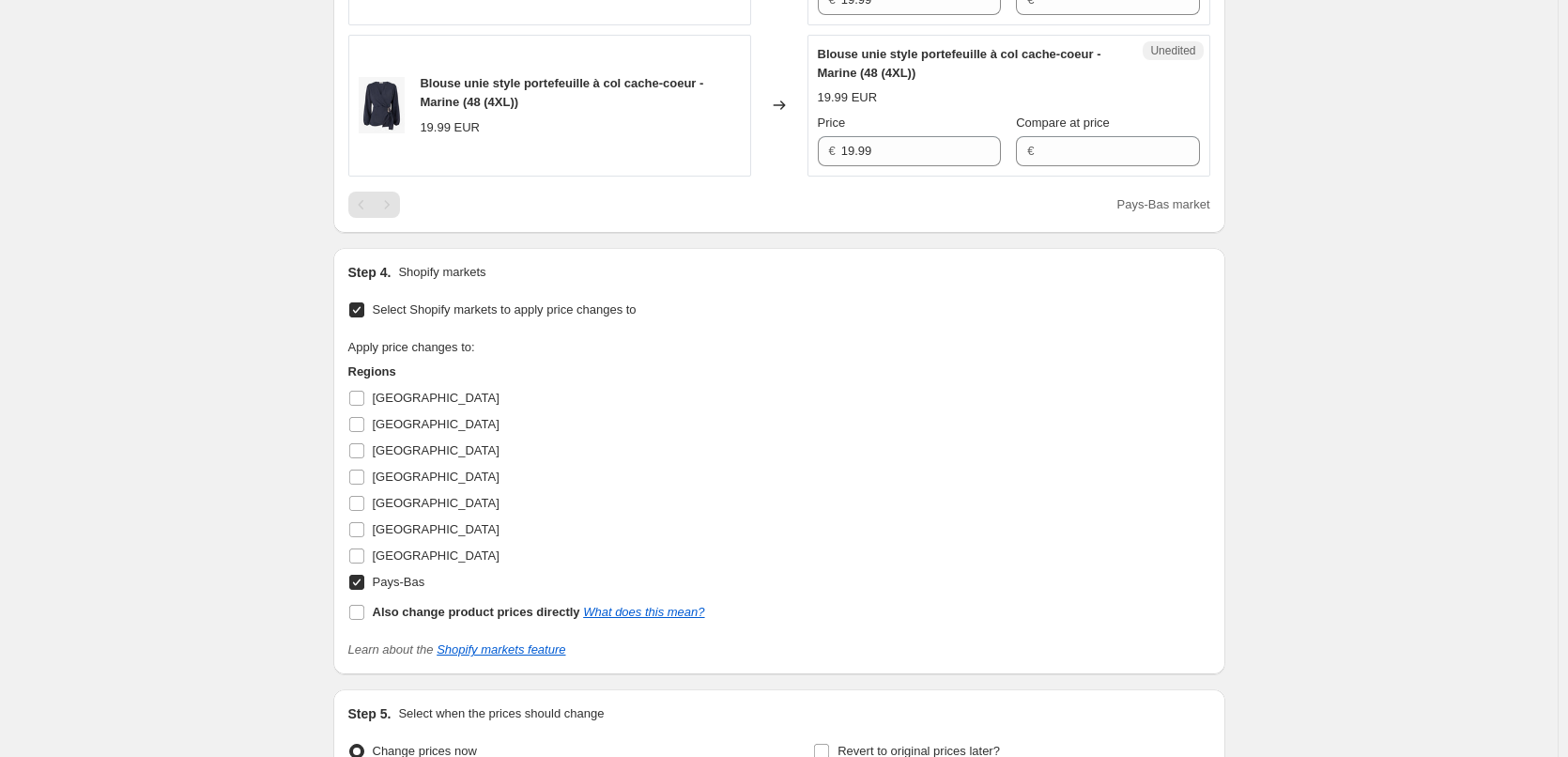
scroll to position [696, 0]
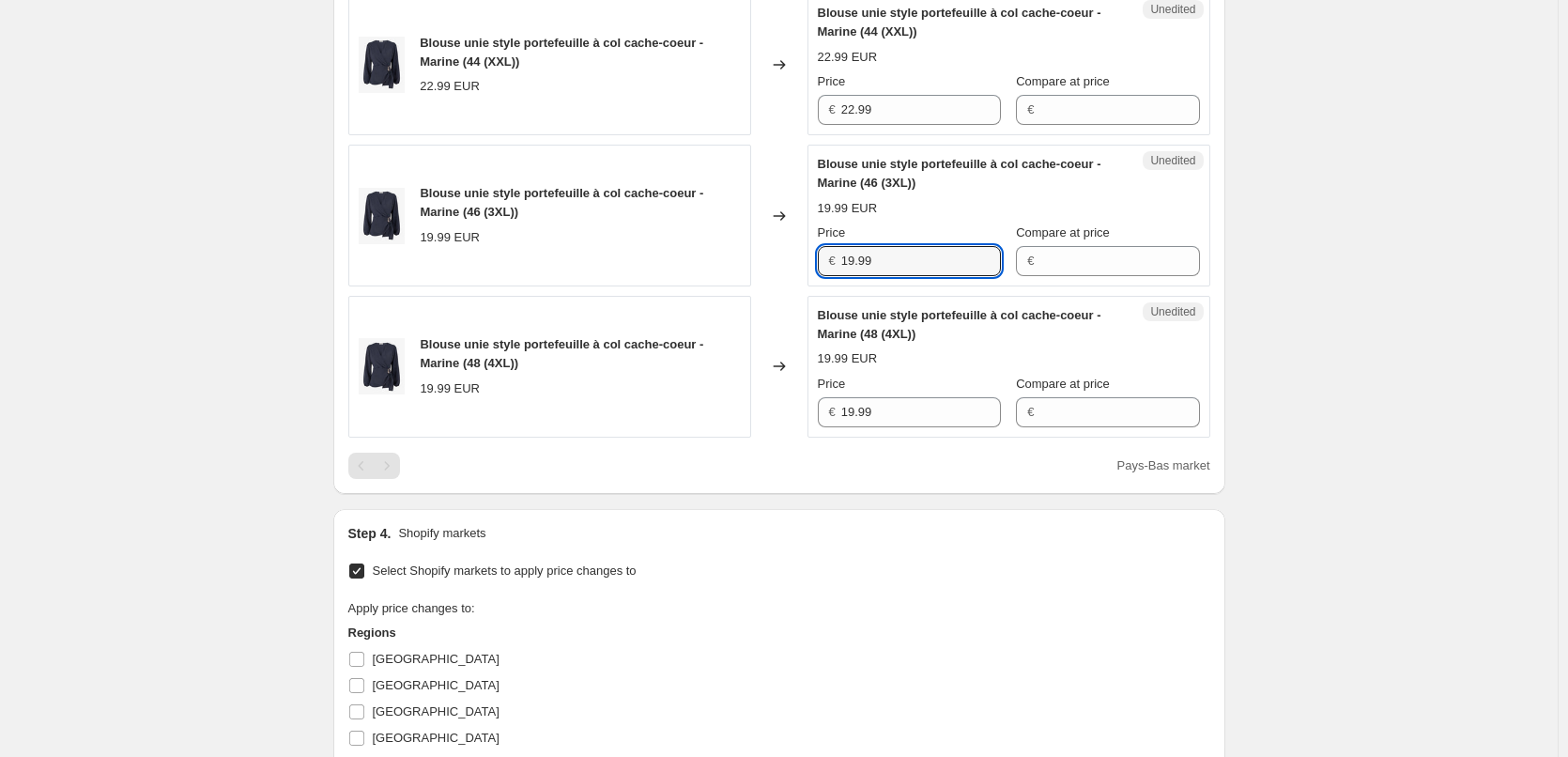
drag, startPoint x: 905, startPoint y: 262, endPoint x: 737, endPoint y: 255, distance: 168.1
click at [737, 255] on div "Blouse unie style portefeuille à col cache-coeur - Marine (46 (3XL)) 19.99 EUR …" at bounding box center [779, 215] width 862 height 142
paste input "22"
type input "22.99"
drag, startPoint x: 828, startPoint y: 411, endPoint x: 814, endPoint y: 411, distance: 14.0
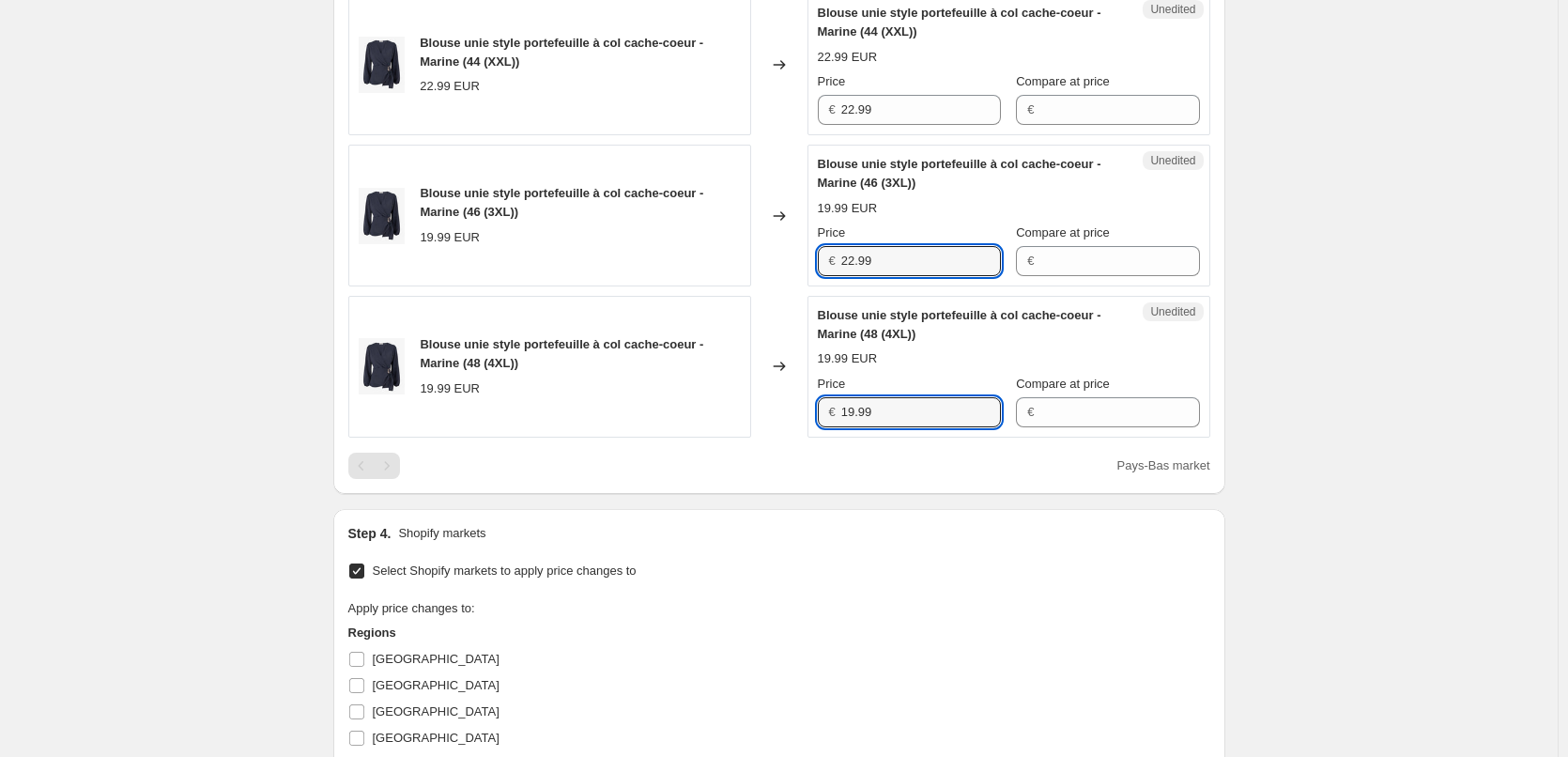
click at [814, 411] on div "Unedited Blouse unie style portefeuille à col cache-coeur - Marine (48 (4XL)) 1…" at bounding box center [1009, 367] width 403 height 142
paste input "22"
type input "22.99"
drag, startPoint x: 813, startPoint y: 517, endPoint x: 802, endPoint y: 520, distance: 11.4
click at [814, 517] on div "Step 4. Shopify markets Select Shopify markets to apply price changes to Apply …" at bounding box center [779, 723] width 892 height 427
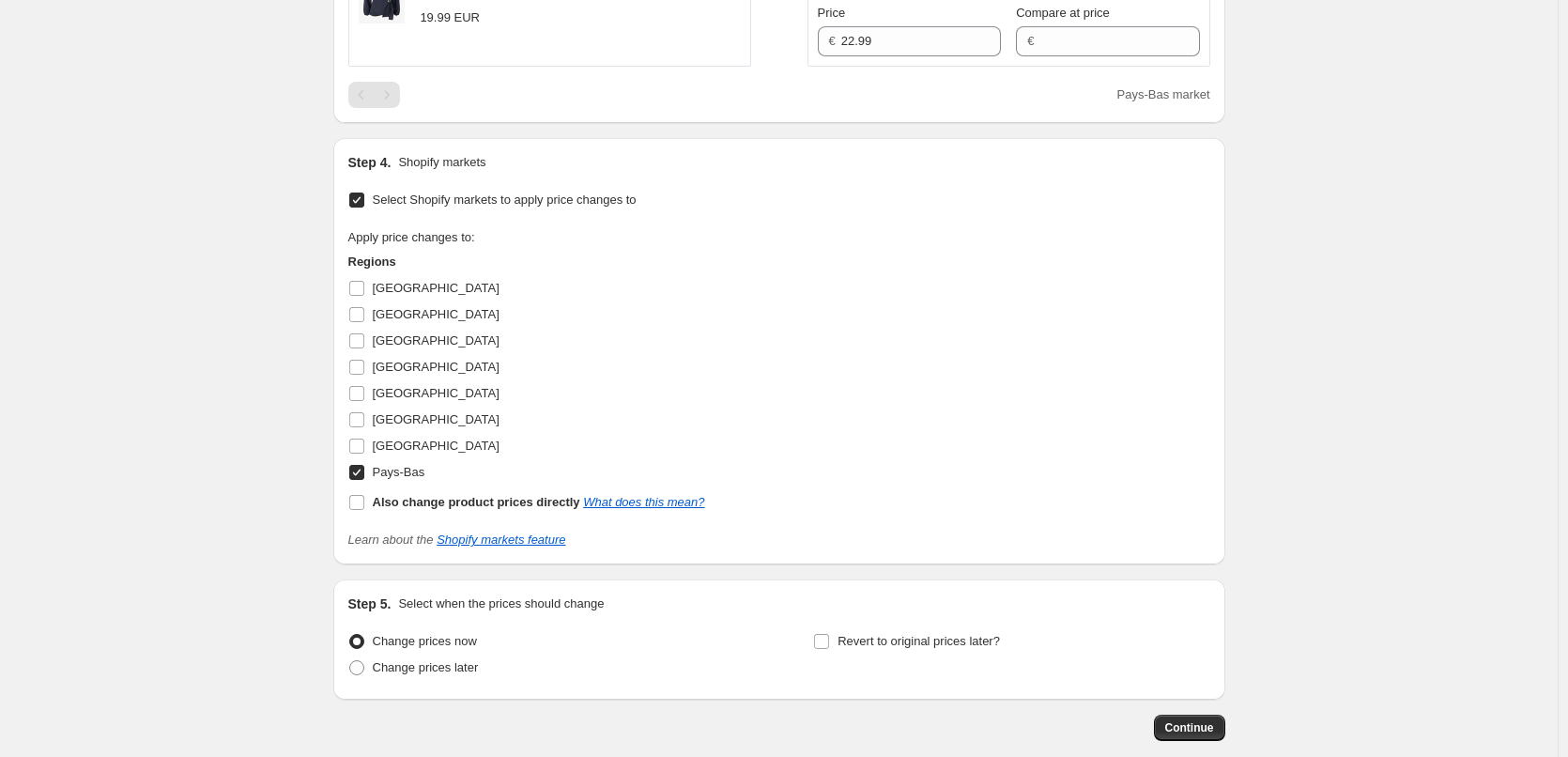
scroll to position [1072, 0]
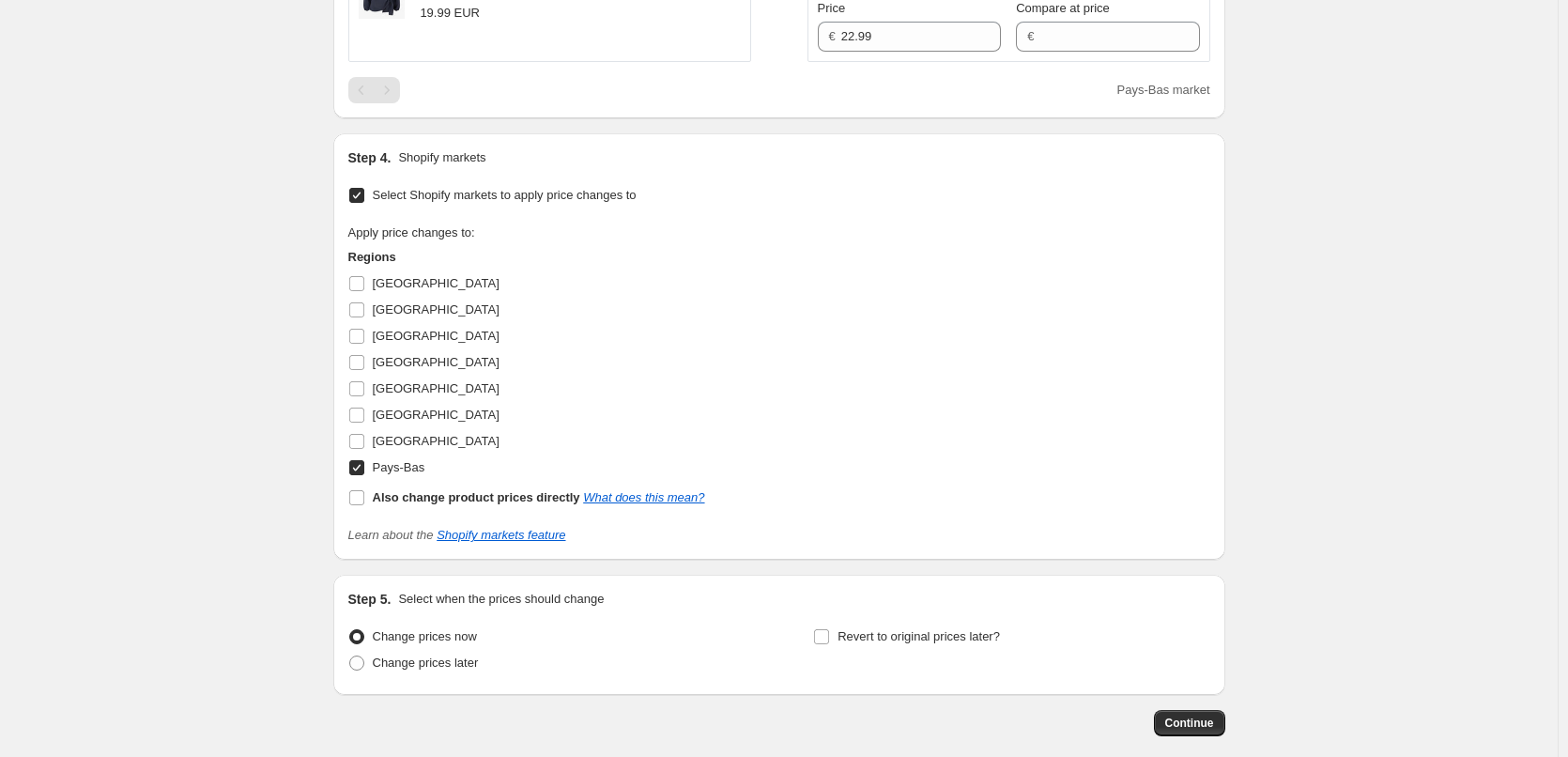
click at [364, 465] on input "Pays-Bas" at bounding box center [356, 467] width 15 height 15
checkbox input "false"
click at [363, 334] on input "[GEOGRAPHIC_DATA]" at bounding box center [356, 335] width 15 height 15
checkbox input "true"
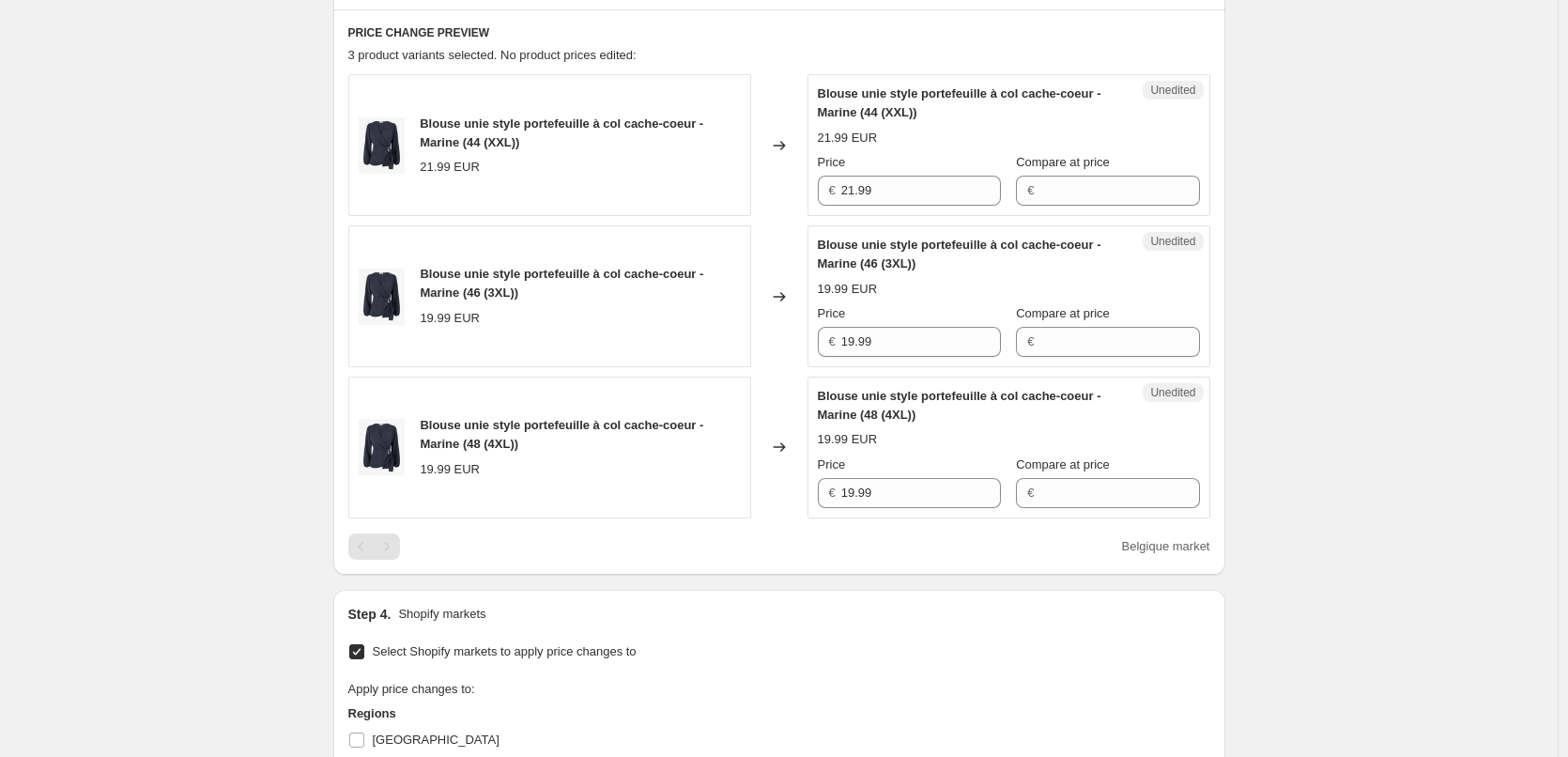
scroll to position [602, 0]
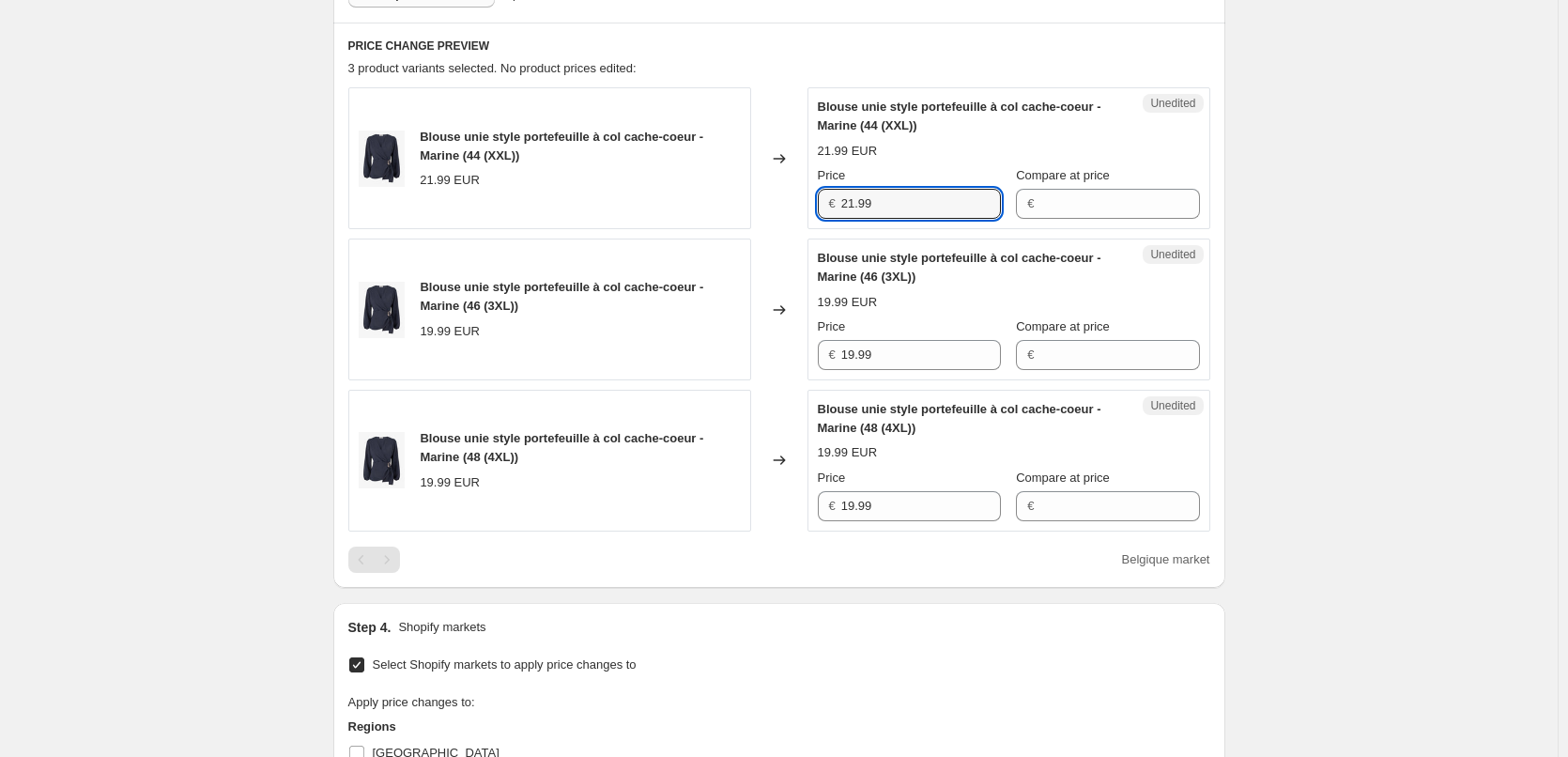
drag, startPoint x: 894, startPoint y: 197, endPoint x: 744, endPoint y: 206, distance: 150.3
click at [745, 206] on div "Blouse unie style portefeuille à col cache-coeur - Marine (44 (XXL)) 21.99 EUR …" at bounding box center [779, 159] width 862 height 142
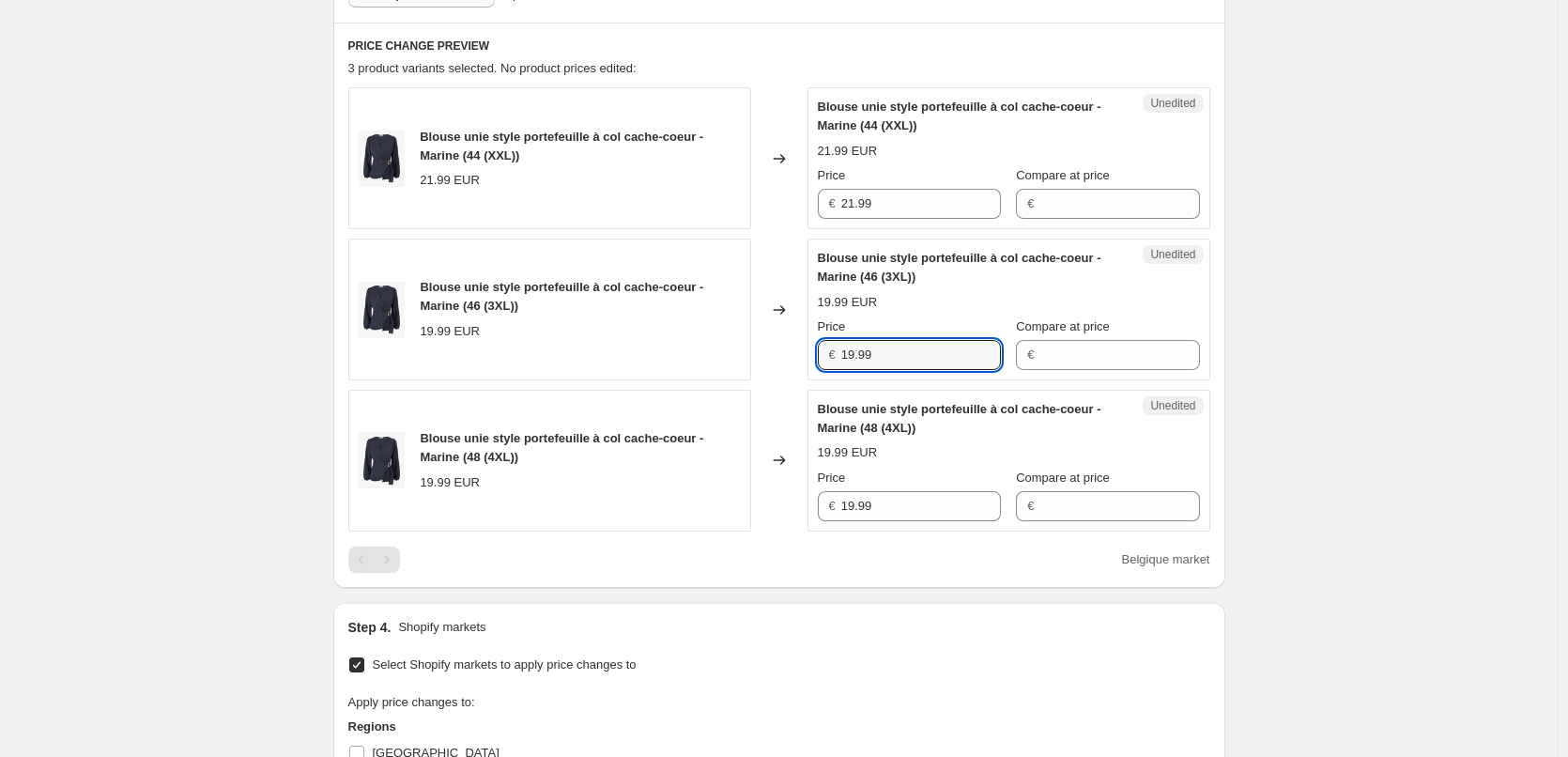
drag, startPoint x: 914, startPoint y: 360, endPoint x: 771, endPoint y: 355, distance: 143.1
click at [771, 355] on div "Blouse unie style portefeuille à col cache-coeur - Marine (46 (3XL)) 19.99 EUR …" at bounding box center [779, 310] width 862 height 142
paste input "21"
type input "21.99"
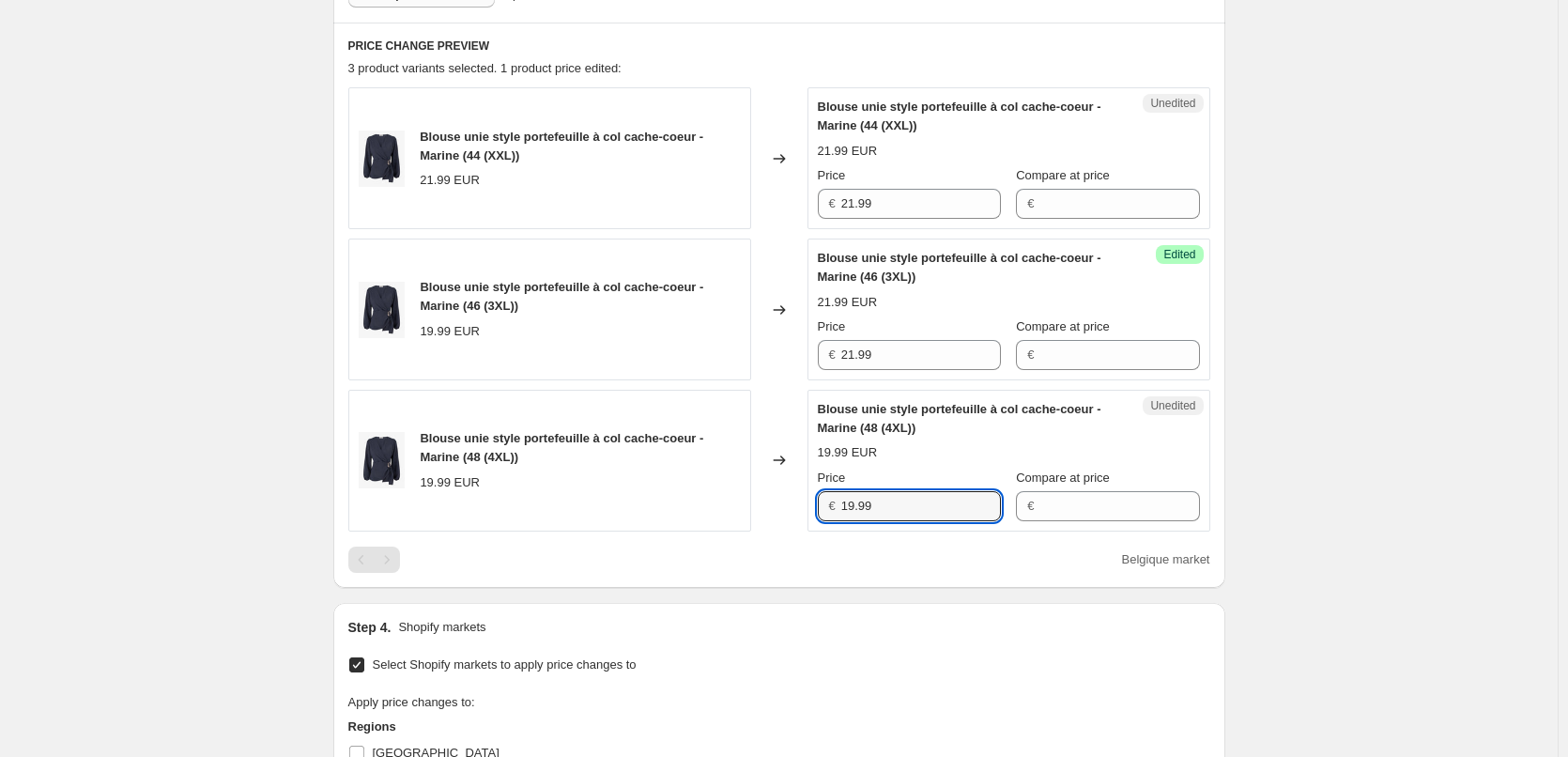
drag, startPoint x: 774, startPoint y: 509, endPoint x: 770, endPoint y: 574, distance: 65.1
click at [772, 509] on div "Blouse unie style portefeuille à col cache-coeur - Marine (48 (4XL)) 19.99 EUR …" at bounding box center [779, 461] width 862 height 142
paste input "21"
type input "21.99"
click at [770, 600] on div "Step 1. Optionally give your price [MEDICAL_DATA] a title (eg "March 30% off sa…" at bounding box center [771, 330] width 907 height 1752
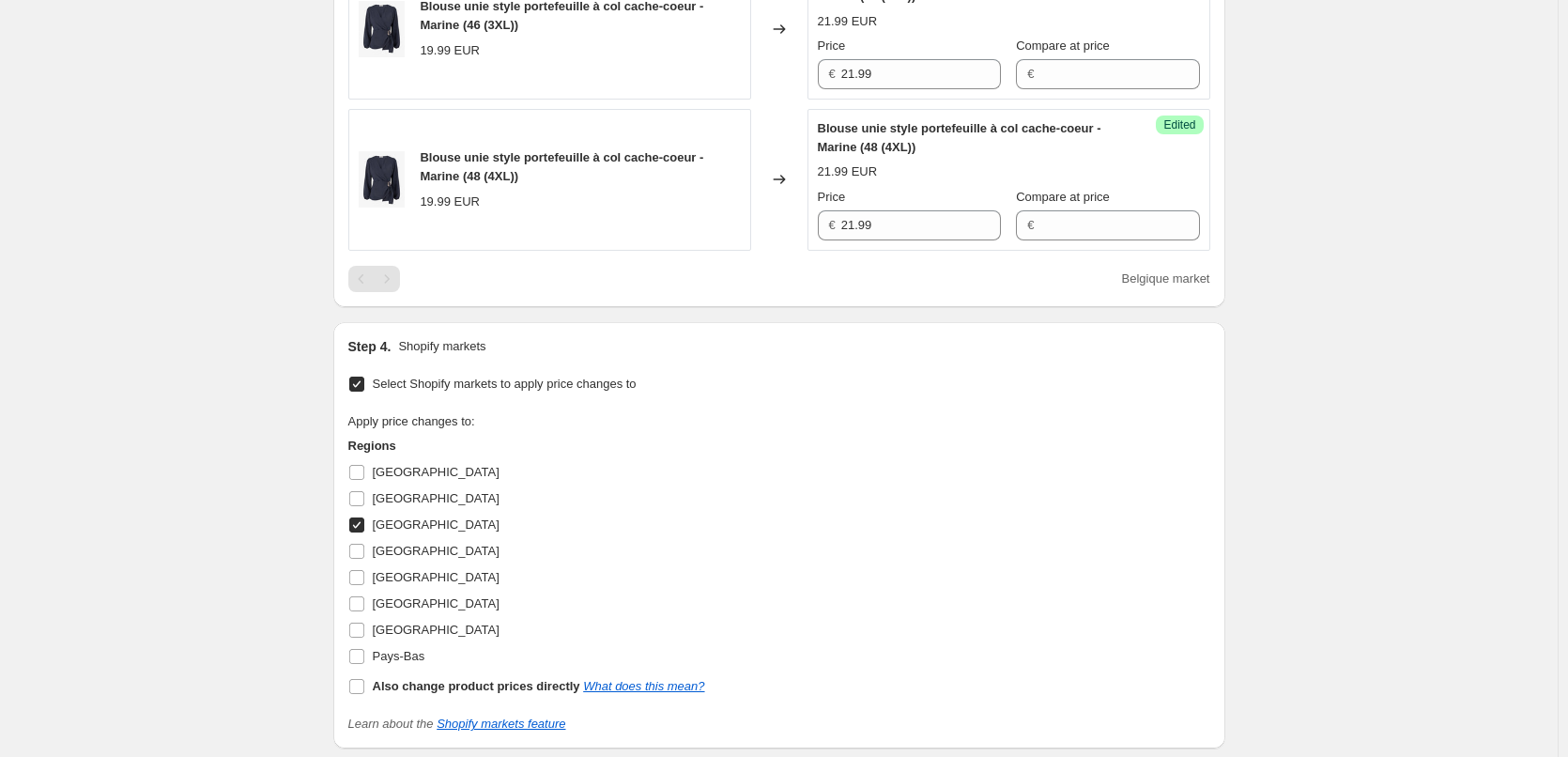
scroll to position [1166, 0]
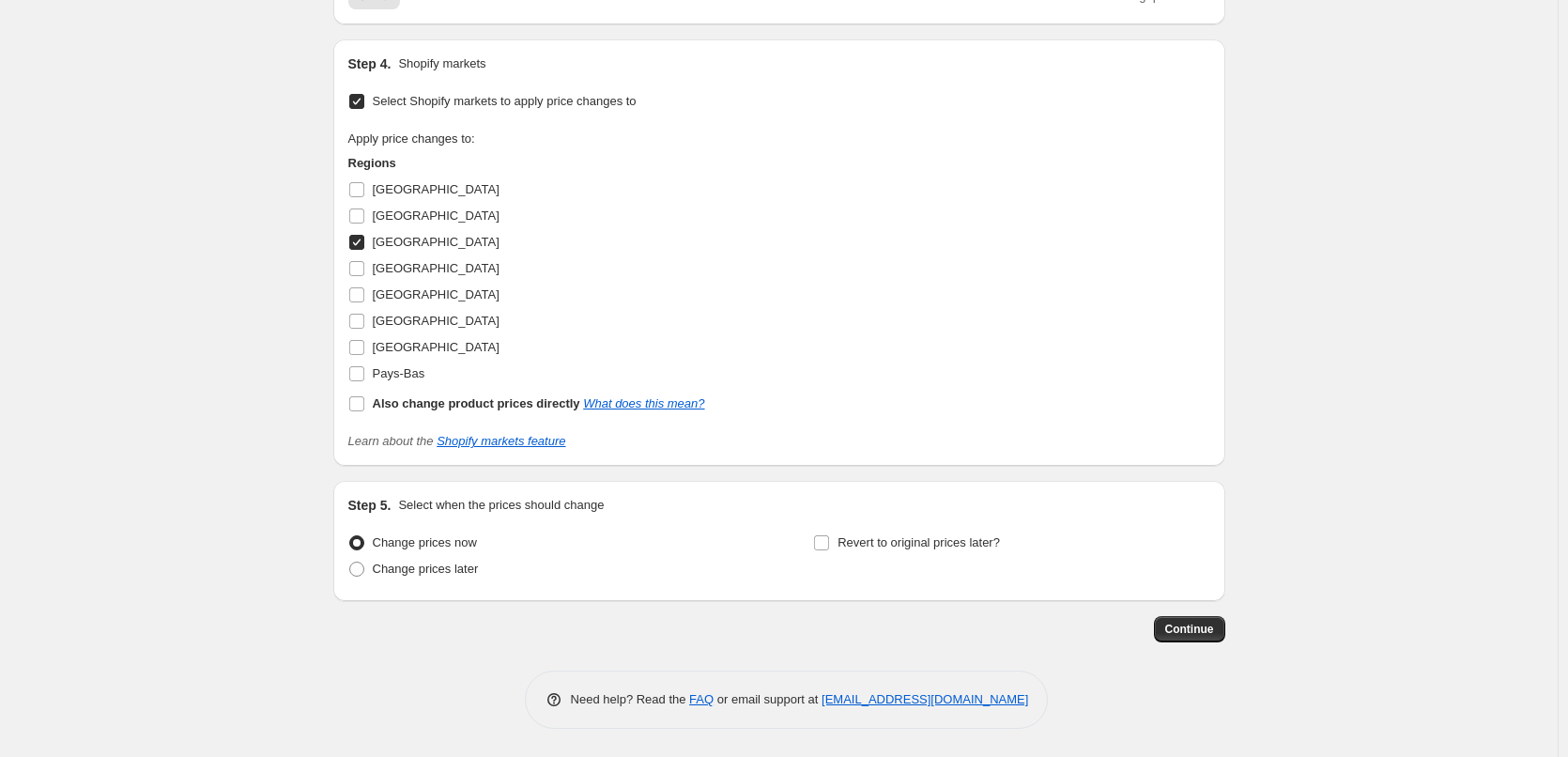
click at [361, 243] on input "[GEOGRAPHIC_DATA]" at bounding box center [356, 242] width 15 height 15
checkbox input "false"
click at [363, 319] on input "[GEOGRAPHIC_DATA]" at bounding box center [356, 321] width 15 height 15
checkbox input "true"
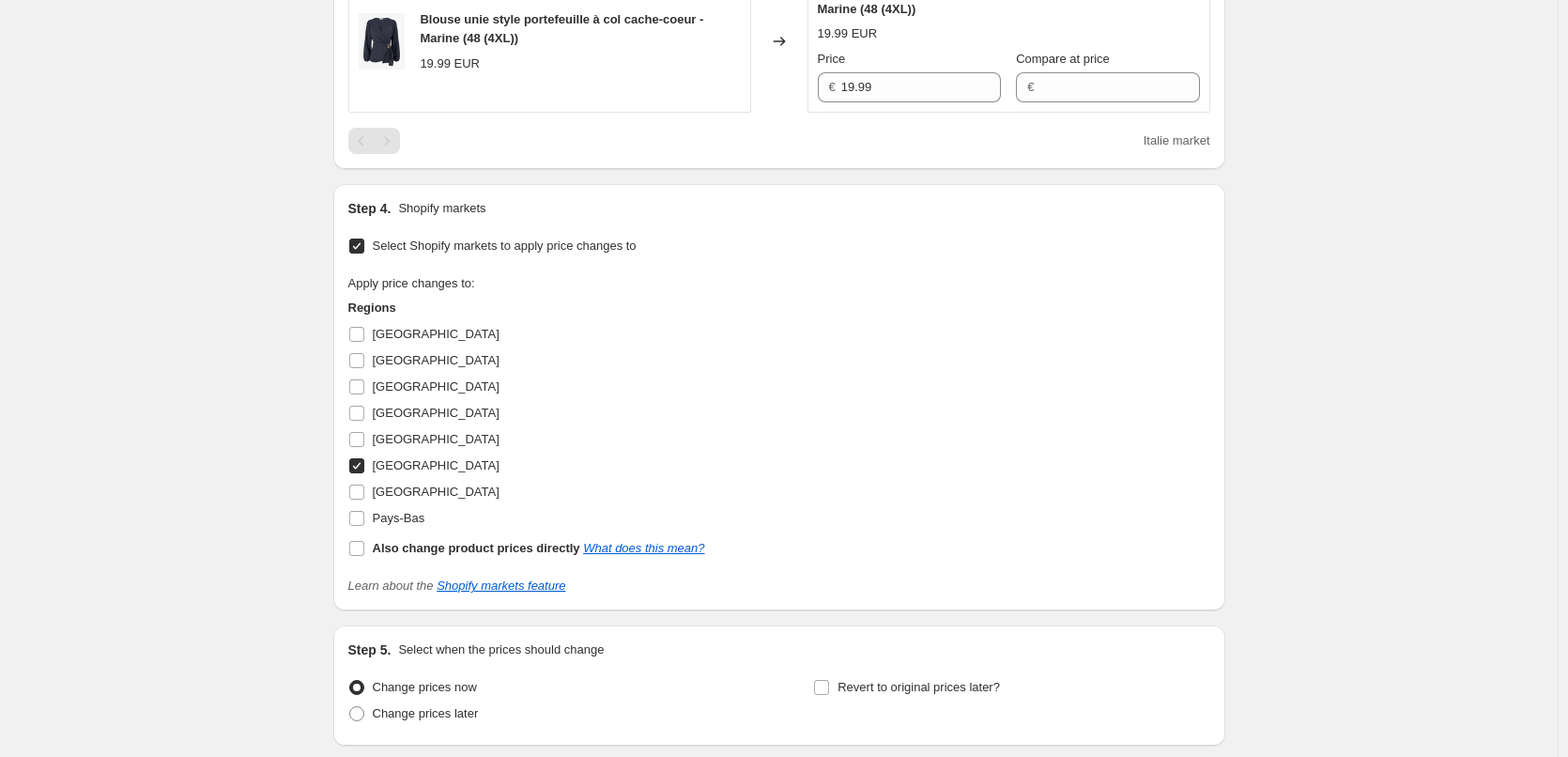
scroll to position [696, 0]
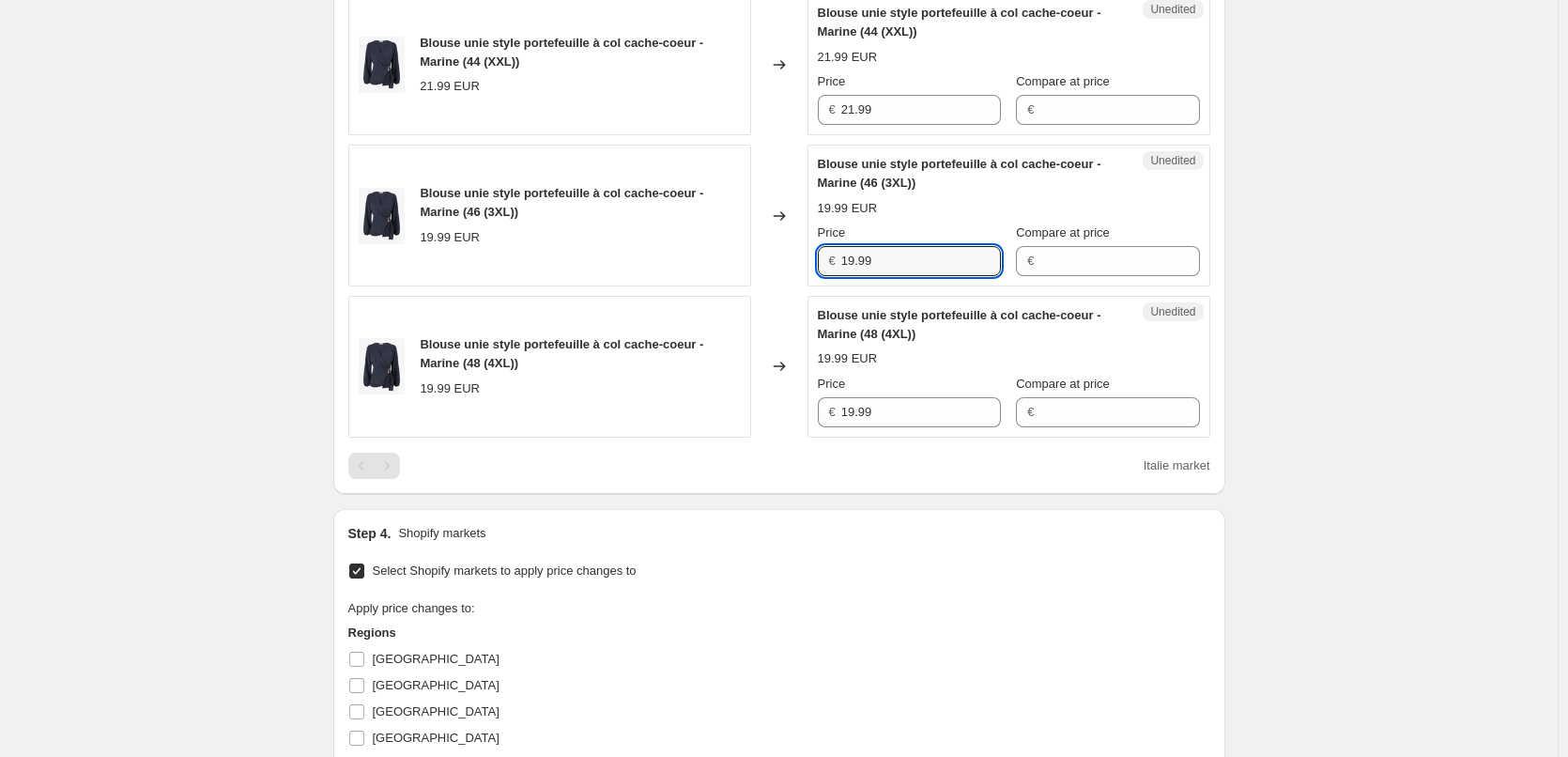
drag, startPoint x: 818, startPoint y: 261, endPoint x: 700, endPoint y: 261, distance: 118.0
click at [700, 261] on div "Blouse unie style portefeuille à col cache-coeur - Marine (46 (3XL)) 19.99 EUR …" at bounding box center [779, 215] width 862 height 142
paste input "21"
type input "21.99"
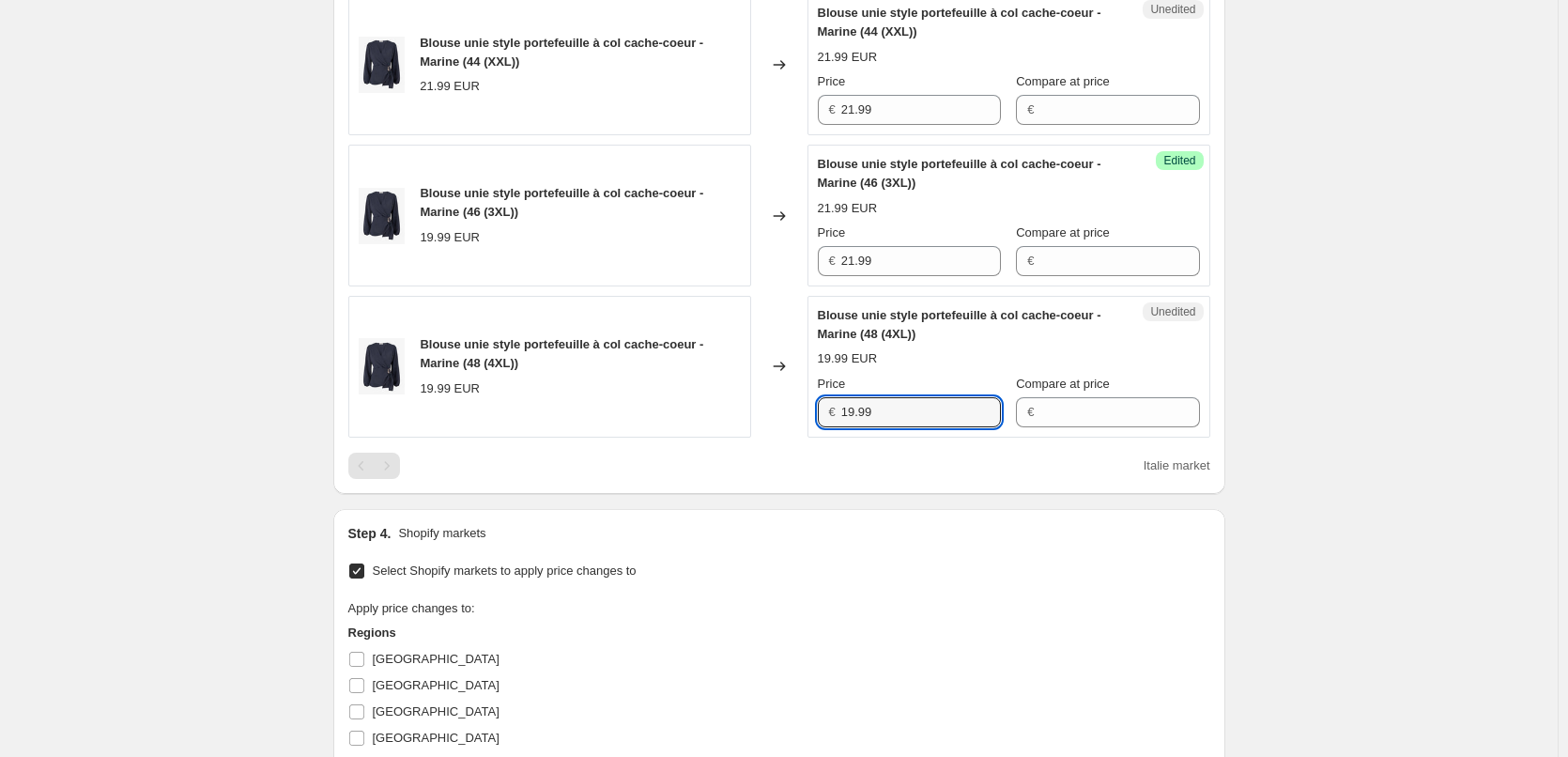
drag, startPoint x: 814, startPoint y: 415, endPoint x: 816, endPoint y: 474, distance: 59.0
click at [813, 416] on div "Unedited Blouse unie style portefeuille à col cache-coeur - Marine (48 (4XL)) 1…" at bounding box center [1009, 367] width 403 height 142
paste input "21"
type input "21.99"
click at [816, 510] on div "Step 4. Shopify markets Select Shopify markets to apply price changes to Apply …" at bounding box center [779, 723] width 892 height 427
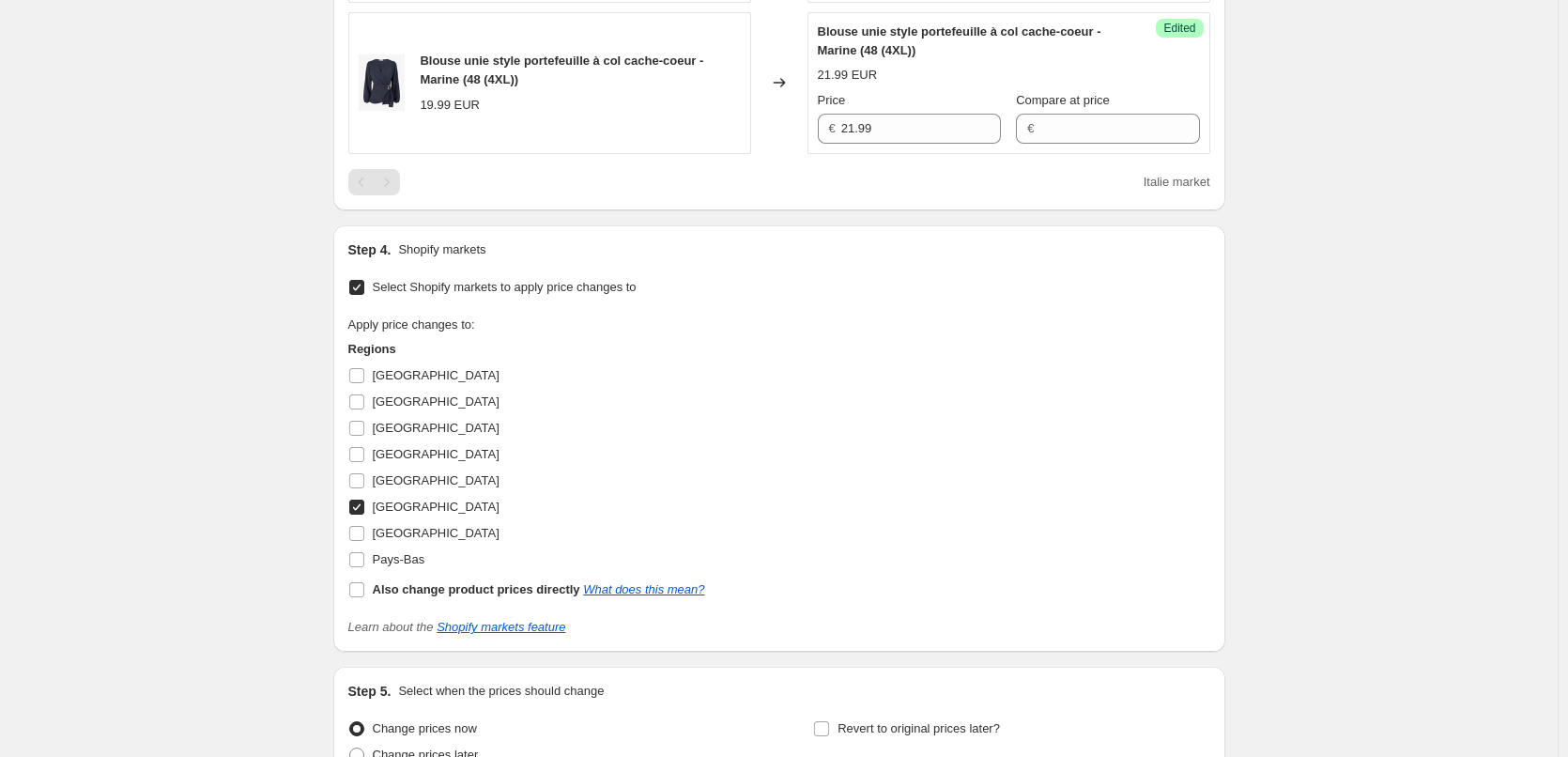
scroll to position [1166, 0]
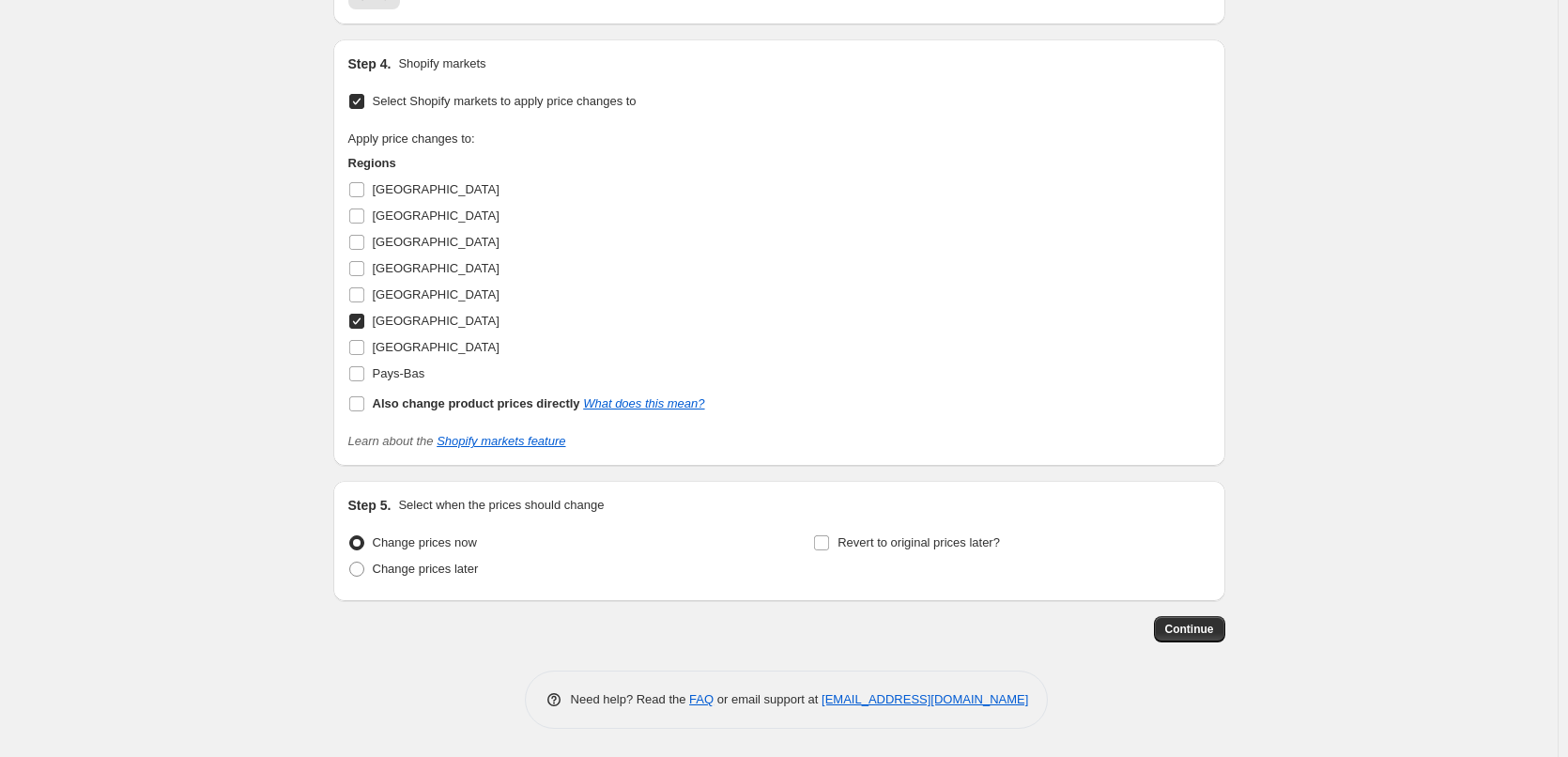
click at [359, 314] on input "[GEOGRAPHIC_DATA]" at bounding box center [356, 321] width 15 height 15
checkbox input "false"
click at [364, 347] on input "[GEOGRAPHIC_DATA]" at bounding box center [356, 347] width 15 height 15
checkbox input "true"
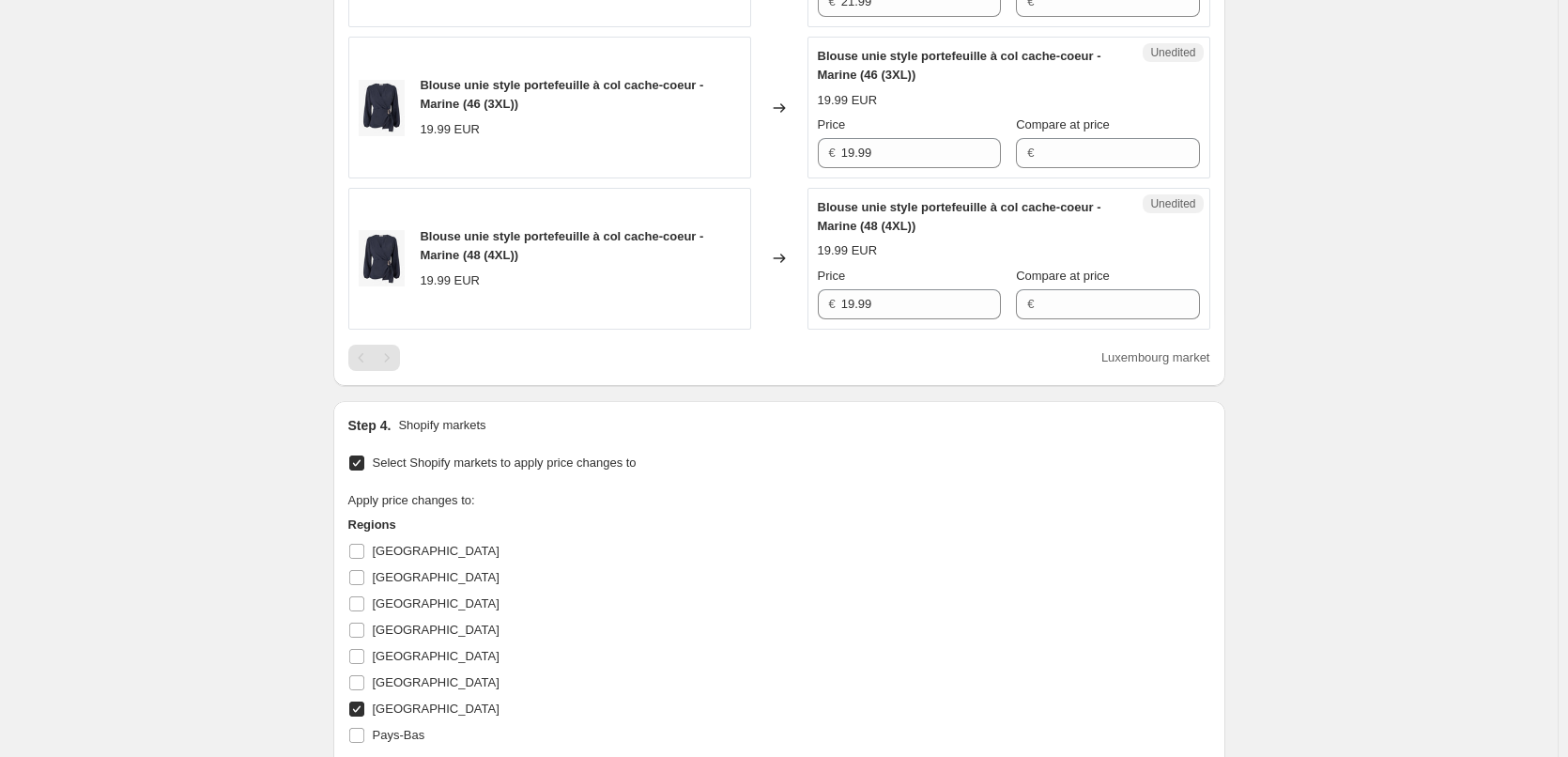
scroll to position [790, 0]
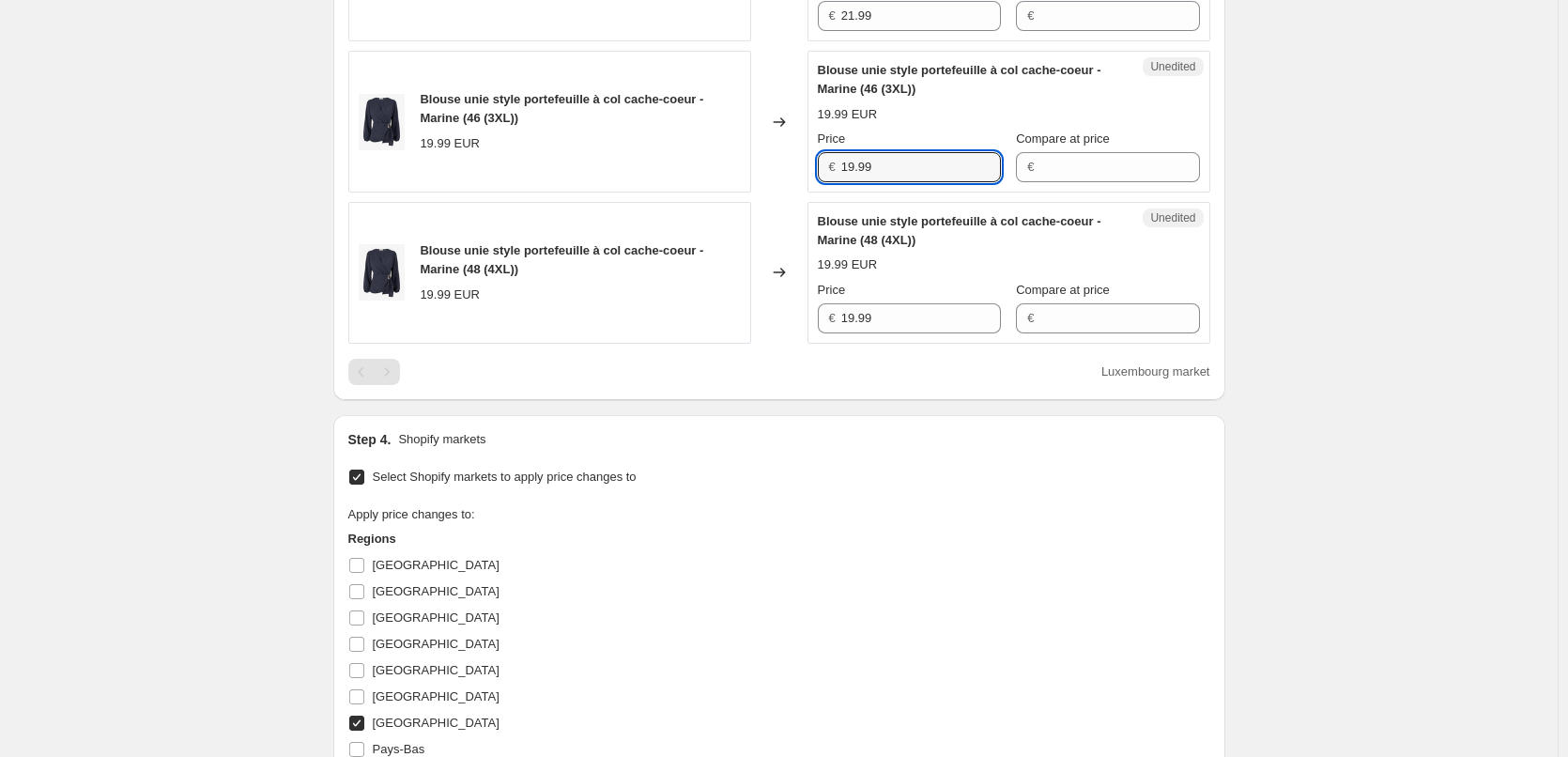
drag, startPoint x: 897, startPoint y: 169, endPoint x: 747, endPoint y: 167, distance: 150.0
click at [747, 167] on div "Blouse unie style portefeuille à col cache-coeur - Marine (46 (3XL)) 19.99 EUR …" at bounding box center [779, 122] width 862 height 142
paste input "21"
type input "21.99"
drag, startPoint x: 772, startPoint y: 322, endPoint x: 769, endPoint y: 339, distance: 17.3
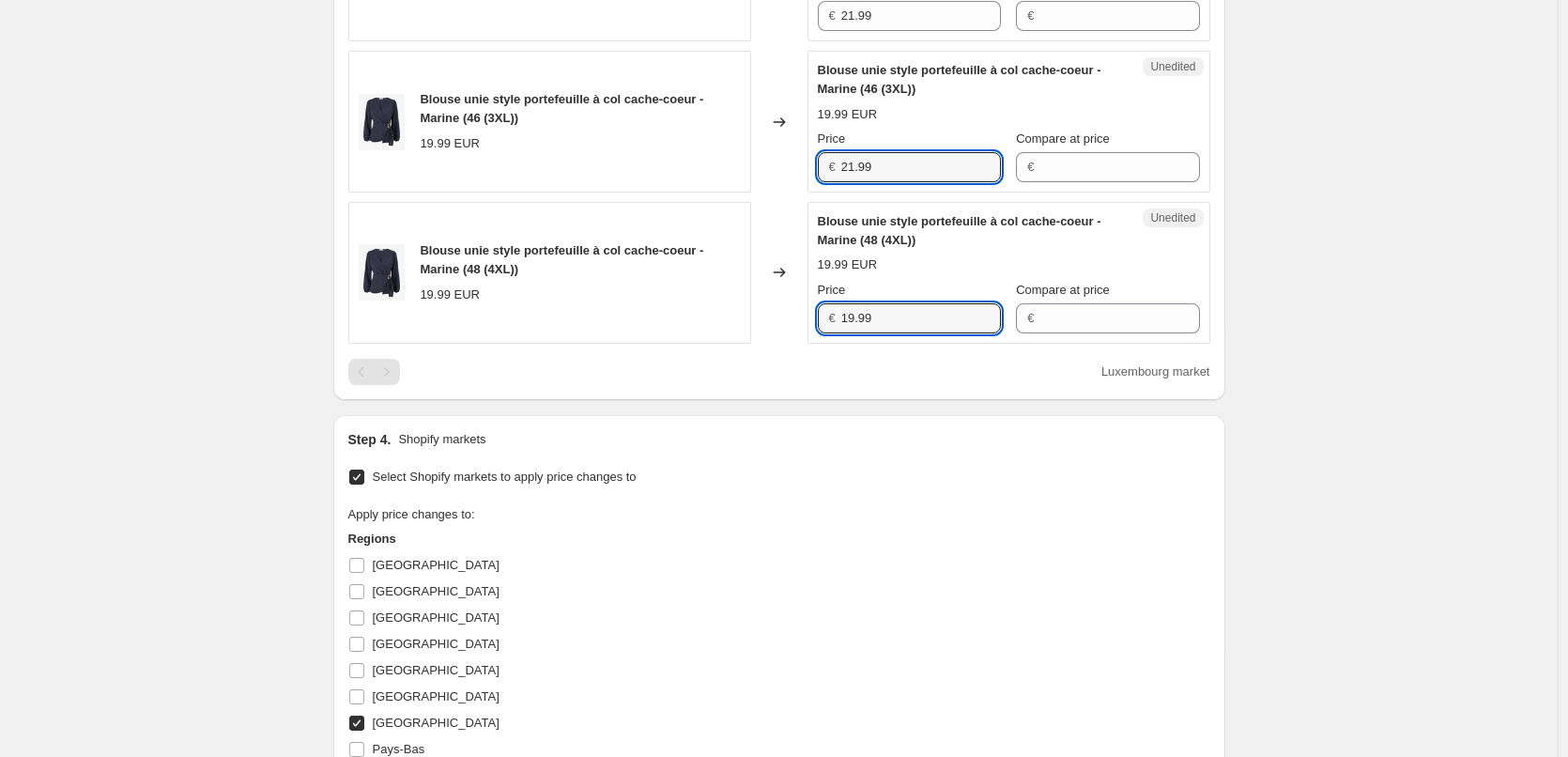
click at [772, 322] on div "Blouse unie style portefeuille à col cache-coeur - Marine (48 (4XL)) 19.99 EUR …" at bounding box center [779, 273] width 862 height 142
paste input "21"
type input "21.99"
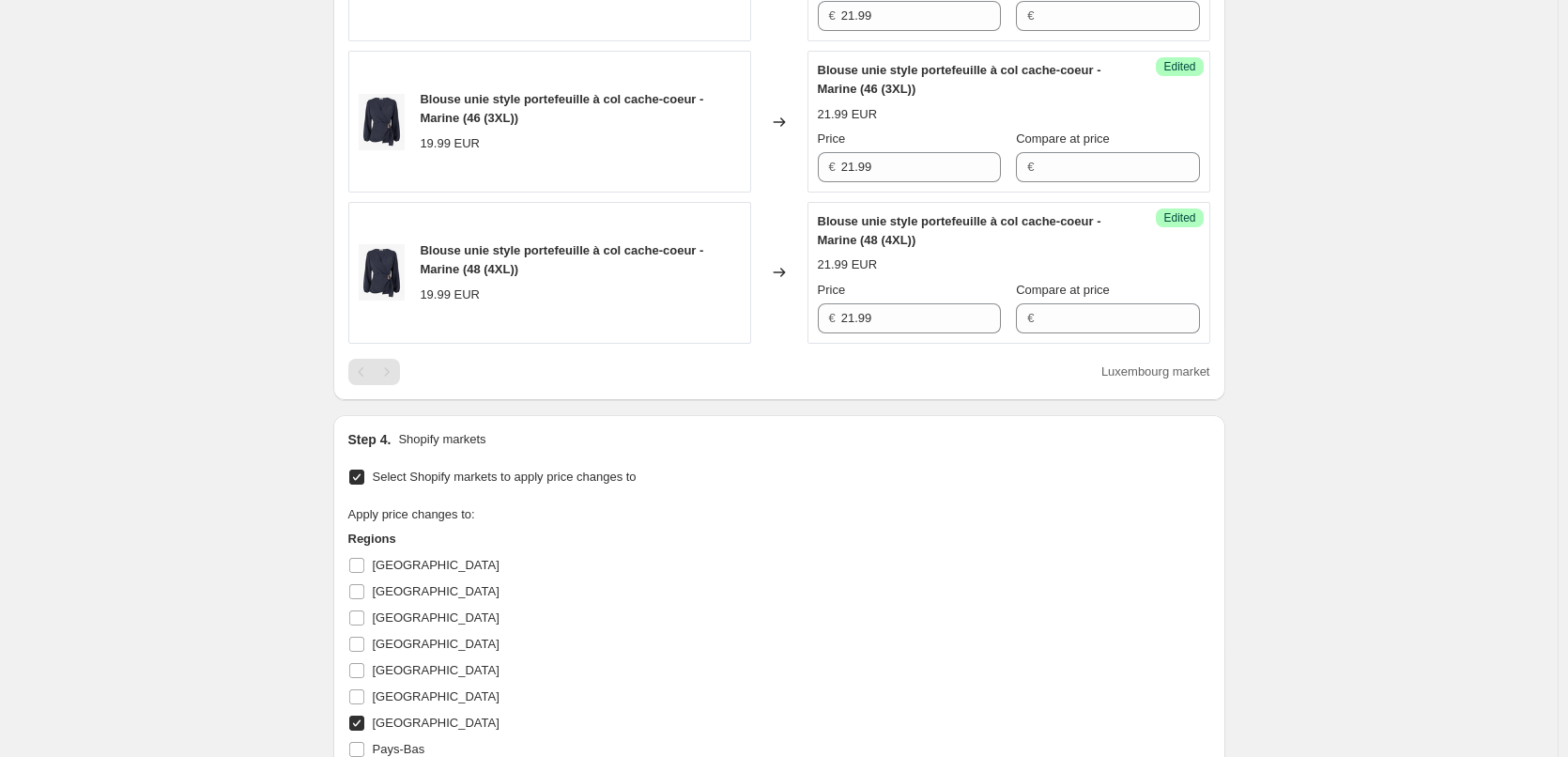
click at [800, 440] on div "Step 4. Shopify markets" at bounding box center [779, 439] width 862 height 19
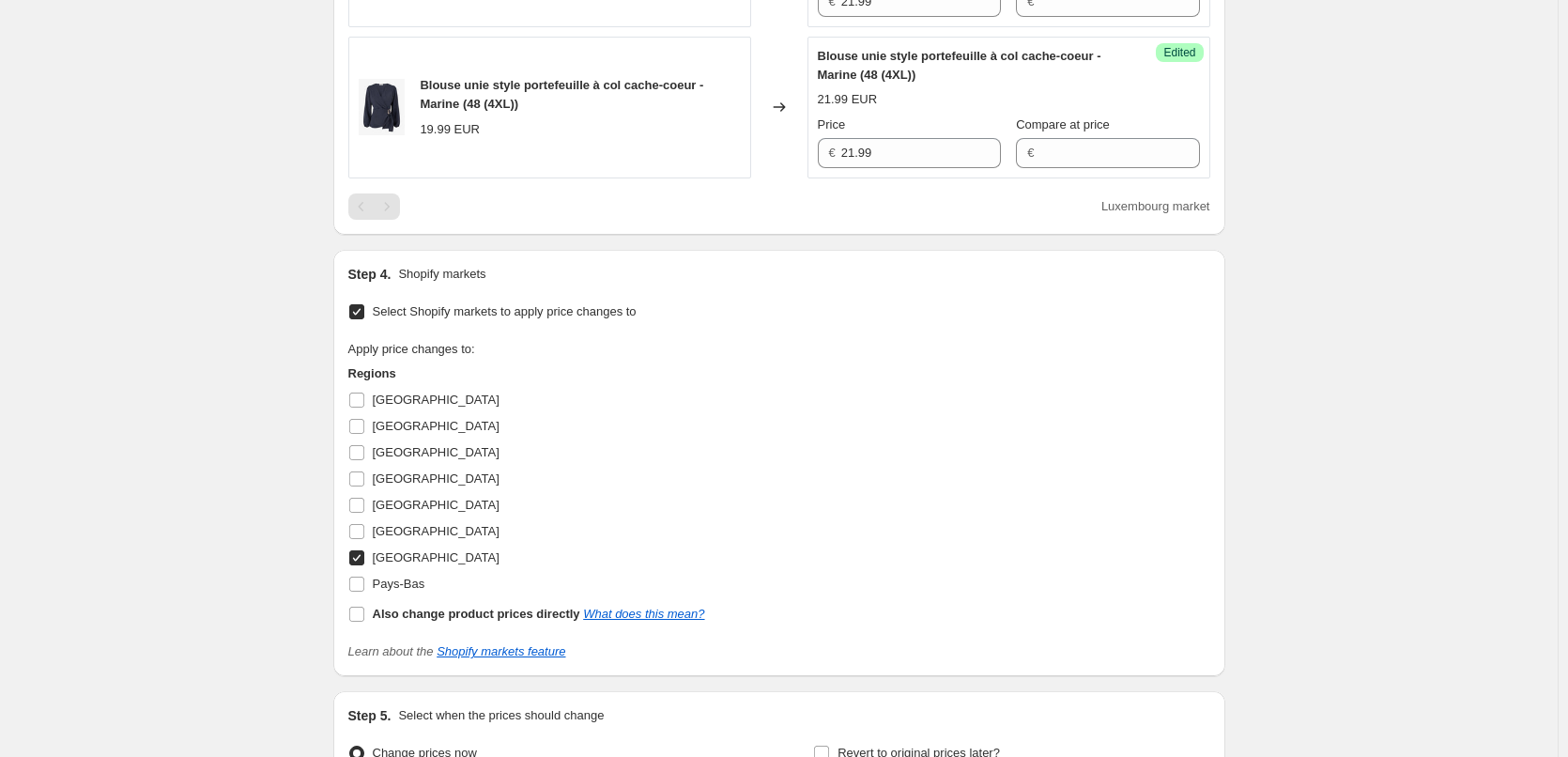
scroll to position [1166, 0]
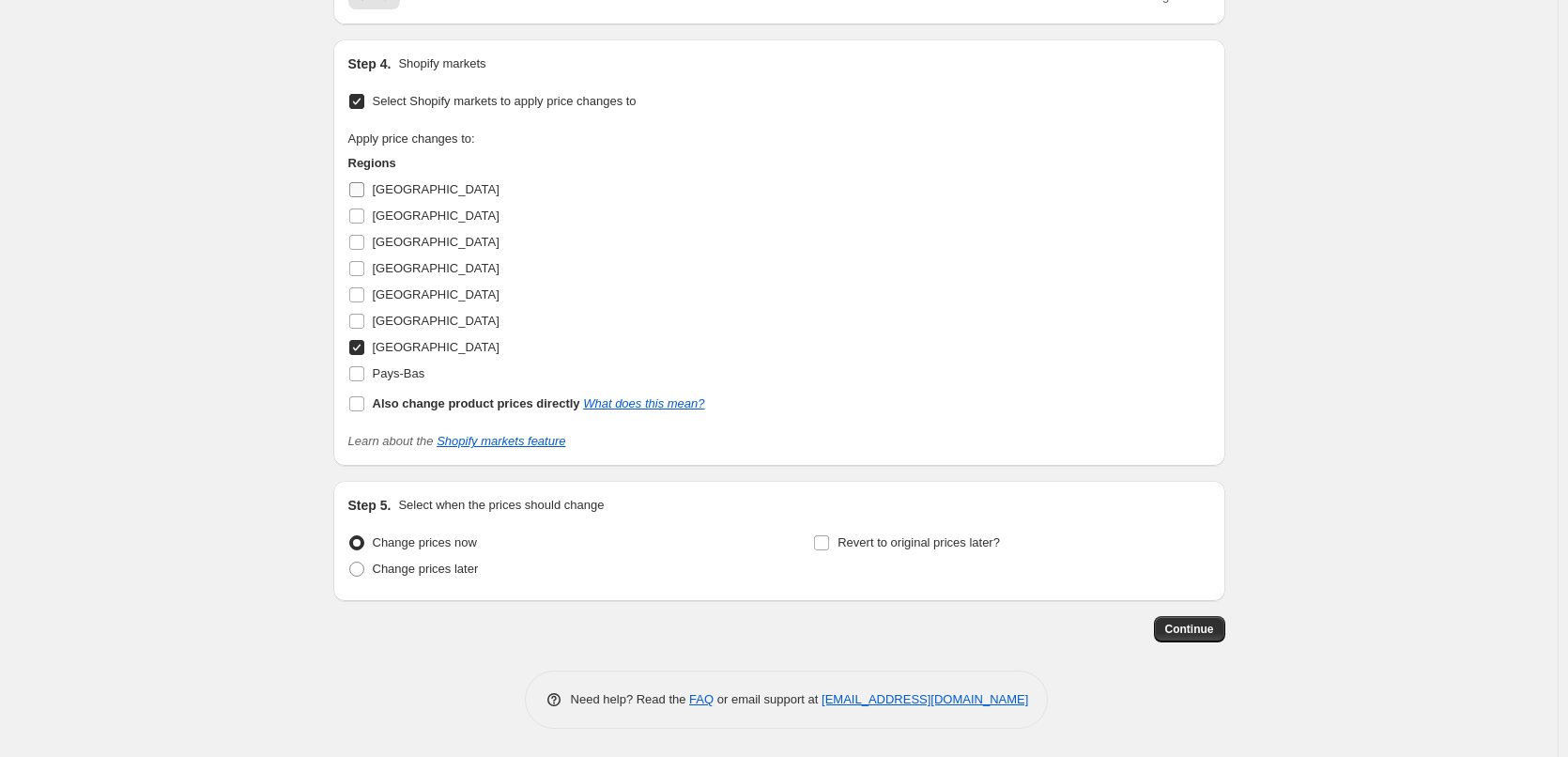
click at [361, 191] on input "[GEOGRAPHIC_DATA]" at bounding box center [356, 189] width 15 height 15
checkbox input "true"
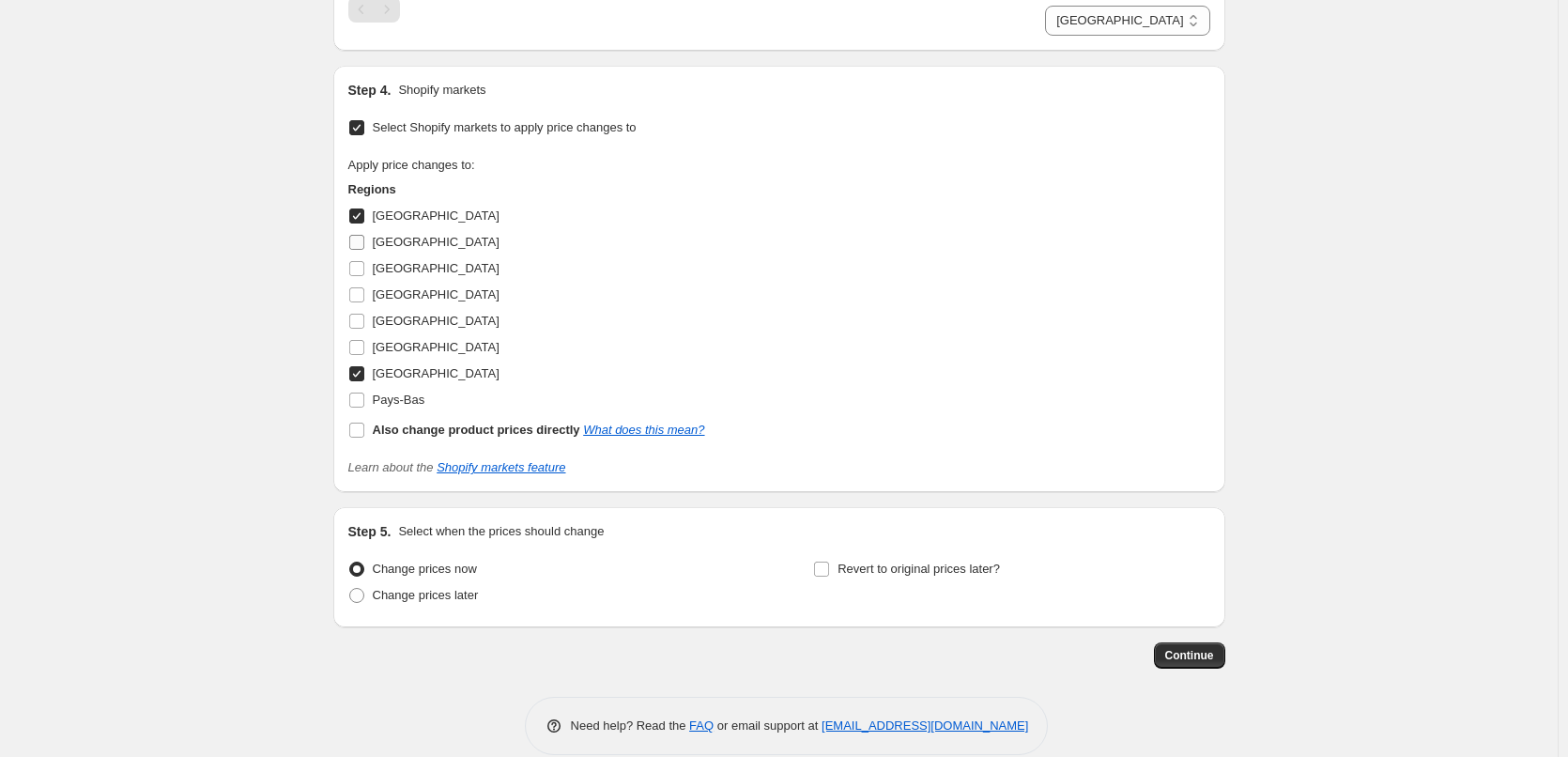
click at [364, 242] on input "[GEOGRAPHIC_DATA]" at bounding box center [356, 242] width 15 height 15
checkbox input "true"
click at [361, 268] on input "[GEOGRAPHIC_DATA]" at bounding box center [356, 268] width 15 height 15
checkbox input "true"
click at [362, 346] on input "[GEOGRAPHIC_DATA]" at bounding box center [356, 347] width 15 height 15
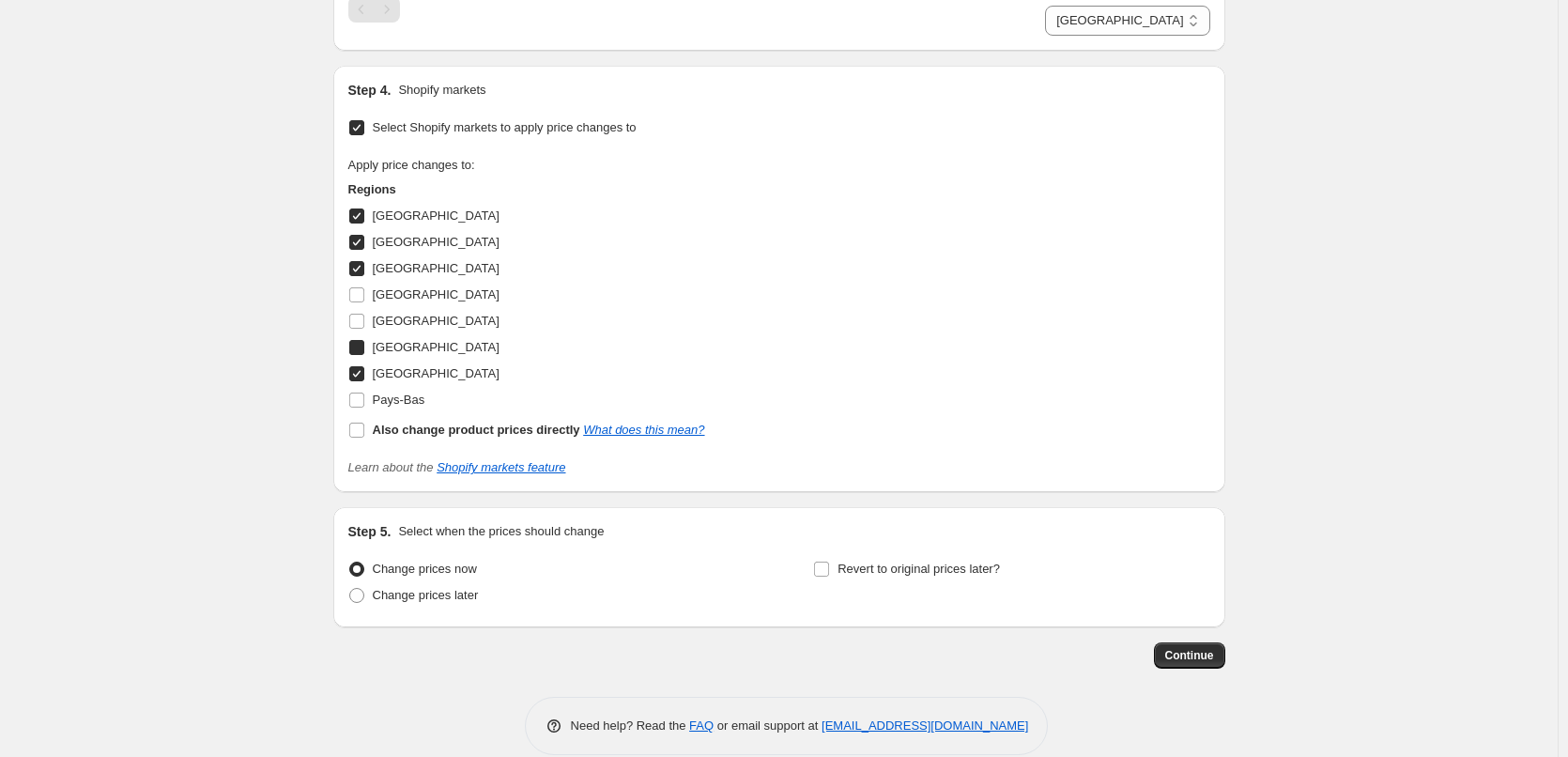
checkbox input "true"
click at [363, 397] on input "Pays-Bas" at bounding box center [356, 399] width 15 height 15
checkbox input "true"
click at [1205, 656] on span "Continue" at bounding box center [1190, 655] width 49 height 15
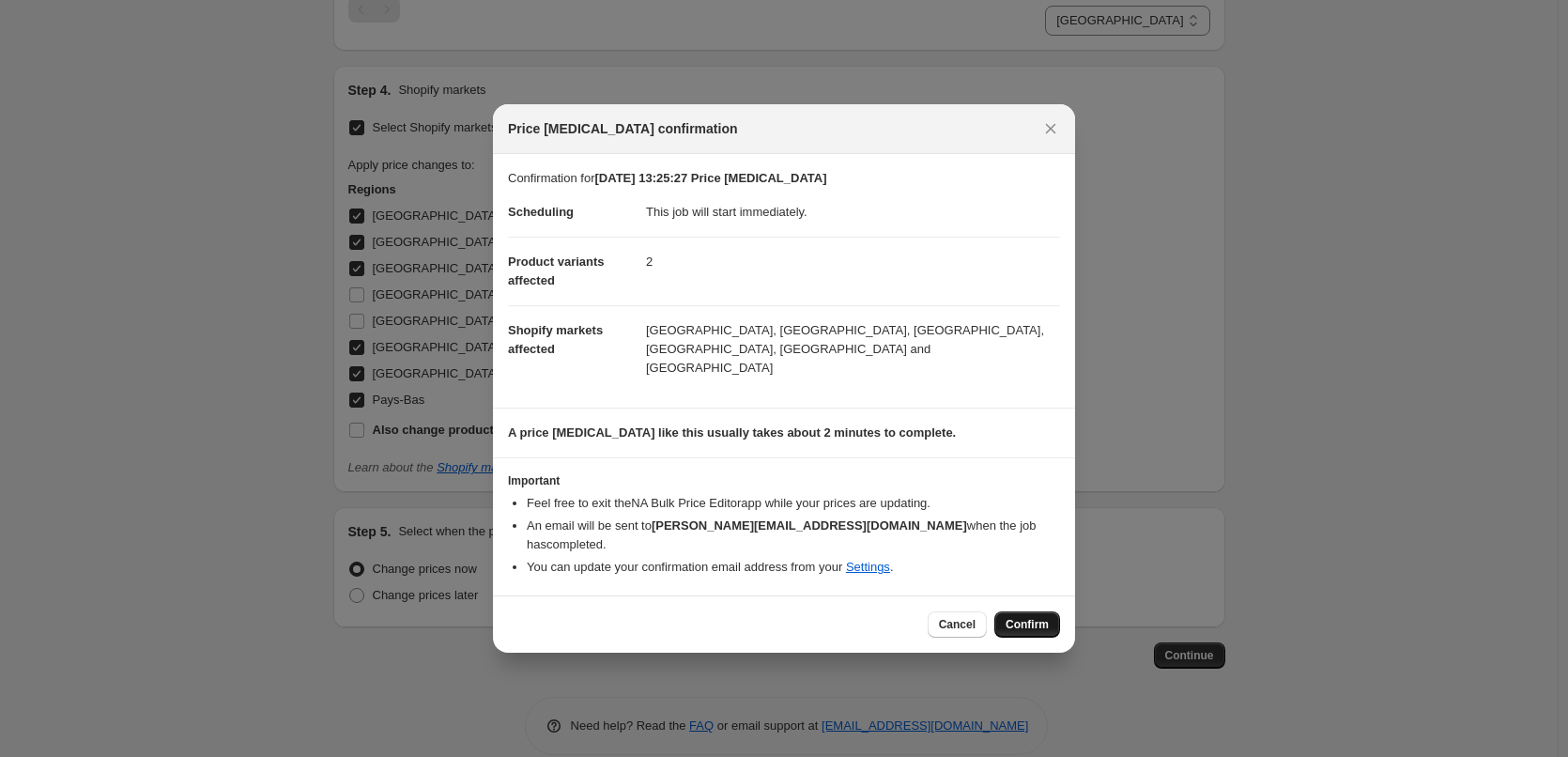
click at [1031, 617] on span "Confirm" at bounding box center [1027, 624] width 43 height 15
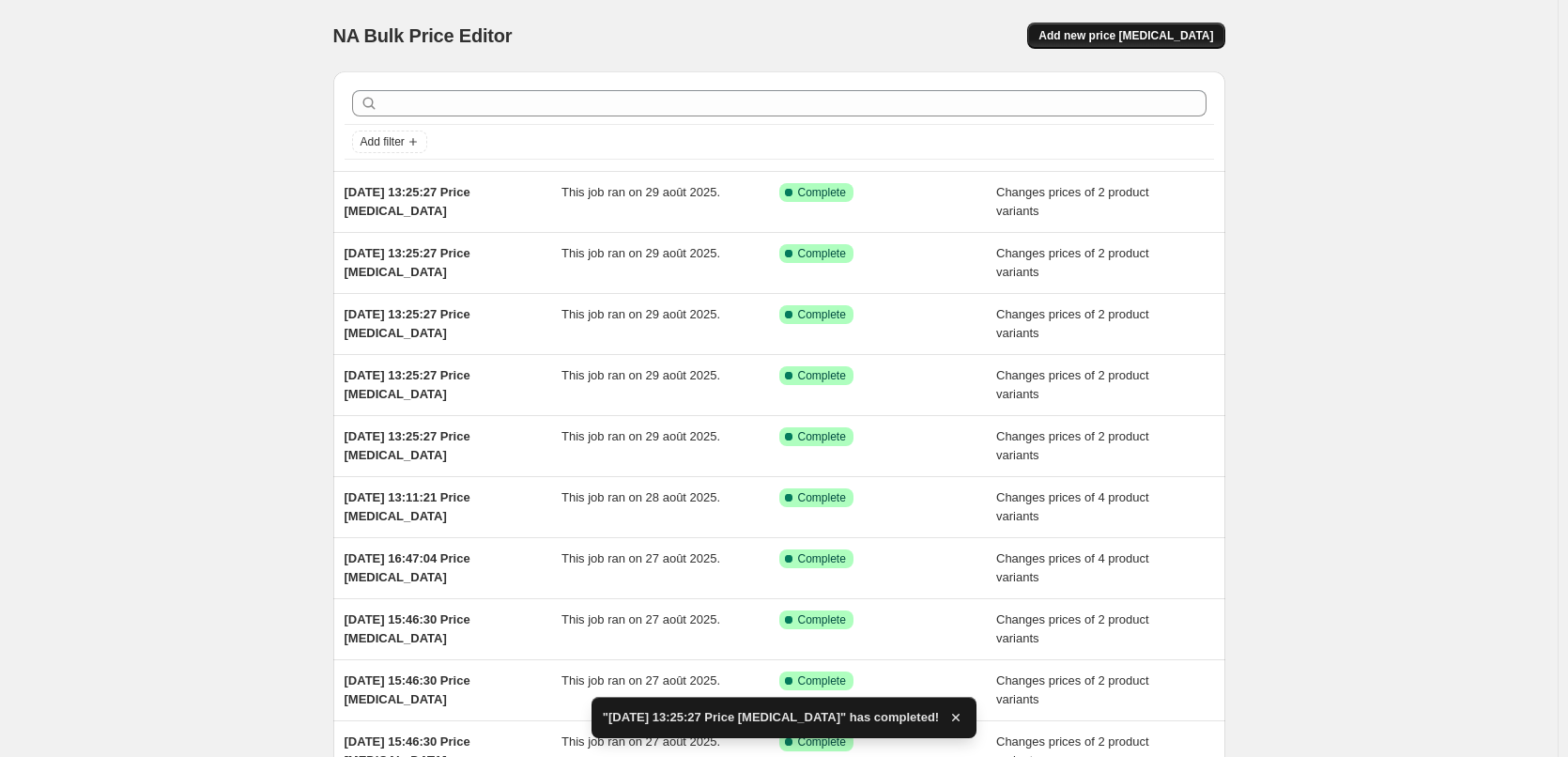
click at [1147, 31] on span "Add new price [MEDICAL_DATA]" at bounding box center [1125, 35] width 174 height 15
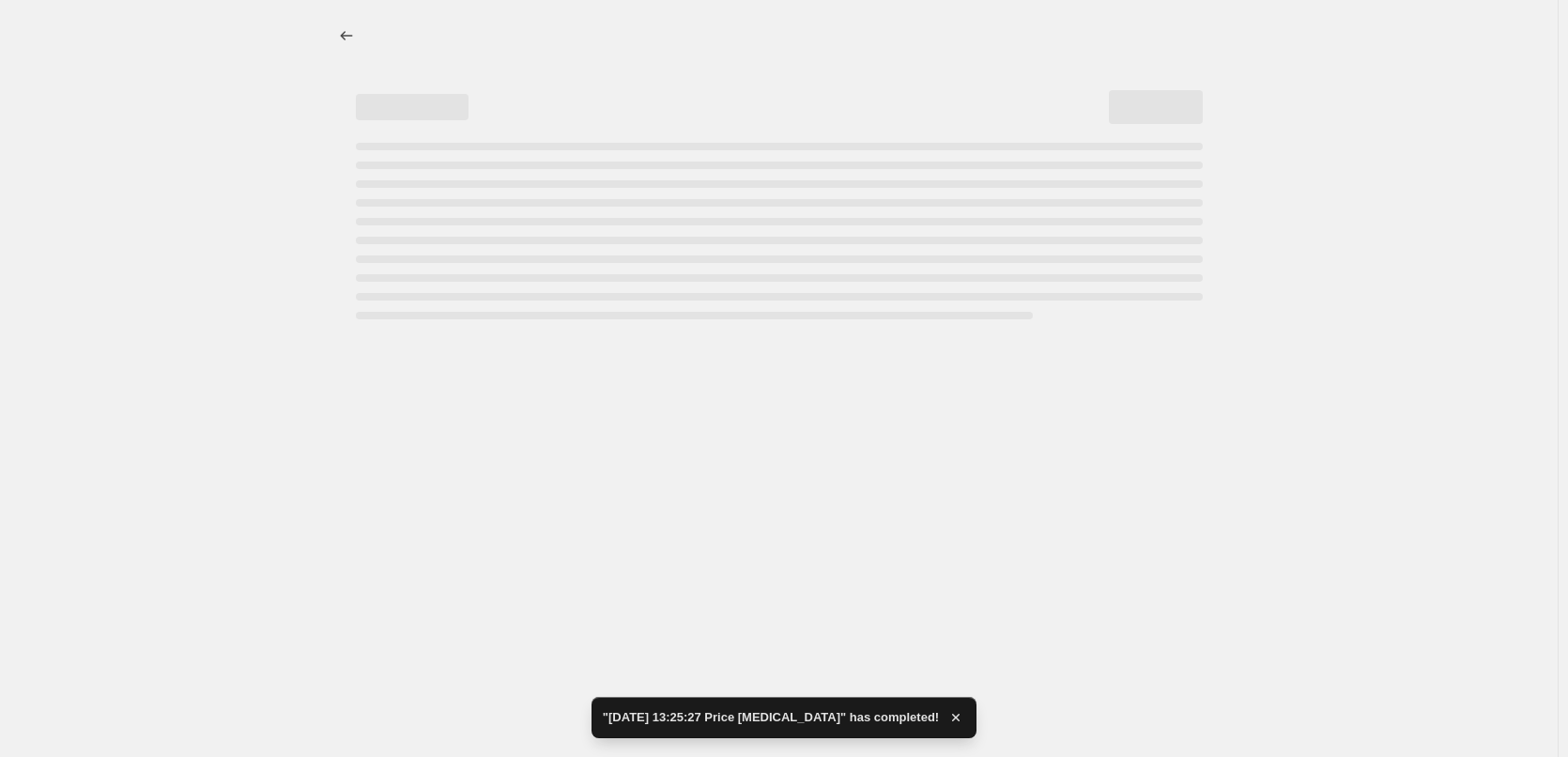
select select "percentage"
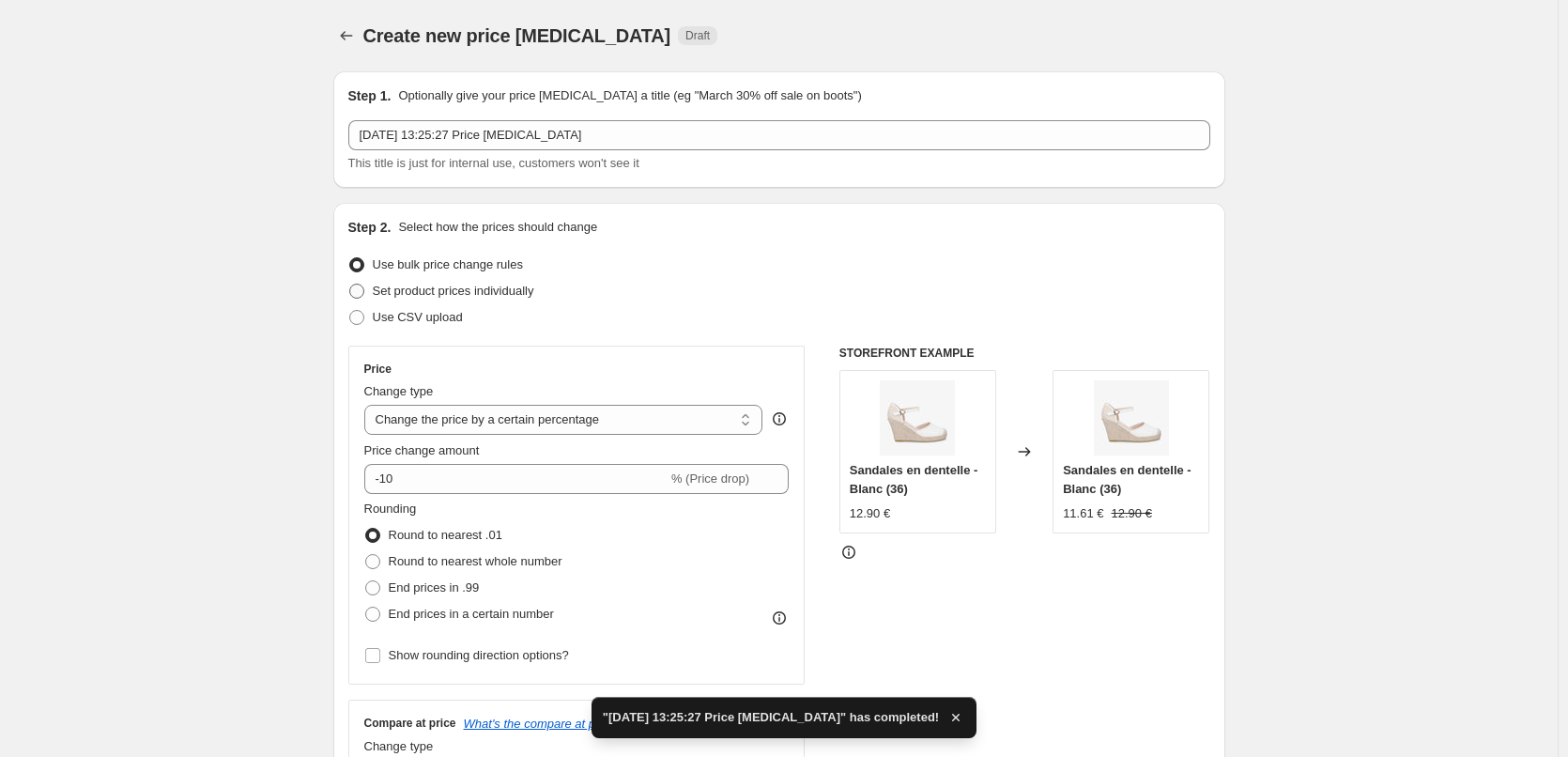
click at [375, 293] on label "Set product prices individually" at bounding box center [441, 290] width 186 height 26
click at [351, 284] on input "Set product prices individually" at bounding box center [350, 284] width 1 height 1
radio input "true"
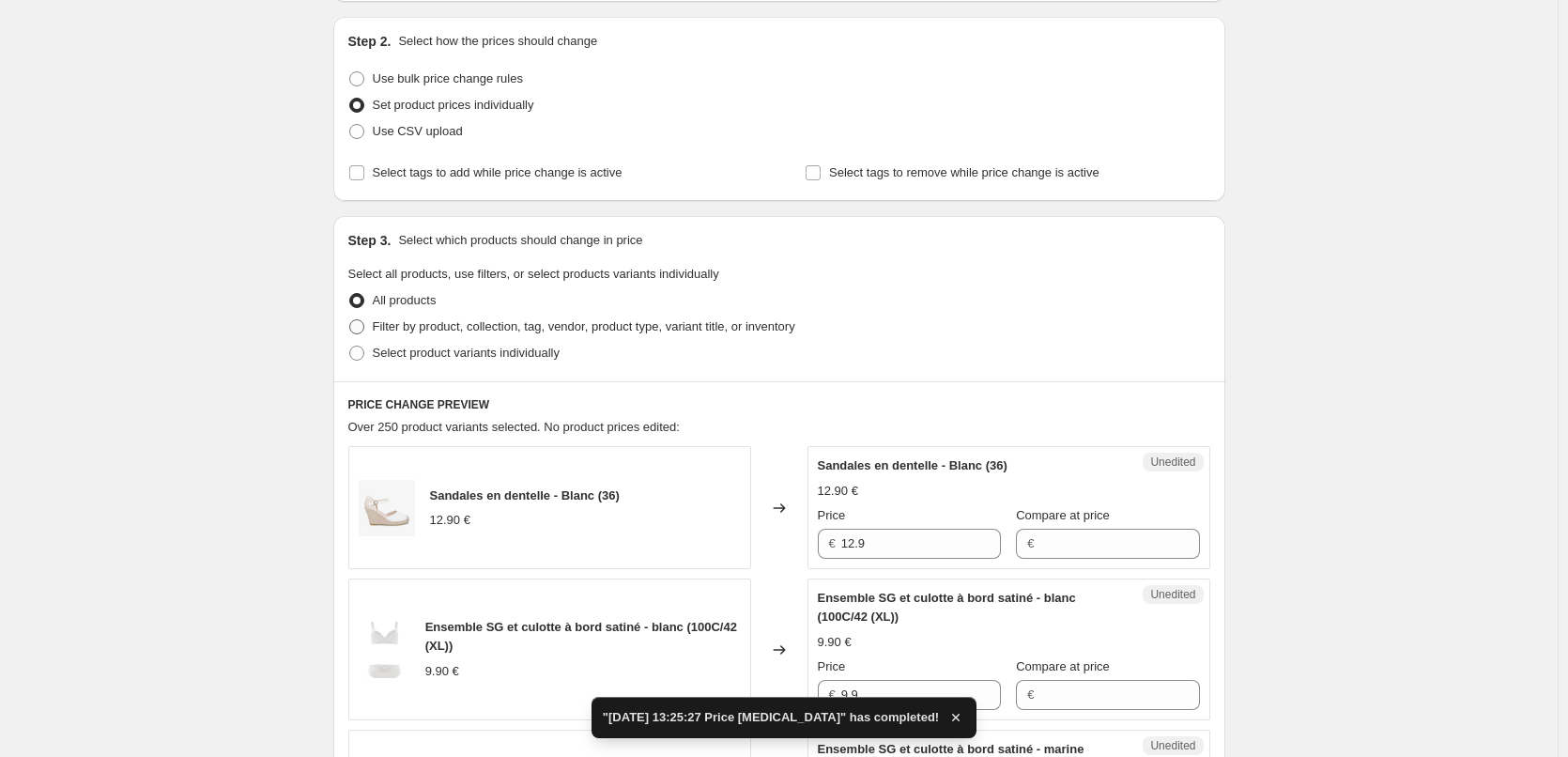
scroll to position [188, 0]
click at [374, 354] on label "Select product variants individually" at bounding box center [454, 351] width 211 height 26
click at [351, 345] on input "Select product variants individually" at bounding box center [350, 344] width 1 height 1
radio input "true"
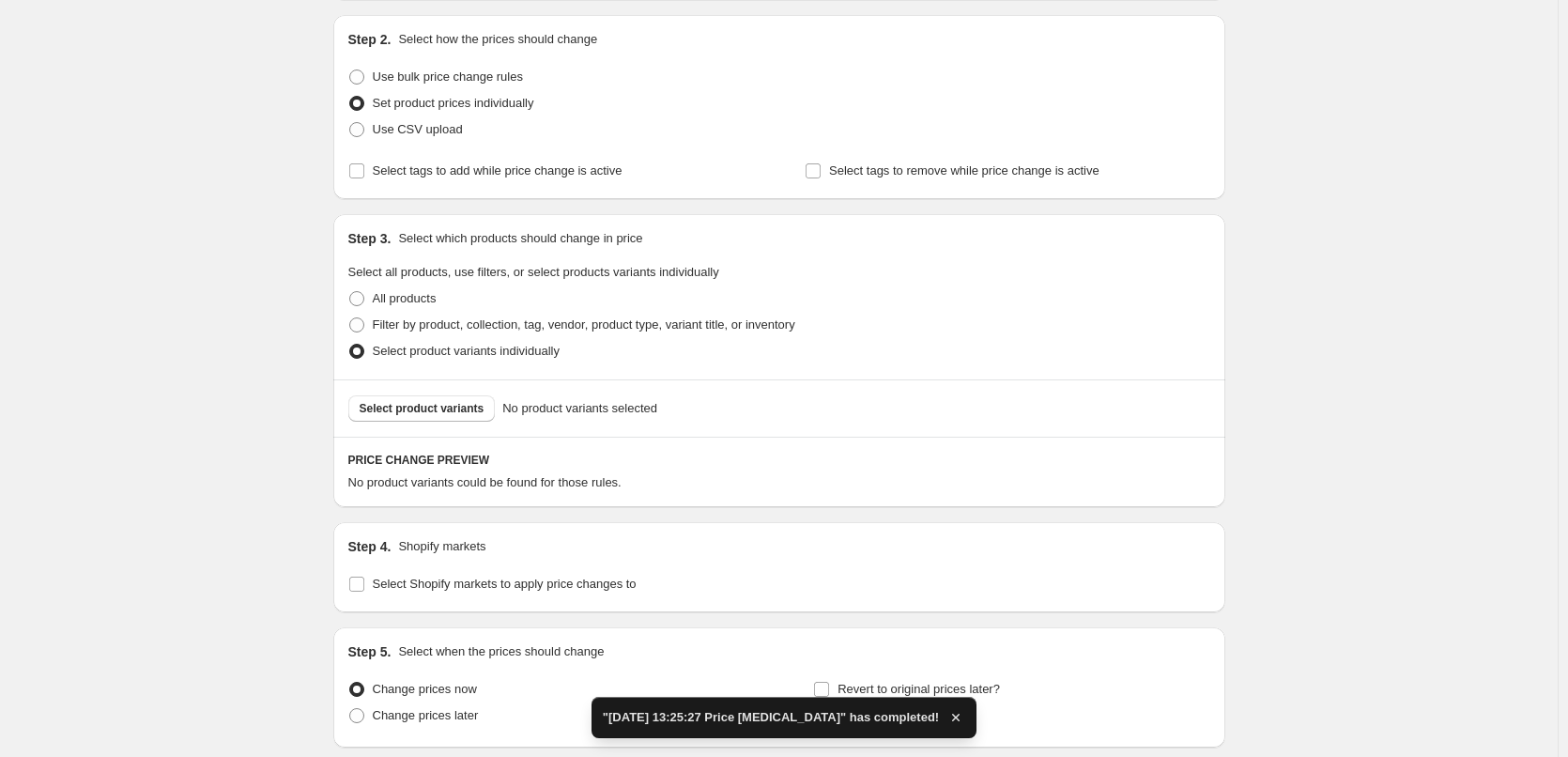
click at [436, 410] on span "Select product variants" at bounding box center [422, 408] width 125 height 15
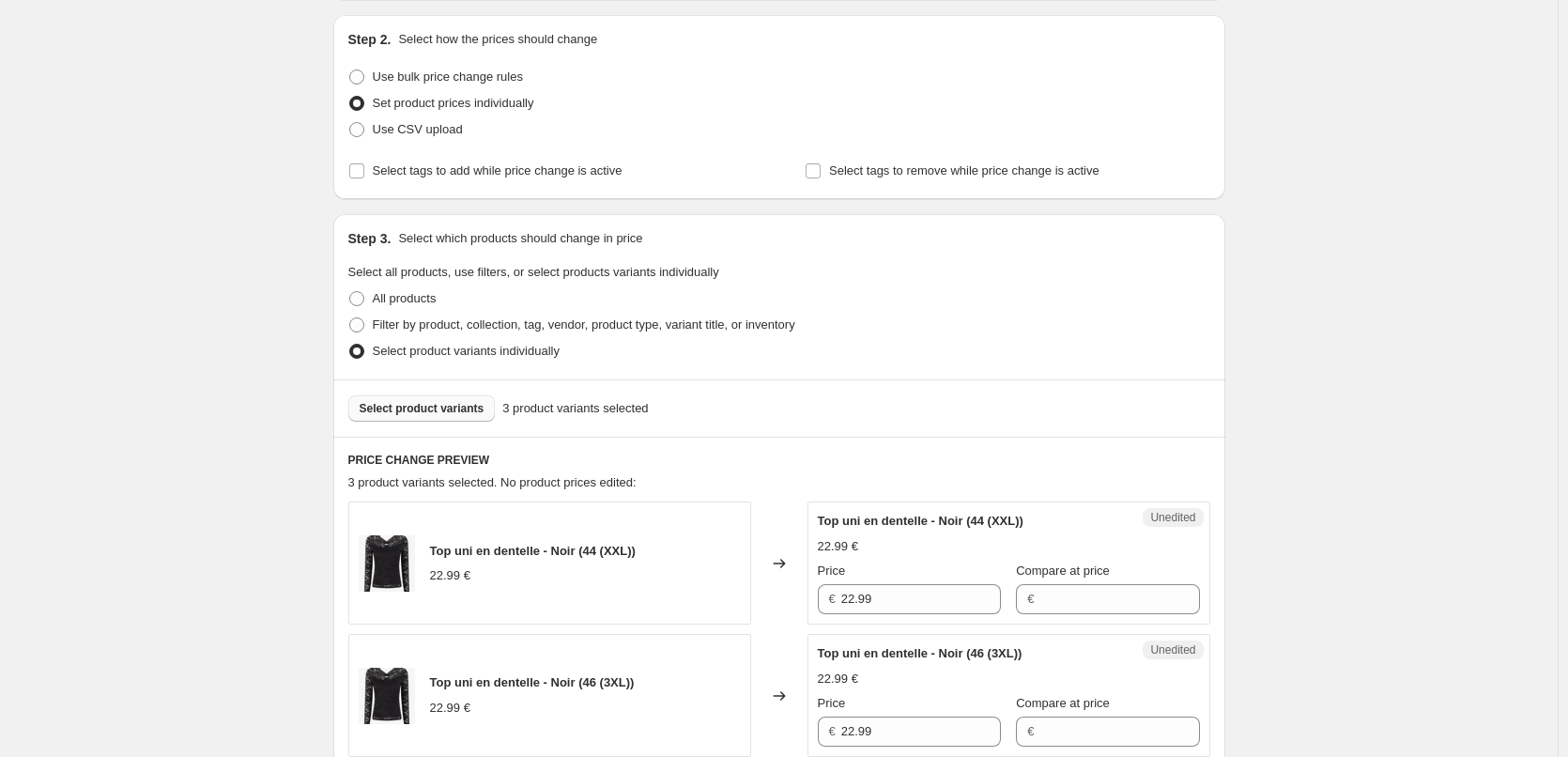
click at [464, 408] on span "Select product variants" at bounding box center [422, 408] width 125 height 15
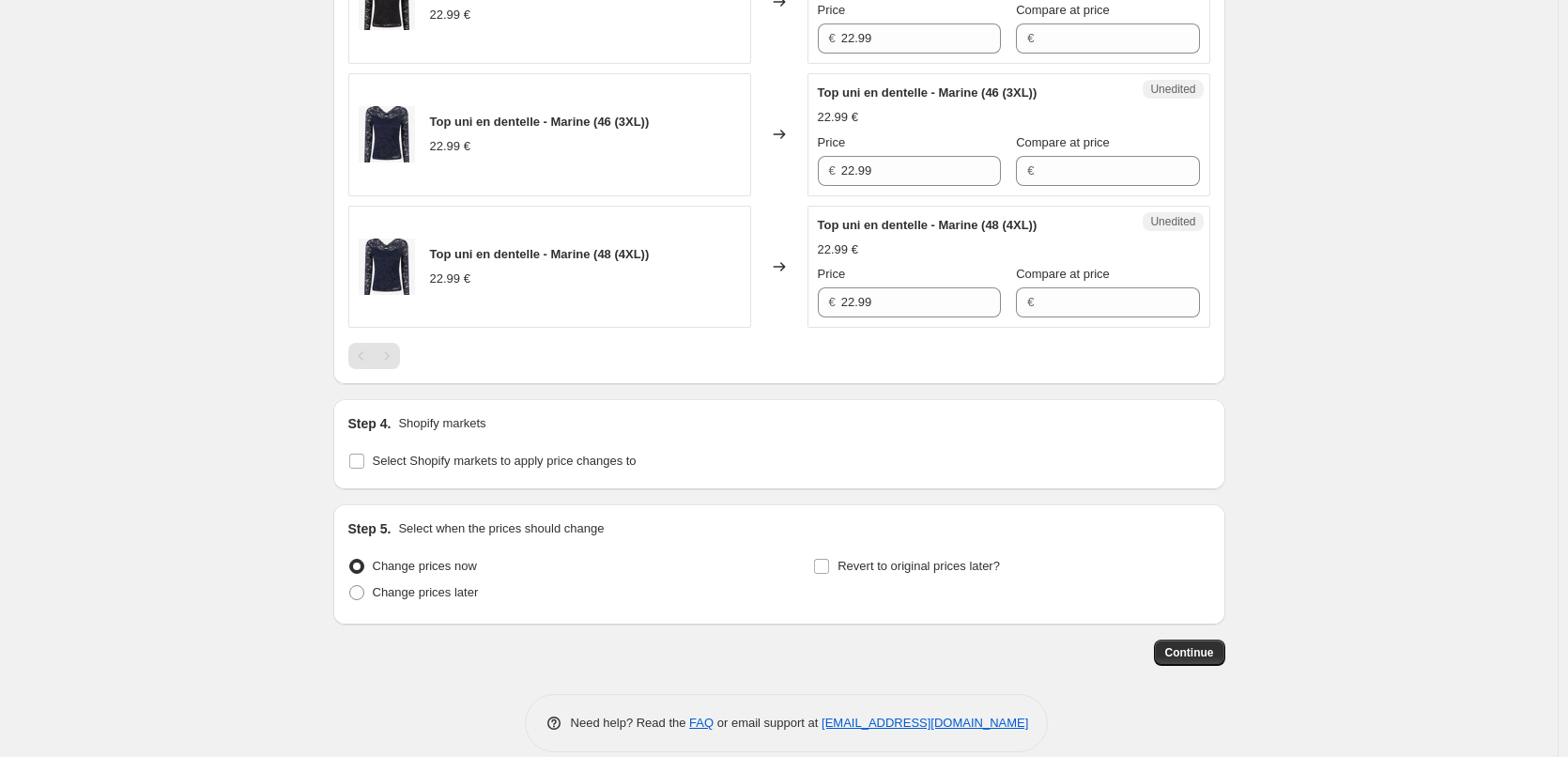
scroll to position [1034, 0]
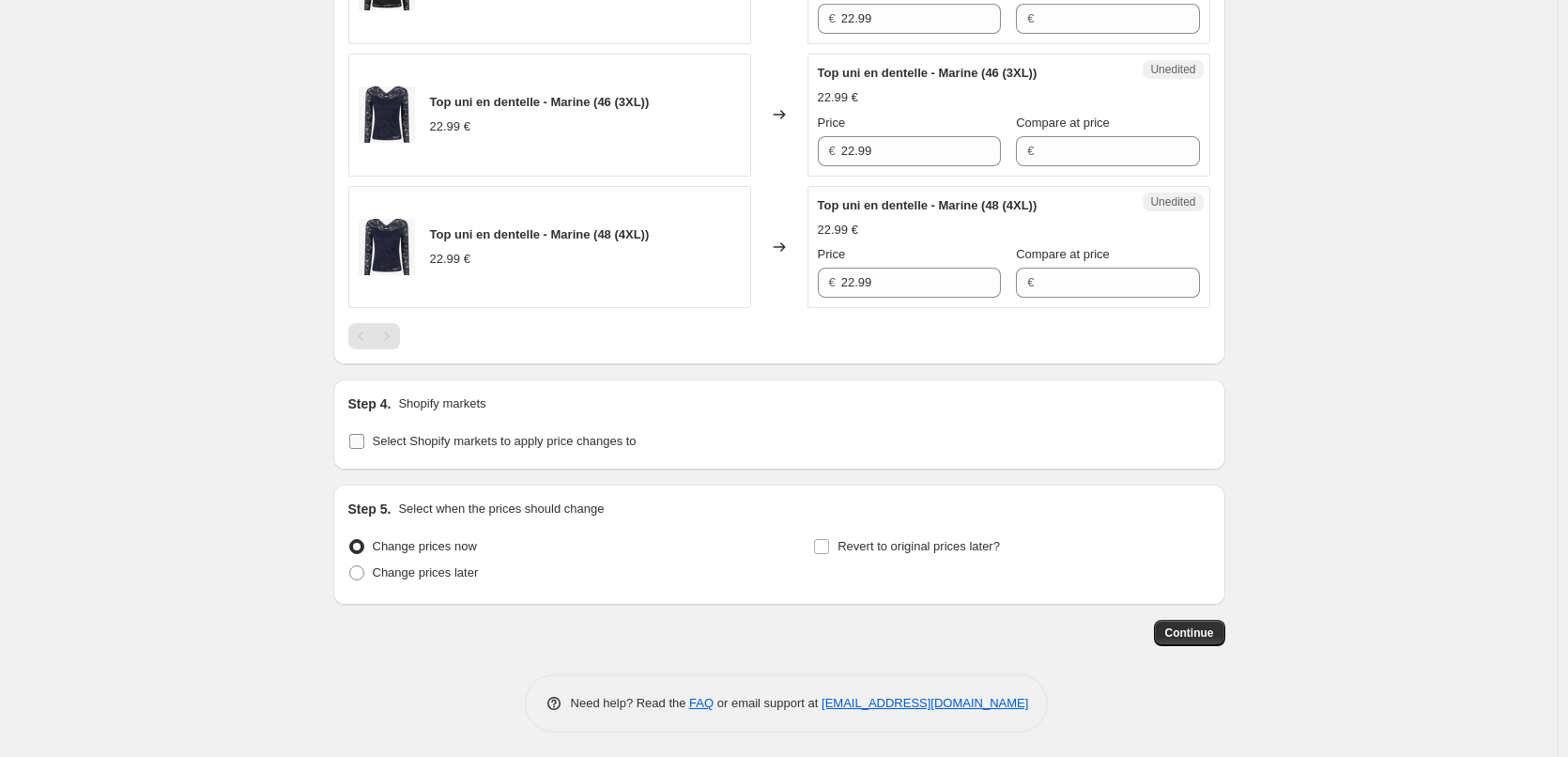
click at [357, 441] on input "Select Shopify markets to apply price changes to" at bounding box center [356, 440] width 15 height 15
checkbox input "true"
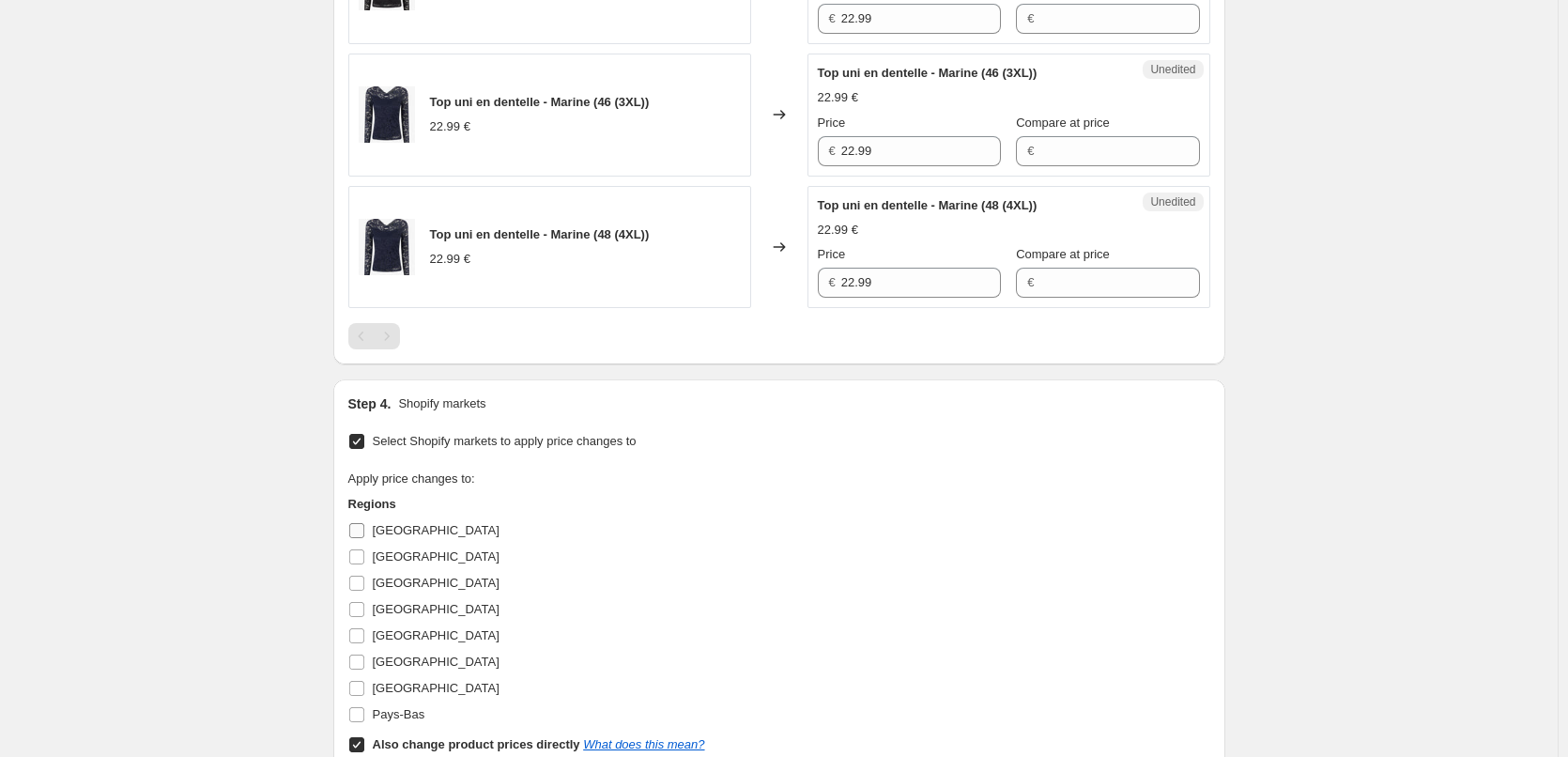
click at [354, 532] on input "[GEOGRAPHIC_DATA]" at bounding box center [356, 530] width 15 height 15
checkbox input "true"
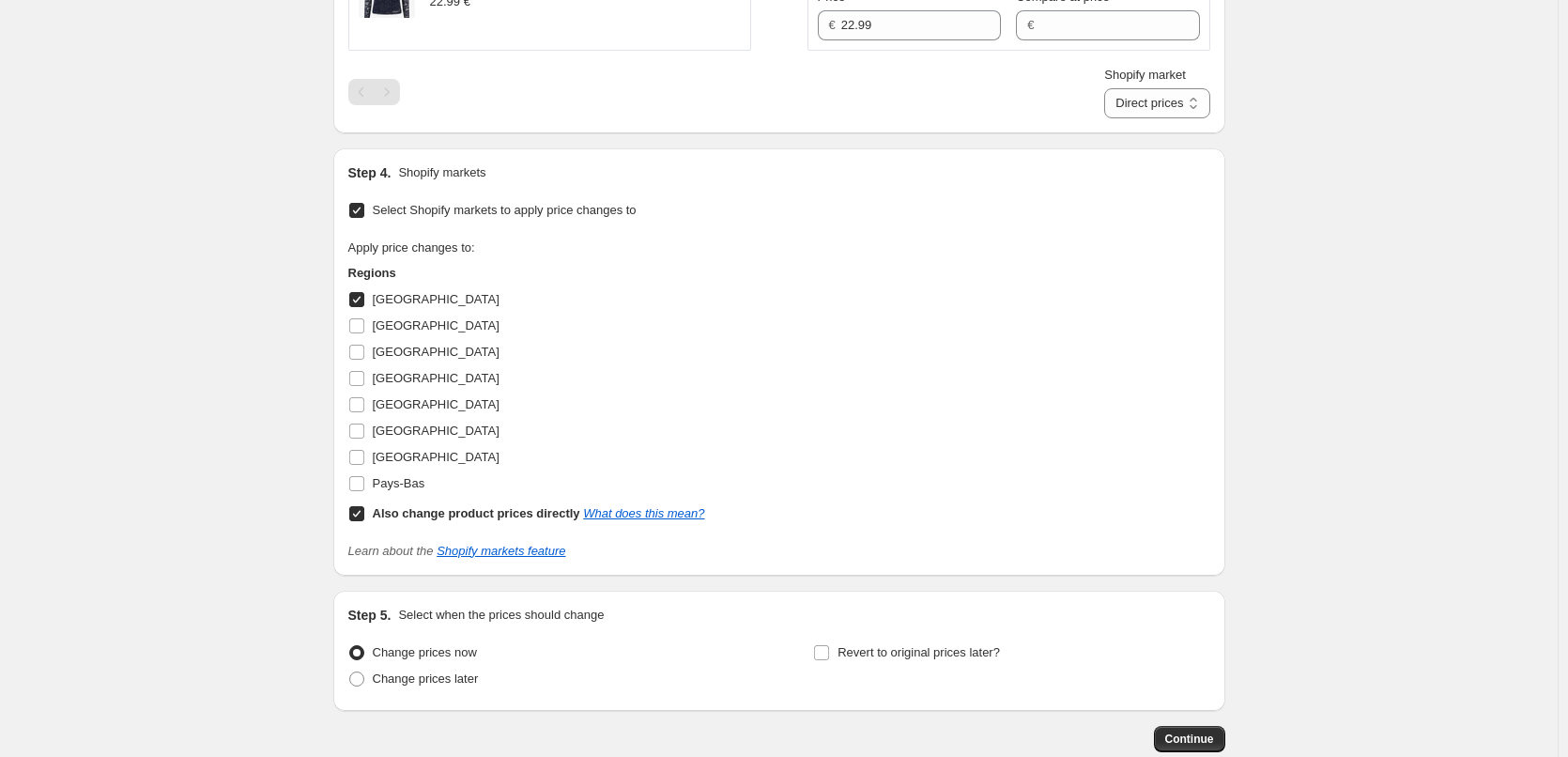
scroll to position [1401, 0]
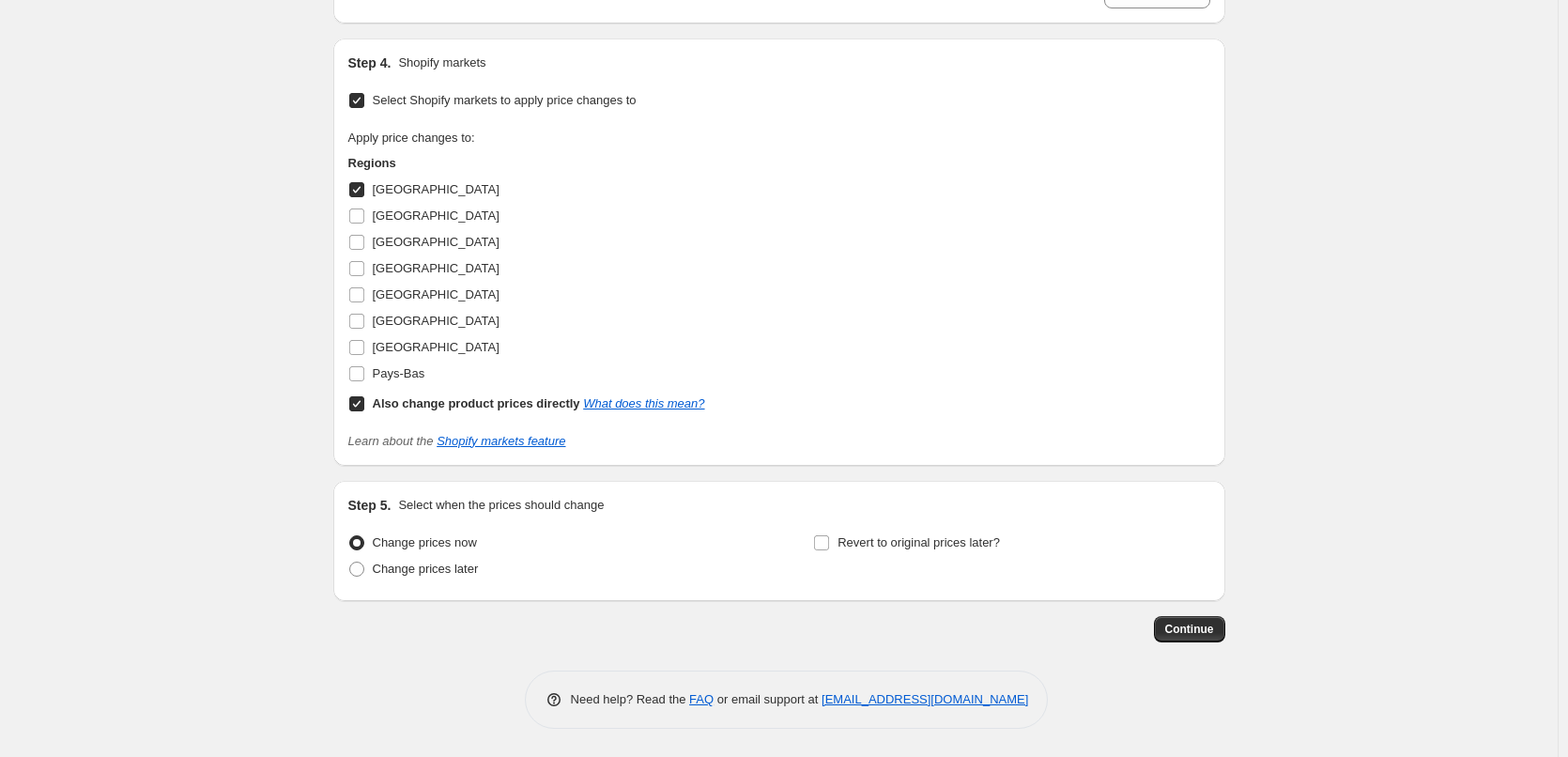
click at [364, 408] on input "Also change product prices directly What does this mean?" at bounding box center [356, 403] width 15 height 15
checkbox input "false"
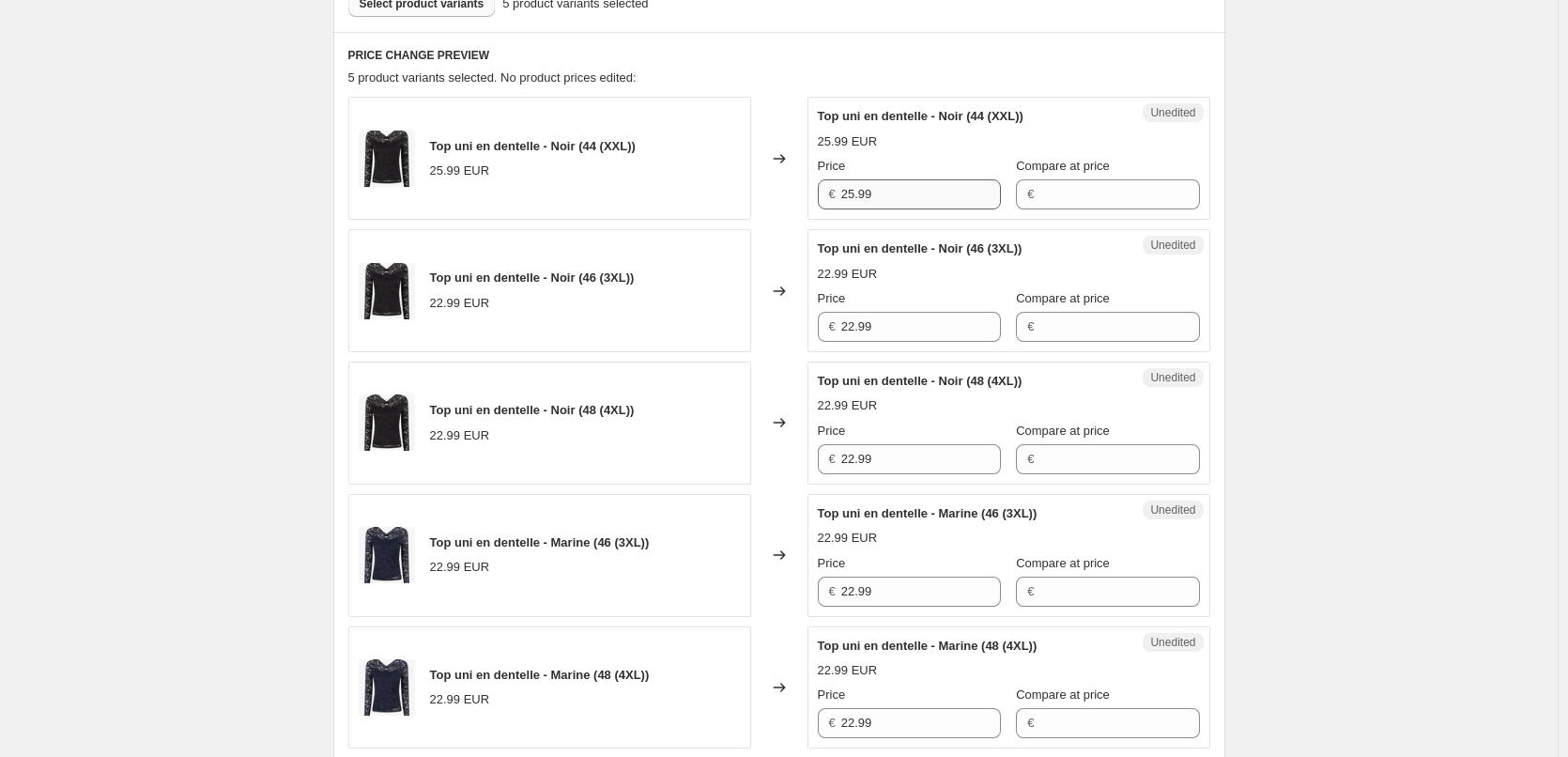
scroll to position [623, 0]
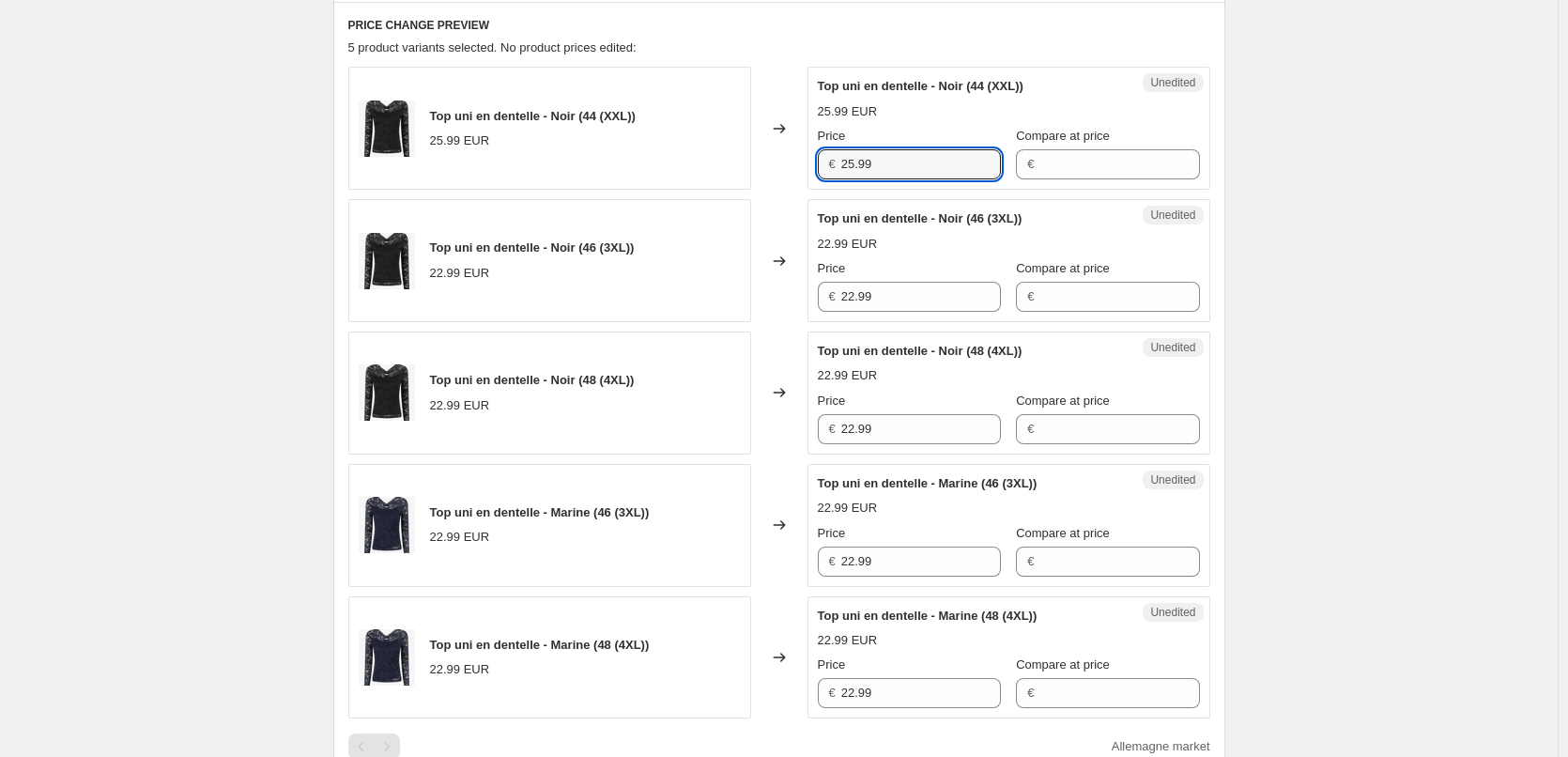
drag, startPoint x: 890, startPoint y: 165, endPoint x: 791, endPoint y: 165, distance: 99.0
click at [791, 165] on div "Top uni en dentelle - Noir (44 (XXL)) 25.99 EUR Changed to Unedited Top uni en …" at bounding box center [779, 128] width 862 height 123
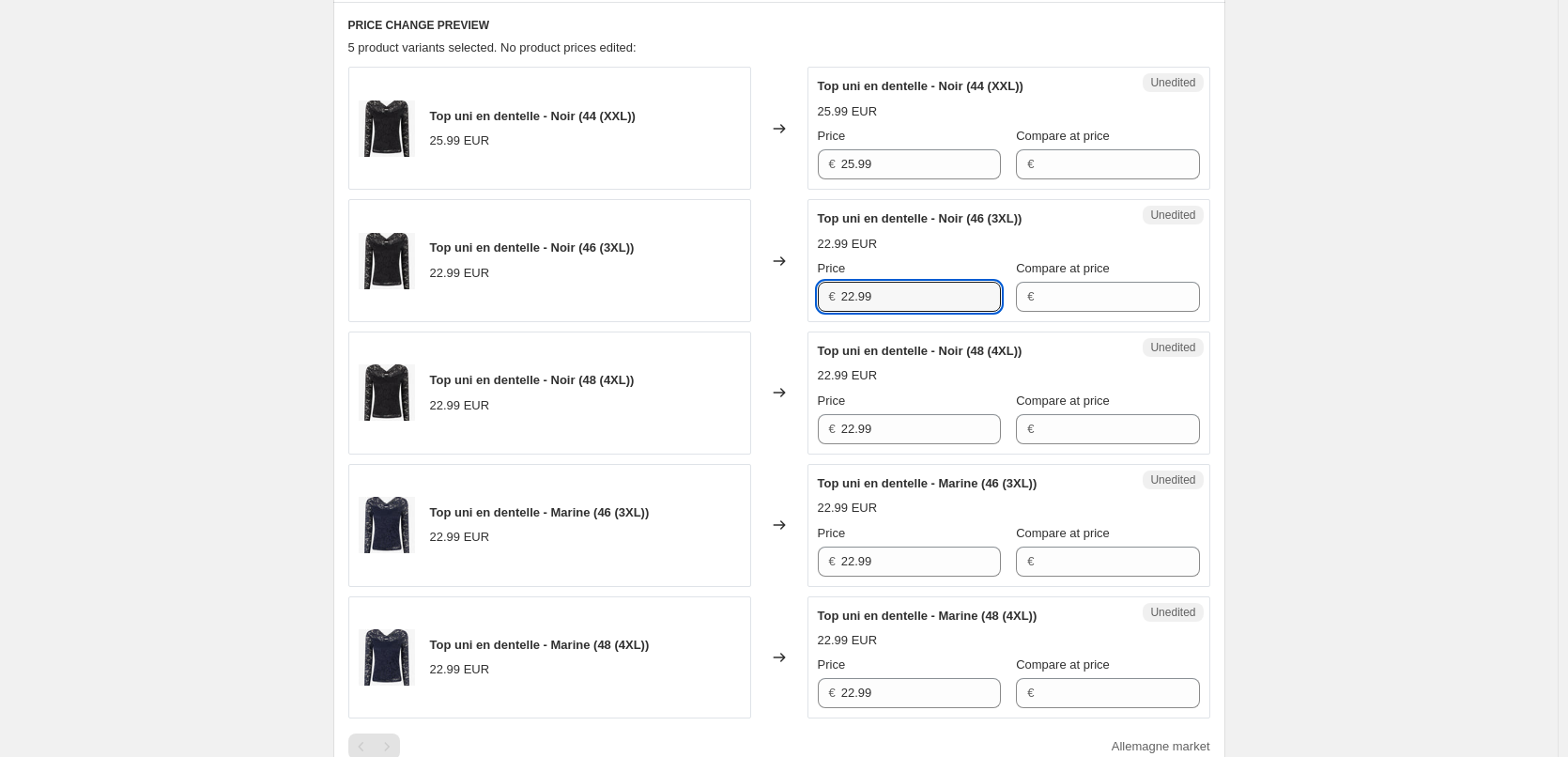
drag, startPoint x: 890, startPoint y: 300, endPoint x: 802, endPoint y: 305, distance: 88.1
click at [802, 303] on div "Top uni en dentelle - Noir (46 (3XL)) 22.99 EUR Changed to Unedited Top uni en …" at bounding box center [779, 260] width 862 height 123
paste input "5"
type input "25.99"
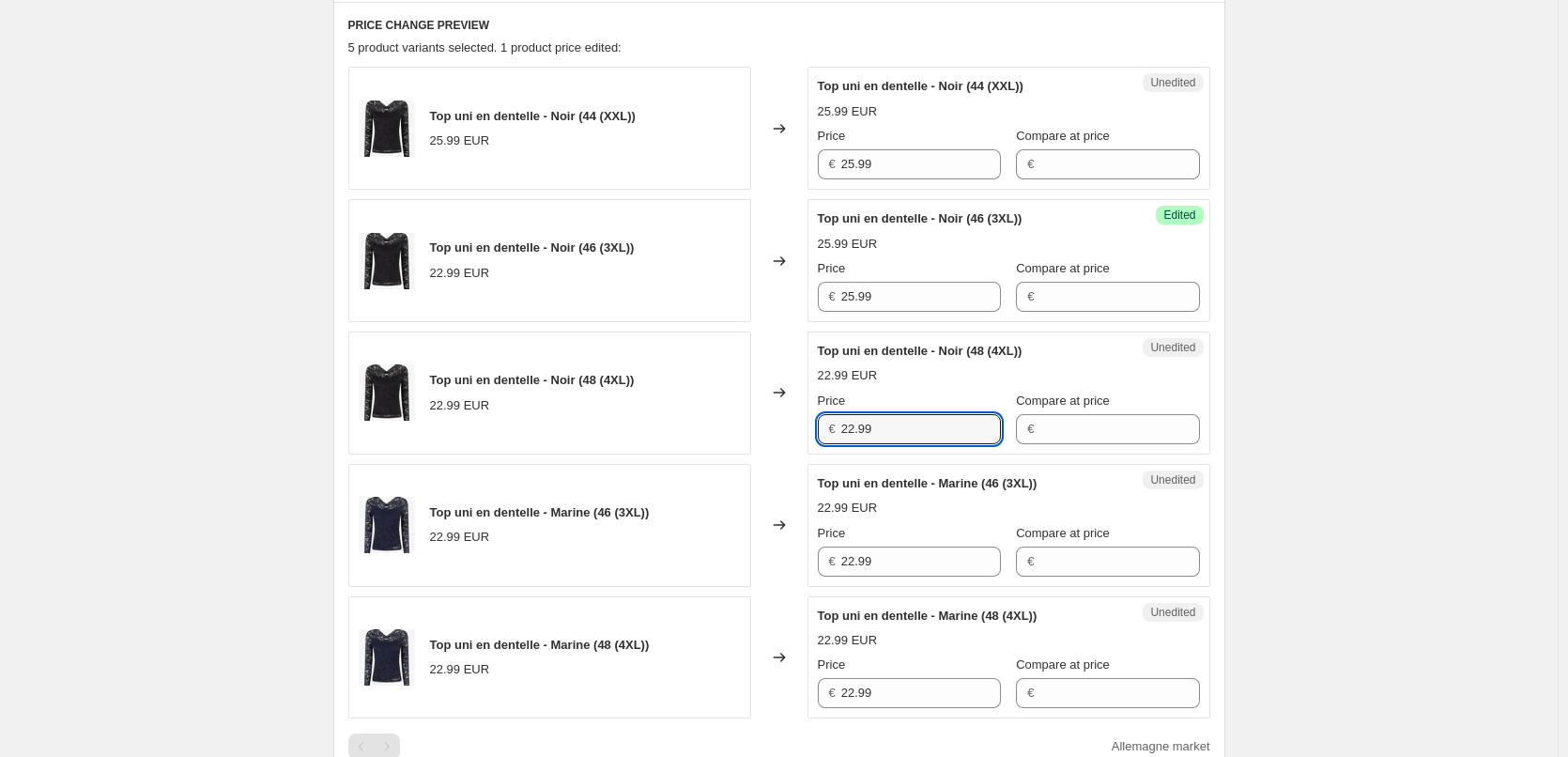
drag, startPoint x: 881, startPoint y: 435, endPoint x: 782, endPoint y: 452, distance: 100.4
click at [785, 441] on div "Top uni en dentelle - Noir (48 (4XL)) 22.99 EUR Changed to Unedited Top uni en …" at bounding box center [779, 393] width 862 height 123
paste input "5"
type input "25.99"
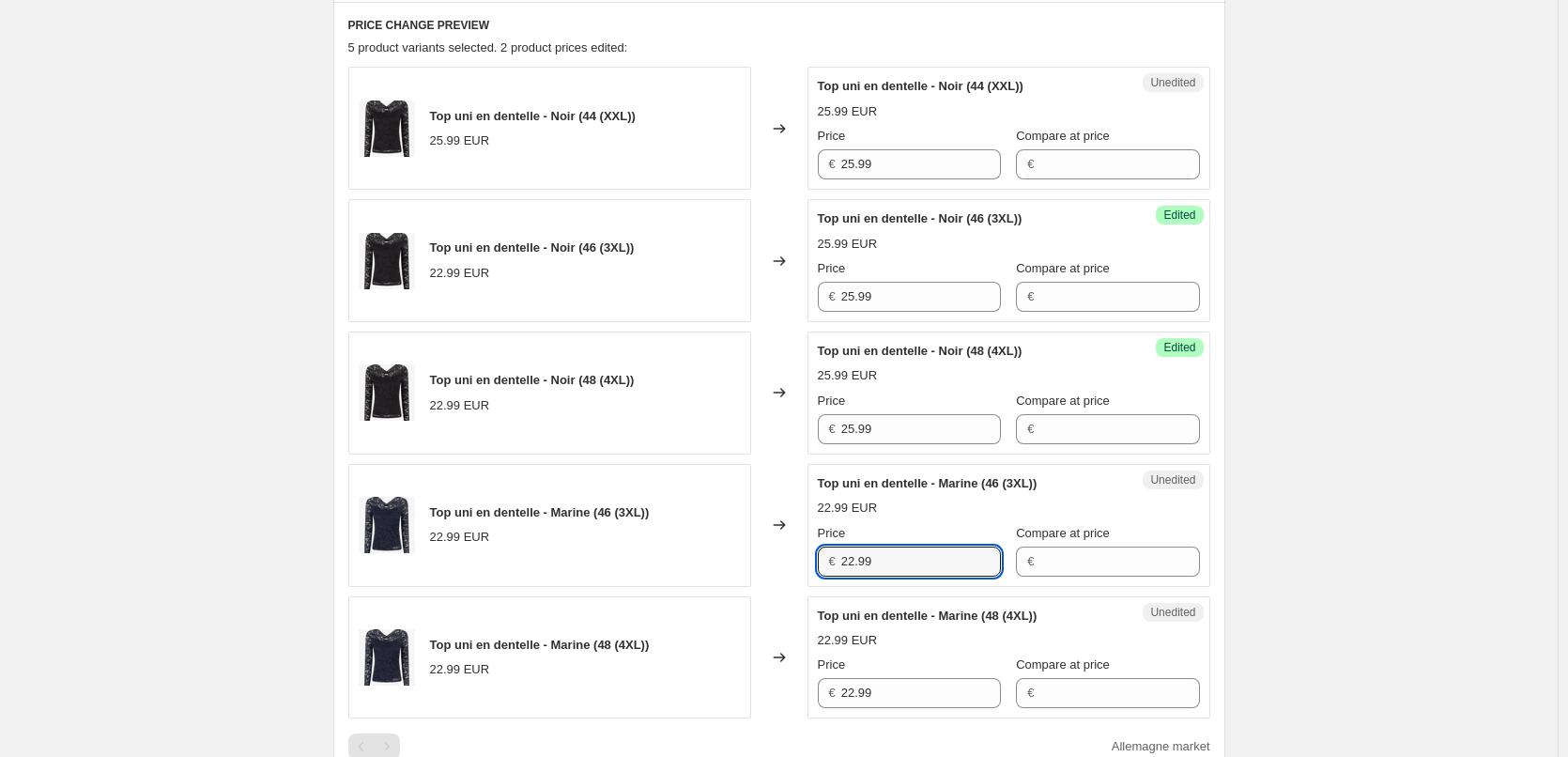
drag, startPoint x: 903, startPoint y: 566, endPoint x: 774, endPoint y: 566, distance: 129.0
click at [773, 559] on div "Top uni en dentelle - Marine (46 (3XL)) 22.99 EUR Changed to Unedited Top uni e…" at bounding box center [779, 525] width 862 height 123
paste input "5"
type input "25.99"
click at [760, 684] on div "Top uni en dentelle - Marine (48 (4XL)) 22.99 EUR Changed to Unedited Top uni e…" at bounding box center [779, 658] width 862 height 123
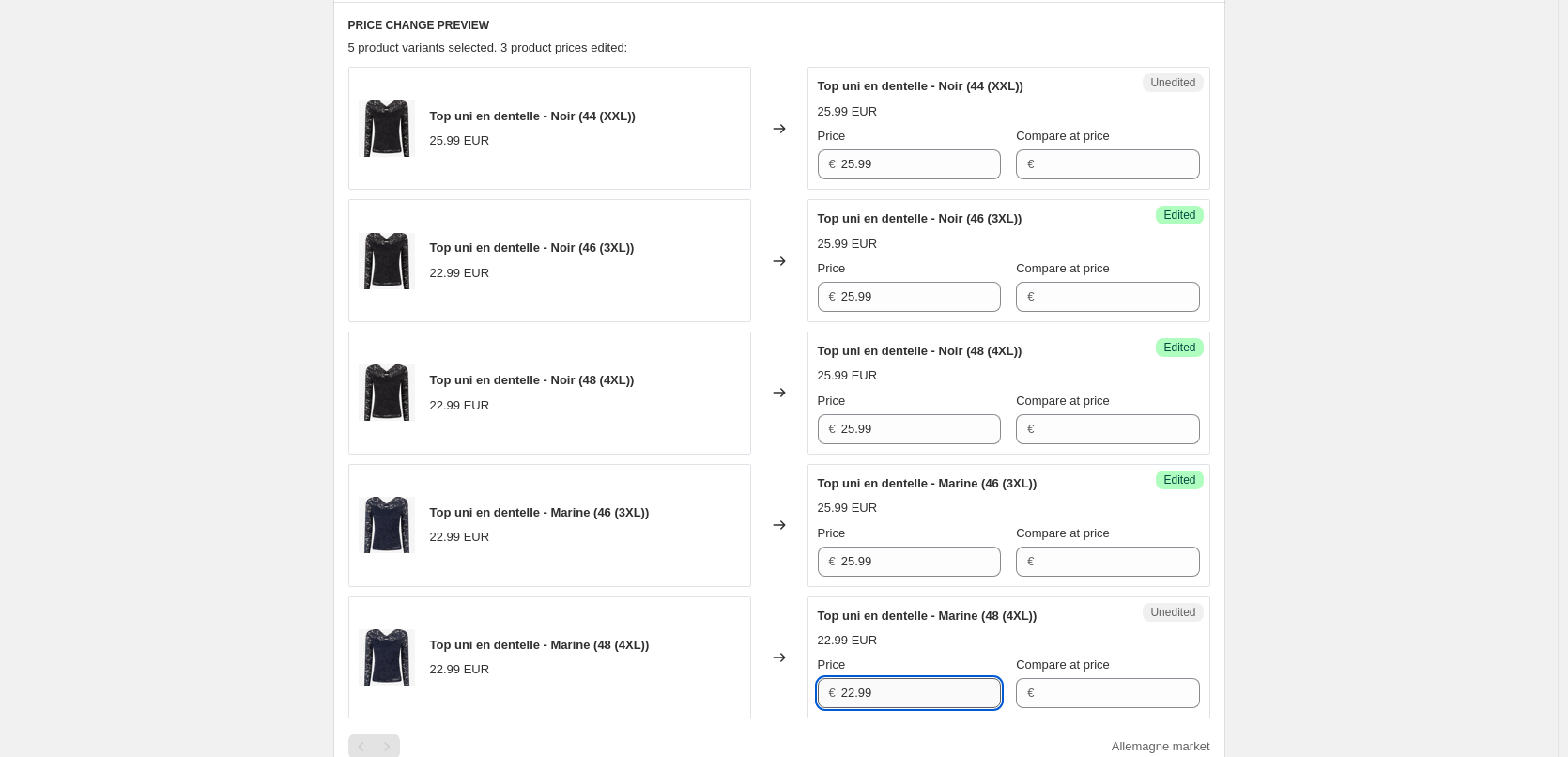
paste input "5"
type input "25.99"
click at [1352, 607] on div "Create new price [MEDICAL_DATA]. This page is ready Create new price [MEDICAL_D…" at bounding box center [779, 443] width 1558 height 2132
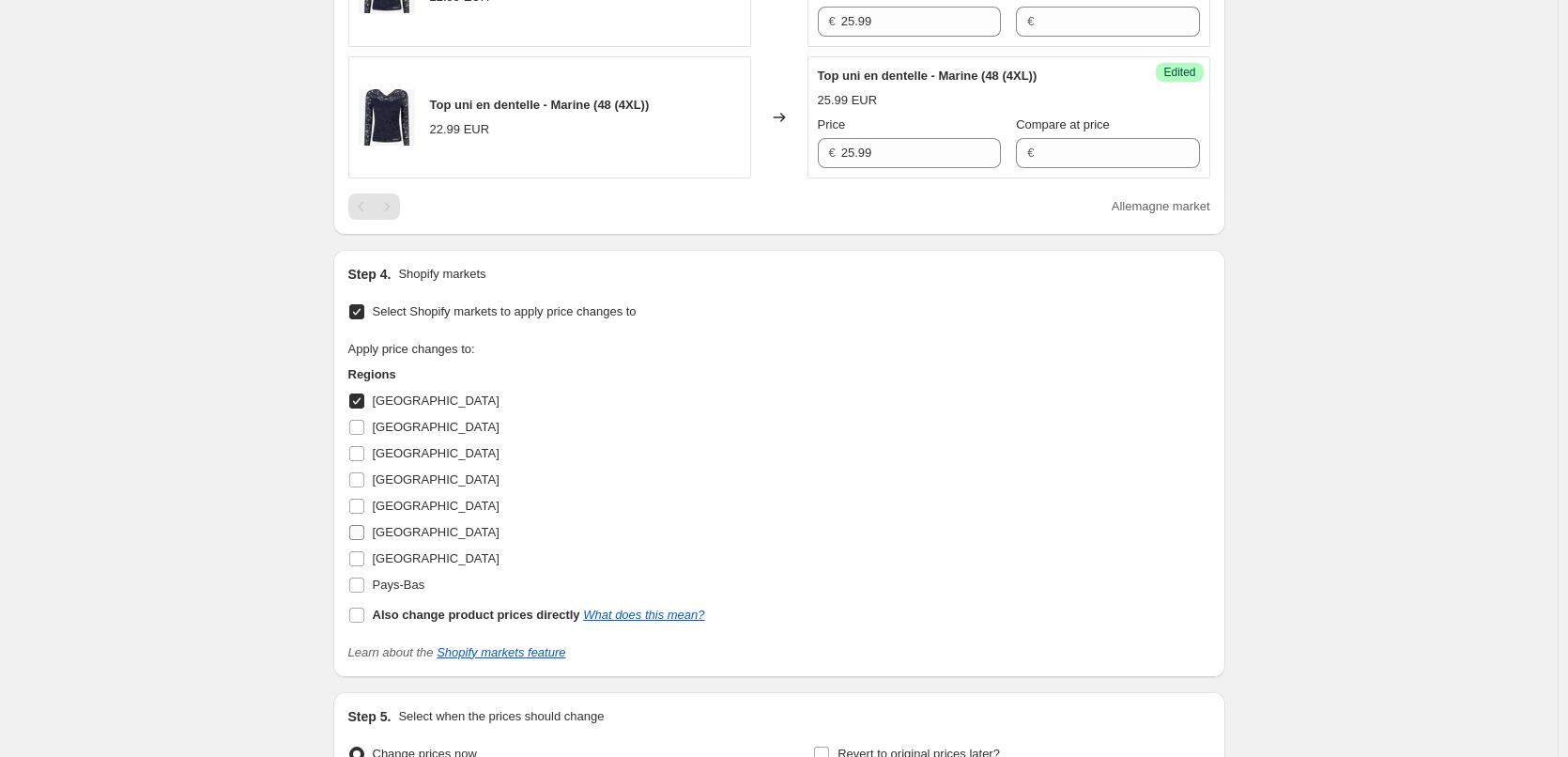
scroll to position [1187, 0]
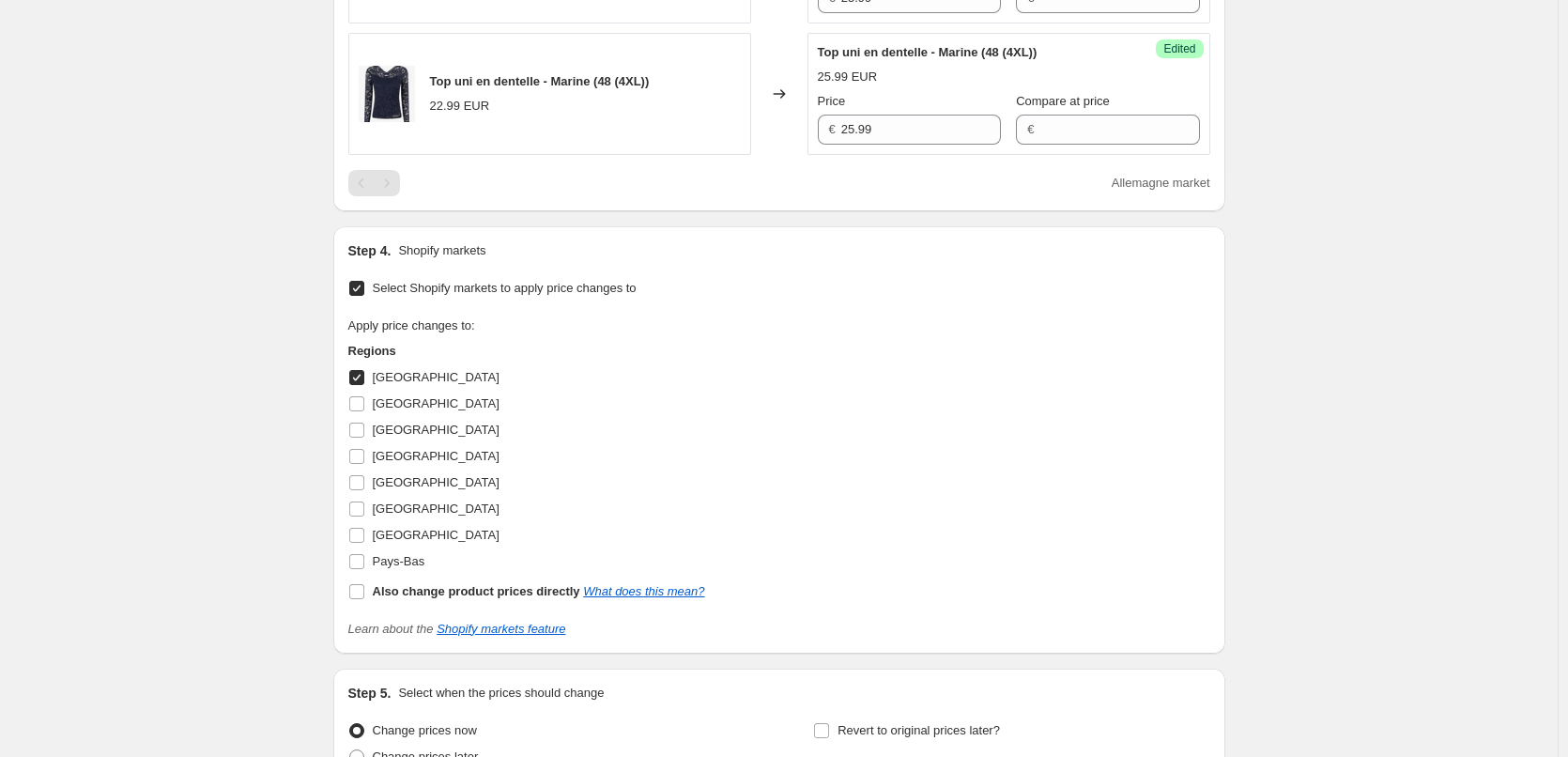
click at [361, 379] on input "[GEOGRAPHIC_DATA]" at bounding box center [356, 377] width 15 height 15
checkbox input "false"
click at [361, 406] on input "[GEOGRAPHIC_DATA]" at bounding box center [356, 403] width 15 height 15
checkbox input "true"
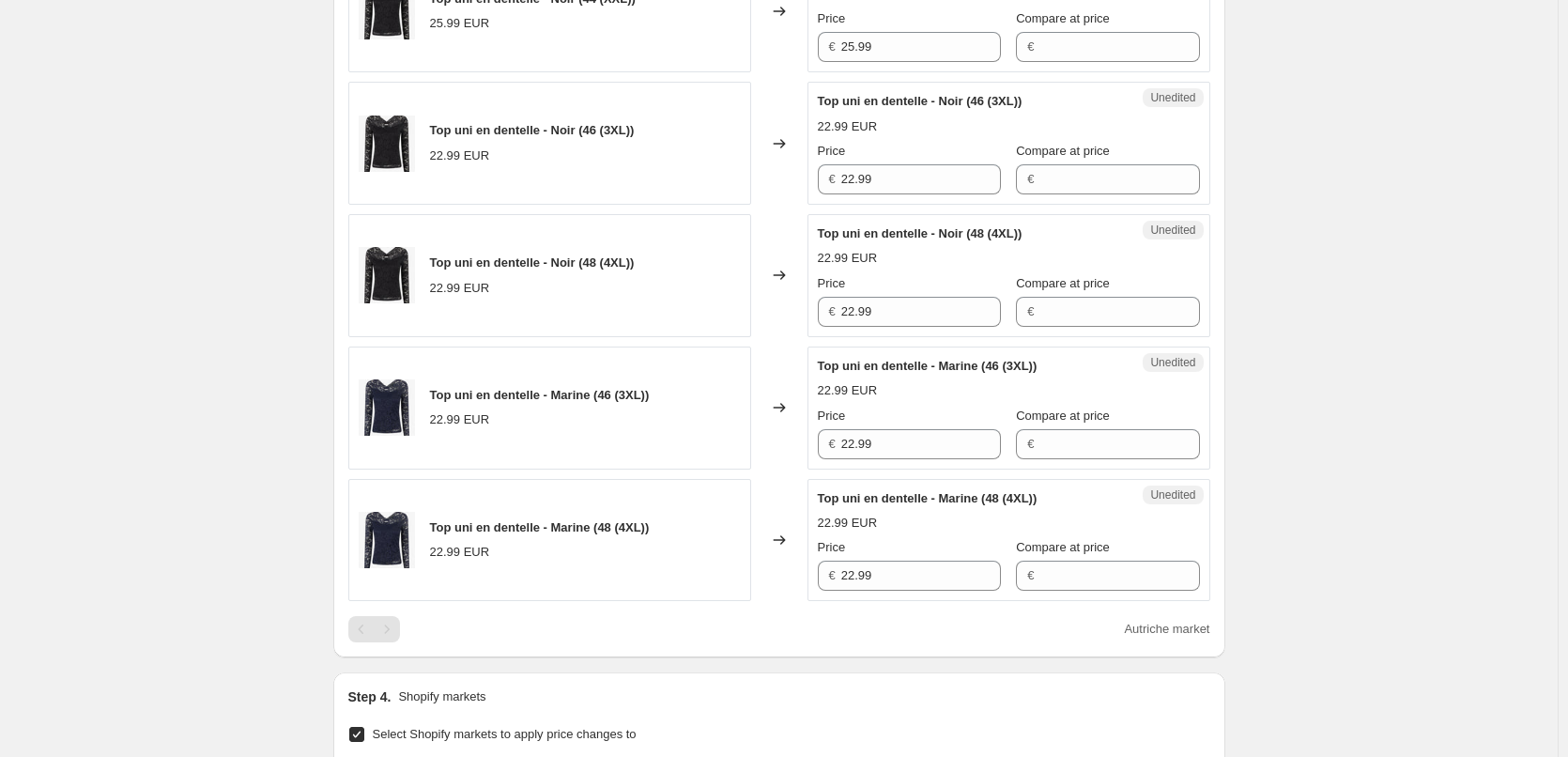
scroll to position [717, 0]
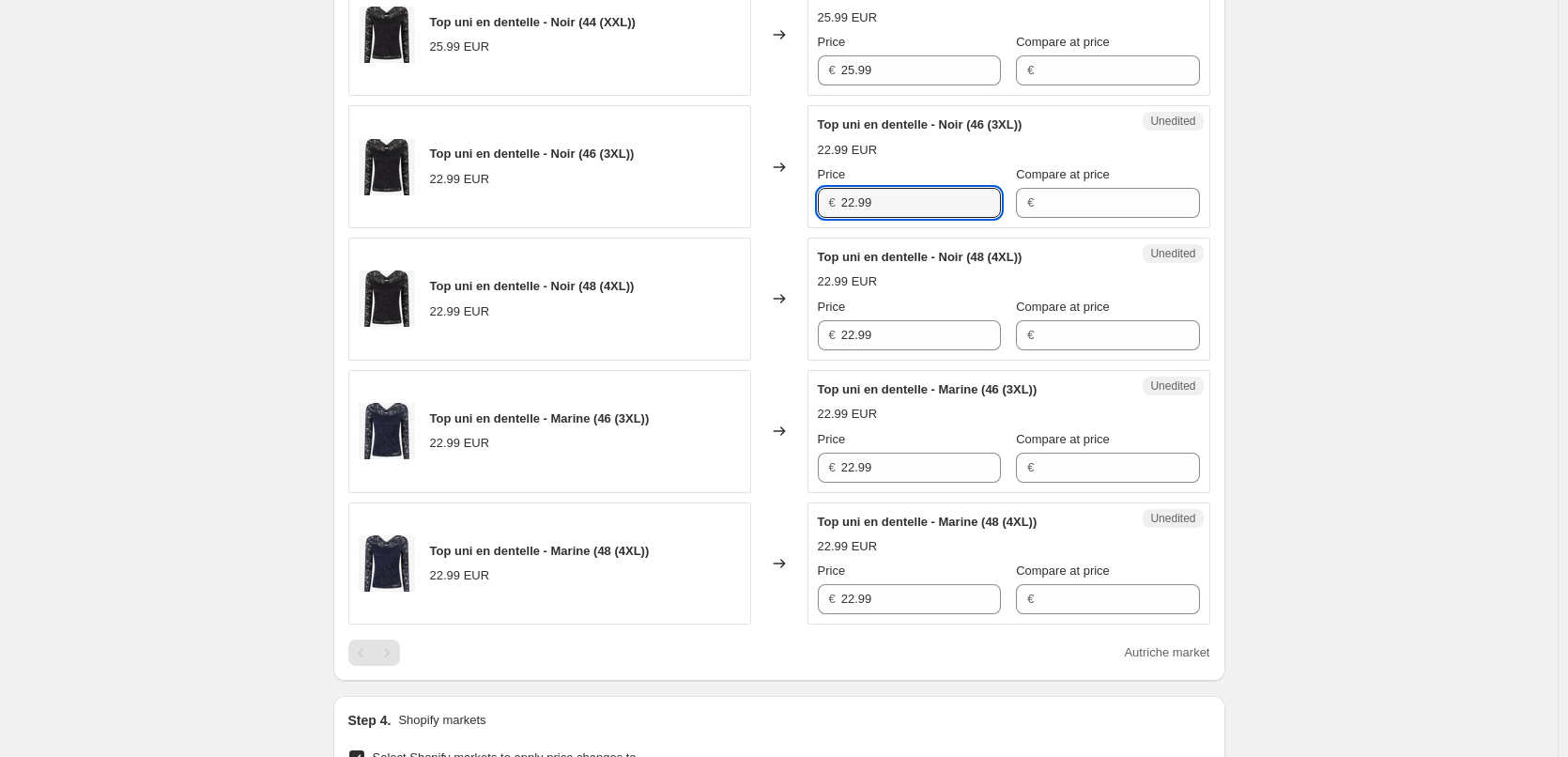
drag, startPoint x: 879, startPoint y: 204, endPoint x: 771, endPoint y: 204, distance: 108.0
click at [772, 204] on div "Top uni en dentelle - Noir (46 (3XL)) 22.99 EUR Changed to Unedited Top uni en …" at bounding box center [779, 167] width 862 height 123
paste input "5"
type input "25.99"
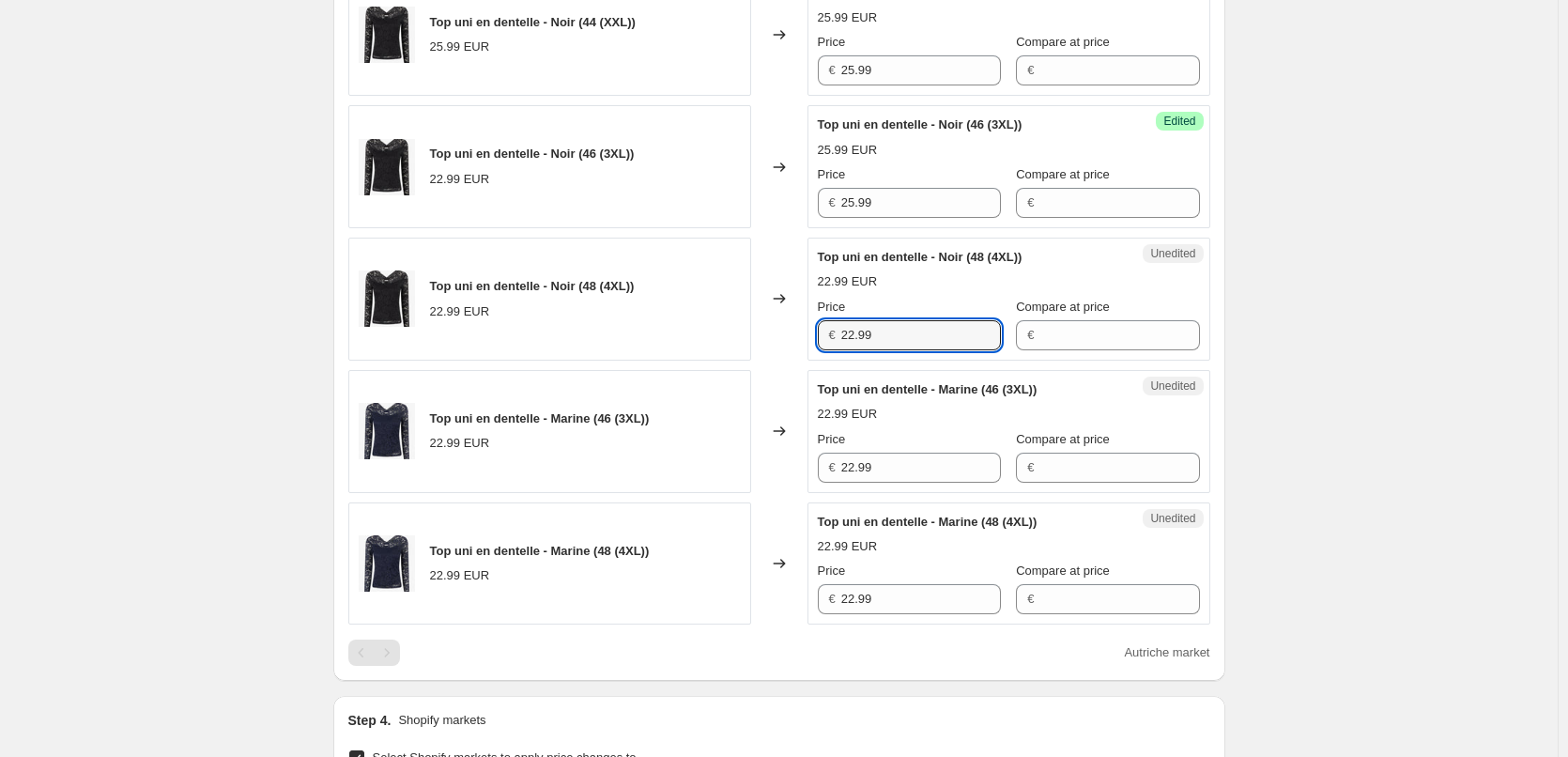
drag, startPoint x: 874, startPoint y: 336, endPoint x: 765, endPoint y: 365, distance: 112.8
click at [736, 331] on div "Top uni en dentelle - Noir (48 (4XL)) 22.99 EUR Changed to Unedited Top uni en …" at bounding box center [779, 299] width 862 height 123
paste input "5"
type input "25.99"
click at [781, 472] on div "Top uni en dentelle - Marine (46 (3XL)) 22.99 EUR Changed to Unedited Top uni e…" at bounding box center [779, 432] width 862 height 123
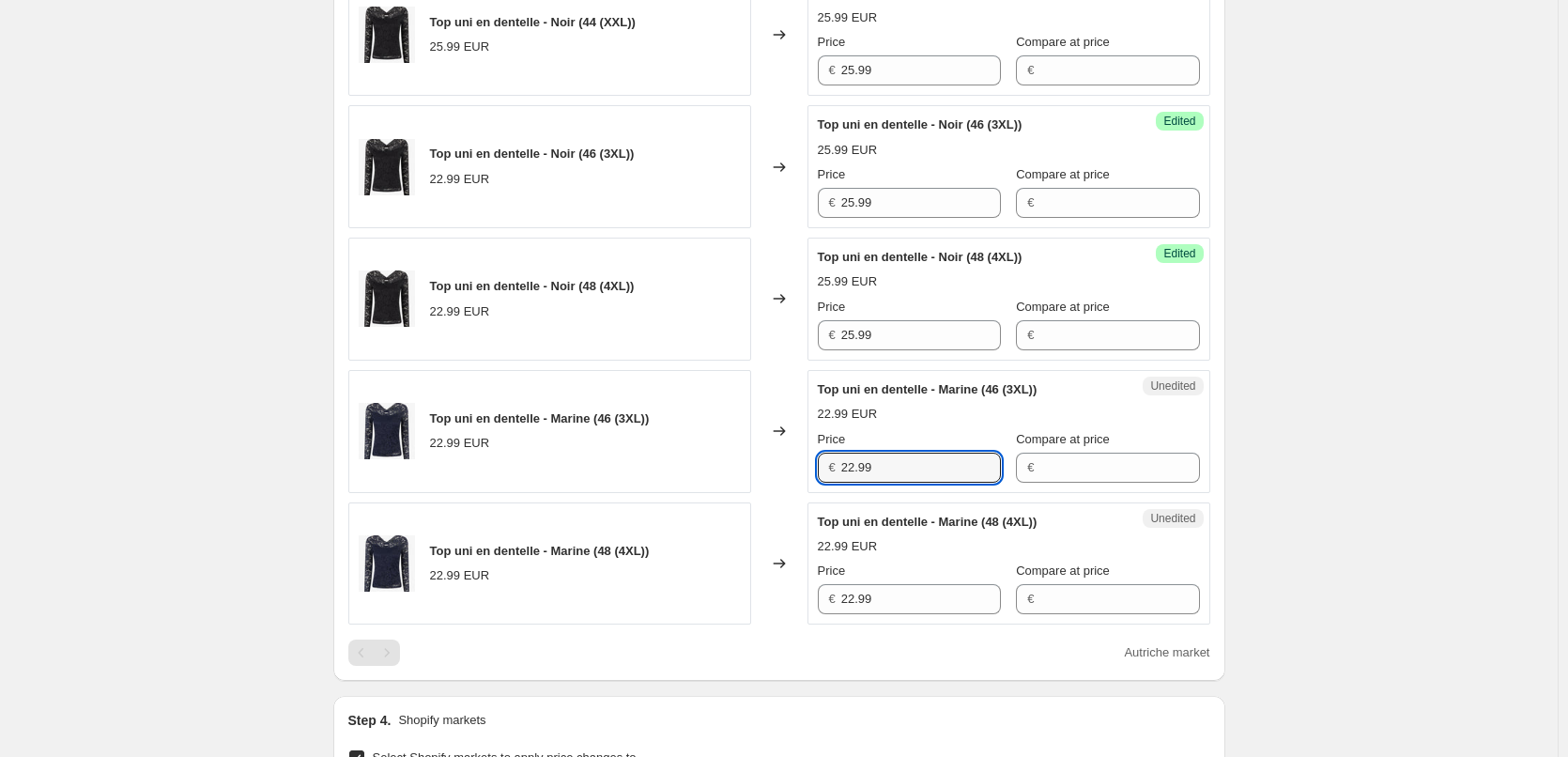
paste input "5"
type input "25.99"
click at [786, 601] on div "Top uni en dentelle - Marine (48 (4XL)) 22.99 EUR Changed to Unedited Top uni e…" at bounding box center [779, 564] width 862 height 123
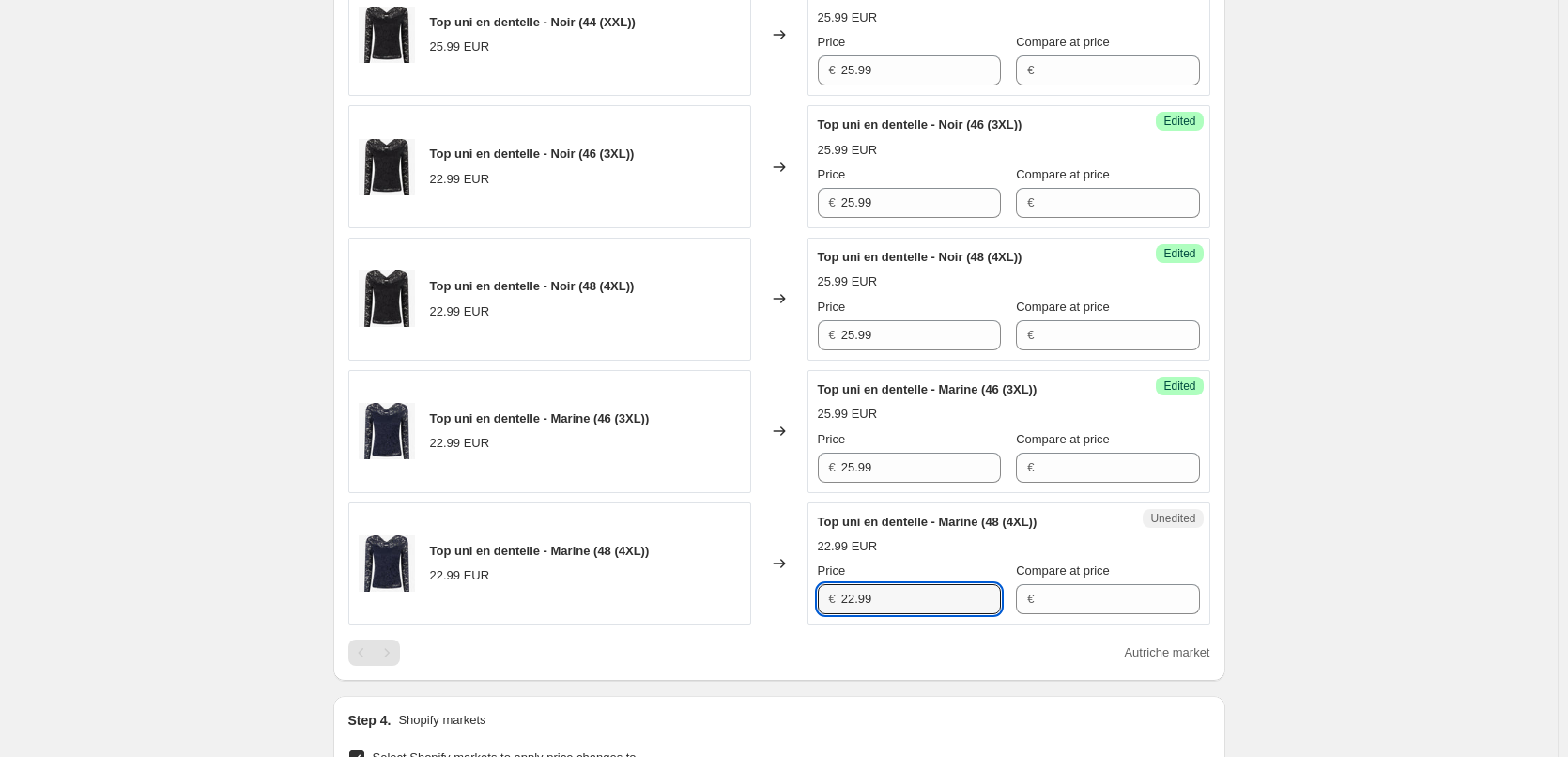
paste input "5"
type input "25.99"
click at [1366, 596] on div "Create new price [MEDICAL_DATA]. This page is ready Create new price [MEDICAL_D…" at bounding box center [779, 349] width 1558 height 2132
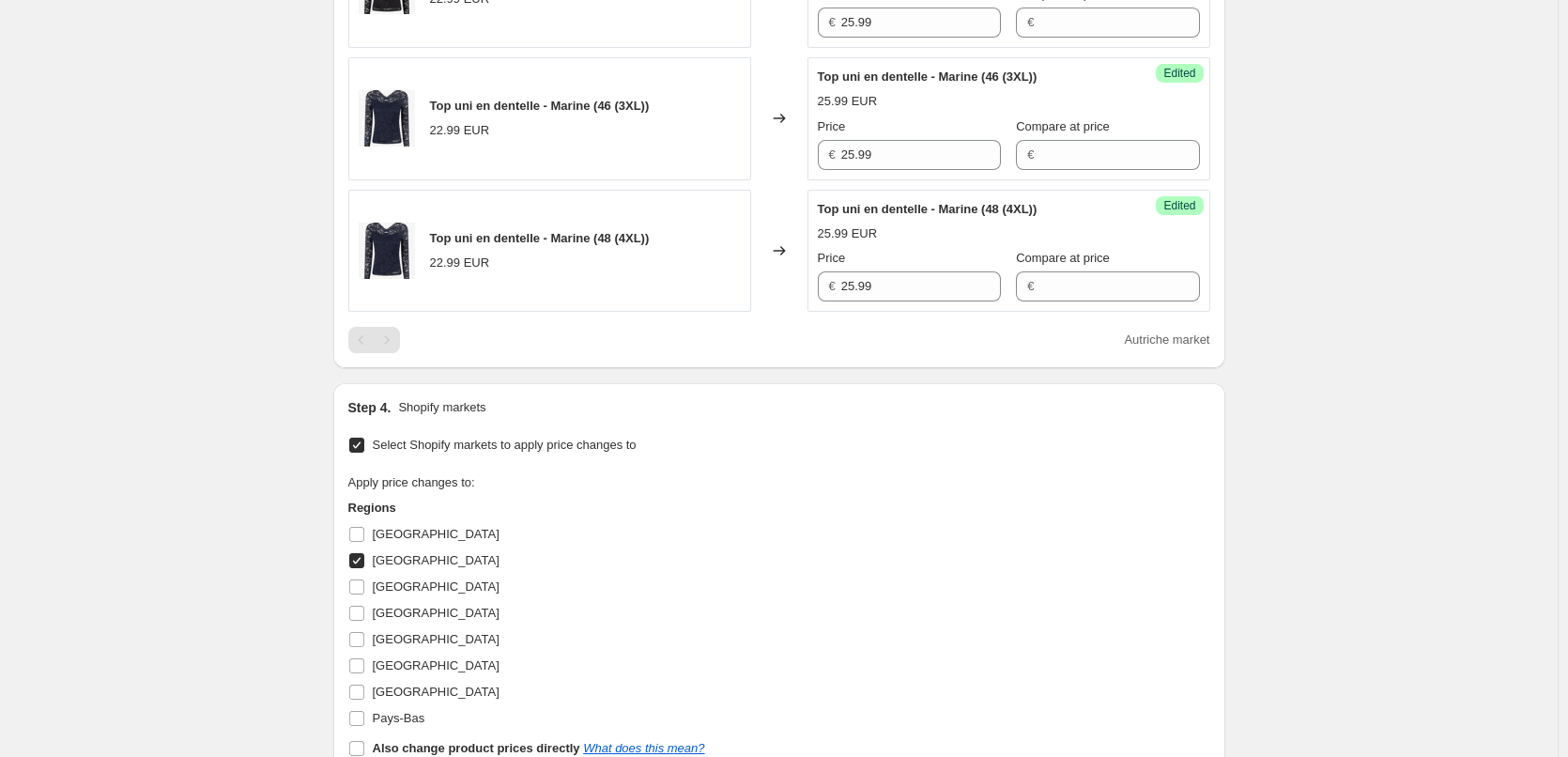
scroll to position [1280, 0]
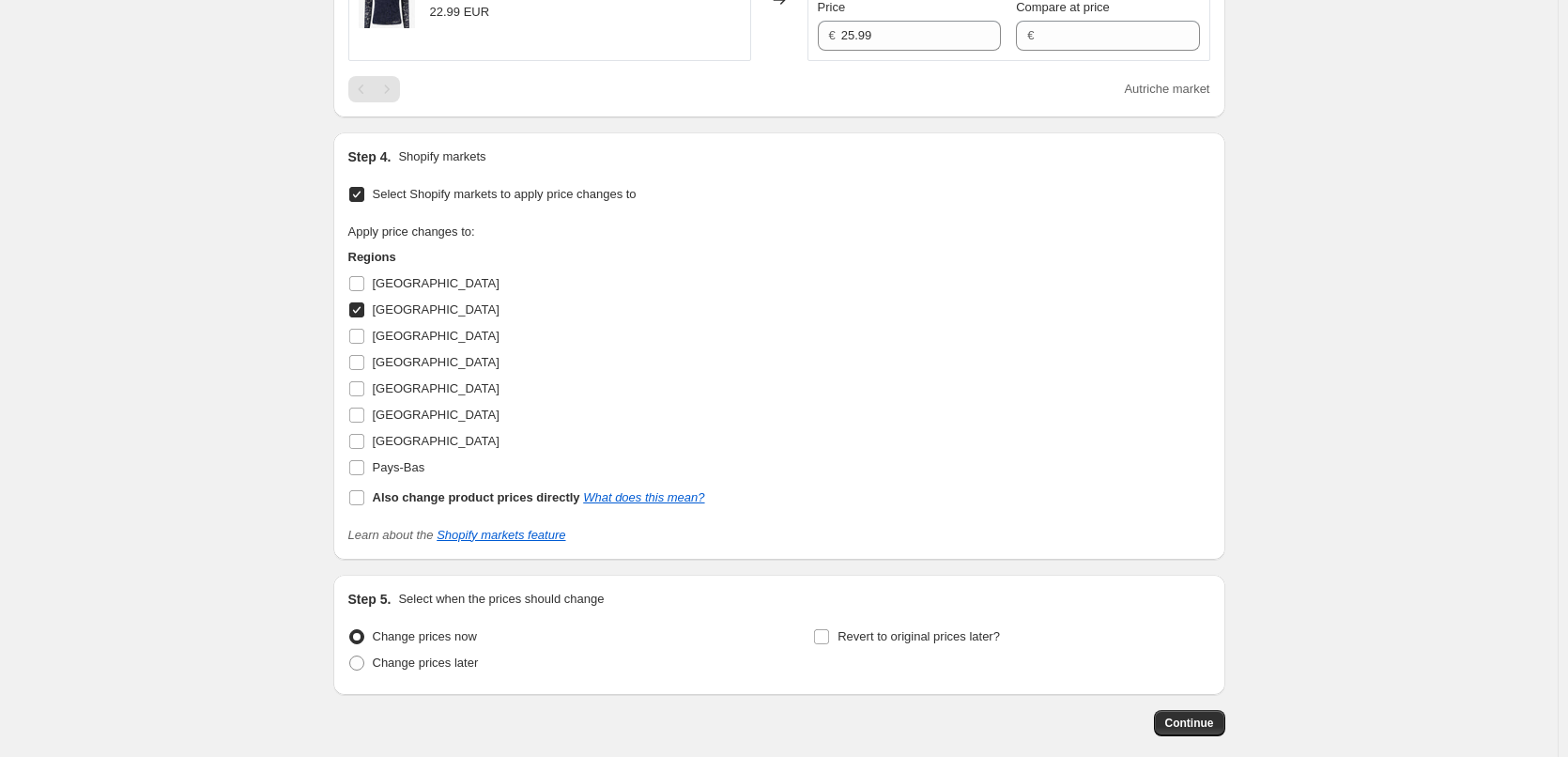
click at [358, 314] on input "[GEOGRAPHIC_DATA]" at bounding box center [356, 309] width 15 height 15
checkbox input "false"
click at [362, 470] on input "Pays-Bas" at bounding box center [356, 467] width 15 height 15
checkbox input "true"
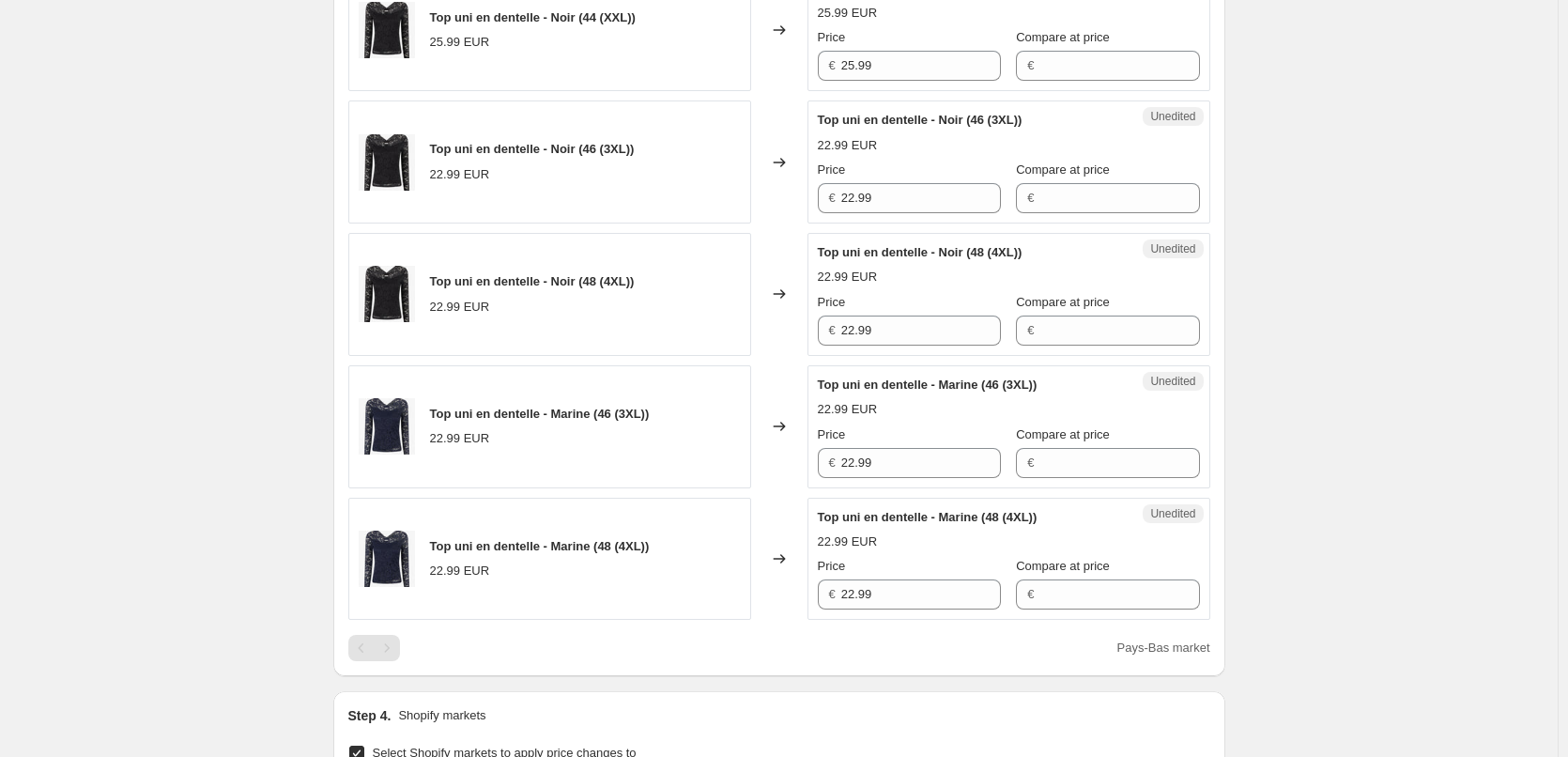
scroll to position [717, 0]
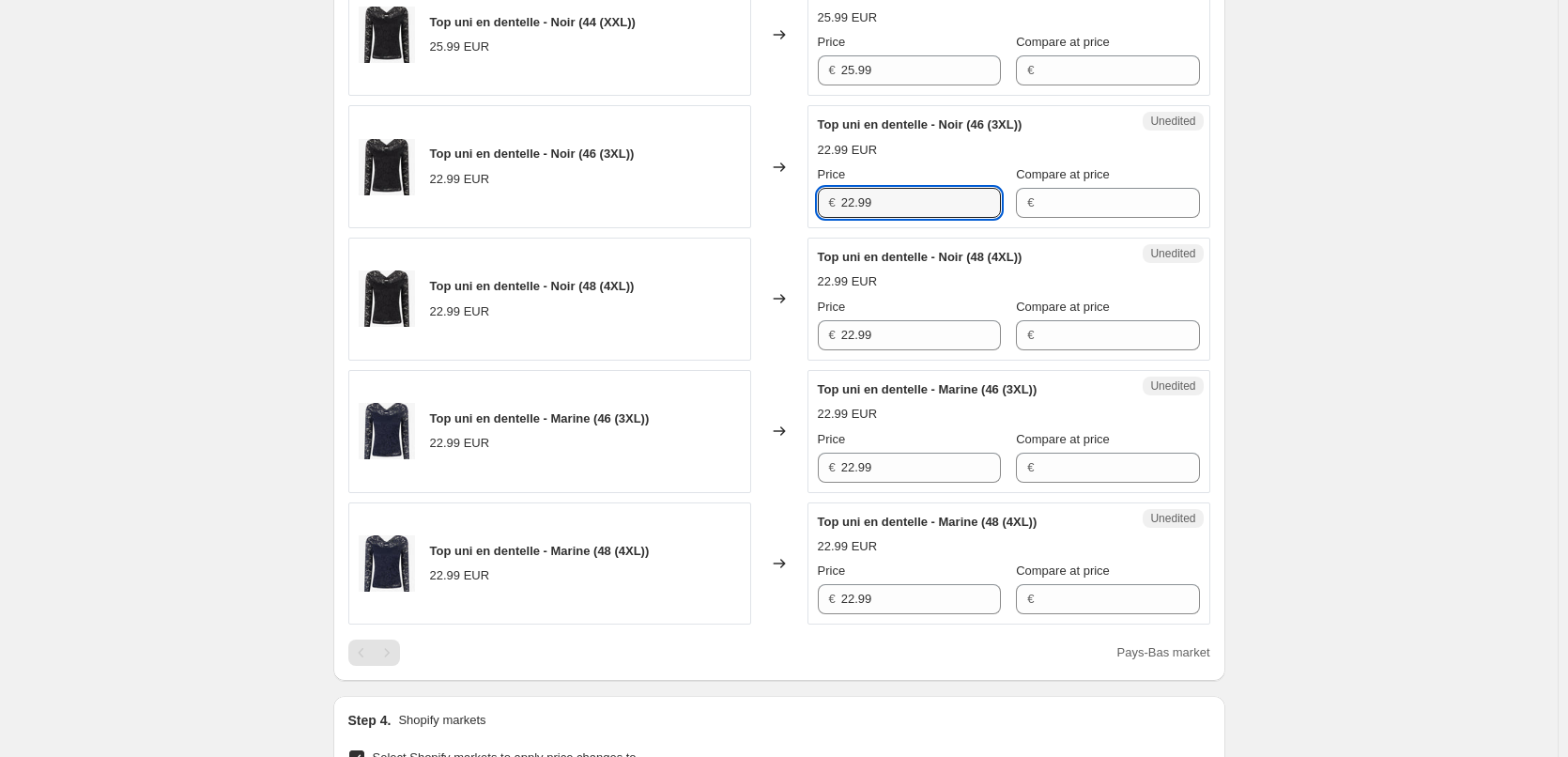
drag, startPoint x: 890, startPoint y: 189, endPoint x: 757, endPoint y: 208, distance: 134.4
click at [757, 208] on div "Top uni en dentelle - Noir (46 (3XL)) 22.99 EUR Changed to Unedited Top uni en …" at bounding box center [779, 167] width 862 height 123
paste input "5"
type input "25.99"
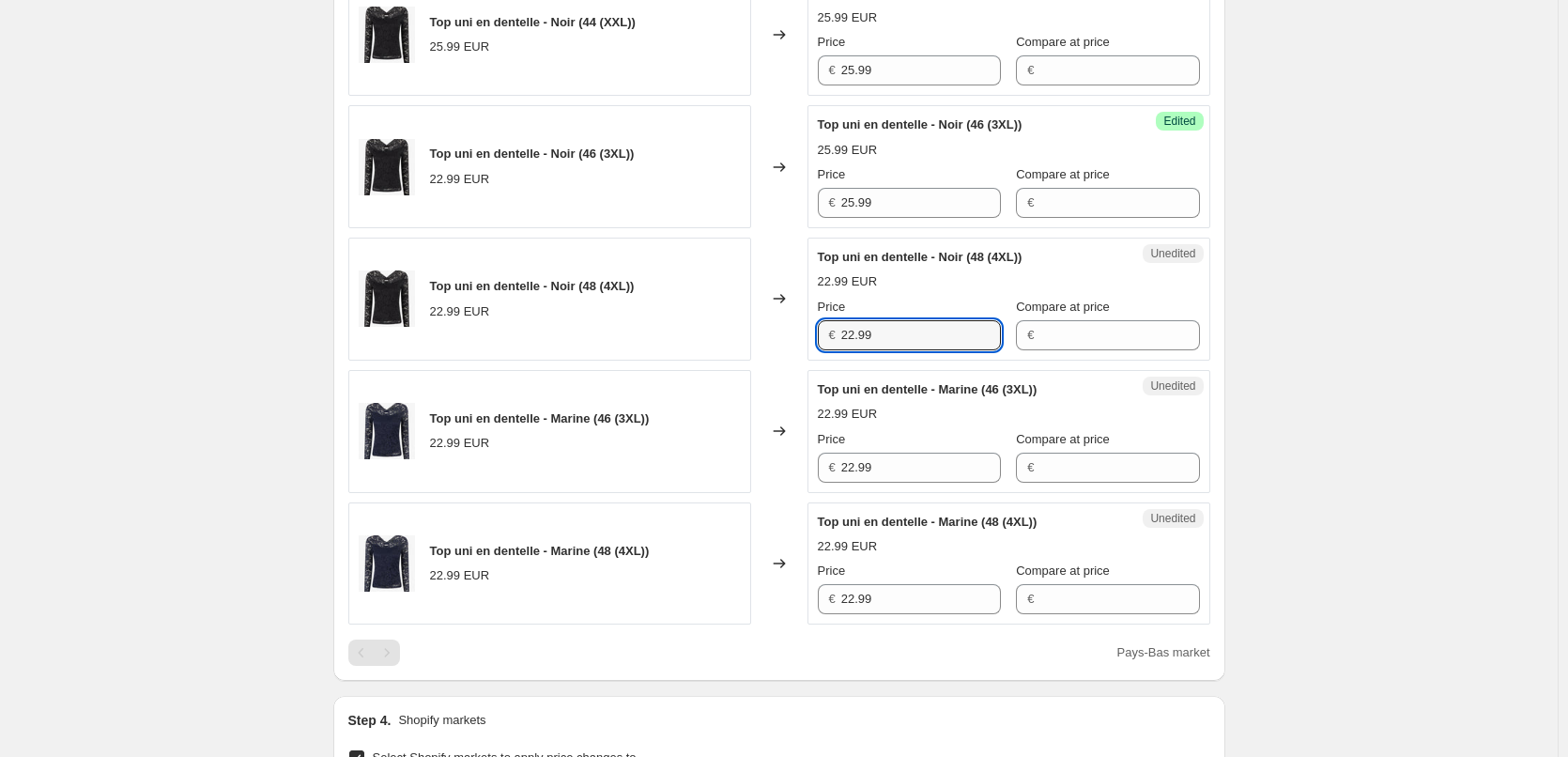
drag, startPoint x: 778, startPoint y: 327, endPoint x: 824, endPoint y: 397, distance: 83.8
click at [746, 337] on div "Top uni en dentelle - Noir (48 (4XL)) 22.99 EUR Changed to Unedited Top uni en …" at bounding box center [779, 299] width 862 height 123
paste input "5"
type input "25.99"
drag, startPoint x: 853, startPoint y: 471, endPoint x: 803, endPoint y: 473, distance: 50.0
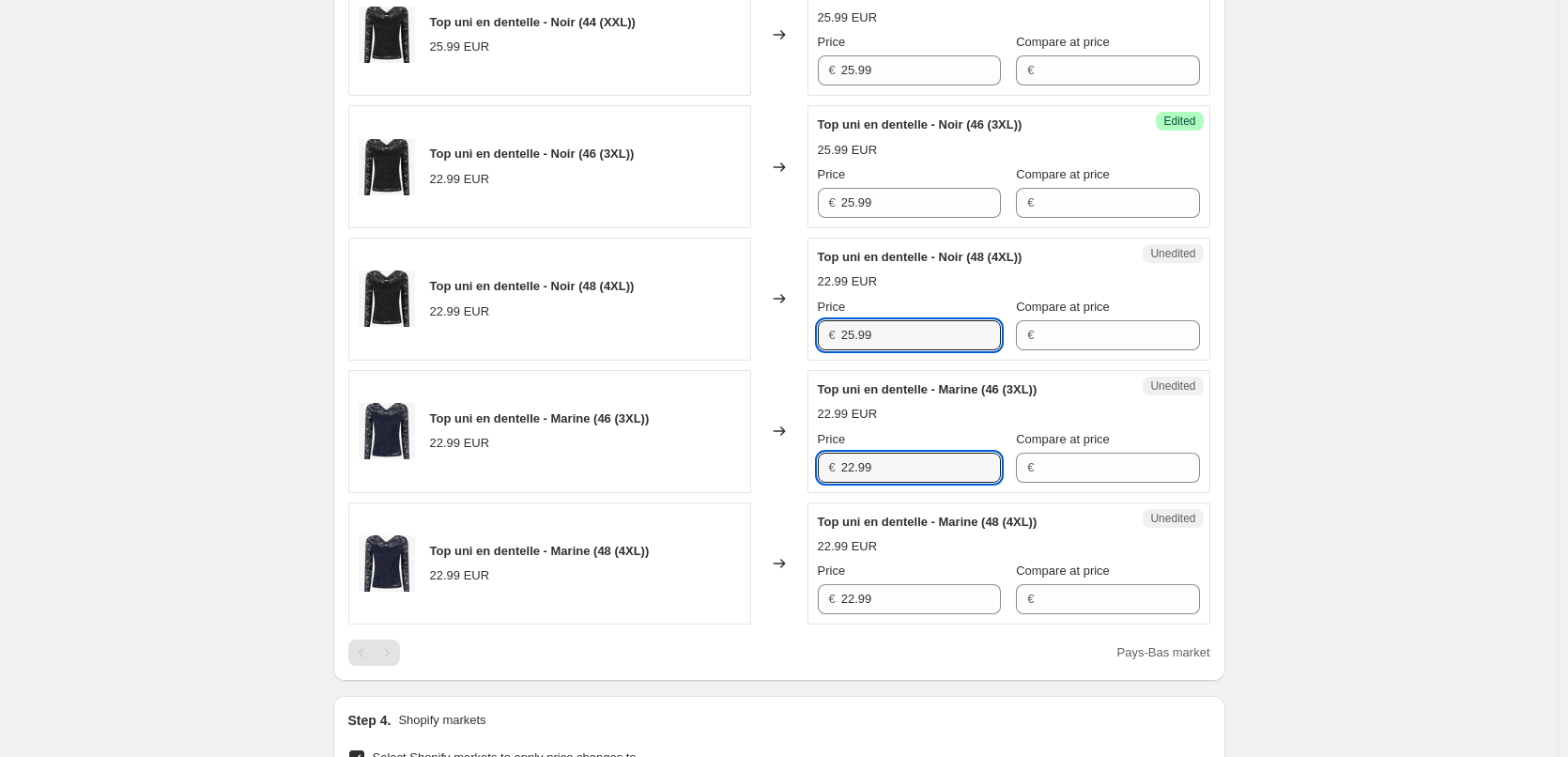
click at [803, 473] on div "Top uni en dentelle - Marine (46 (3XL)) 22.99 EUR Changed to Unedited Top uni e…" at bounding box center [779, 432] width 862 height 123
paste input "5"
type input "25.99"
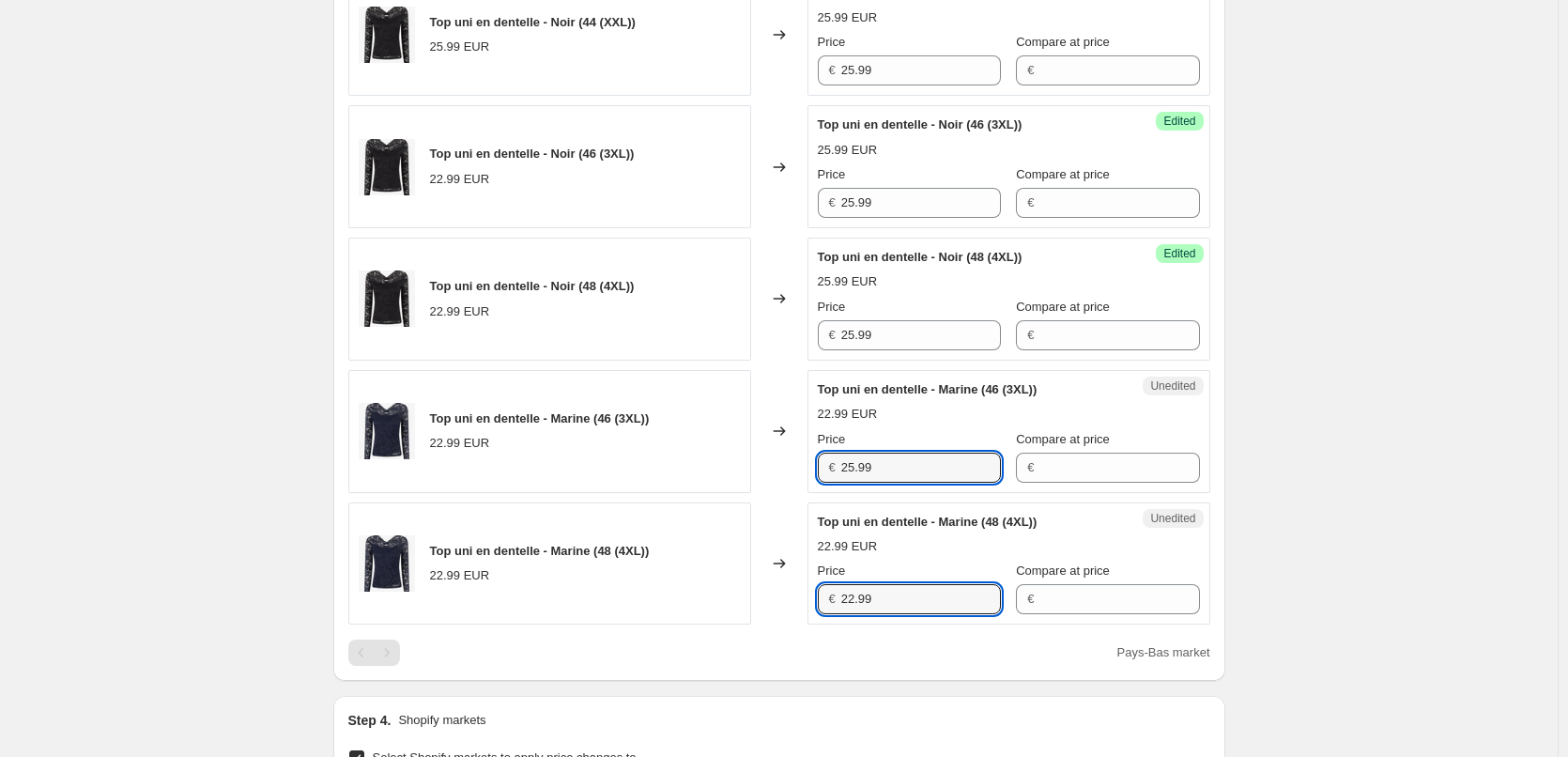
drag, startPoint x: 889, startPoint y: 590, endPoint x: 804, endPoint y: 590, distance: 85.0
click at [804, 590] on div "Top uni en dentelle - Marine (48 (4XL)) 22.99 EUR Changed to Unedited Top uni e…" at bounding box center [779, 564] width 862 height 123
paste input "5"
type input "25.99"
click at [1397, 533] on div "Create new price [MEDICAL_DATA]. This page is ready Create new price [MEDICAL_D…" at bounding box center [779, 349] width 1558 height 2132
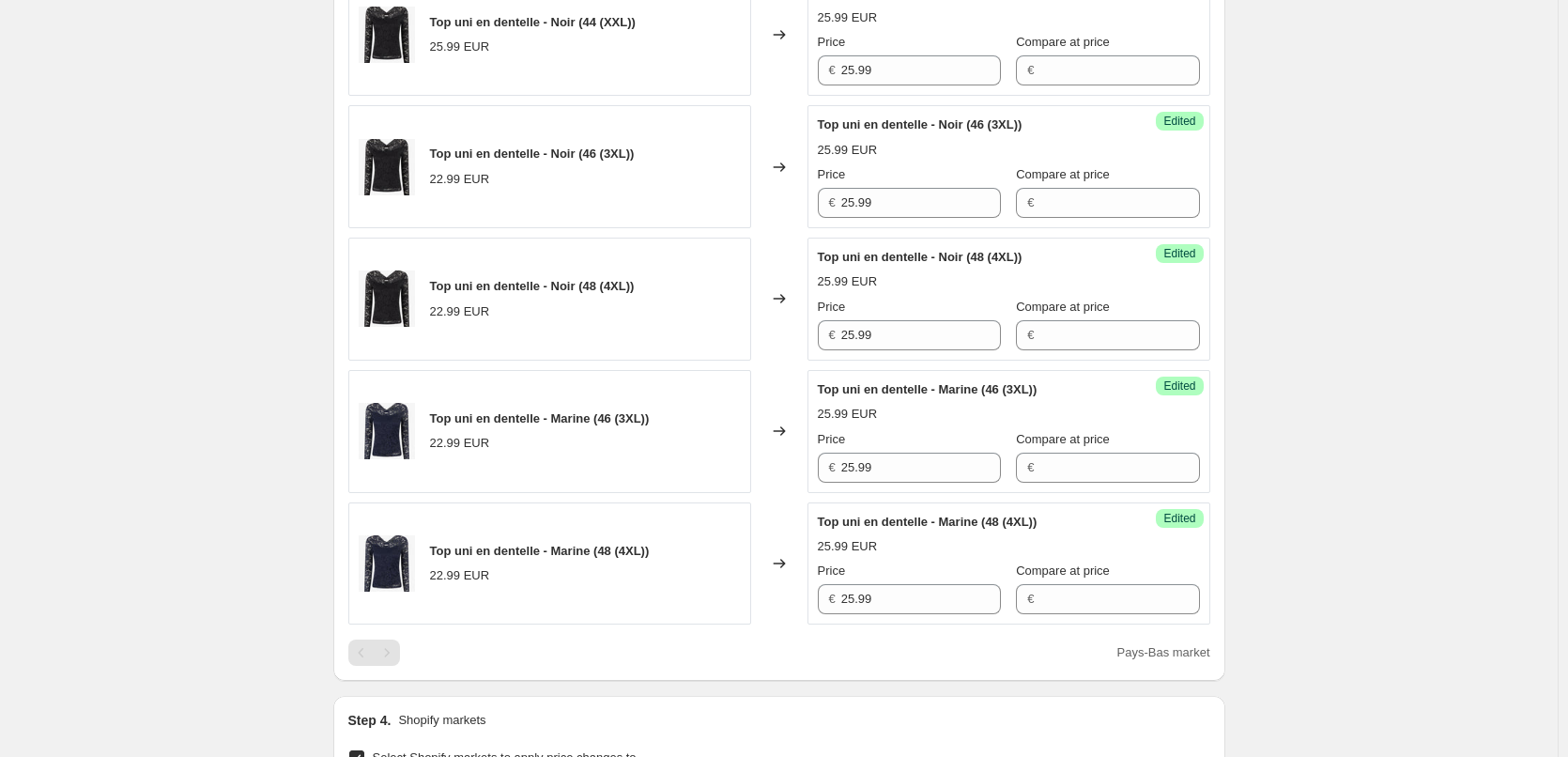
scroll to position [1375, 0]
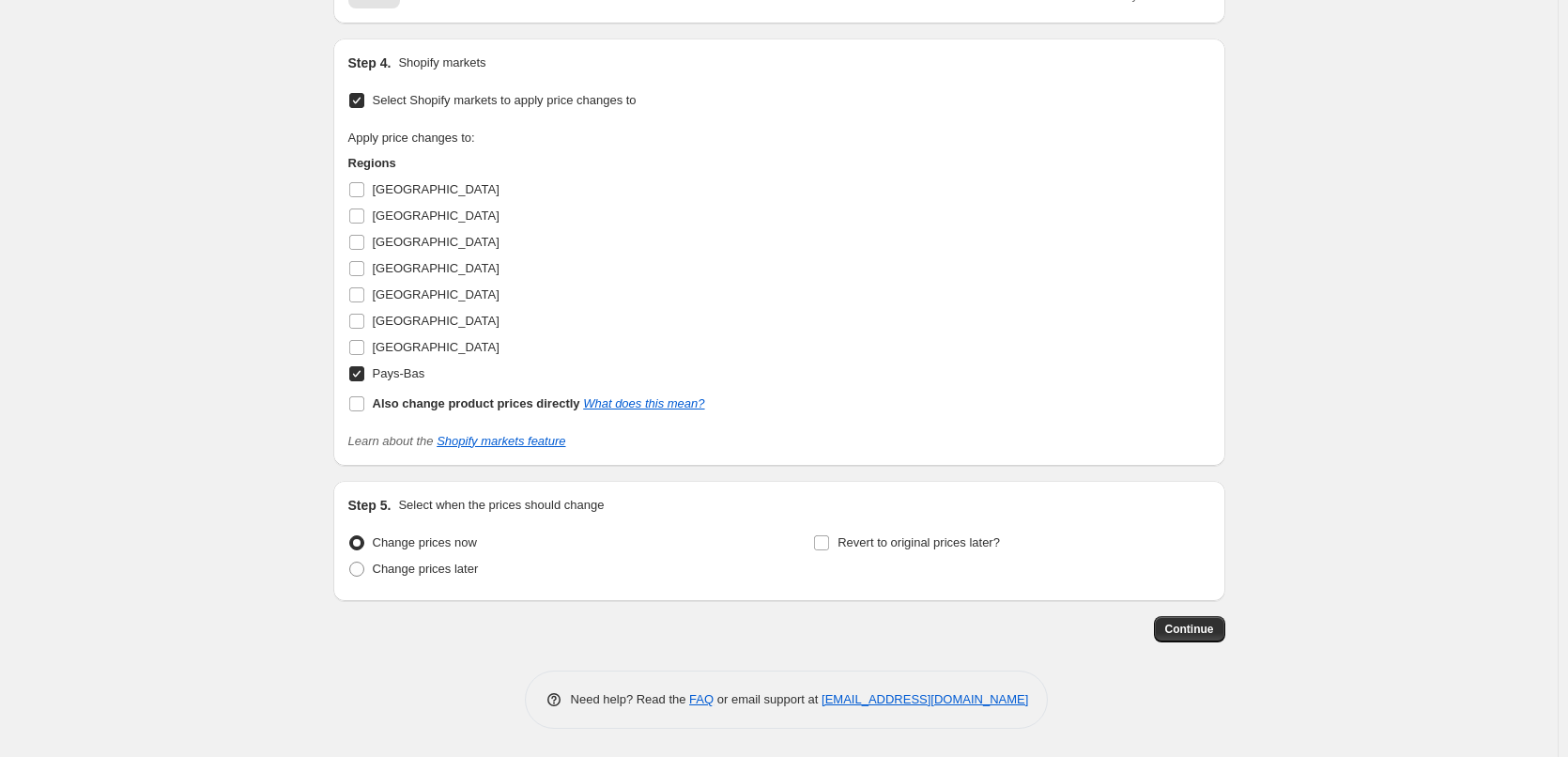
click at [361, 376] on input "Pays-Bas" at bounding box center [356, 373] width 15 height 15
checkbox input "false"
click at [359, 242] on input "[GEOGRAPHIC_DATA]" at bounding box center [356, 242] width 15 height 15
checkbox input "true"
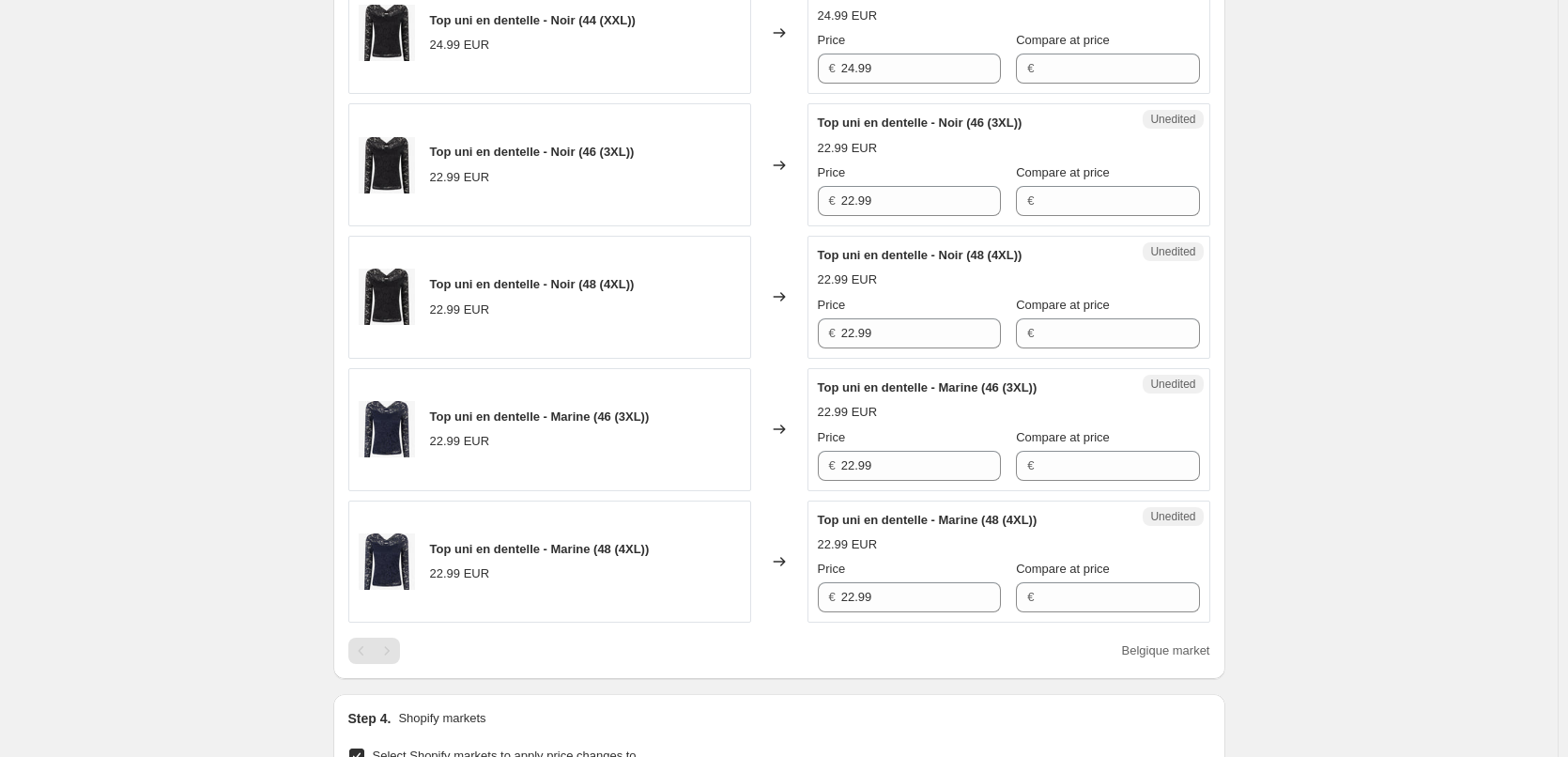
scroll to position [717, 0]
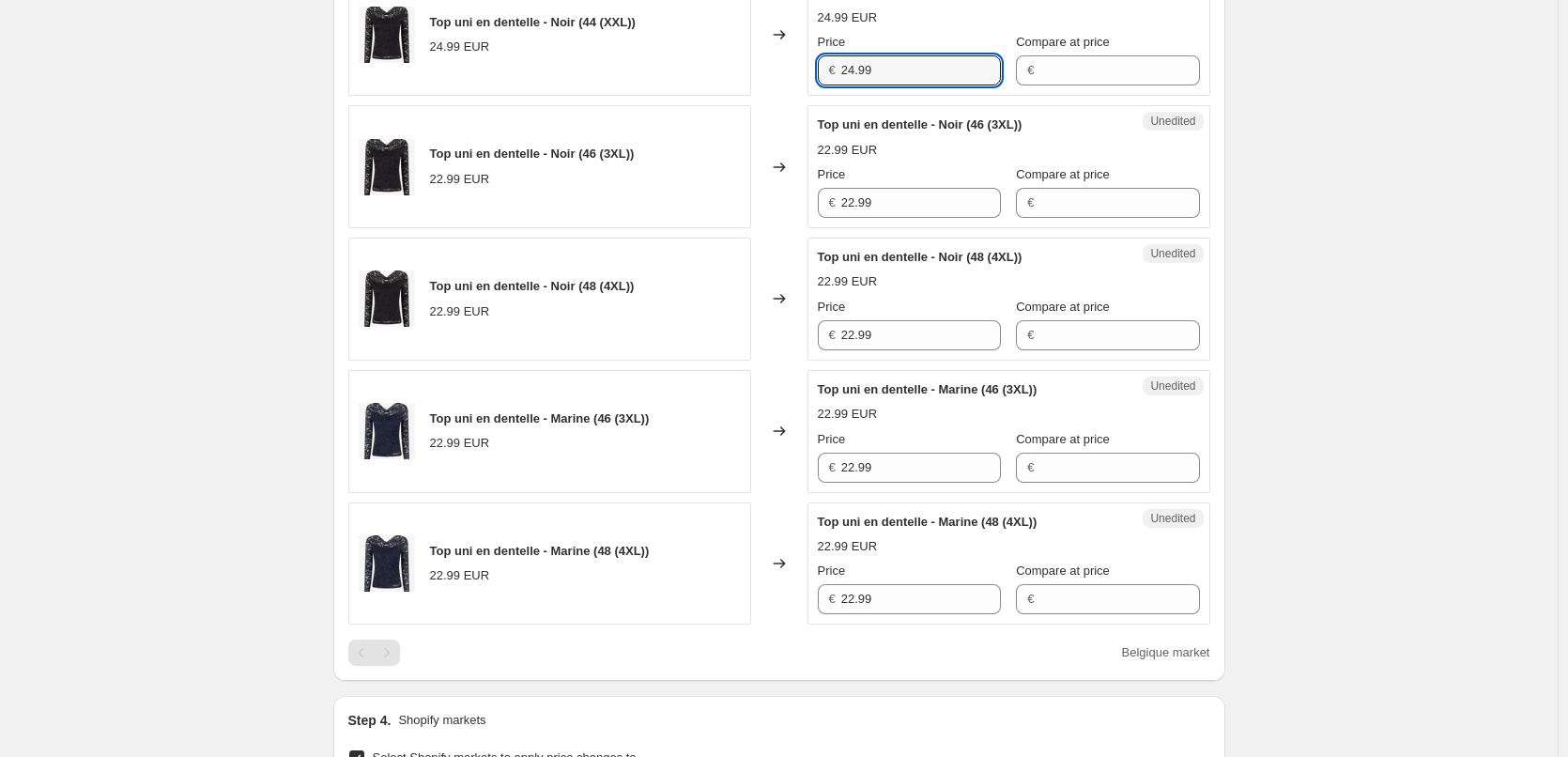
drag, startPoint x: 850, startPoint y: 65, endPoint x: 784, endPoint y: 63, distance: 66.0
click at [784, 63] on div "Top uni en dentelle - Noir (44 (XXL)) 24.99 EUR Changed to Unedited Top uni en …" at bounding box center [779, 34] width 862 height 123
click at [772, 200] on div "Top uni en dentelle - Noir (46 (3XL)) 22.99 EUR Changed to Unedited Top uni en …" at bounding box center [779, 167] width 862 height 123
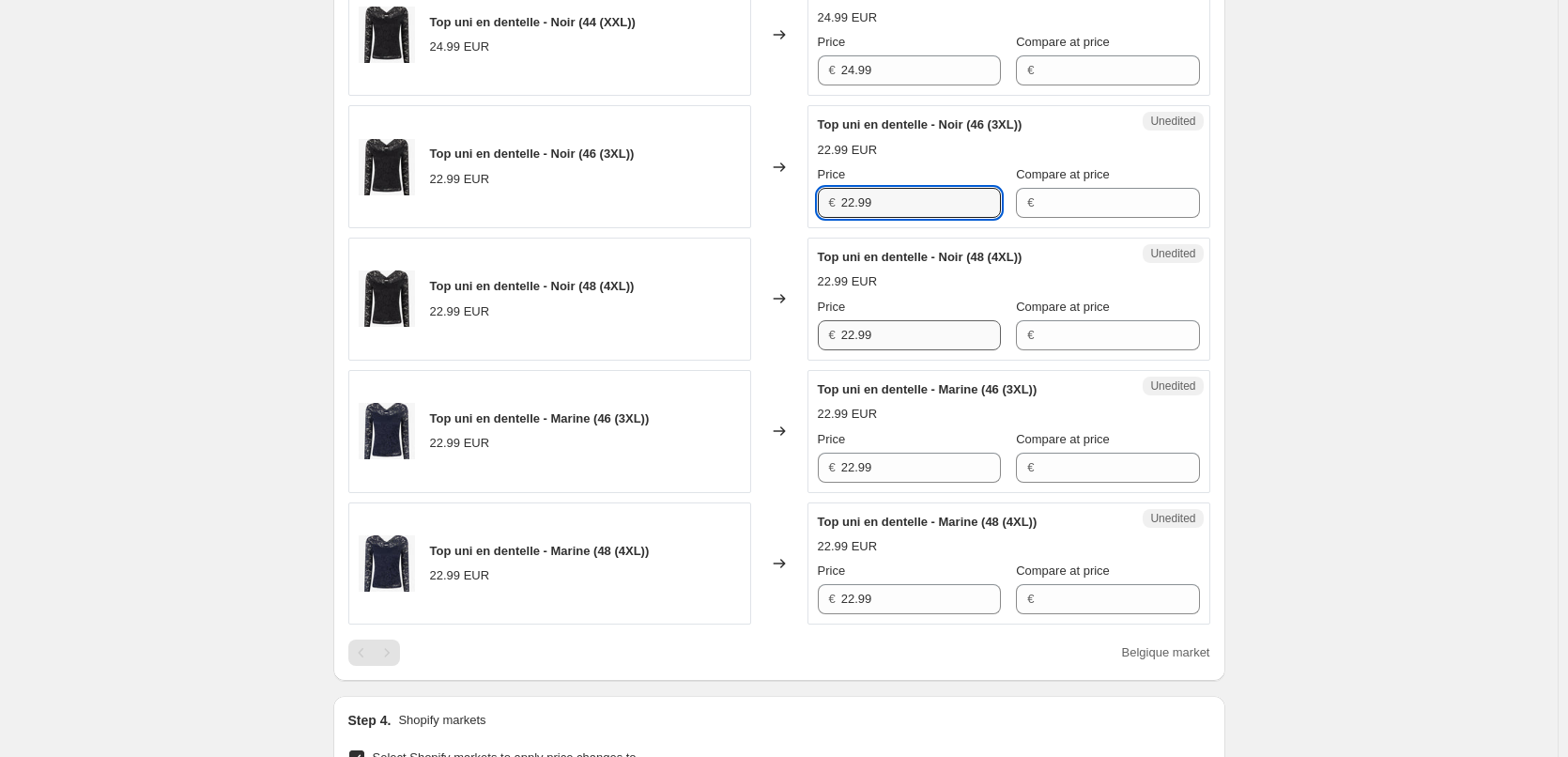
paste input "4"
type input "24.99"
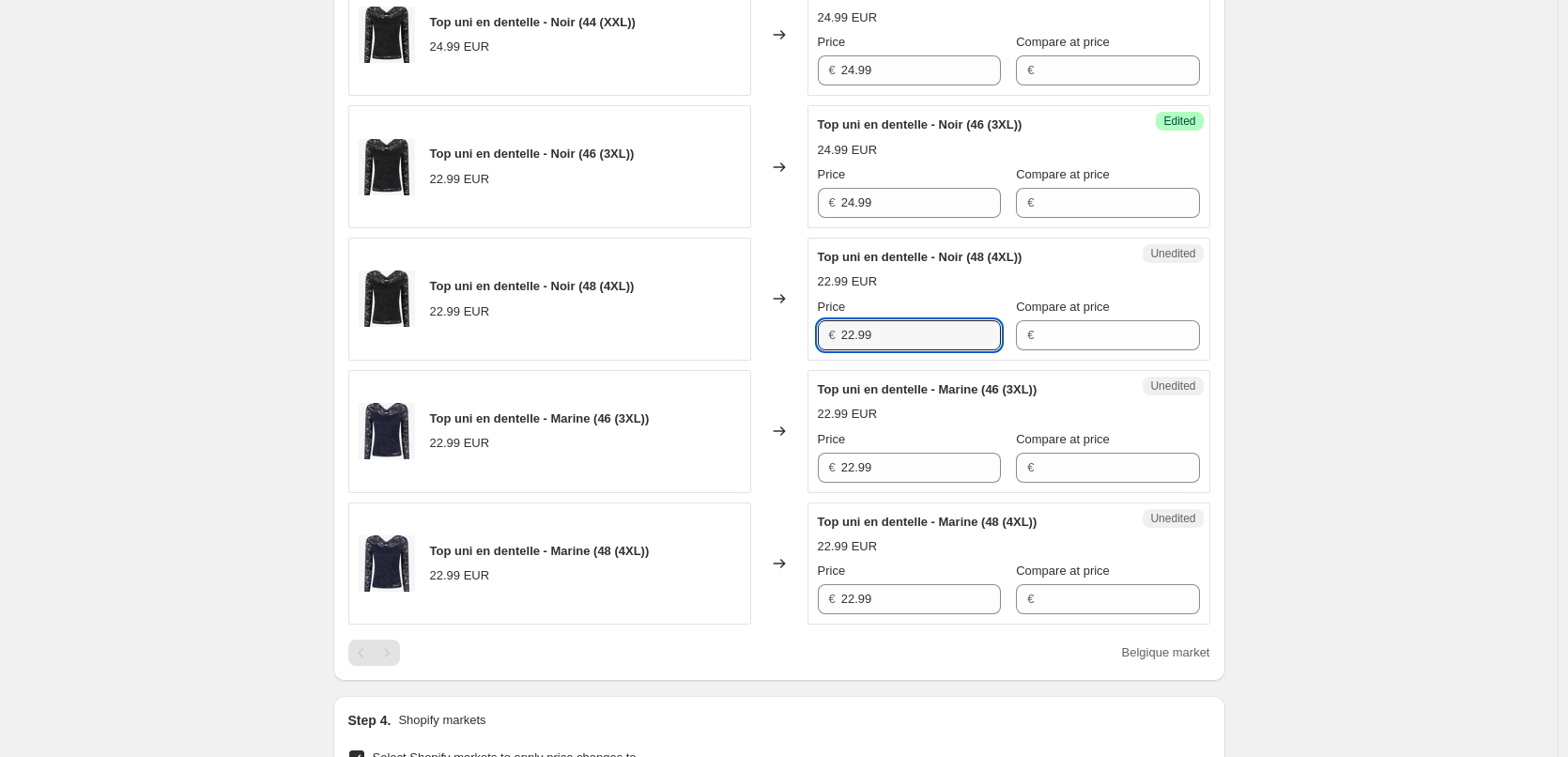
drag, startPoint x: 912, startPoint y: 337, endPoint x: 749, endPoint y: 354, distance: 163.9
click at [730, 337] on div "Top uni en dentelle - Noir (48 (4XL)) 22.99 EUR Changed to Unedited Top uni en …" at bounding box center [779, 299] width 862 height 123
paste input "4"
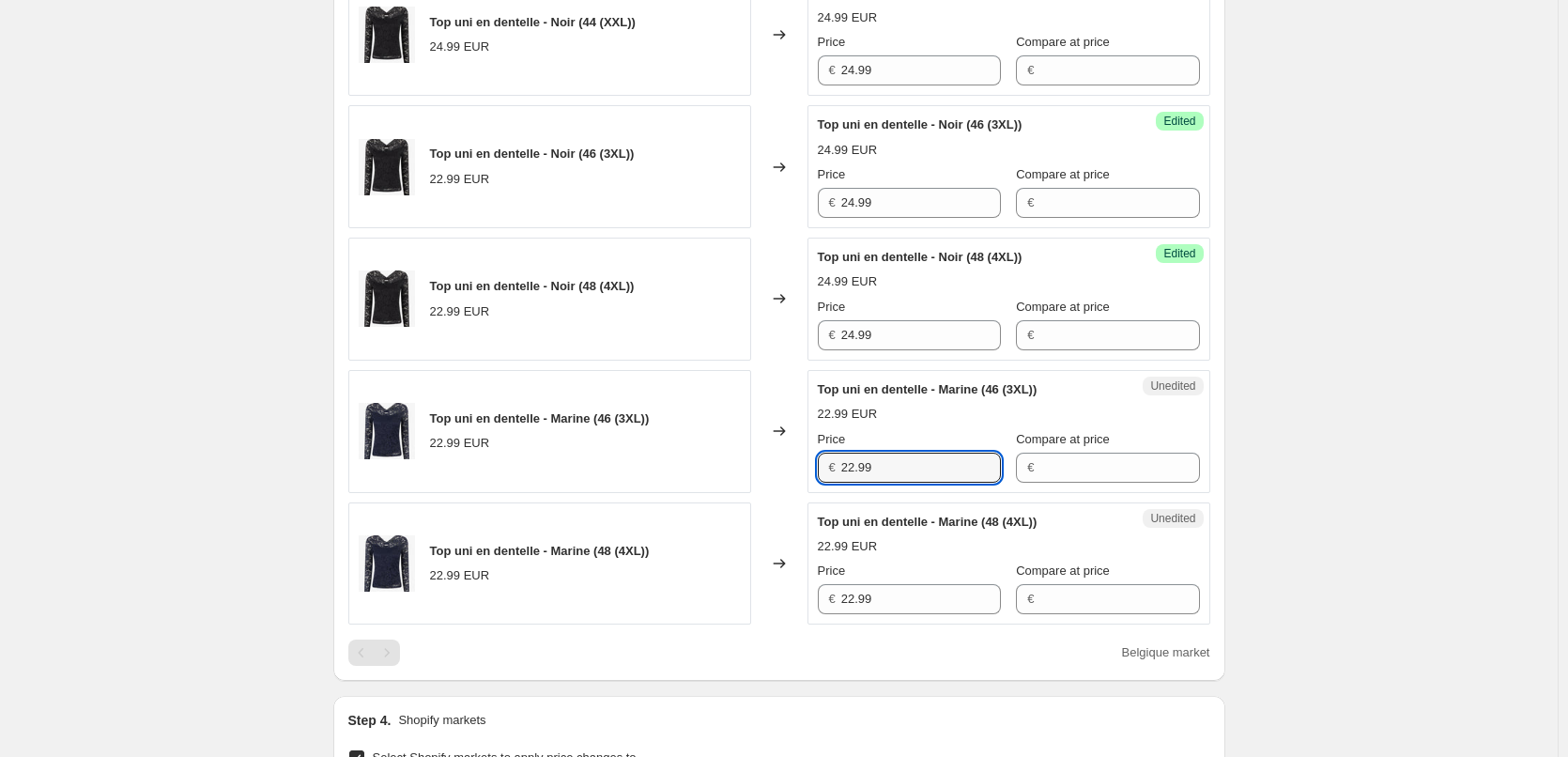
drag, startPoint x: 896, startPoint y: 466, endPoint x: 681, endPoint y: 483, distance: 215.7
click at [681, 482] on div "Top uni en dentelle - Marine (46 (3XL)) 22.99 EUR Changed to Unedited Top uni e…" at bounding box center [779, 432] width 862 height 123
paste input "4"
drag, startPoint x: 893, startPoint y: 605, endPoint x: 797, endPoint y: 611, distance: 96.2
click at [797, 611] on div "Top uni en dentelle - Marine (48 (4XL)) 22.99 EUR Changed to Unedited Top uni e…" at bounding box center [779, 564] width 862 height 123
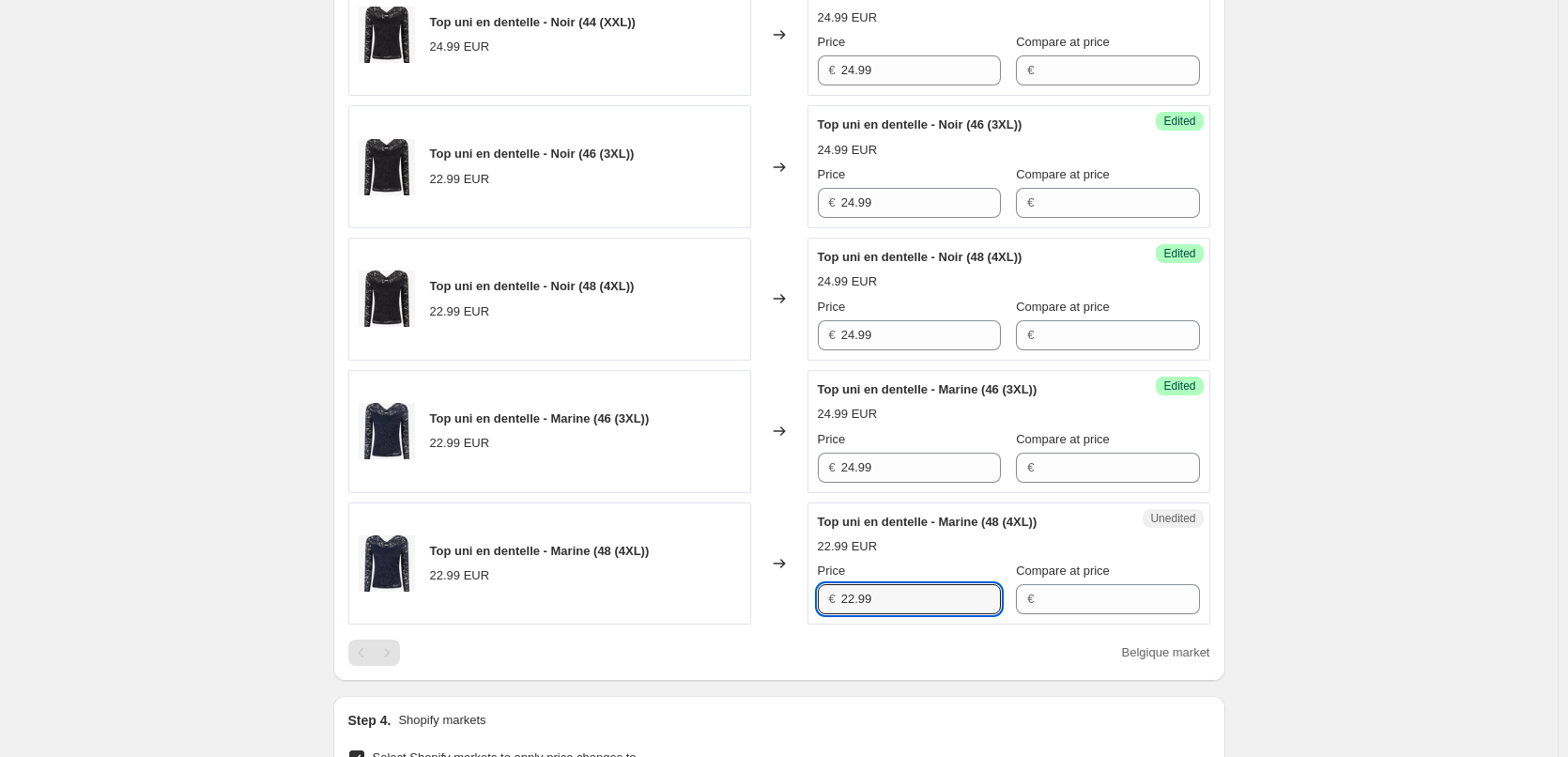
paste input "4"
click at [1356, 564] on div "Create new price [MEDICAL_DATA]. This page is ready Create new price [MEDICAL_D…" at bounding box center [779, 349] width 1558 height 2132
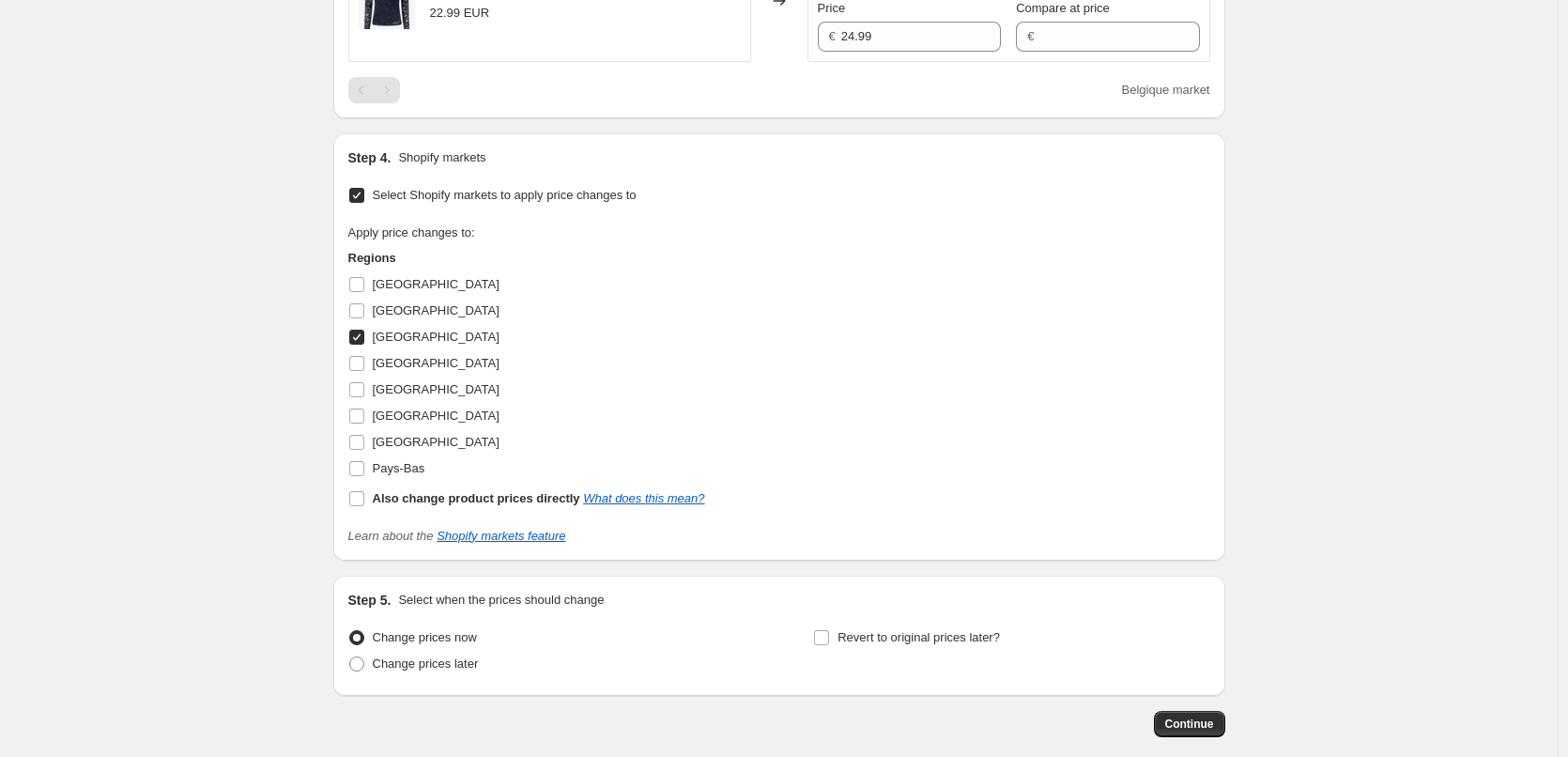
scroll to position [1280, 0]
click at [364, 344] on span at bounding box center [356, 335] width 17 height 17
click at [364, 344] on input "[GEOGRAPHIC_DATA]" at bounding box center [356, 335] width 15 height 15
click at [362, 413] on input "[GEOGRAPHIC_DATA]" at bounding box center [356, 414] width 15 height 15
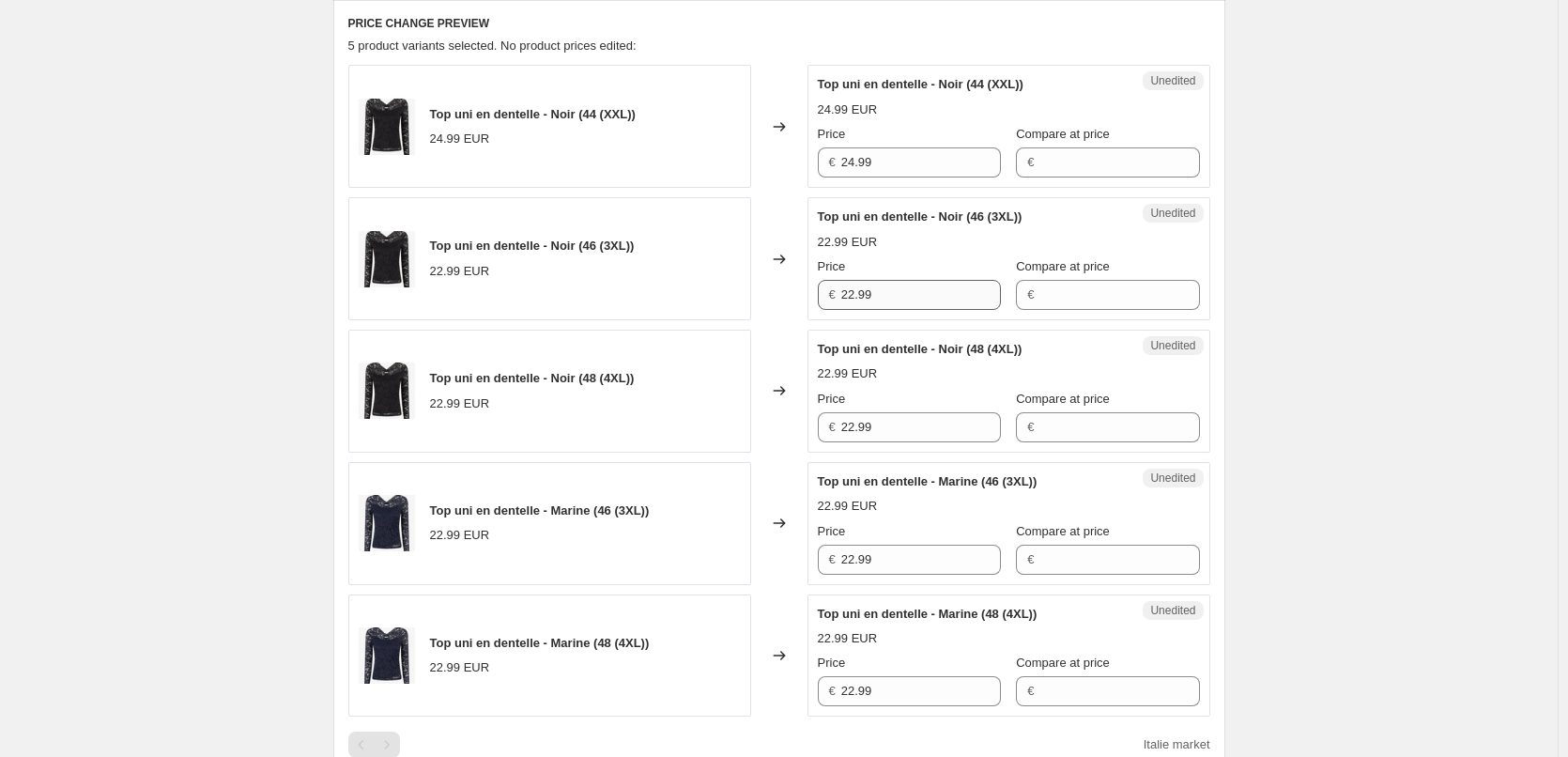
scroll to position [623, 0]
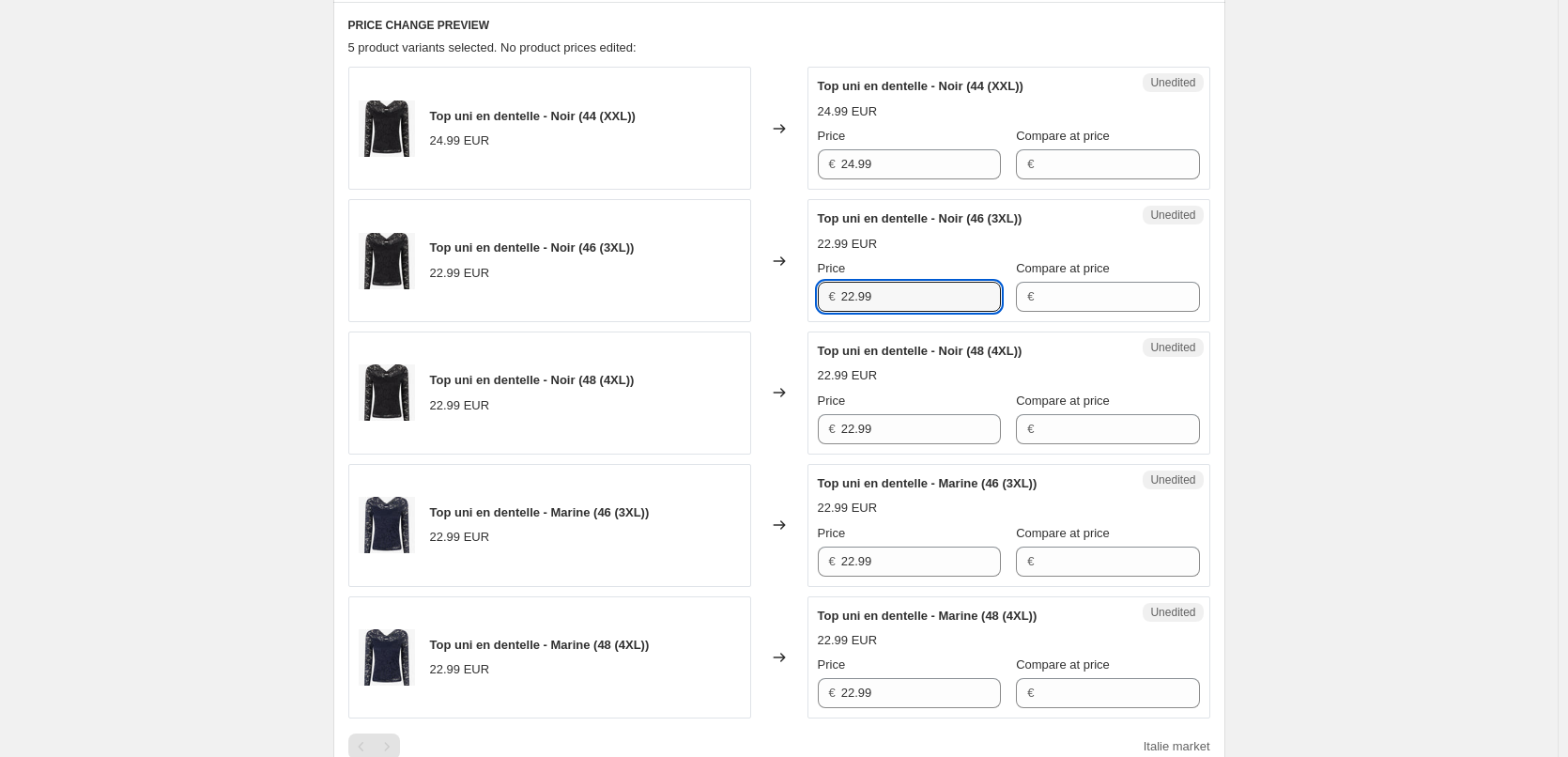
drag, startPoint x: 748, startPoint y: 308, endPoint x: 734, endPoint y: 308, distance: 14.0
click at [734, 308] on div "Top uni en dentelle - Noir (46 (3XL)) 22.99 EUR Changed to Unedited Top uni en …" at bounding box center [779, 260] width 862 height 123
paste input "4"
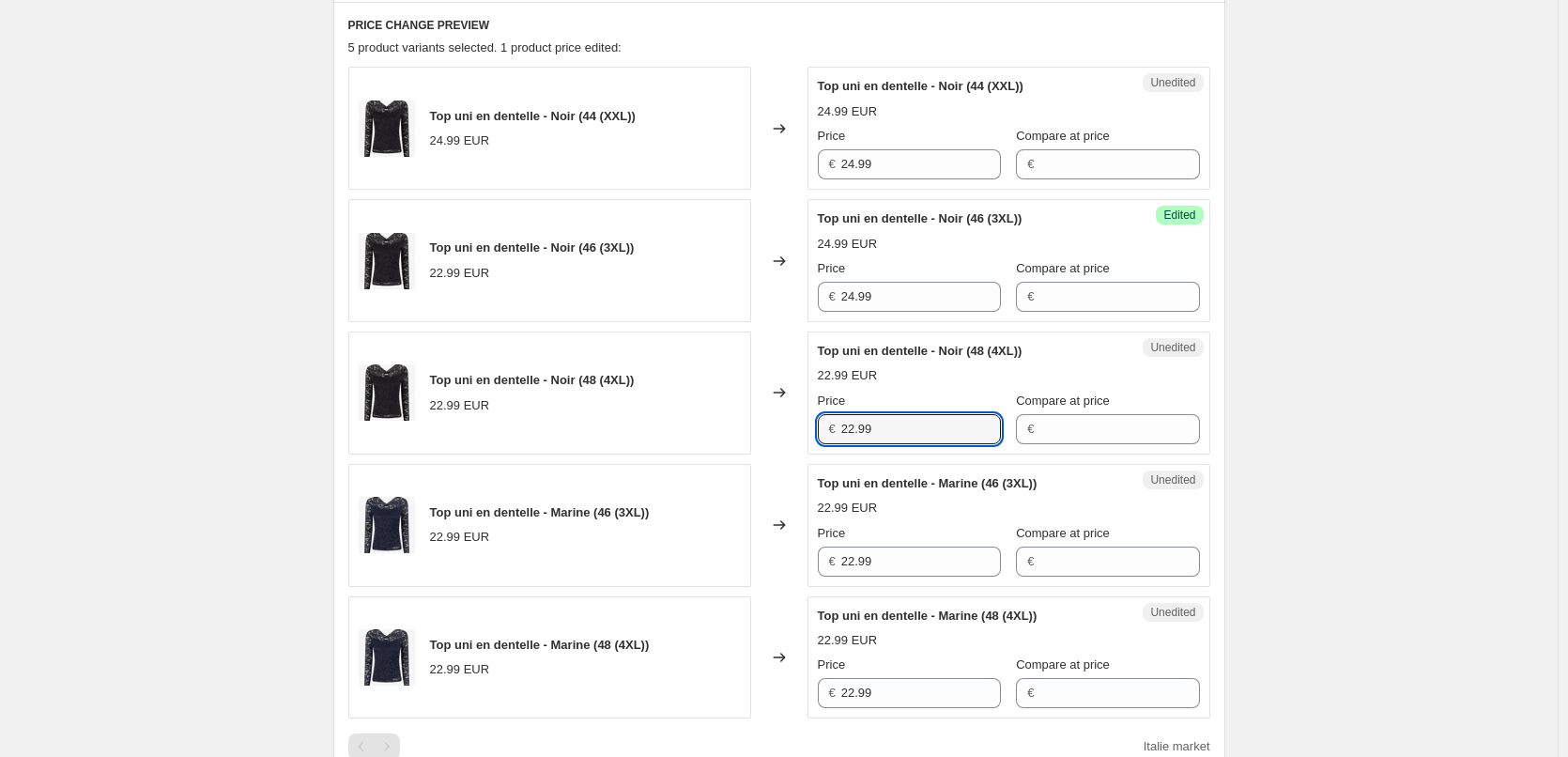
click at [714, 425] on div "Top uni en dentelle - Noir (48 (4XL)) 22.99 EUR Changed to Unedited Top uni en …" at bounding box center [779, 393] width 862 height 123
paste input "4"
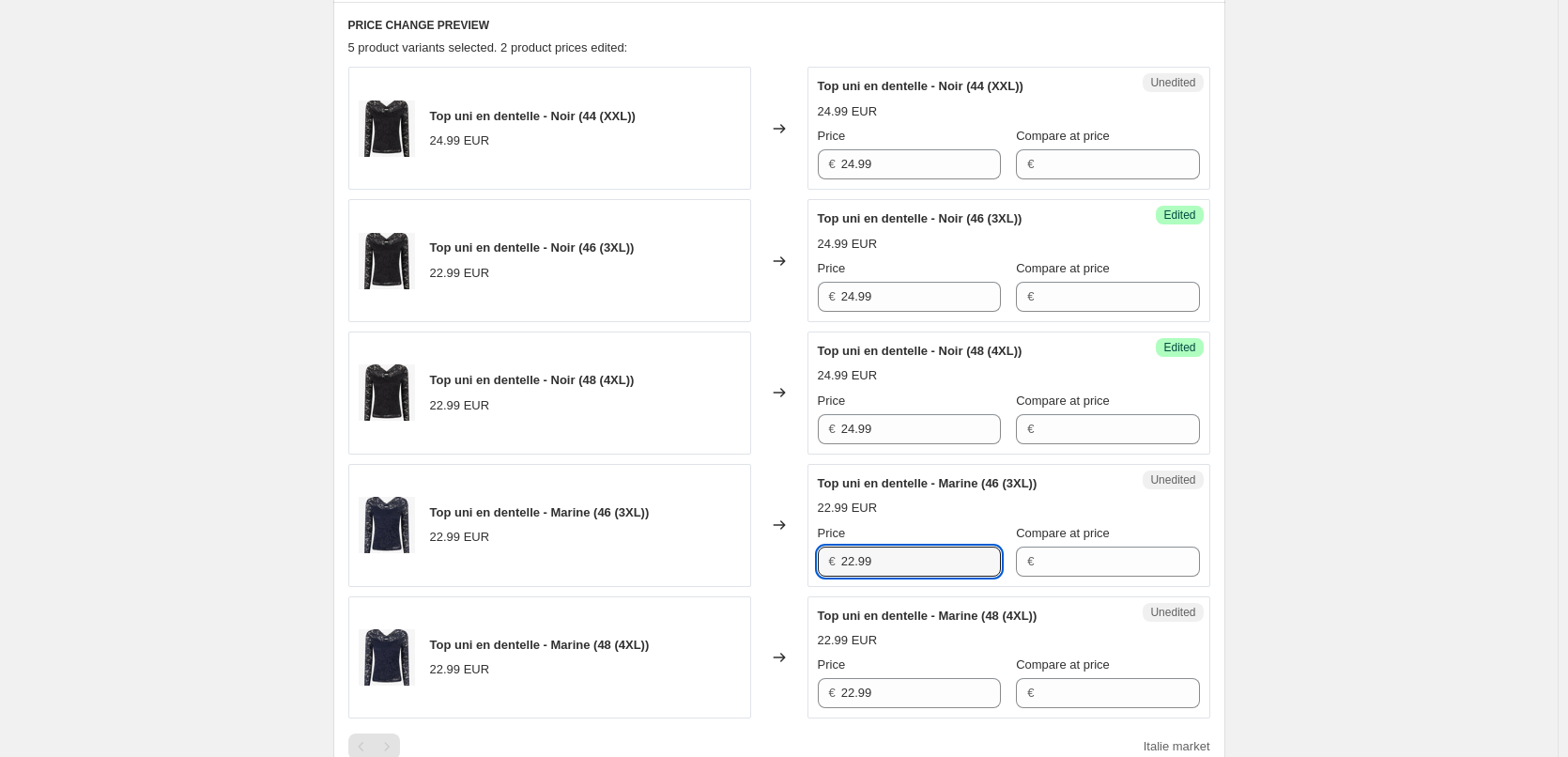
drag, startPoint x: 864, startPoint y: 569, endPoint x: 734, endPoint y: 573, distance: 130.1
click at [731, 571] on div "Top uni en dentelle - Marine (46 (3XL)) 22.99 EUR Changed to Unedited Top uni e…" at bounding box center [779, 525] width 862 height 123
paste input "4"
drag, startPoint x: 844, startPoint y: 690, endPoint x: 798, endPoint y: 691, distance: 46.0
click at [798, 691] on div "Top uni en dentelle - Marine (48 (4XL)) 22.99 EUR Changed to Unedited Top uni e…" at bounding box center [779, 658] width 862 height 123
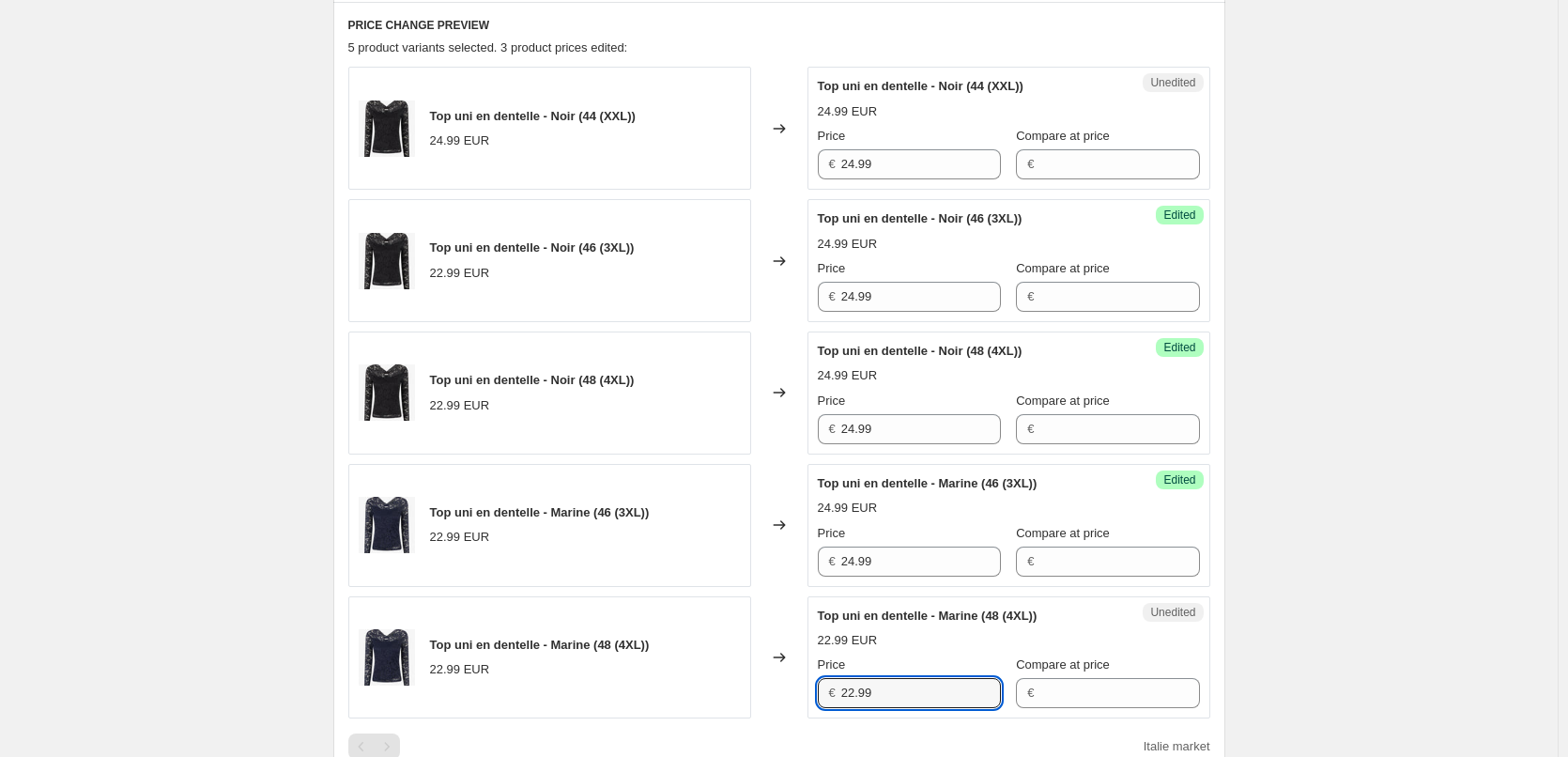
paste input "4"
click at [1330, 627] on div "Create new price [MEDICAL_DATA]. This page is ready Create new price [MEDICAL_D…" at bounding box center [779, 443] width 1558 height 2132
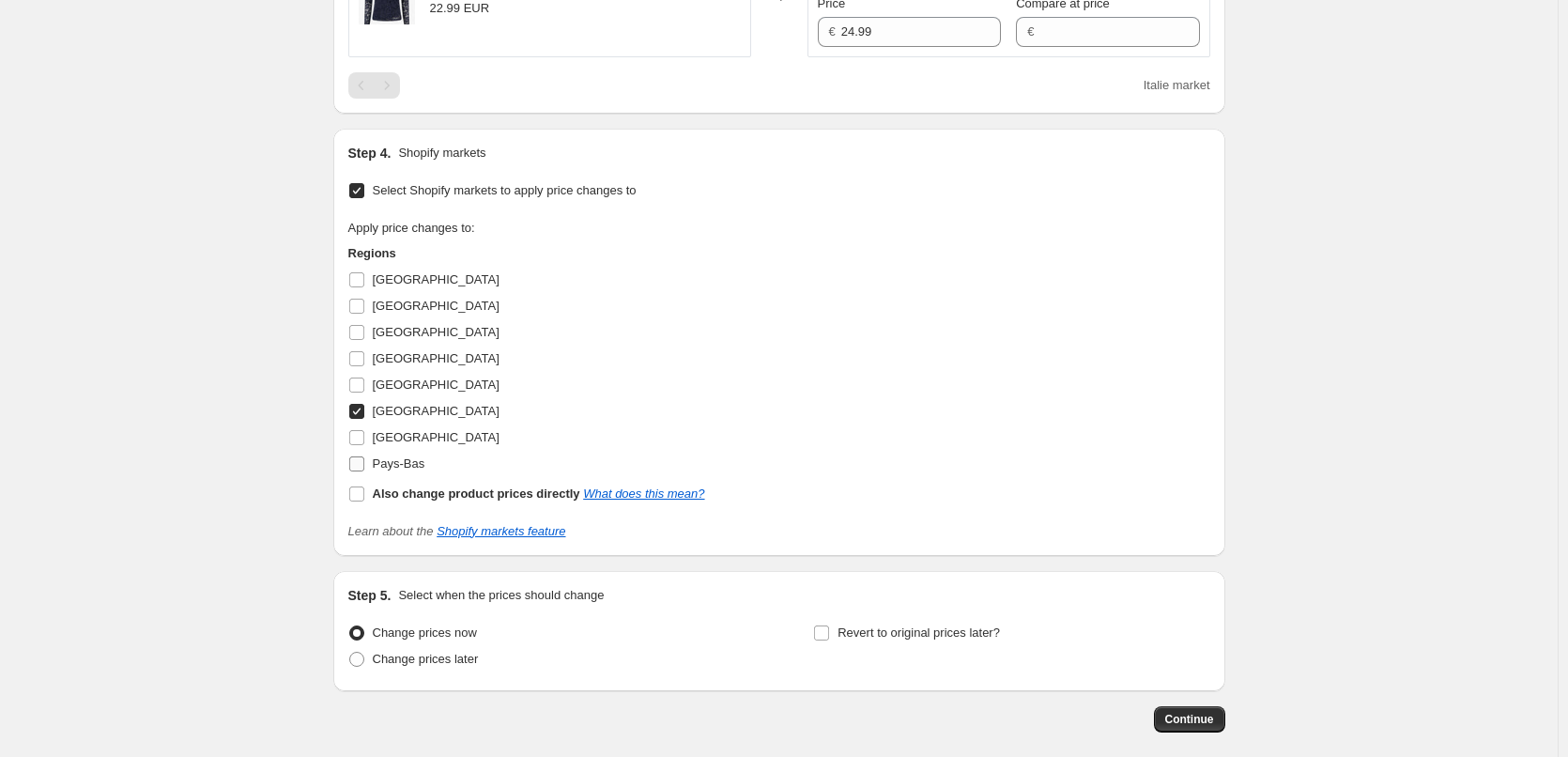
scroll to position [1375, 0]
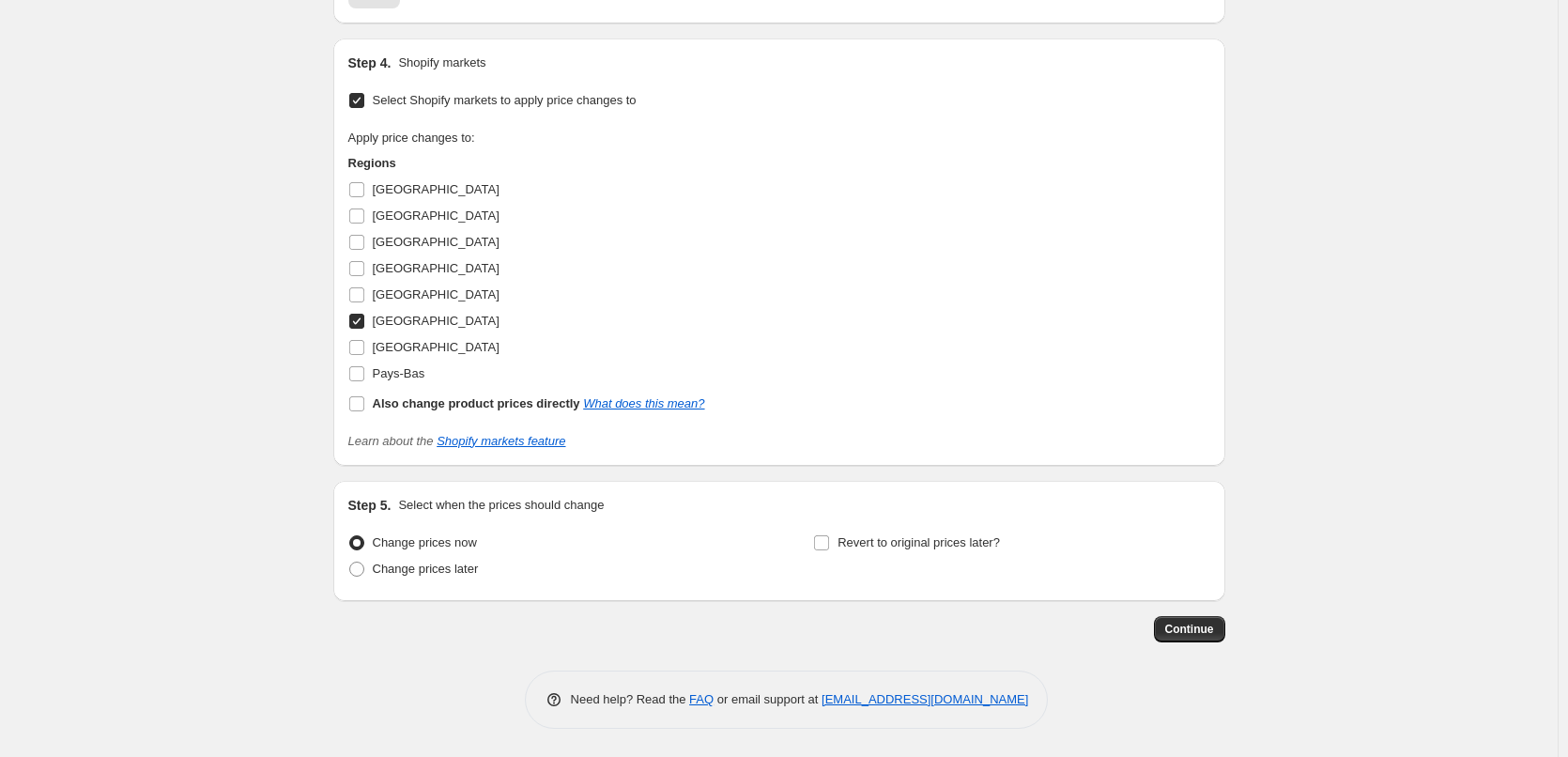
click at [364, 317] on input "[GEOGRAPHIC_DATA]" at bounding box center [356, 321] width 15 height 15
click at [361, 343] on input "[GEOGRAPHIC_DATA]" at bounding box center [356, 347] width 15 height 15
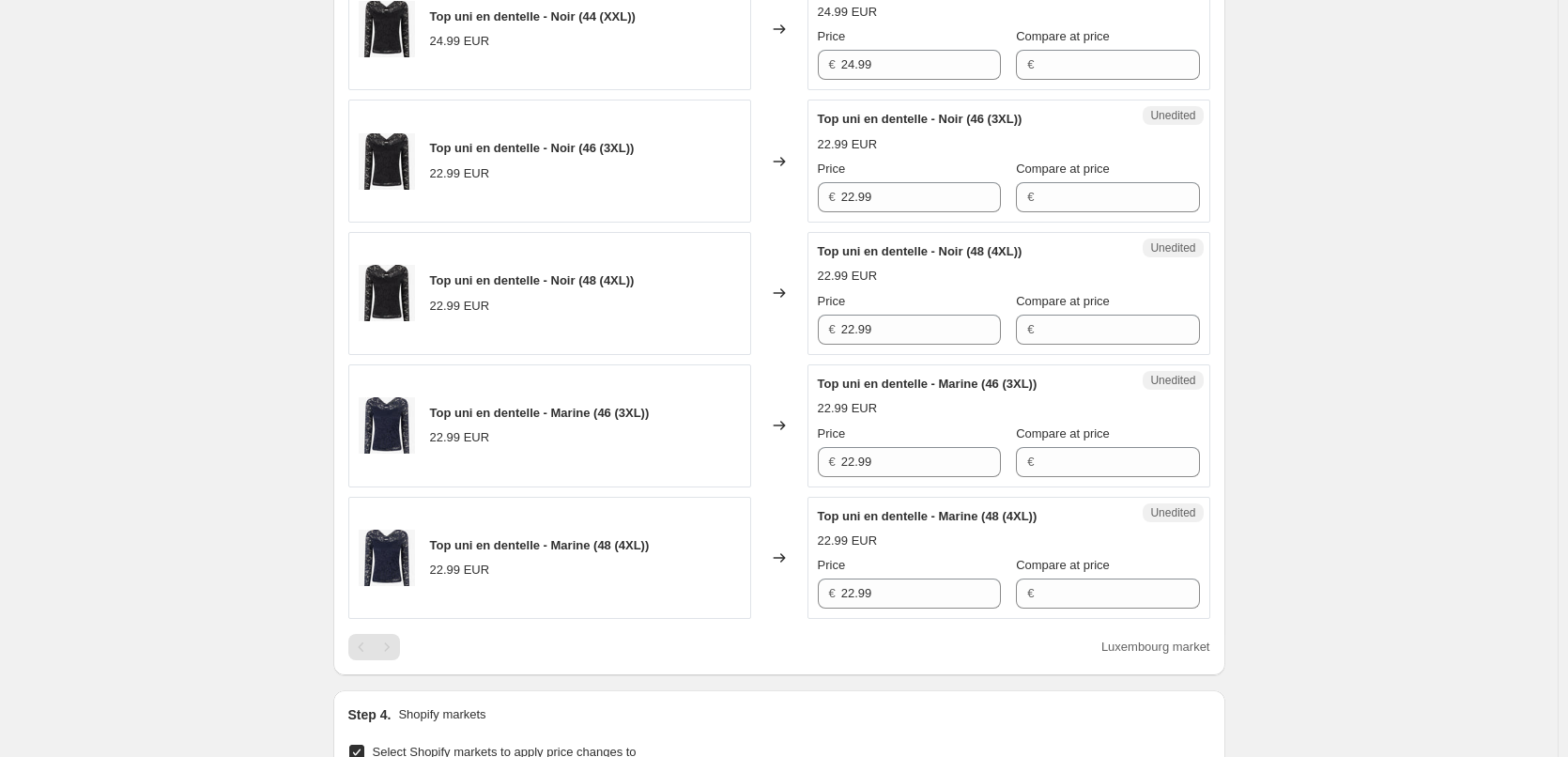
scroll to position [717, 0]
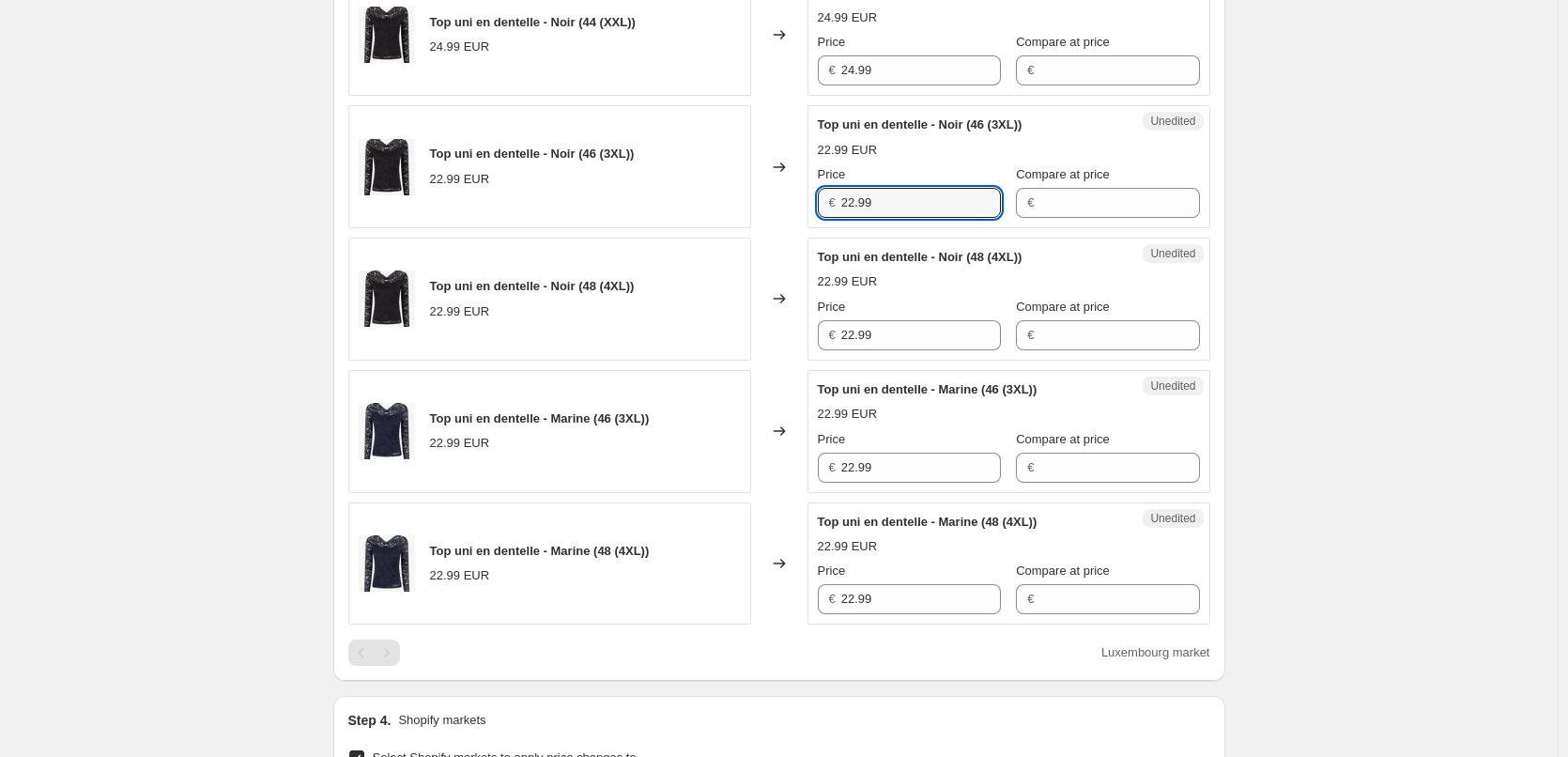
drag, startPoint x: 884, startPoint y: 200, endPoint x: 772, endPoint y: 200, distance: 112.0
click at [772, 200] on div "Top uni en dentelle - Noir (46 (3XL)) 22.99 EUR Changed to Unedited Top uni en …" at bounding box center [779, 167] width 862 height 123
paste input "4"
drag, startPoint x: 889, startPoint y: 327, endPoint x: 742, endPoint y: 343, distance: 147.9
click at [736, 331] on div "Top uni en dentelle - Noir (48 (4XL)) 22.99 EUR Changed to Unedited Top uni en …" at bounding box center [779, 299] width 862 height 123
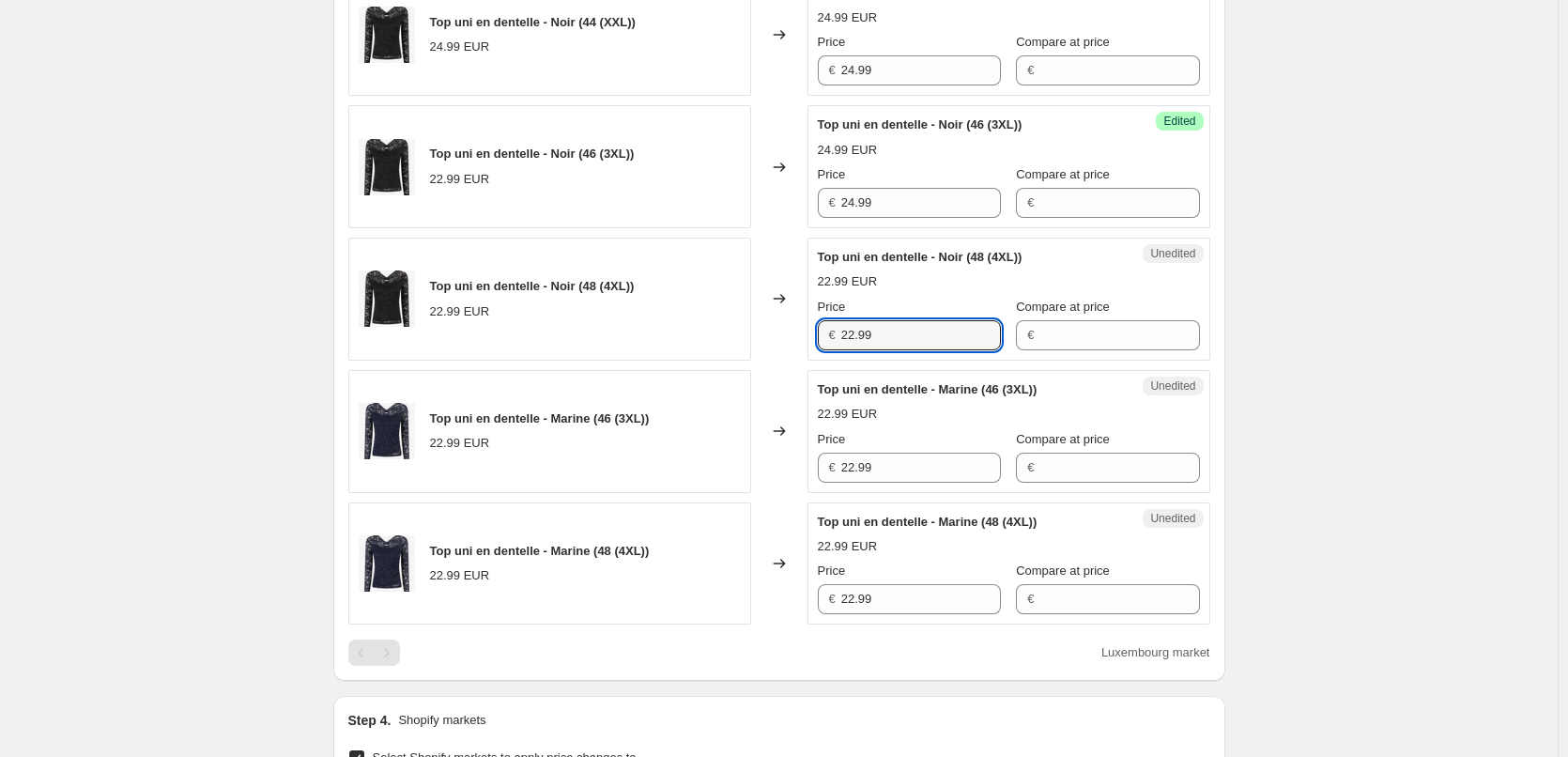
paste input "4"
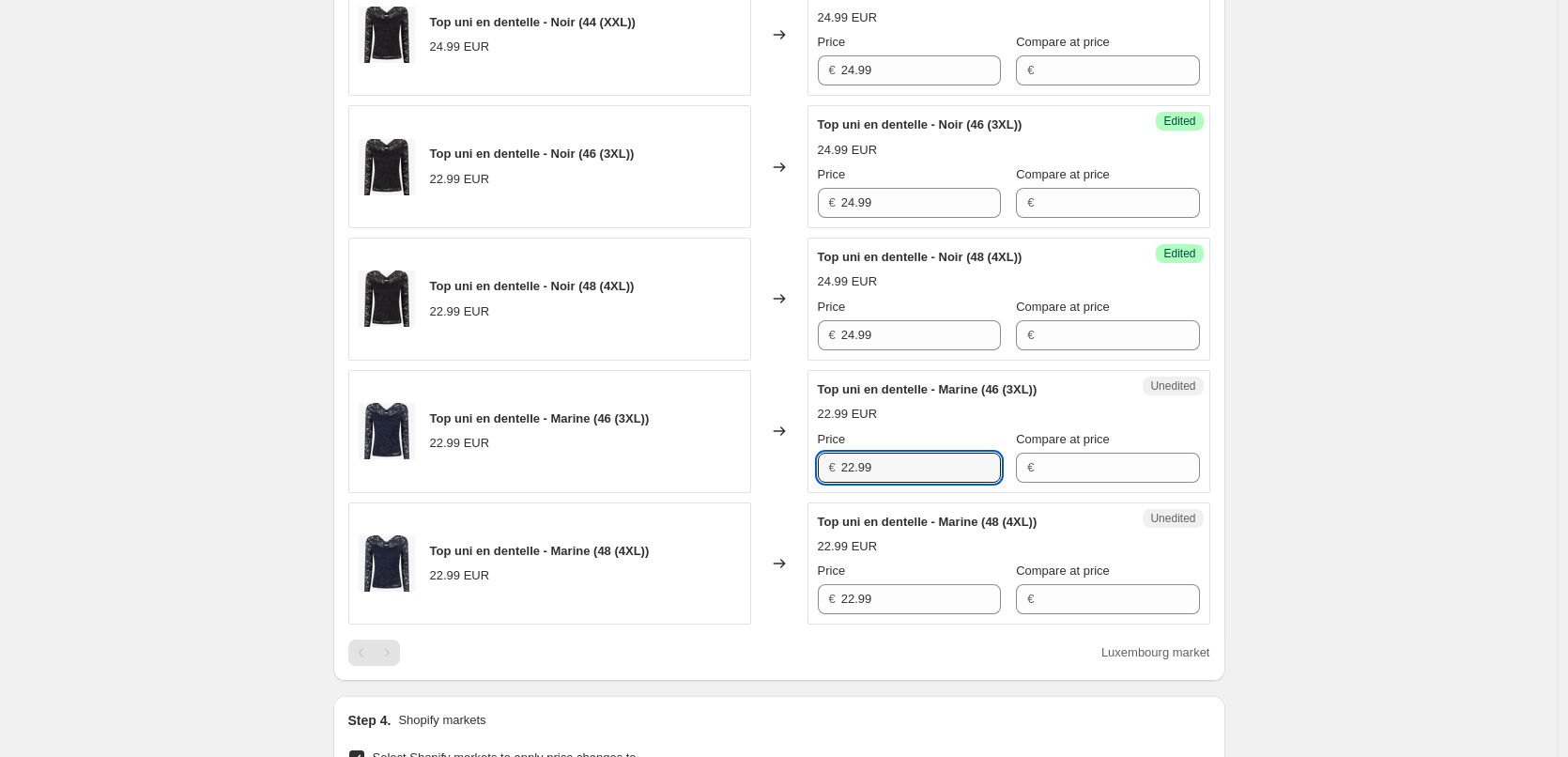
drag, startPoint x: 815, startPoint y: 463, endPoint x: 788, endPoint y: 464, distance: 27.0
click at [788, 464] on div "Top uni en dentelle - Marine (46 (3XL)) 22.99 EUR Changed to Unedited Top uni e…" at bounding box center [779, 432] width 862 height 123
paste input "4"
drag, startPoint x: 877, startPoint y: 596, endPoint x: 801, endPoint y: 605, distance: 76.5
click at [810, 605] on div "Top uni en dentelle - Marine (48 (4XL)) 22.99 EUR Changed to Unedited Top uni e…" at bounding box center [779, 564] width 862 height 123
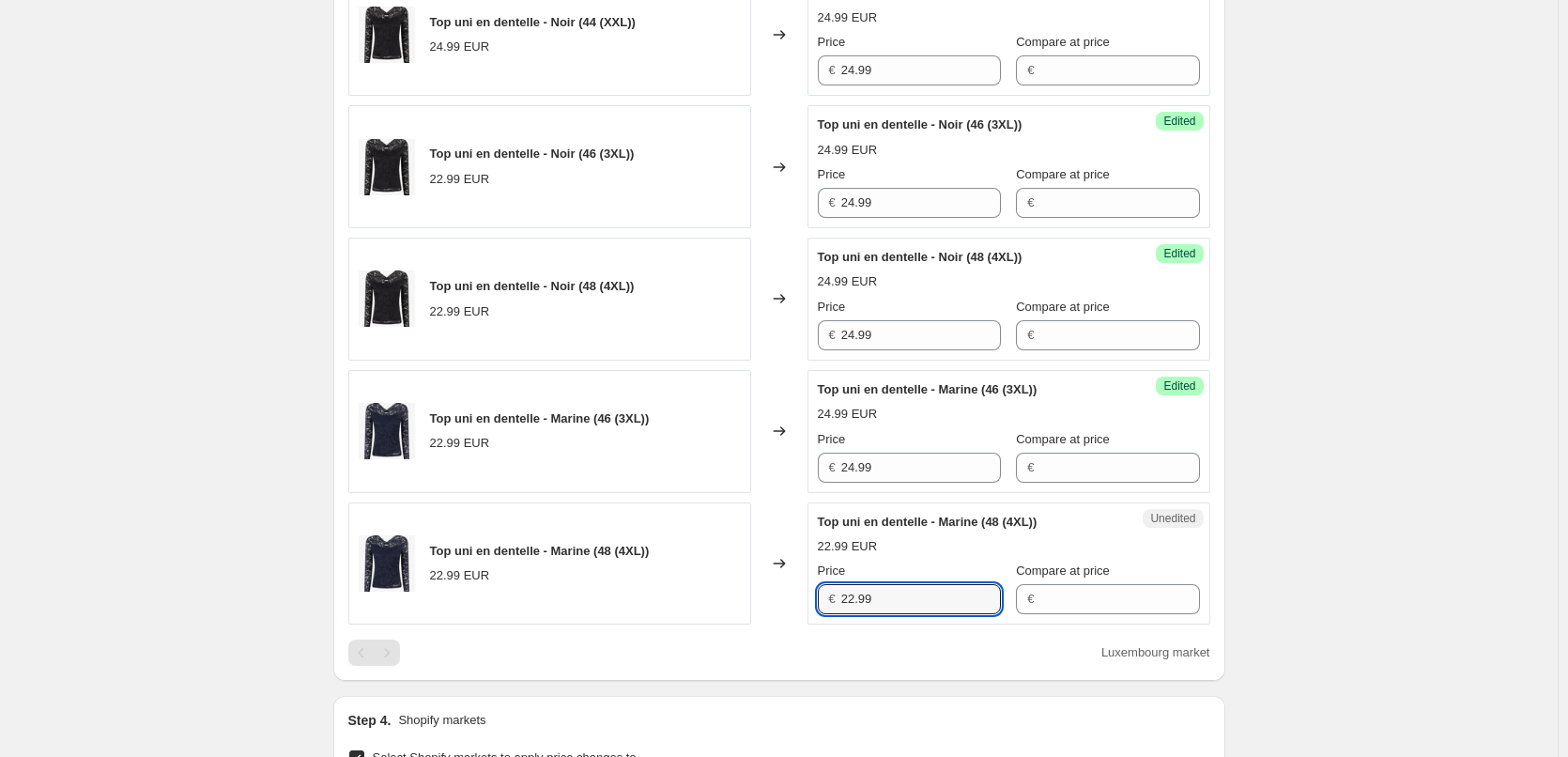
paste input "4"
click at [1353, 568] on div "Create new price [MEDICAL_DATA]. This page is ready Create new price [MEDICAL_D…" at bounding box center [779, 349] width 1558 height 2132
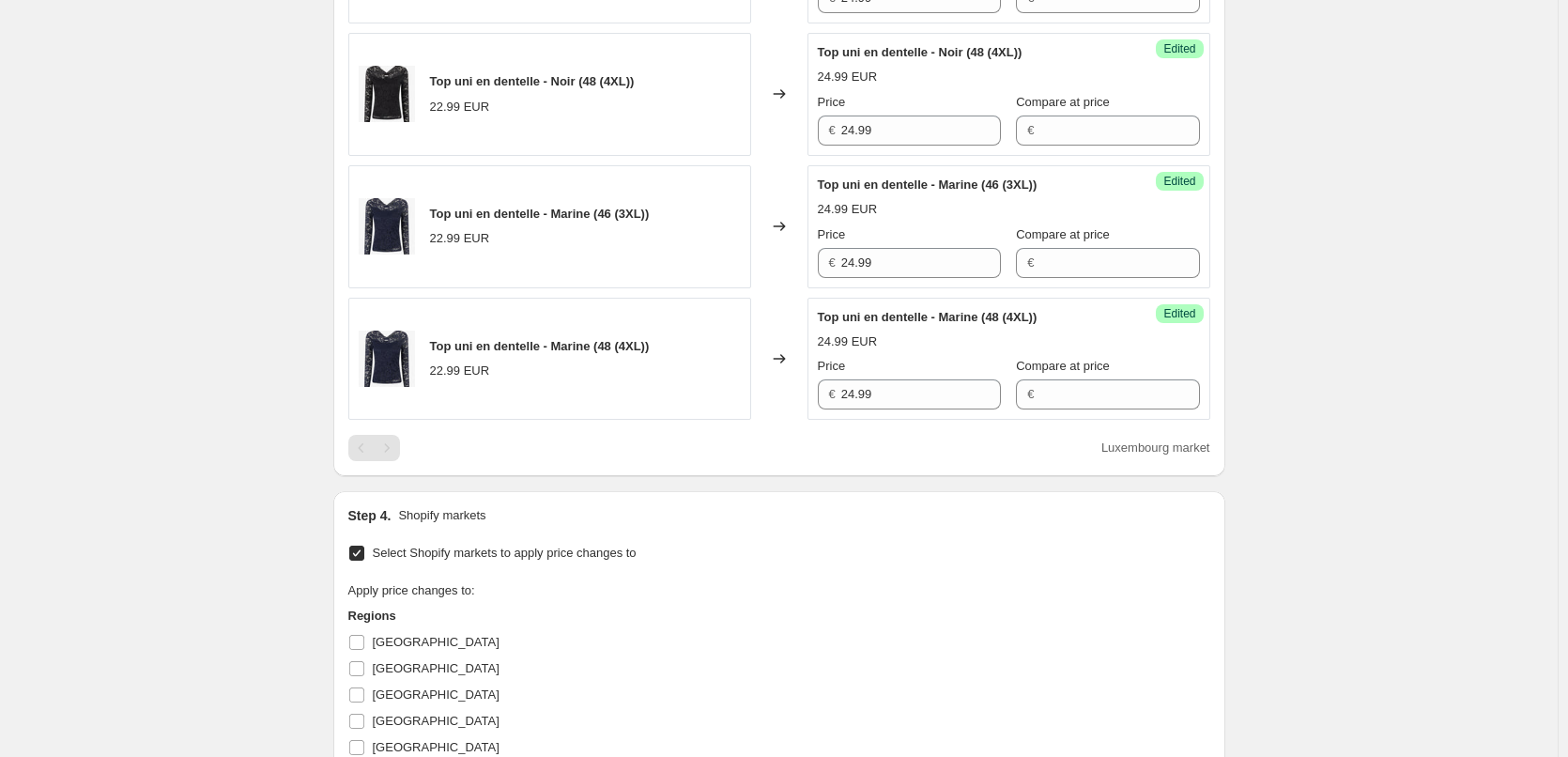
scroll to position [1280, 0]
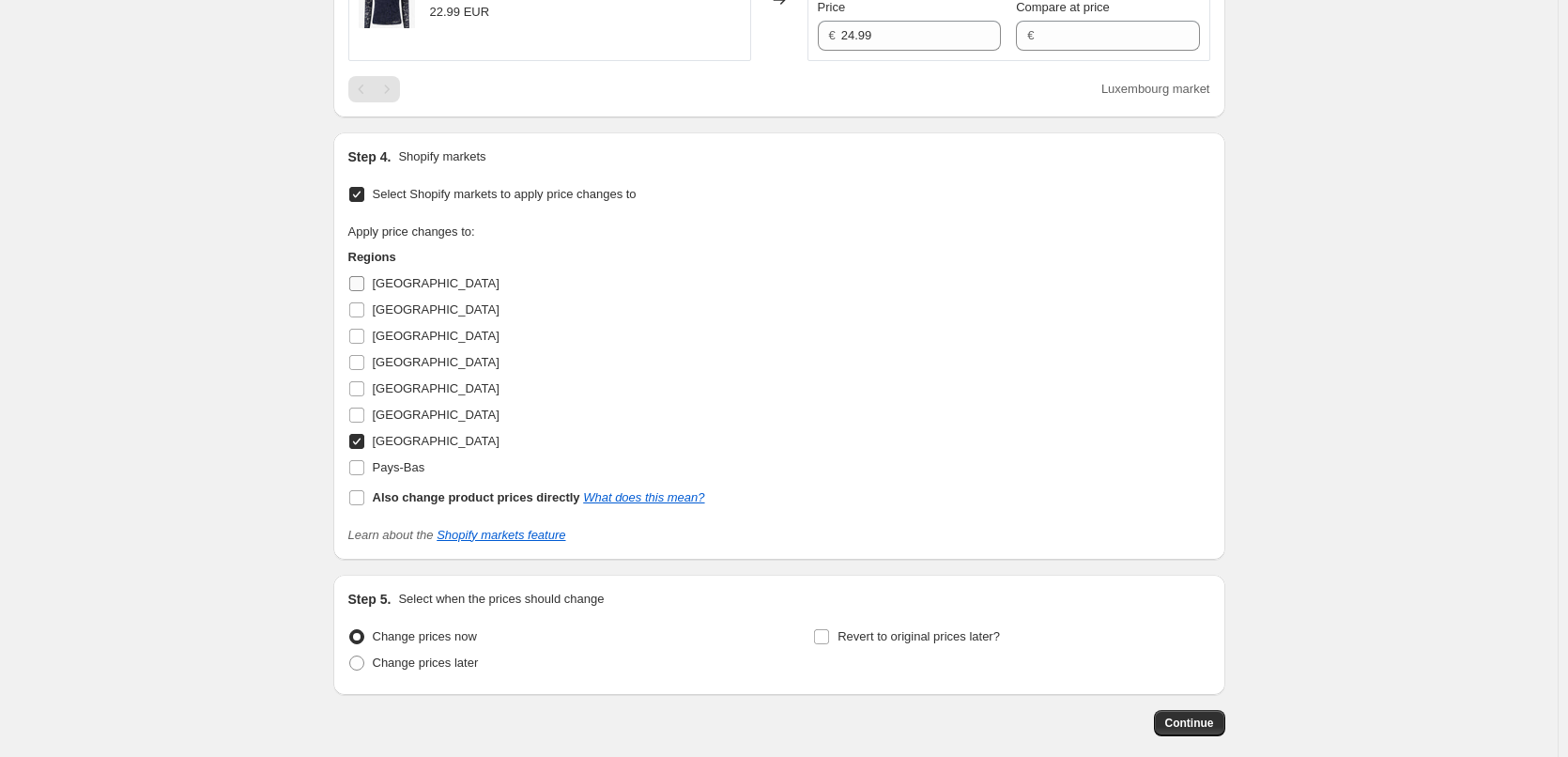
click at [364, 284] on input "[GEOGRAPHIC_DATA]" at bounding box center [356, 283] width 15 height 15
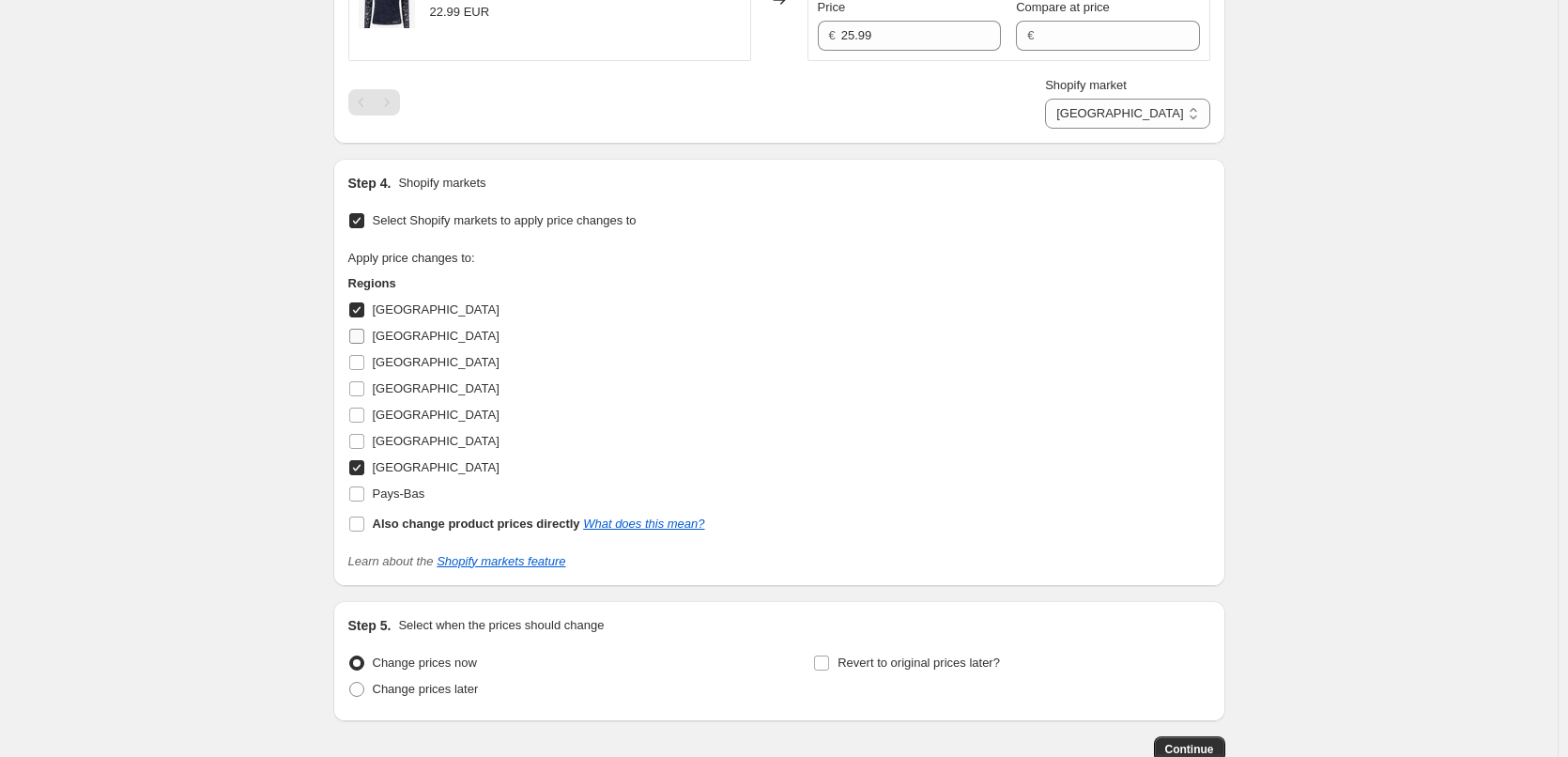
click at [359, 334] on input "[GEOGRAPHIC_DATA]" at bounding box center [356, 335] width 15 height 15
click at [361, 370] on span at bounding box center [356, 361] width 17 height 17
click at [361, 370] on input "[GEOGRAPHIC_DATA]" at bounding box center [356, 361] width 15 height 15
click at [360, 435] on input "[GEOGRAPHIC_DATA]" at bounding box center [356, 440] width 15 height 15
click at [360, 493] on input "Pays-Bas" at bounding box center [356, 493] width 15 height 15
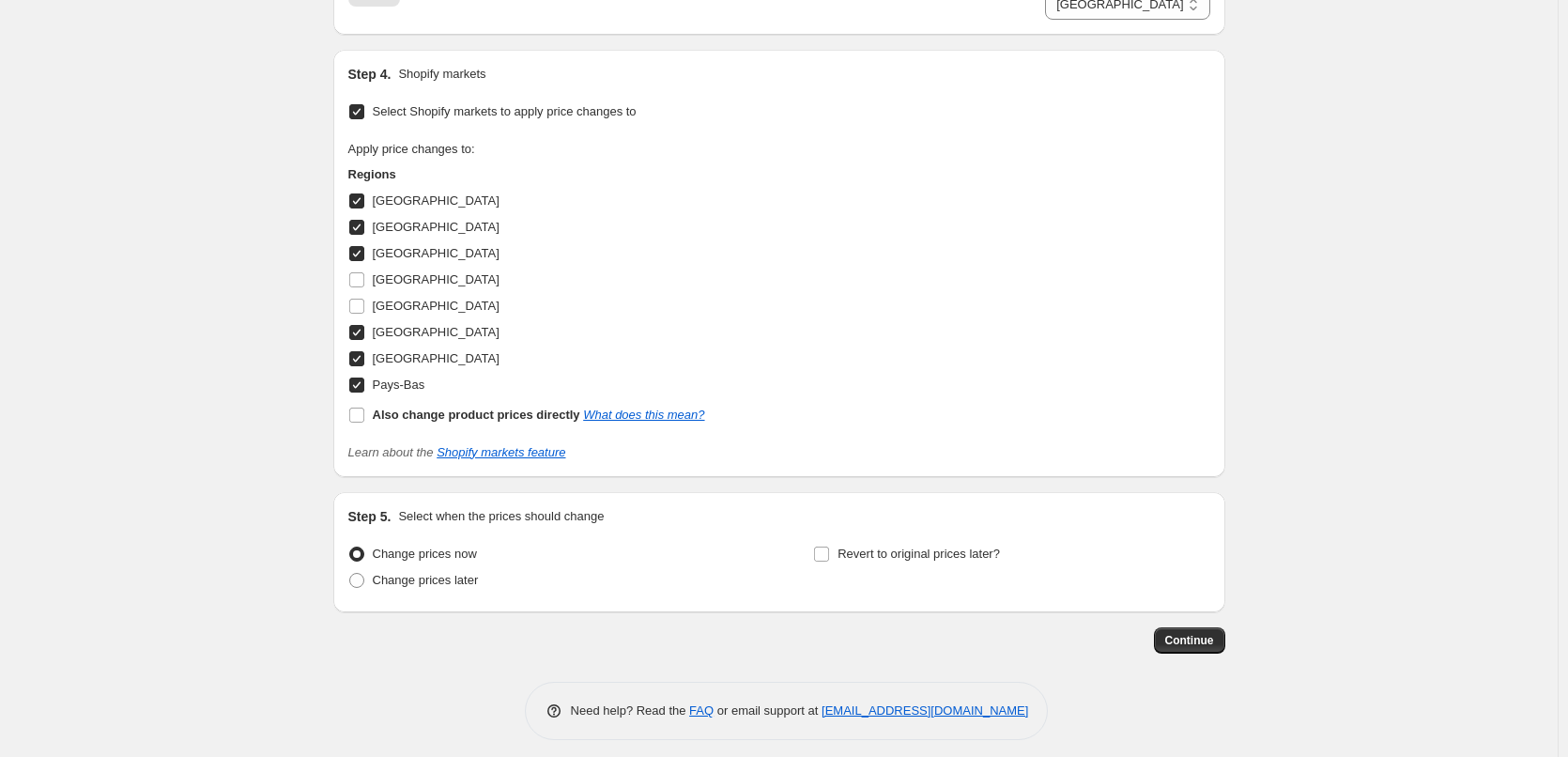
scroll to position [1401, 0]
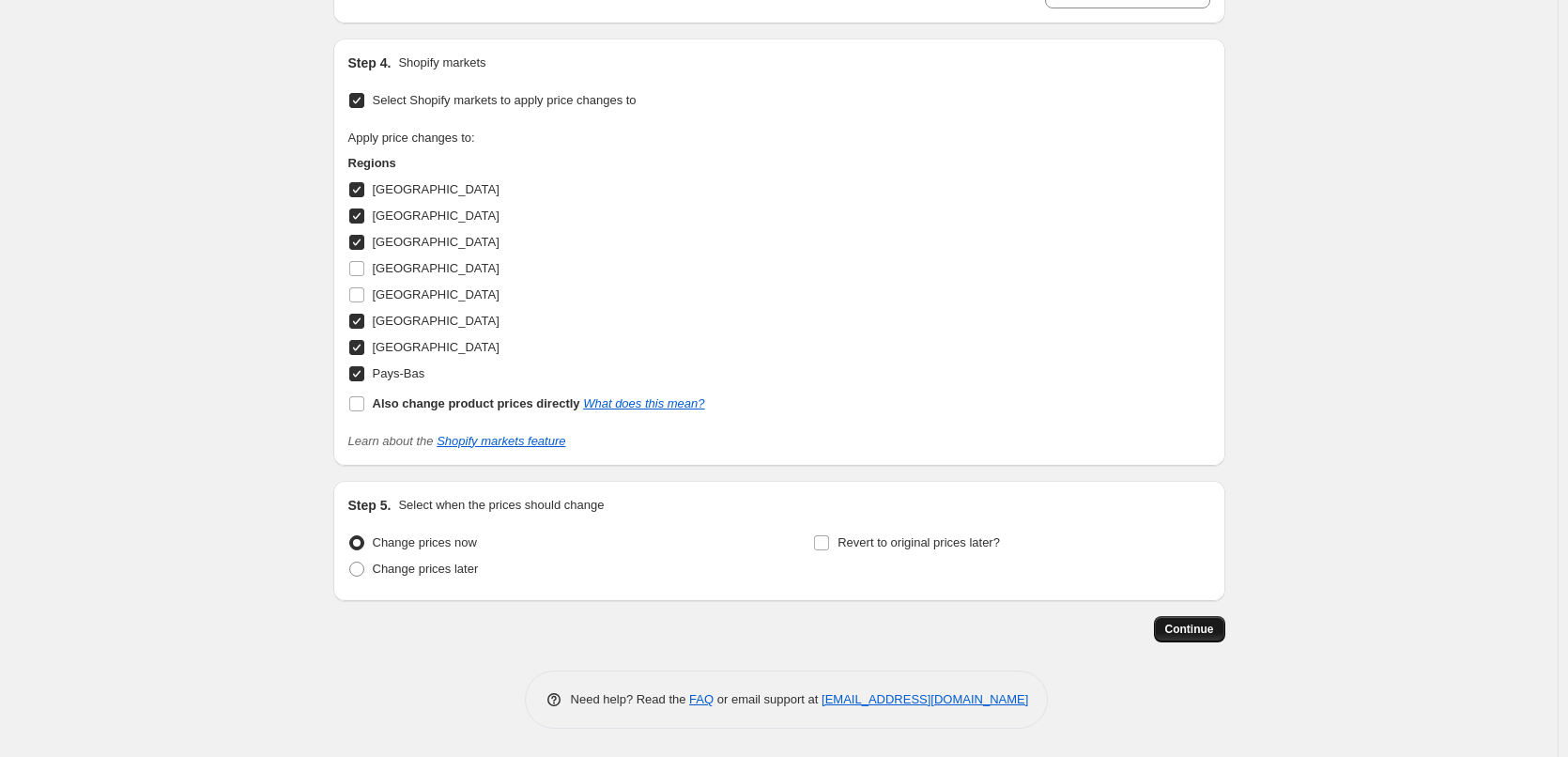
click at [1192, 627] on span "Continue" at bounding box center [1190, 628] width 49 height 15
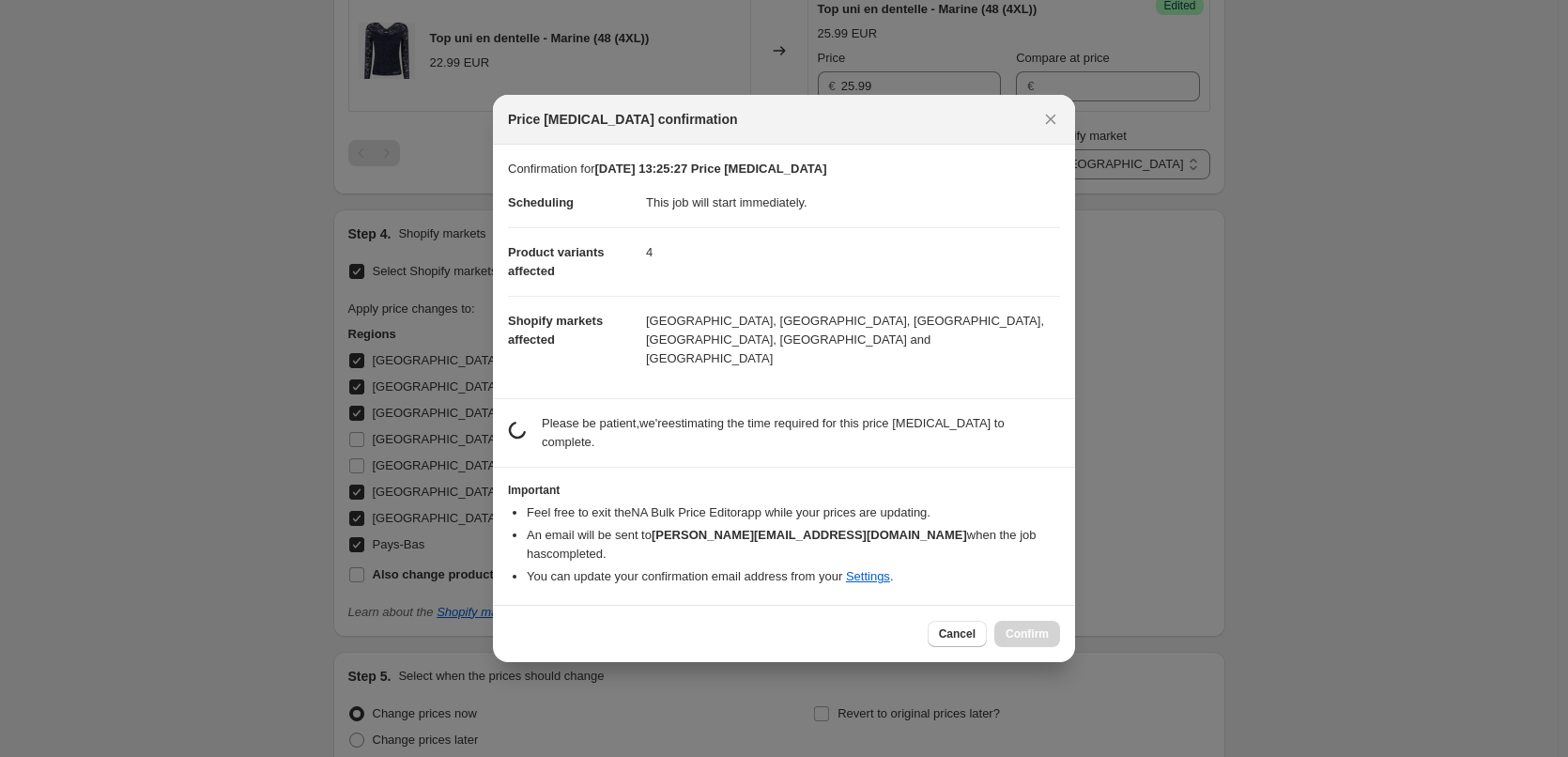
scroll to position [0, 0]
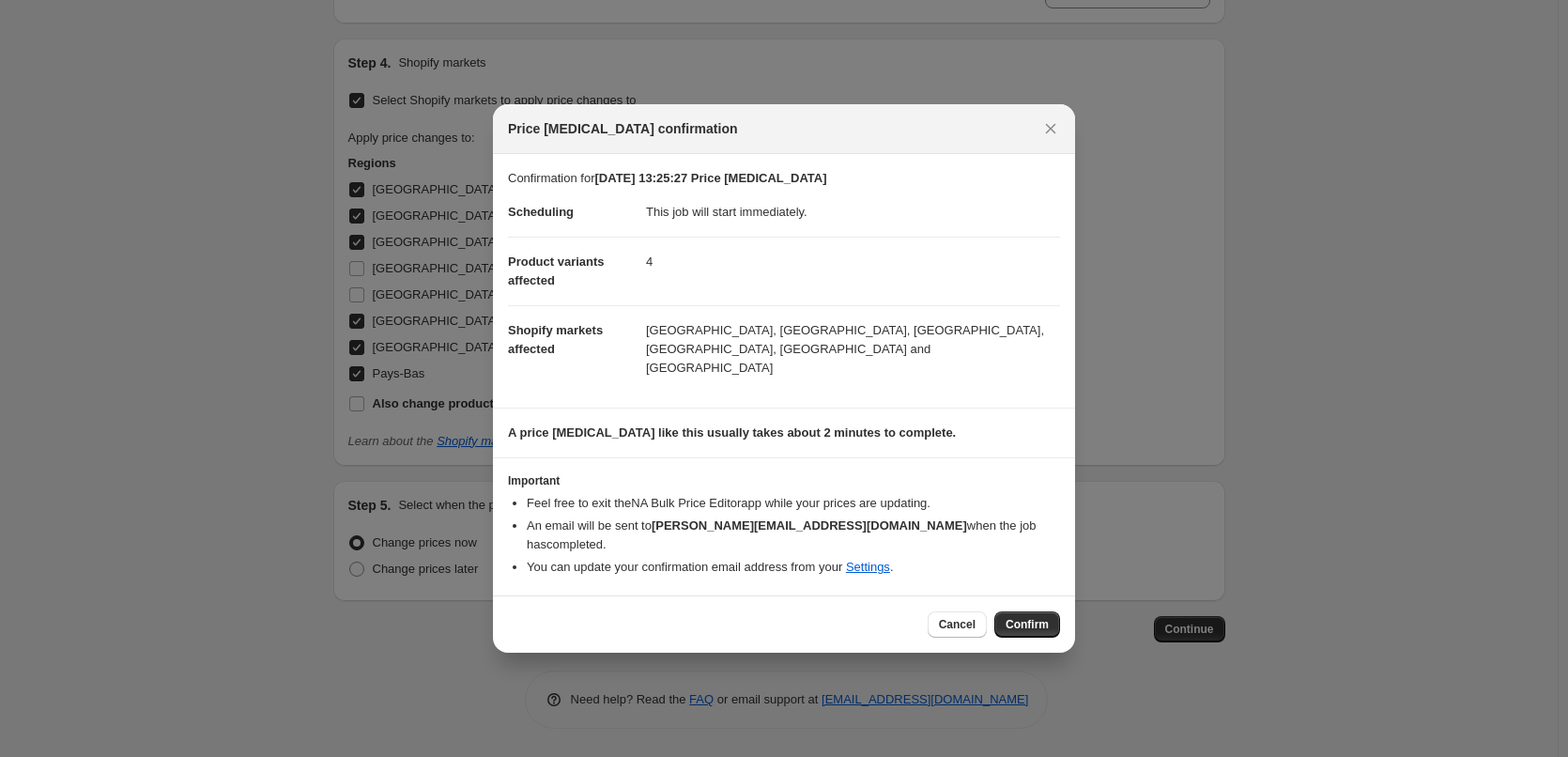
click at [1027, 617] on span "Confirm" at bounding box center [1027, 624] width 43 height 15
